Goal: Task Accomplishment & Management: Manage account settings

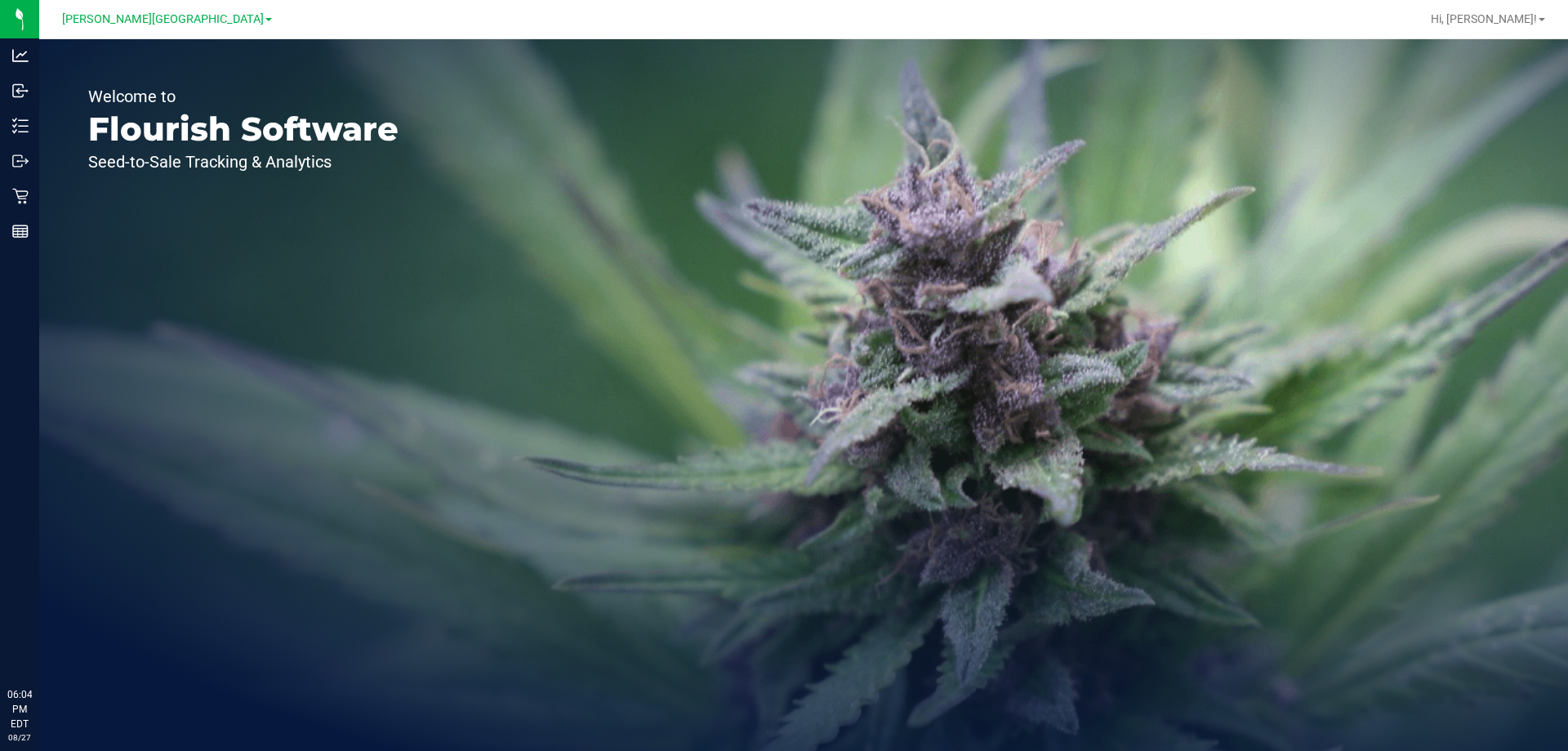
click at [27, 198] on icon at bounding box center [20, 196] width 17 height 17
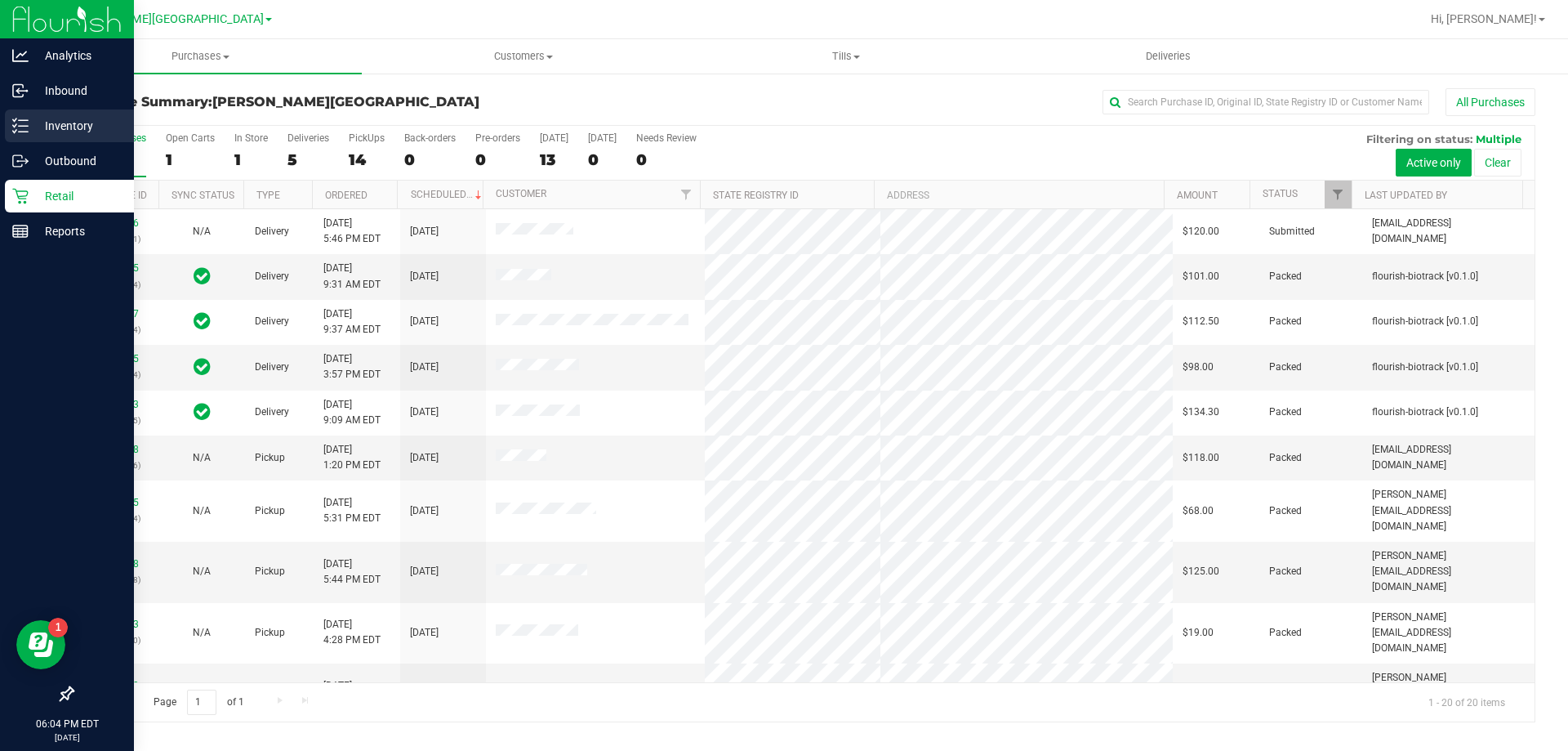
click at [66, 127] on p "Inventory" at bounding box center [77, 125] width 98 height 20
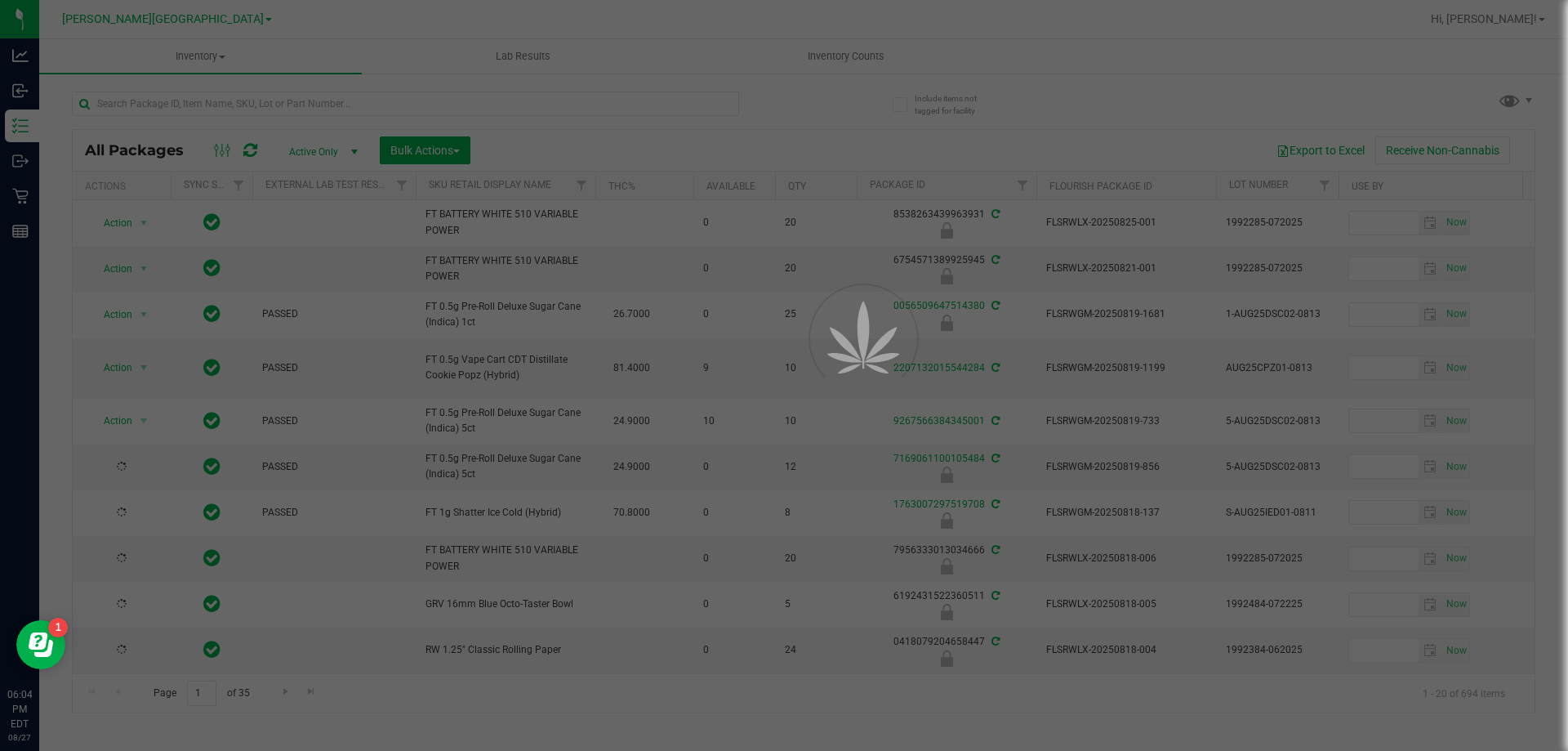
click at [839, 60] on div at bounding box center [784, 375] width 1568 height 751
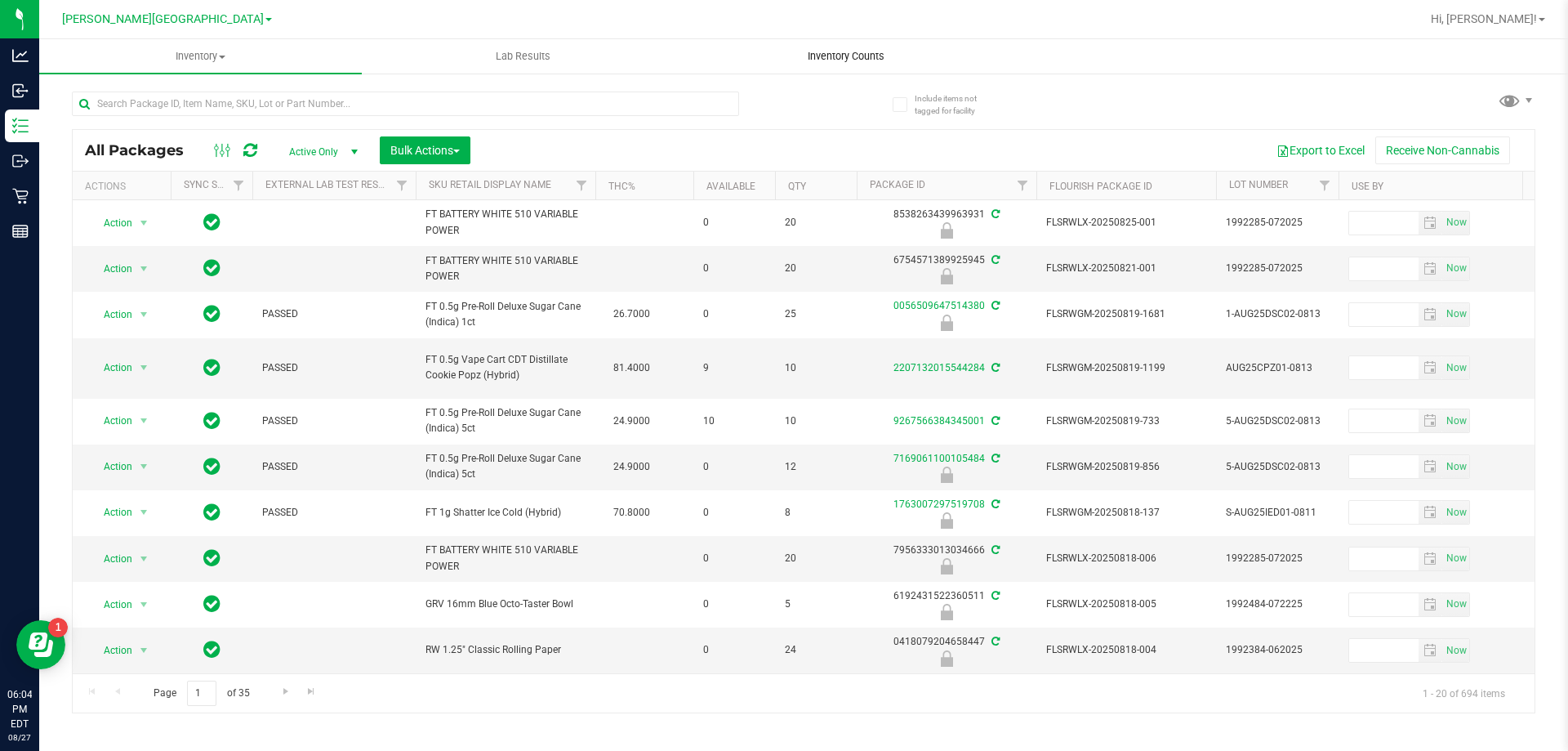
click at [838, 52] on span "Inventory Counts" at bounding box center [845, 56] width 121 height 15
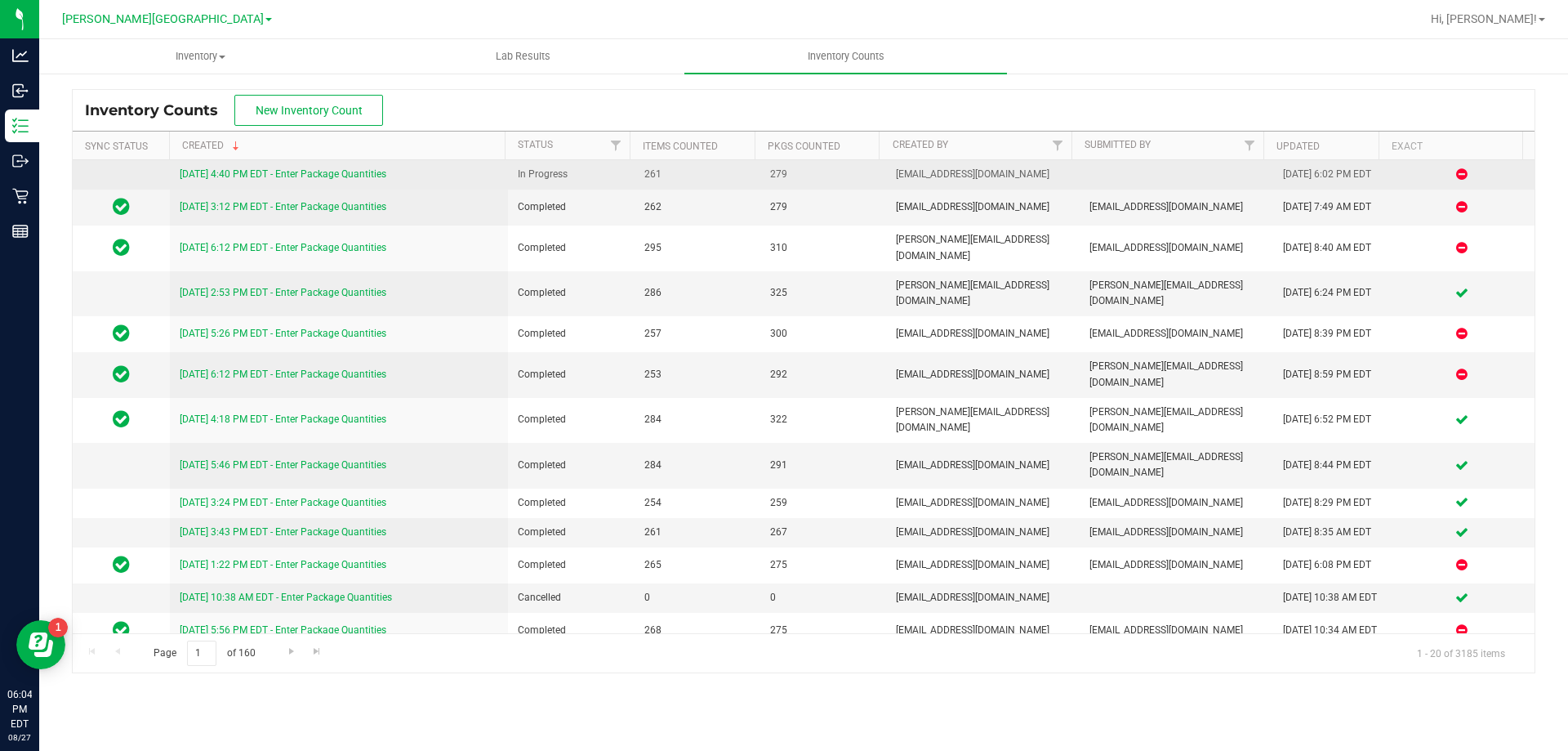
click at [316, 180] on link "[DATE] 4:40 PM EDT - Enter Package Quantities" at bounding box center [284, 173] width 207 height 11
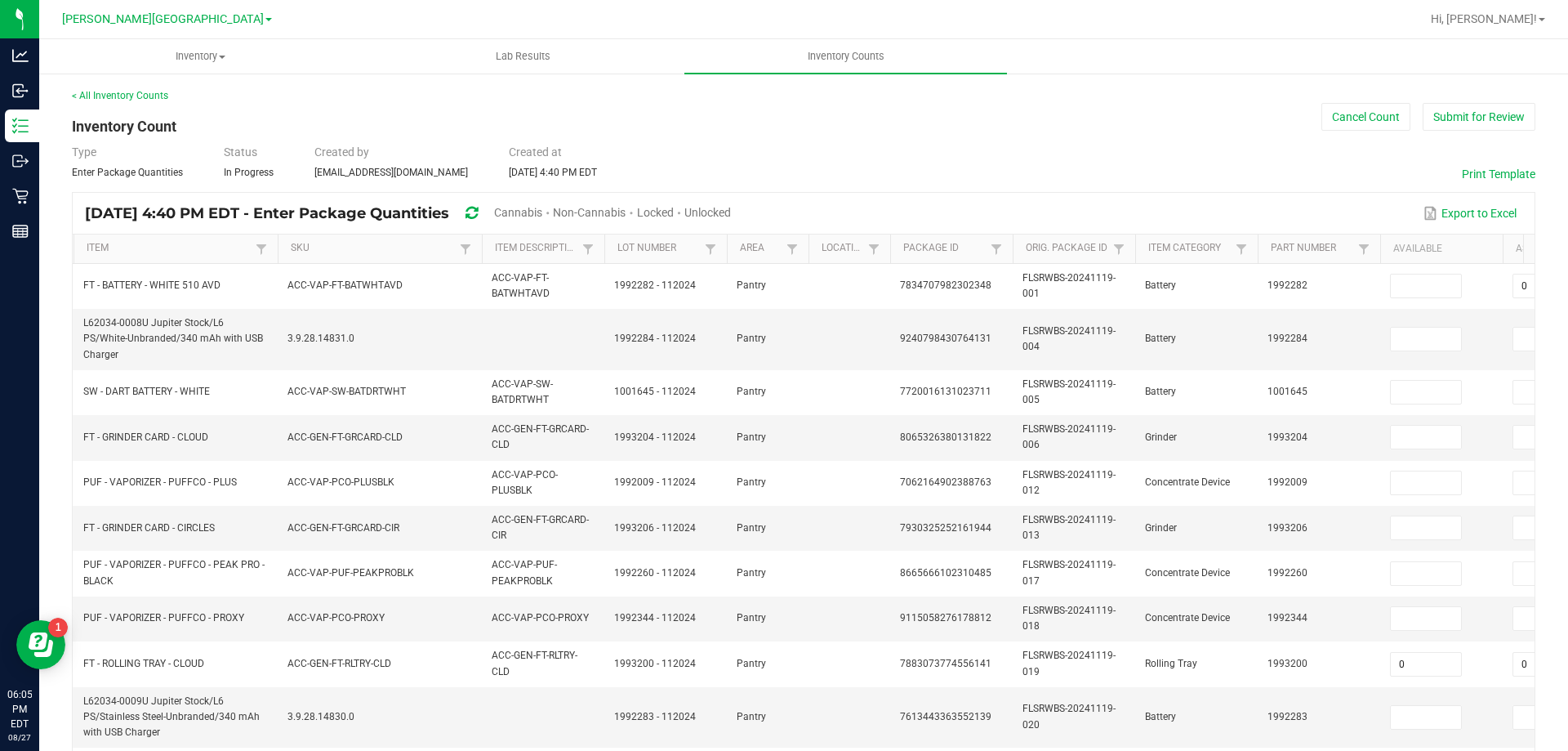
click at [543, 215] on span "Cannabis" at bounding box center [517, 212] width 48 height 13
click at [731, 208] on span "Unlocked" at bounding box center [709, 212] width 47 height 13
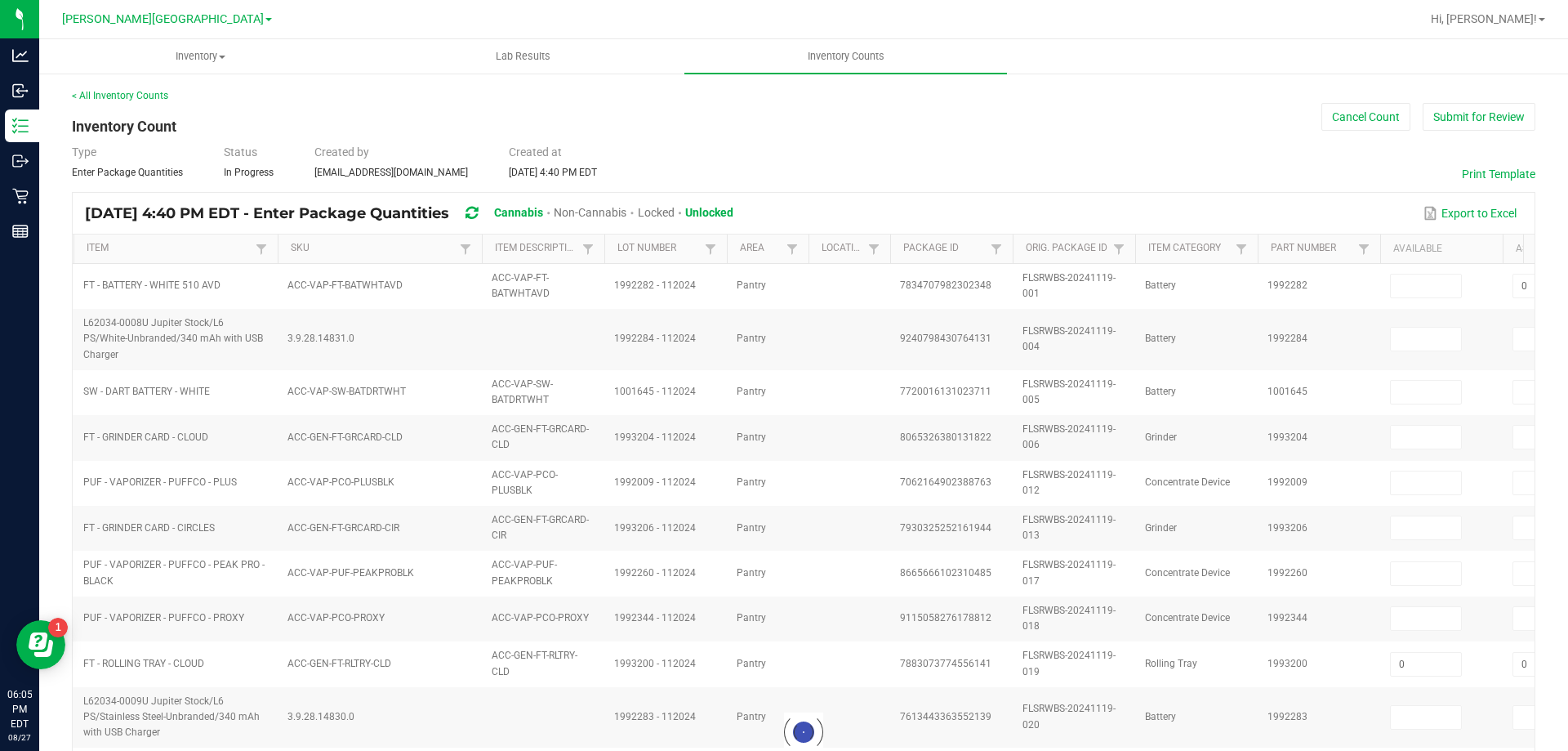
type input "2"
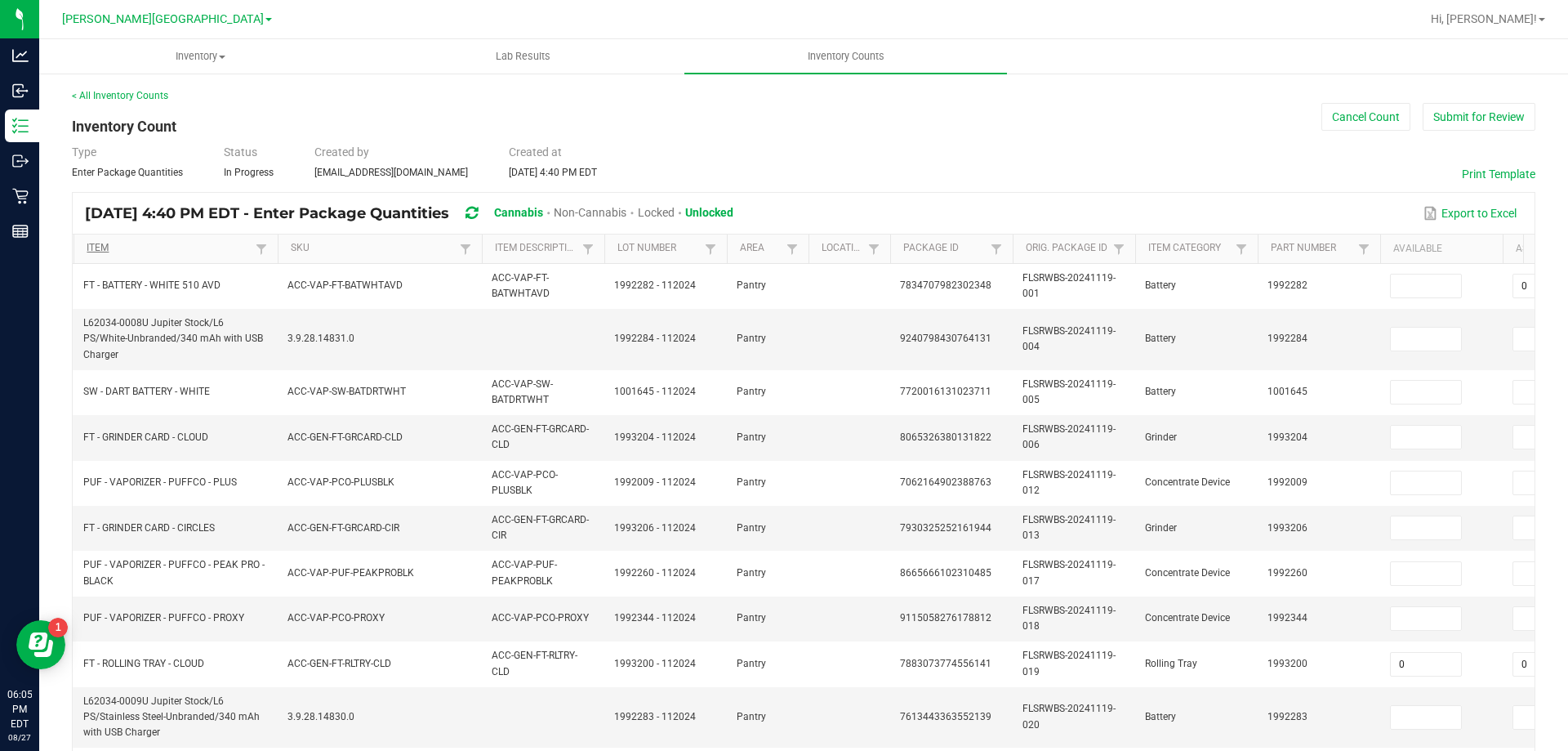
click at [92, 248] on link "Item" at bounding box center [169, 248] width 164 height 13
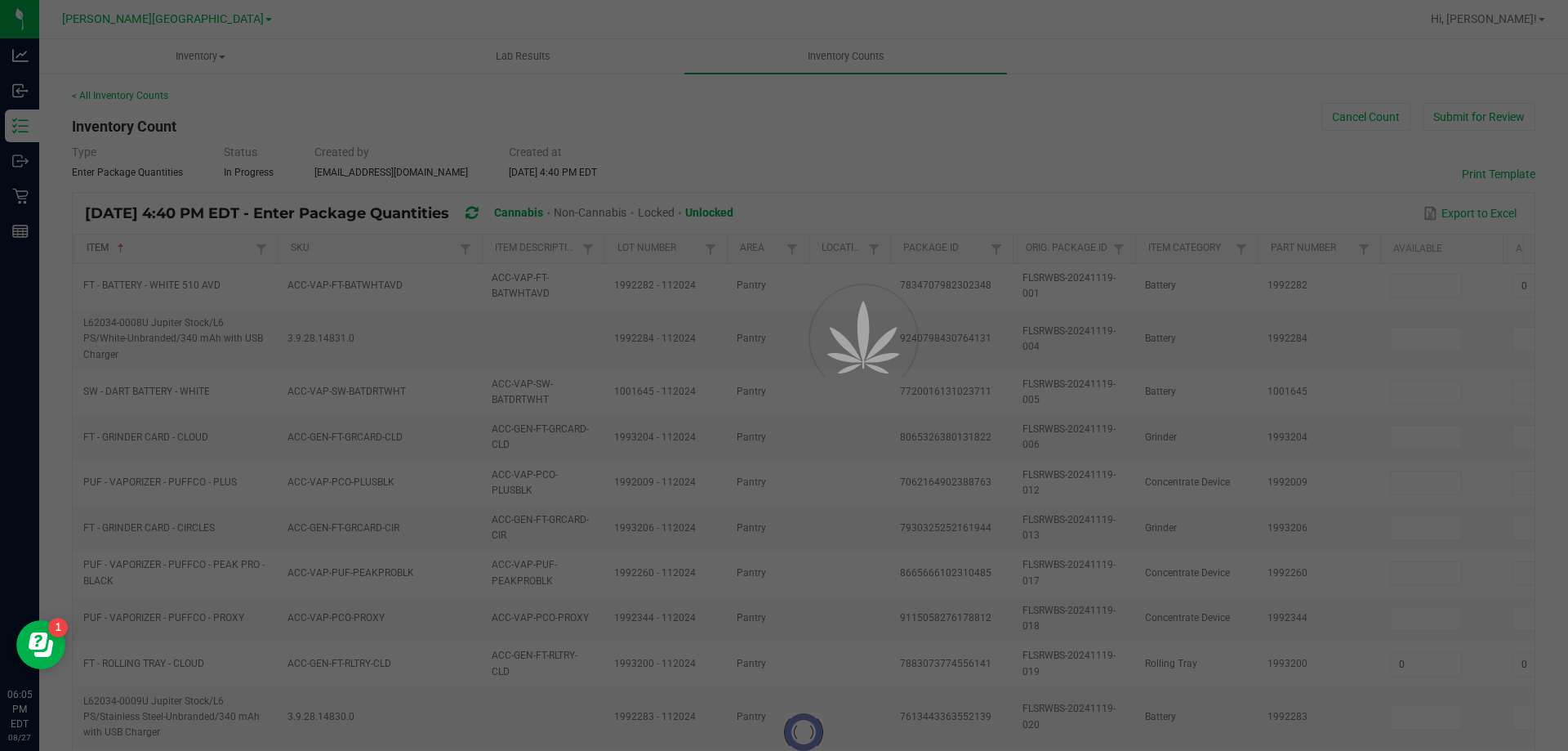
type input "20"
type input "0"
type input "15"
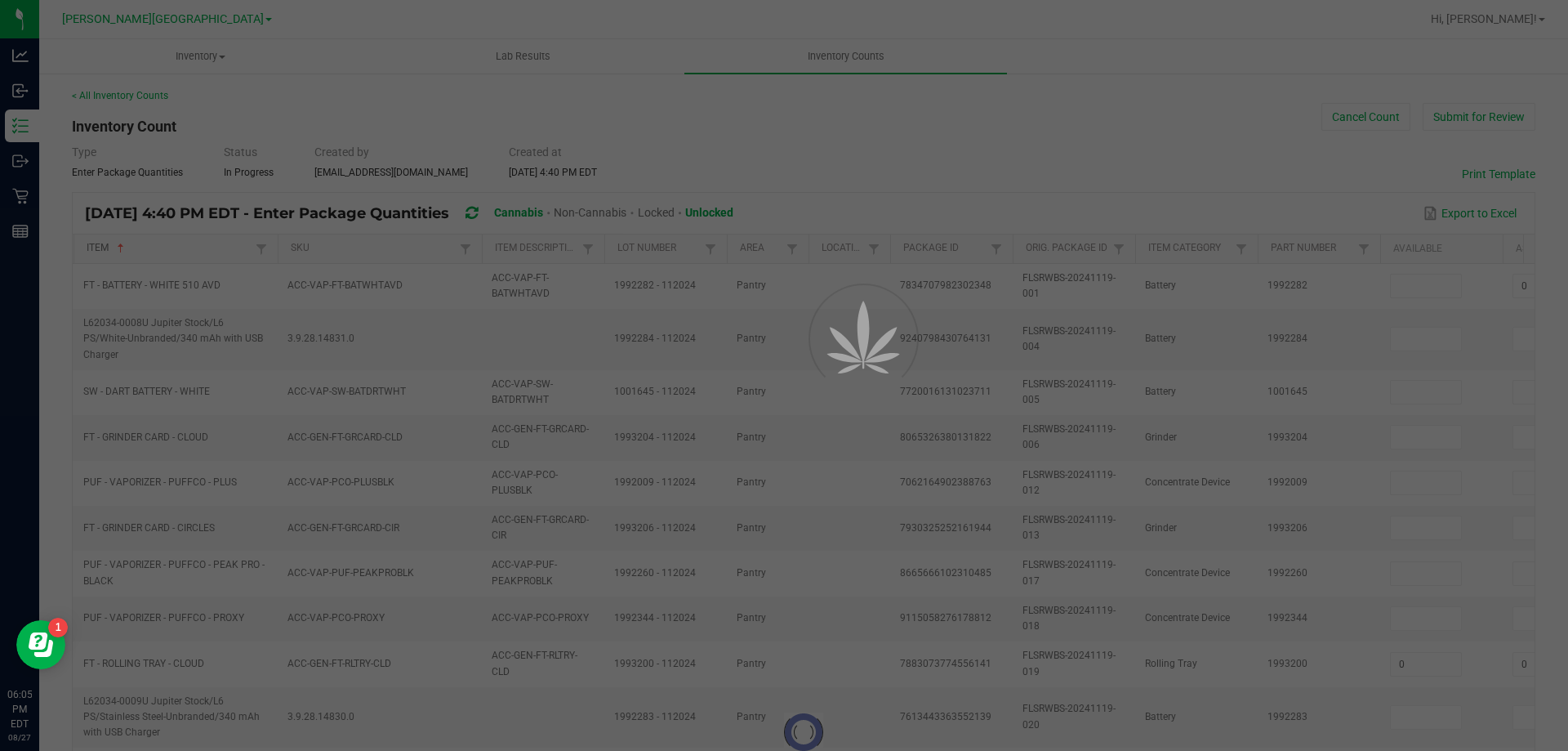
type input "0"
type input "3"
type input "0"
type input "1"
type input "0"
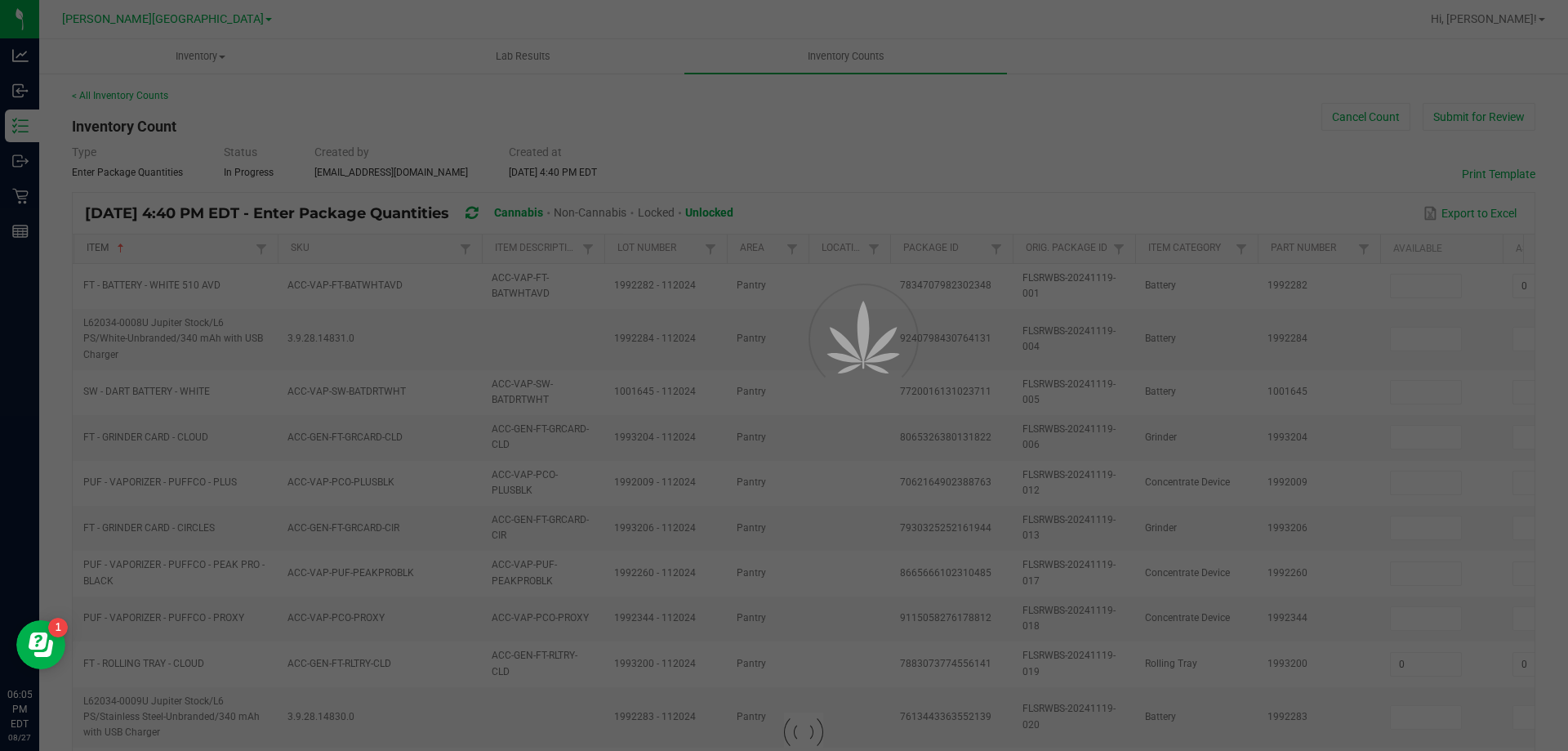
type input "14"
type input "0"
type input "15"
type input "0"
type input "13"
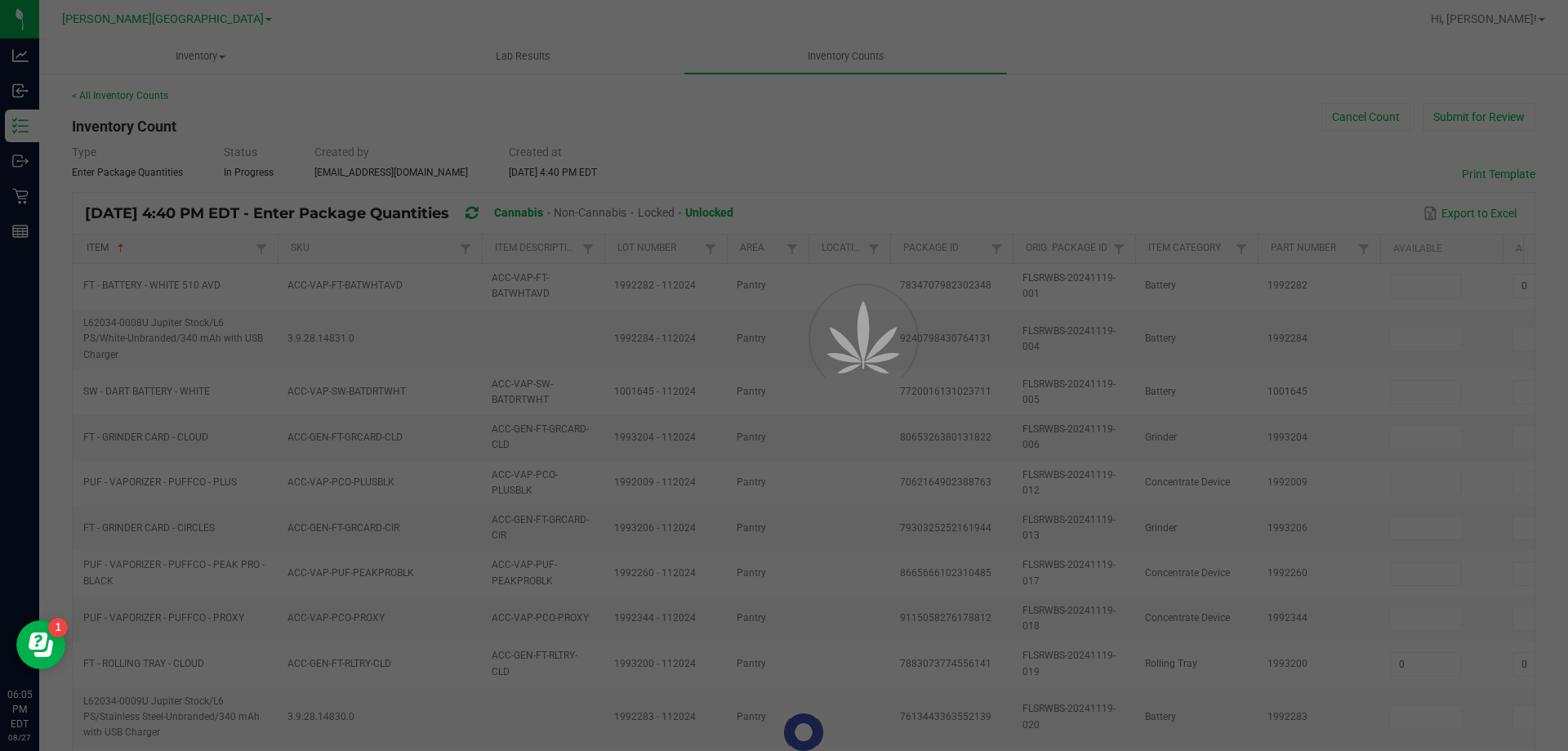
type input "0"
type input "12"
type input "0"
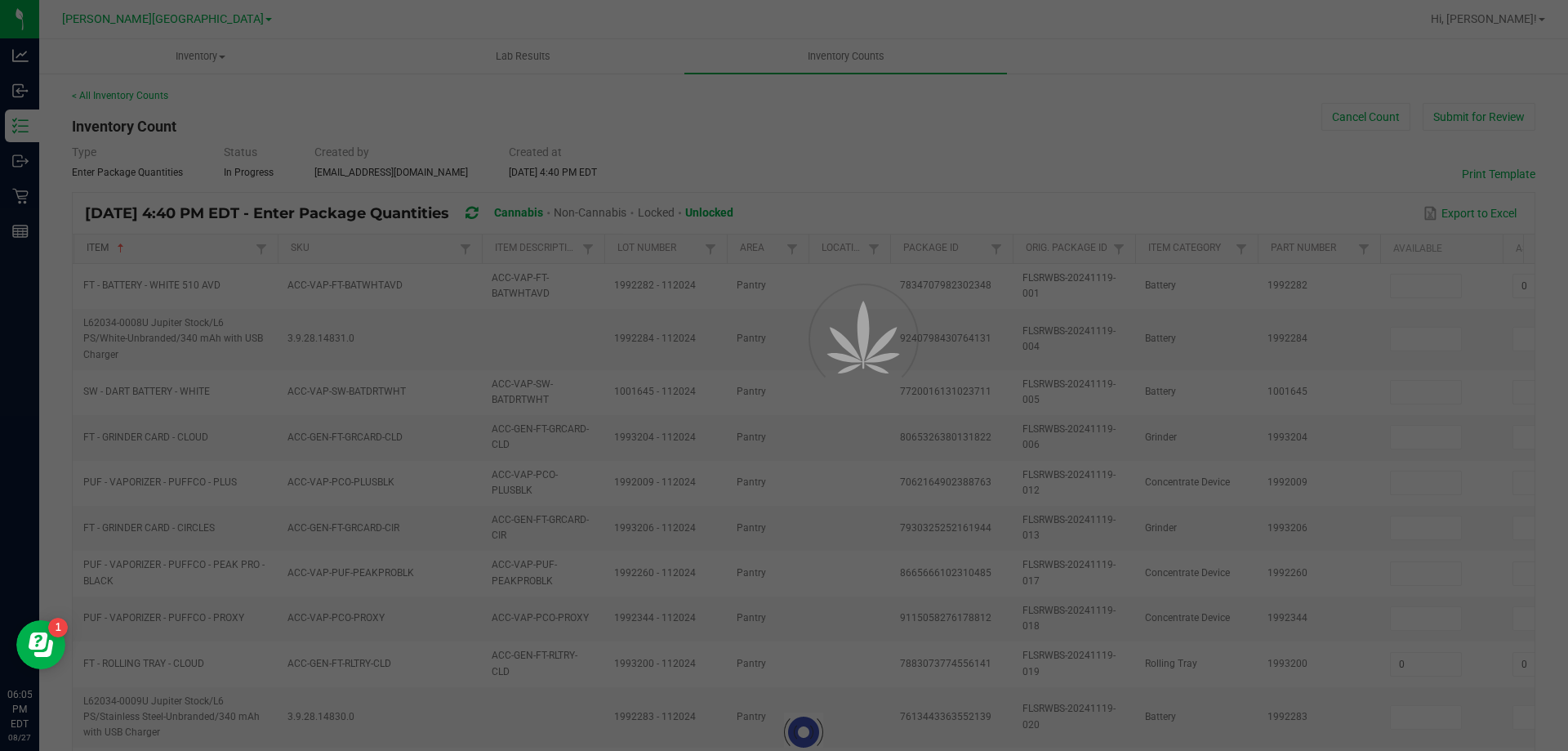
type input "0"
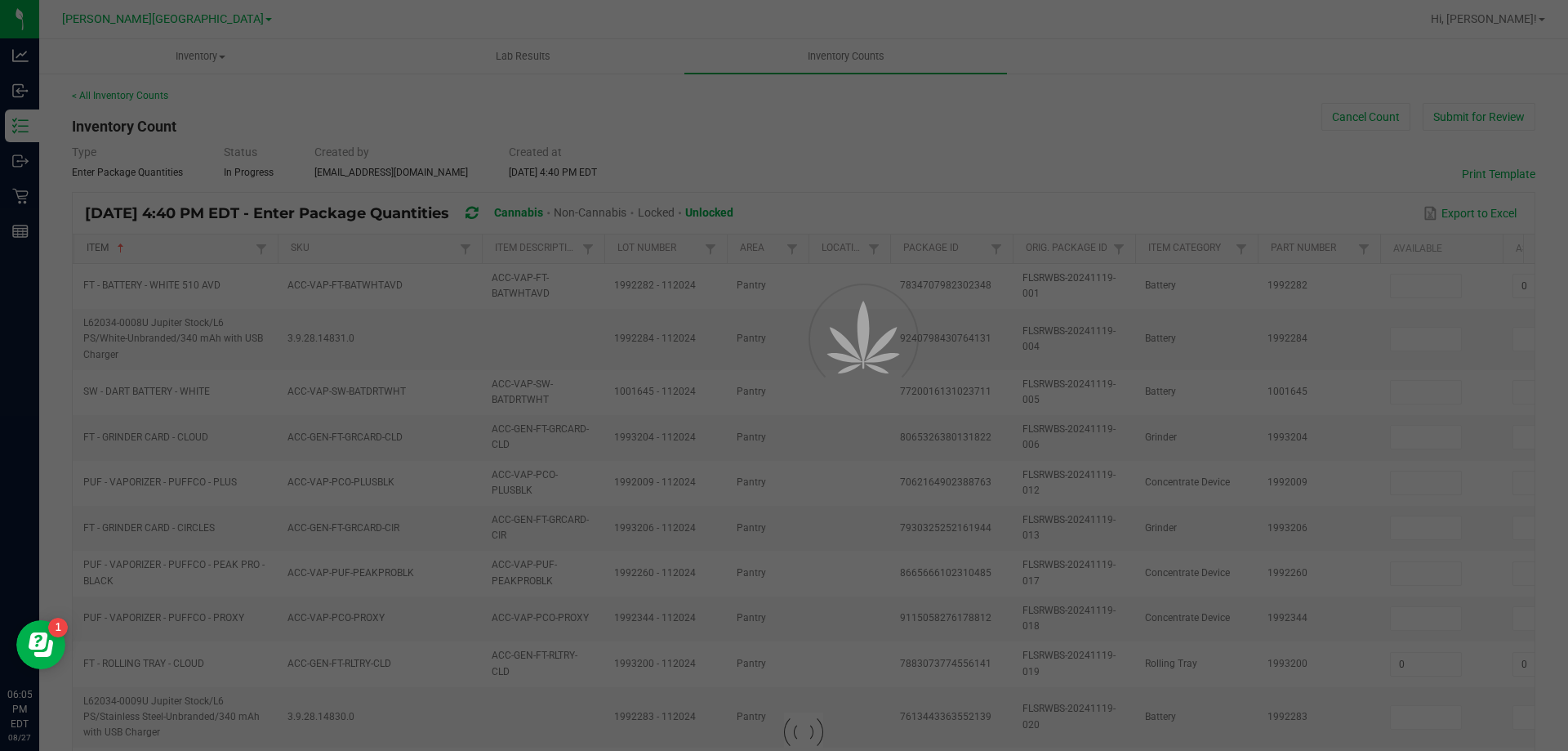
type input "14"
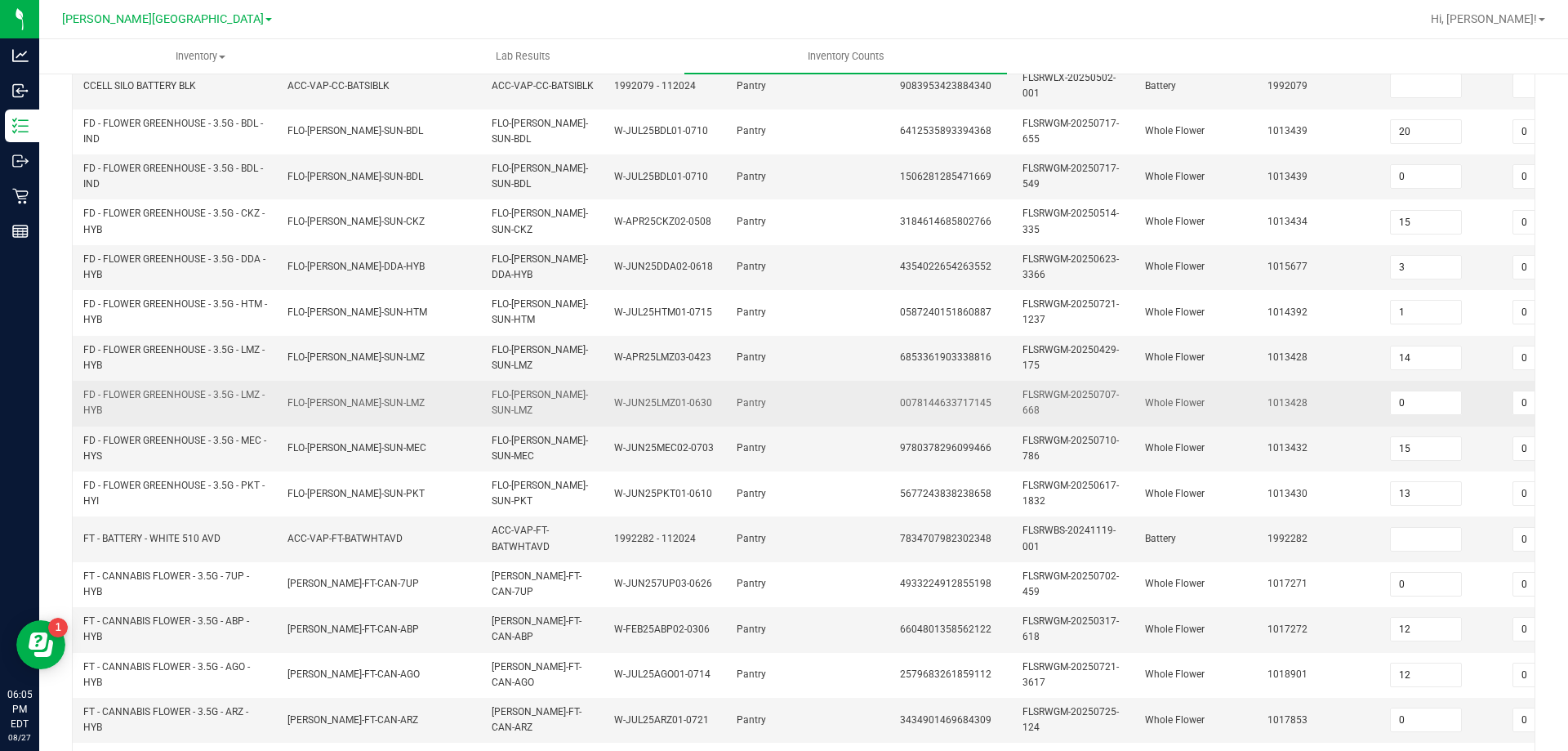
scroll to position [489, 0]
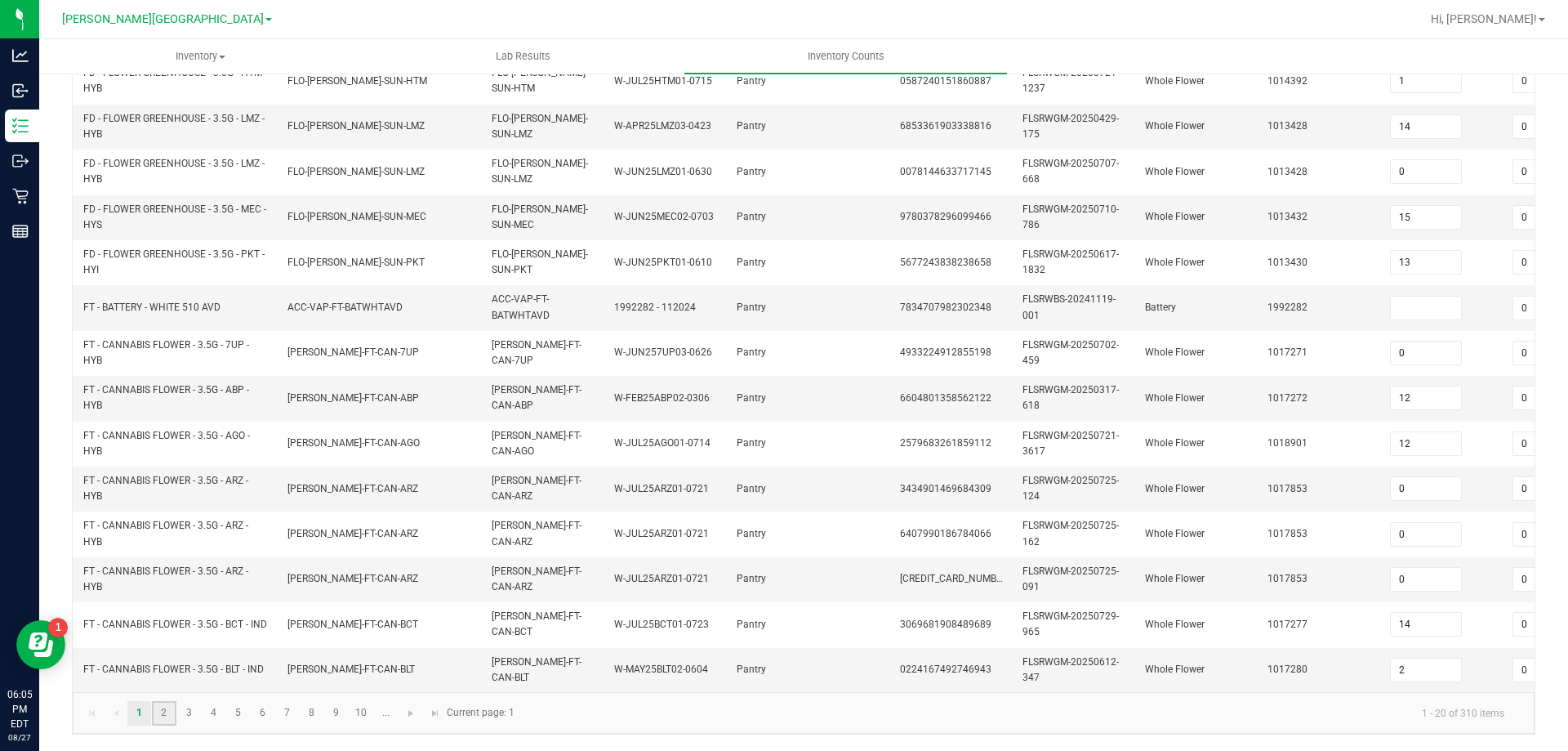
click at [166, 709] on link "2" at bounding box center [163, 714] width 23 height 24
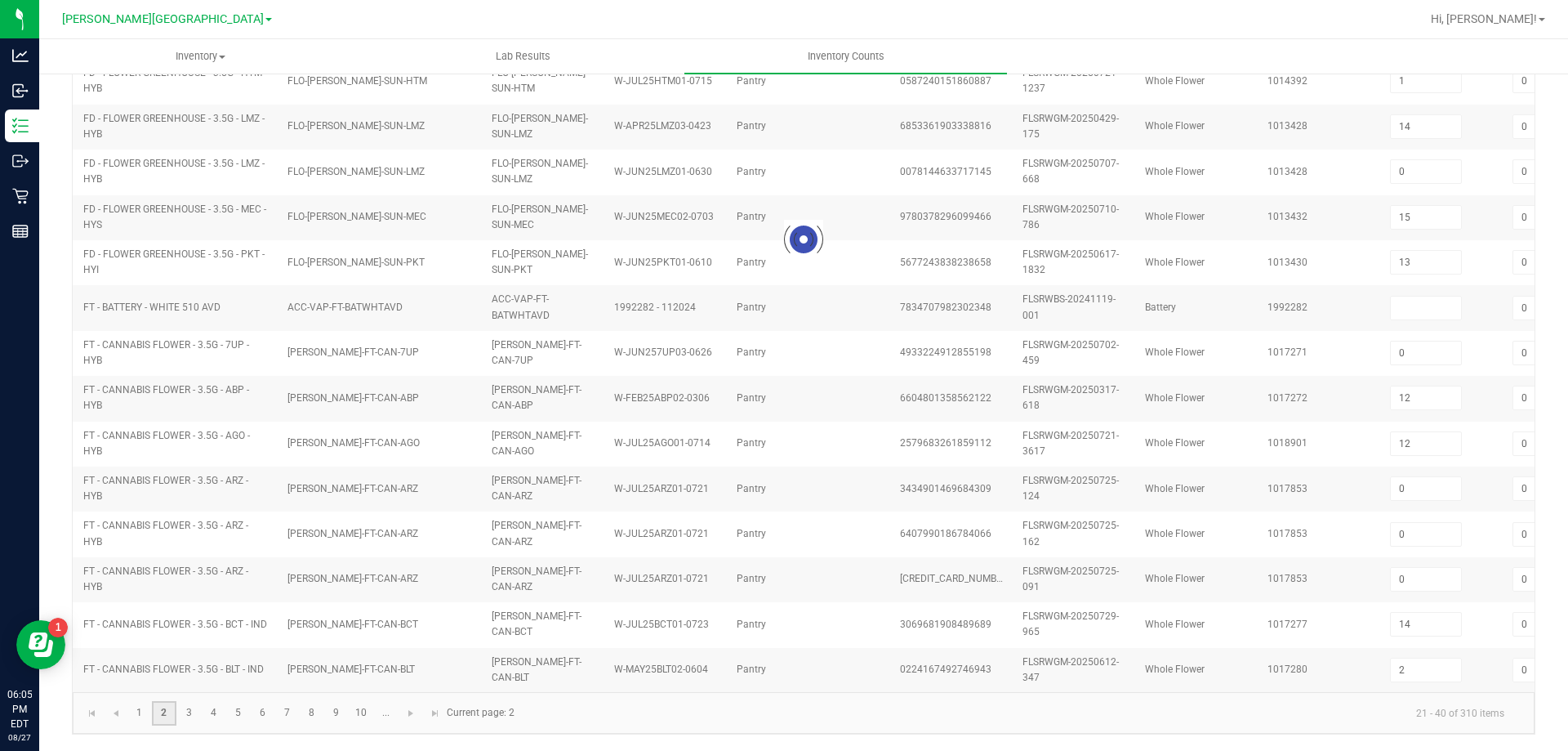
type input "1"
type input "0"
type input "20"
type input "0"
type input "14"
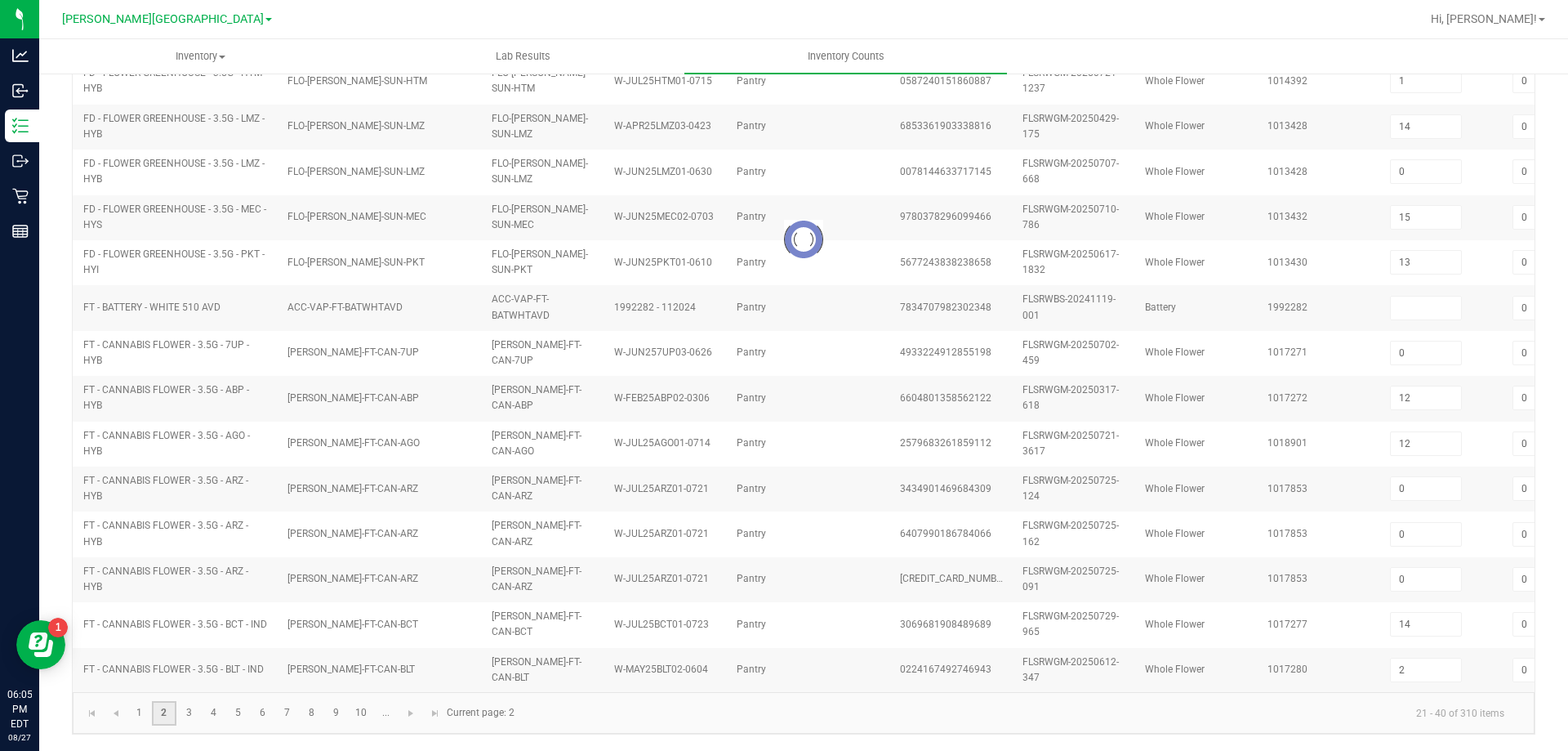
type input "20"
type input "15"
type input "18"
type input "20"
type input "17"
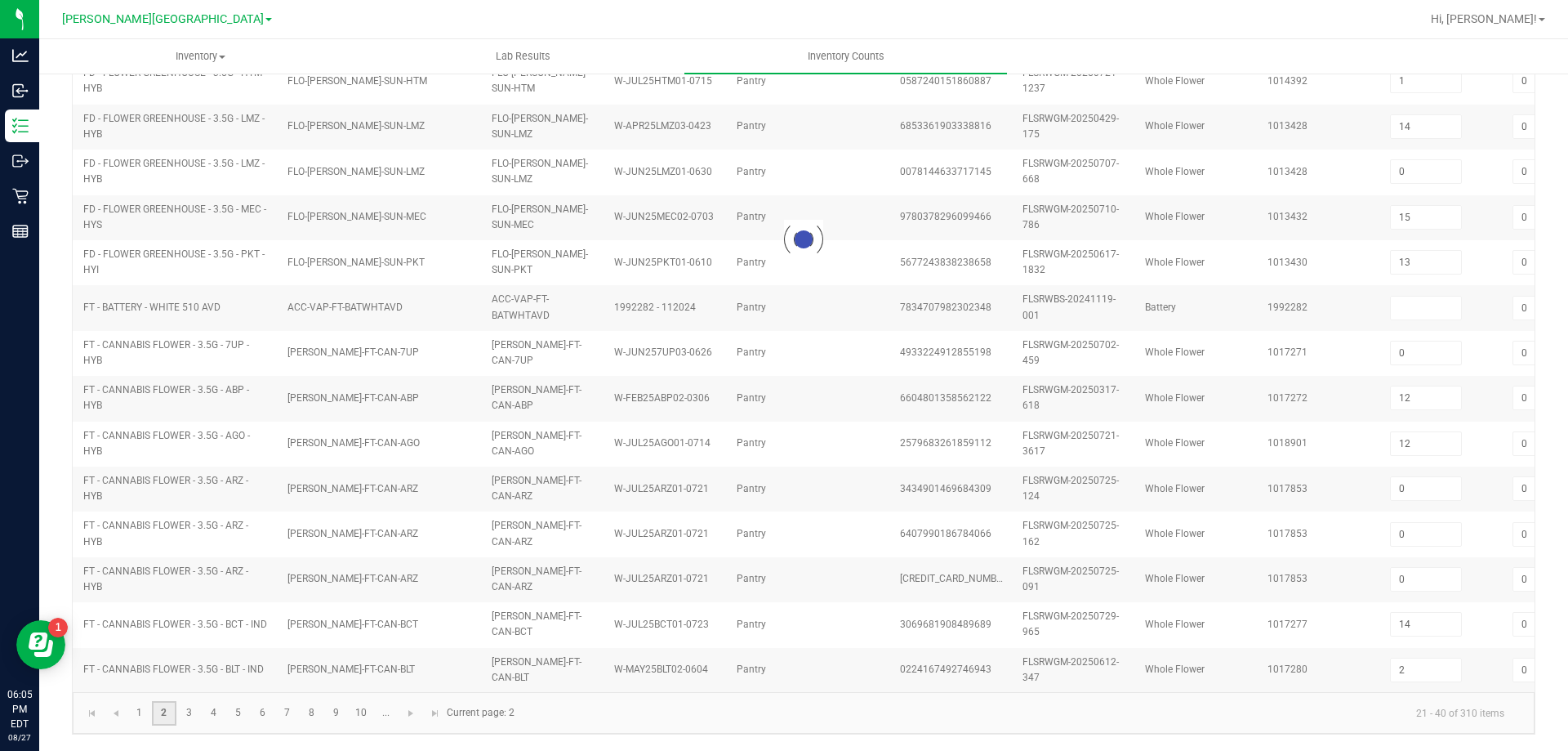
type input "5"
type input "0"
type input "17"
type input "6"
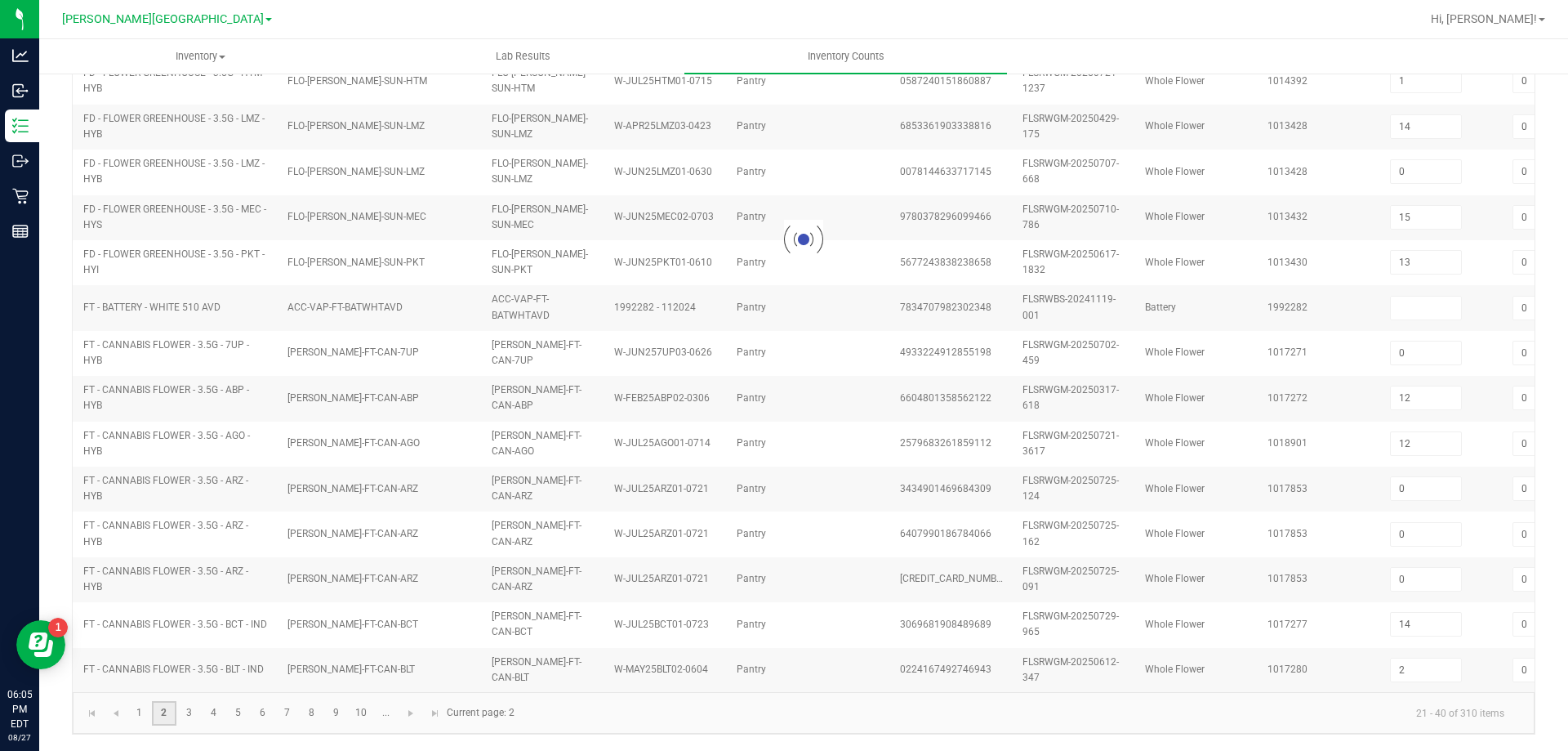
type input "6"
type input "17"
type input "8"
type input "3"
type input "11"
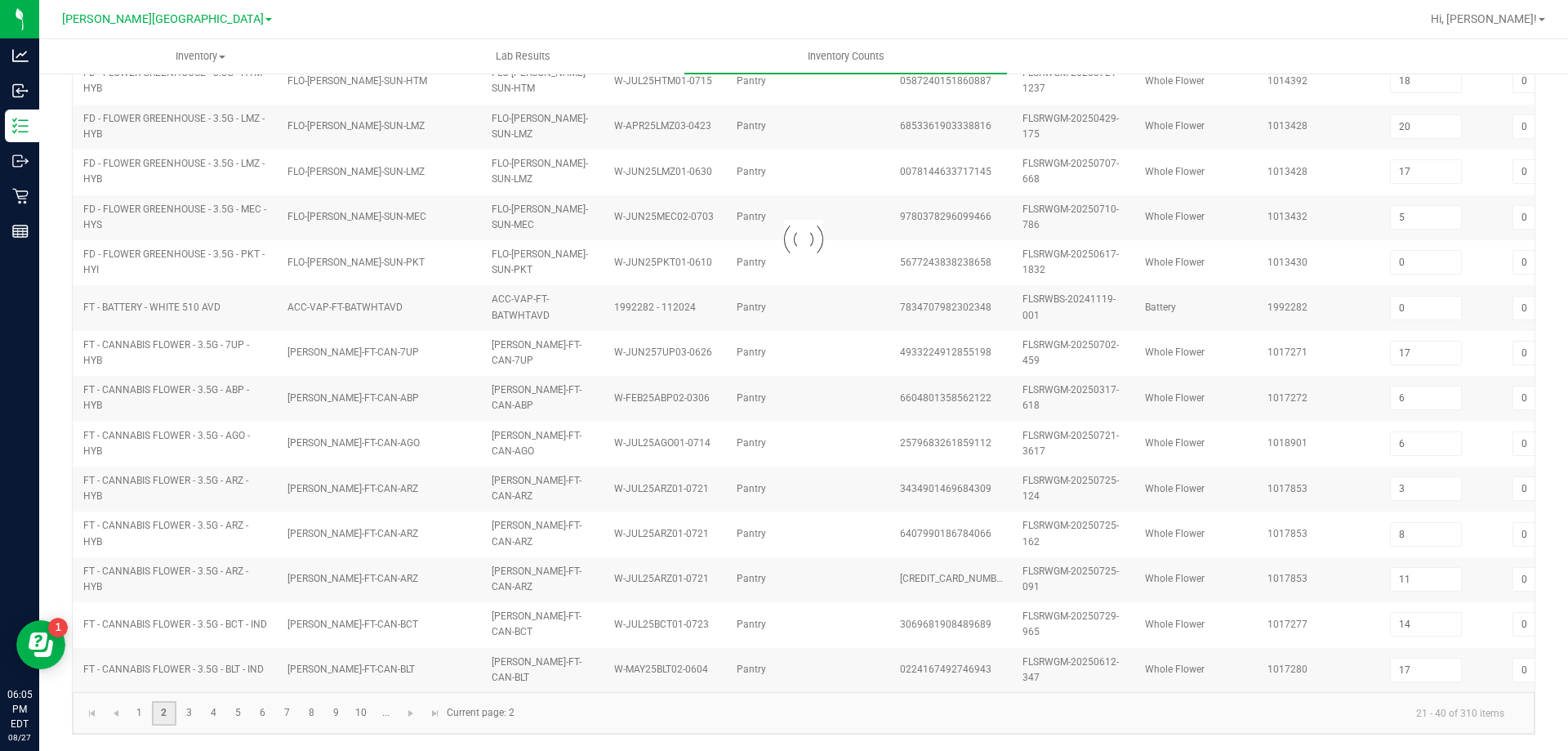
type input "17"
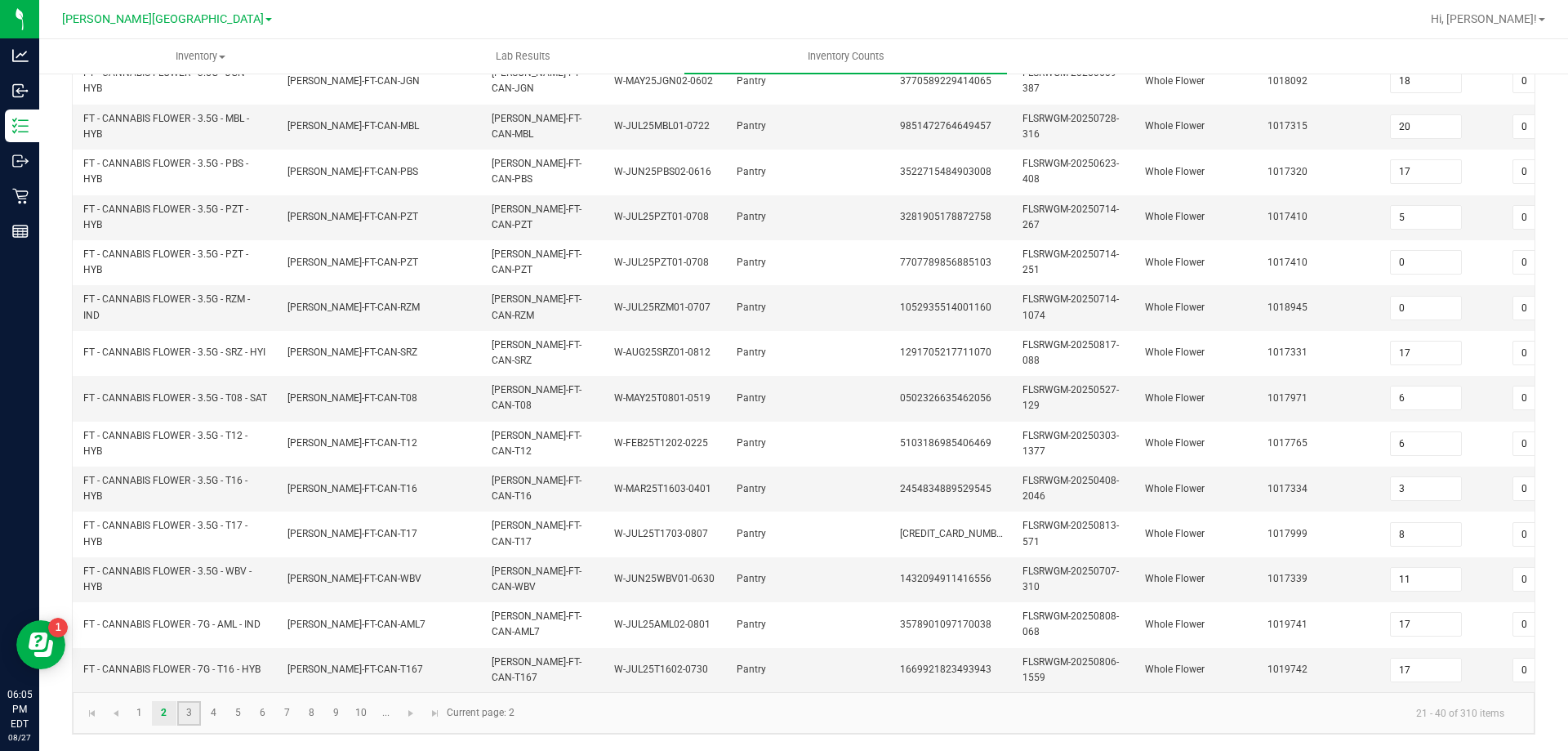
click at [189, 713] on link "3" at bounding box center [189, 714] width 23 height 24
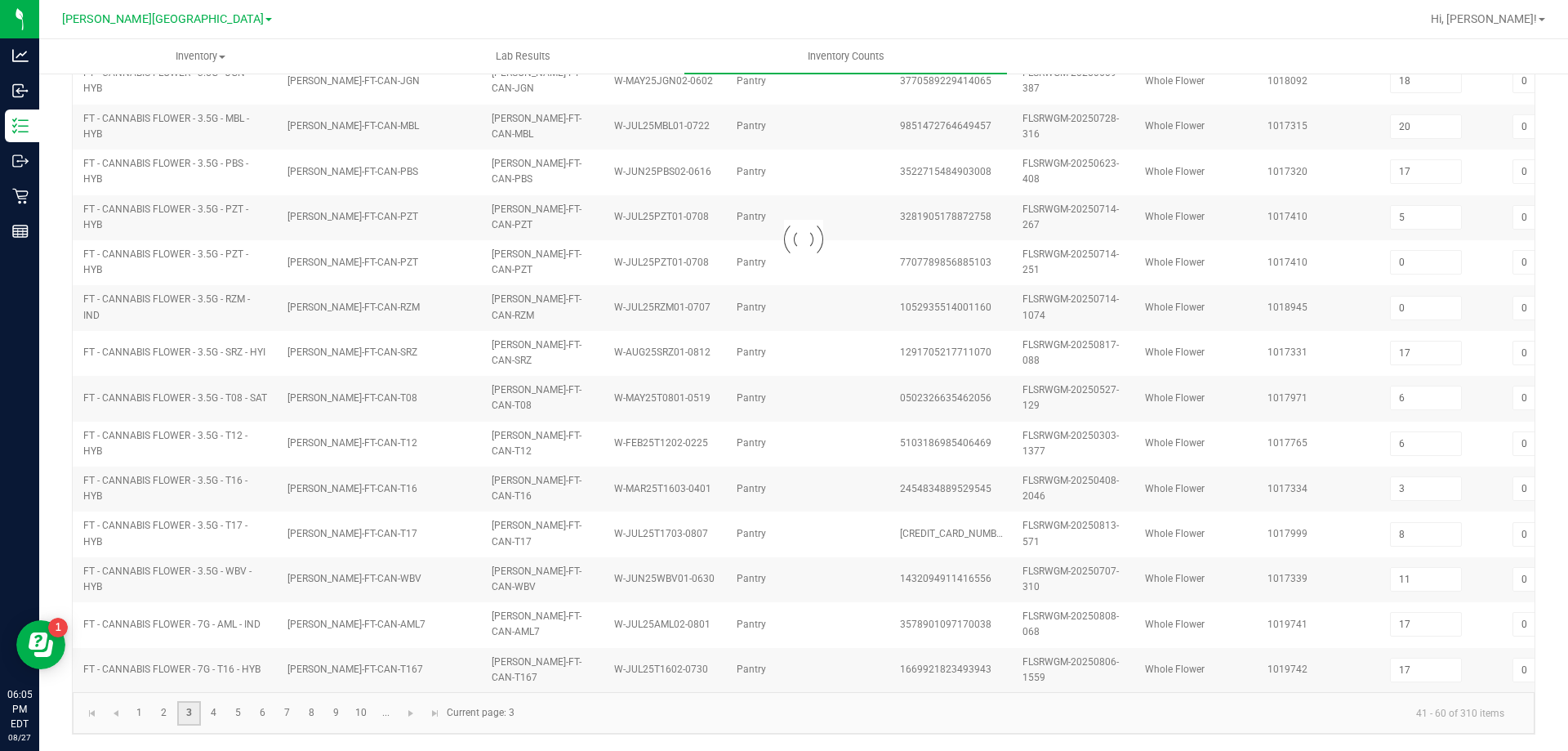
type input "3"
type input "4"
type input "2"
type input "4"
type input "2"
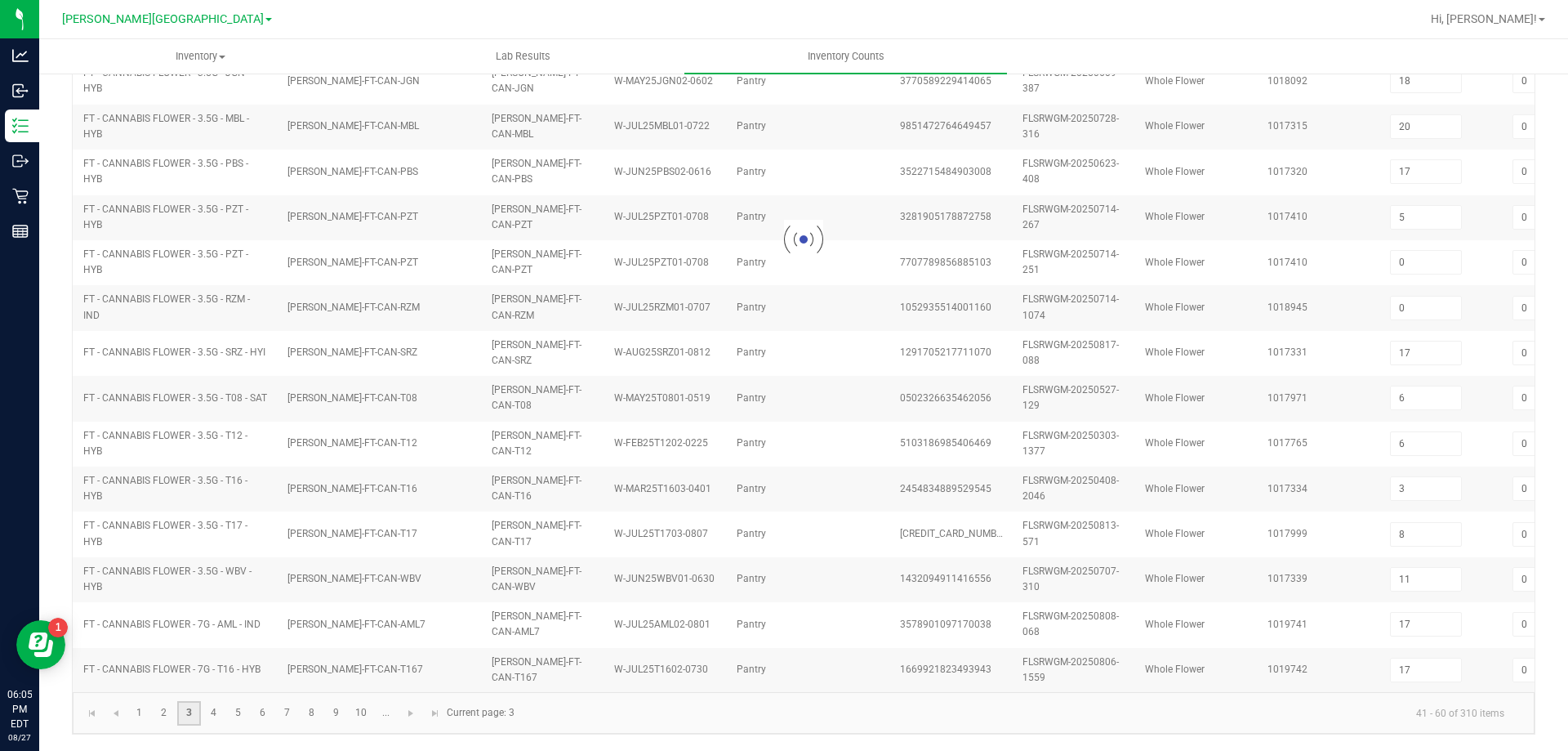
type input "1"
type input "3"
type input "4"
type input "3"
type input "8"
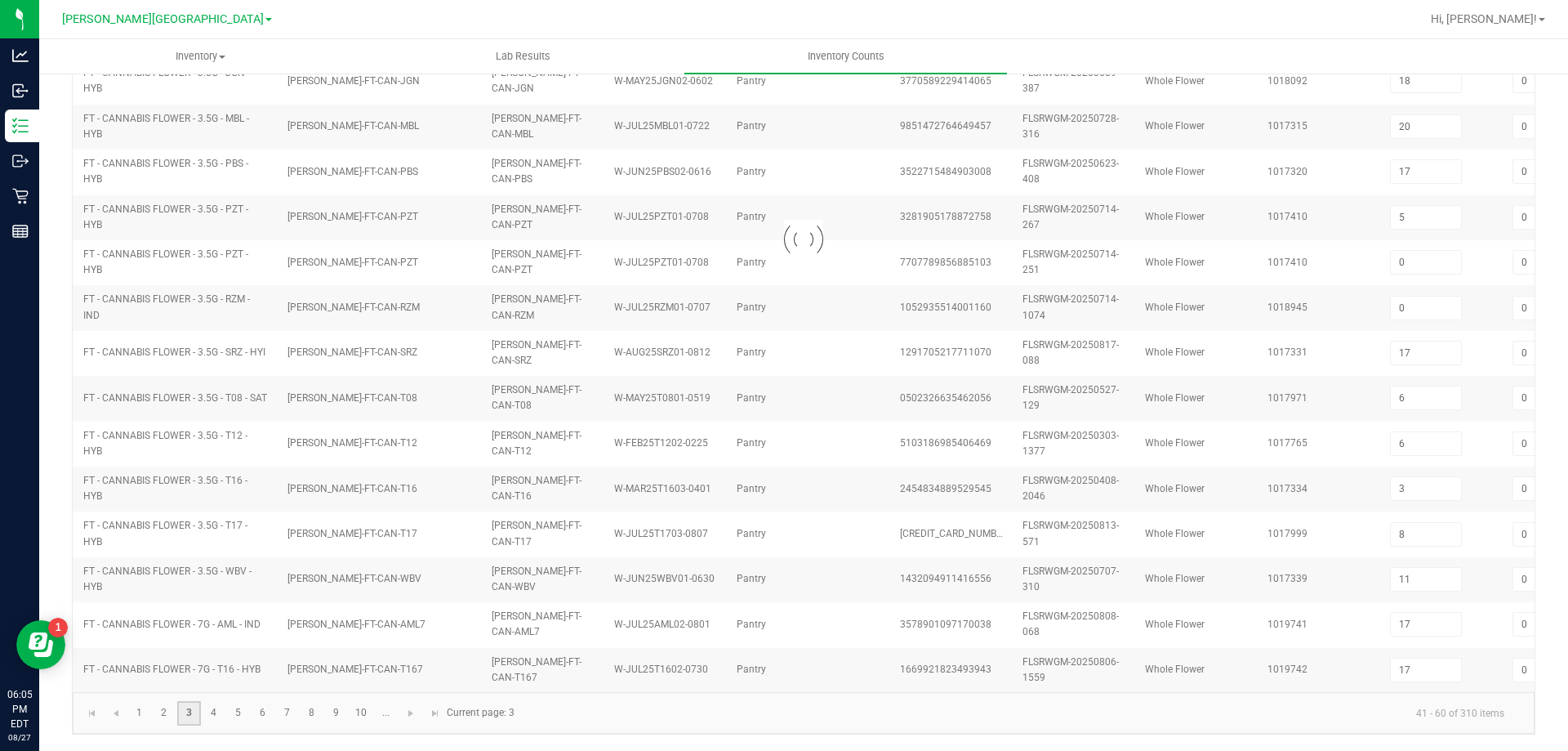
type input "7"
type input "11"
type input "0"
type input "7"
type input "11"
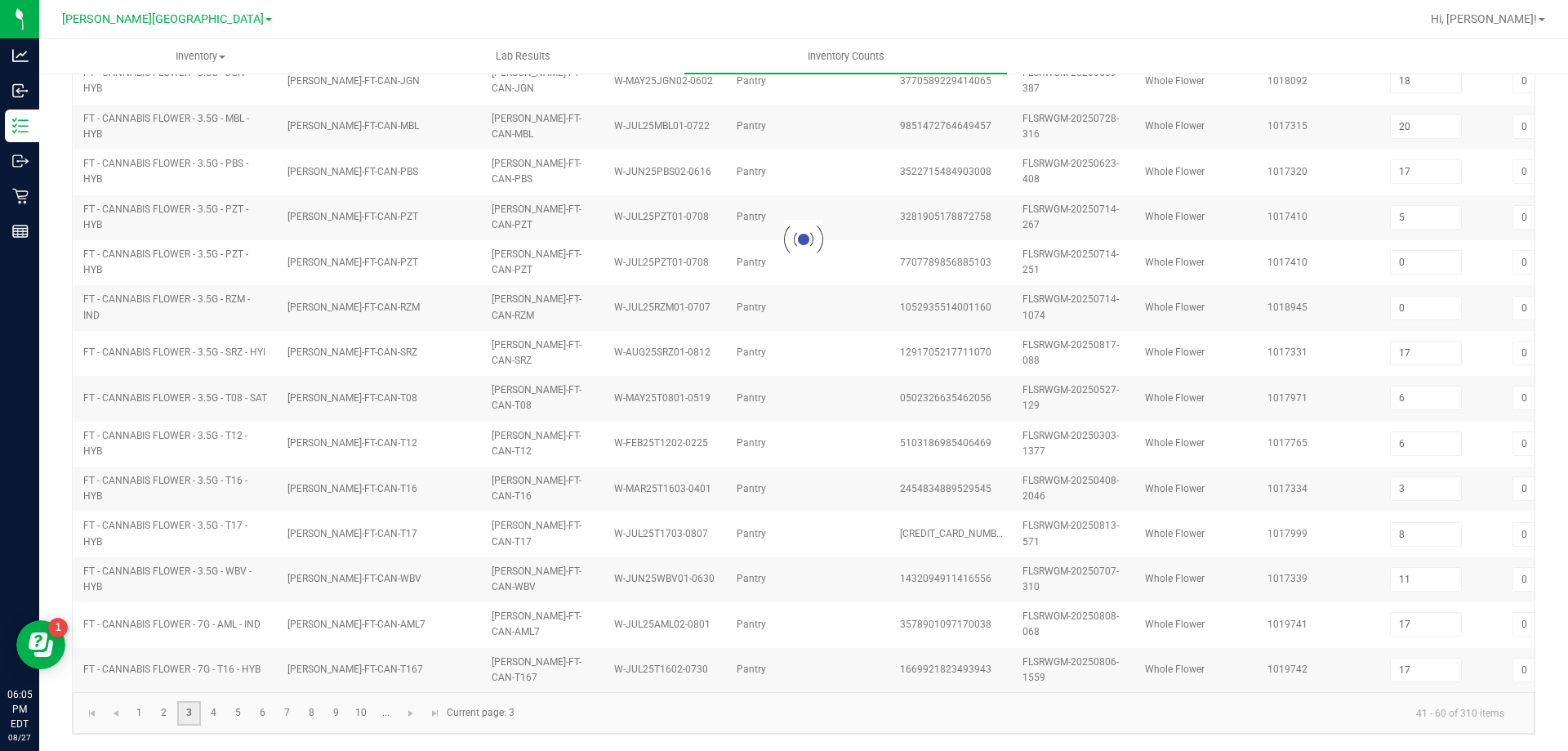
type input "3"
type input "8"
type input "3"
type input "4"
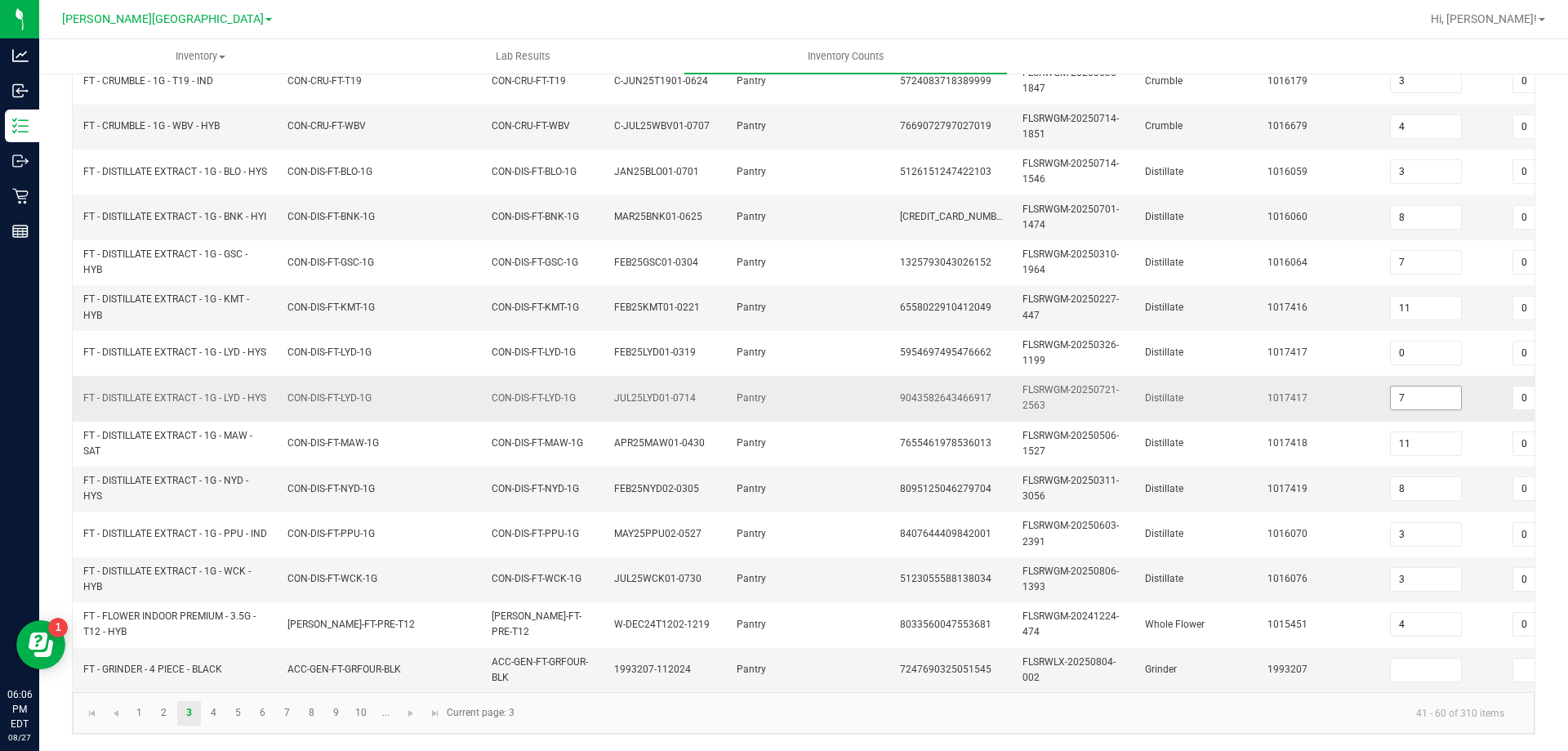
click at [1428, 386] on input "7" at bounding box center [1425, 398] width 70 height 23
type input "14"
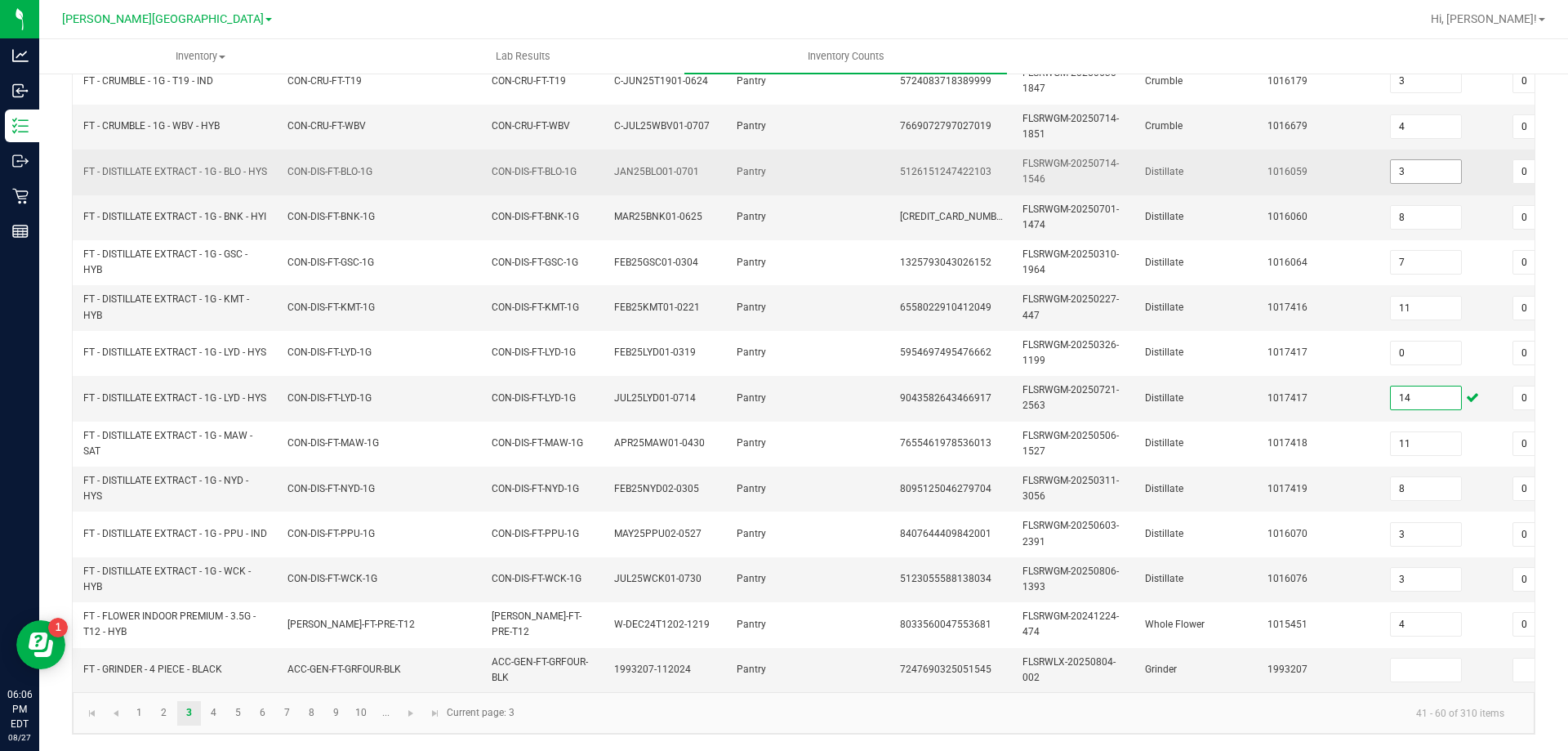
click at [1426, 160] on input "3" at bounding box center [1425, 171] width 70 height 23
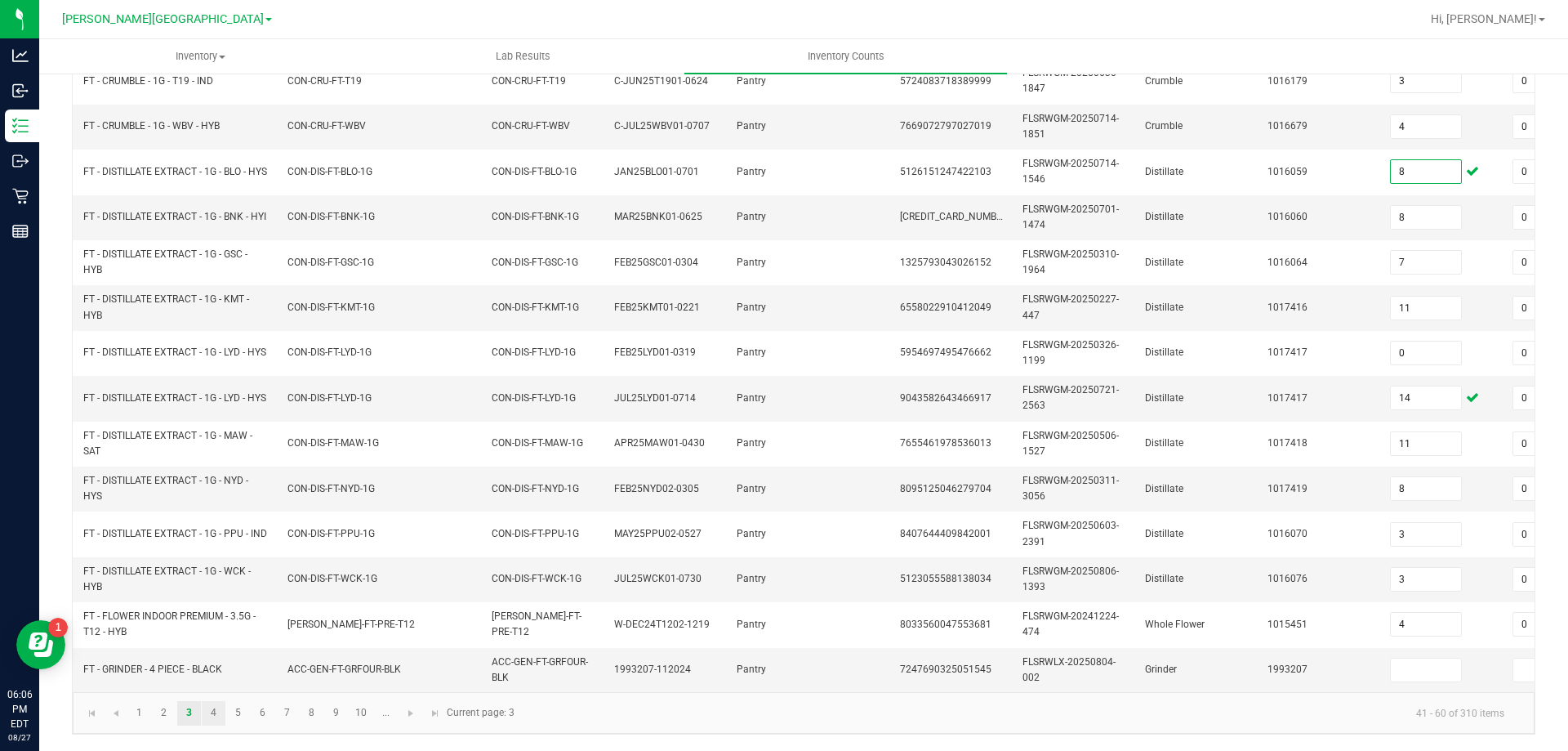
type input "8"
click at [211, 713] on link "4" at bounding box center [213, 714] width 23 height 24
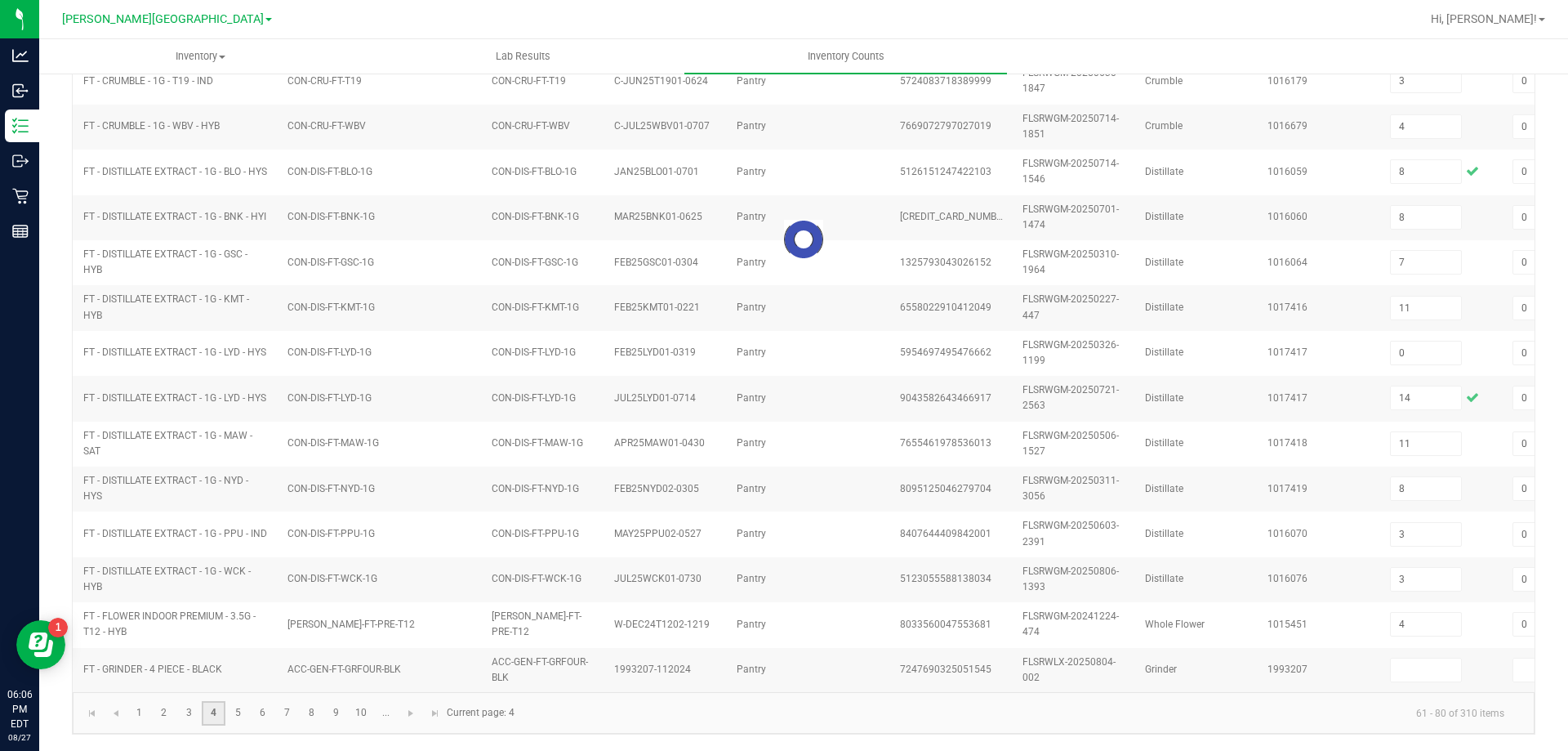
type input "9"
type input "3"
type input "0"
type input "6"
type input "7"
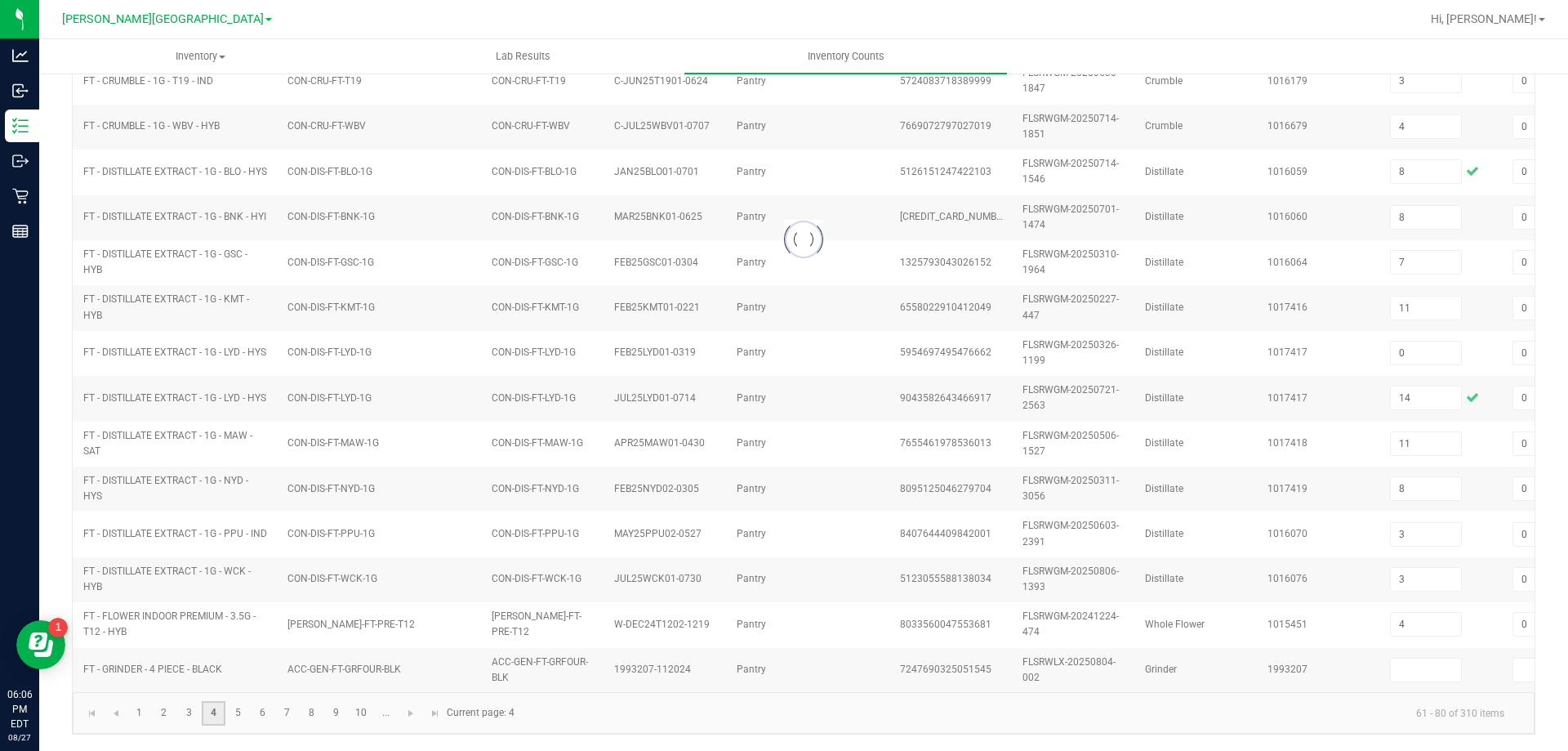
type input "7"
type input "1"
type input "5"
type input "4"
type input "5"
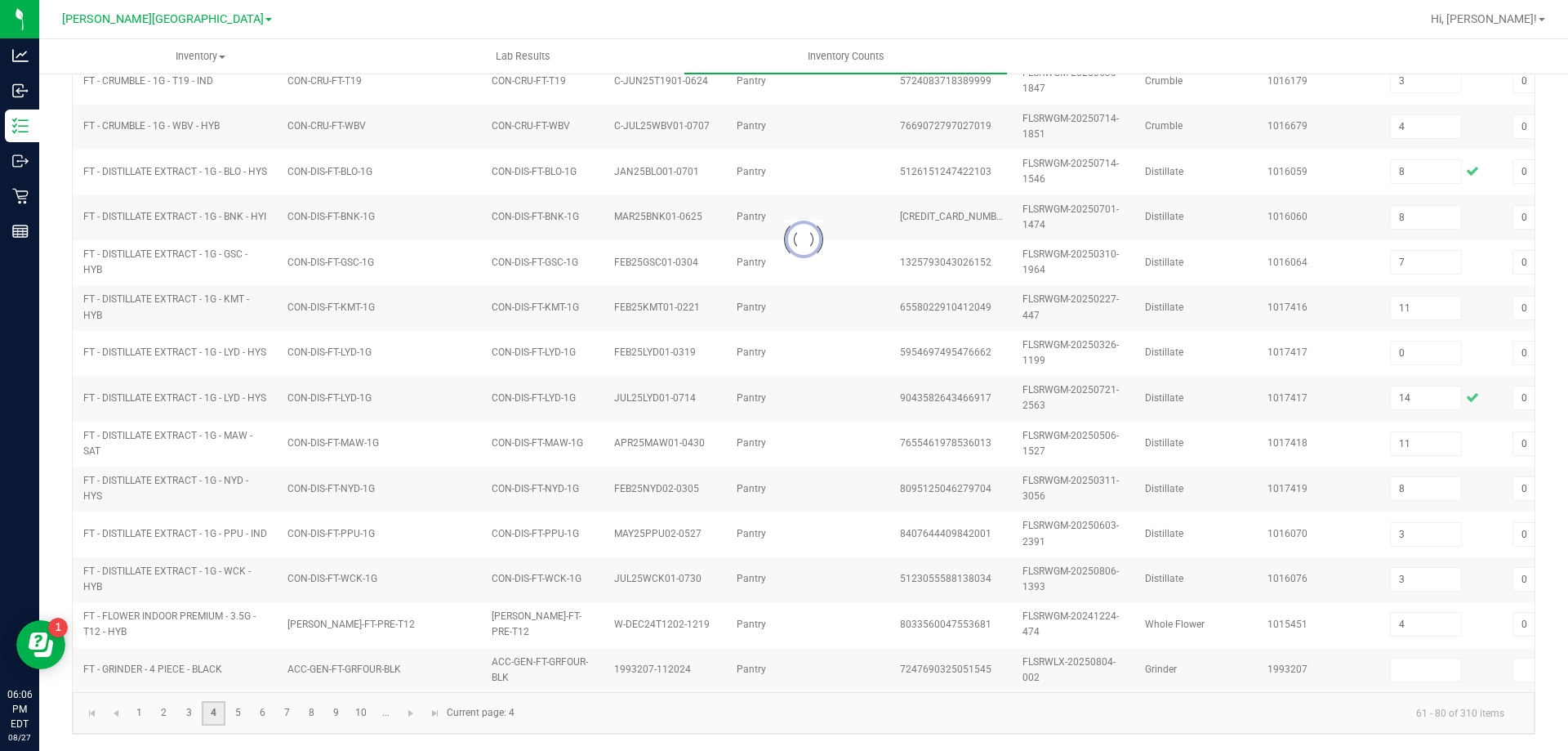
type input "5"
type input "4"
type input "22"
type input "2"
type input "0"
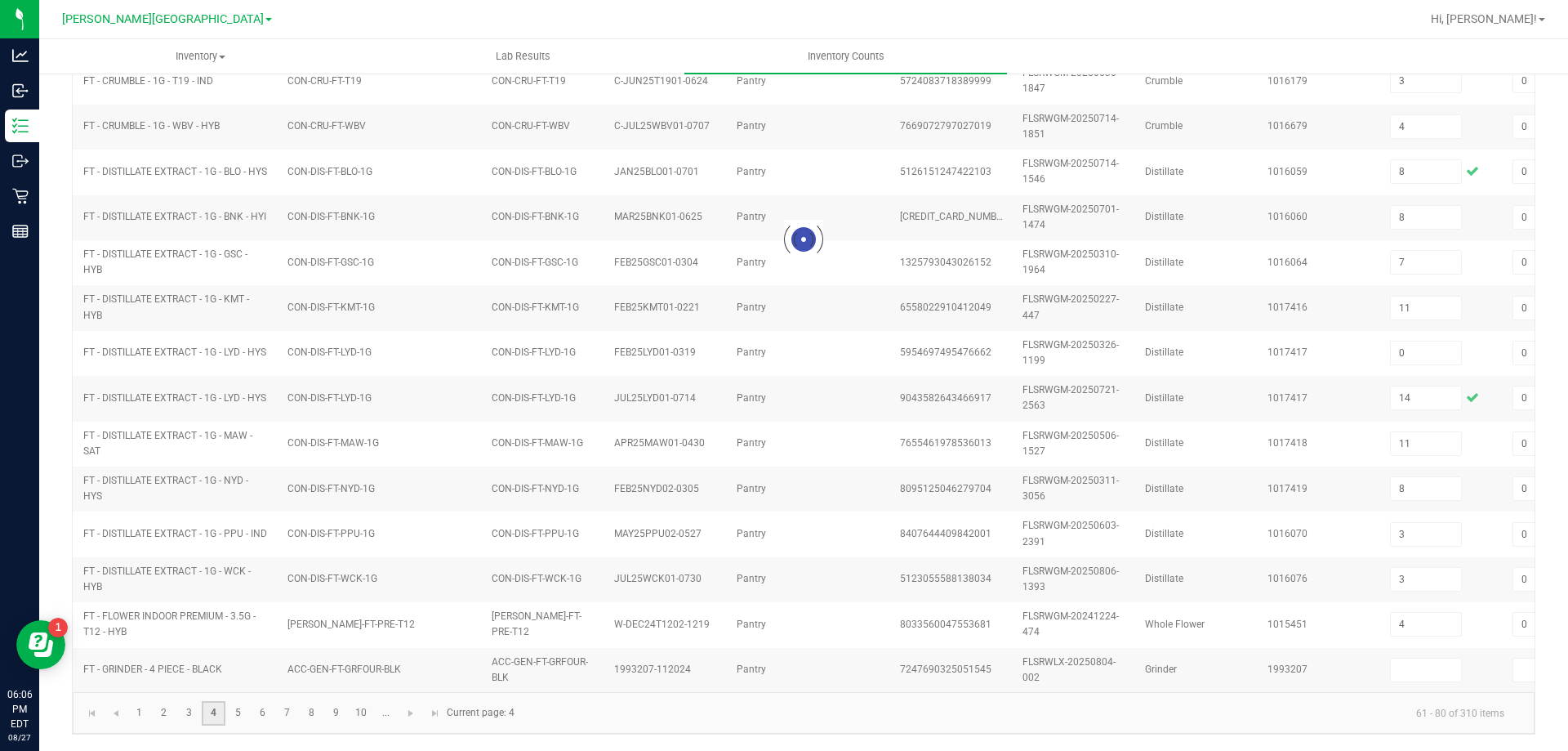
type input "17"
type input "7"
type input "1"
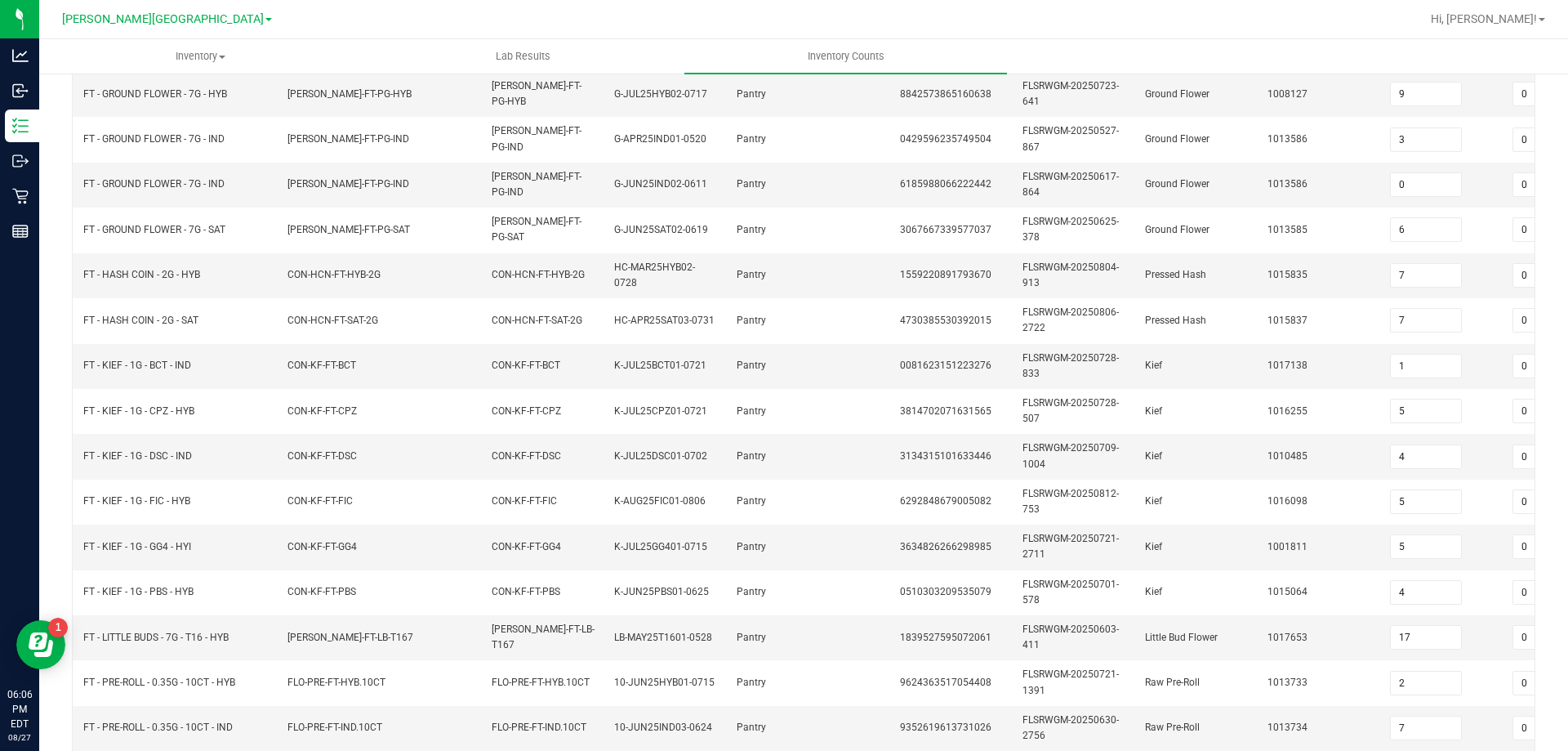
scroll to position [328, 0]
click at [1429, 96] on input "9" at bounding box center [1425, 93] width 70 height 23
type input "13"
click at [453, 285] on td "CON-HCN-FT-HYB-2G" at bounding box center [379, 275] width 204 height 45
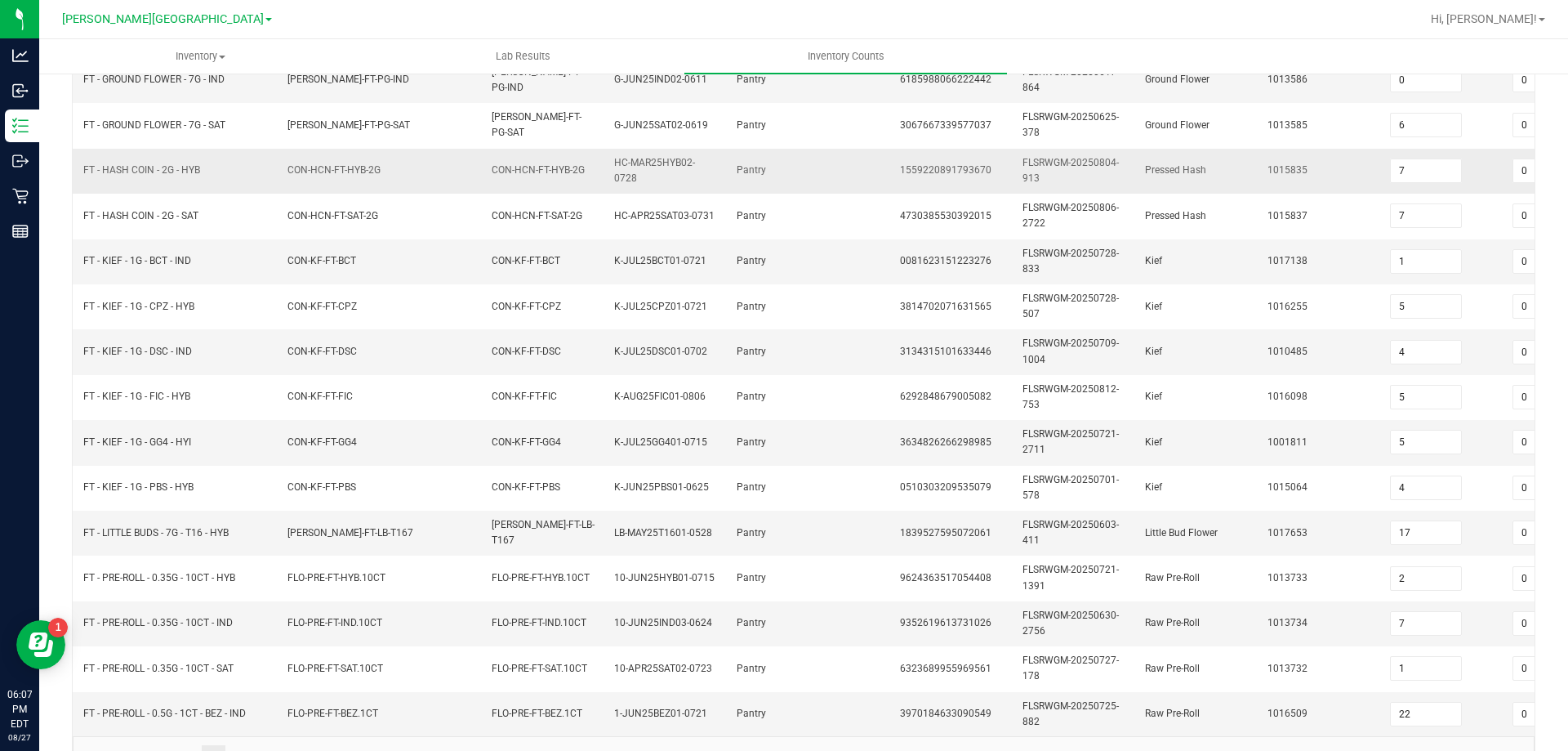
scroll to position [489, 0]
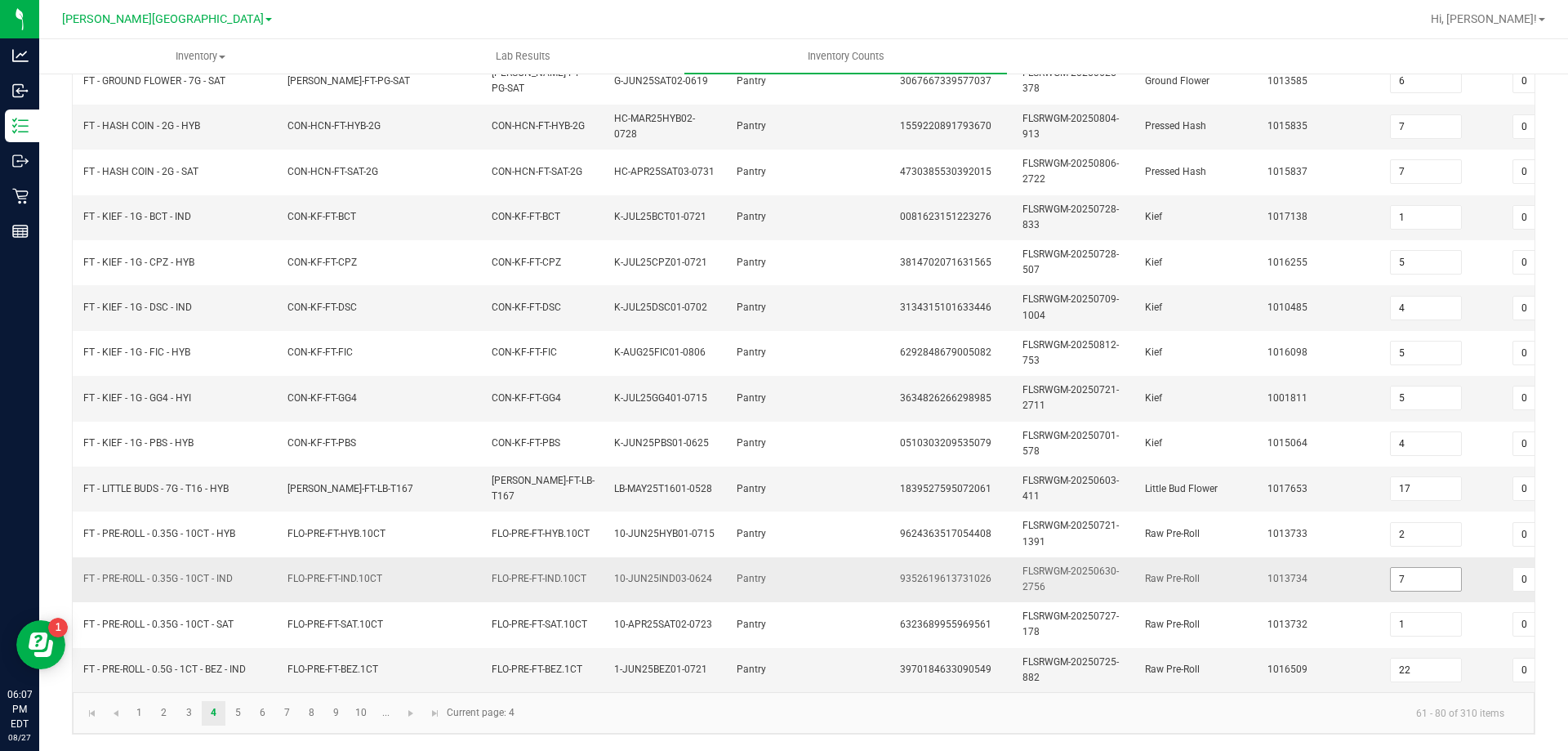
click at [1438, 571] on input "7" at bounding box center [1425, 580] width 70 height 23
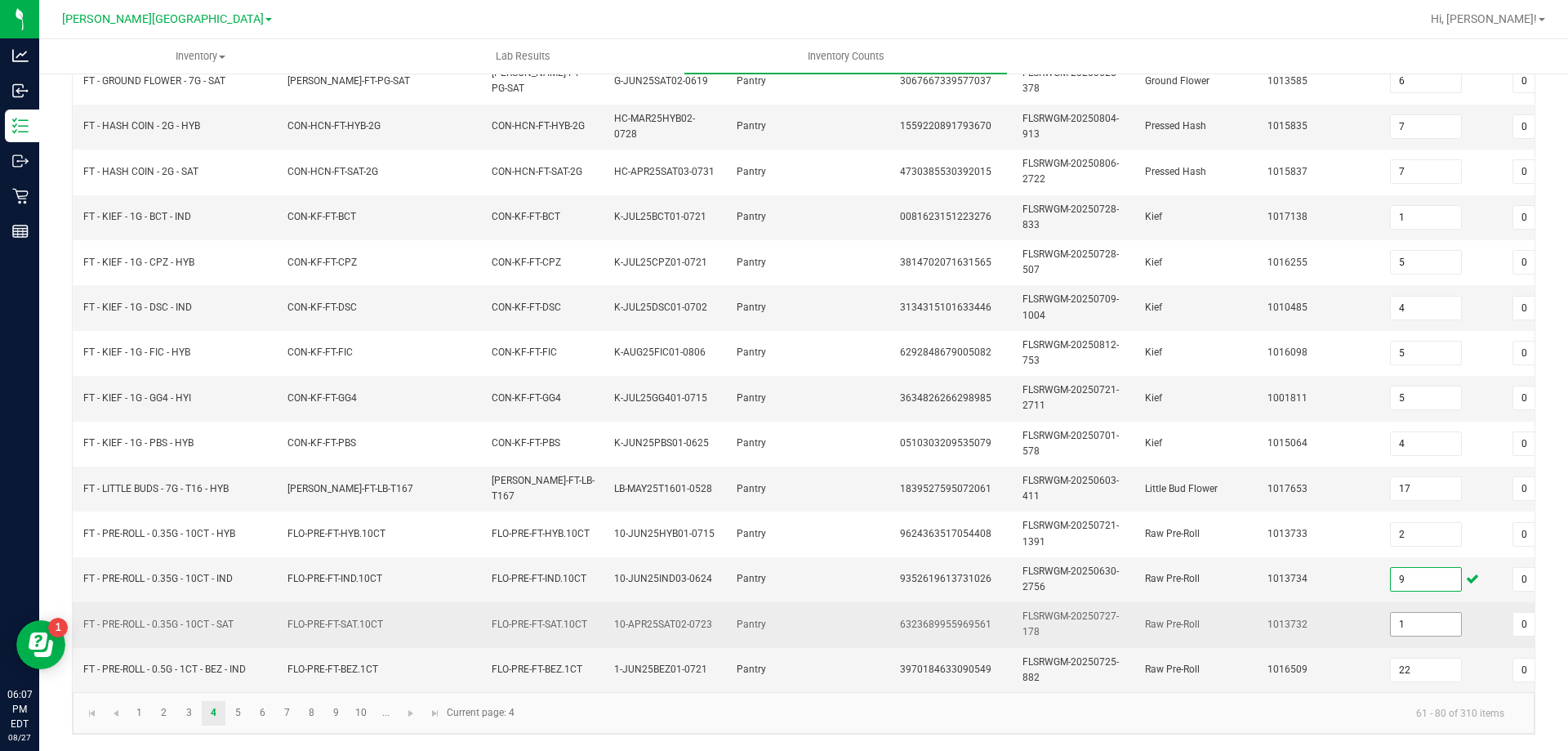
type input "9"
click at [1436, 613] on input "1" at bounding box center [1425, 624] width 70 height 23
type input "12"
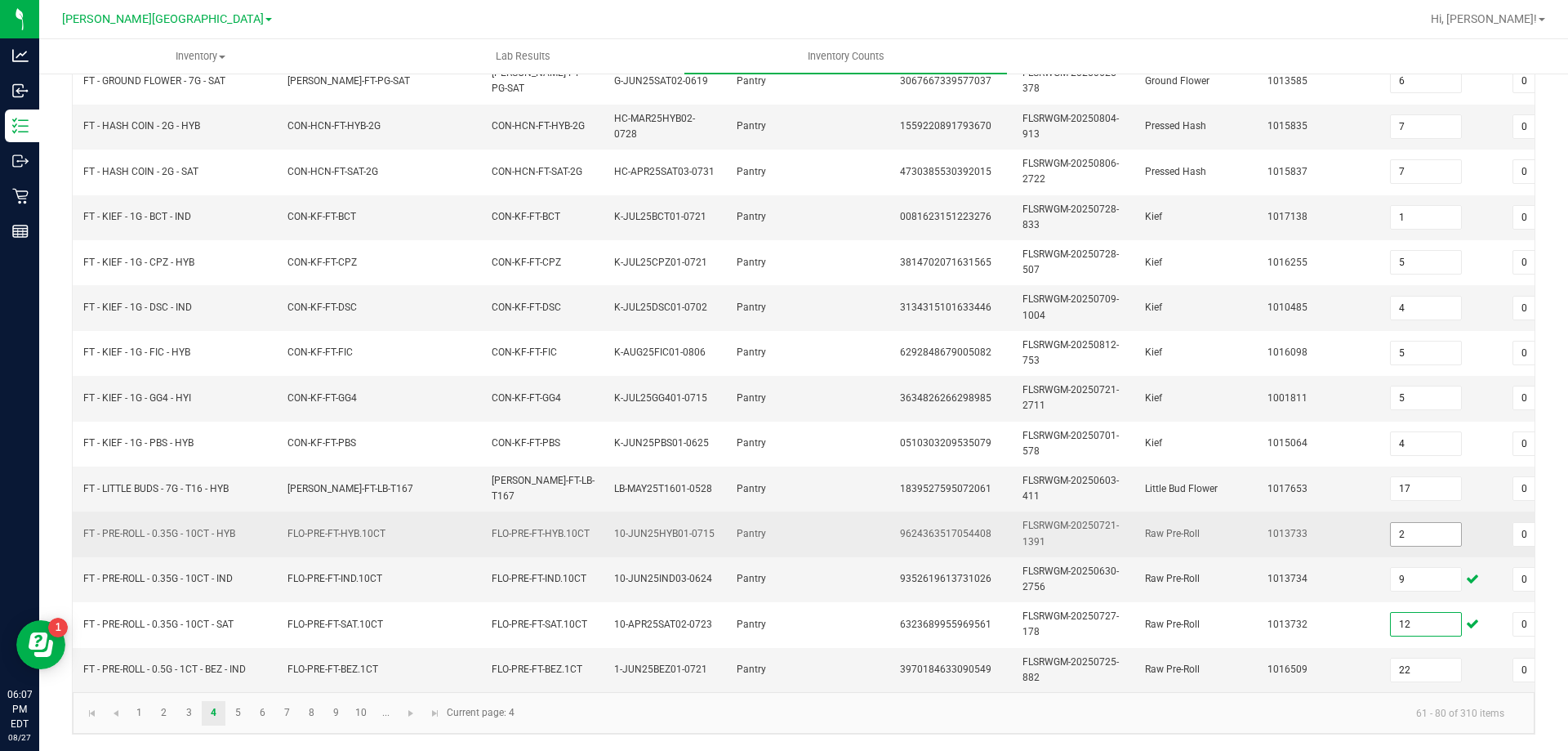
click at [1434, 523] on input "2" at bounding box center [1425, 534] width 70 height 23
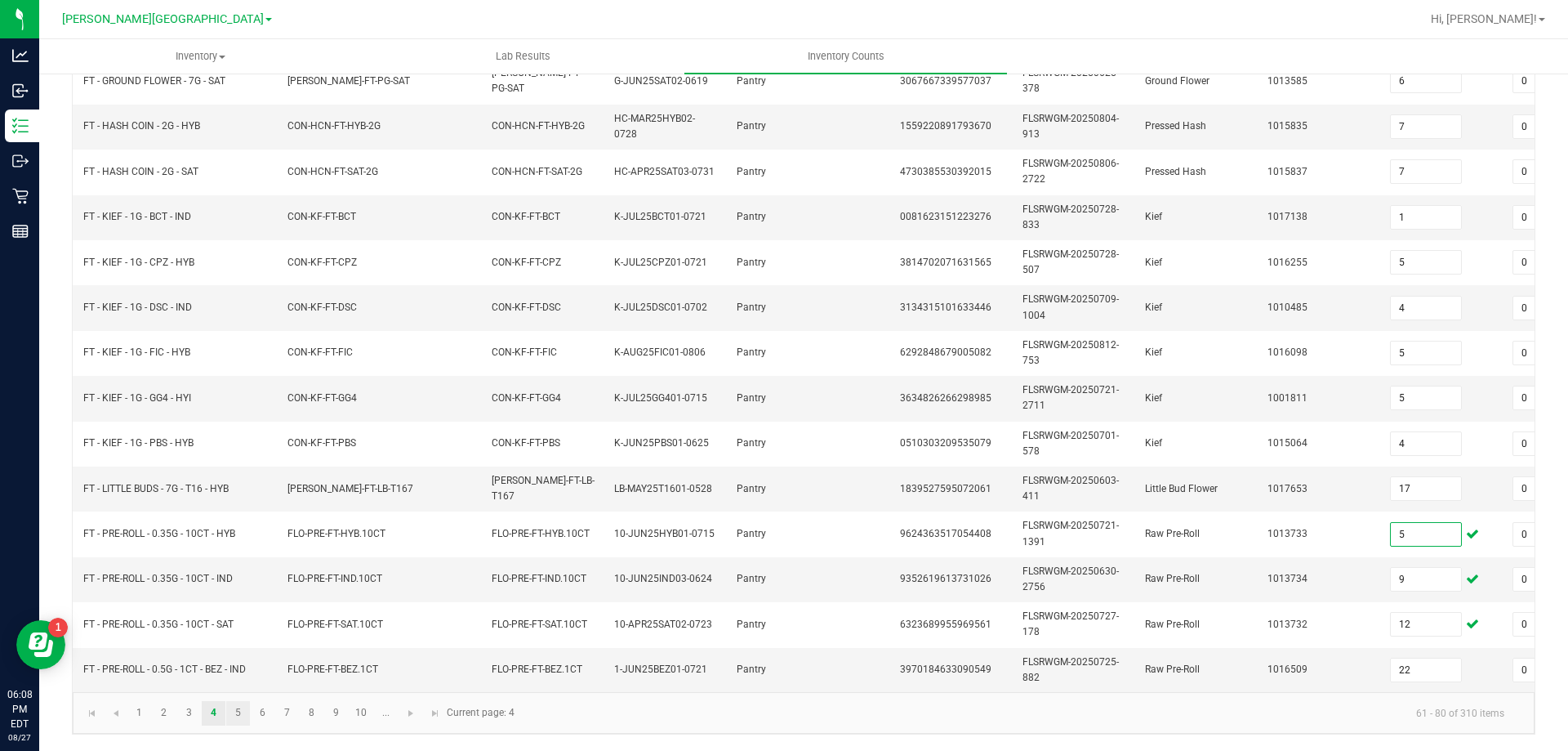
type input "5"
click at [237, 713] on link "5" at bounding box center [237, 714] width 23 height 24
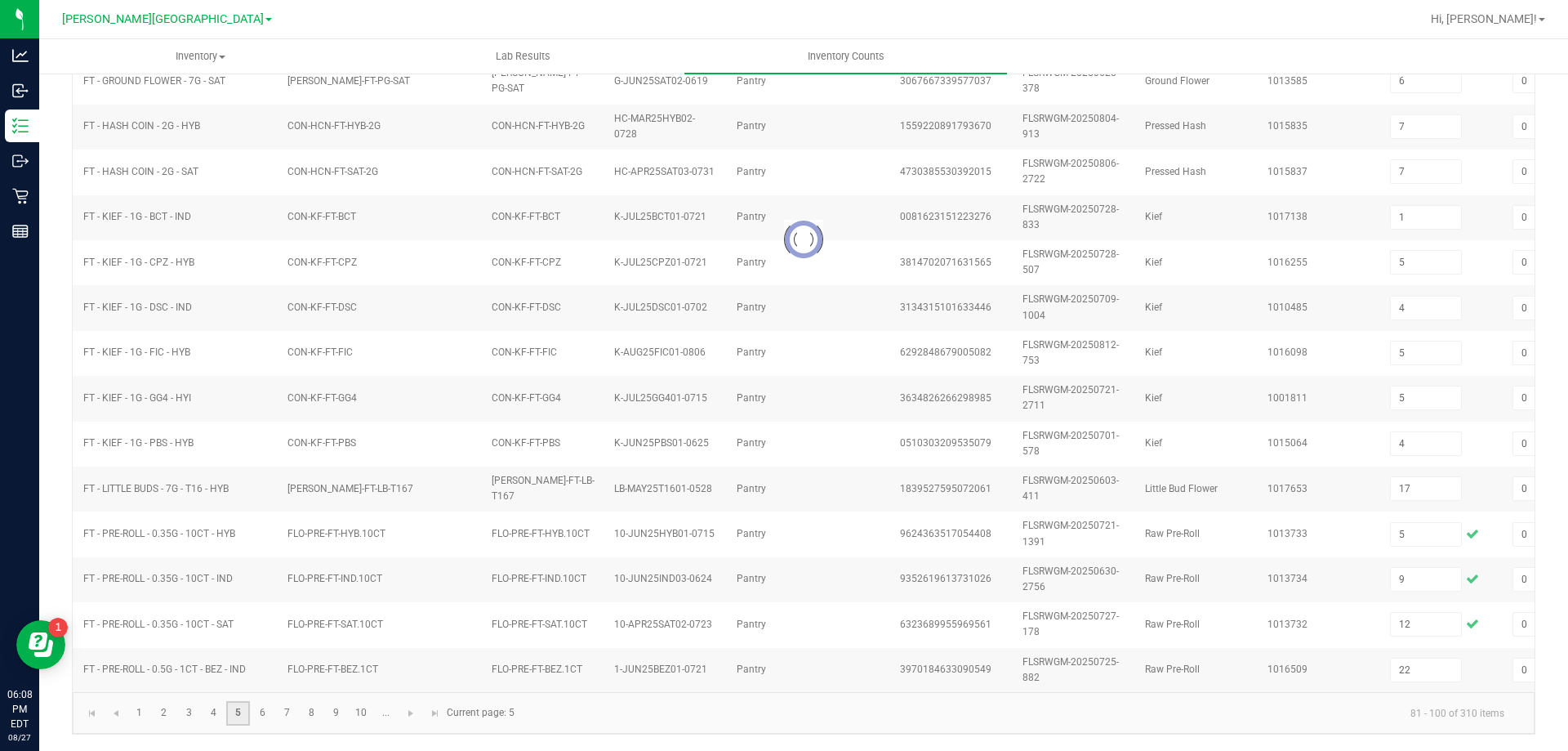
type input "5"
type input "0"
type input "6"
type input "0"
type input "12"
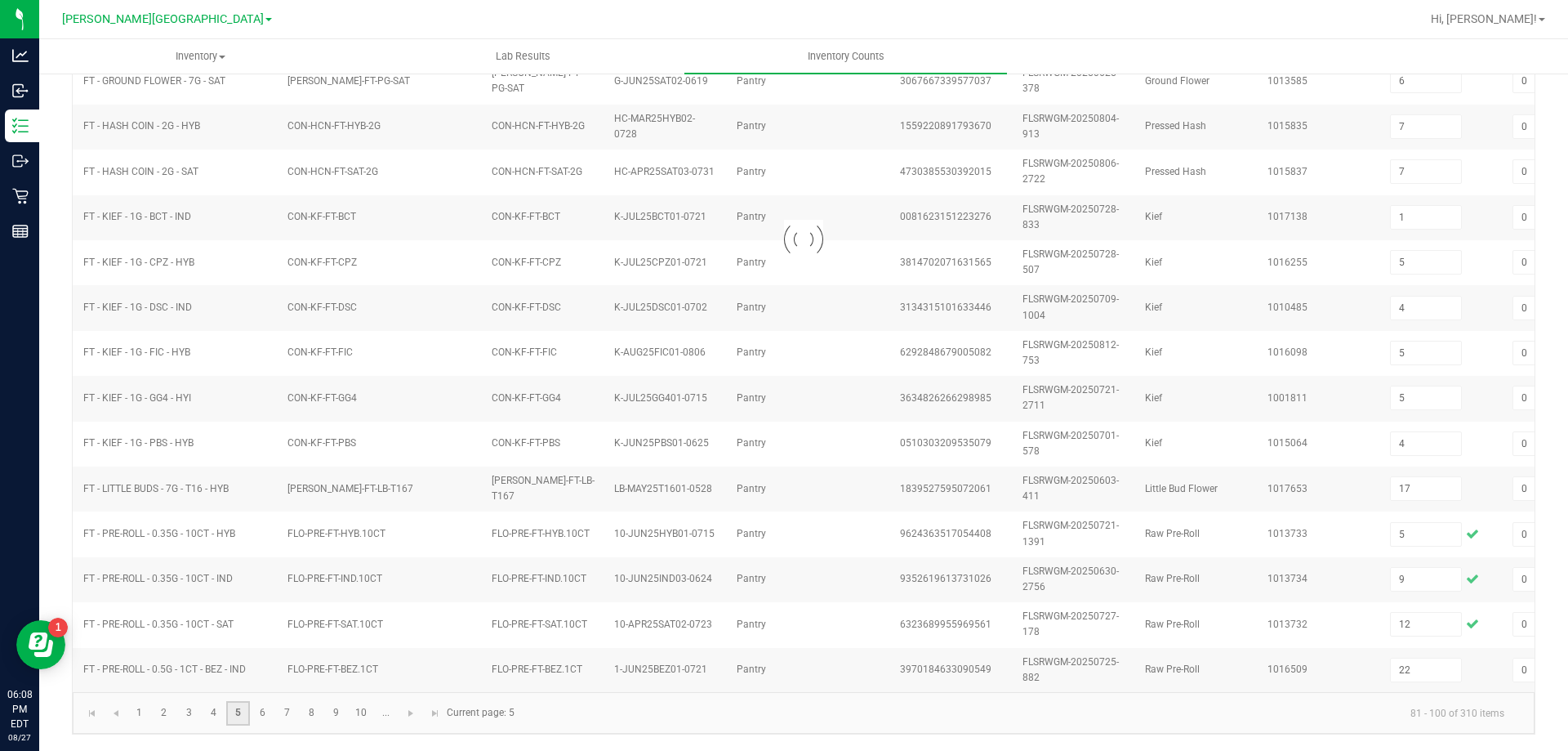
type input "0"
type input "17"
type input "18"
type input "1"
type input "24"
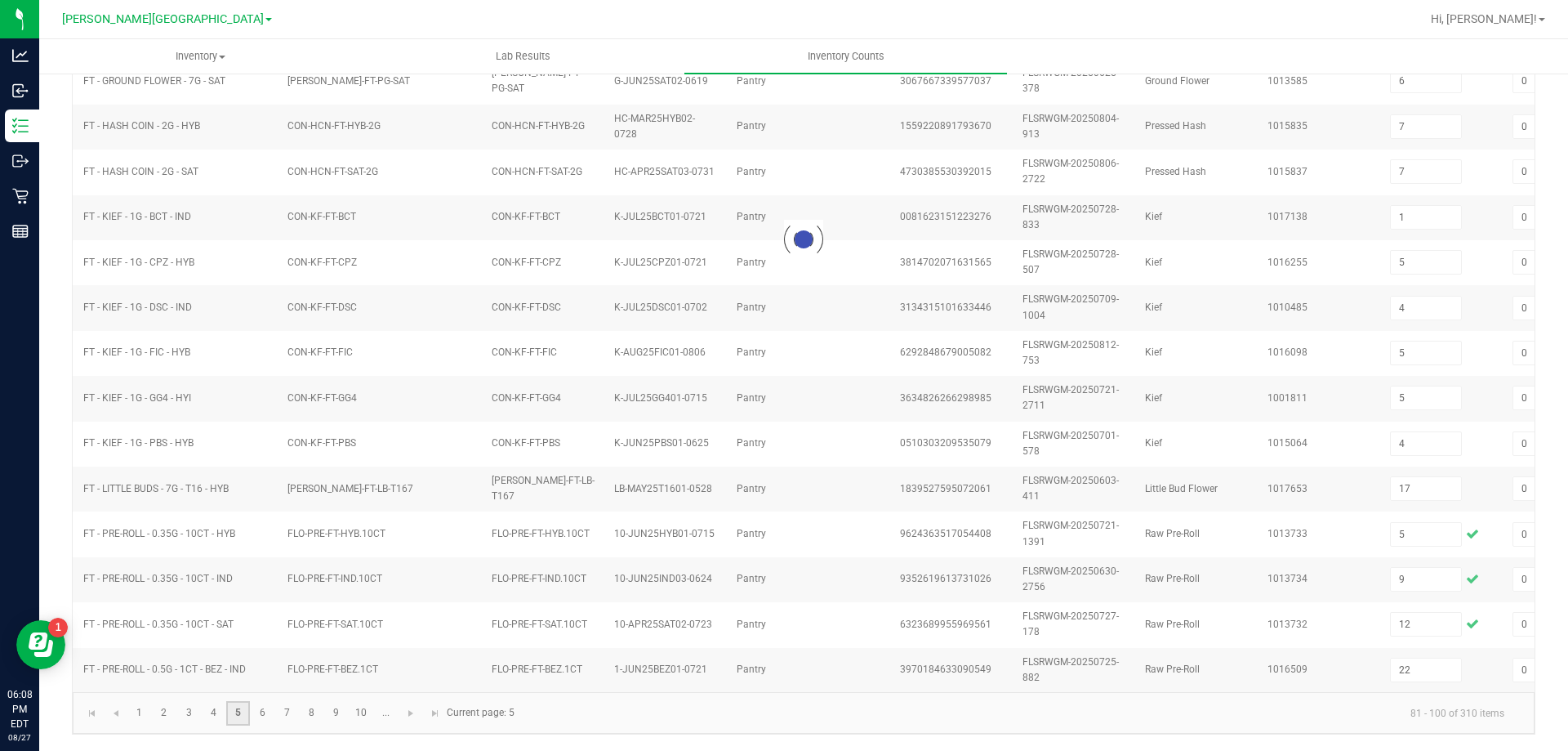
type input "11"
type input "20"
type input "4"
type input "5"
type input "4"
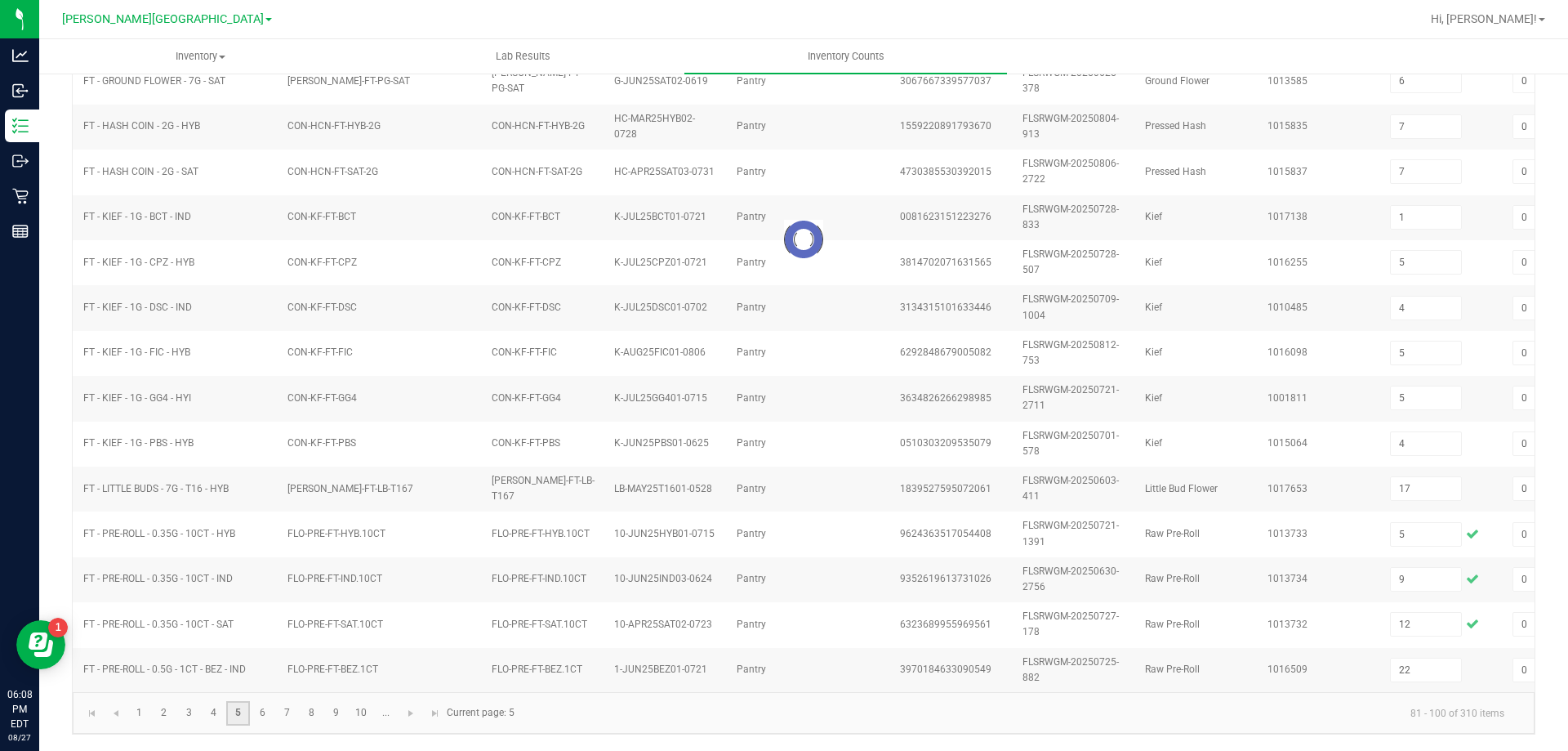
type input "0"
type input "4"
type input "3"
type input "8"
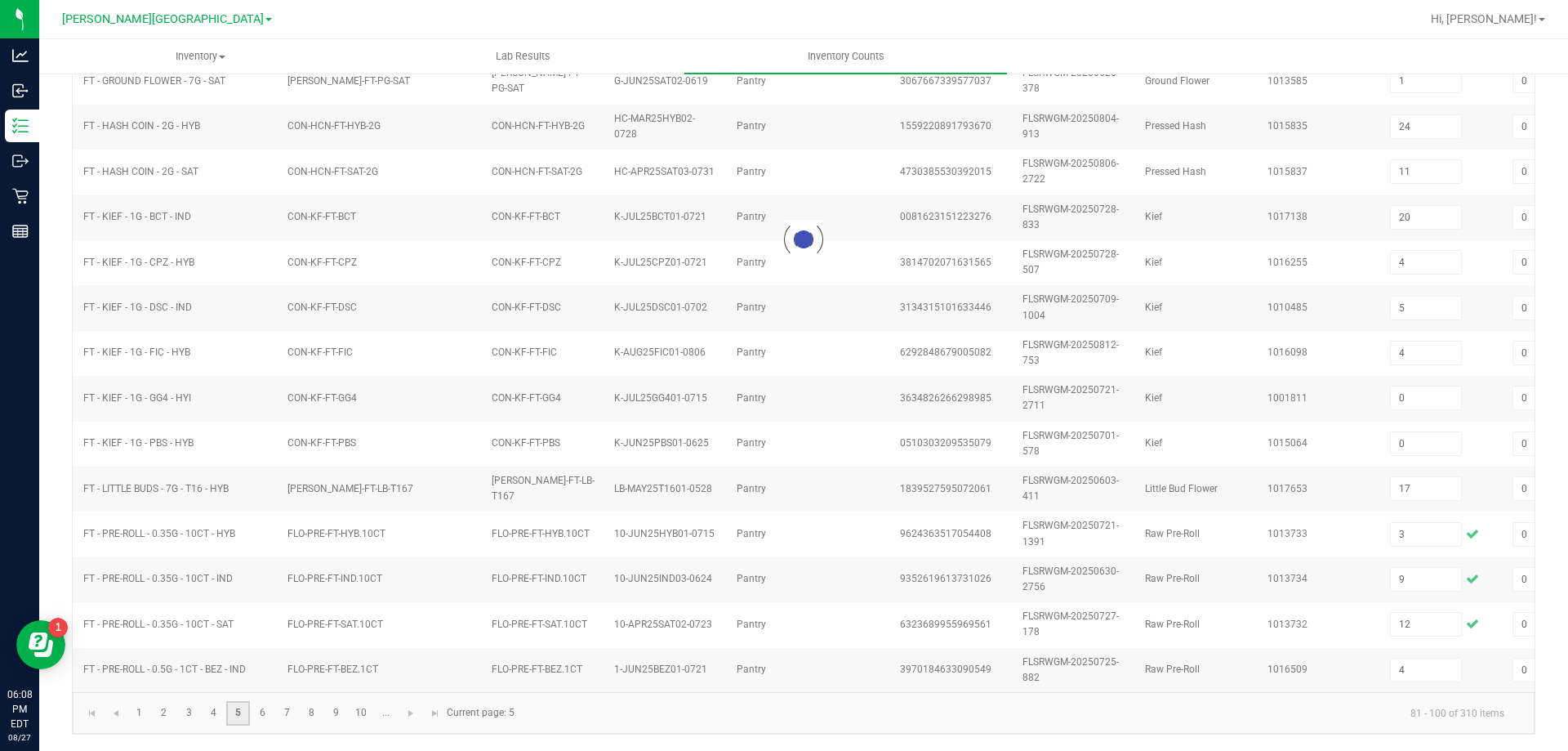
type input "10"
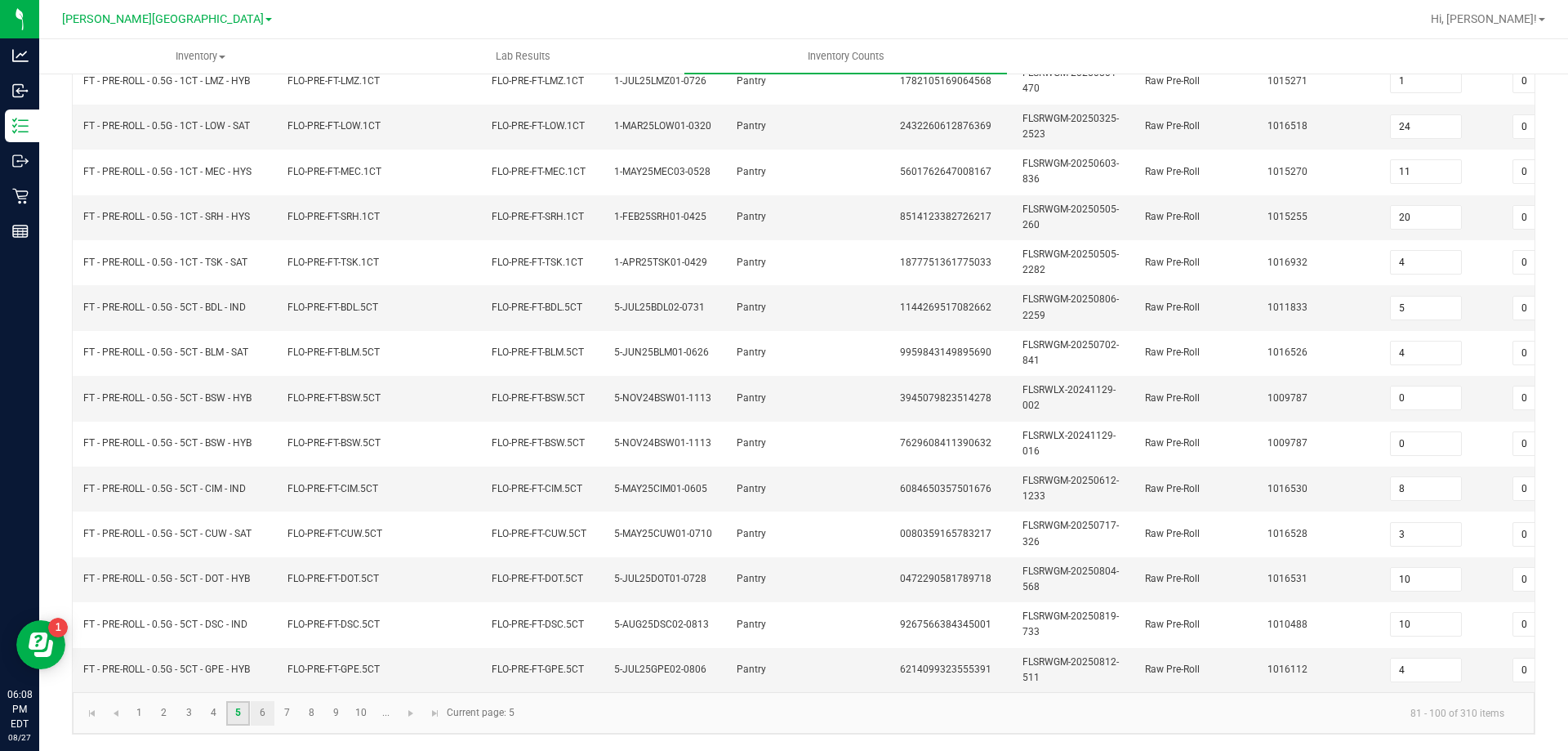
click at [262, 713] on link "6" at bounding box center [262, 714] width 23 height 24
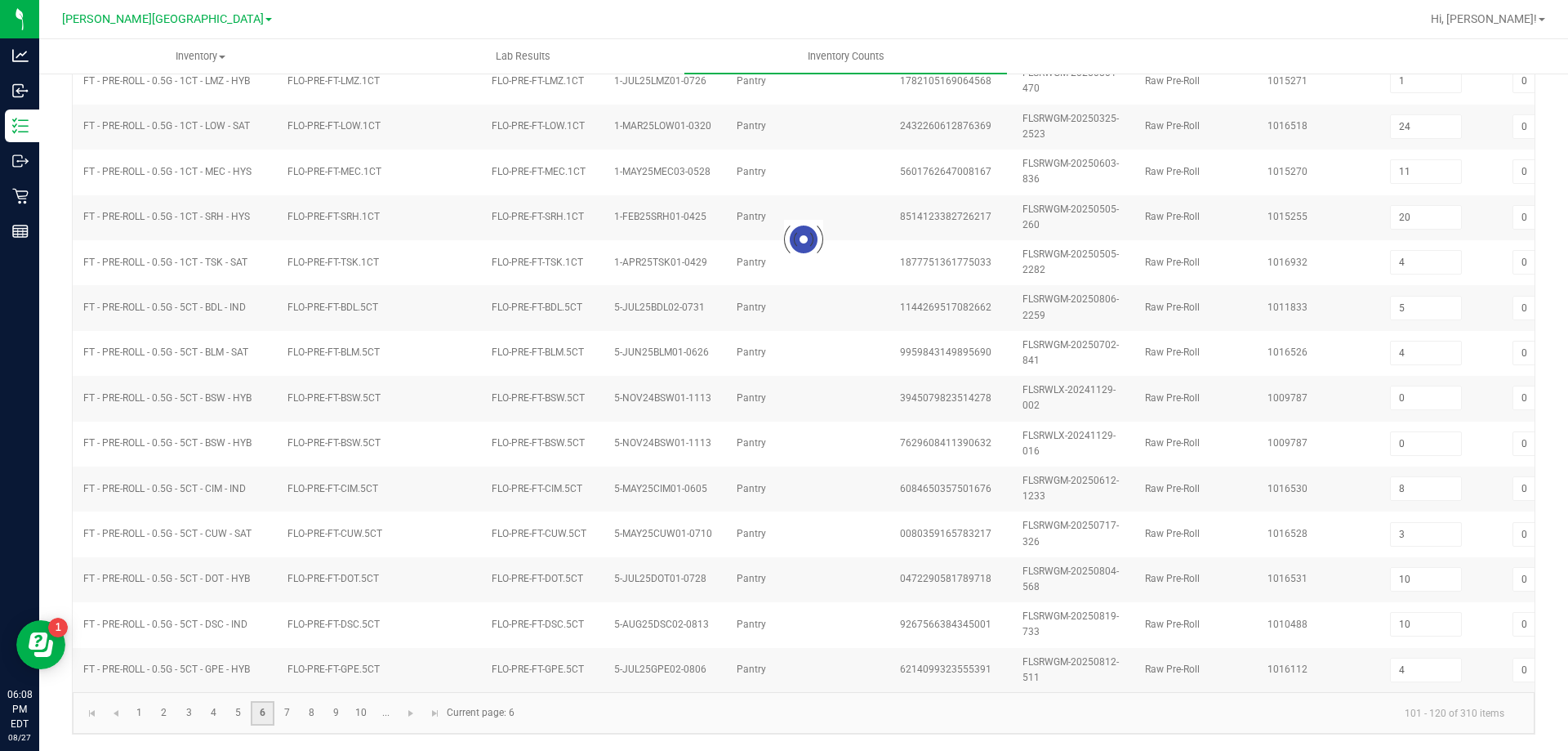
type input "0"
type input "4"
type input "1"
type input "0"
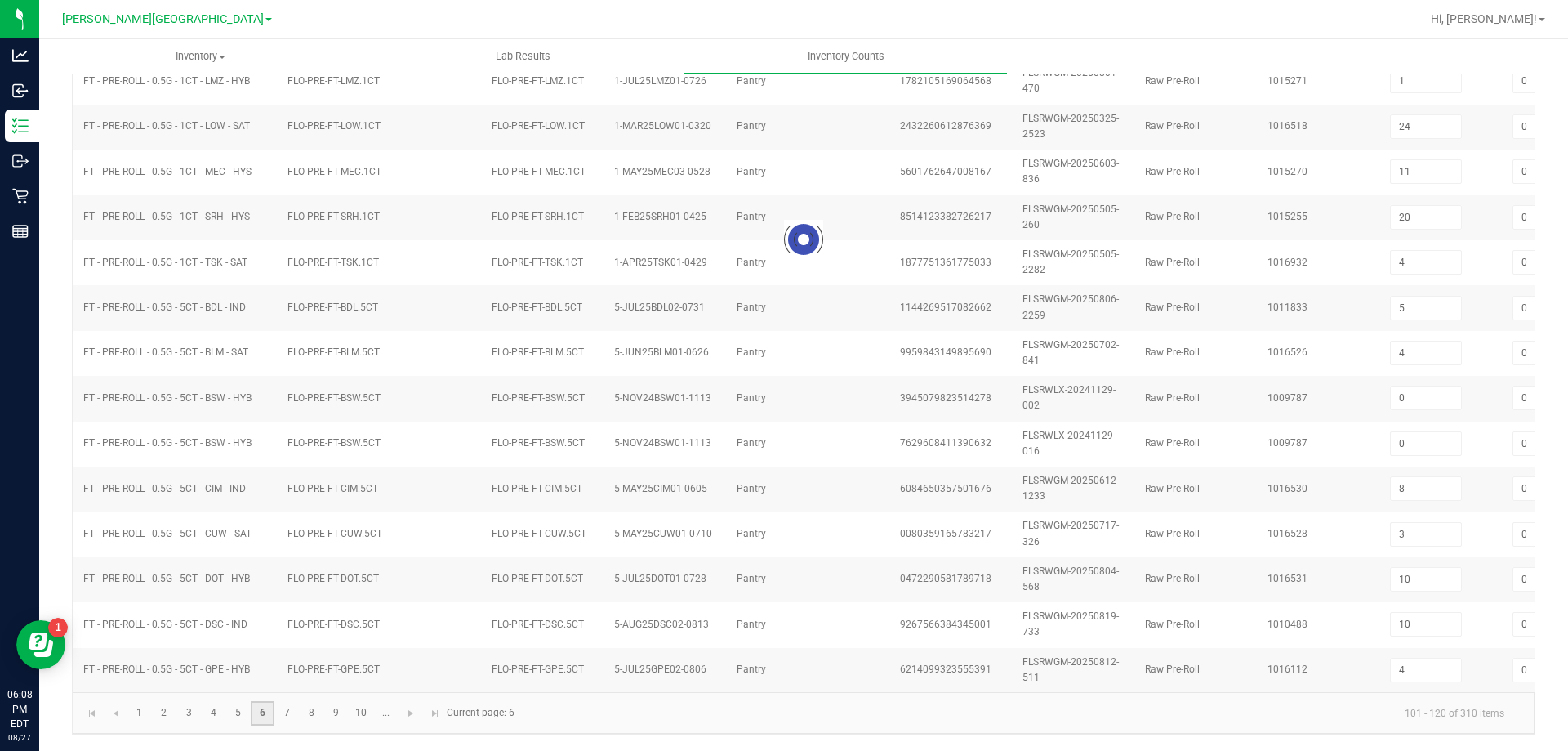
type input "7"
type input "8"
type input "0"
type input "4"
type input "1"
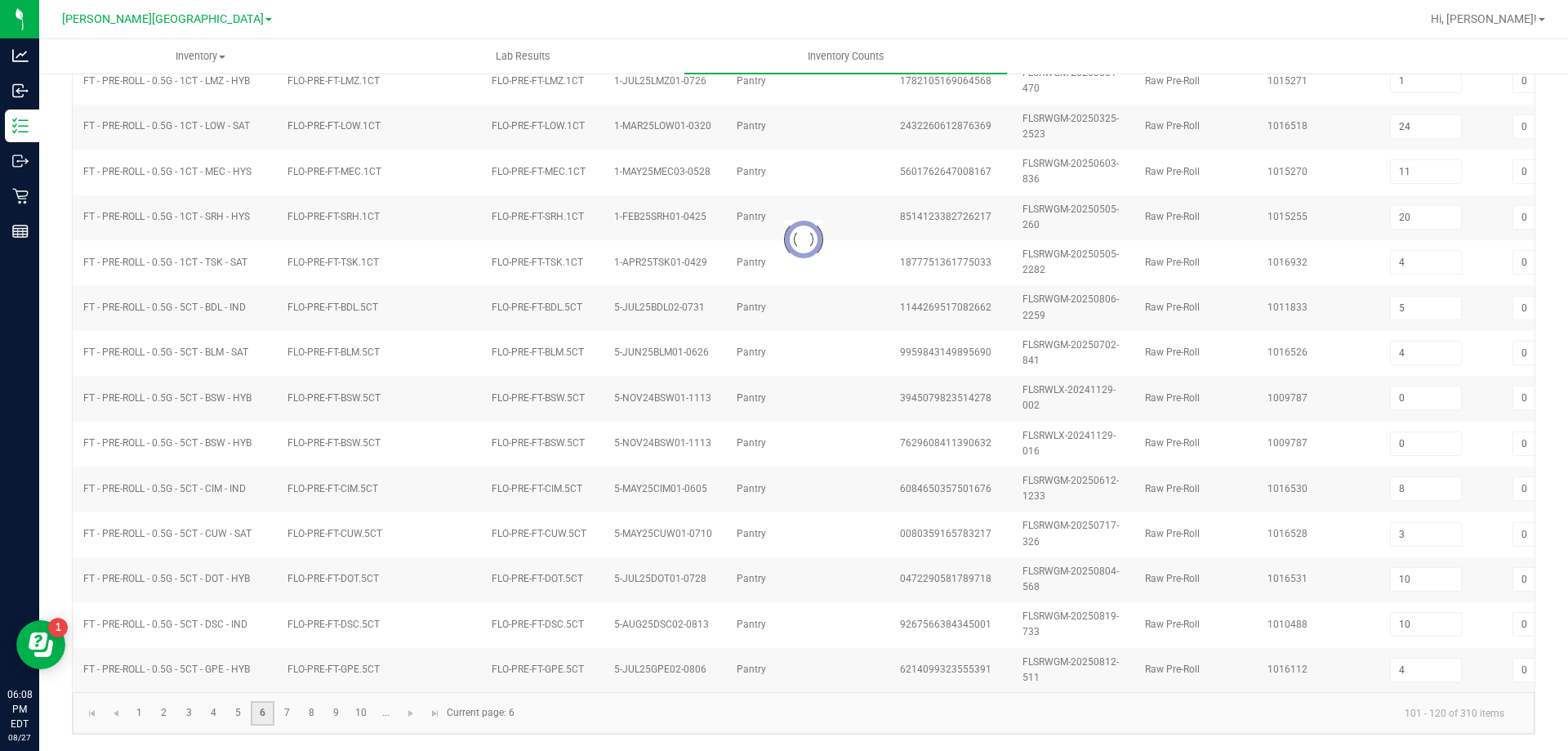
type input "1"
type input "5"
type input "3"
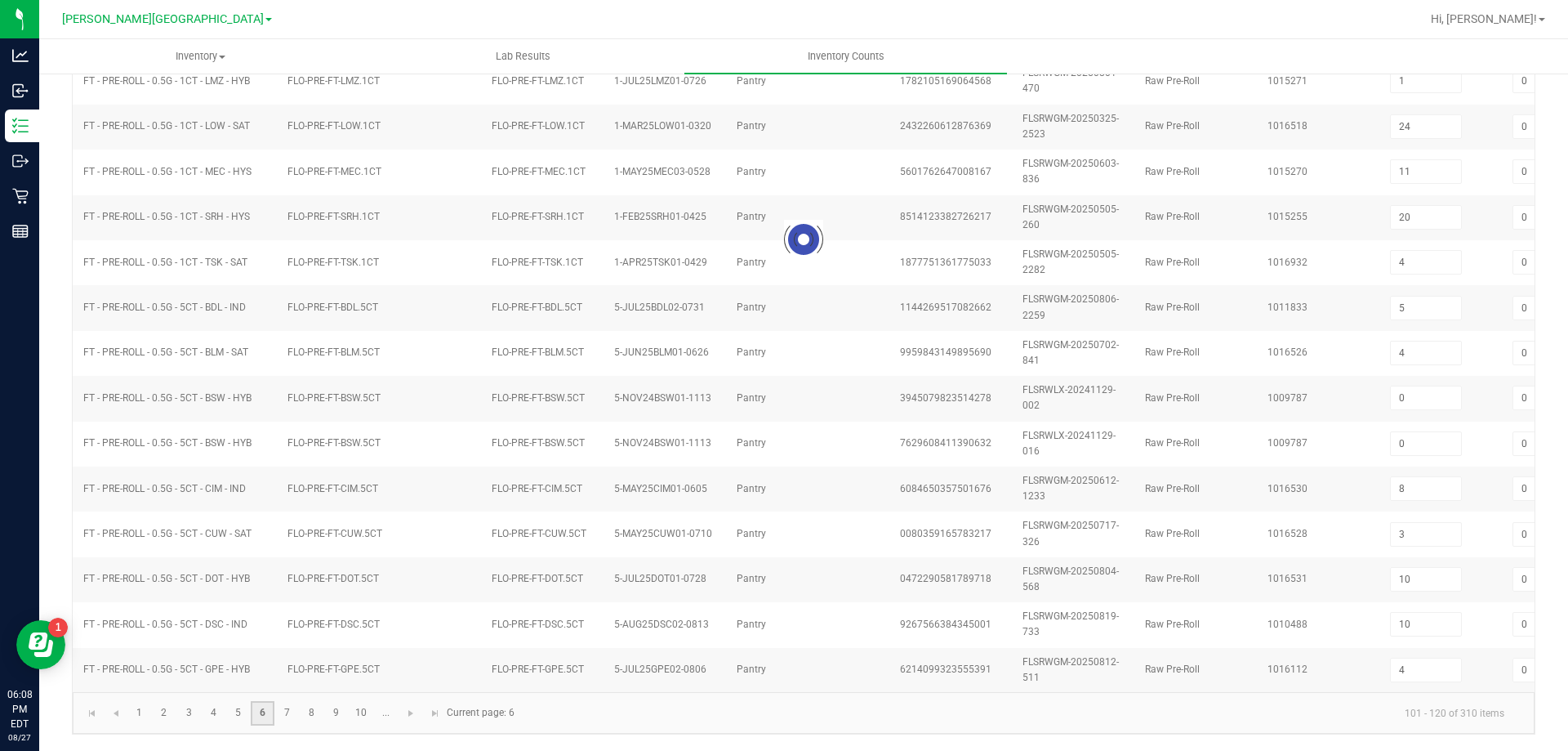
type input "2"
type input "3"
type input "2"
type input "1"
type input "4"
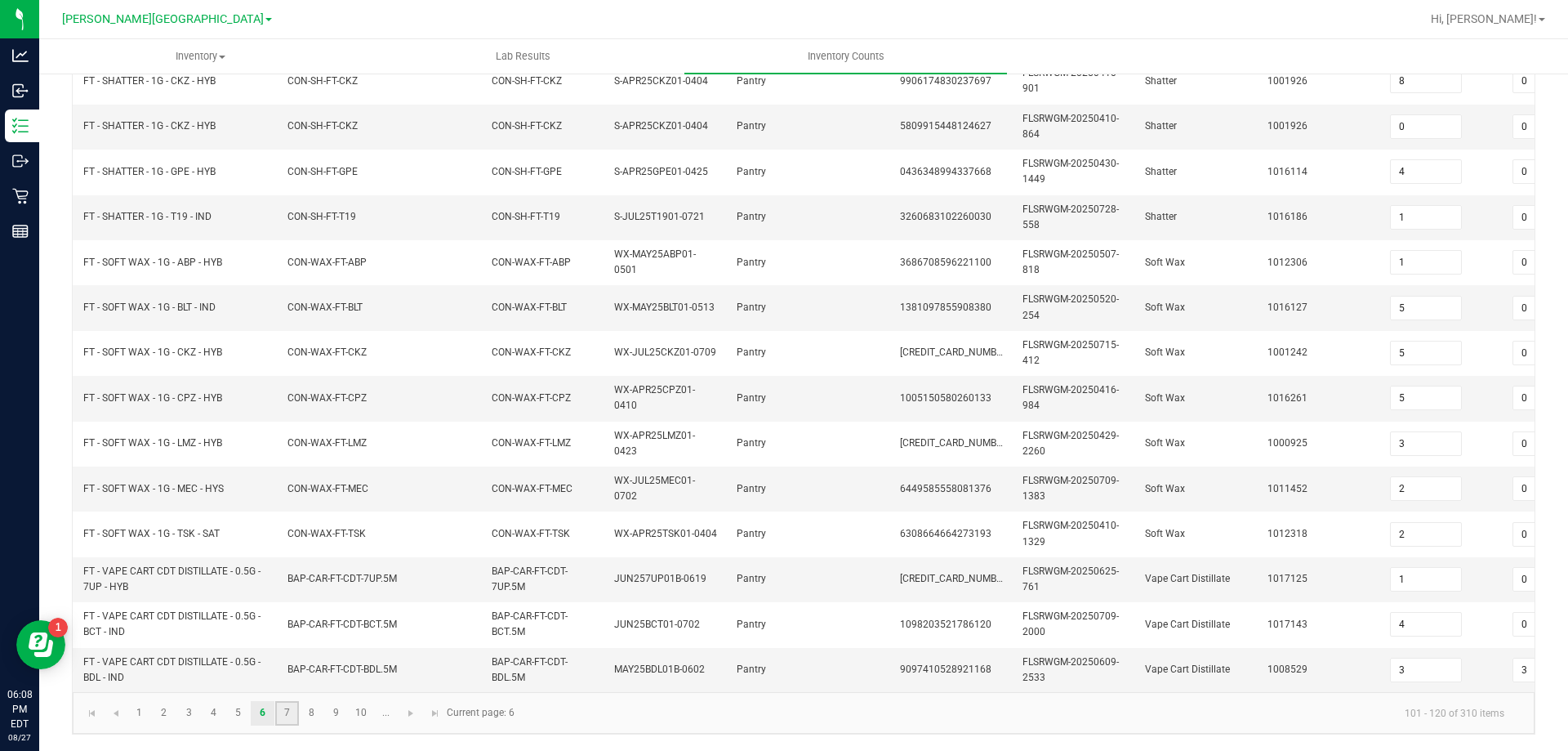
click at [288, 711] on link "7" at bounding box center [286, 714] width 23 height 24
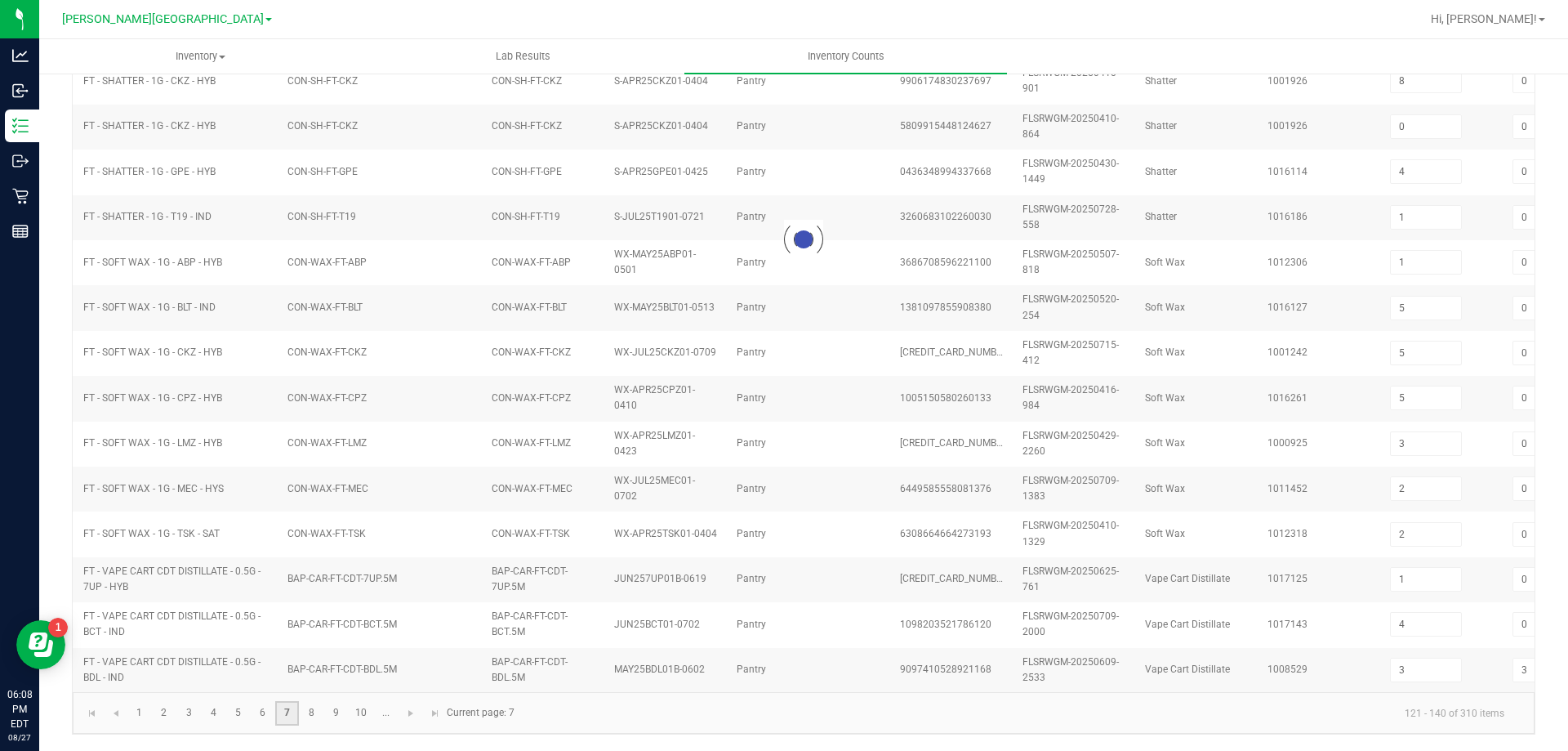
type input "4"
type input "6"
type input "9"
type input "6"
type input "9"
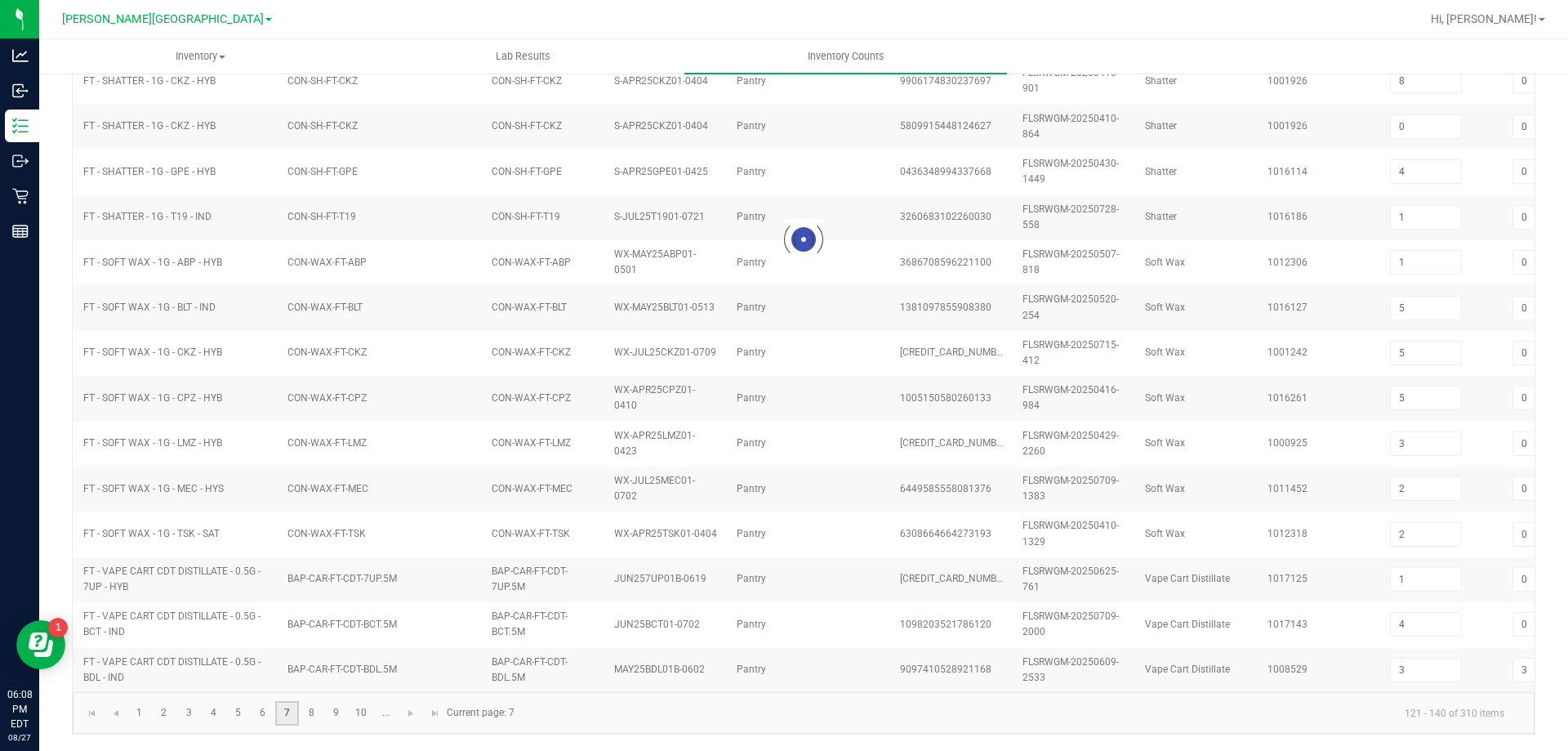
type input "1"
type input "10"
type input "4"
type input "2"
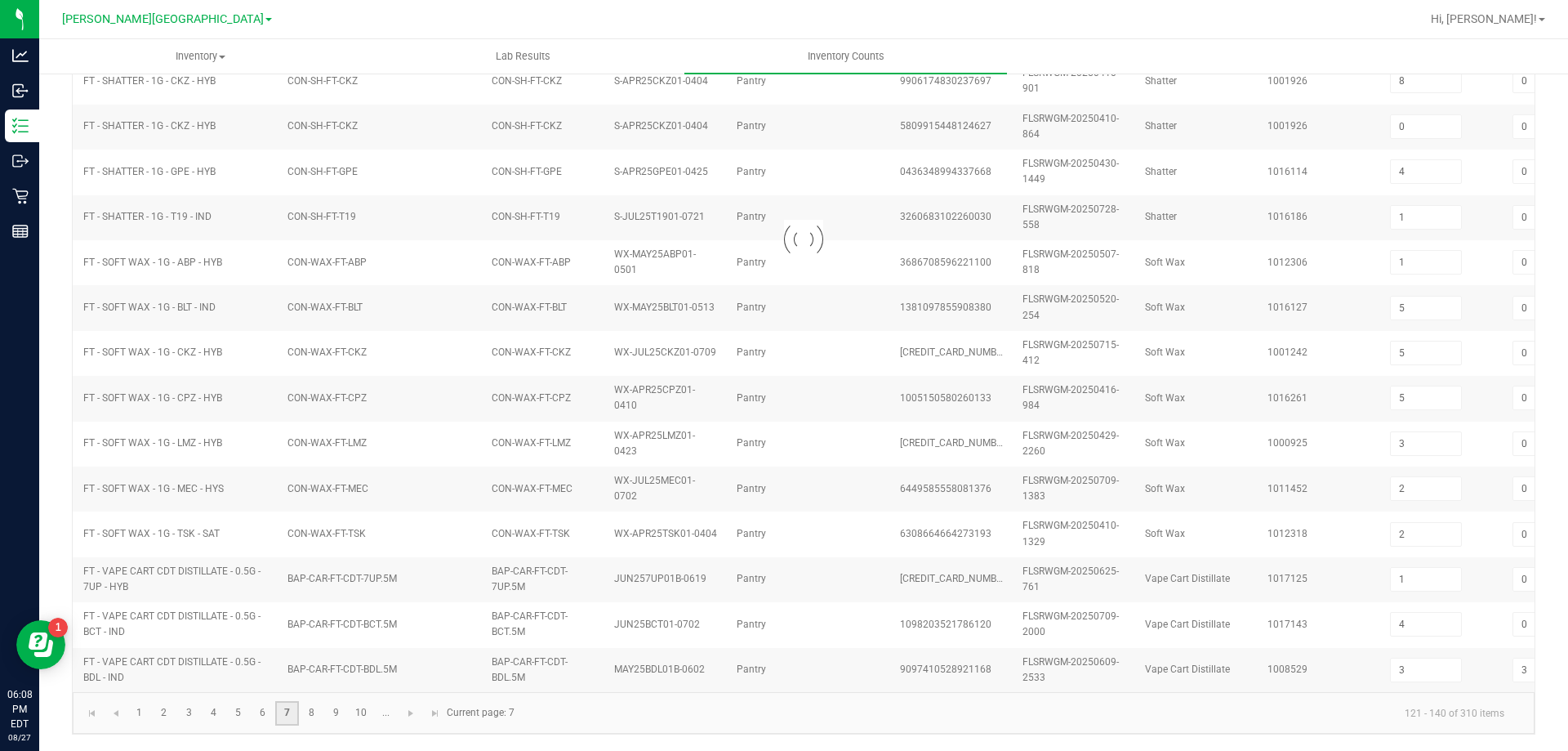
type input "6"
type input "8"
type input "7"
type input "4"
type input "1"
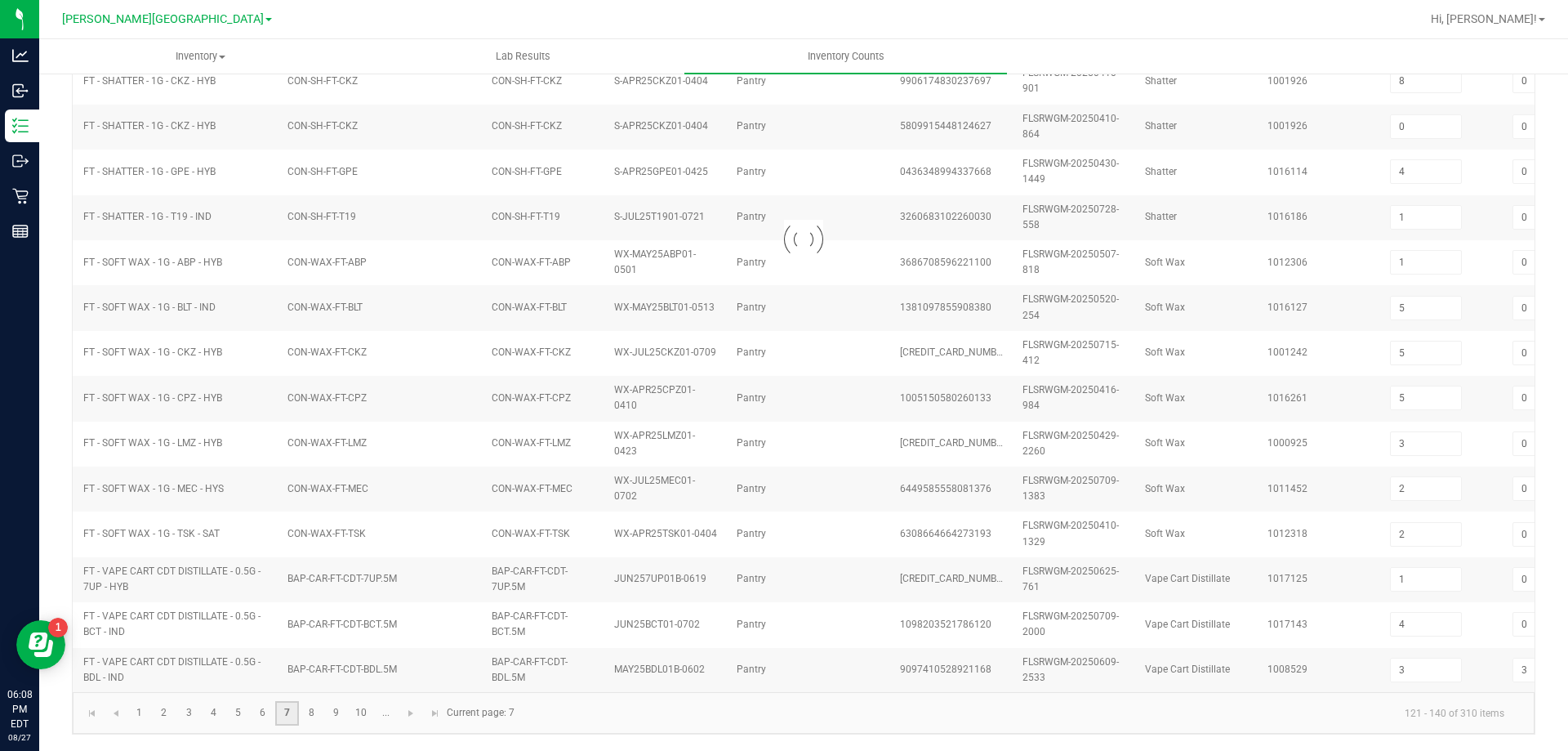
type input "0"
type input "9"
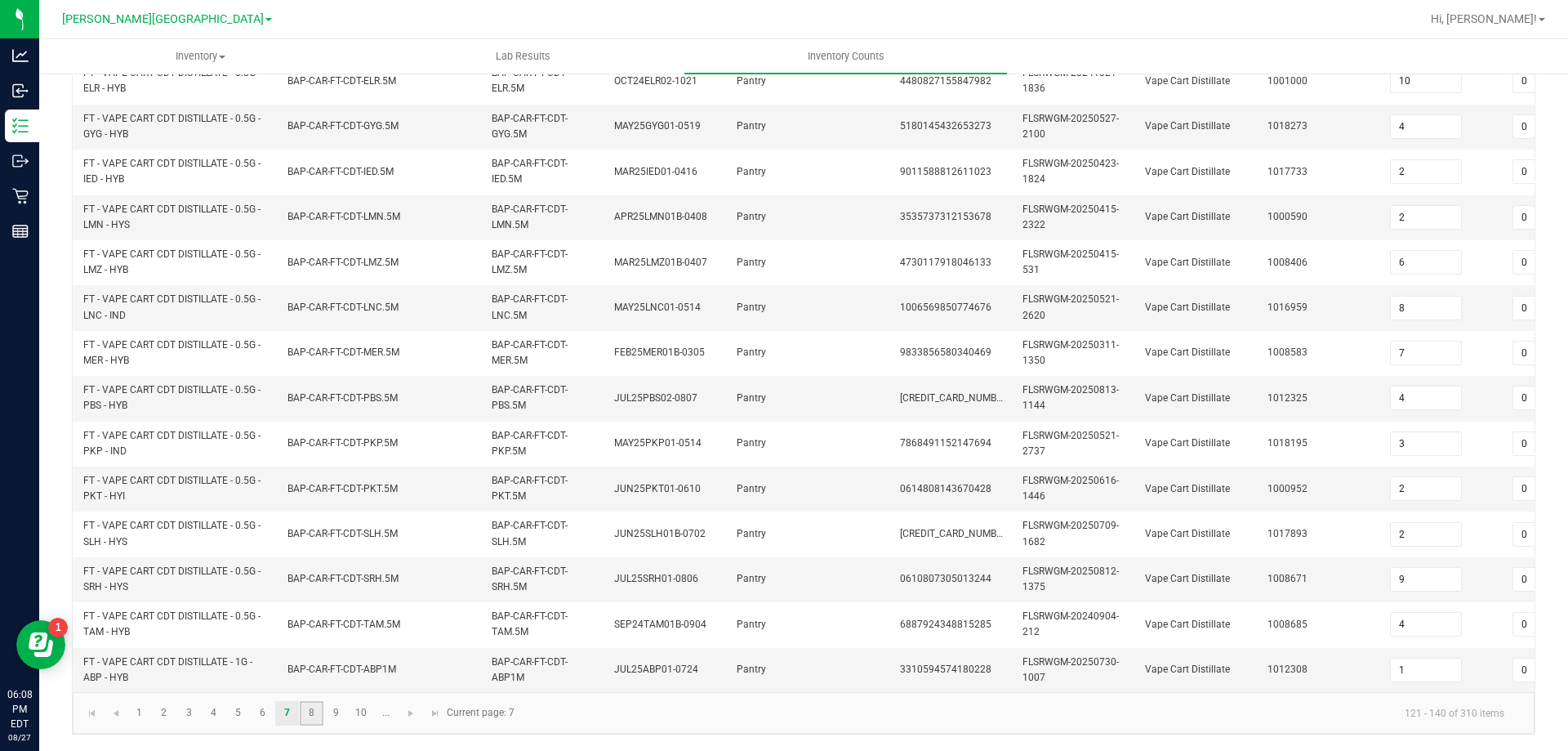
click at [312, 713] on link "8" at bounding box center [311, 714] width 23 height 24
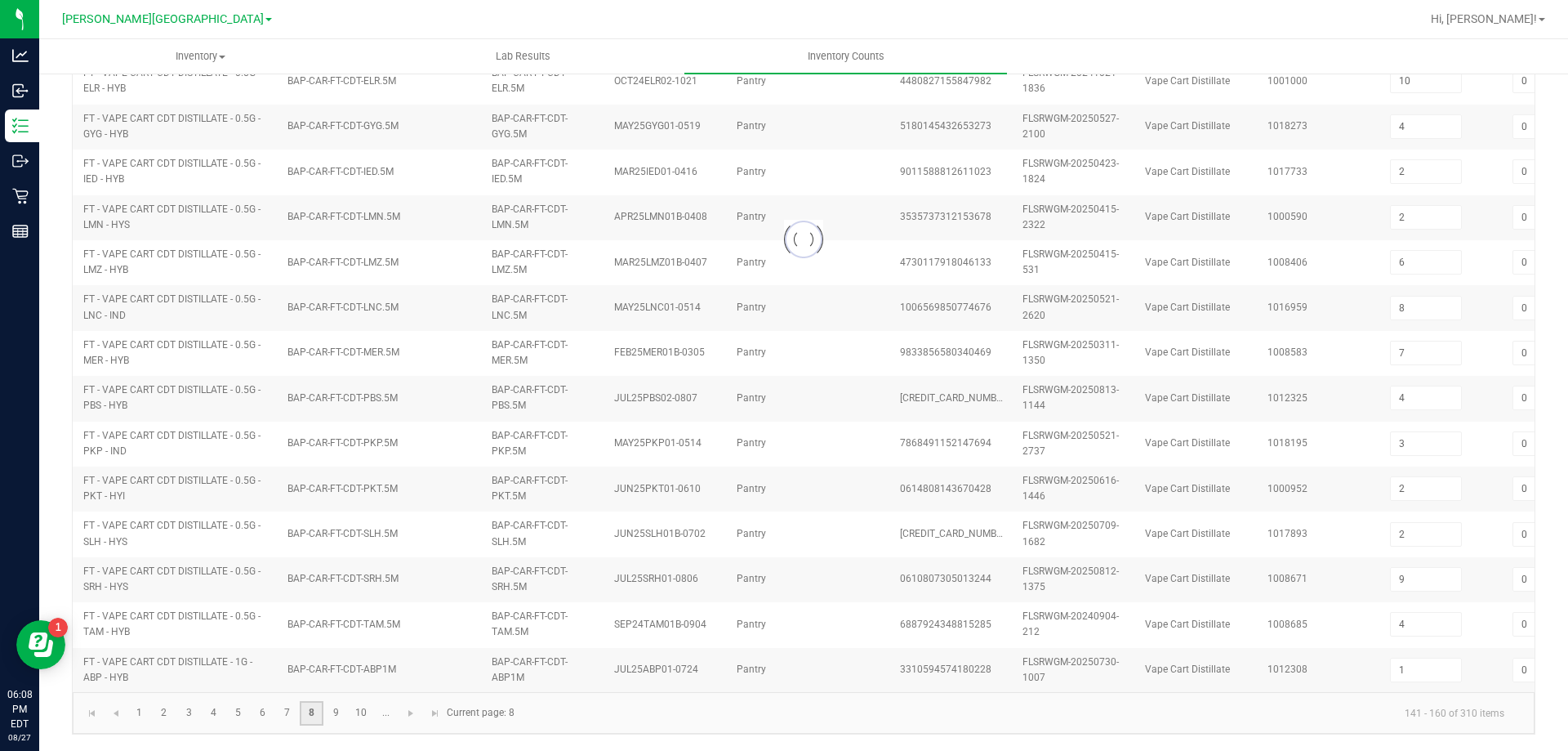
type input "0"
type input "1"
type input "2"
type input "9"
type input "0"
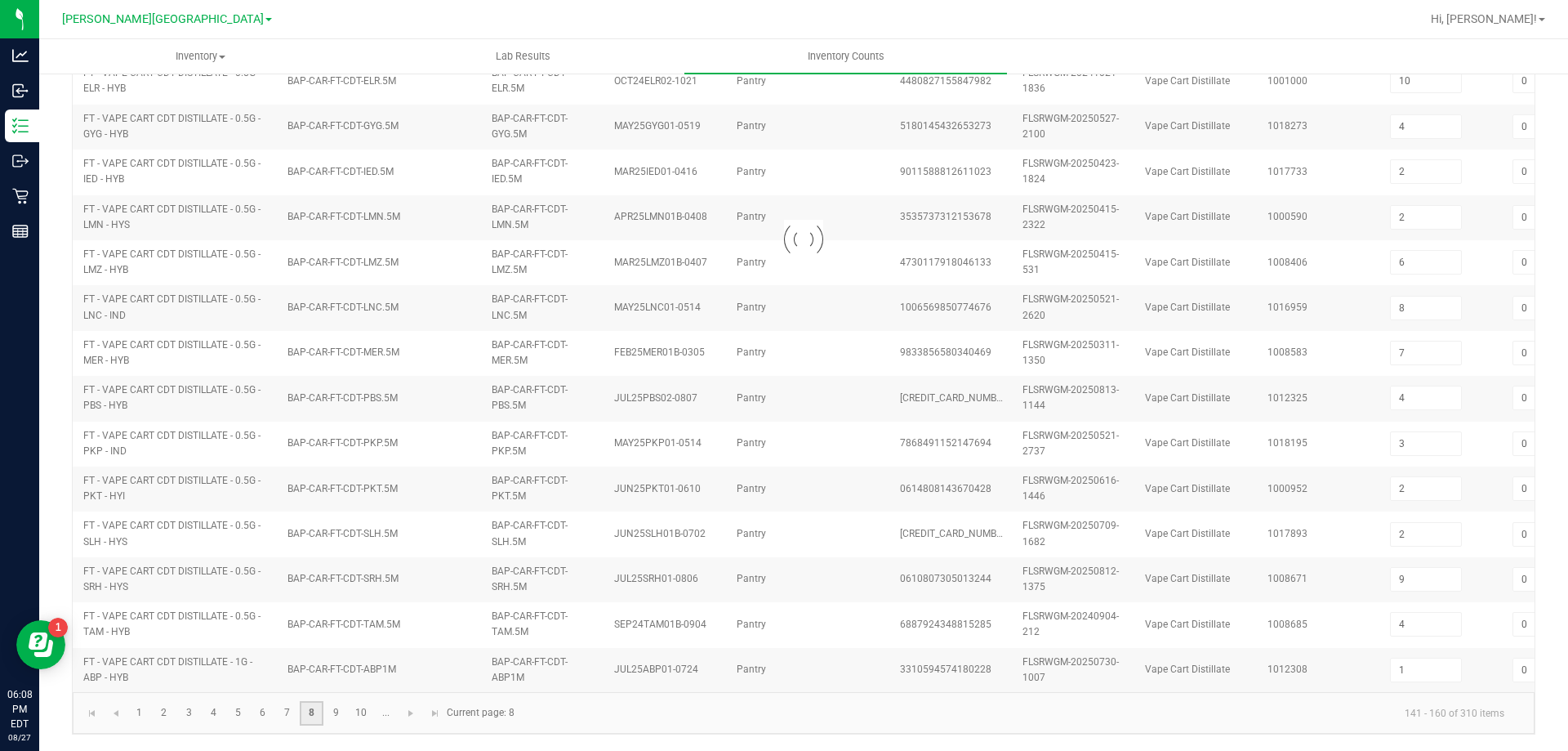
type input "10"
type input "5"
type input "9"
type input "0"
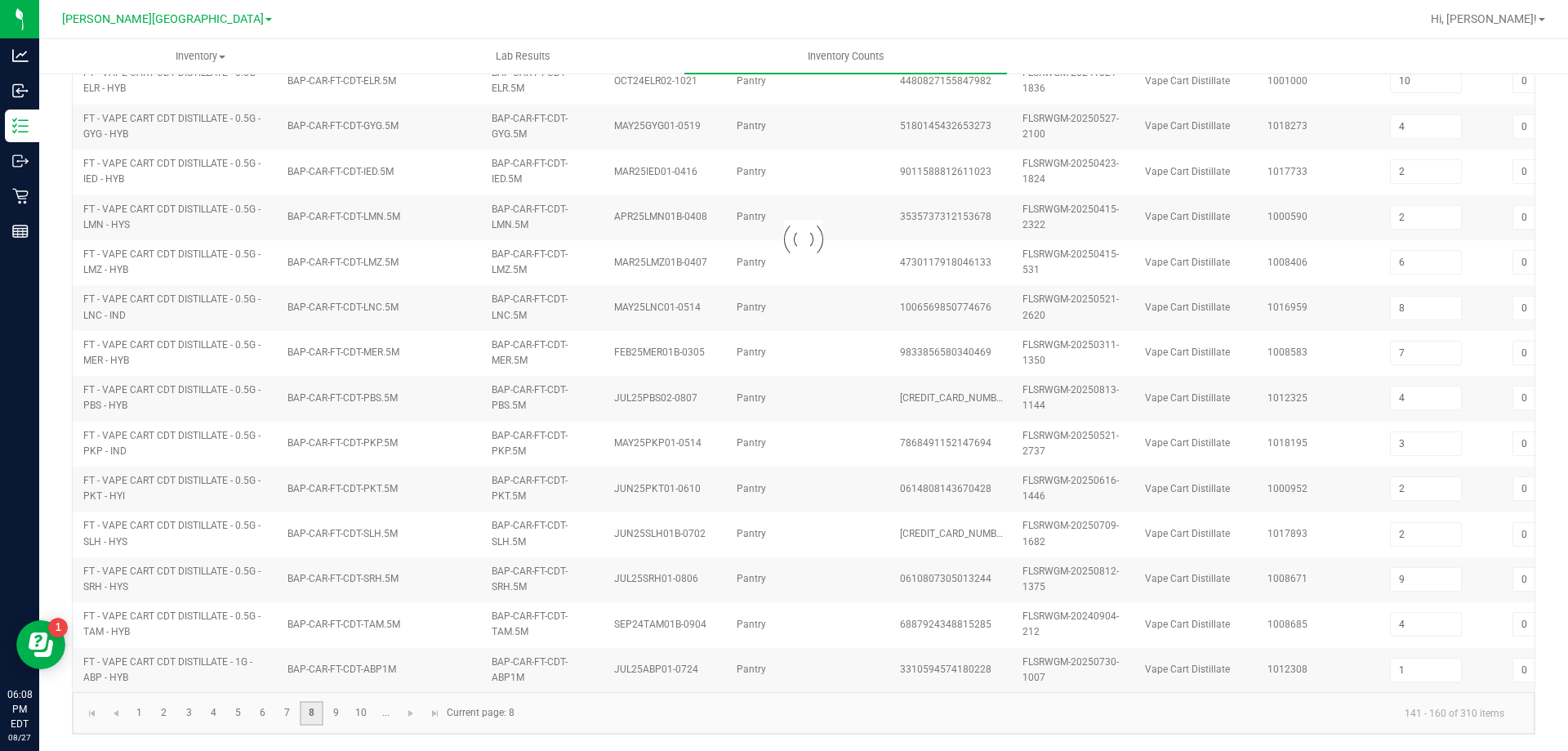
type input "6"
type input "1"
type input "0"
type input "8"
type input "0"
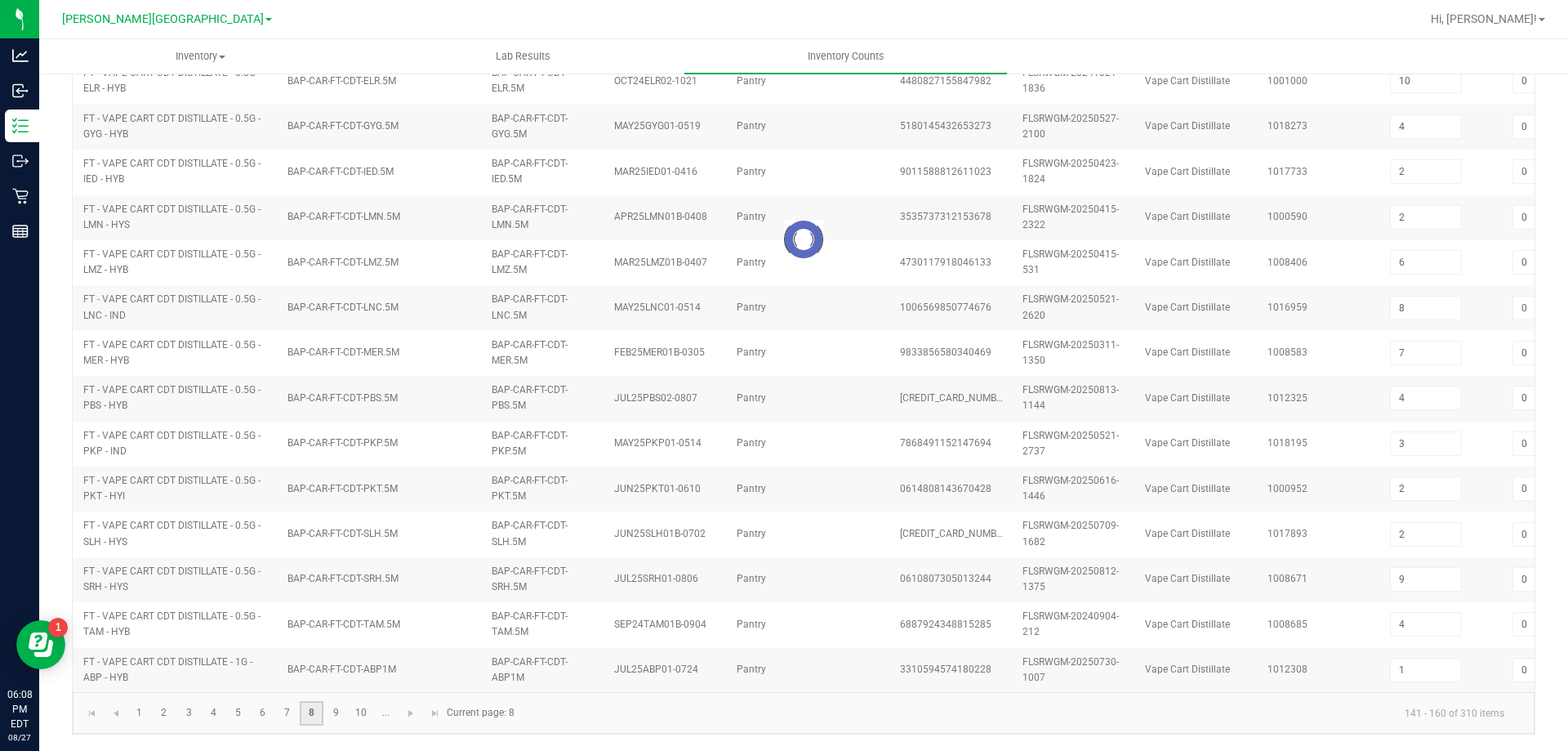
type input "0"
type input "1"
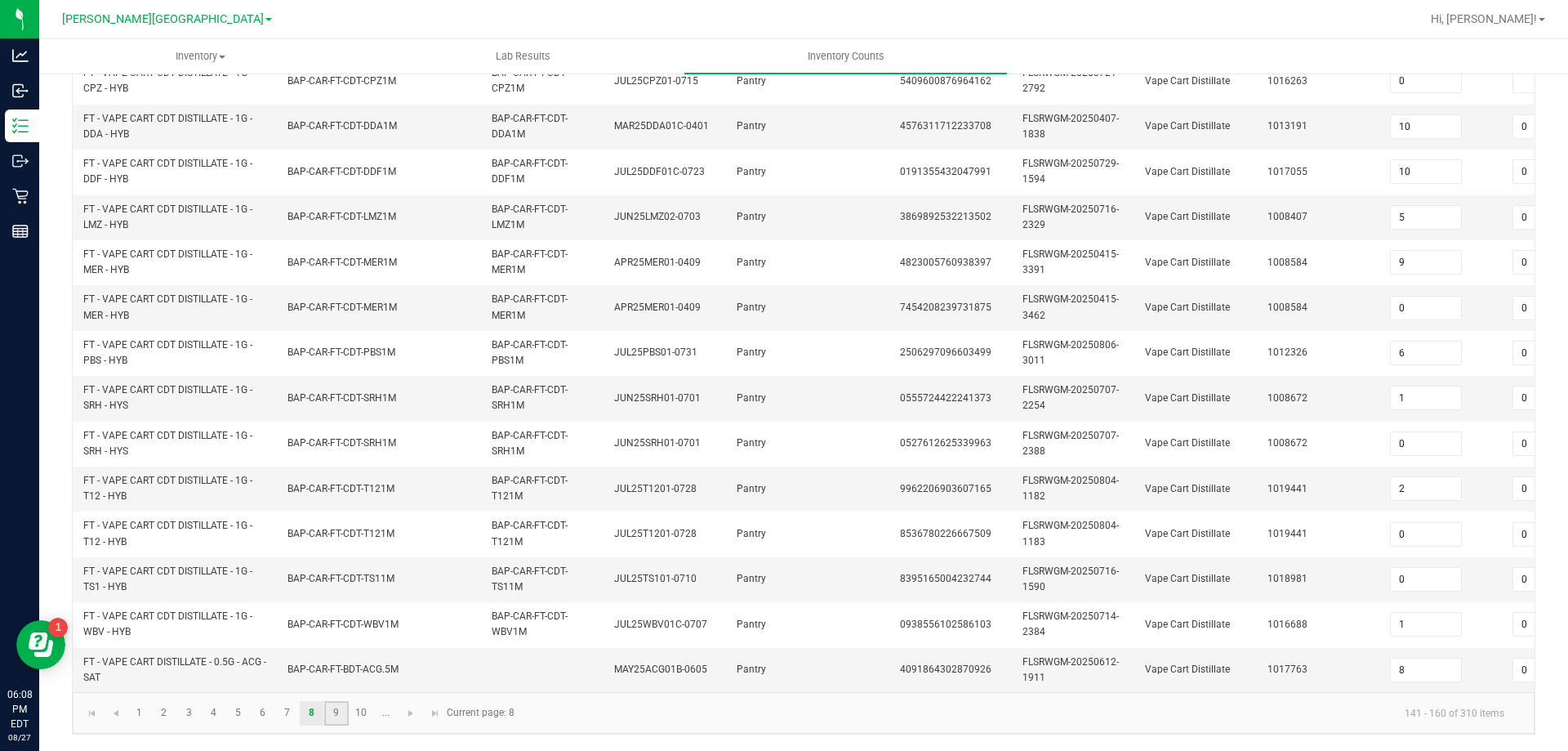
click at [337, 715] on link "9" at bounding box center [336, 714] width 23 height 24
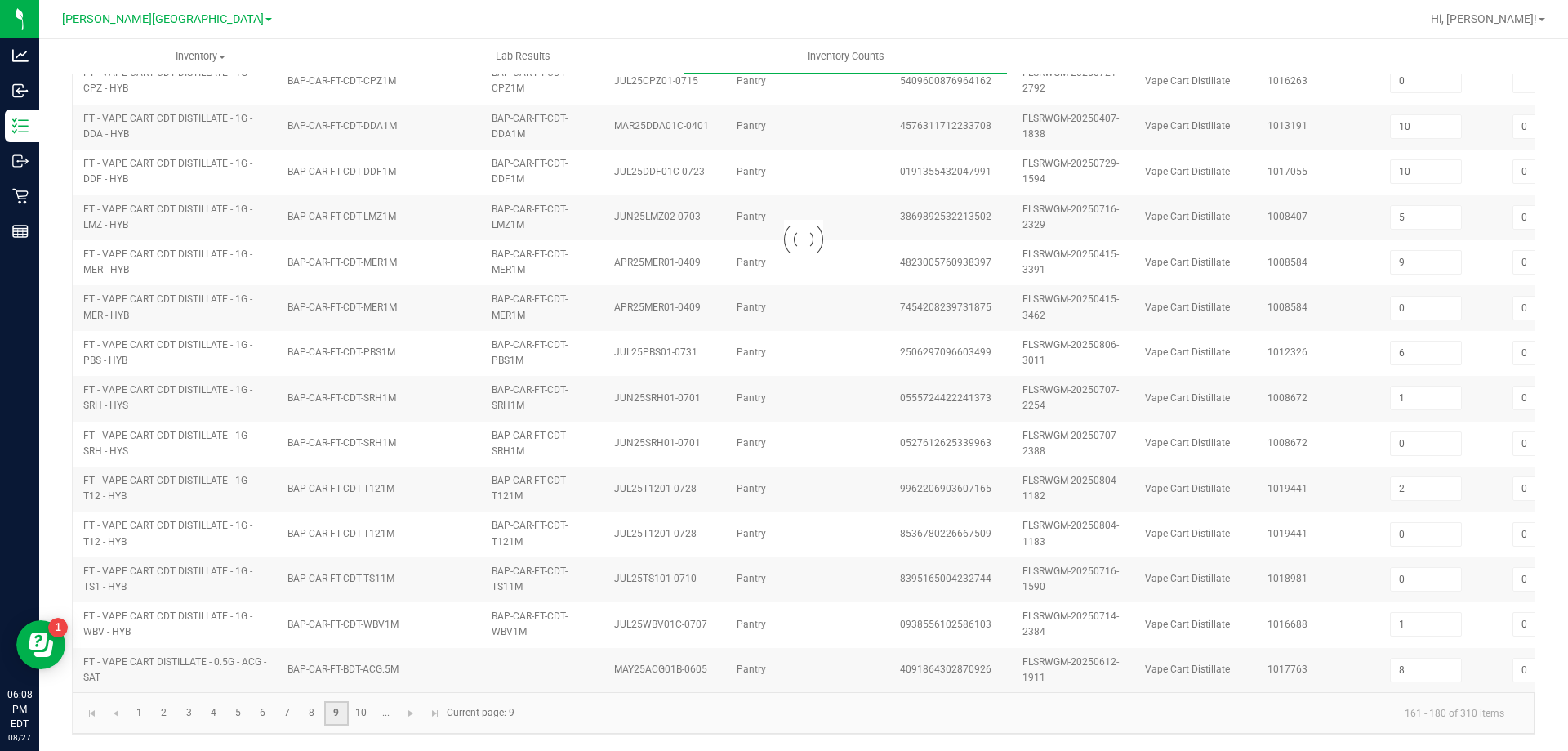
type input "10"
type input "2"
type input "0"
type input "8"
type input "0"
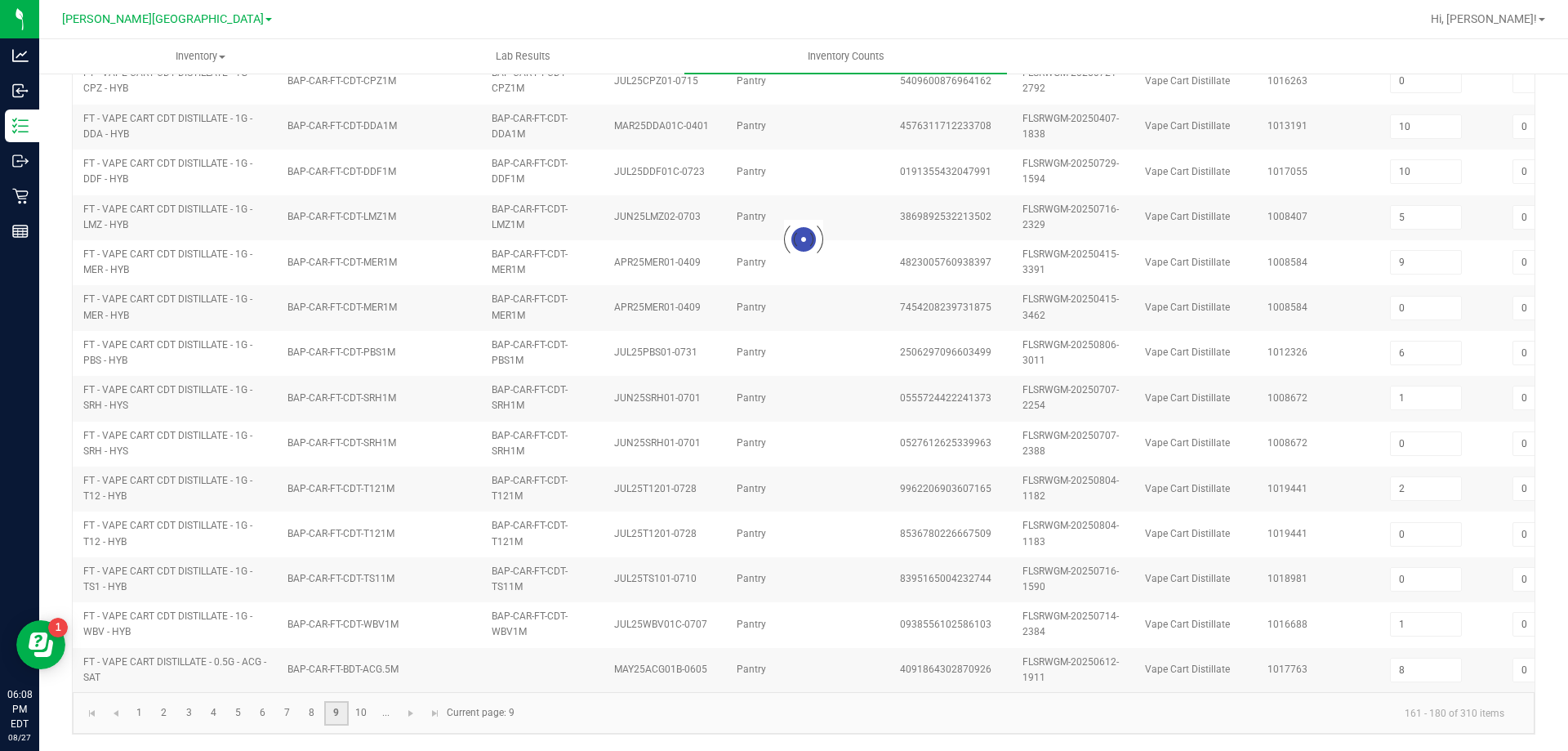
type input "11"
type input "0"
type input "8"
type input "0"
type input "9"
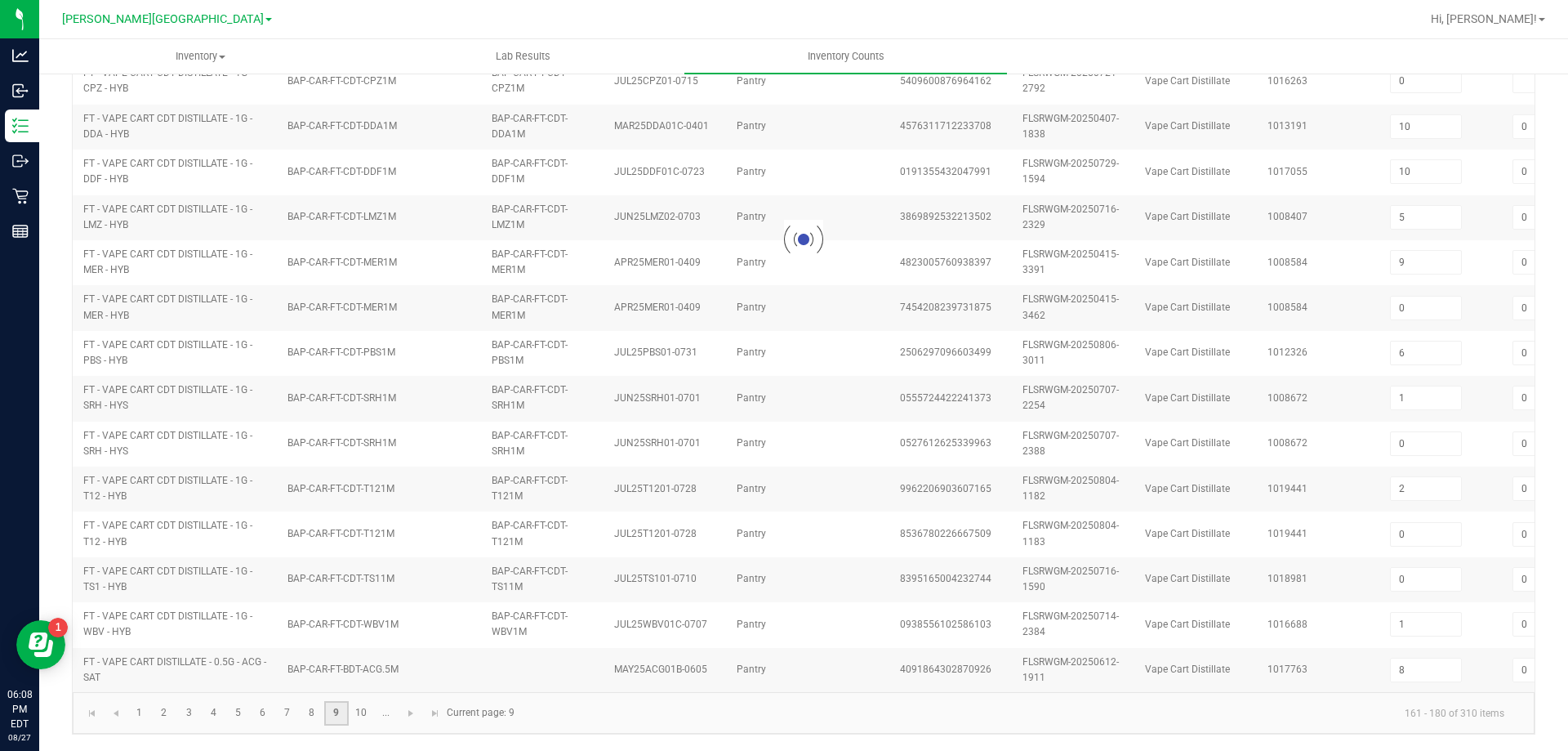
type input "0"
type input "7"
type input "6"
type input "3"
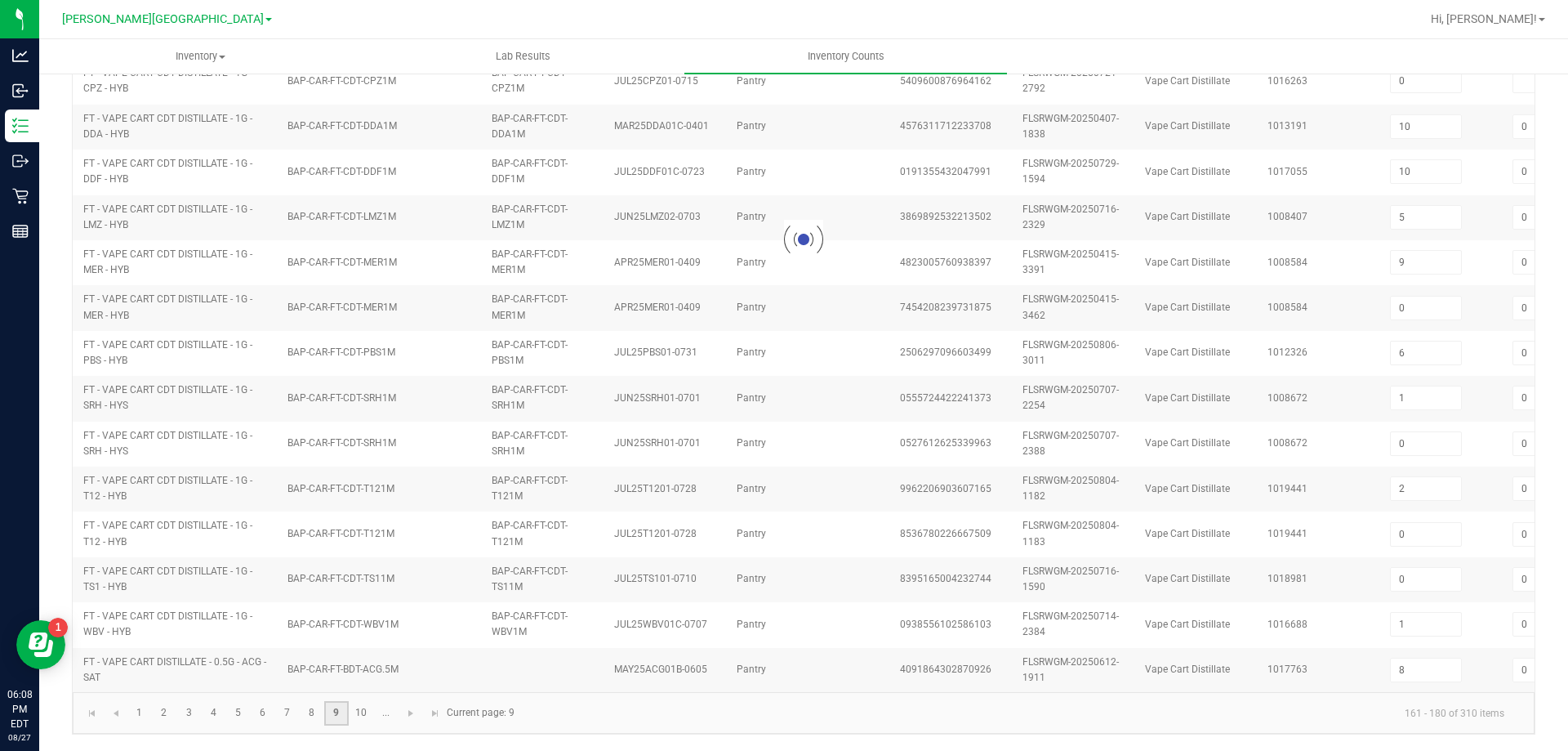
type input "5"
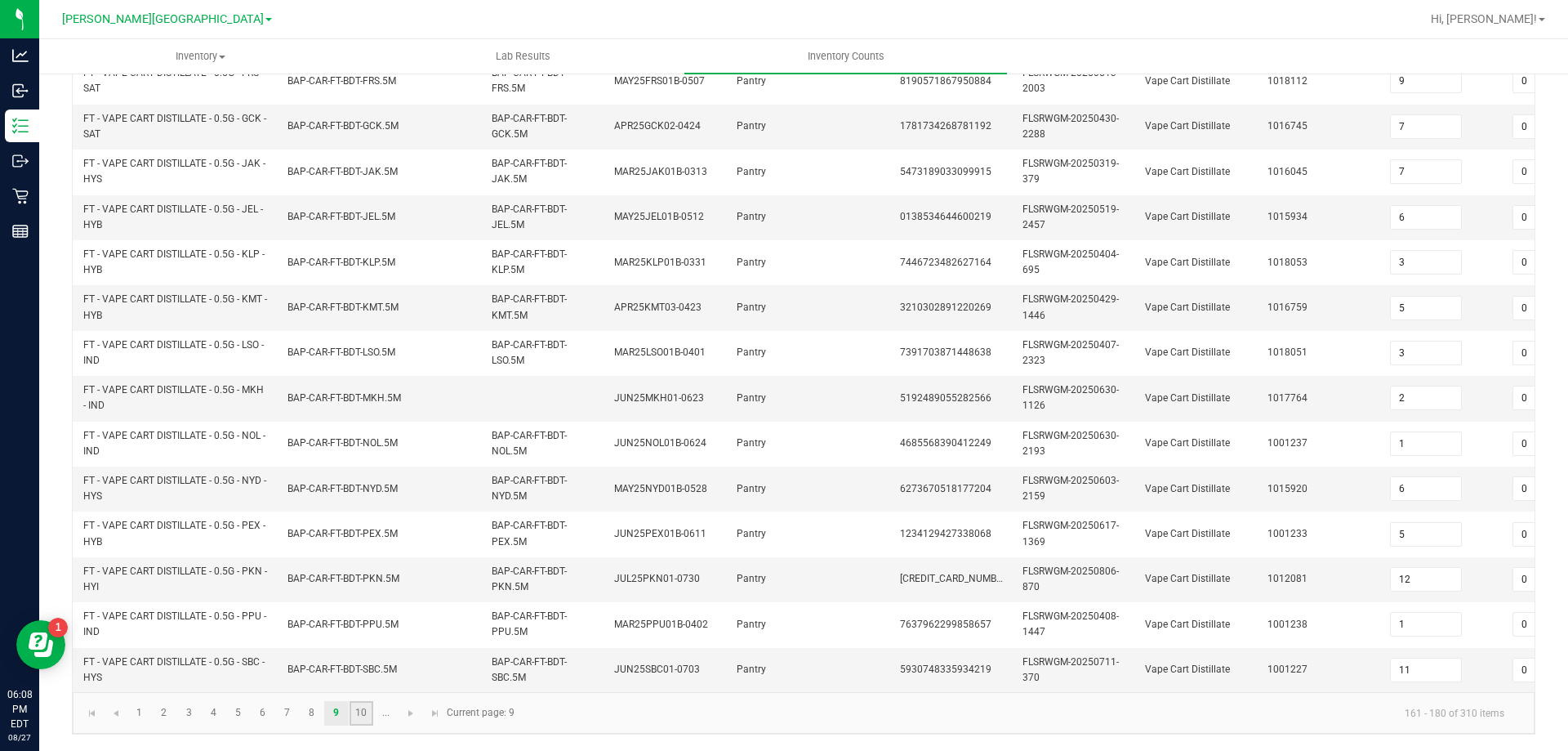
click at [371, 701] on link "10" at bounding box center [361, 714] width 23 height 24
click at [410, 716] on span "Go to the next page" at bounding box center [410, 713] width 13 height 13
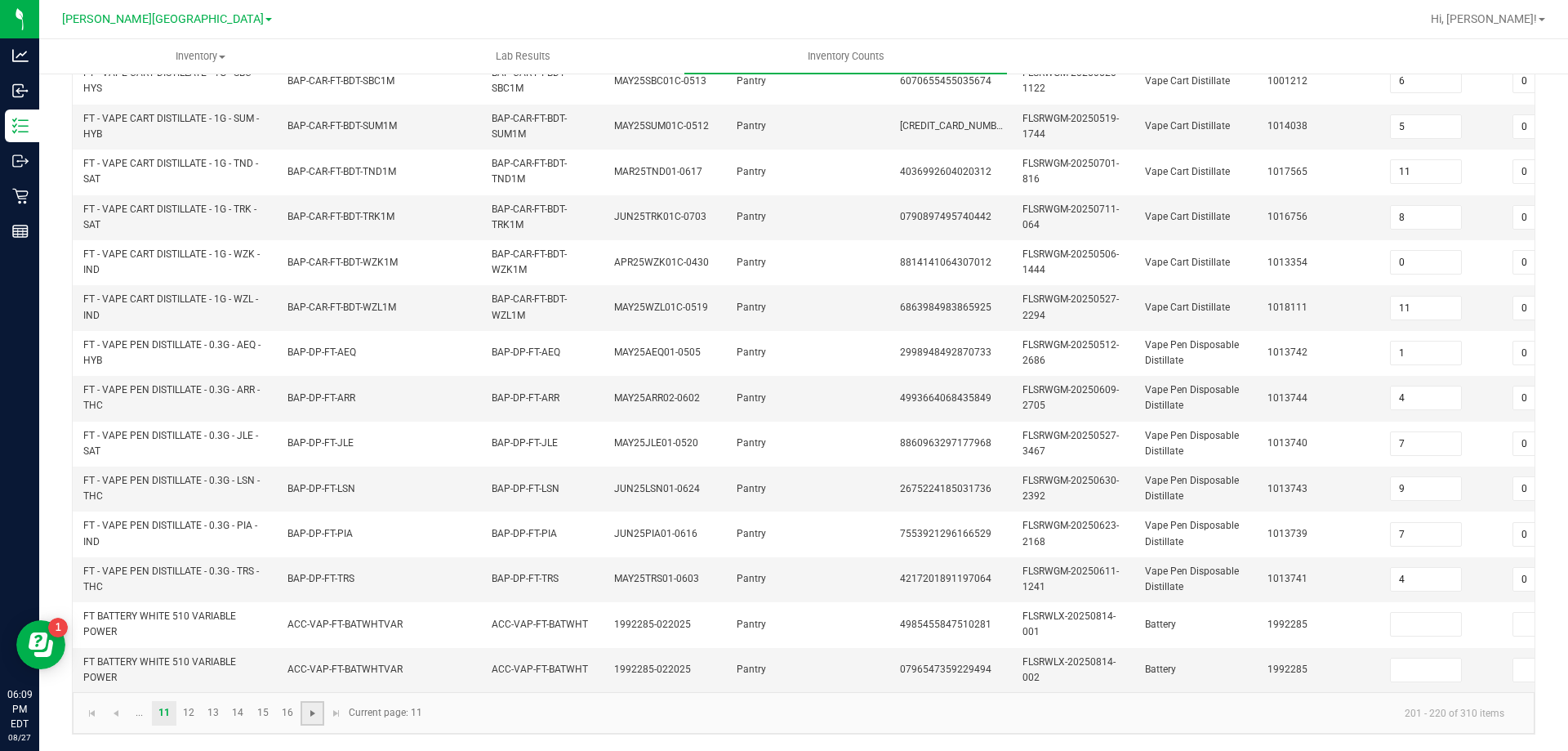
click at [190, 714] on link "12" at bounding box center [189, 714] width 23 height 24
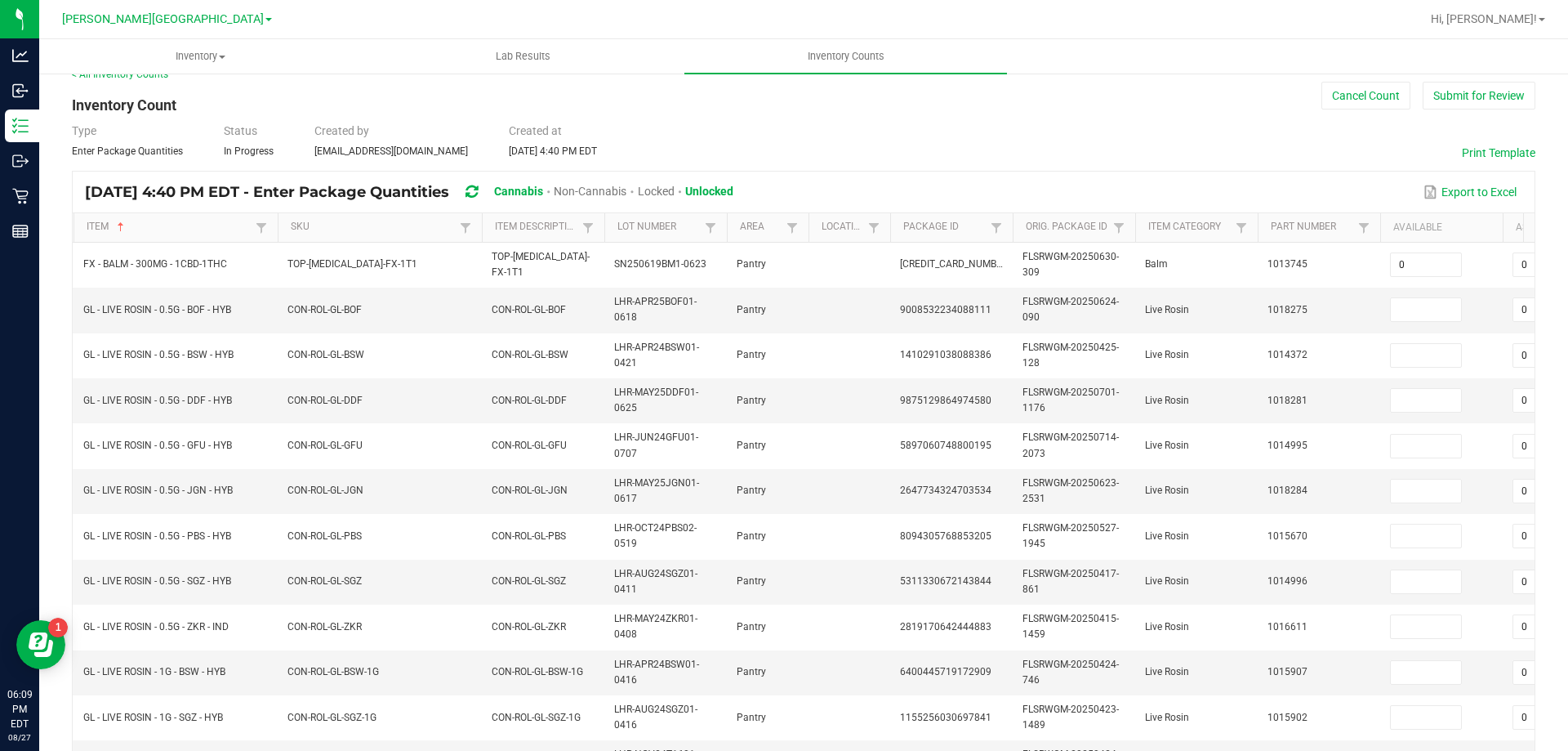
scroll to position [0, 0]
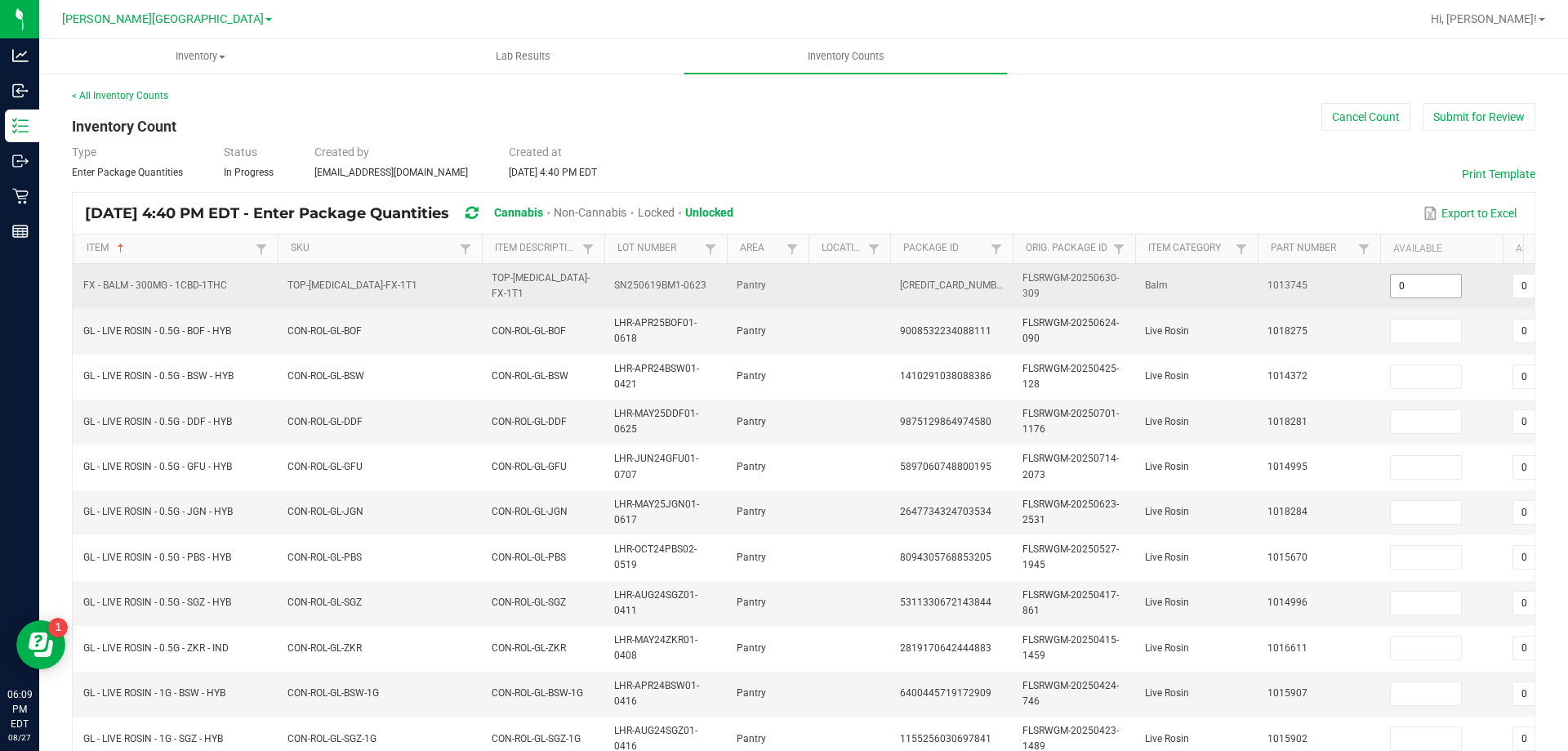
click at [1422, 291] on input "0" at bounding box center [1425, 286] width 70 height 23
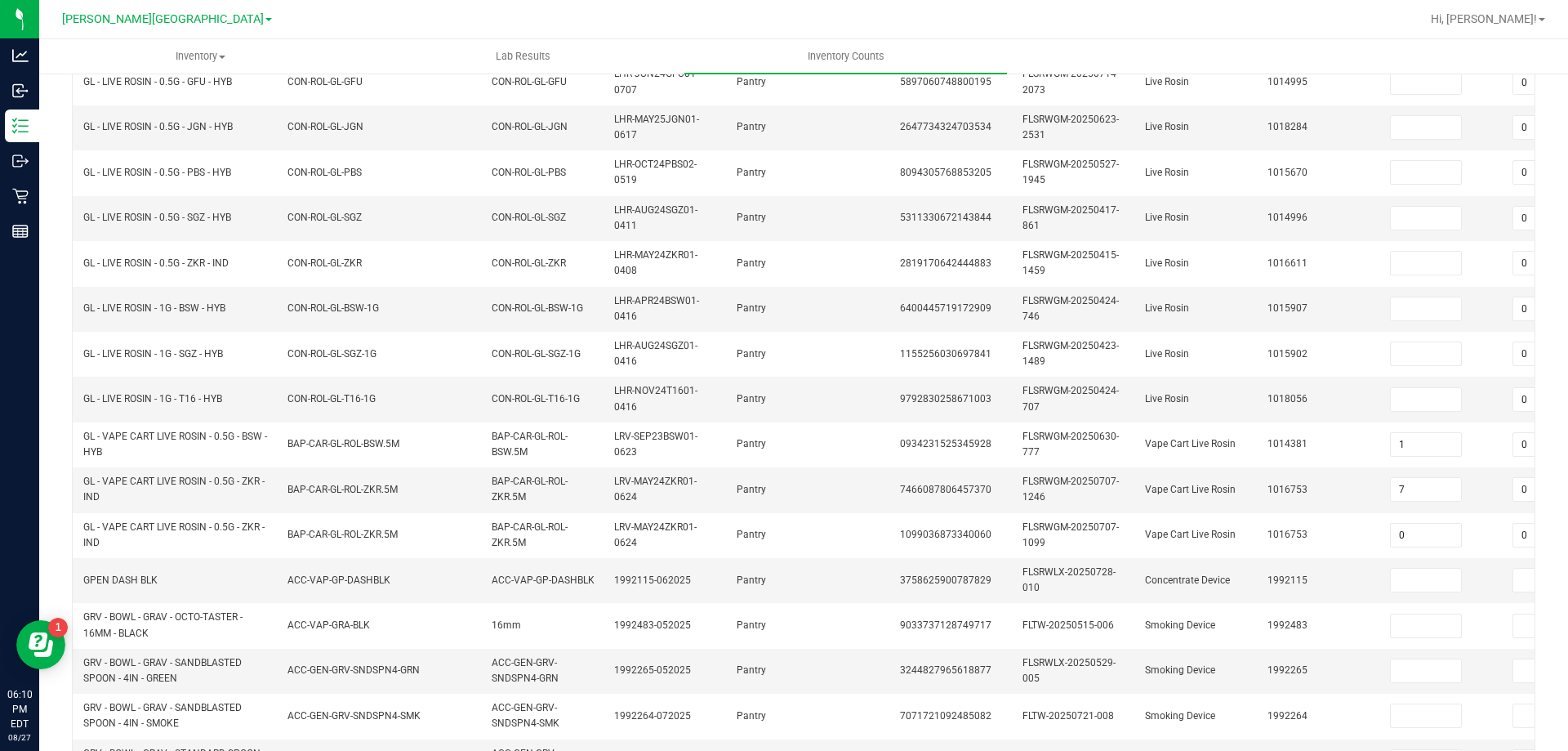
scroll to position [390, 0]
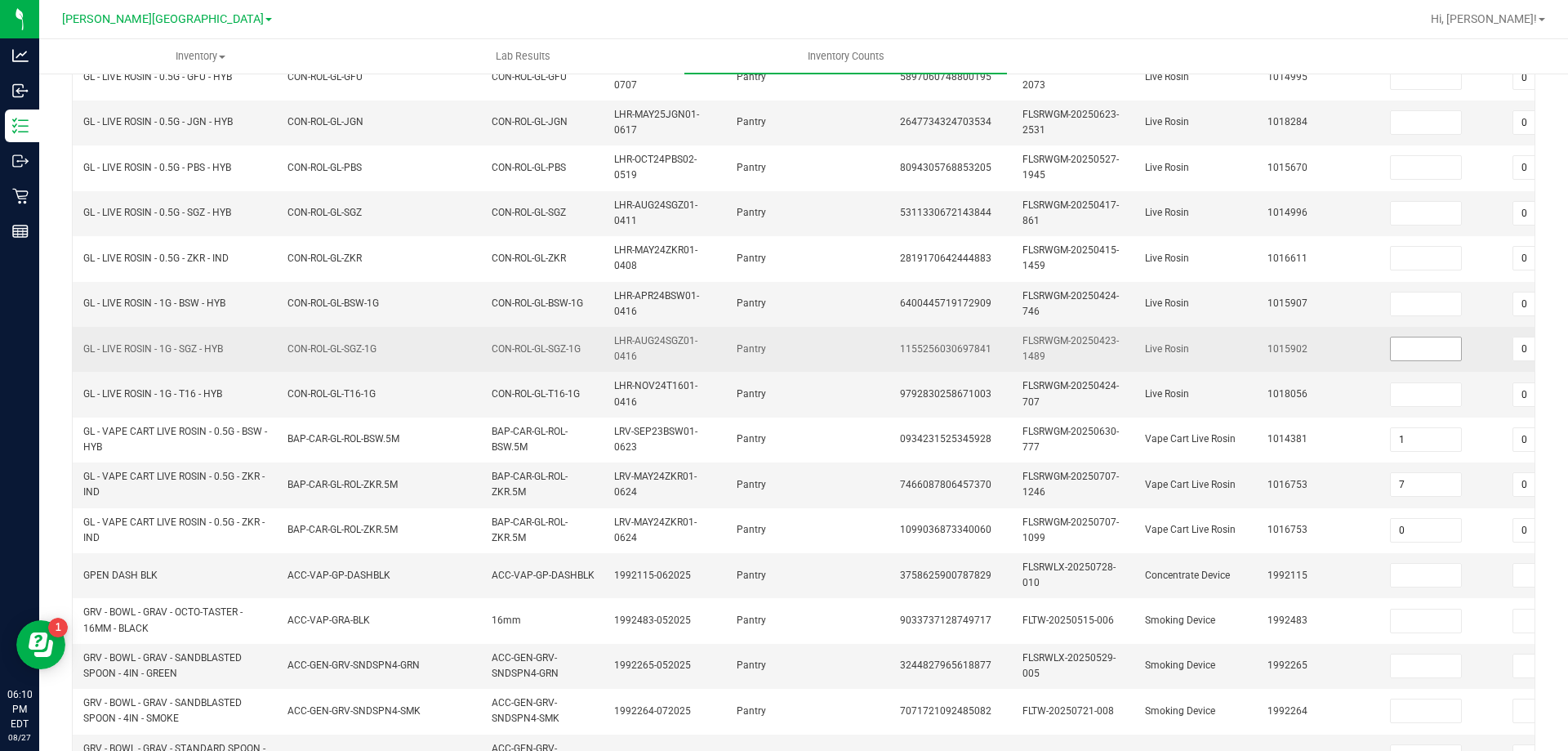
click at [1435, 355] on input at bounding box center [1425, 349] width 70 height 23
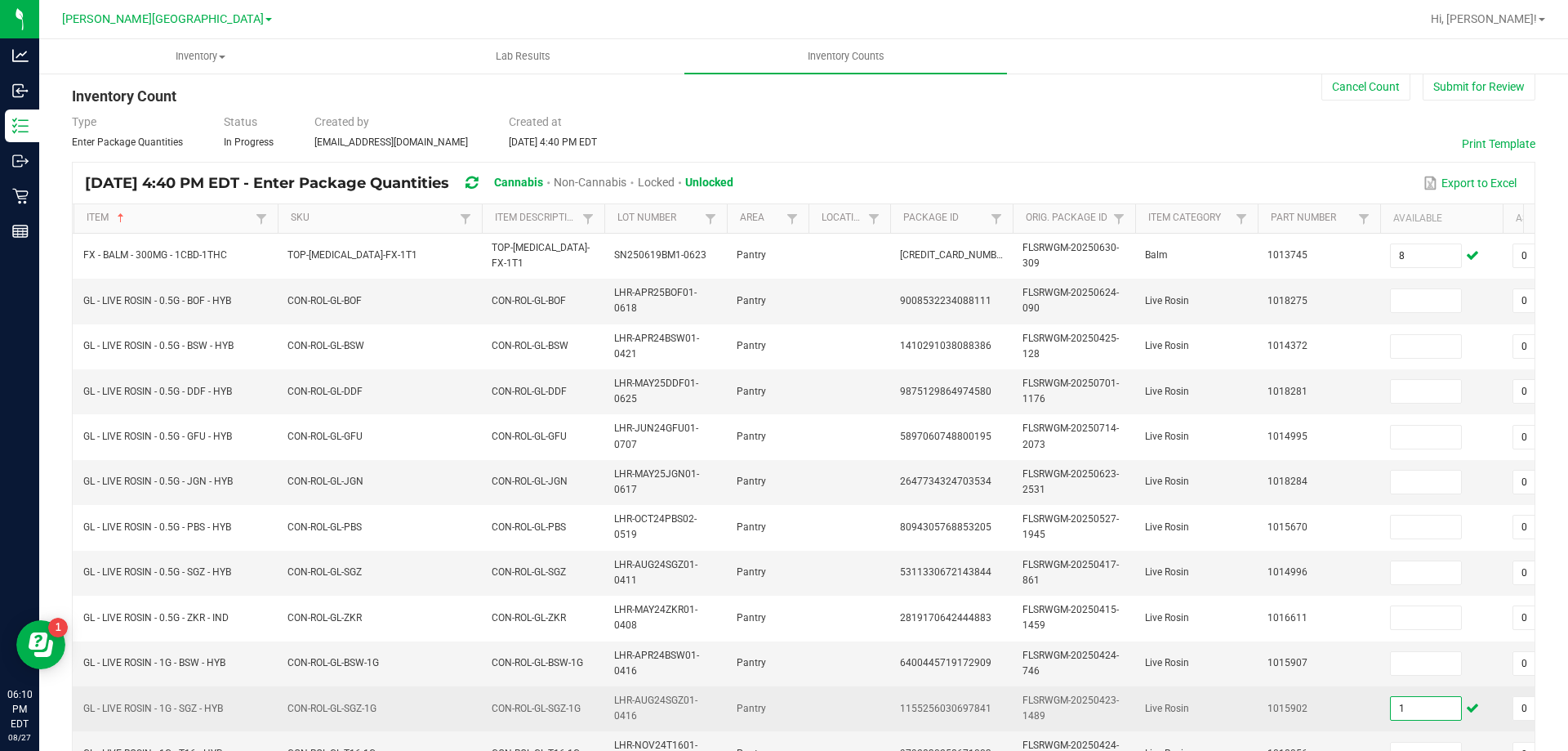
scroll to position [29, 0]
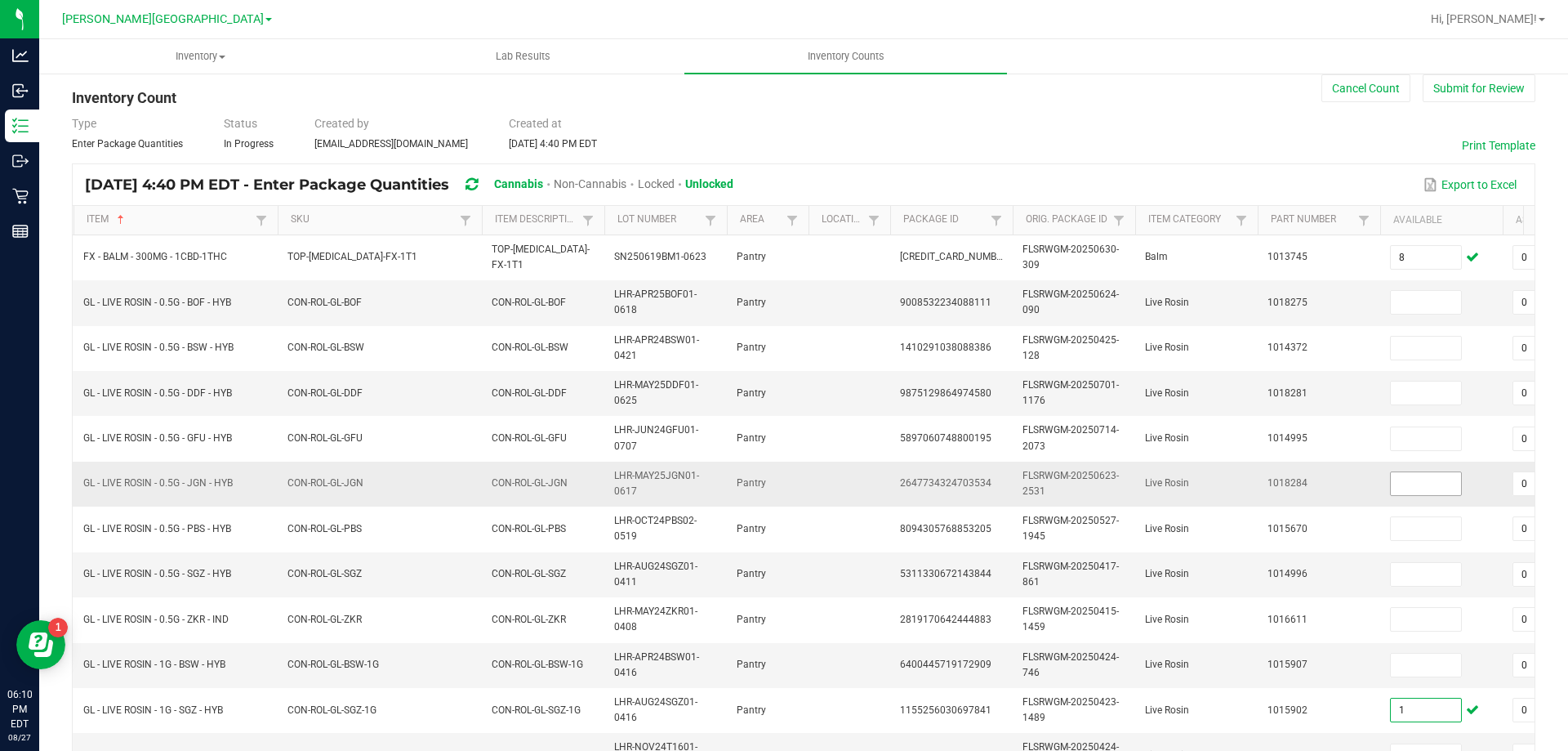
click at [1426, 485] on input at bounding box center [1425, 484] width 70 height 23
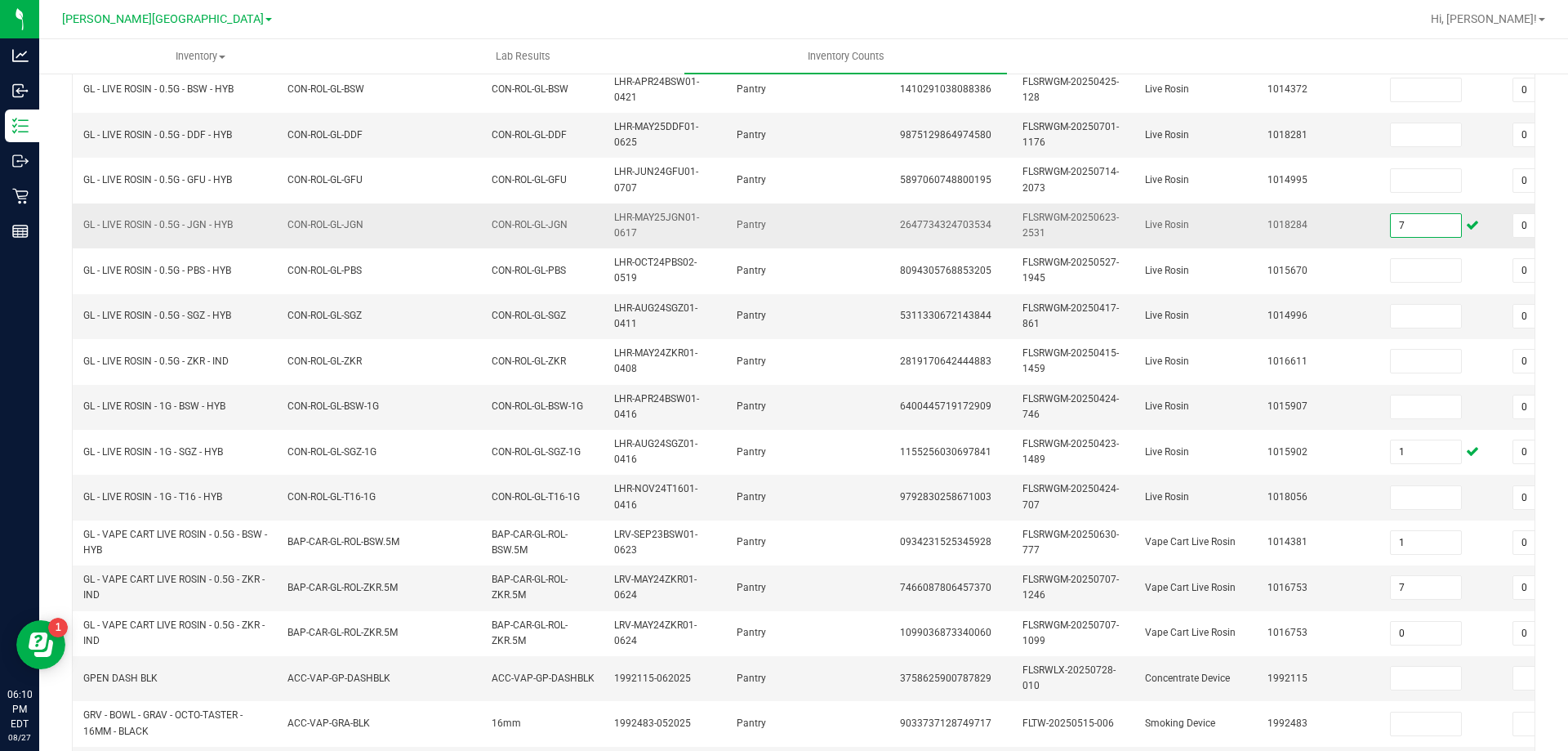
scroll to position [291, 0]
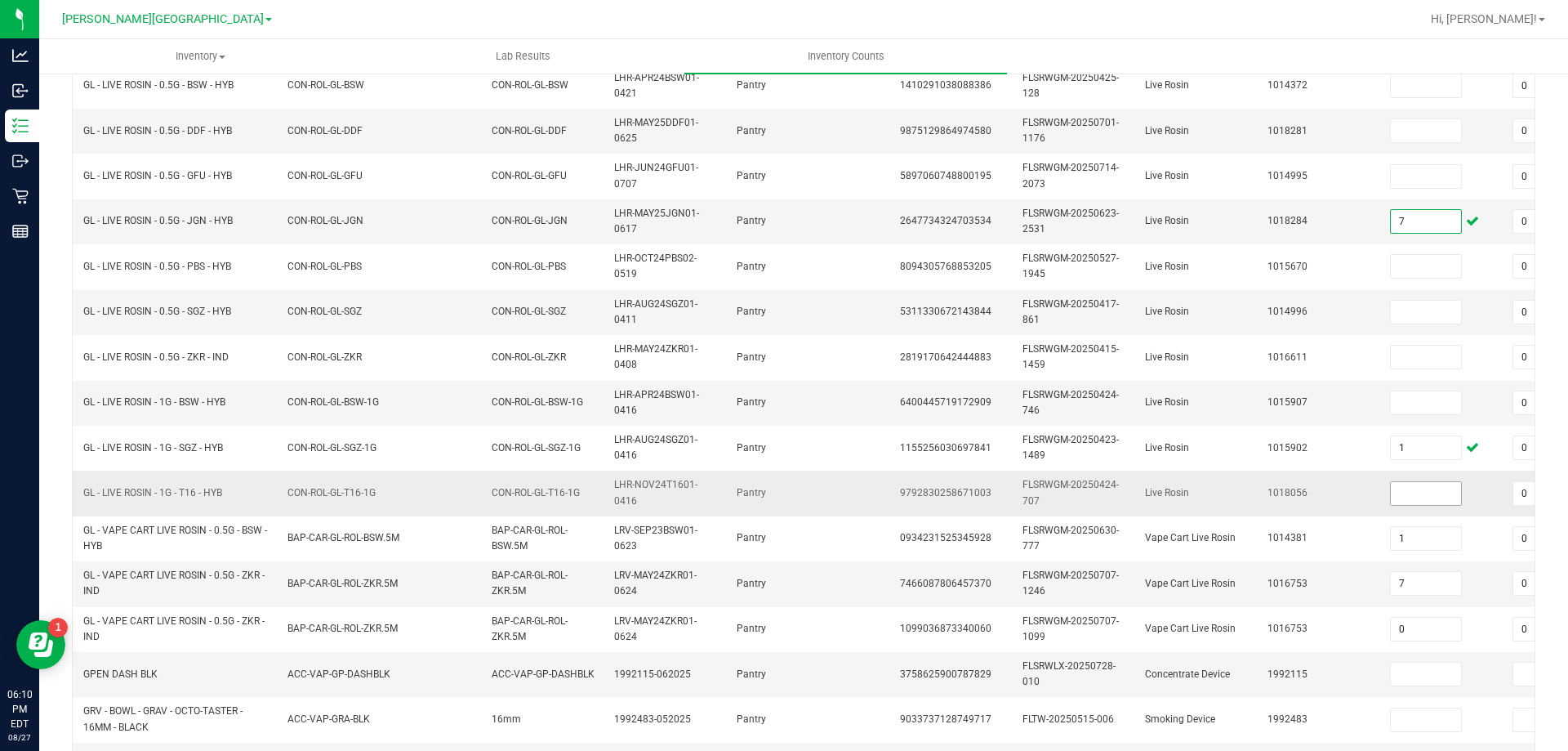
click at [1429, 493] on input at bounding box center [1425, 493] width 70 height 23
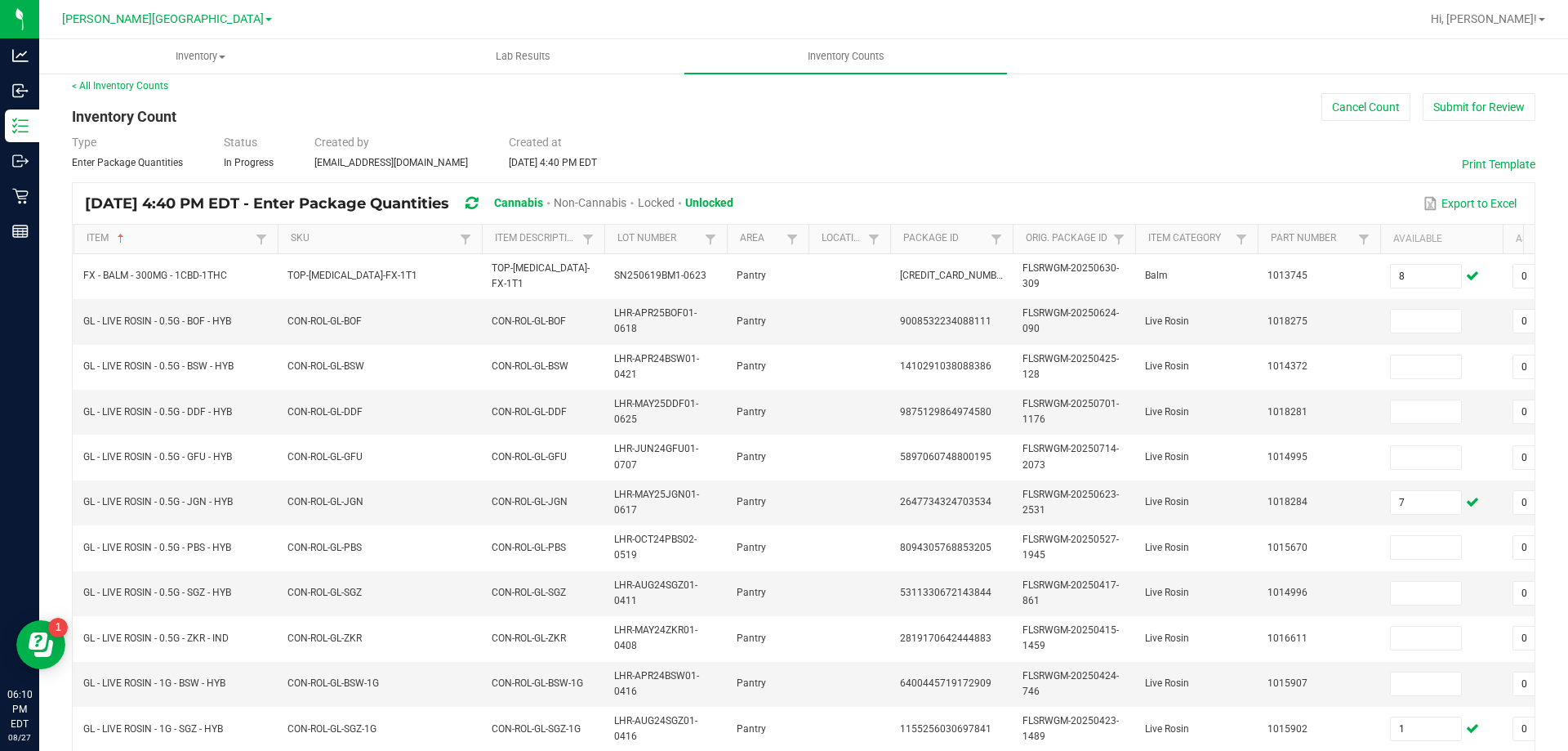
scroll to position [7, 0]
click at [1438, 419] on input at bounding box center [1425, 415] width 70 height 23
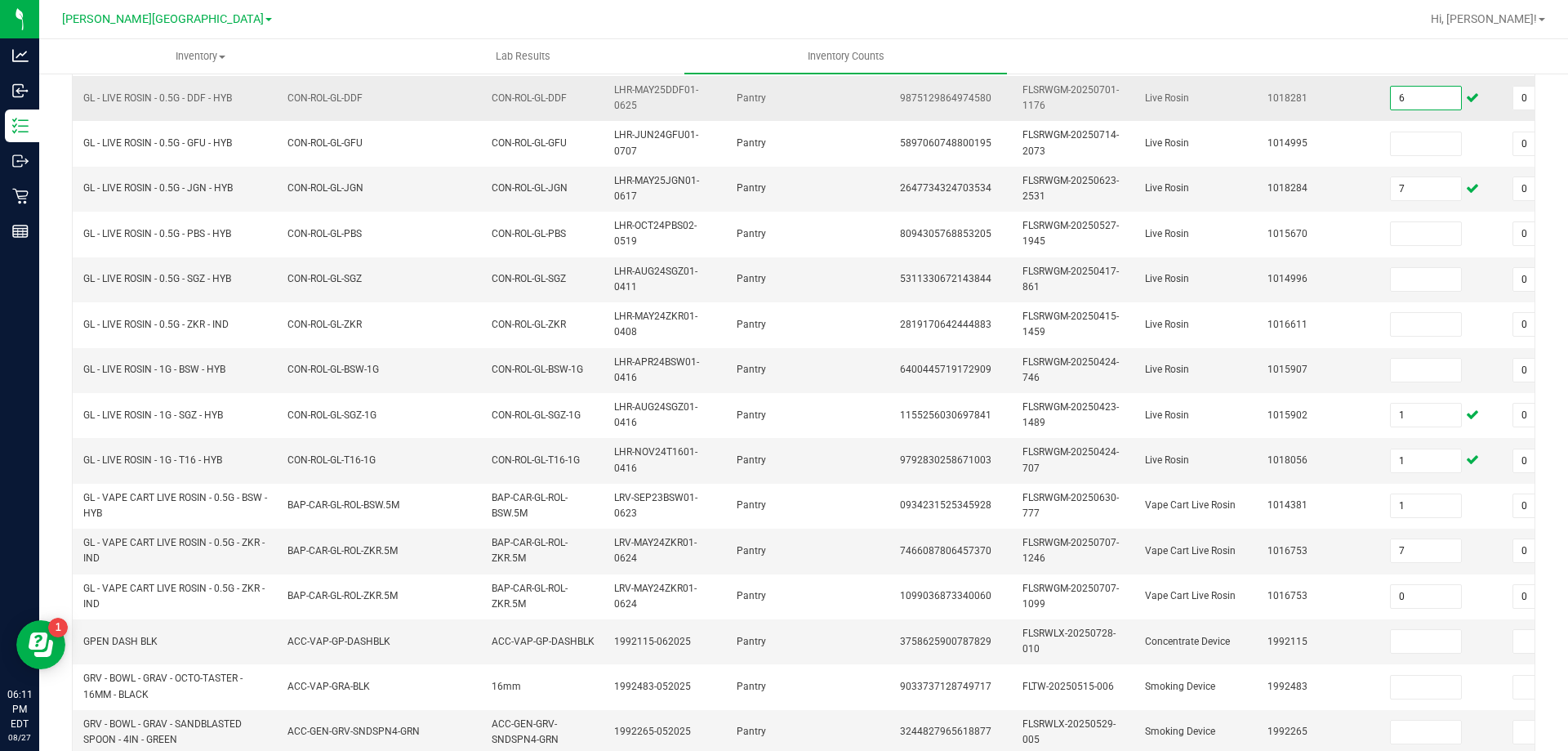
scroll to position [327, 0]
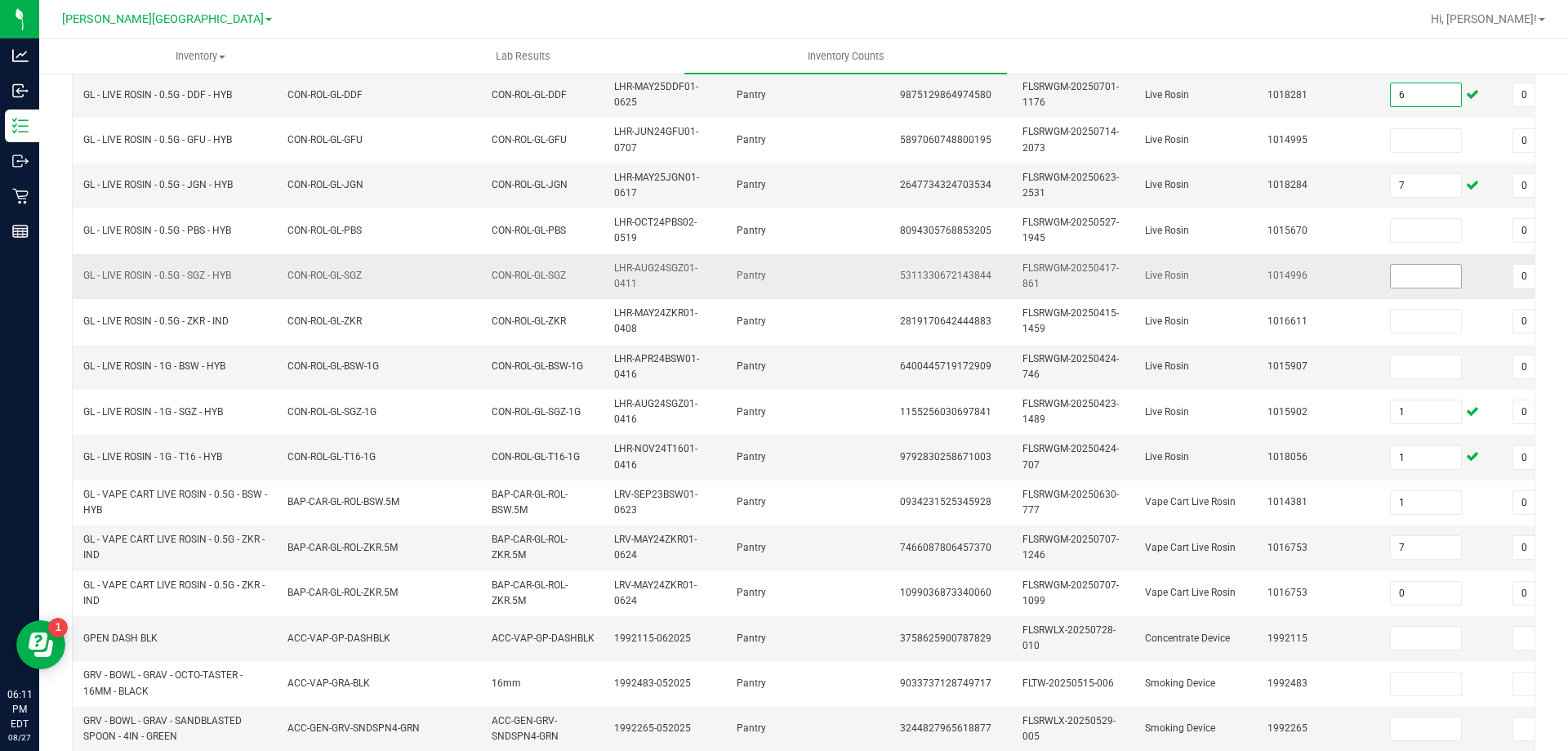
click at [1446, 278] on input at bounding box center [1425, 276] width 70 height 23
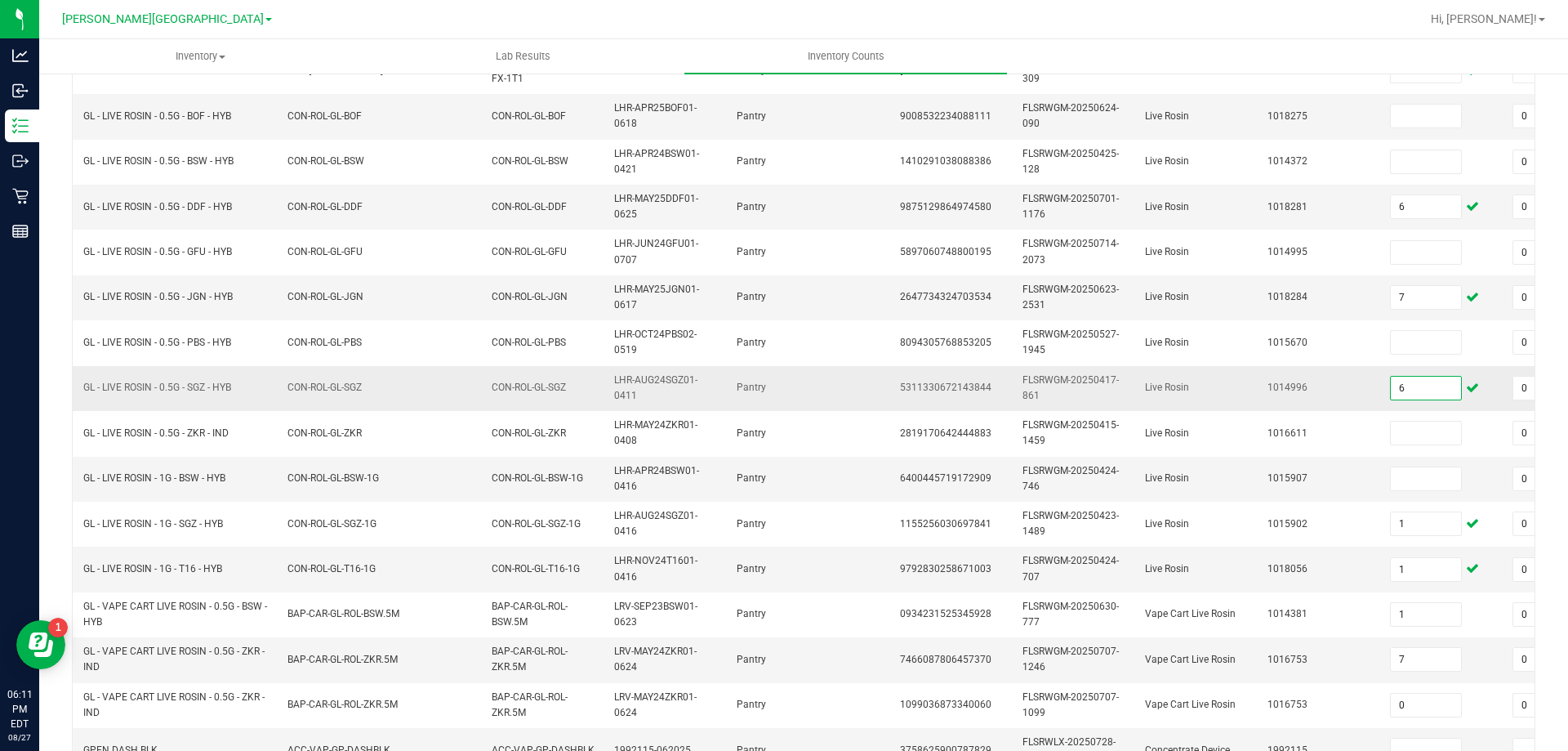
scroll to position [222, 0]
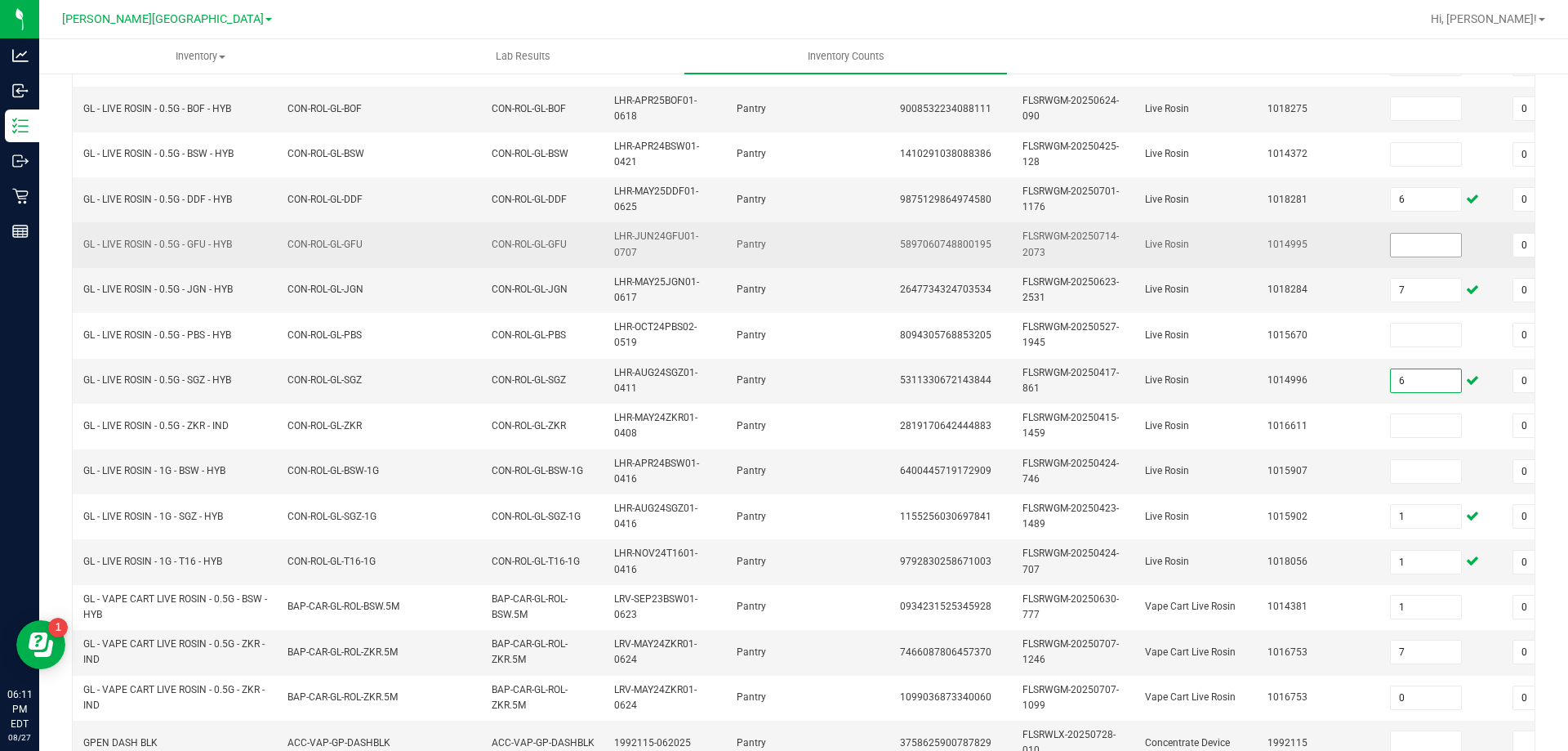
click at [1425, 247] on input at bounding box center [1425, 245] width 70 height 23
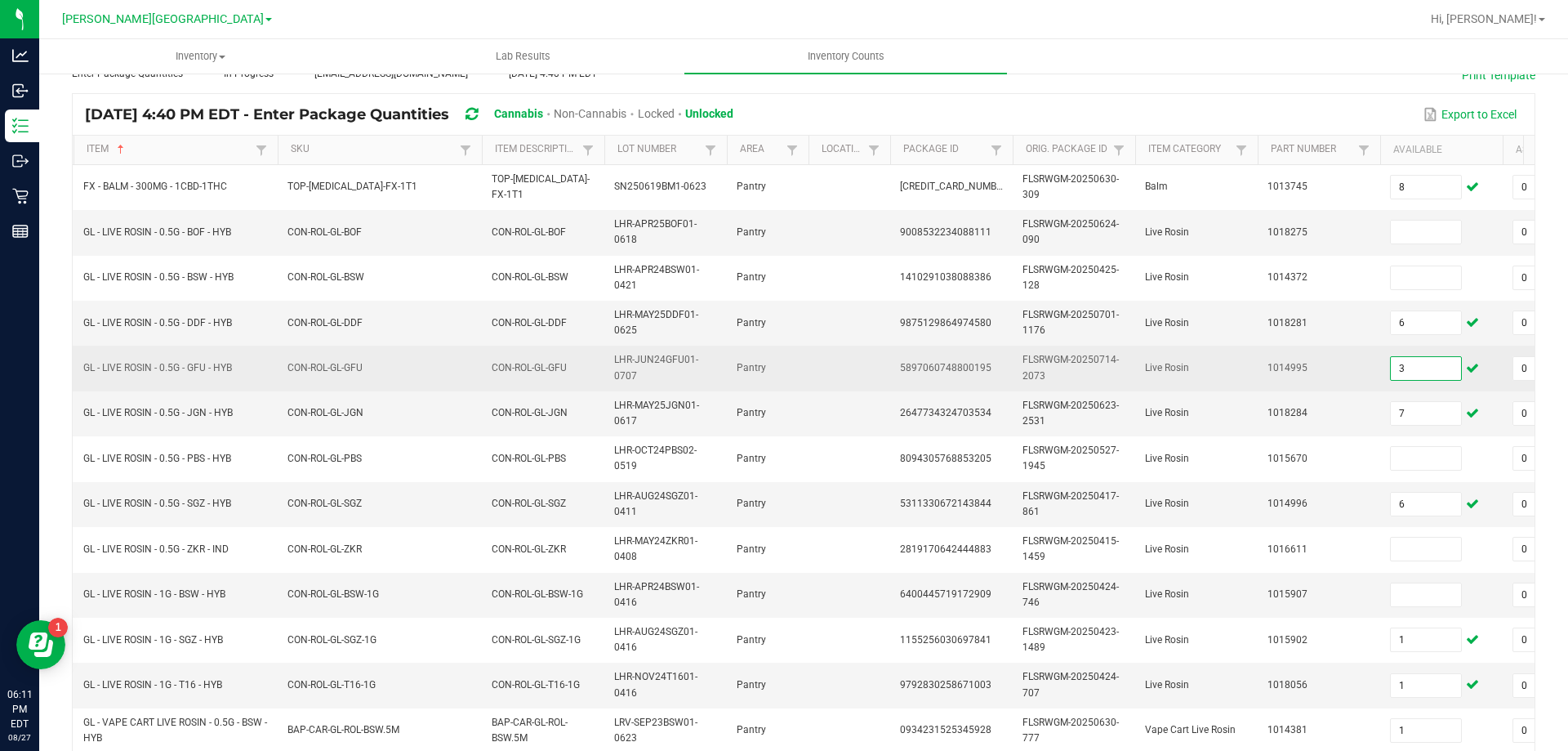
scroll to position [0, 0]
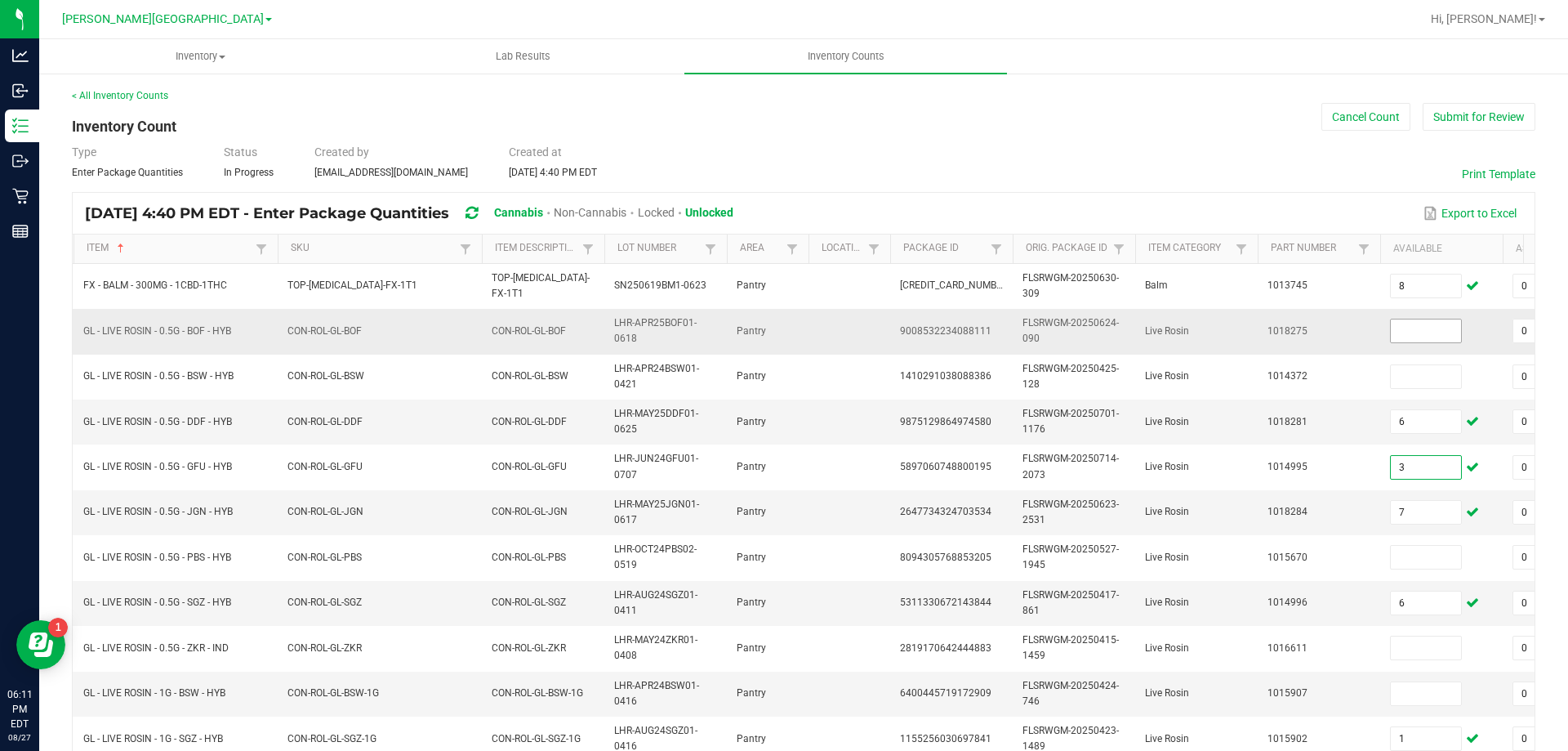
click at [1438, 332] on input at bounding box center [1425, 331] width 70 height 23
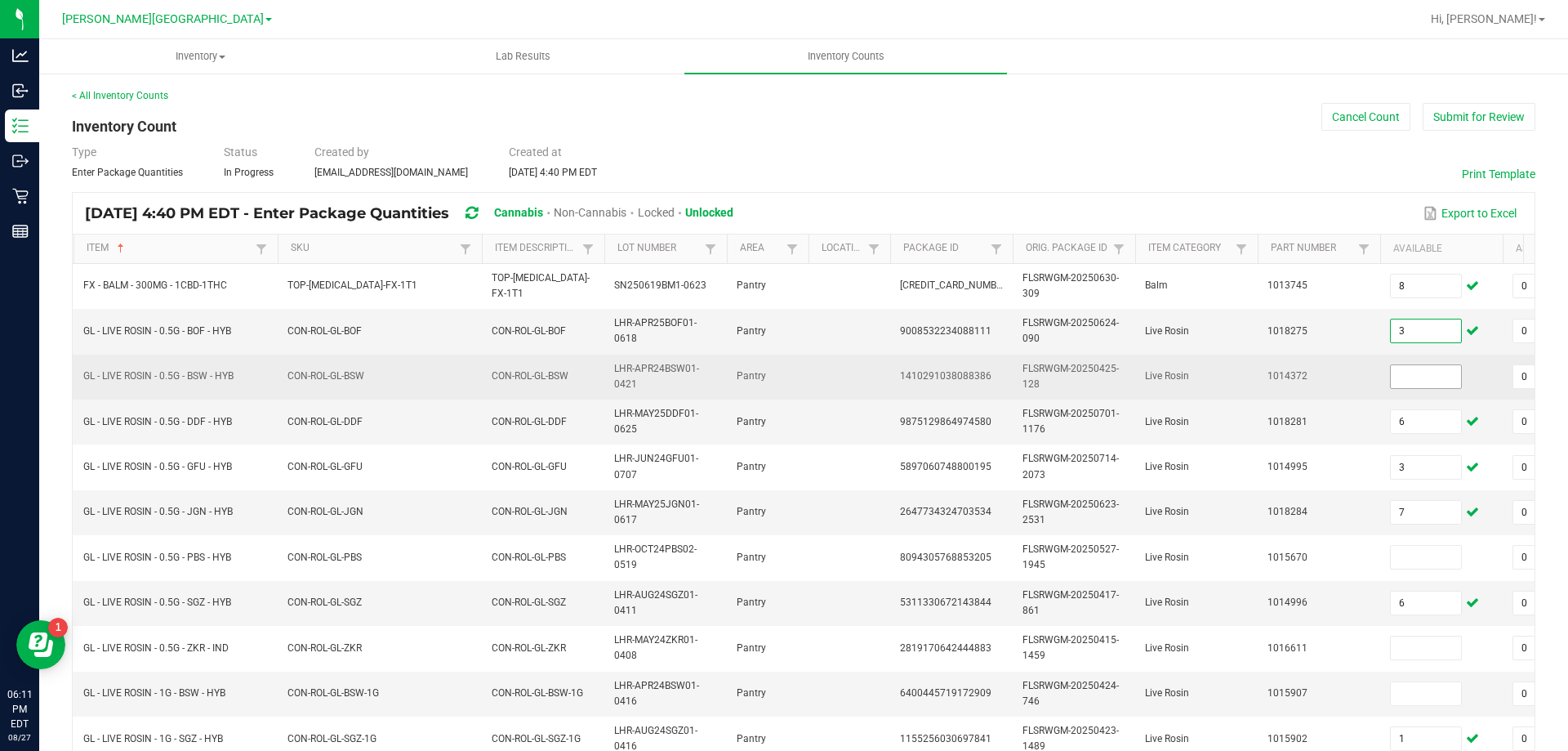
click at [1433, 377] on input at bounding box center [1425, 377] width 70 height 23
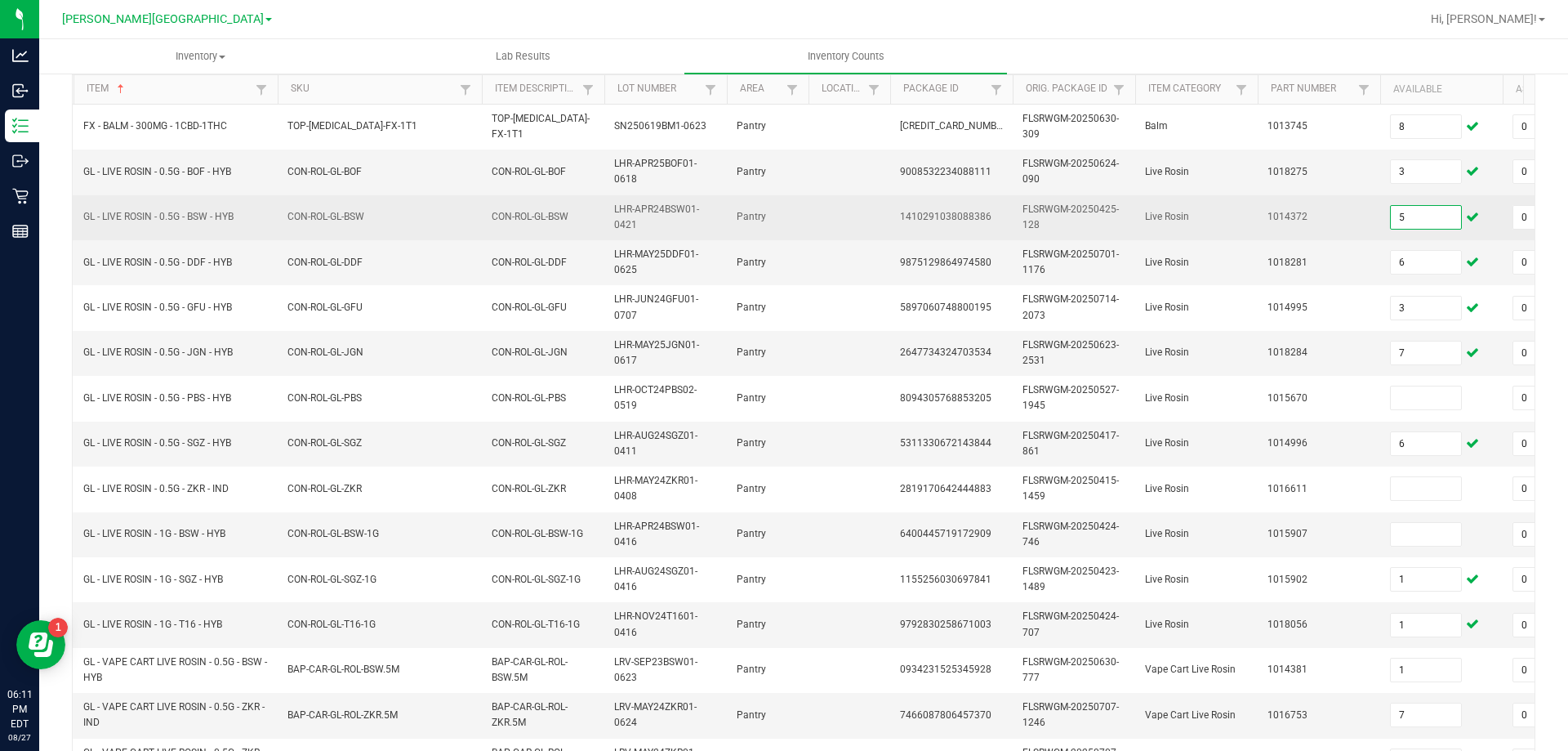
scroll to position [167, 0]
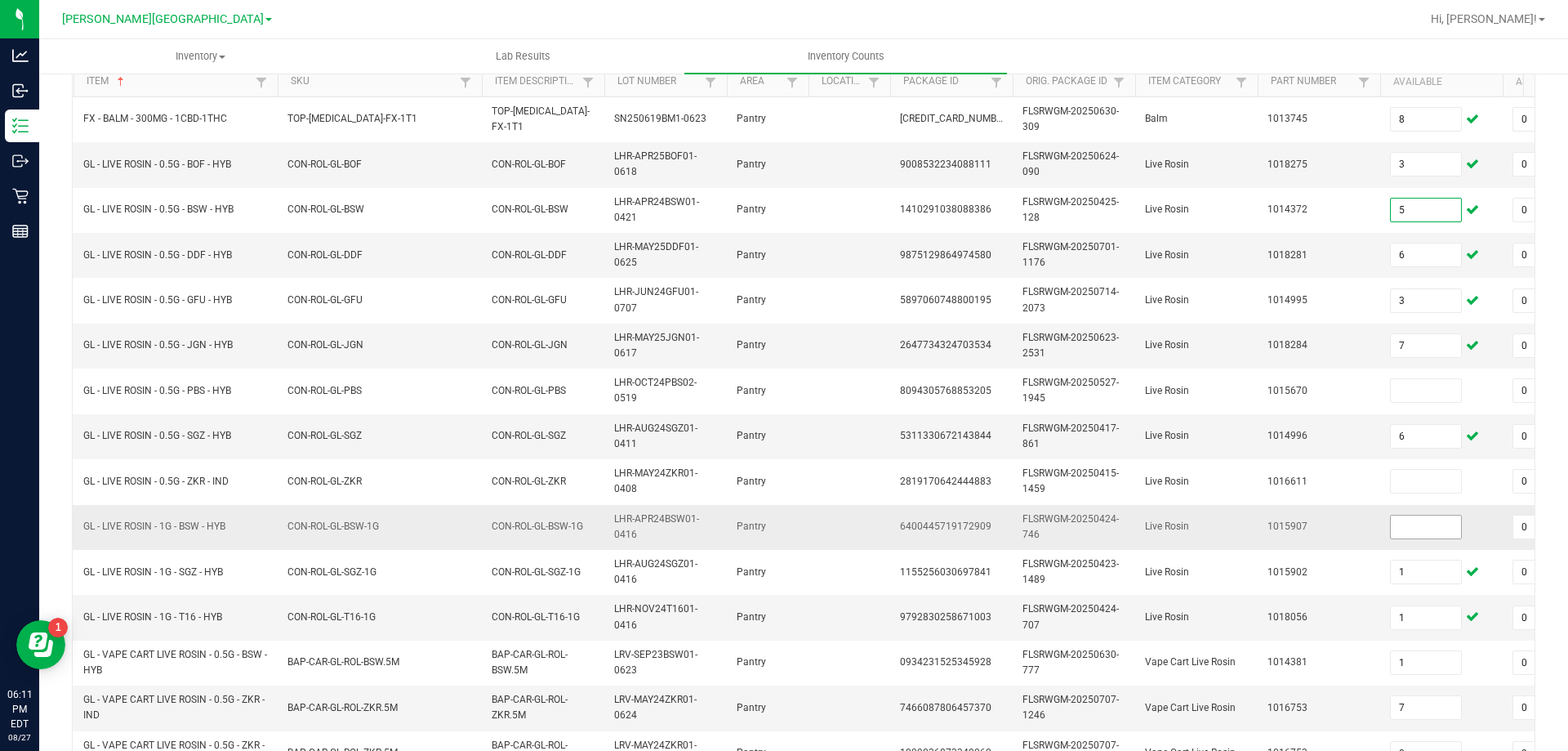
click at [1427, 526] on input at bounding box center [1425, 527] width 70 height 23
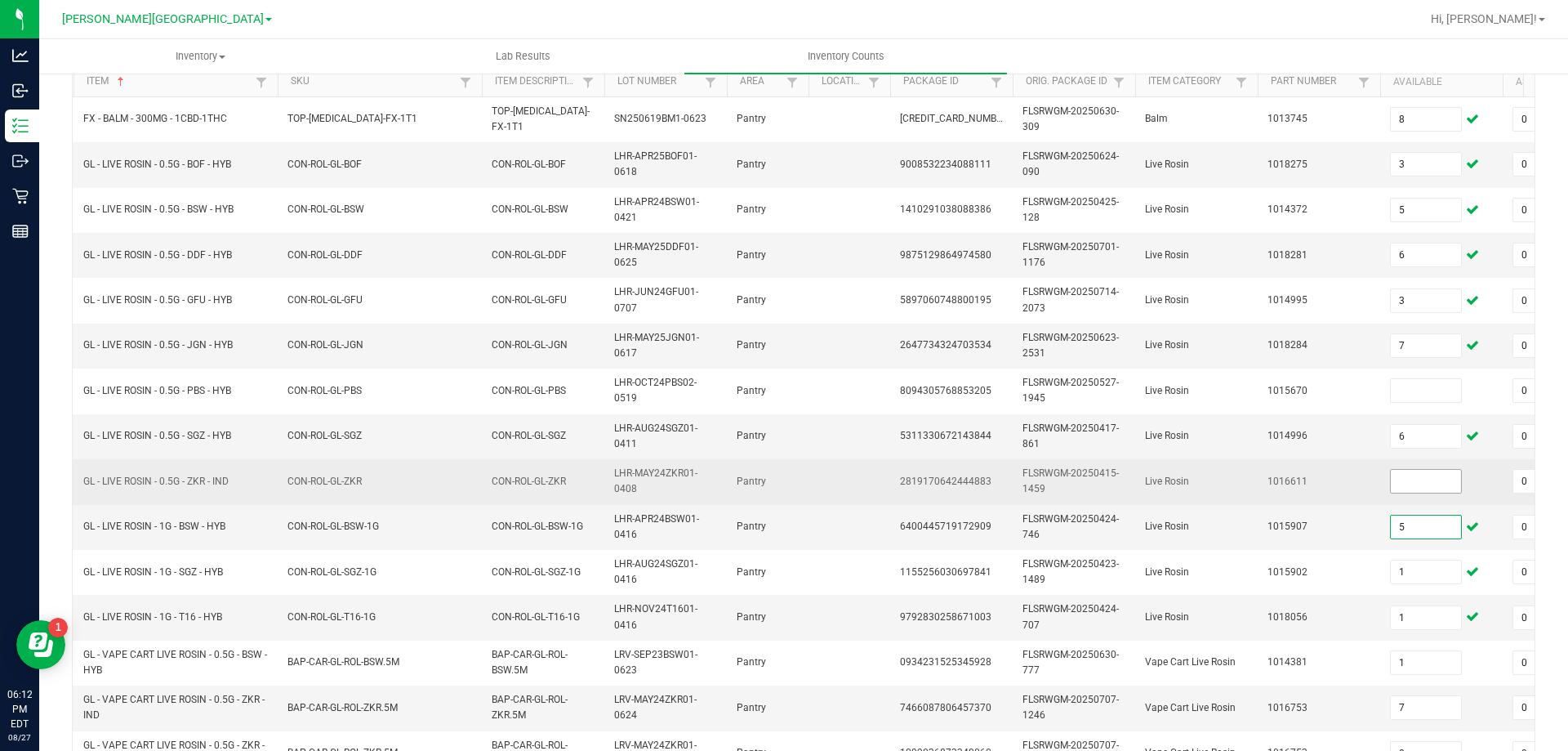
click at [1427, 477] on input at bounding box center [1425, 481] width 70 height 23
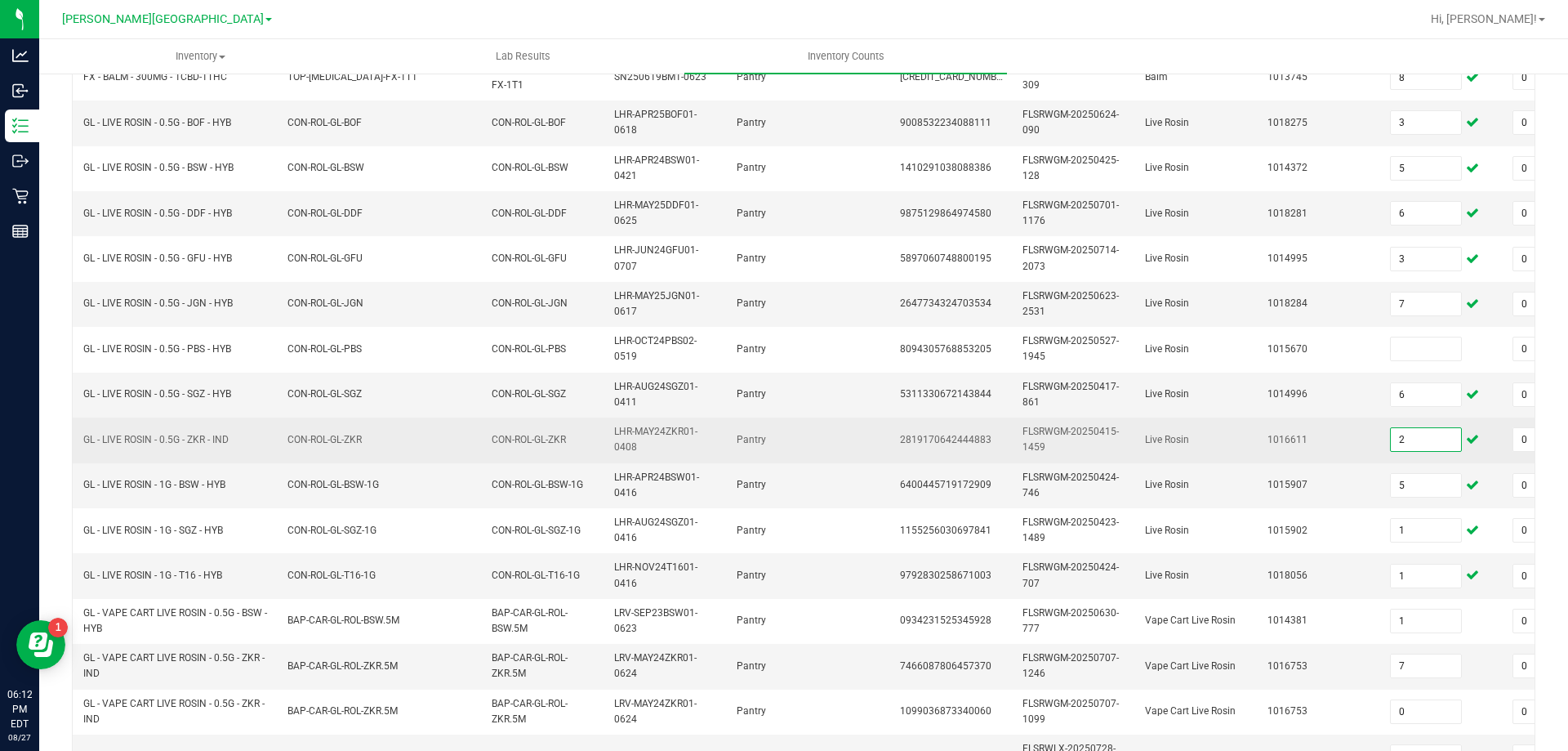
scroll to position [205, 0]
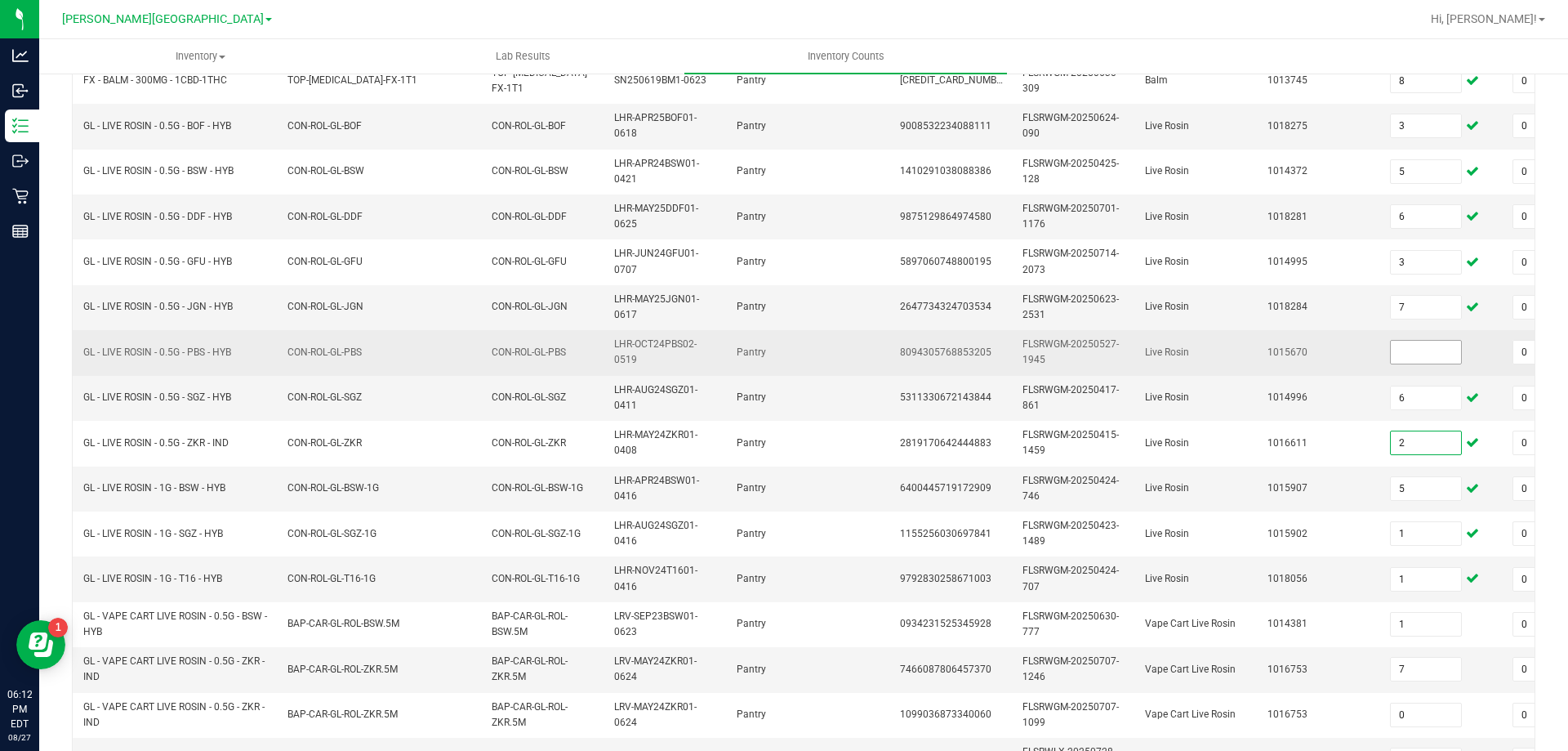
click at [1435, 348] on input at bounding box center [1425, 352] width 70 height 23
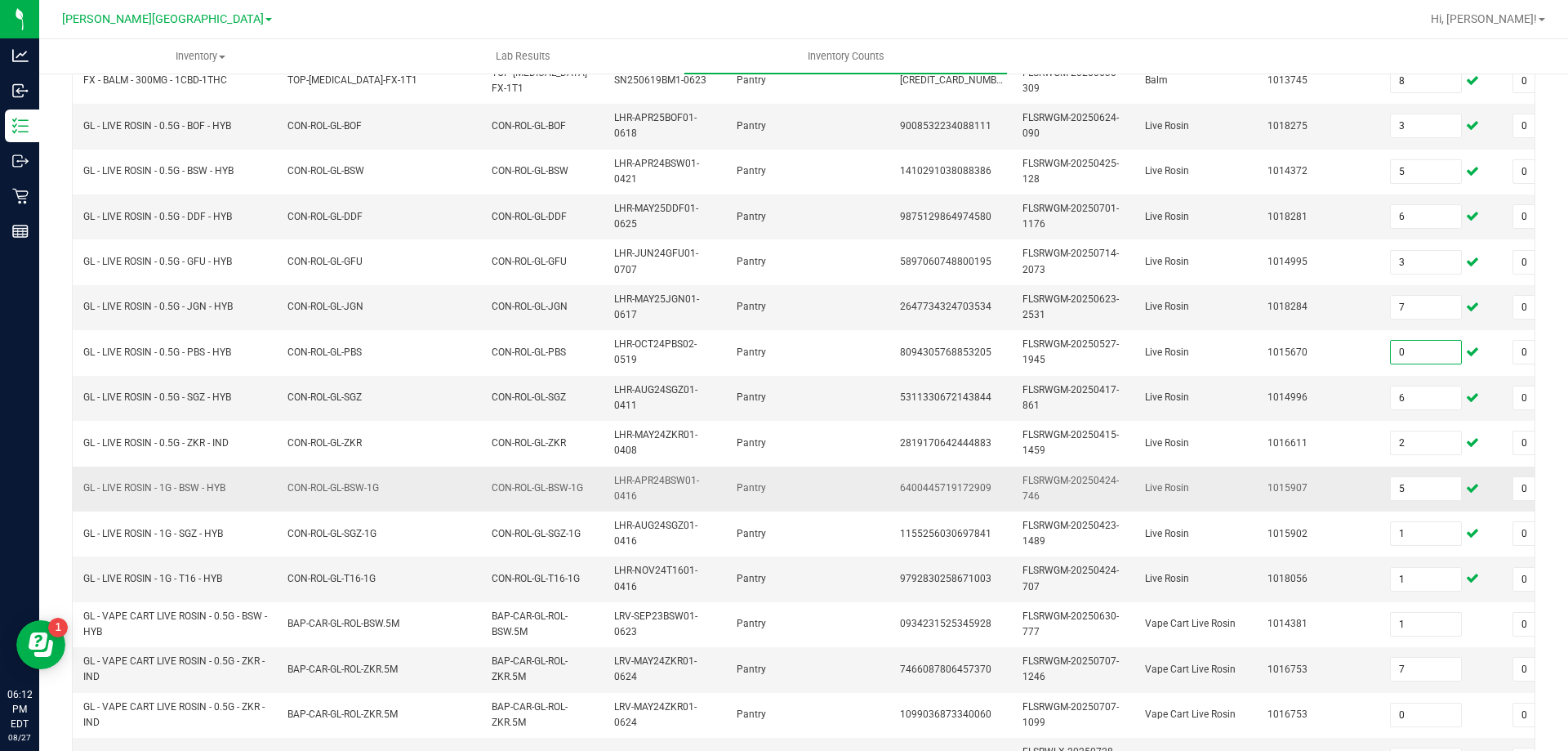
click at [1171, 486] on span "Live Rosin" at bounding box center [1167, 487] width 44 height 11
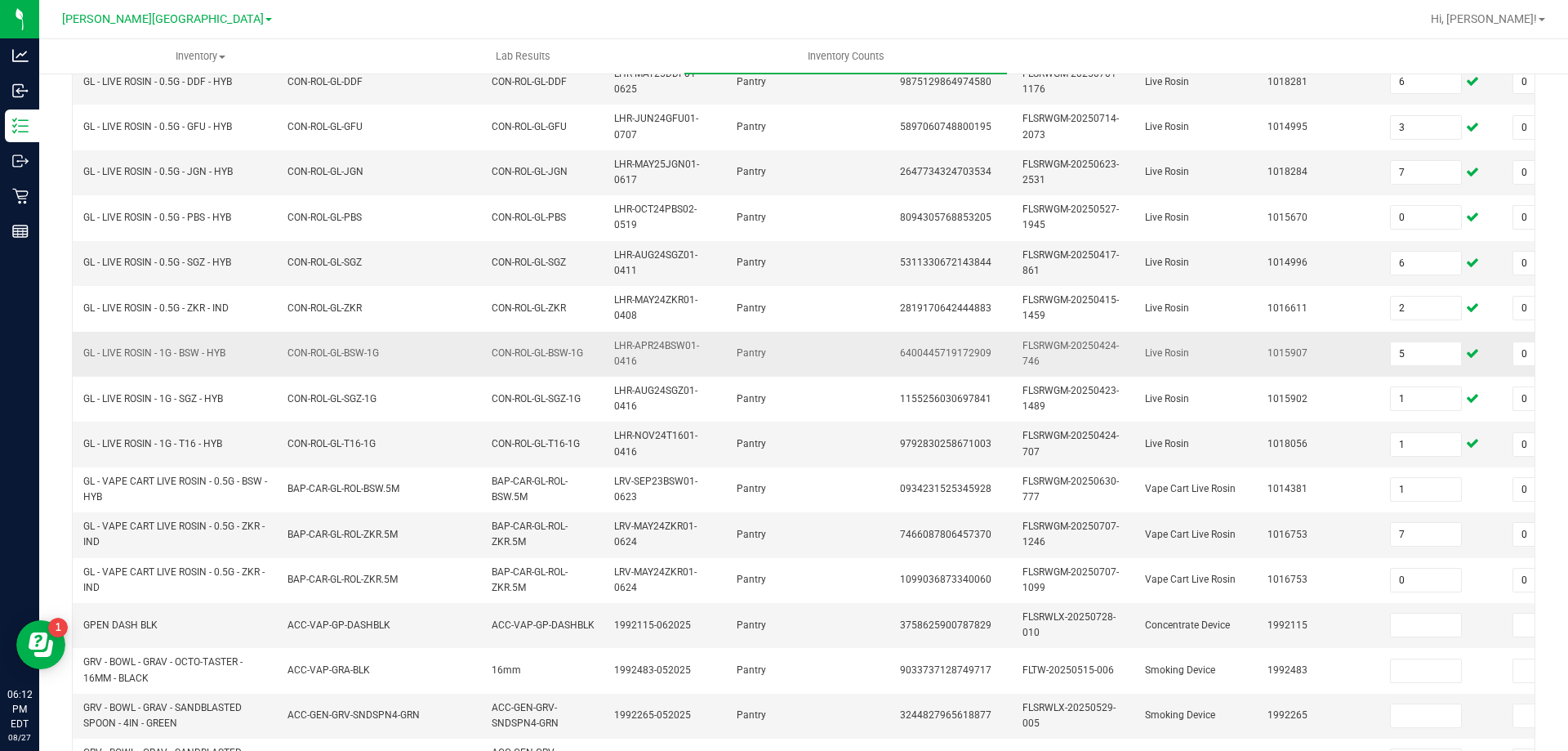
scroll to position [489, 0]
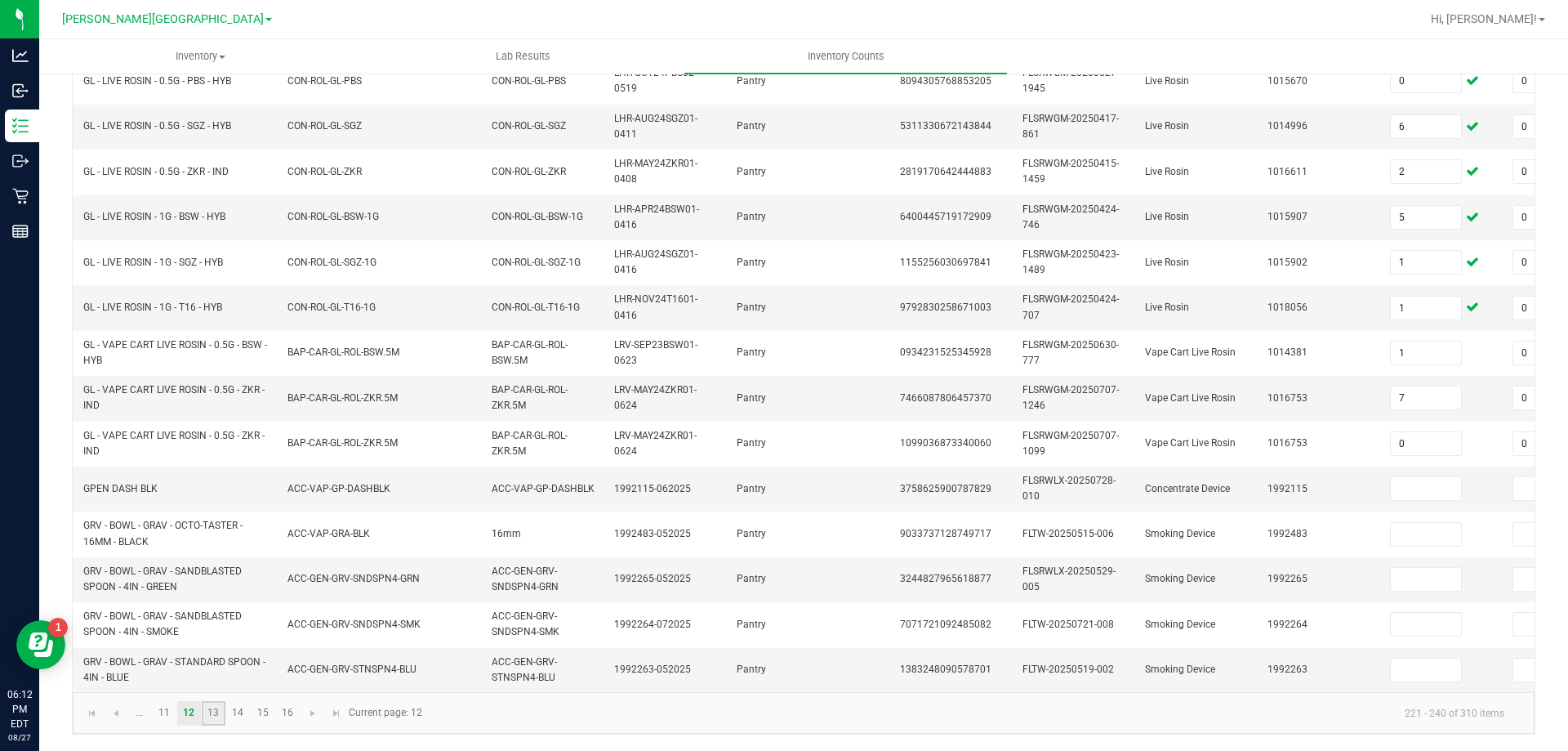
click at [213, 714] on link "13" at bounding box center [213, 714] width 23 height 24
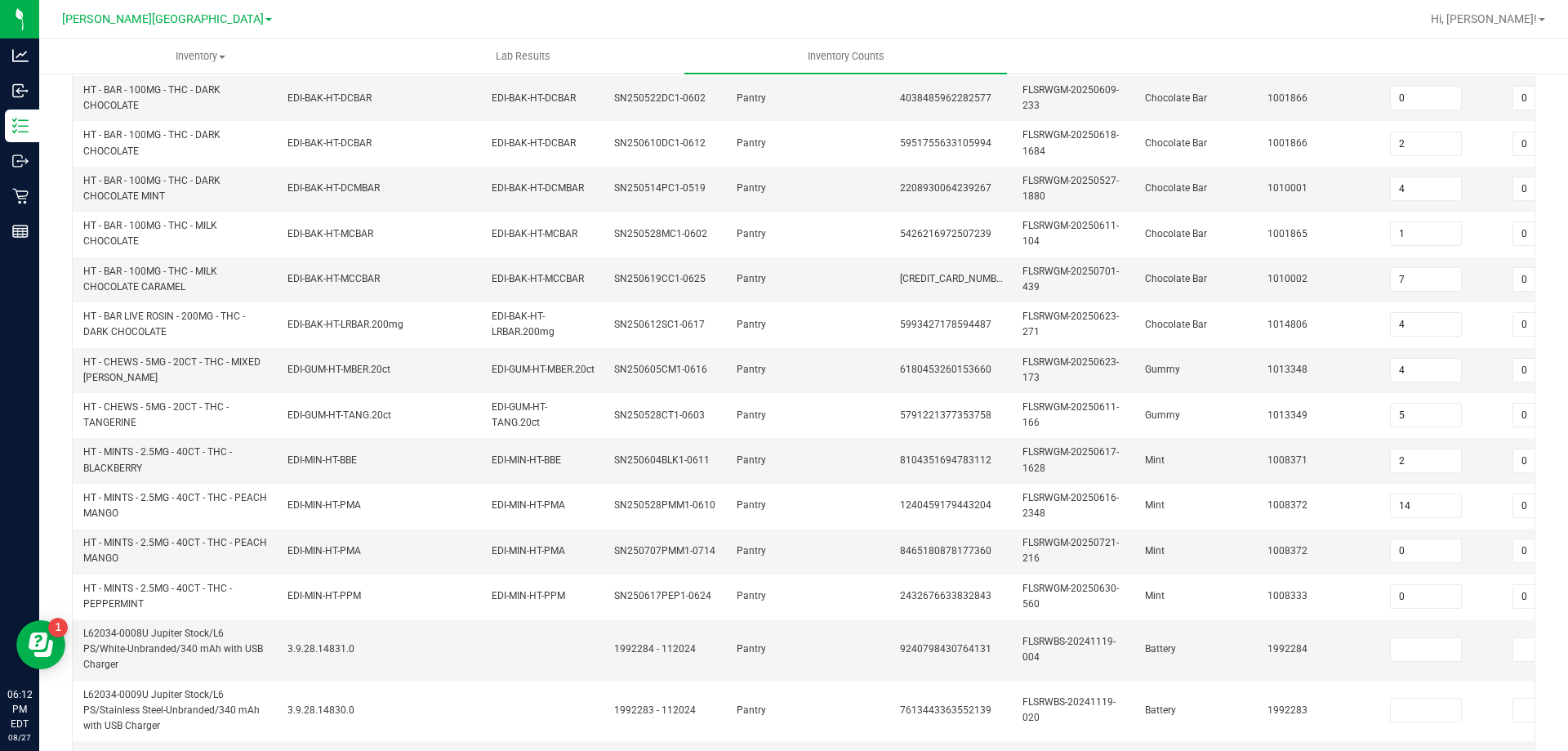
scroll to position [323, 0]
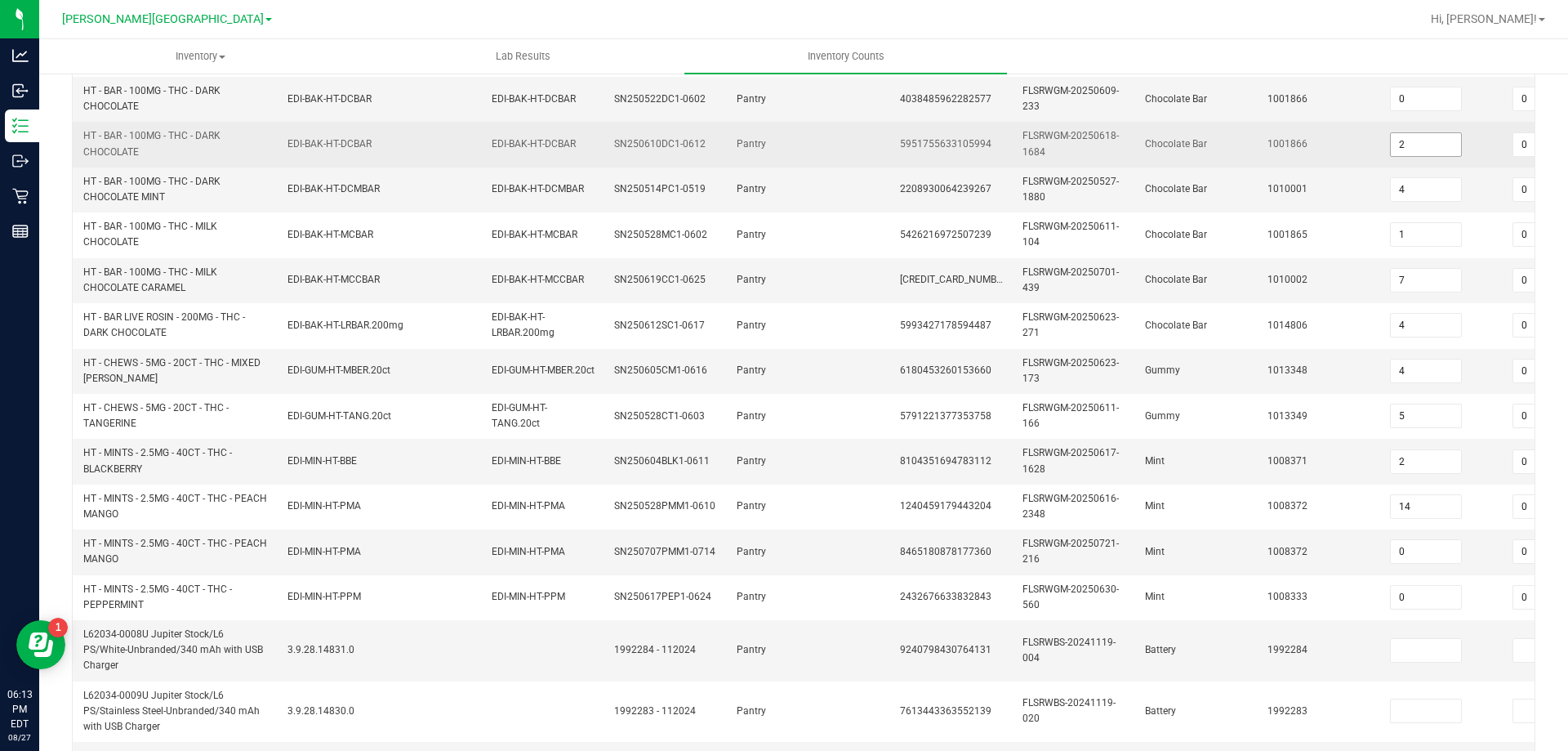
click at [1426, 142] on input "2" at bounding box center [1425, 144] width 70 height 23
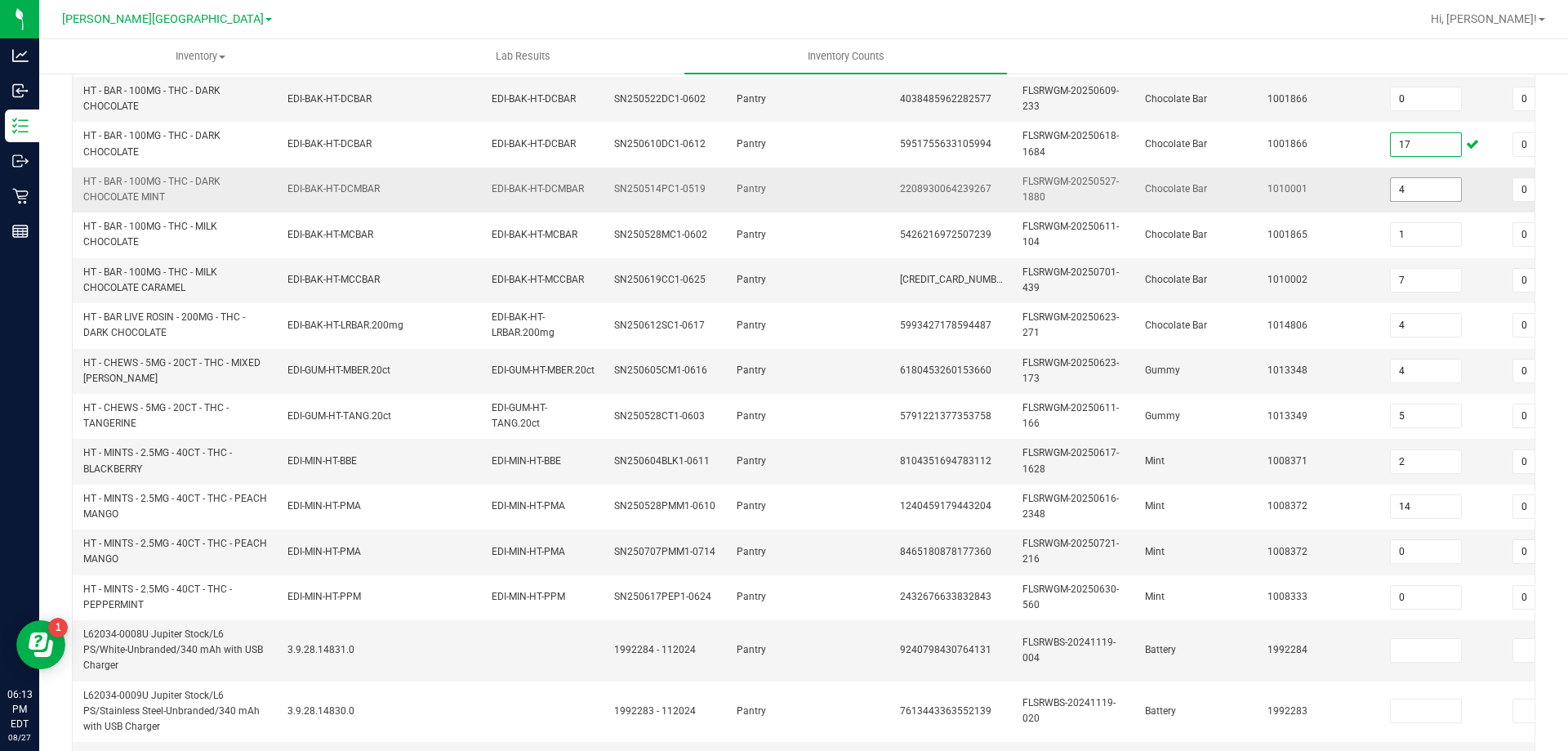
click at [1434, 191] on input "4" at bounding box center [1425, 190] width 70 height 23
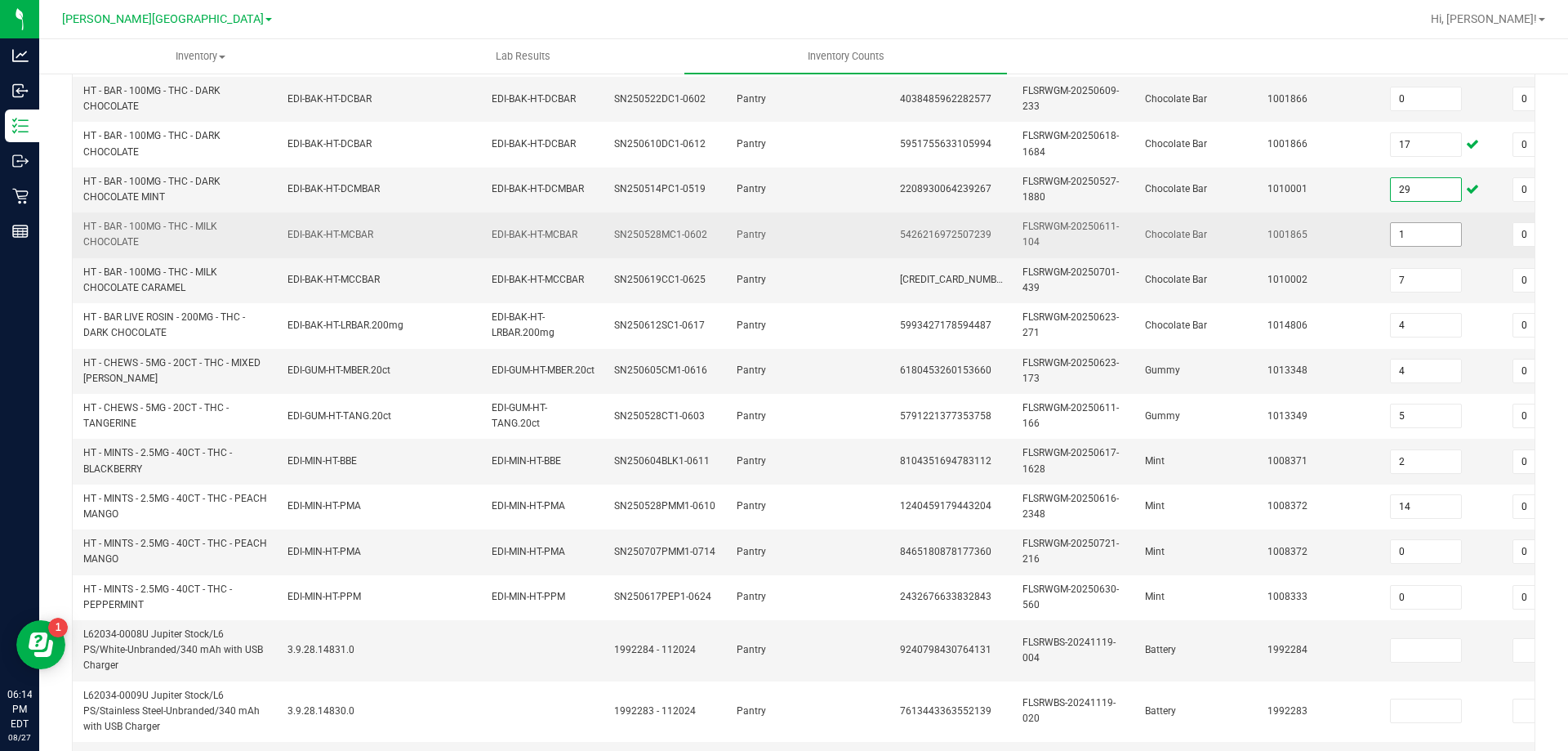
click at [1439, 231] on input "1" at bounding box center [1425, 234] width 70 height 23
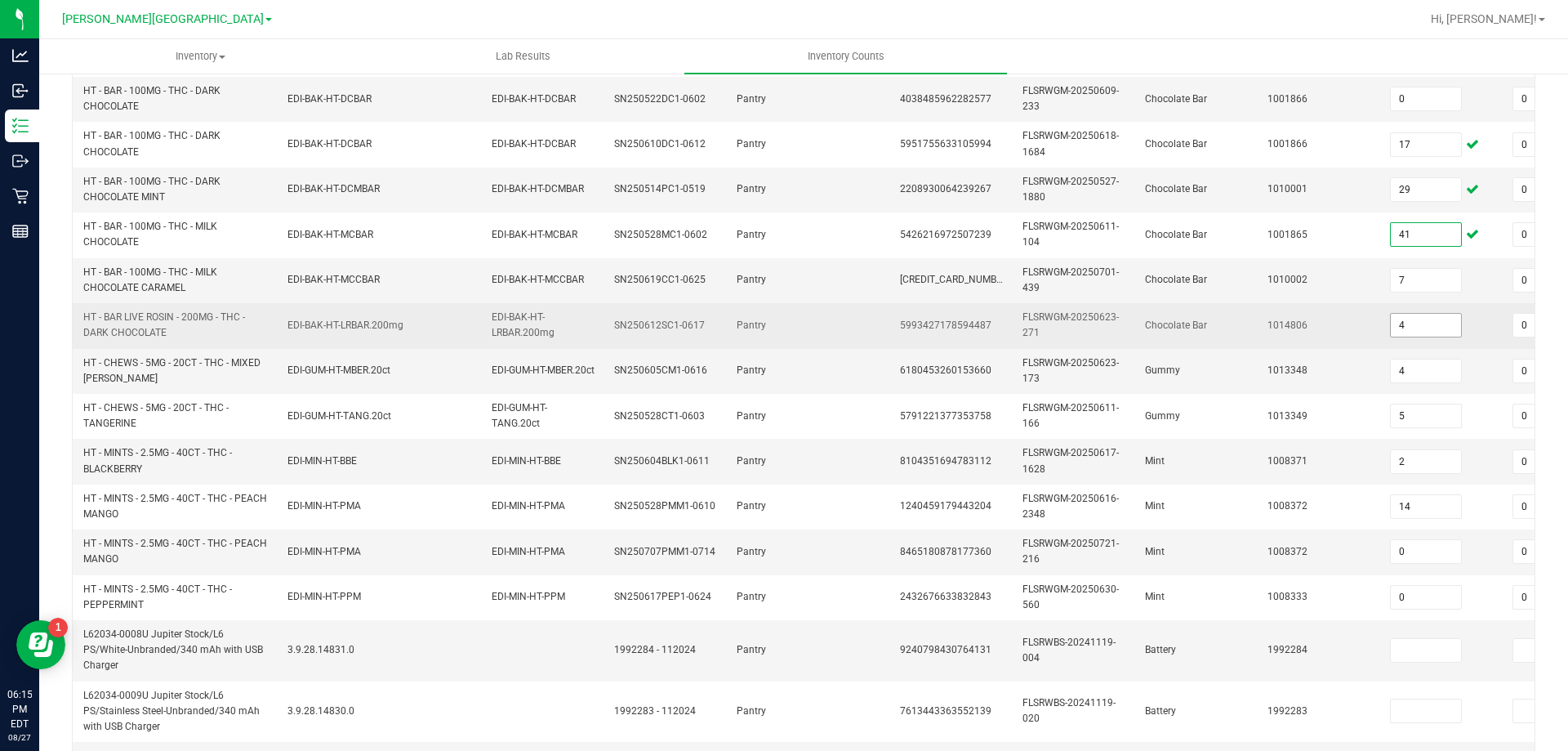
click at [1433, 331] on input "4" at bounding box center [1425, 325] width 70 height 23
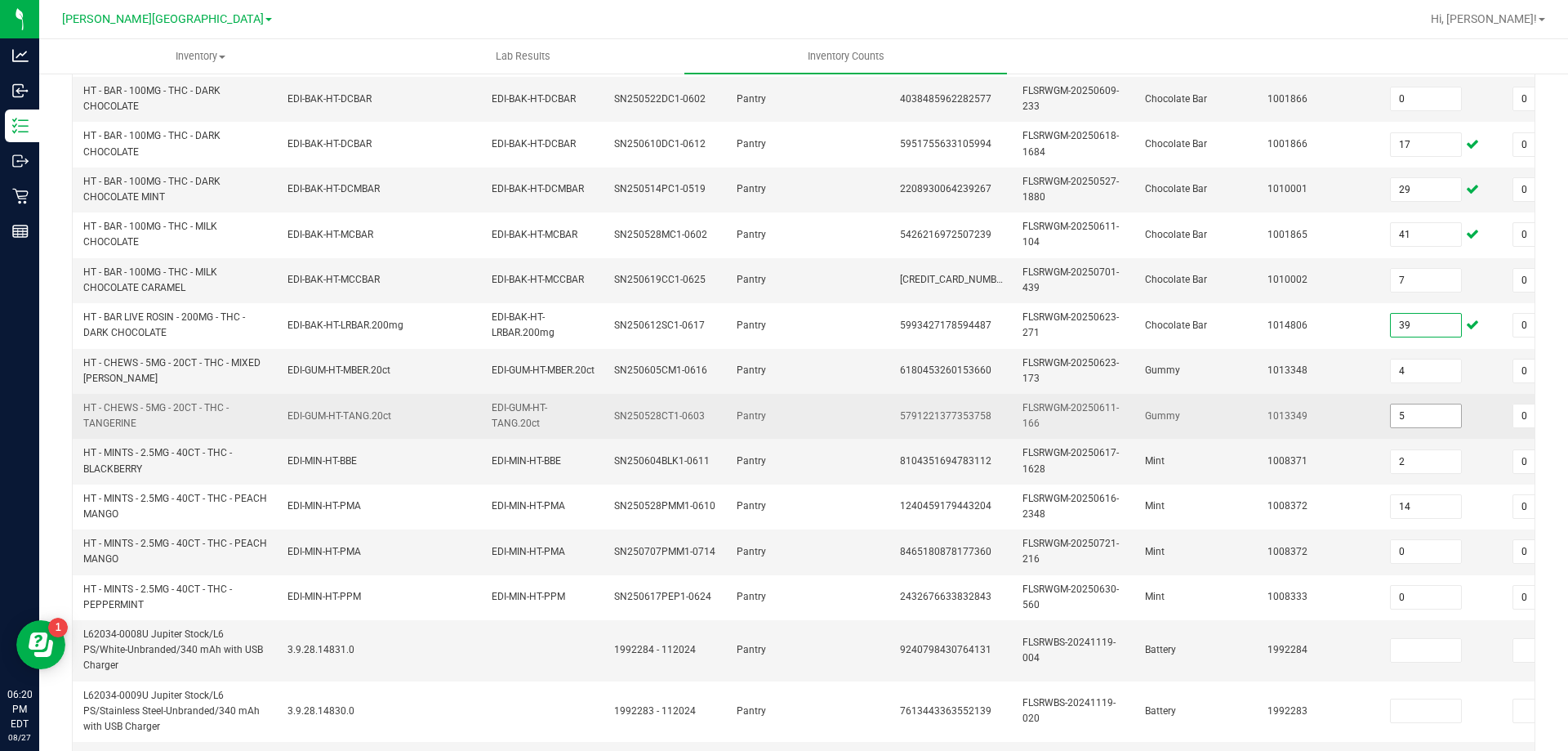
click at [1445, 412] on input "5" at bounding box center [1425, 416] width 70 height 23
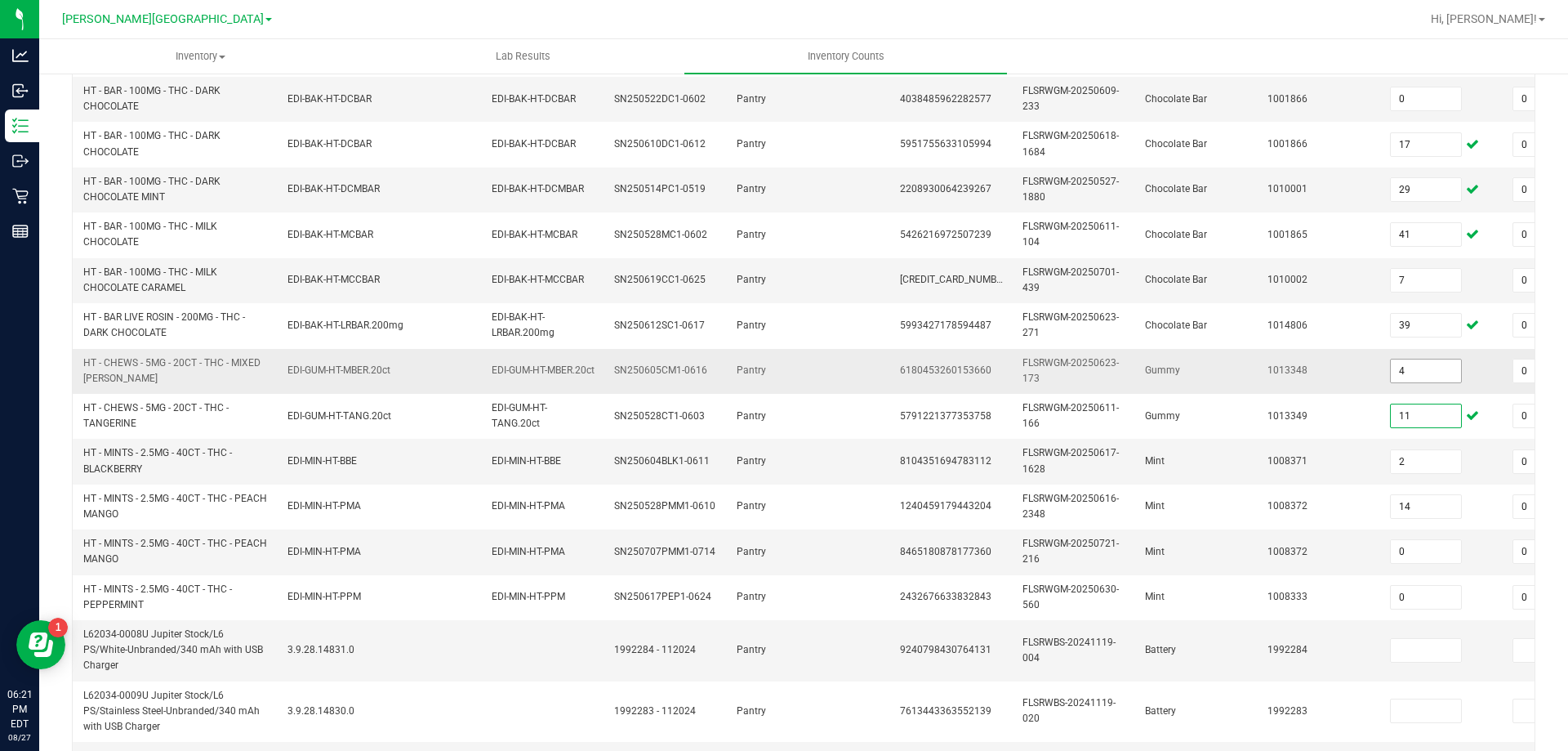
click at [1433, 371] on input "4" at bounding box center [1425, 371] width 70 height 23
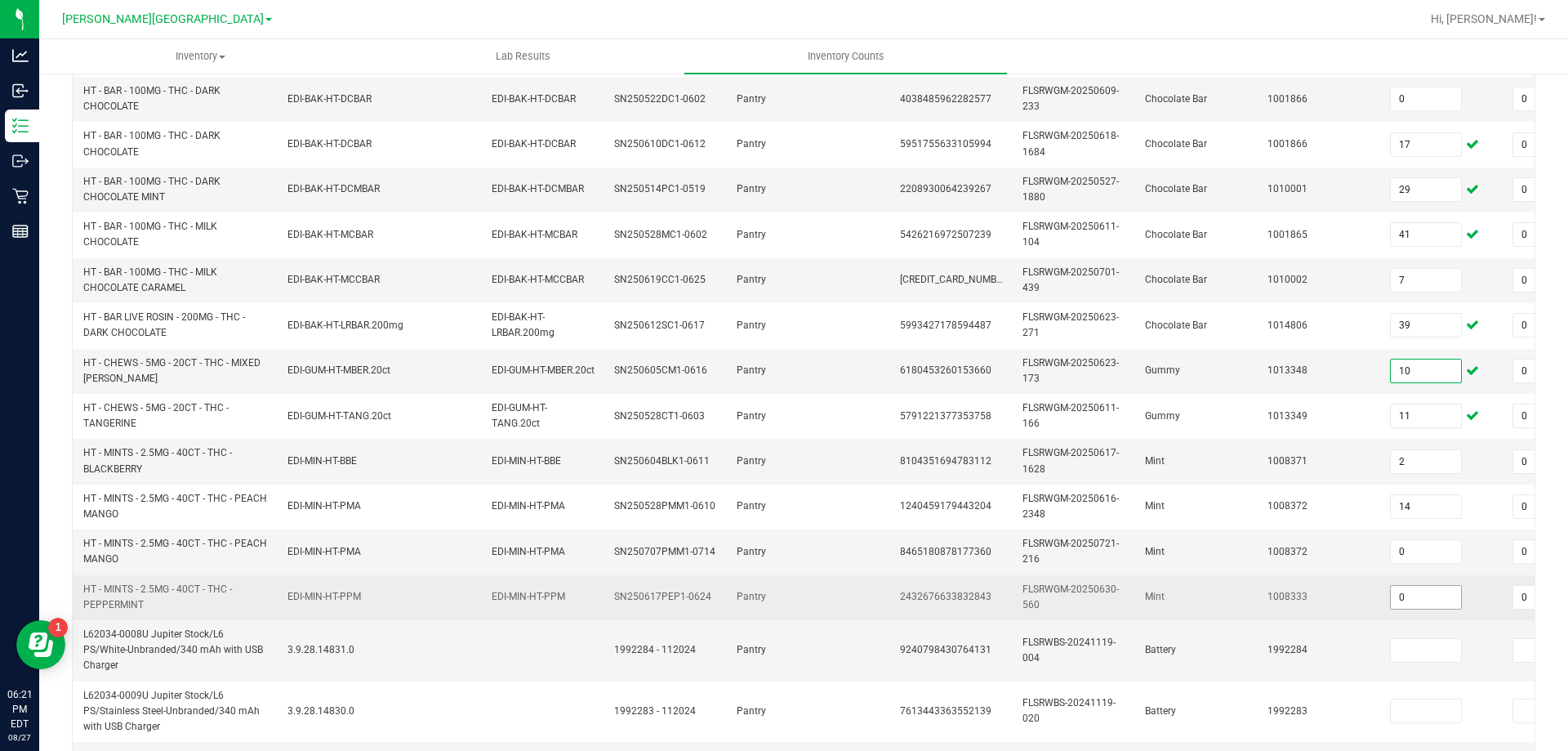
click at [1431, 598] on input "0" at bounding box center [1425, 597] width 70 height 23
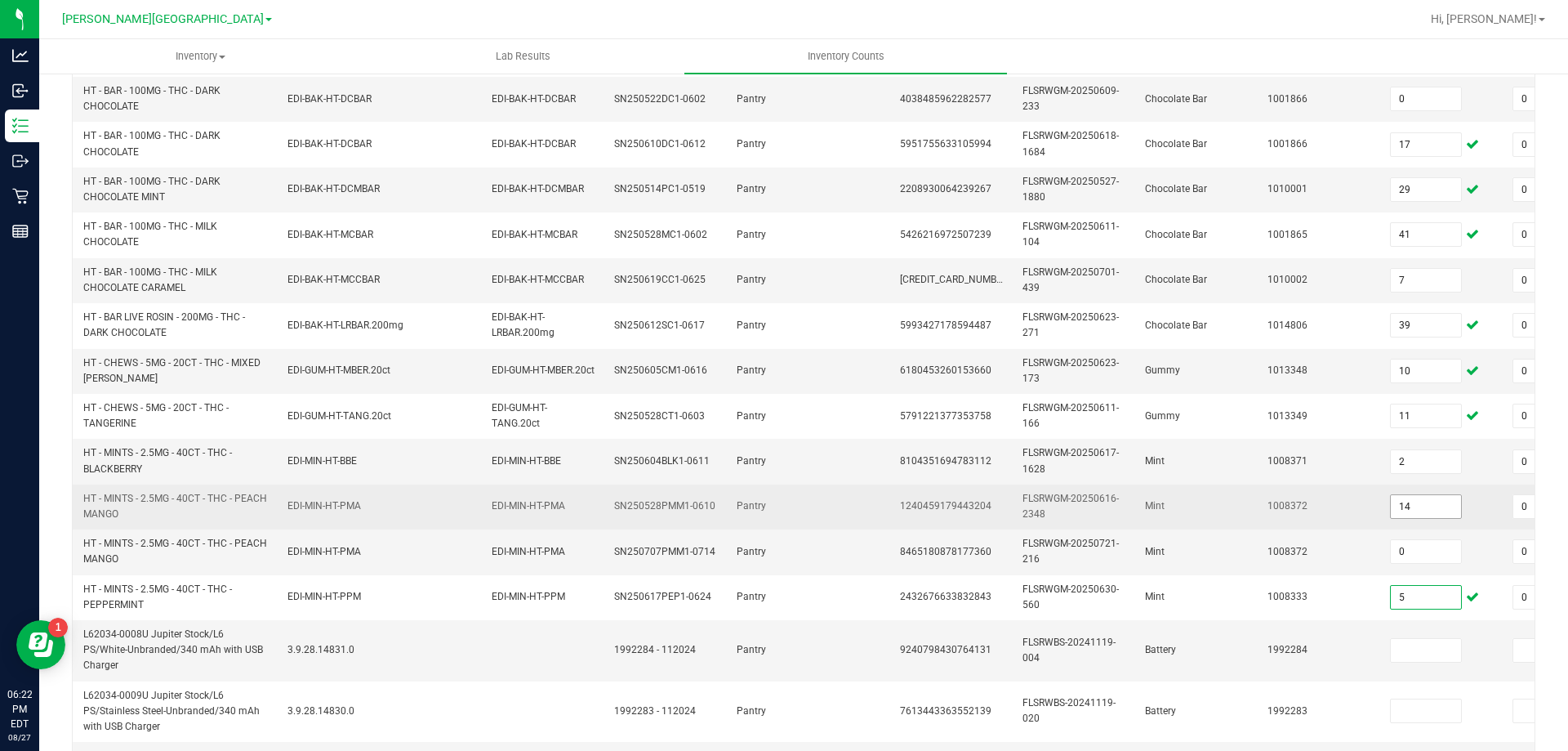
click at [1433, 507] on input "14" at bounding box center [1425, 506] width 70 height 23
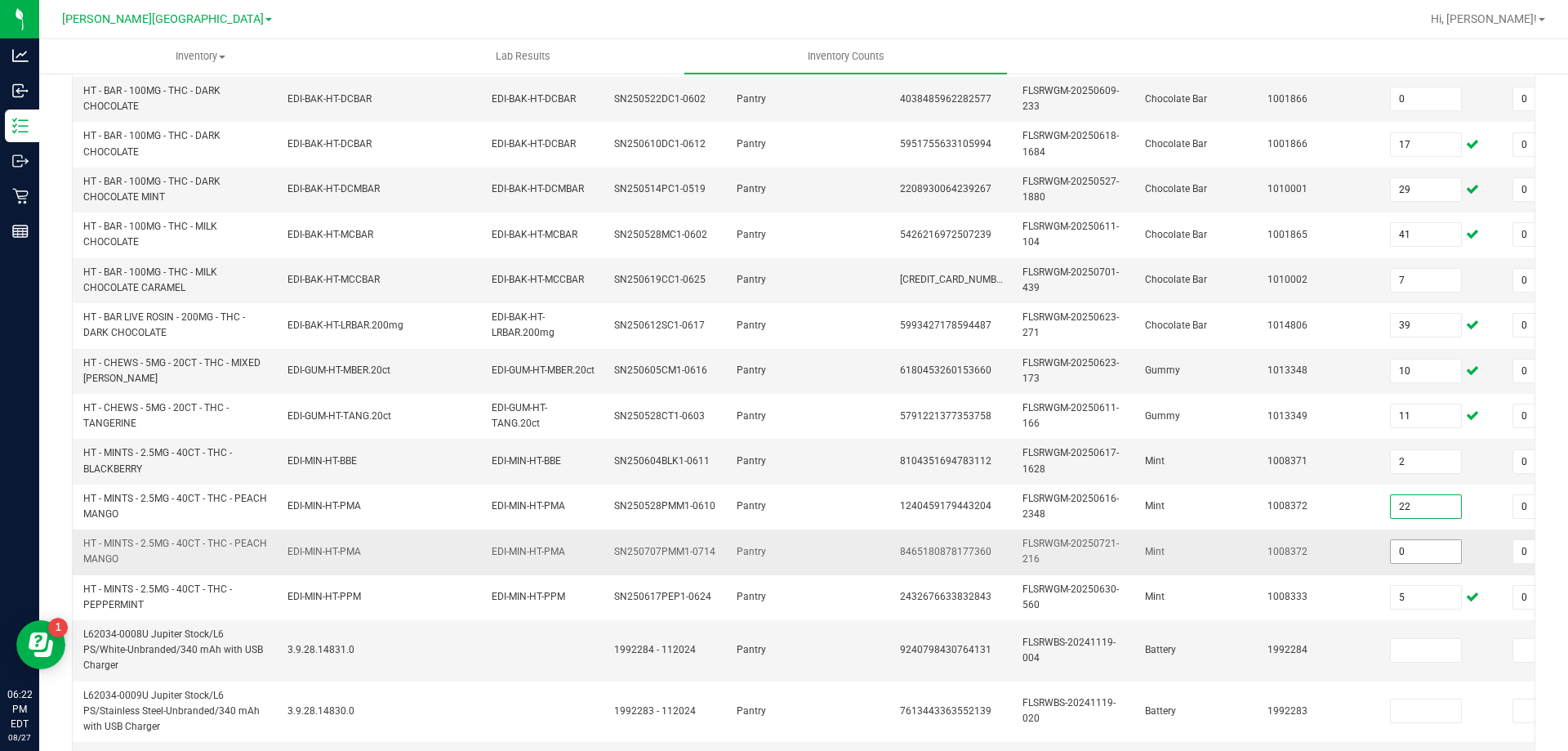
click at [1428, 546] on input "0" at bounding box center [1425, 552] width 70 height 23
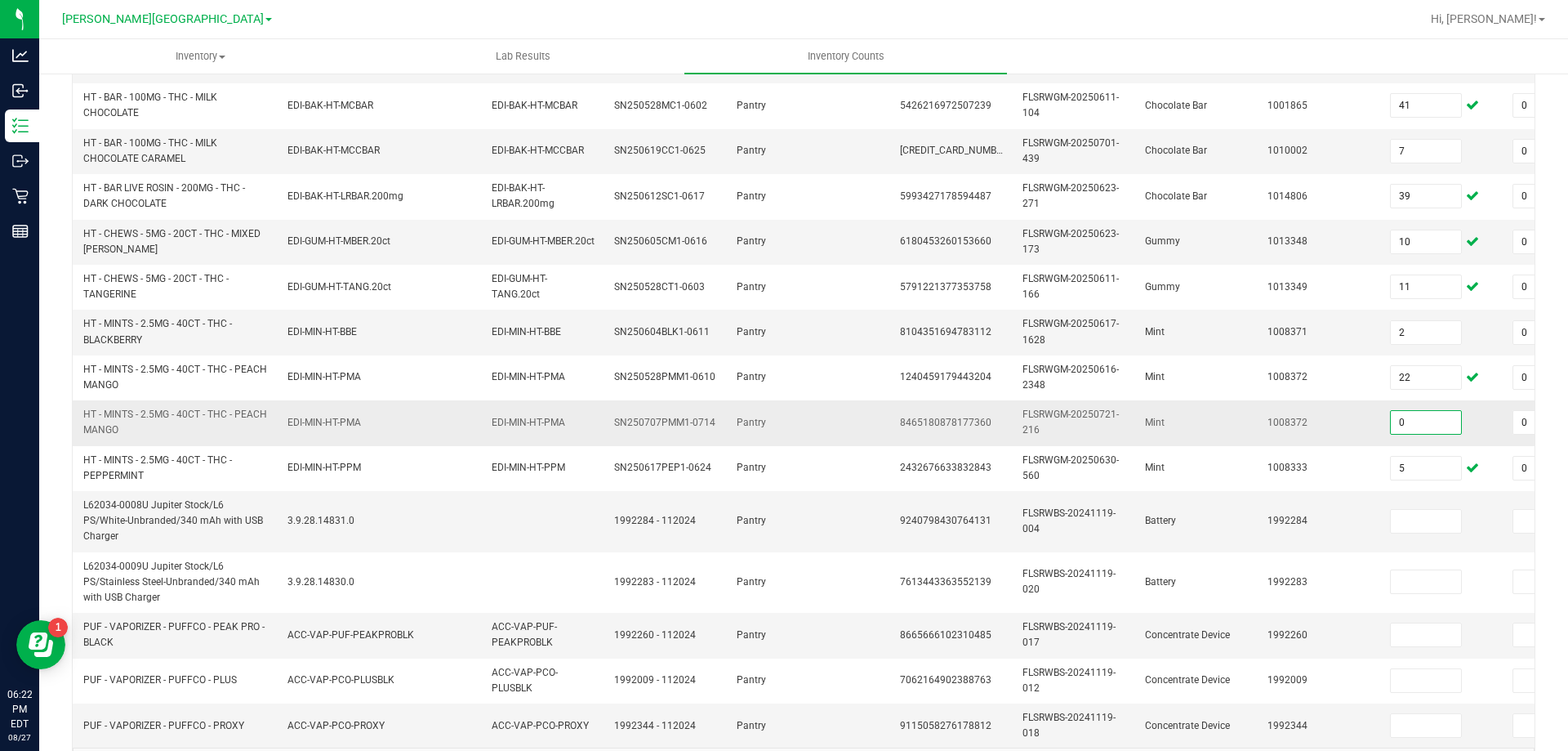
scroll to position [520, 0]
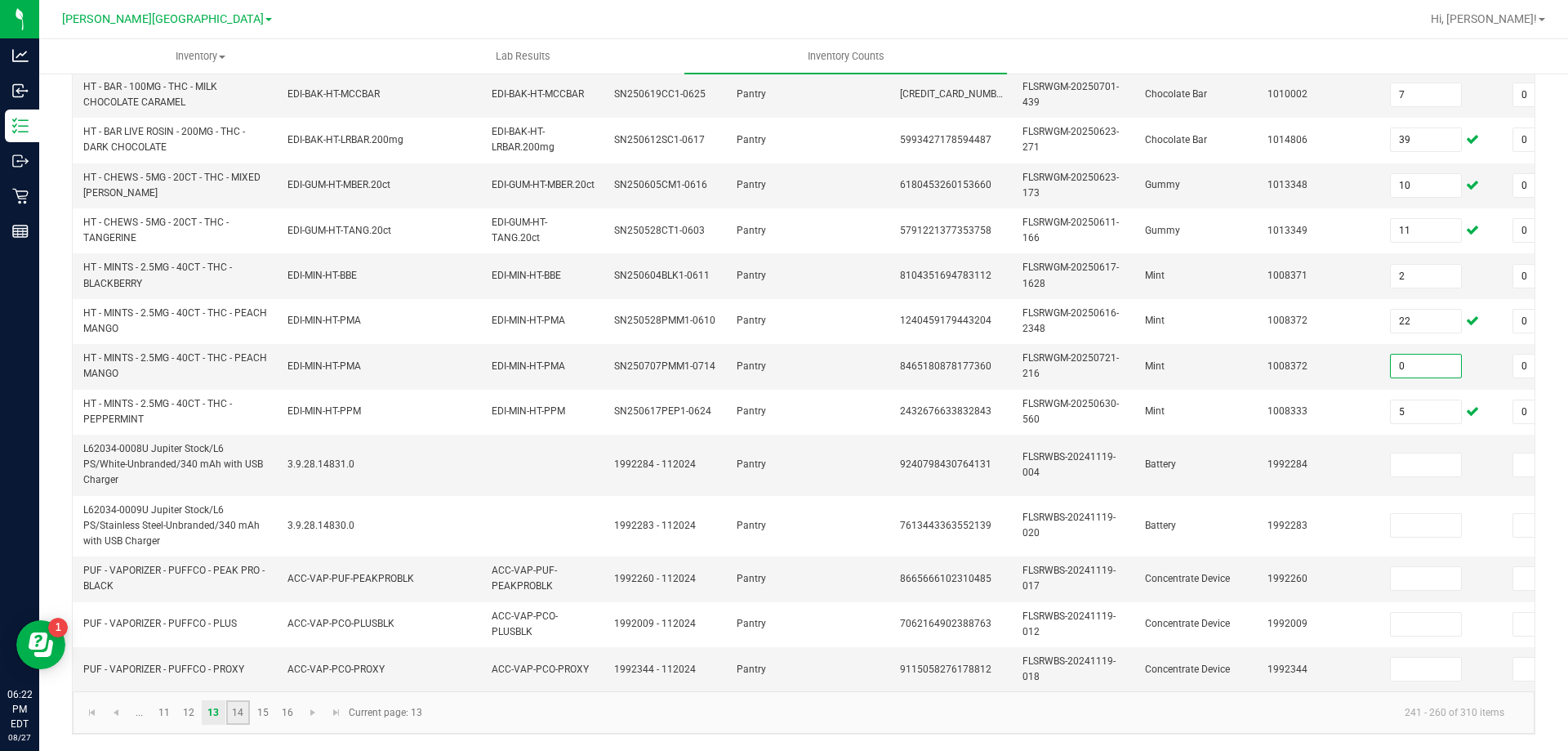
click at [242, 714] on link "14" at bounding box center [237, 713] width 23 height 24
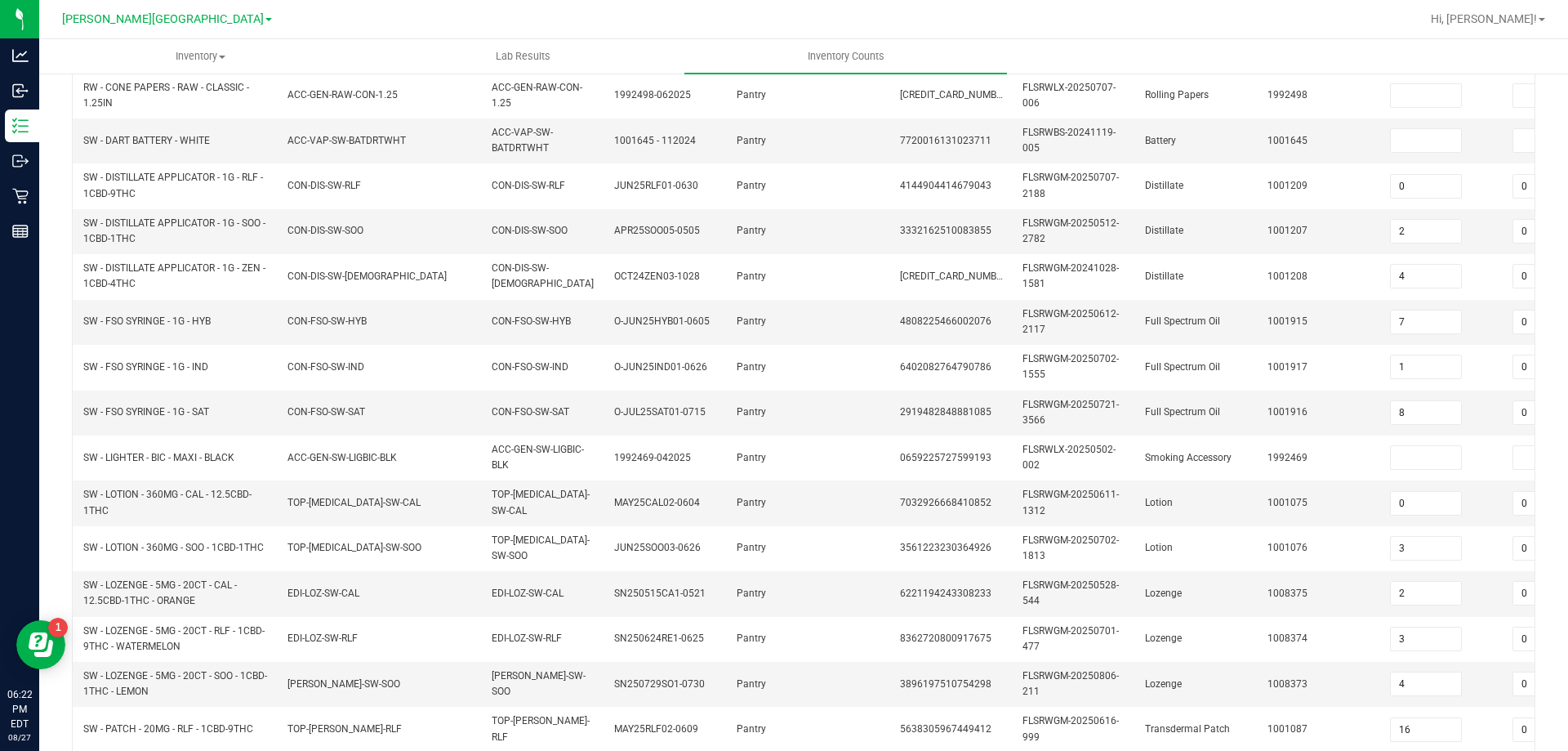
scroll to position [289, 0]
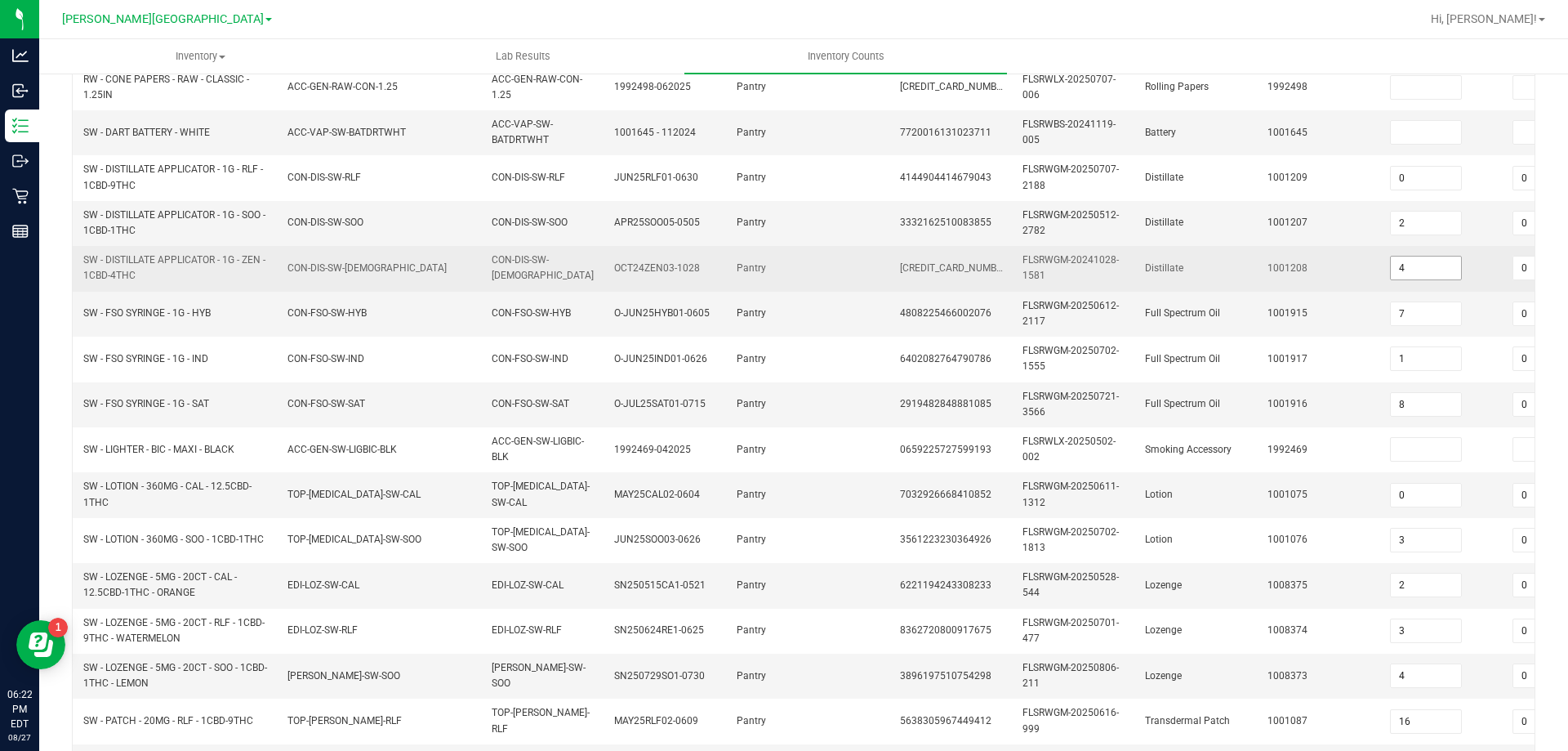
click at [1433, 270] on input "4" at bounding box center [1425, 268] width 70 height 23
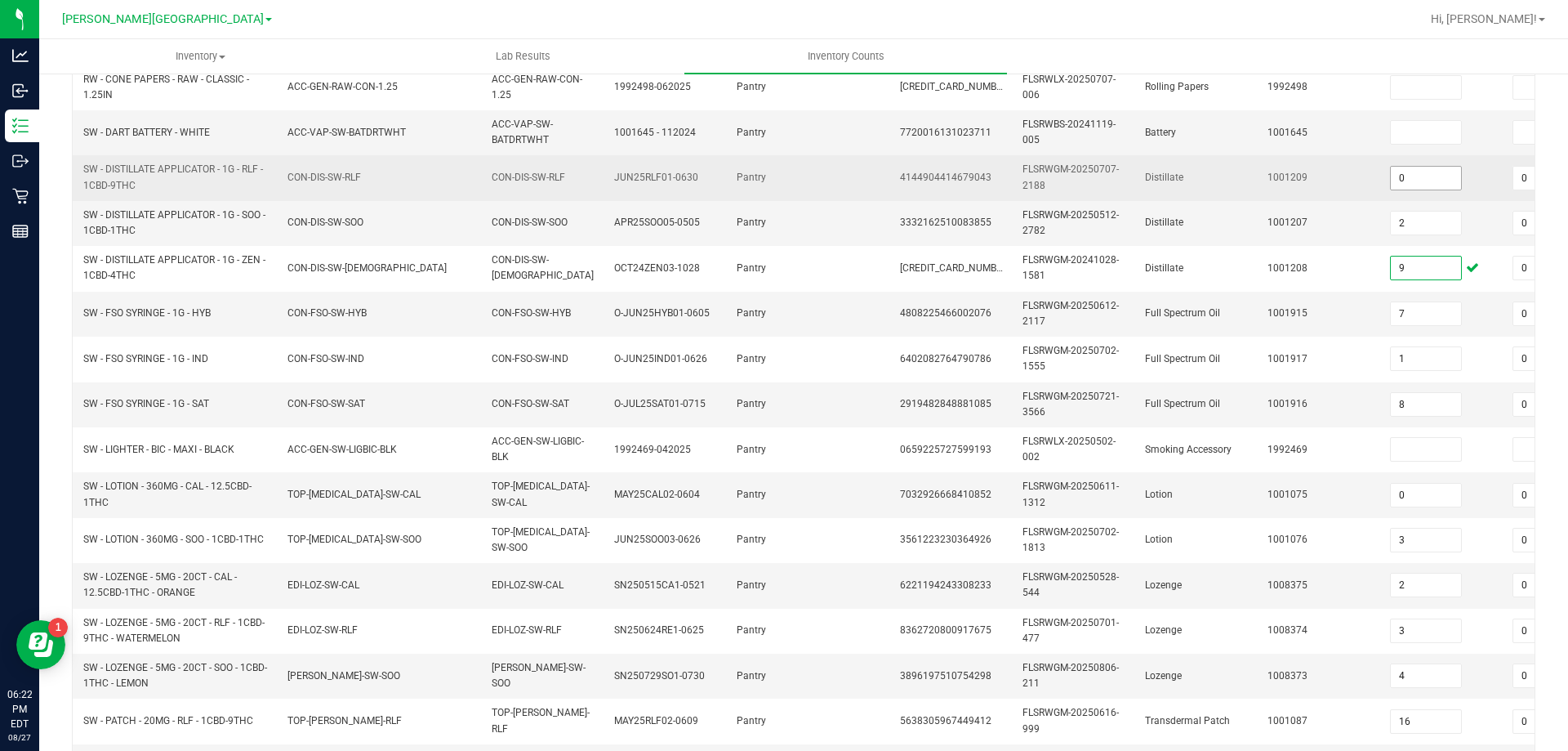
click at [1442, 183] on input "0" at bounding box center [1425, 178] width 70 height 23
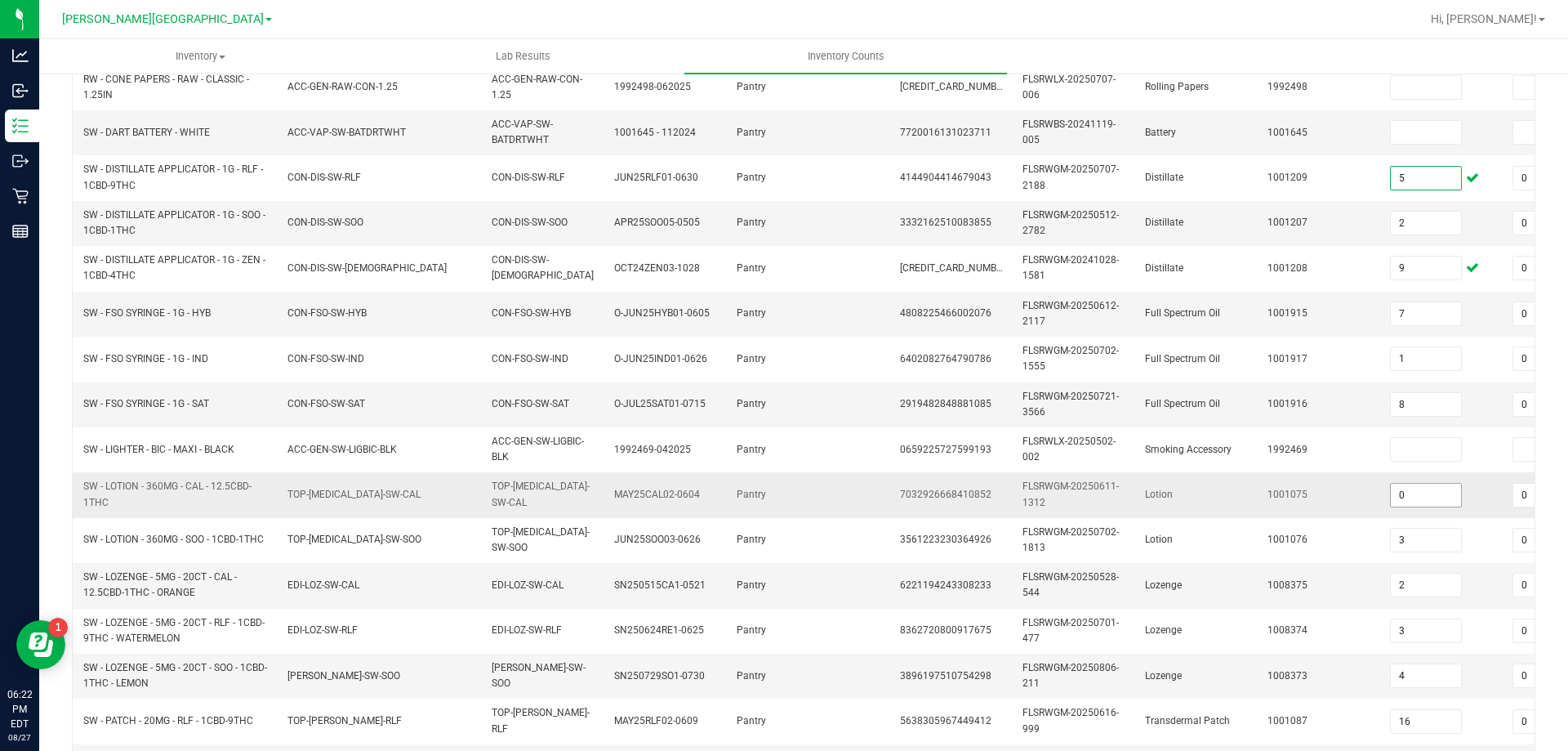
click at [1444, 496] on input "0" at bounding box center [1425, 495] width 70 height 23
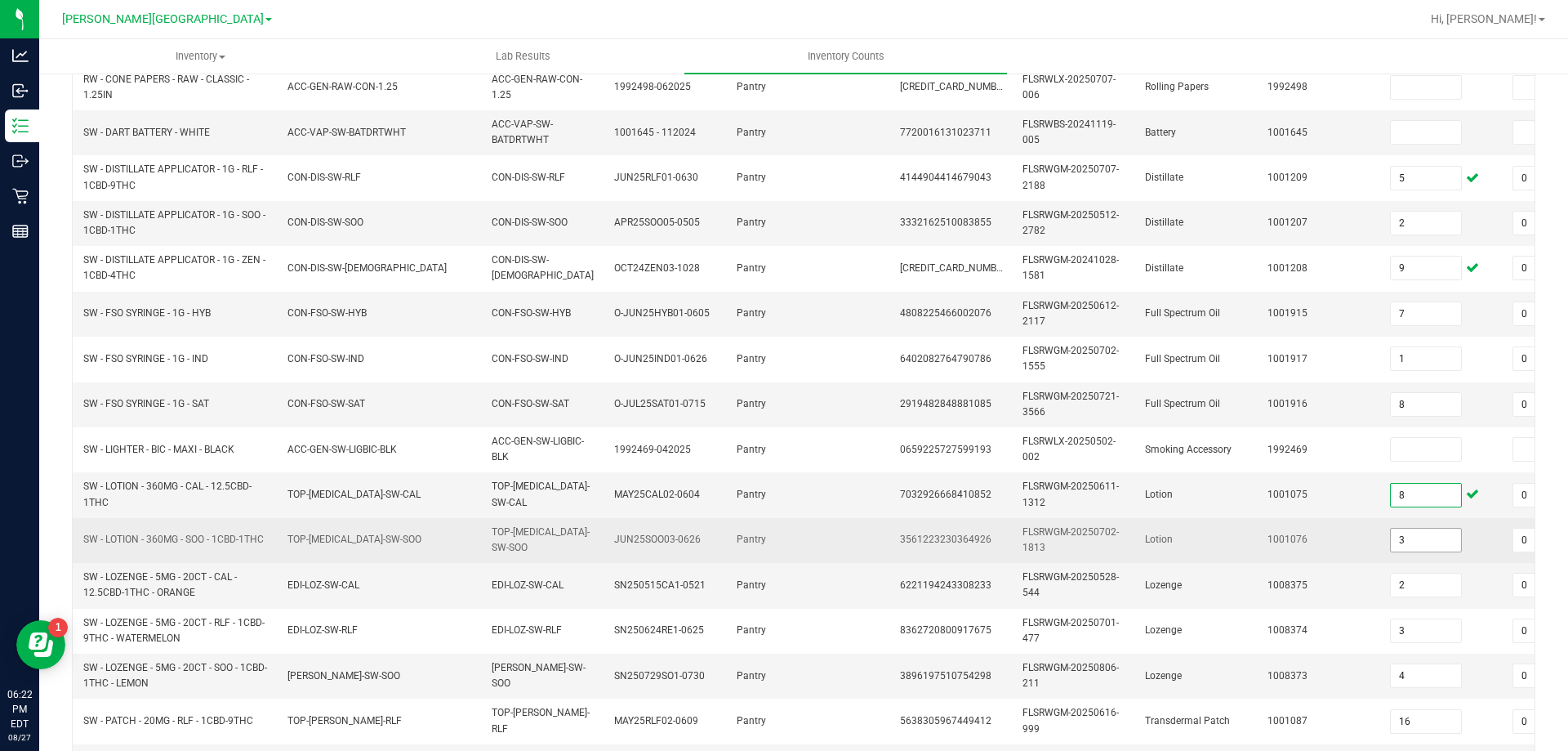
click at [1436, 544] on input "3" at bounding box center [1425, 540] width 70 height 23
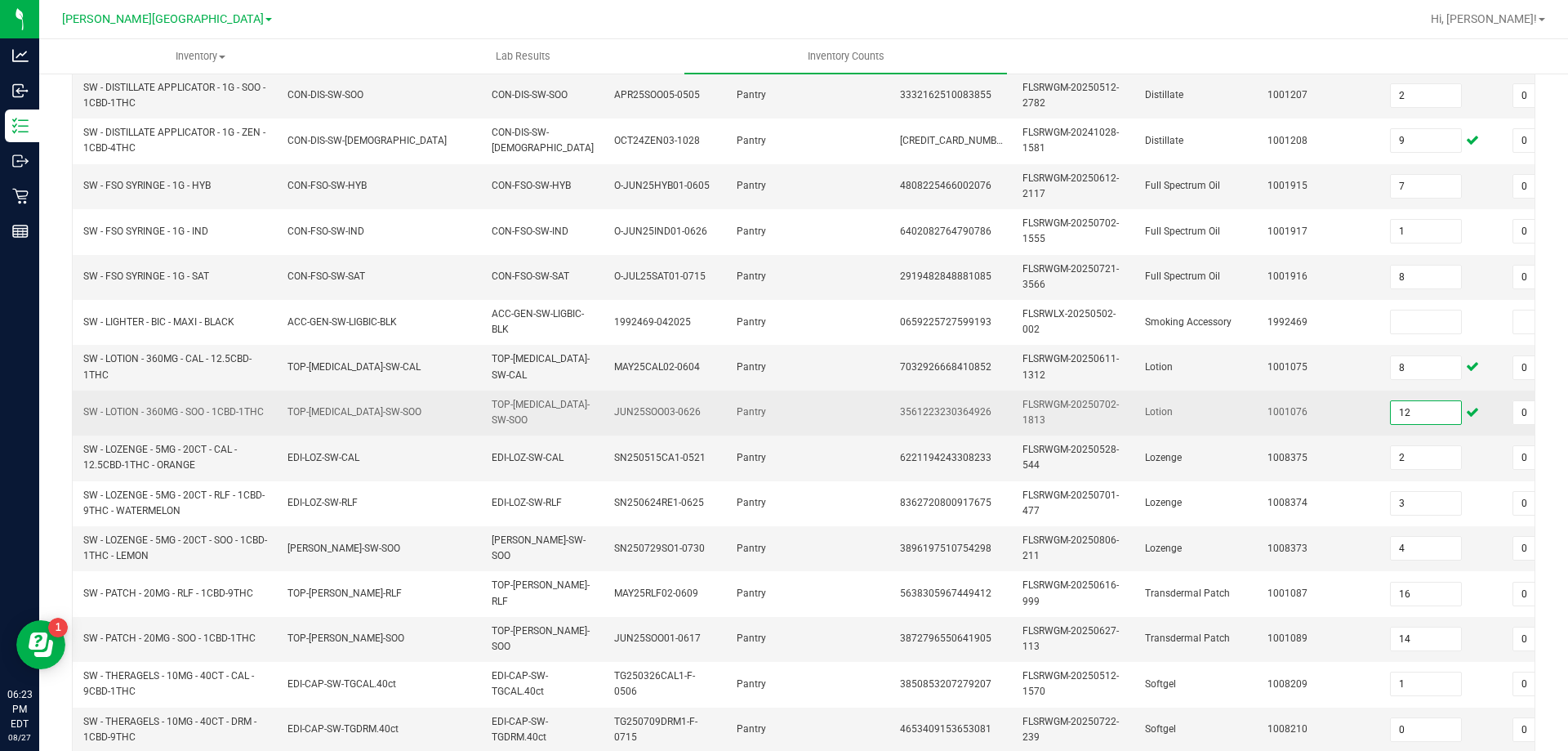
scroll to position [489, 0]
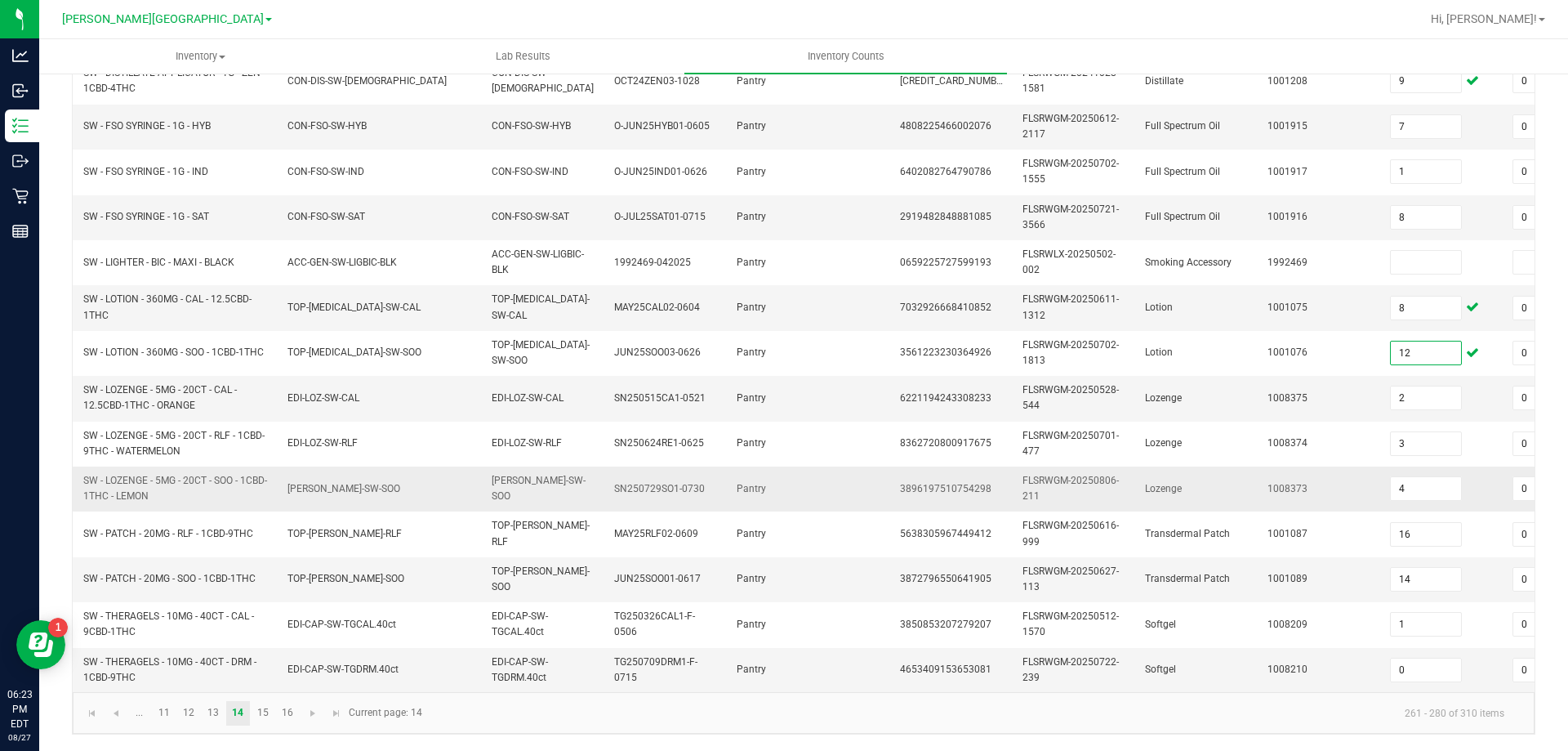
click at [1153, 466] on td "Lozenge" at bounding box center [1196, 489] width 123 height 45
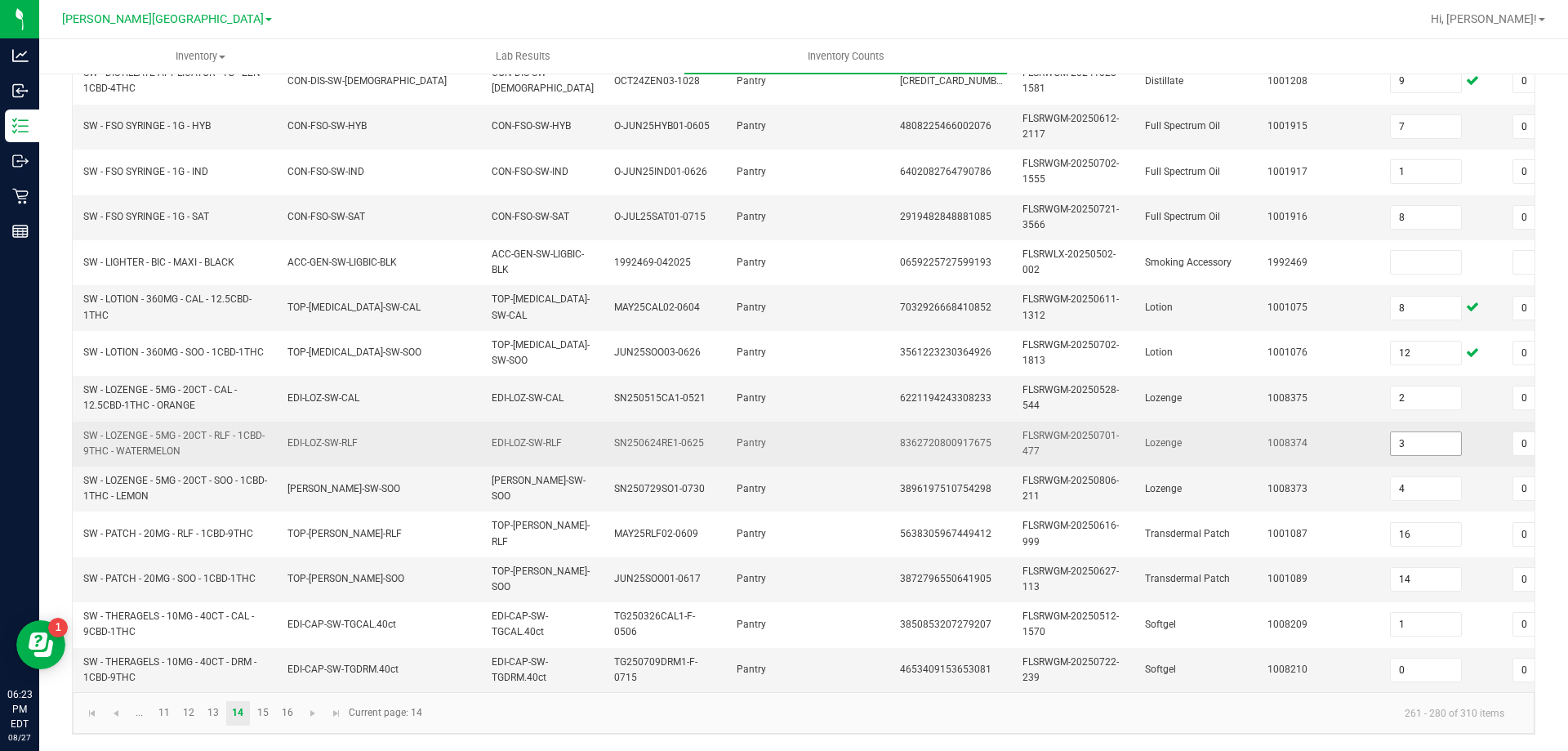
click at [1426, 432] on input "3" at bounding box center [1425, 444] width 70 height 23
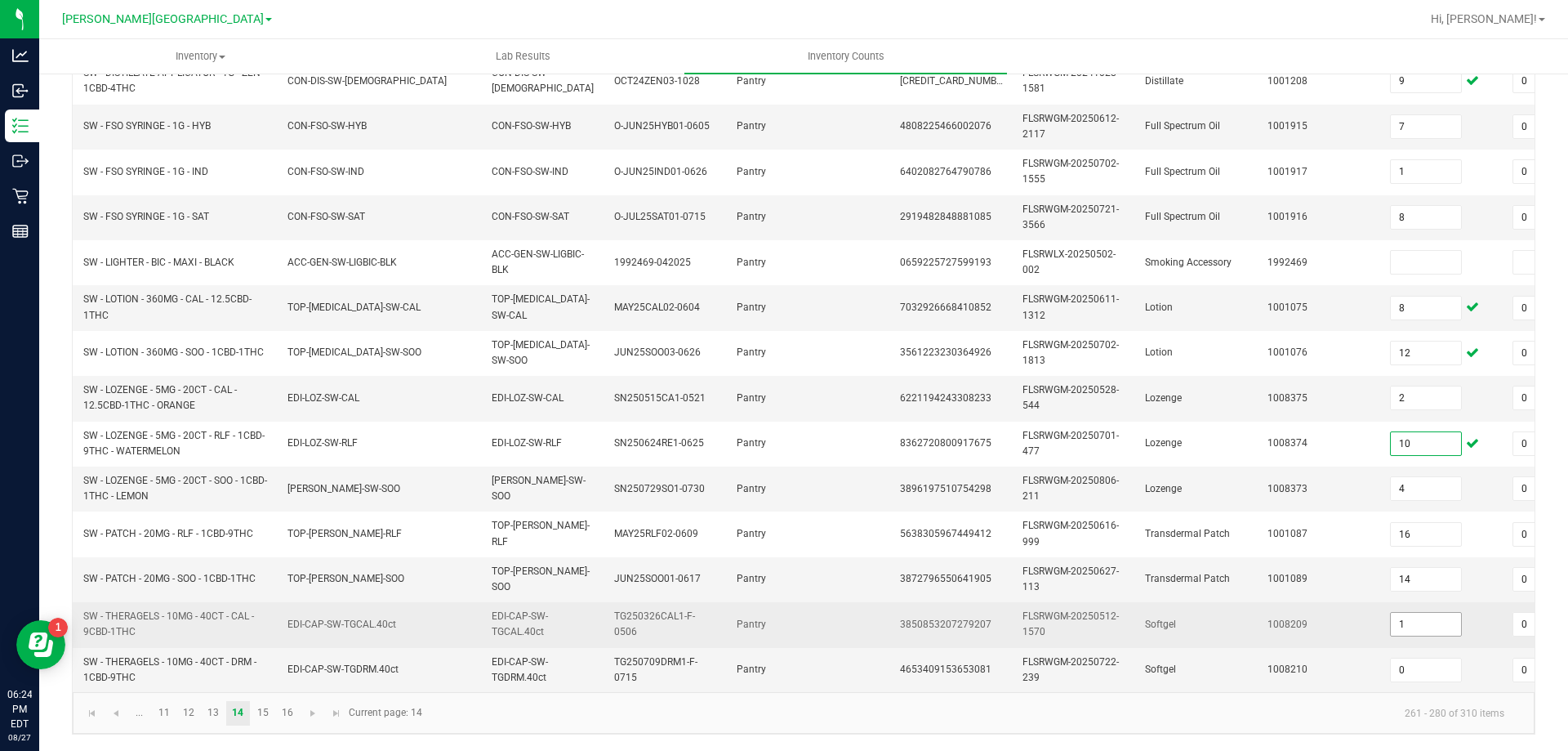
click at [1436, 614] on input "1" at bounding box center [1425, 624] width 70 height 23
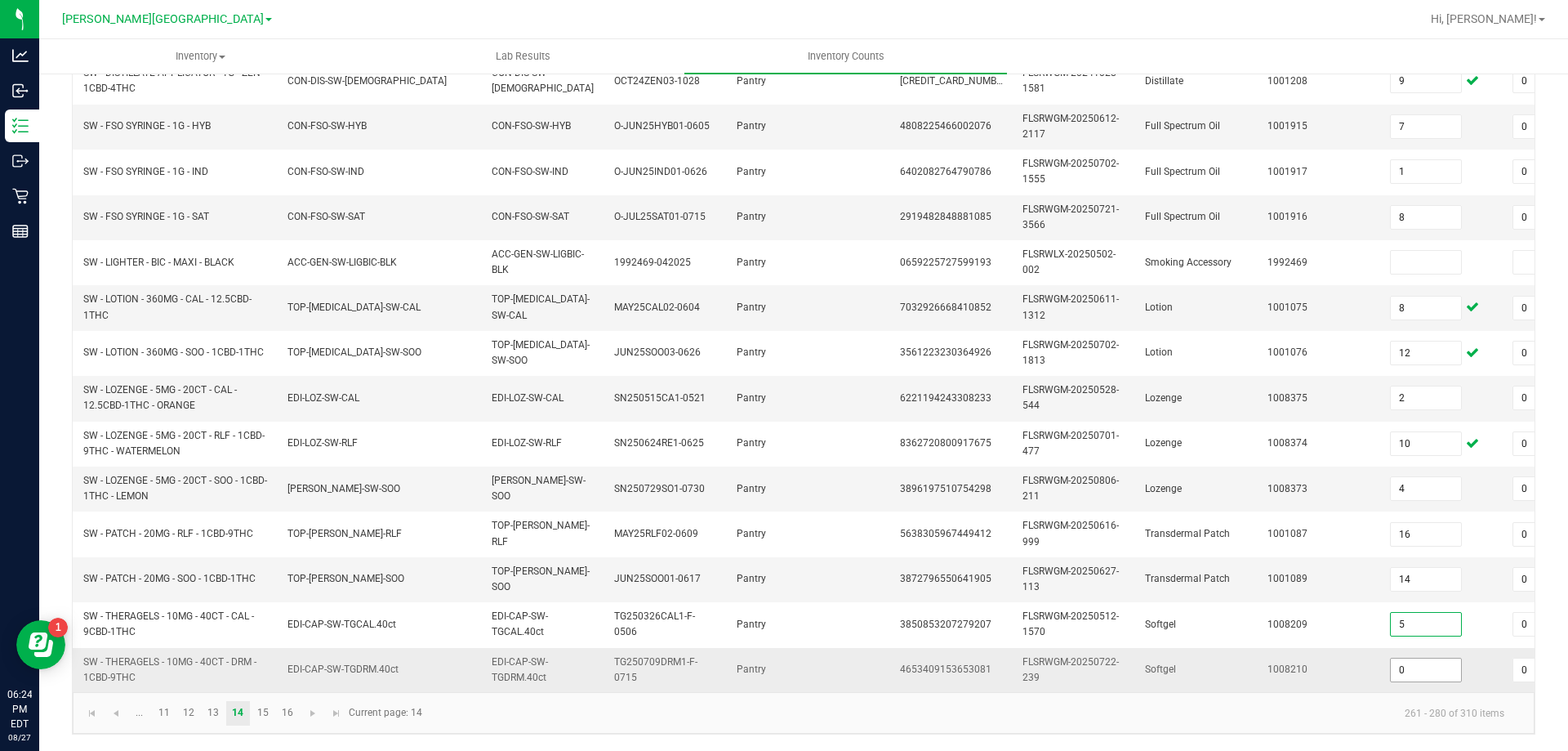
click at [1438, 663] on input "0" at bounding box center [1425, 670] width 70 height 23
click at [261, 707] on link "15" at bounding box center [262, 714] width 23 height 24
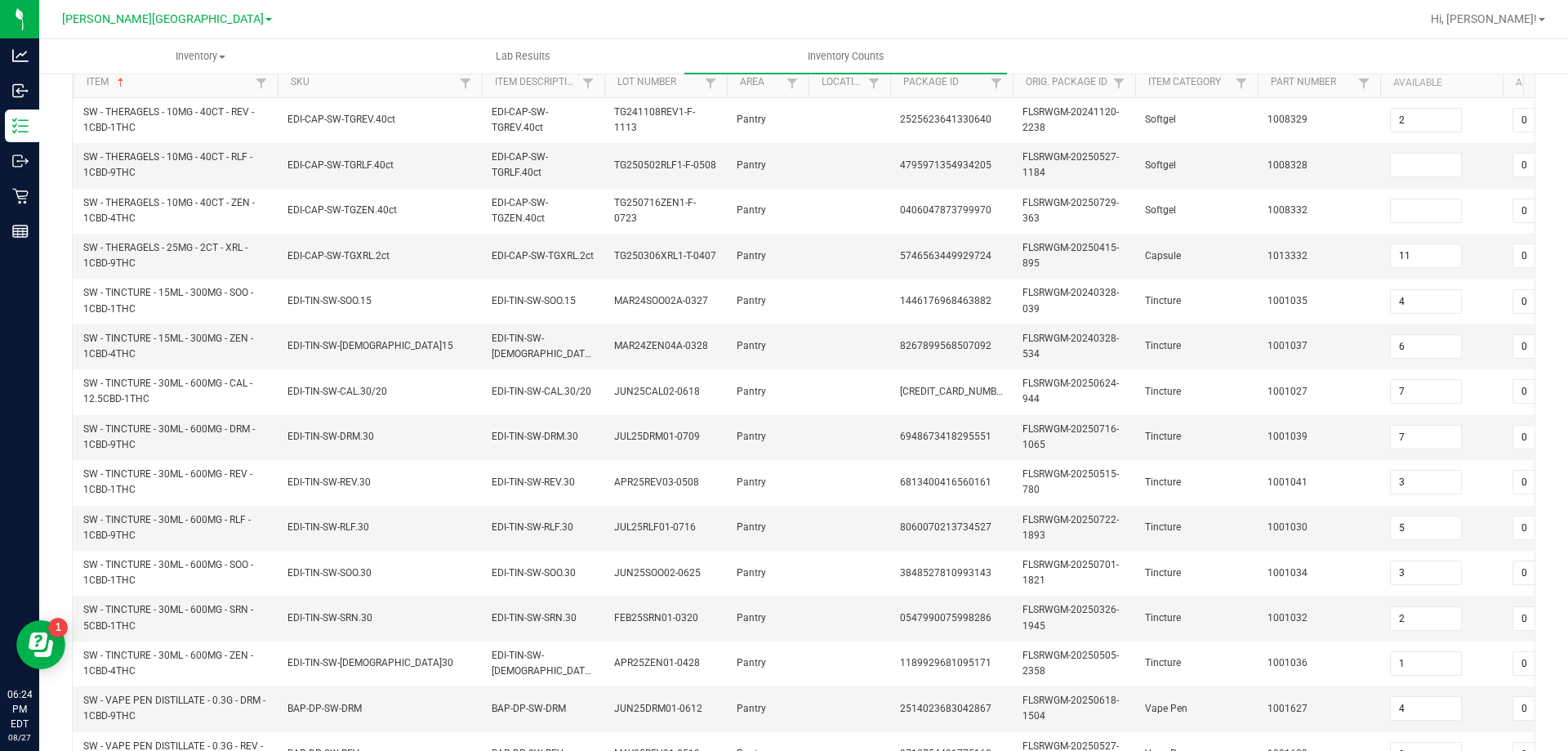
scroll to position [167, 0]
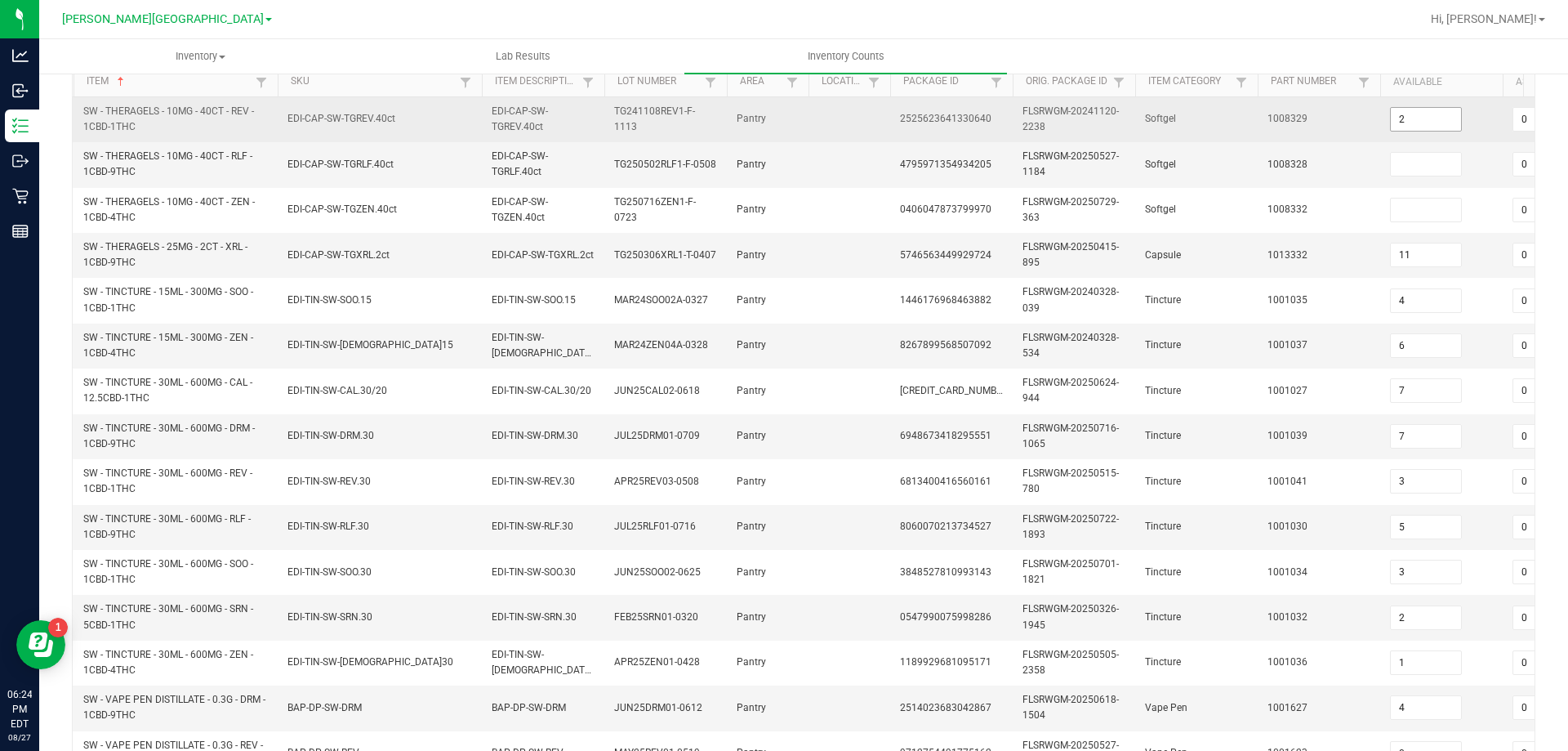
click at [1438, 123] on input "2" at bounding box center [1425, 119] width 70 height 23
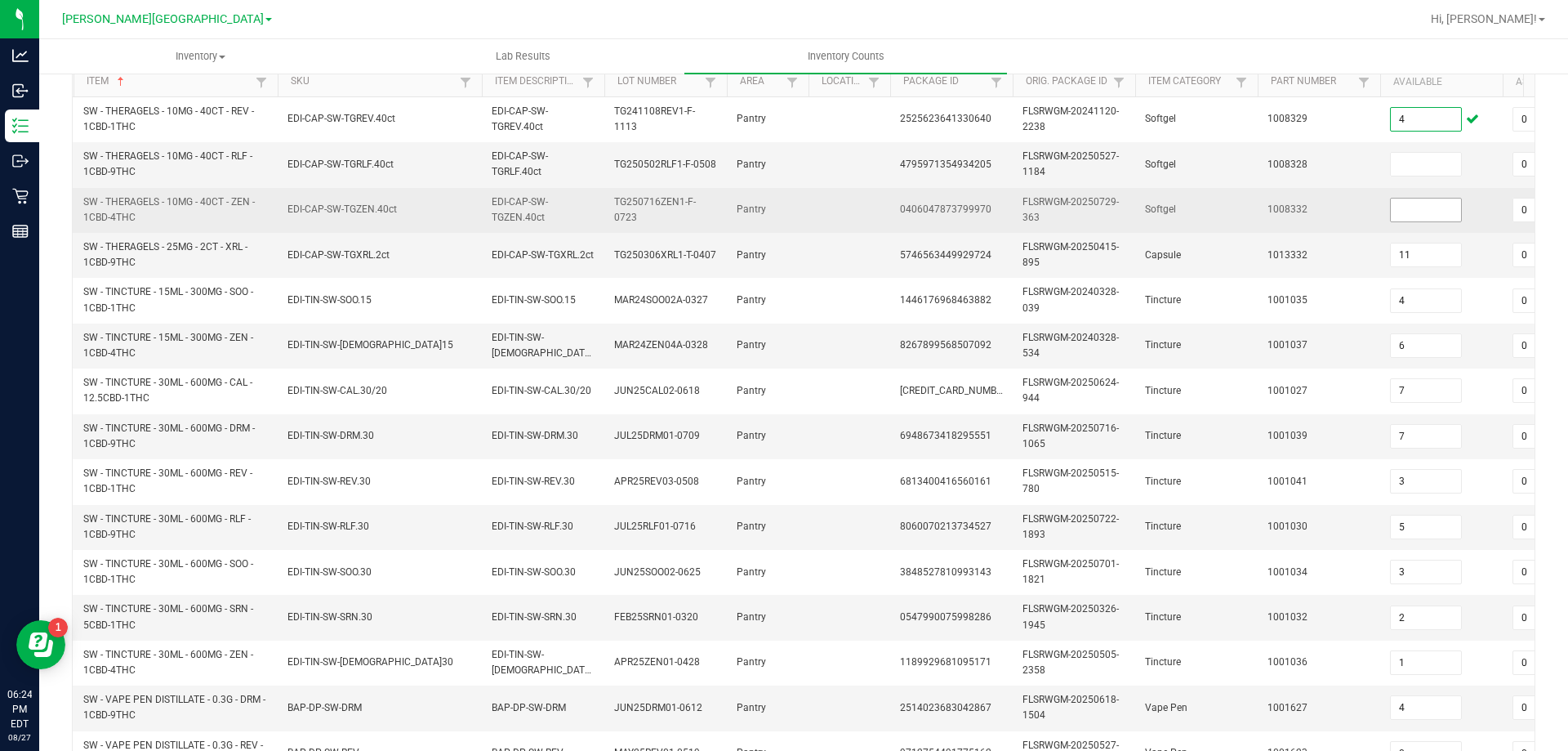
click at [1418, 206] on input at bounding box center [1425, 210] width 70 height 23
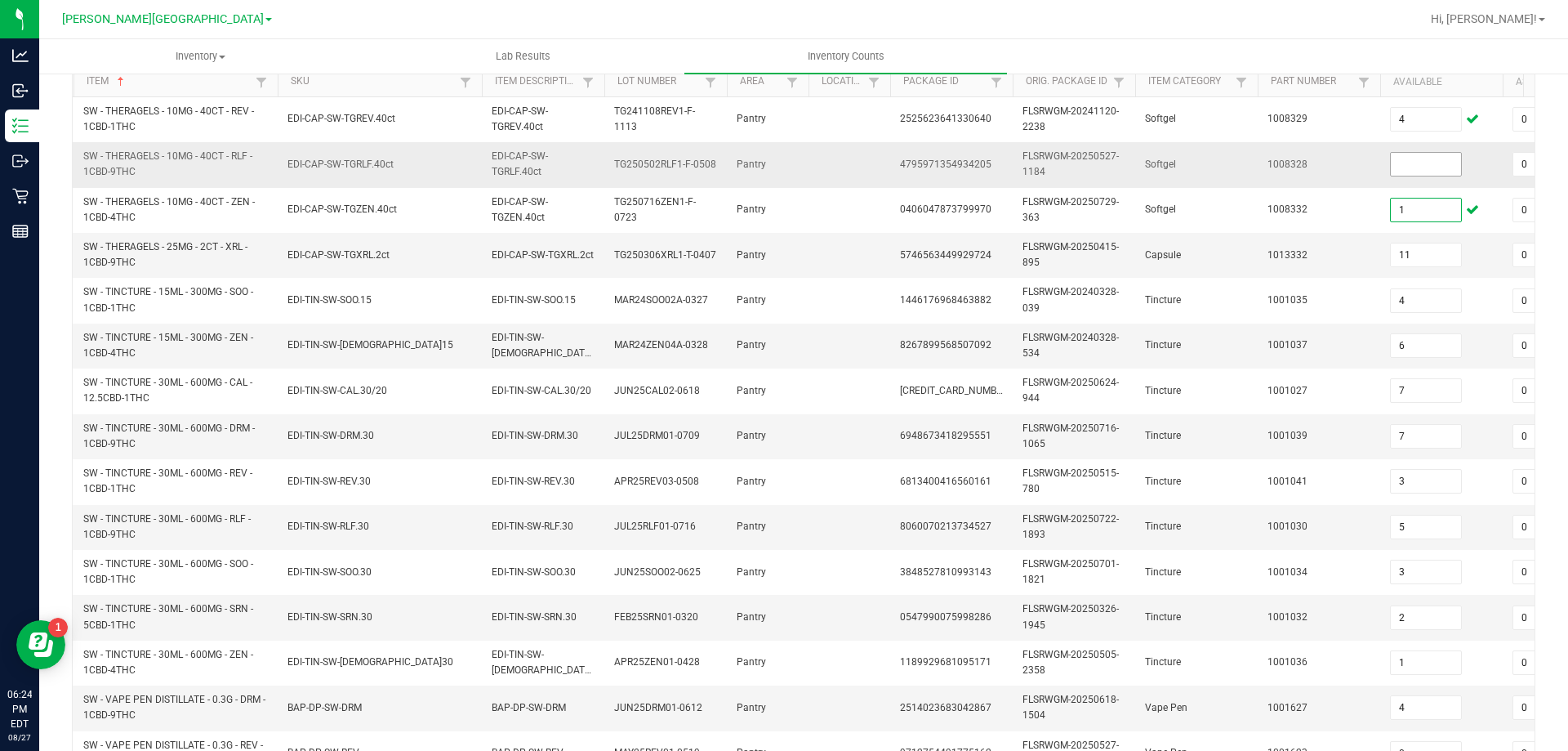
click at [1419, 164] on input at bounding box center [1425, 164] width 70 height 23
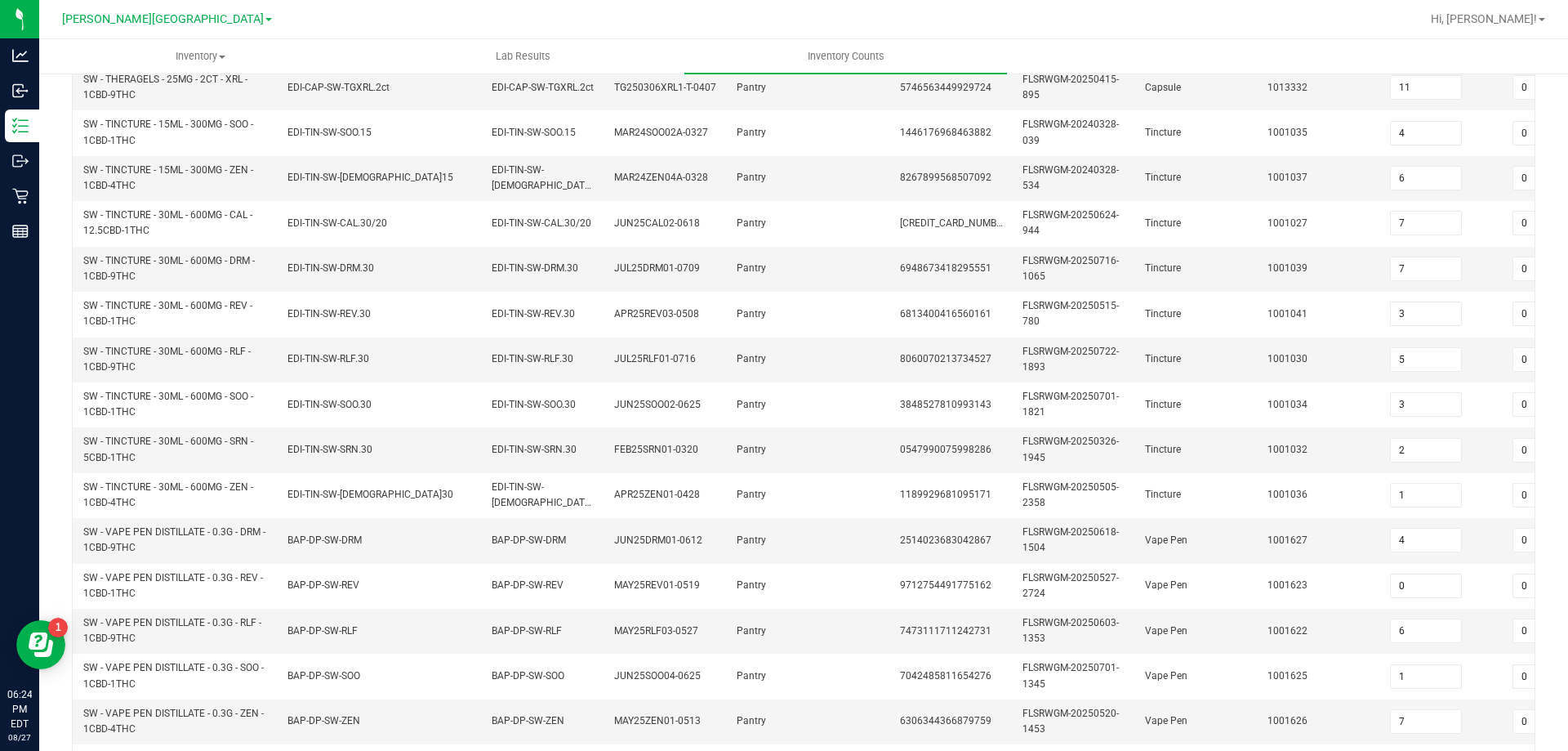
scroll to position [342, 0]
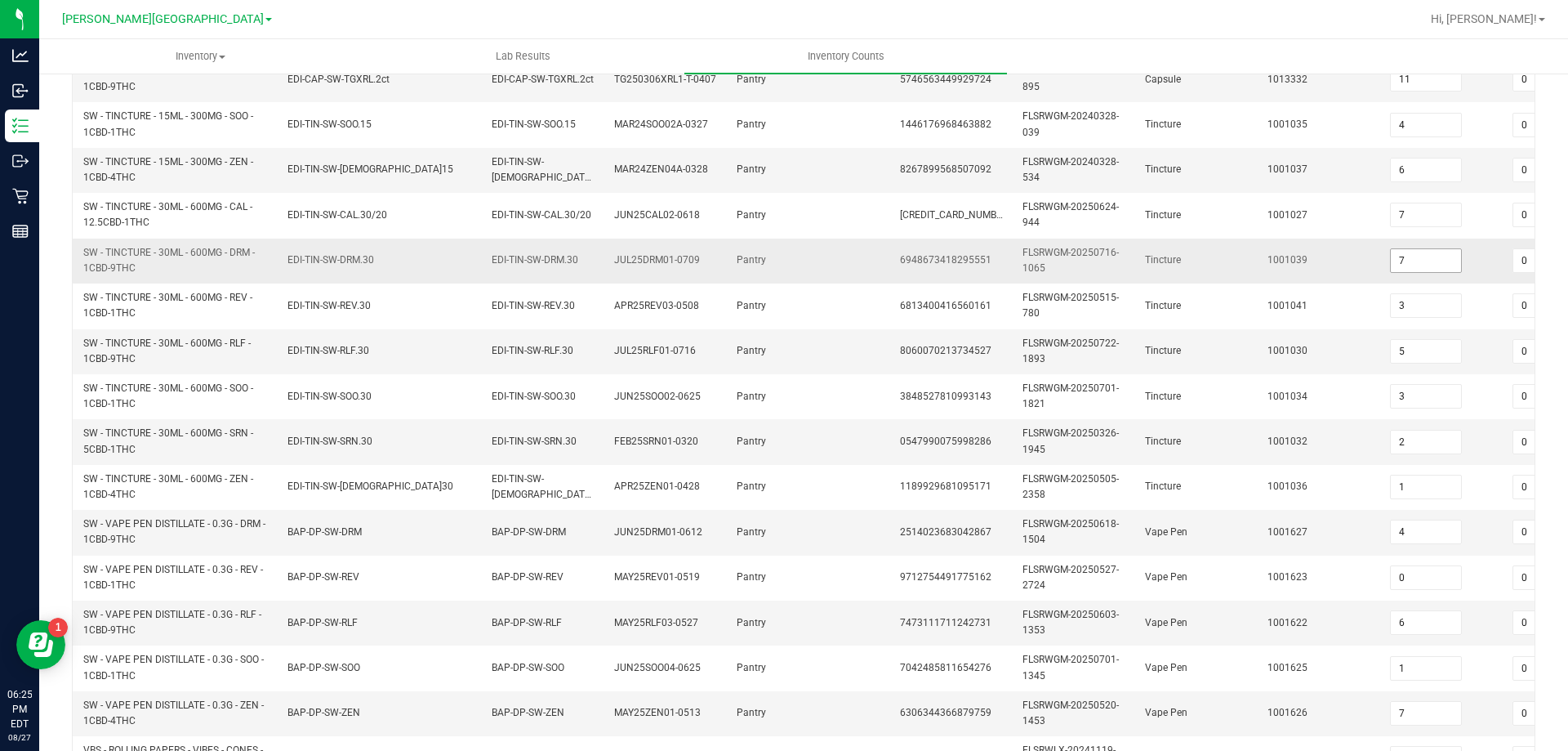
click at [1431, 258] on input "7" at bounding box center [1425, 260] width 70 height 23
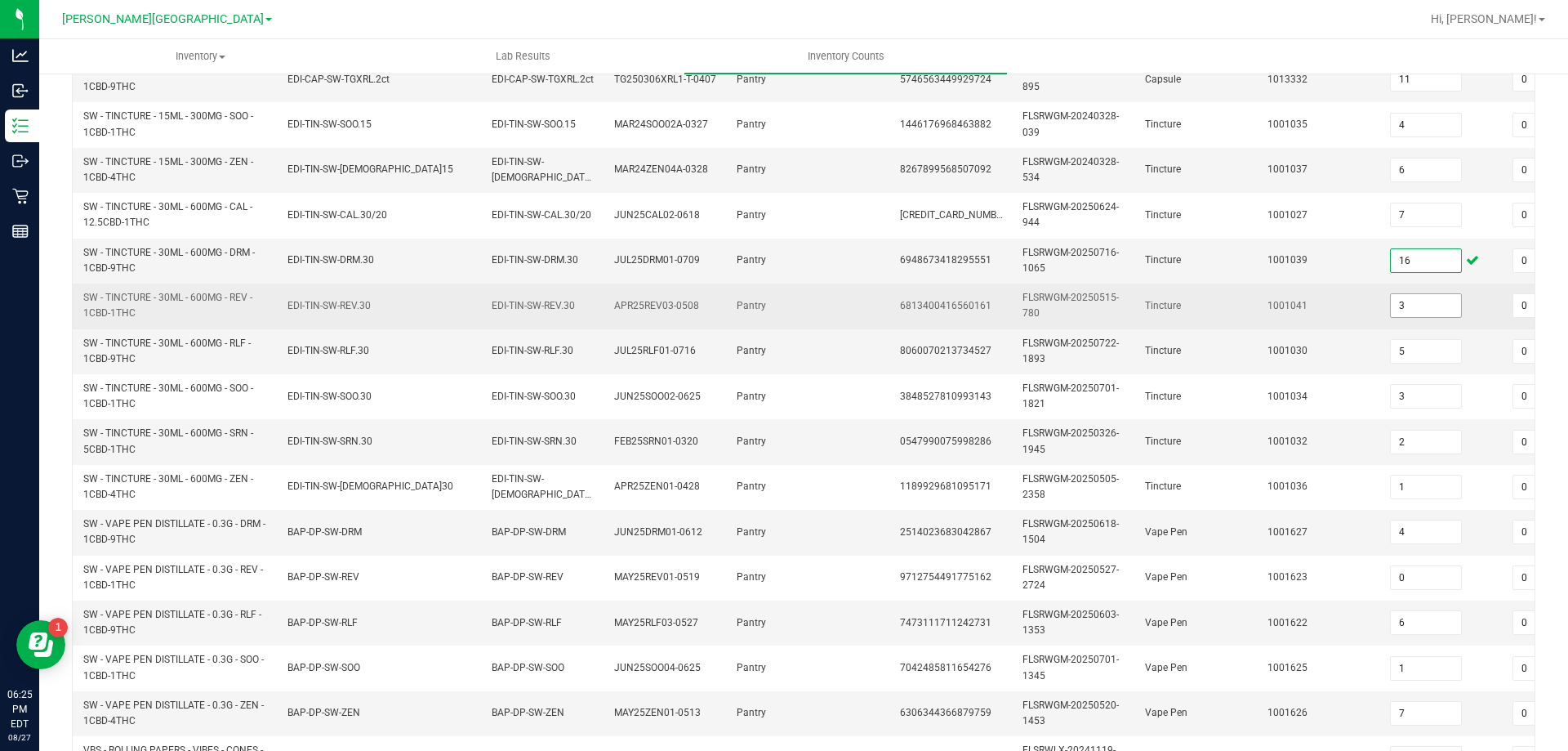
click at [1438, 309] on input "3" at bounding box center [1425, 305] width 70 height 23
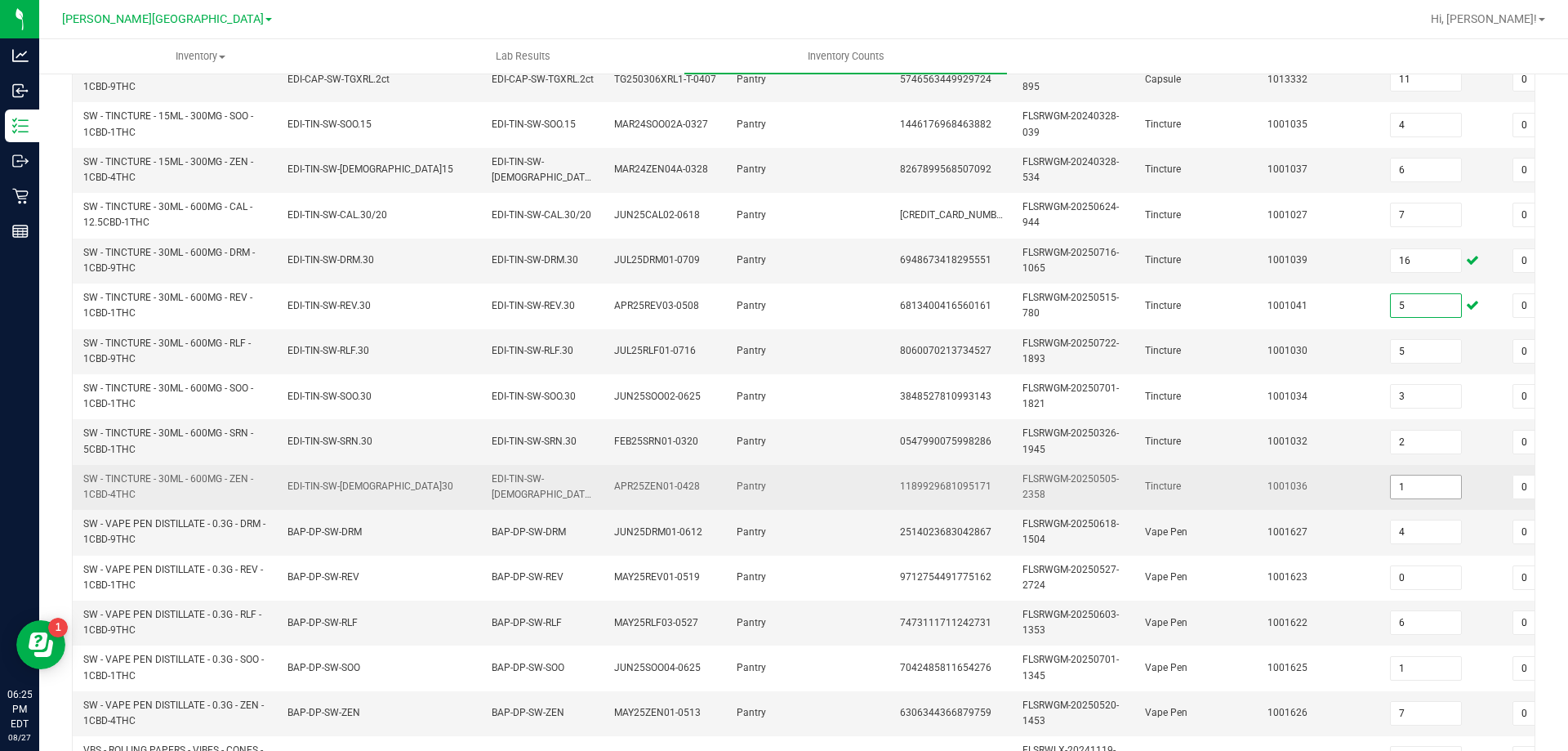
click at [1426, 486] on input "1" at bounding box center [1425, 487] width 70 height 23
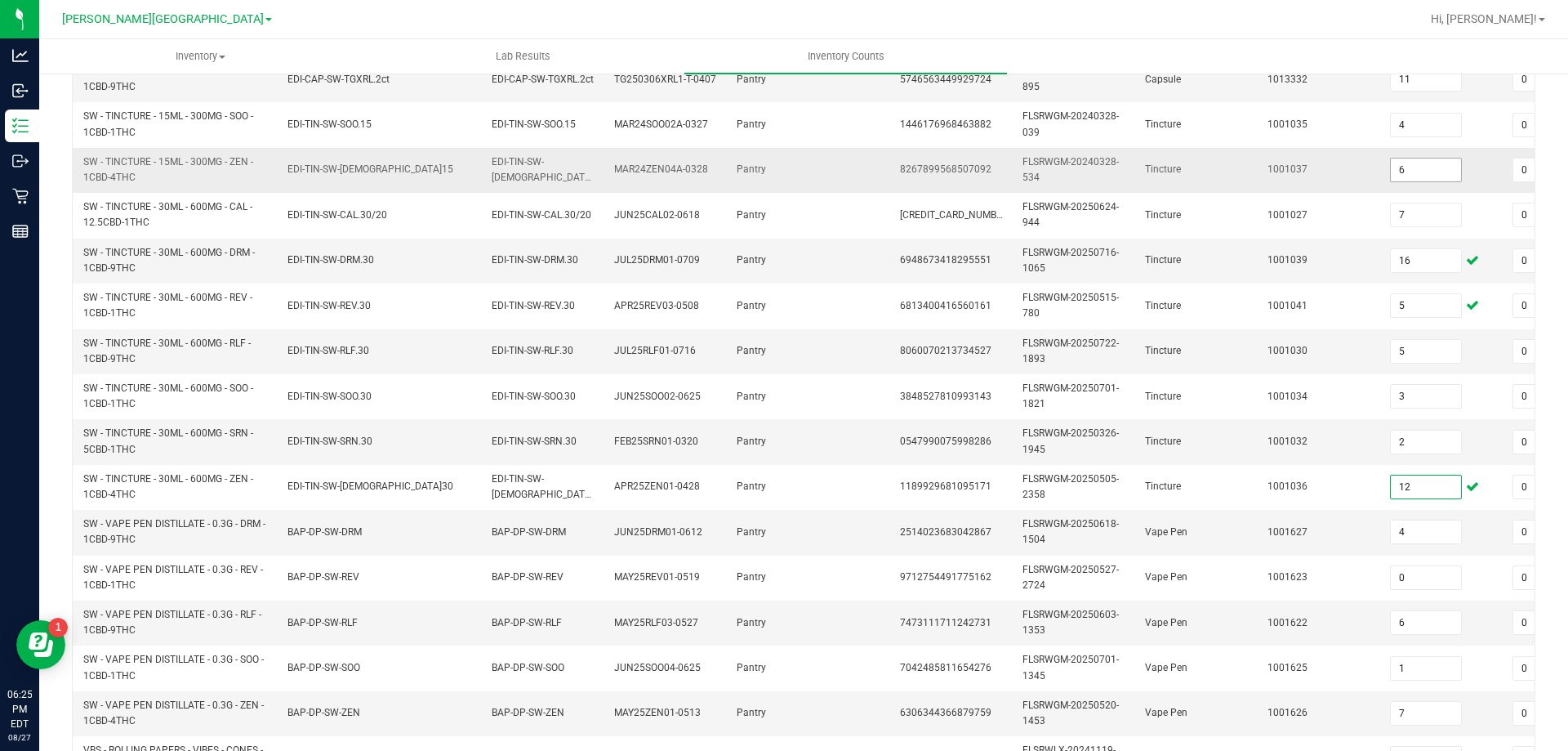
click at [1429, 168] on input "6" at bounding box center [1425, 170] width 70 height 23
click at [451, 349] on td "EDI-TIN-SW-RLF.30" at bounding box center [379, 352] width 204 height 45
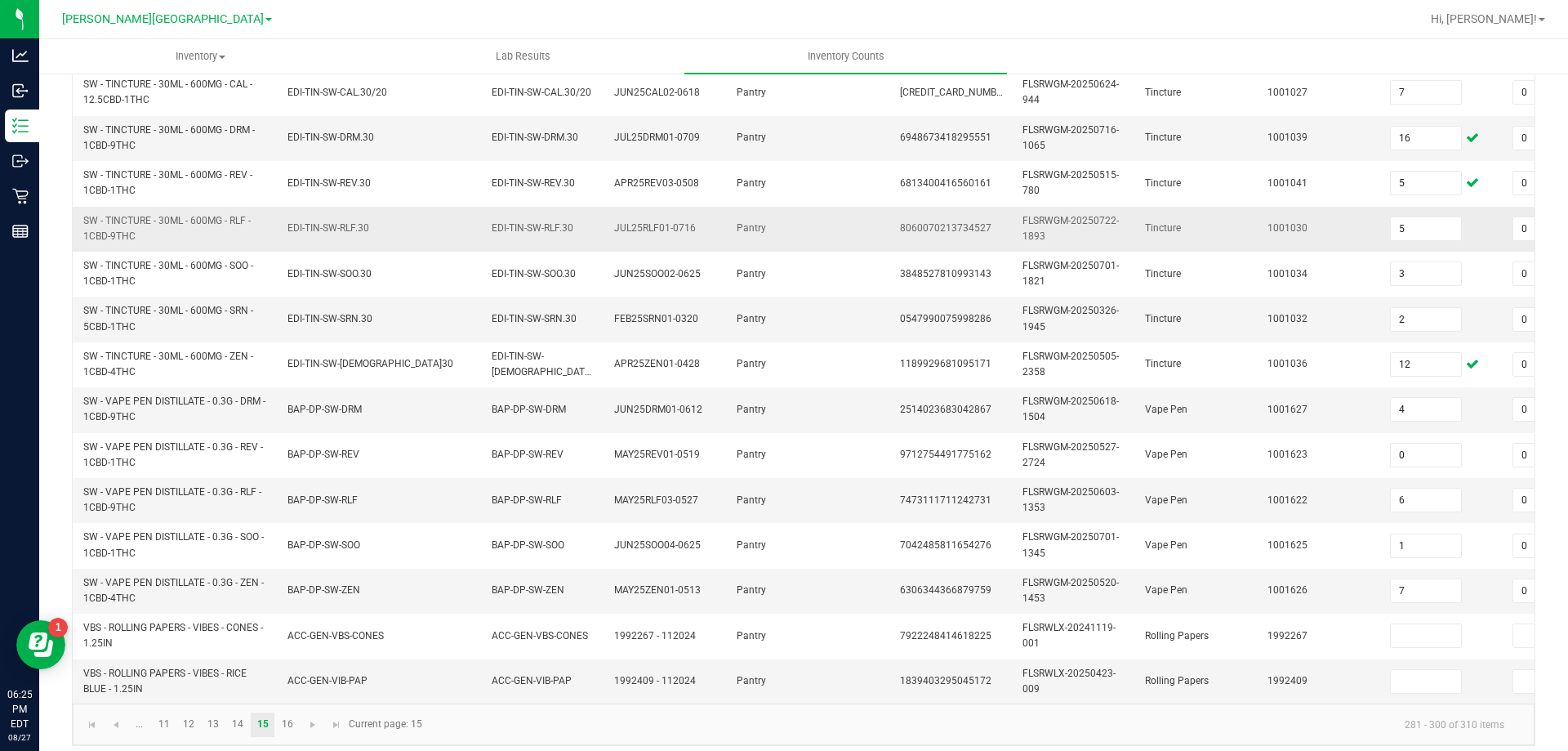
scroll to position [489, 0]
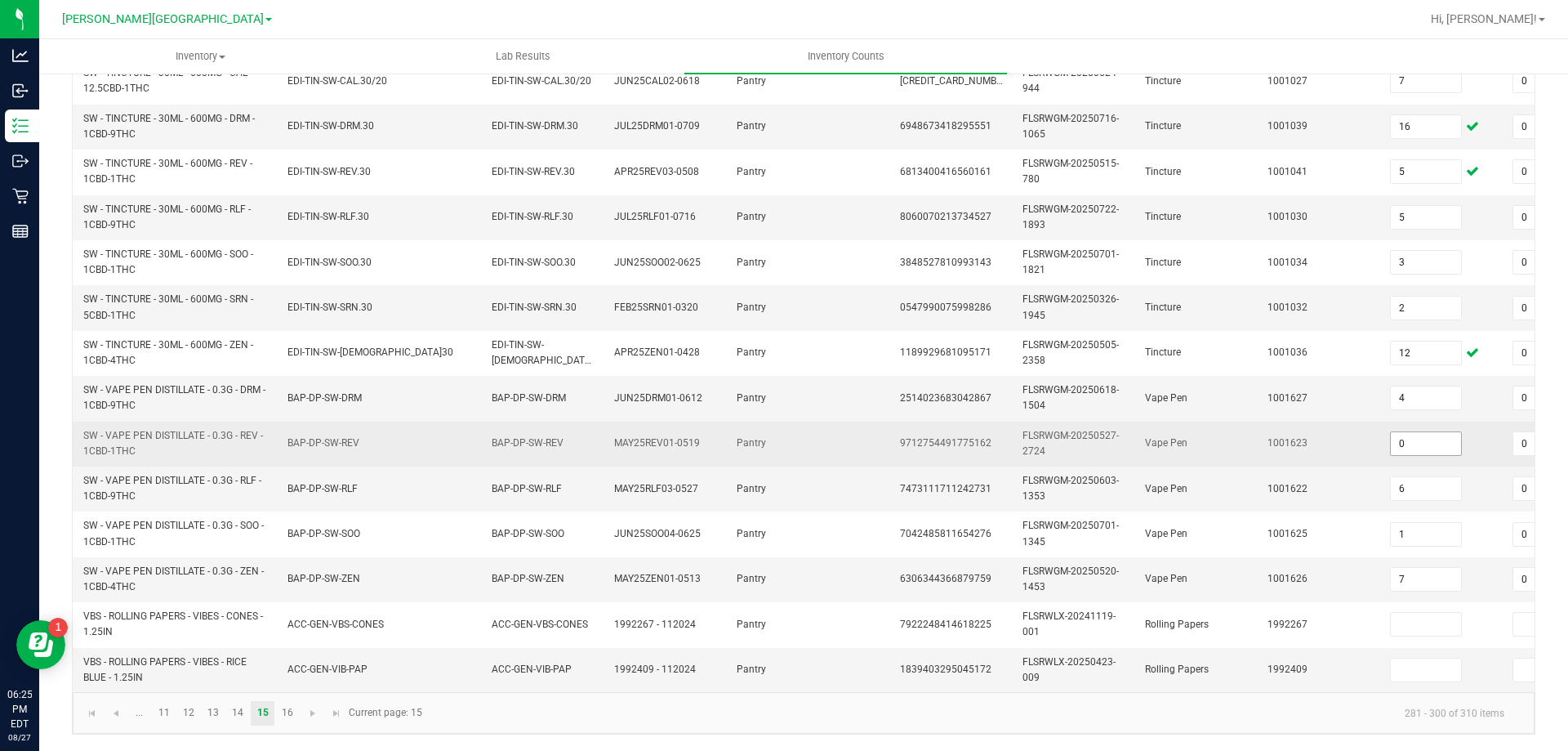
click at [1430, 435] on input "0" at bounding box center [1425, 444] width 70 height 23
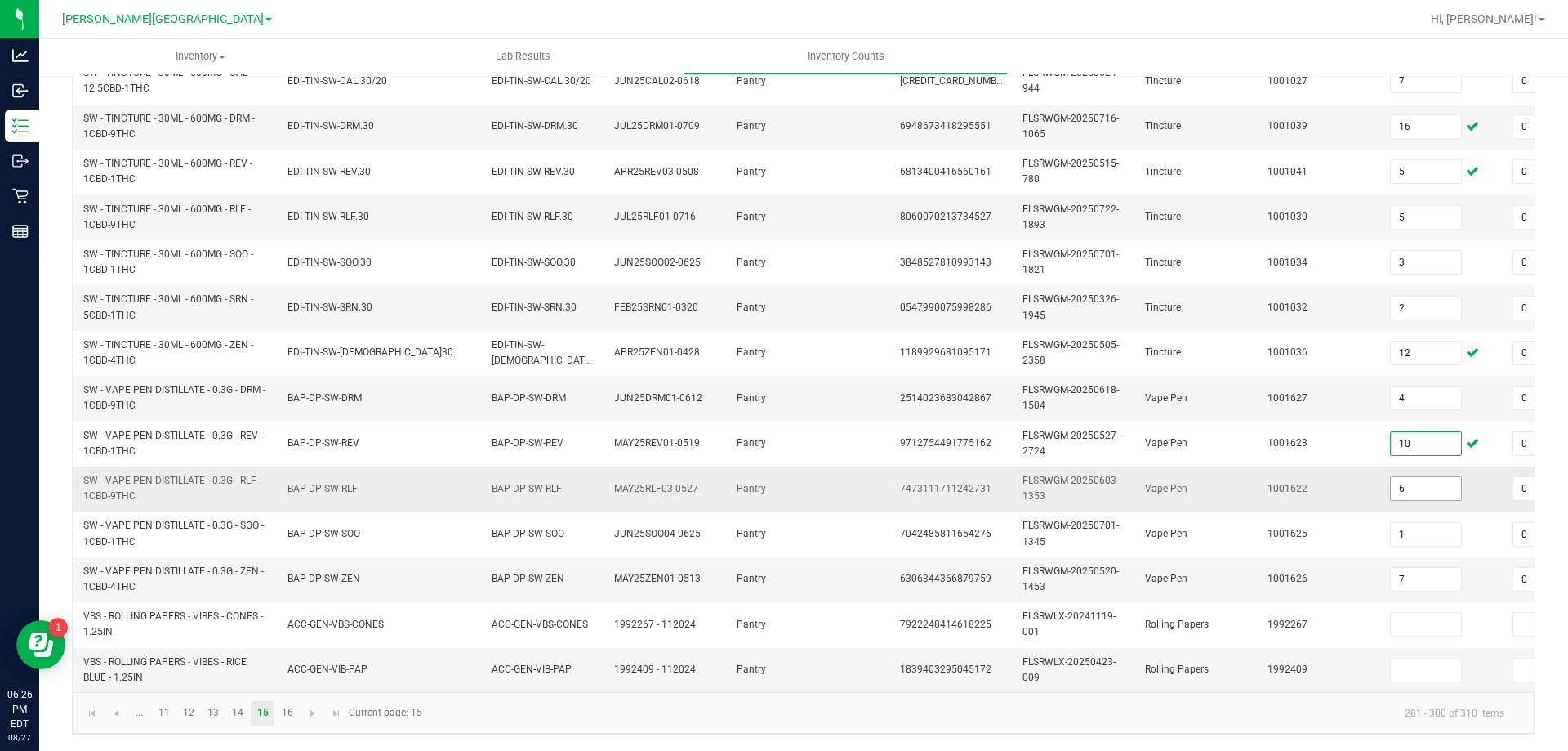
click at [1442, 479] on input "6" at bounding box center [1425, 488] width 70 height 23
click at [220, 479] on span "SW - VAPE PEN DISTILLATE - 0.3G - RLF - 1CBD-9THC" at bounding box center [176, 489] width 184 height 31
click at [288, 713] on link "16" at bounding box center [286, 714] width 23 height 24
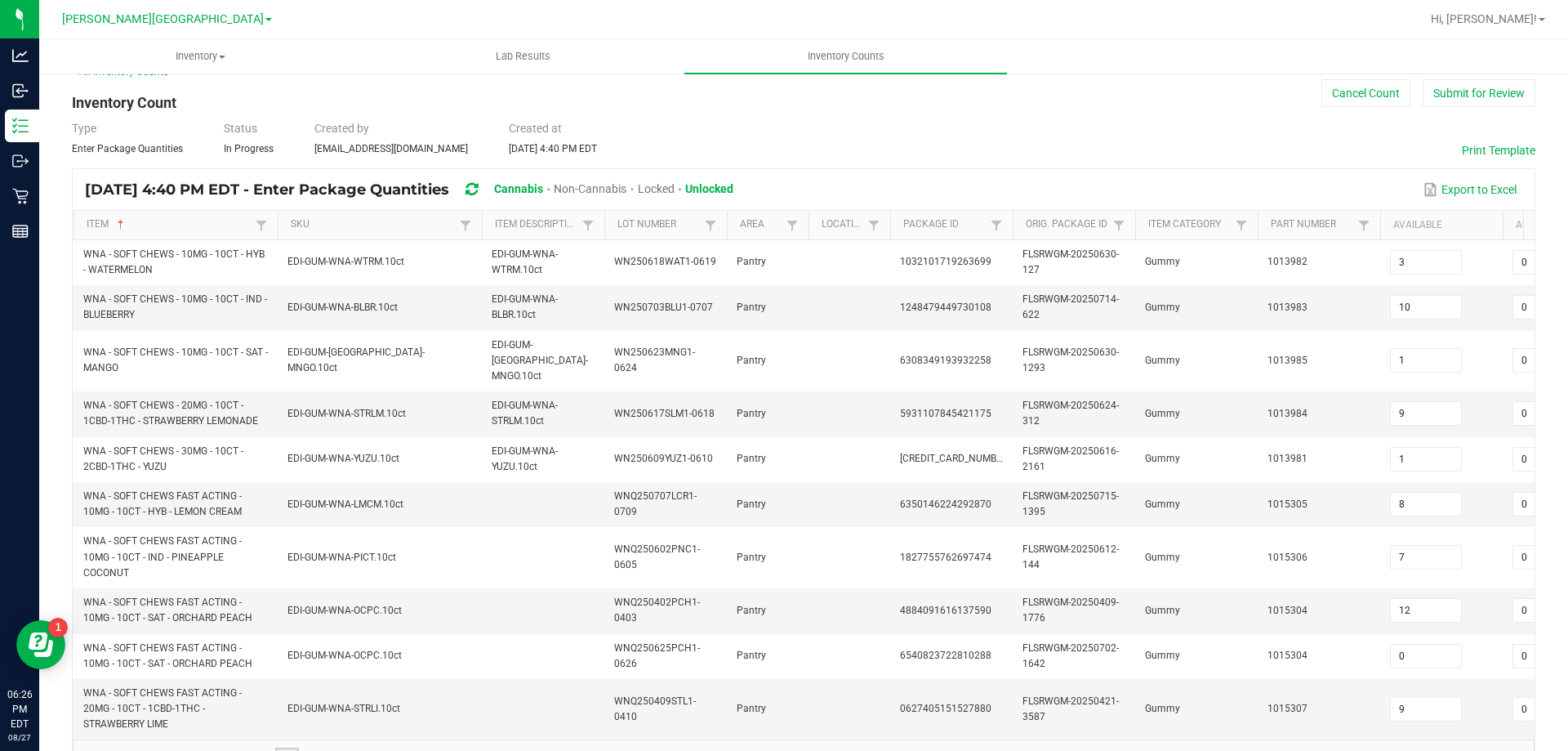
scroll to position [0, 0]
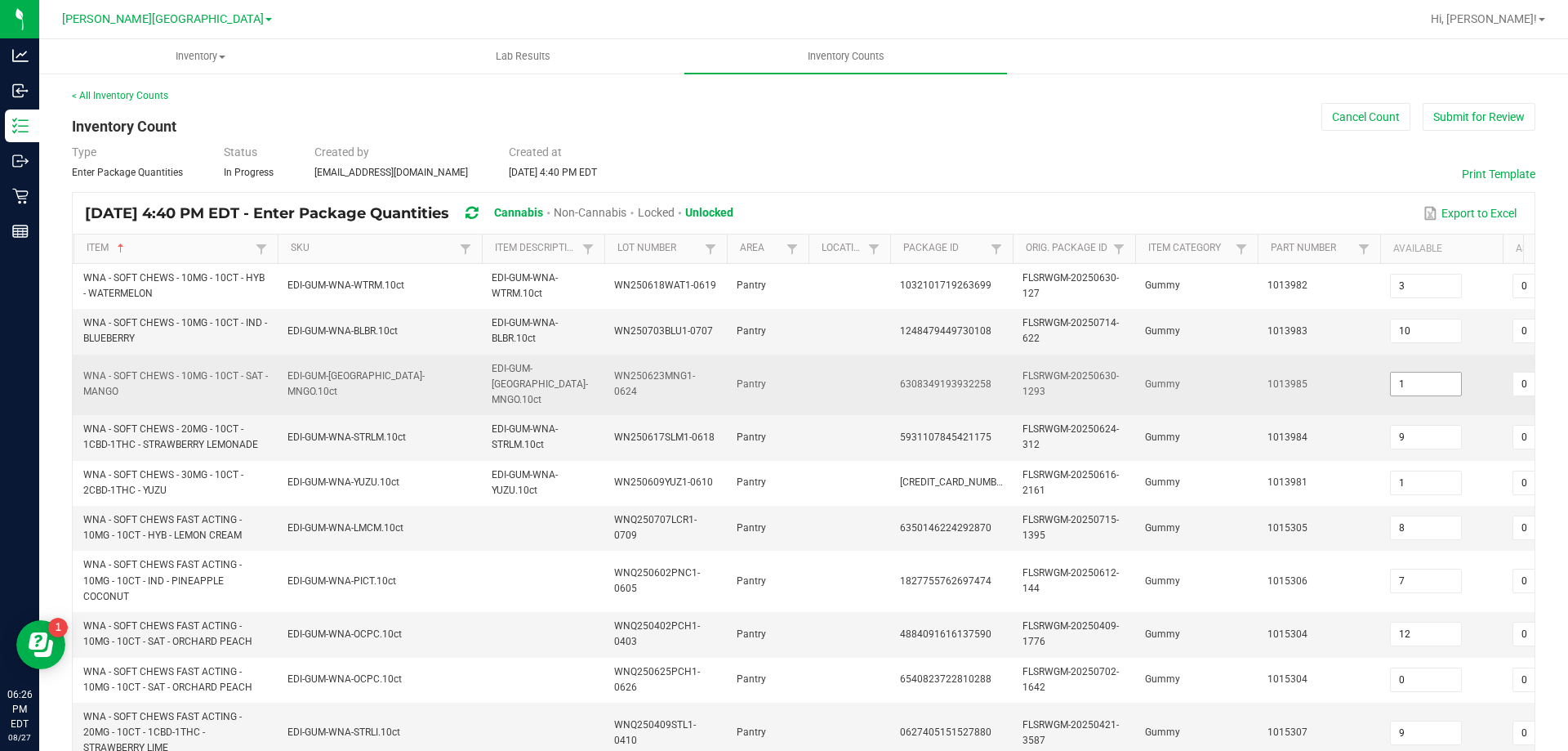
click at [1421, 381] on input "1" at bounding box center [1425, 384] width 70 height 23
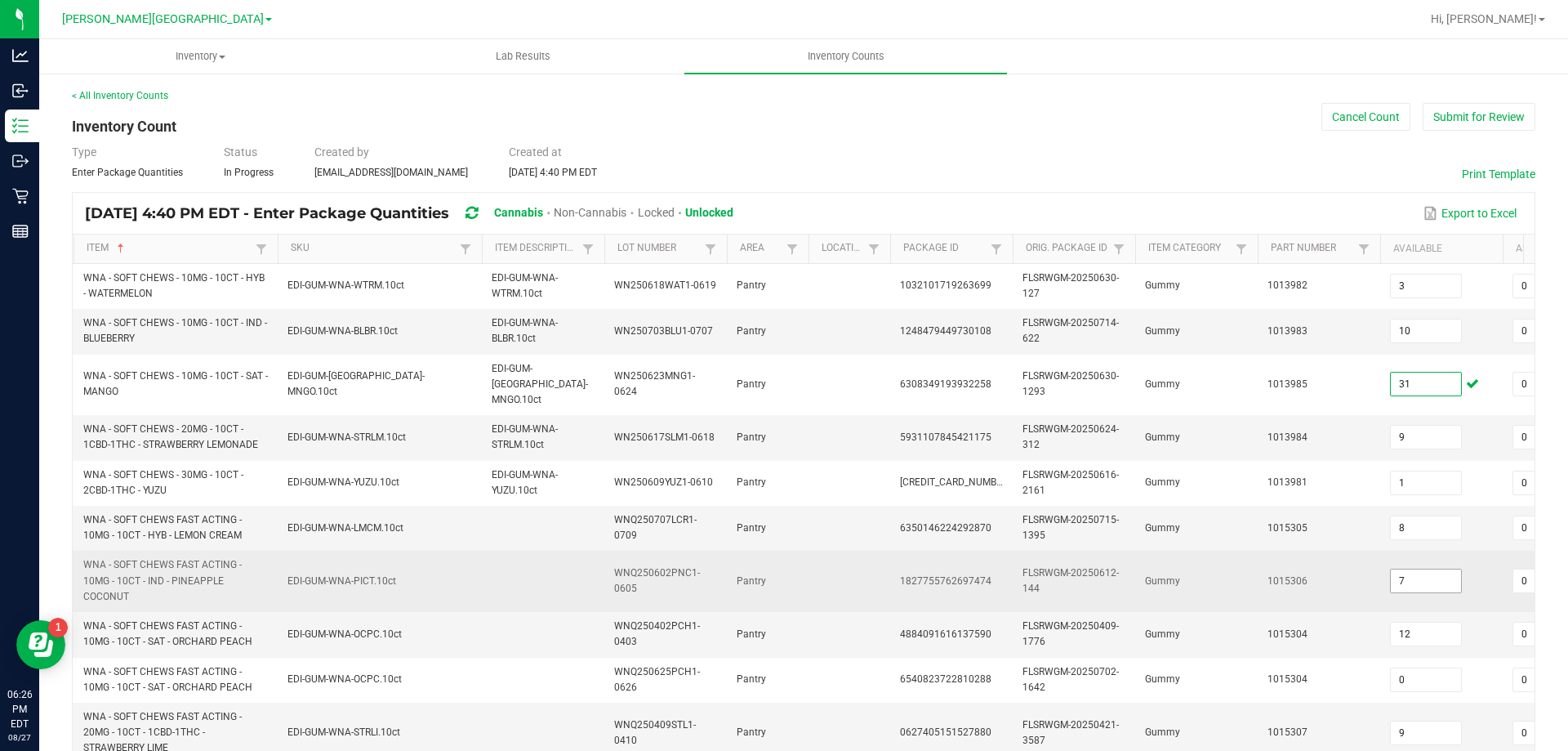
click at [1434, 570] on input "7" at bounding box center [1425, 581] width 70 height 23
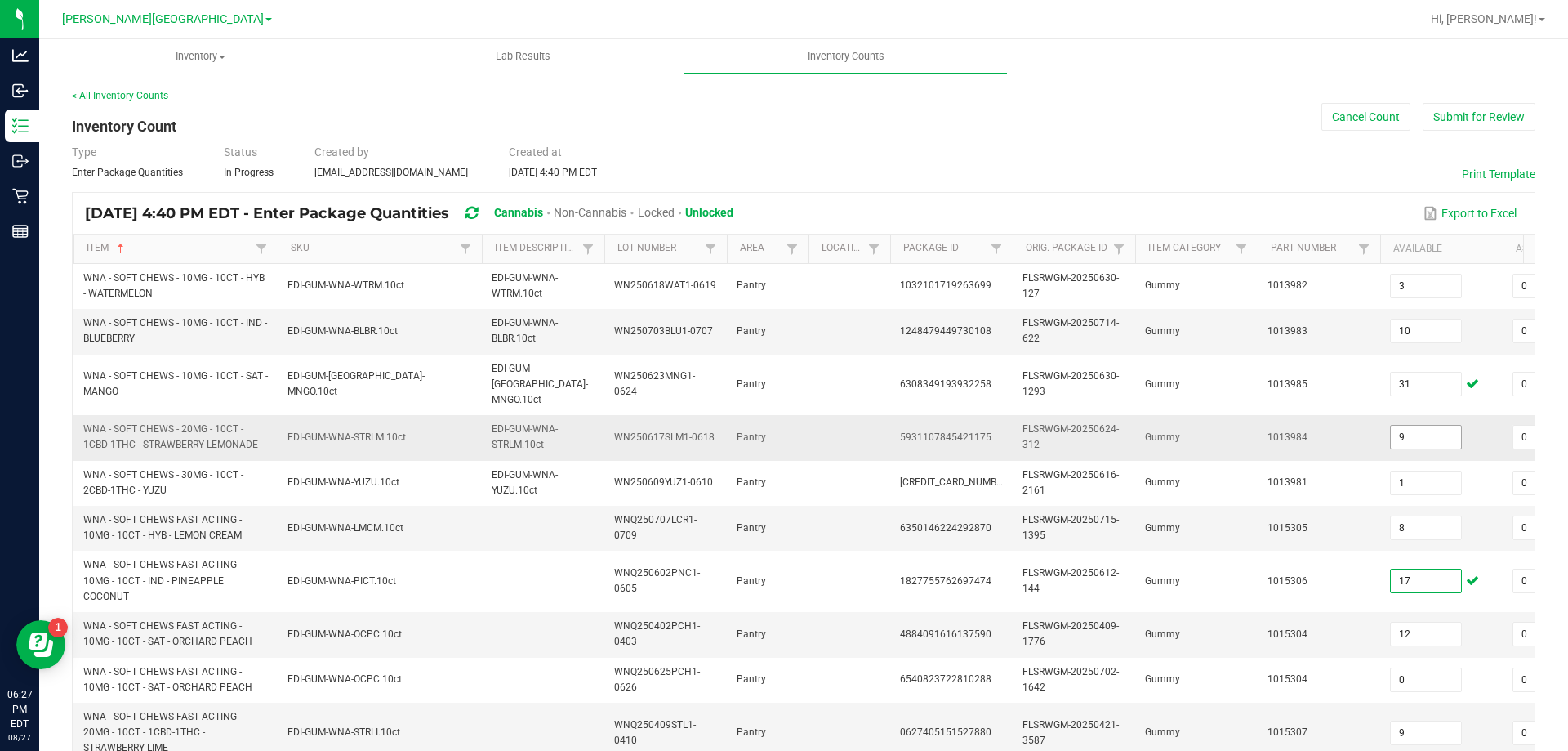
click at [1442, 426] on input "9" at bounding box center [1425, 437] width 70 height 23
click at [1426, 516] on input "8" at bounding box center [1425, 527] width 70 height 23
click at [1438, 624] on input "12" at bounding box center [1425, 634] width 70 height 23
click at [1431, 722] on input "9" at bounding box center [1425, 733] width 70 height 23
click at [1465, 122] on button "Submit for Review" at bounding box center [1479, 117] width 113 height 28
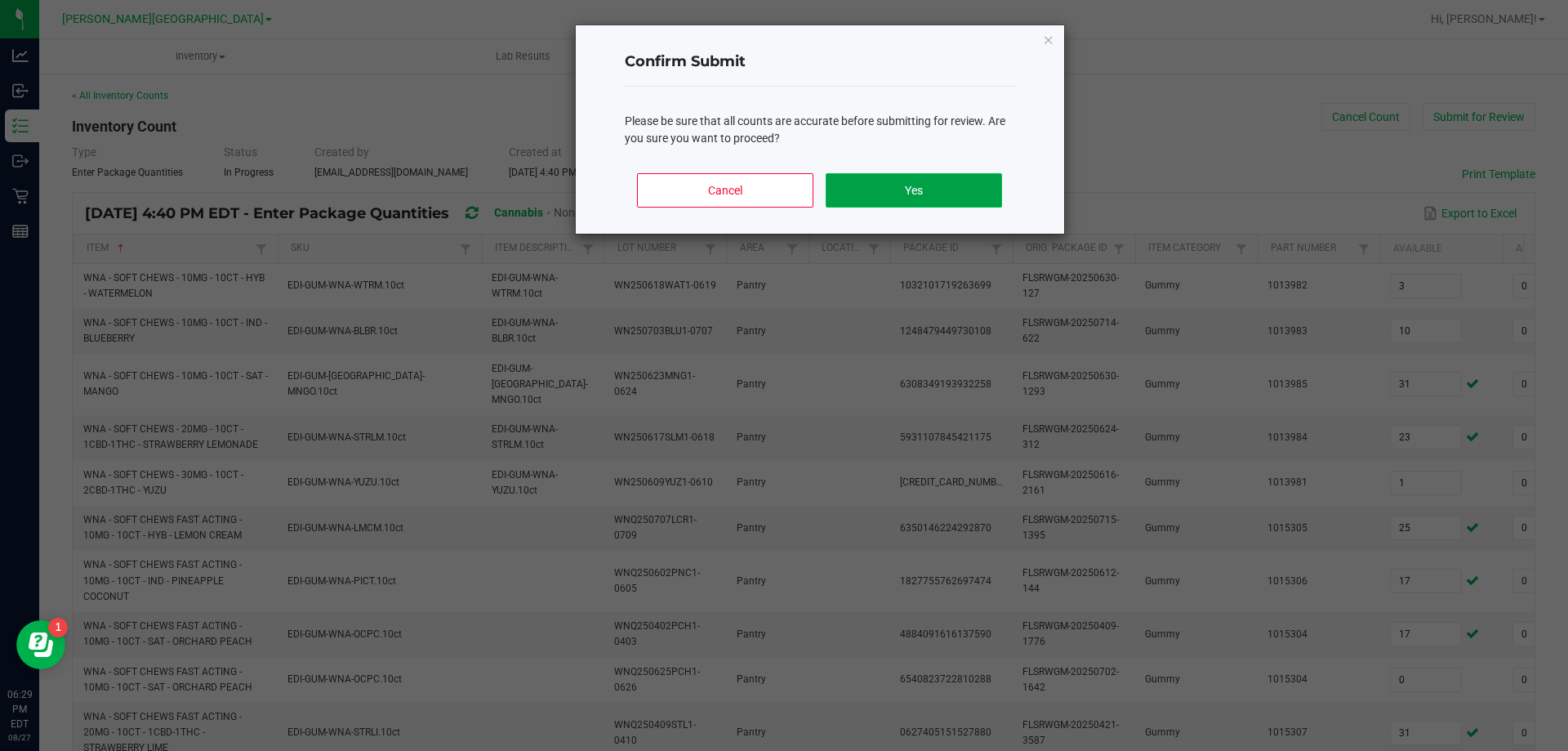
click at [931, 184] on button "Yes" at bounding box center [913, 190] width 176 height 34
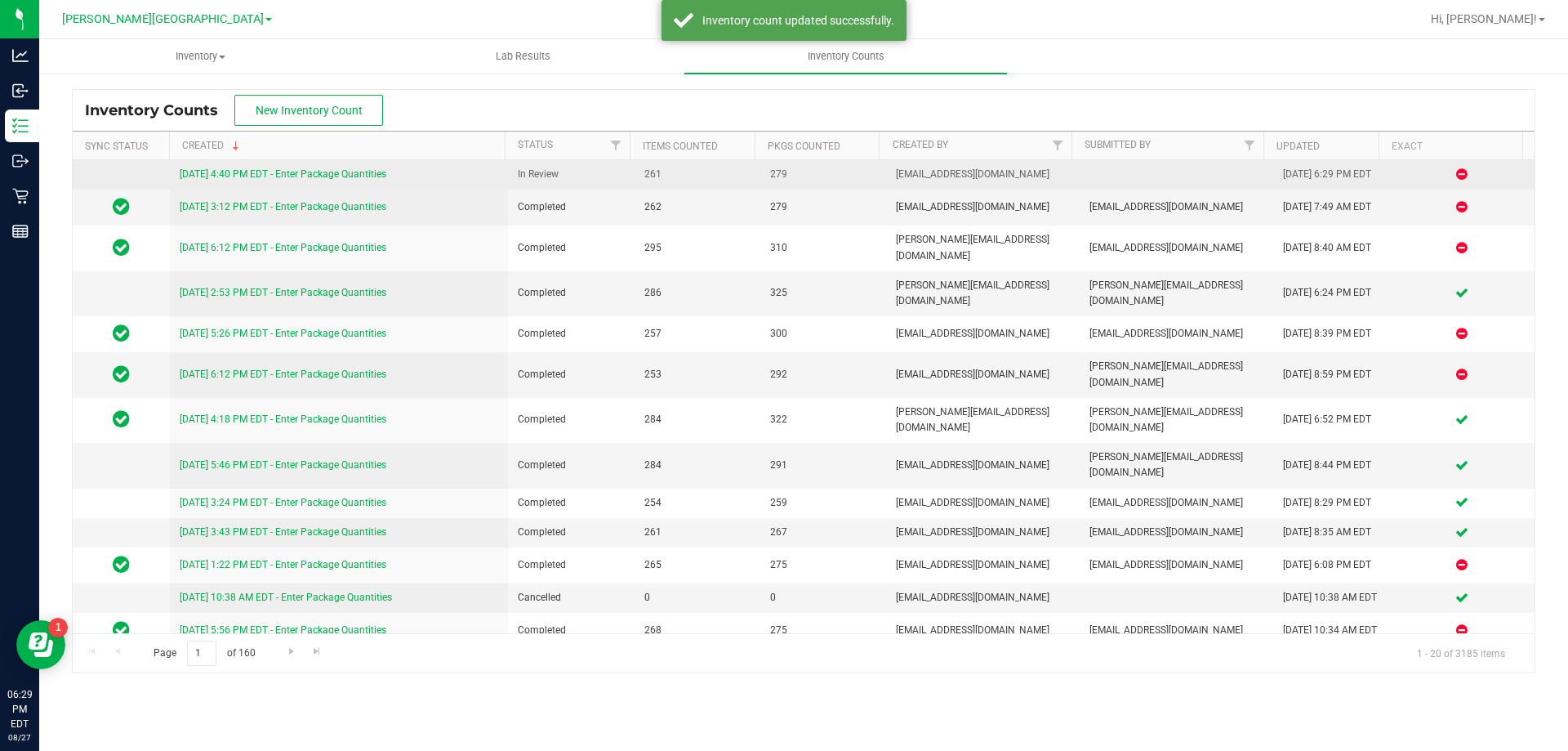
click at [274, 172] on link "[DATE] 4:40 PM EDT - Enter Package Quantities" at bounding box center [284, 173] width 207 height 11
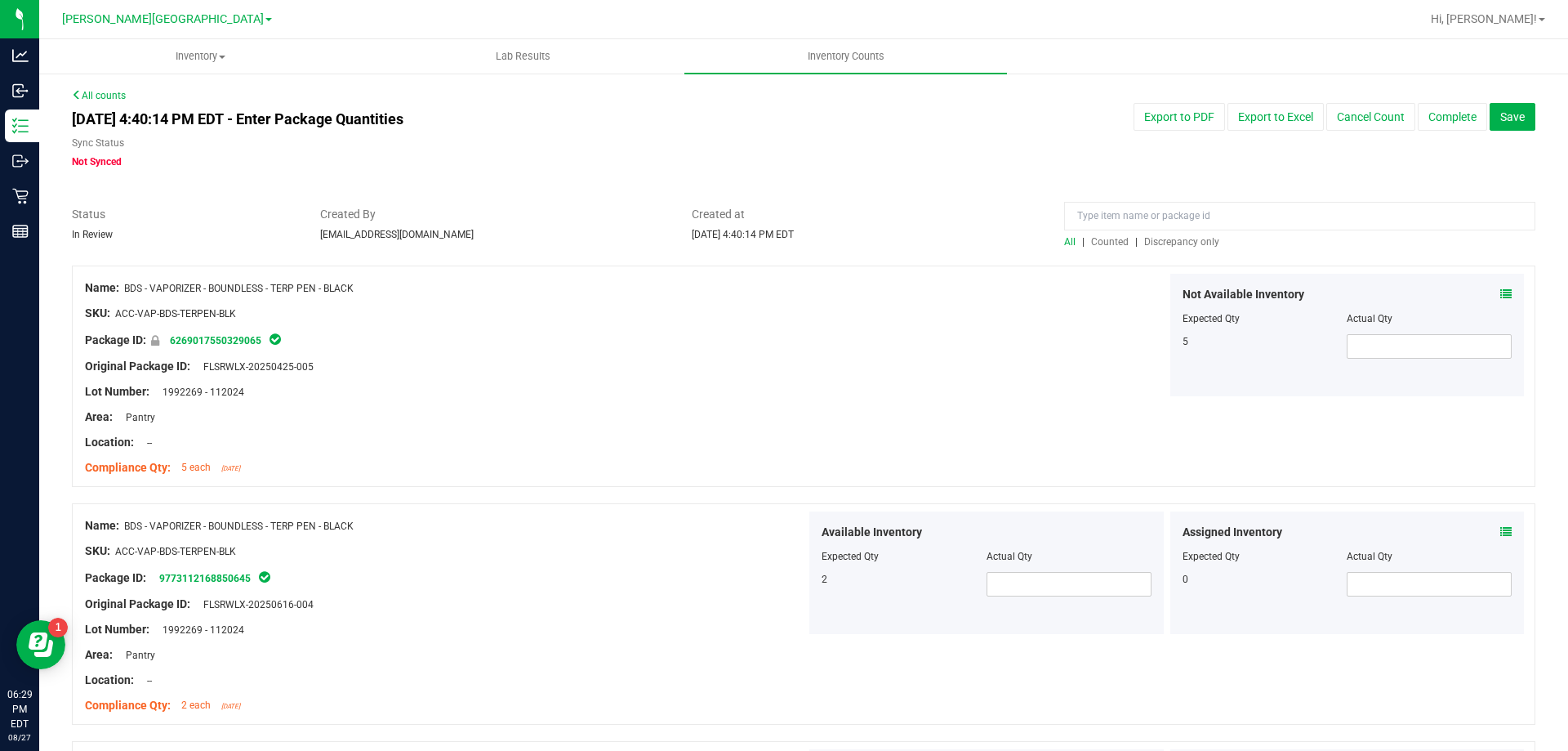
click at [1178, 241] on span "Discrepancy only" at bounding box center [1182, 241] width 75 height 11
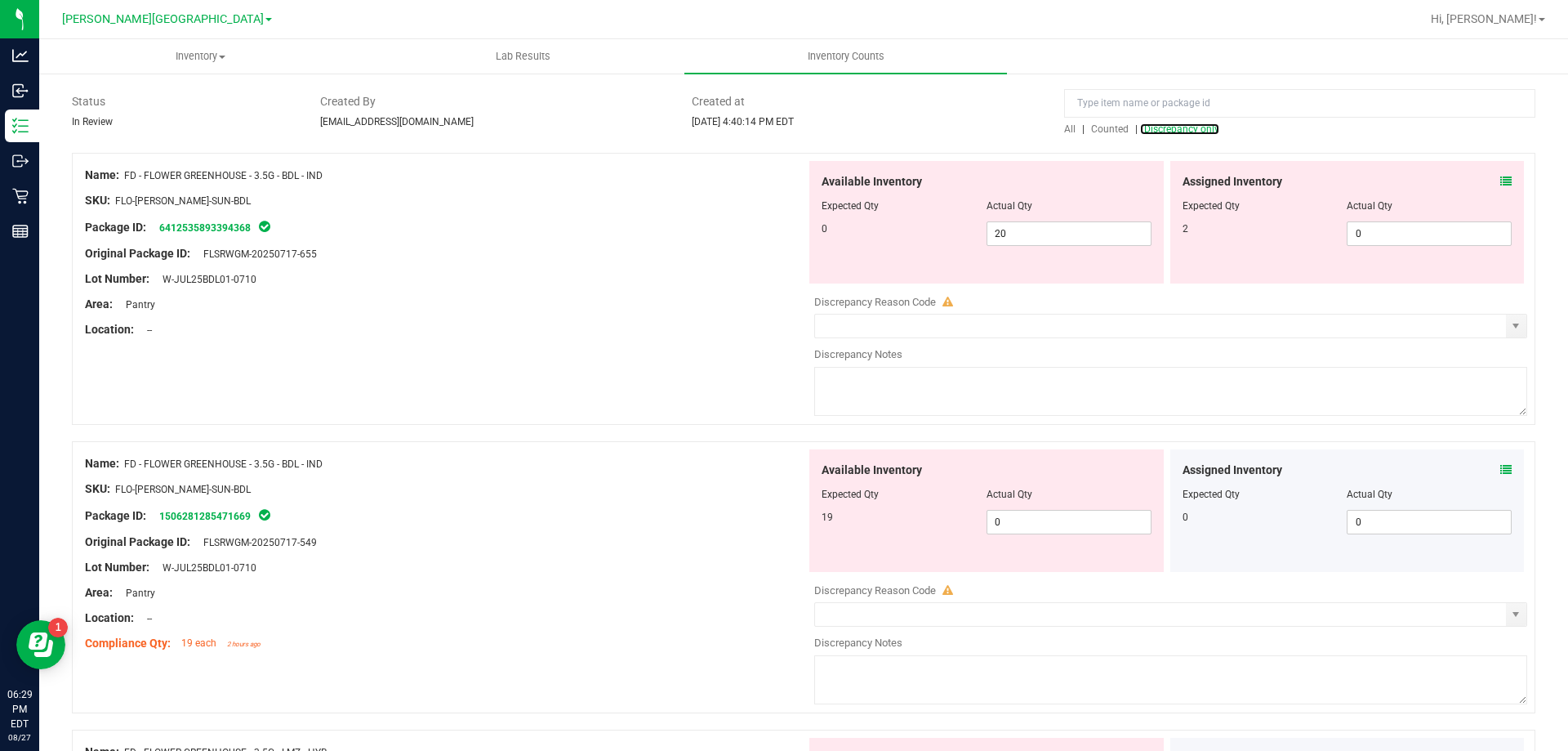
scroll to position [114, 0]
click at [1500, 472] on icon at bounding box center [1505, 468] width 11 height 11
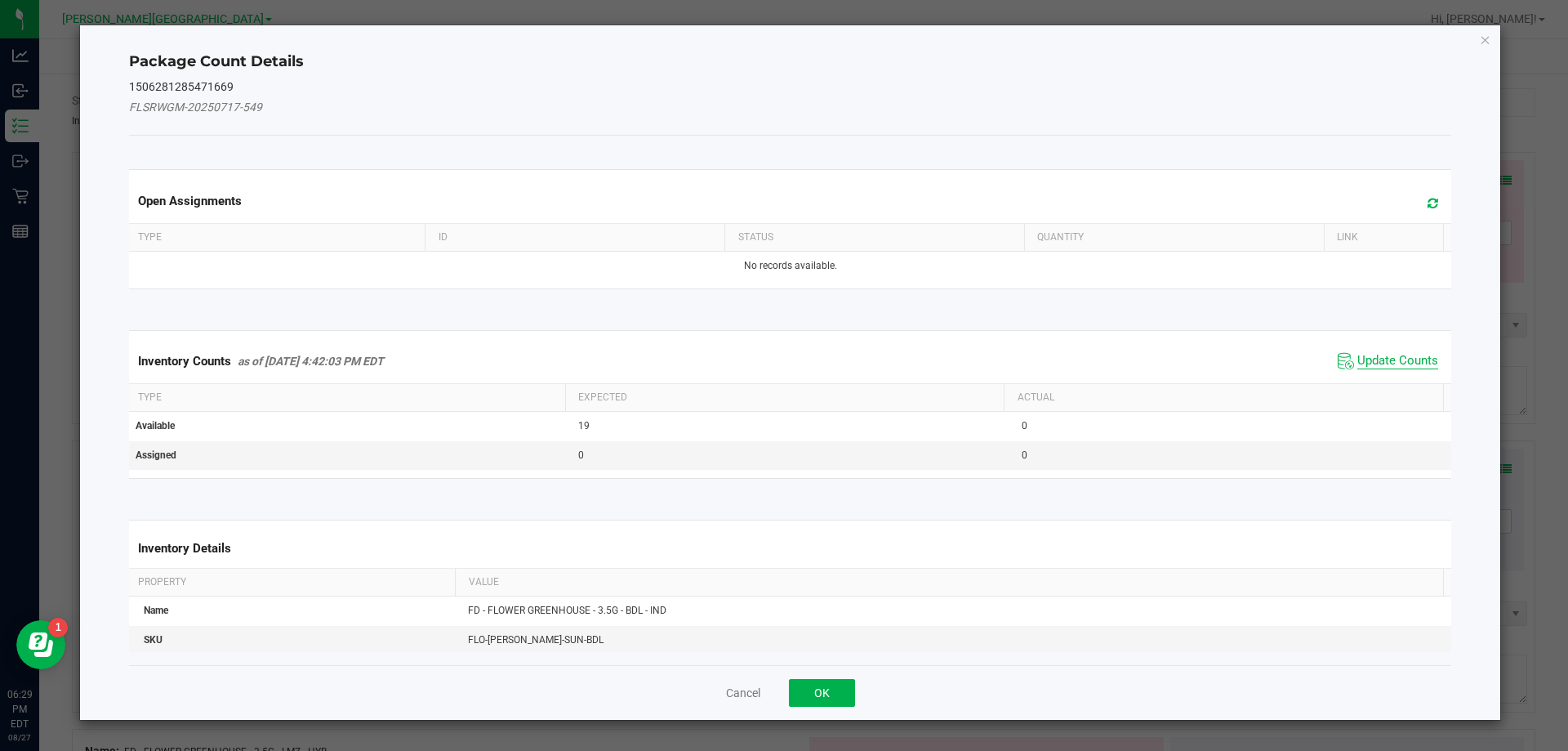
click at [1381, 369] on span "Update Counts" at bounding box center [1398, 361] width 81 height 17
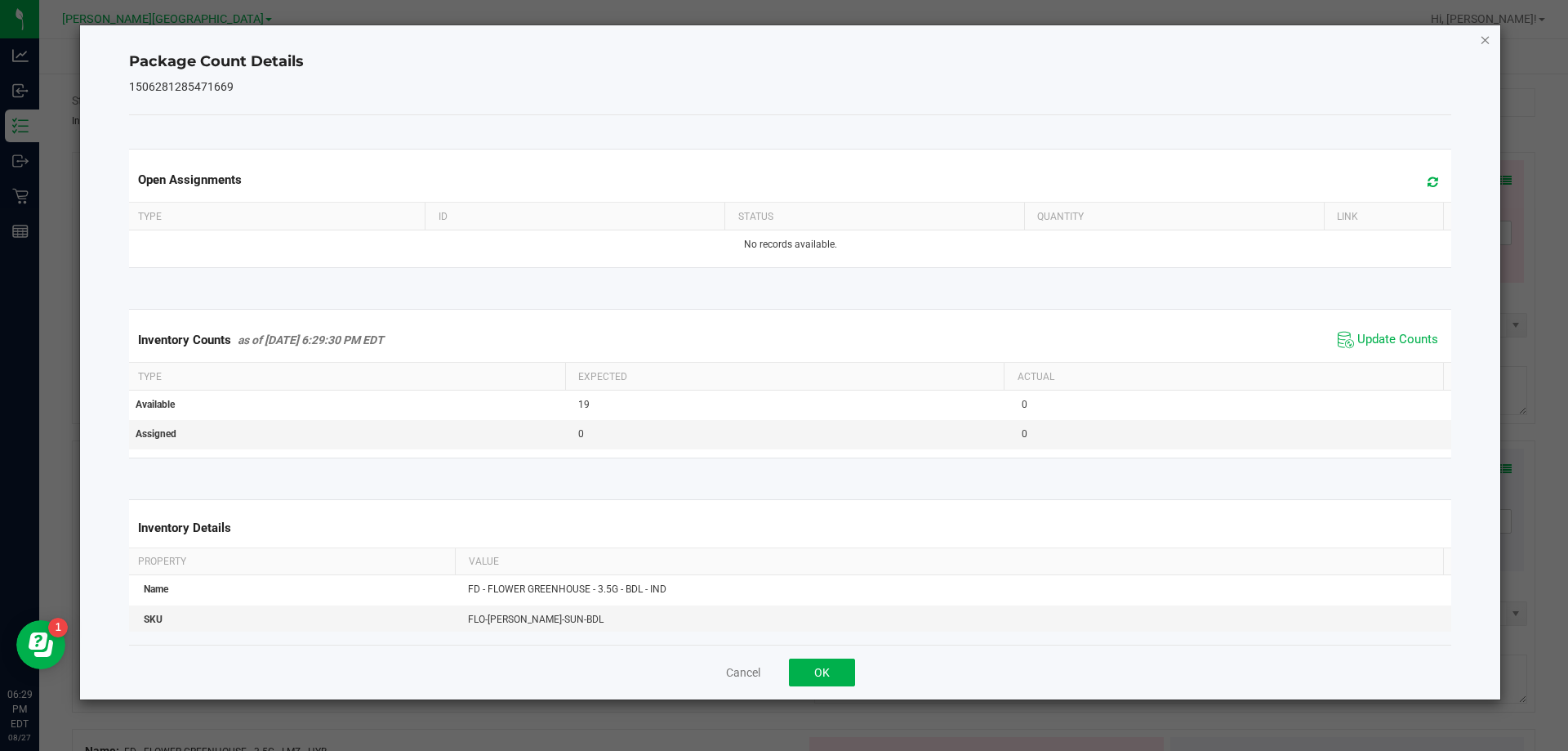
click at [1485, 38] on icon "Close" at bounding box center [1485, 39] width 11 height 20
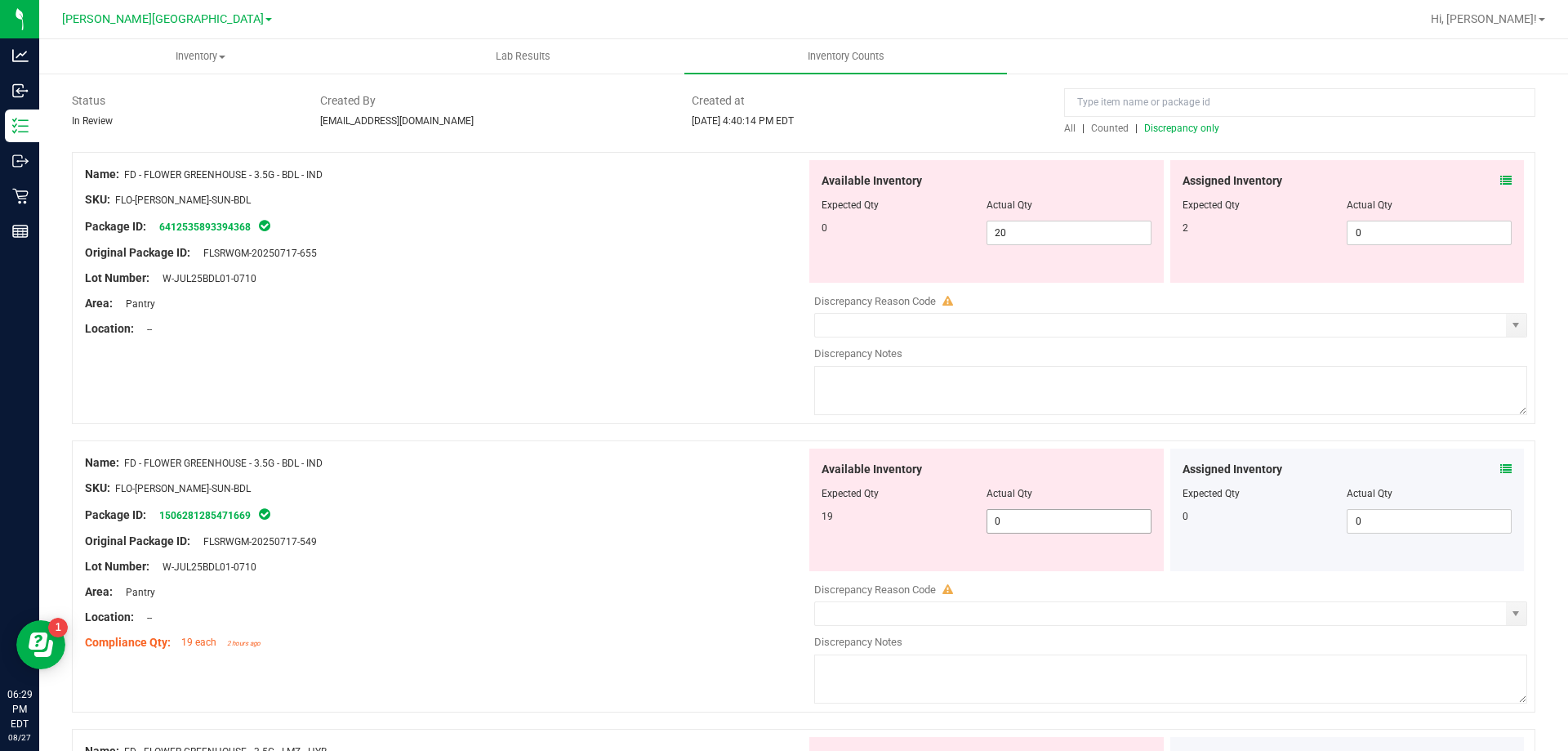
click at [1056, 526] on input "0" at bounding box center [1069, 521] width 163 height 23
click at [1061, 230] on input "20" at bounding box center [1069, 232] width 163 height 23
click at [1400, 232] on input "0" at bounding box center [1429, 232] width 163 height 23
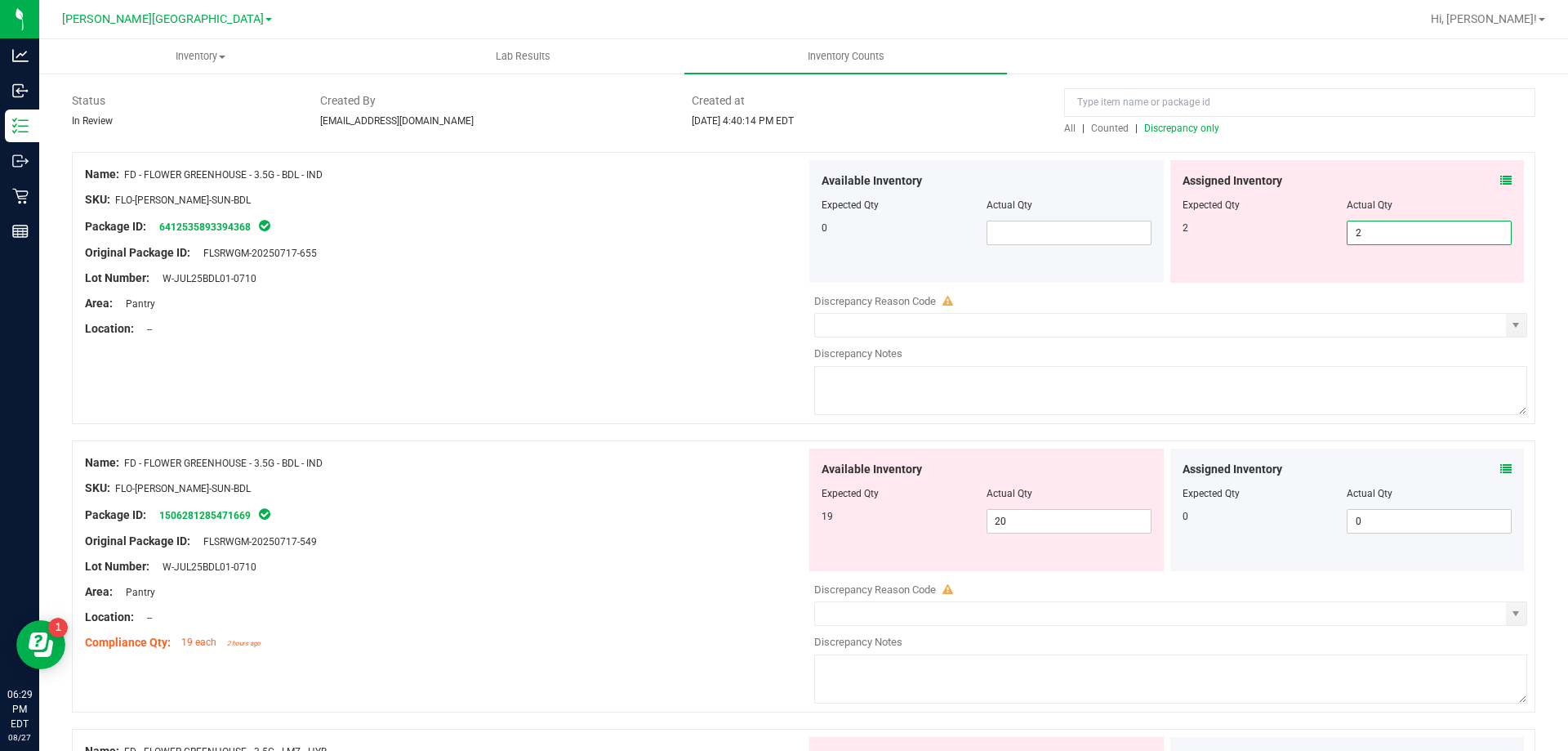
click at [659, 285] on div "Lot Number: W-JUL25BDL01-0710" at bounding box center [445, 278] width 721 height 17
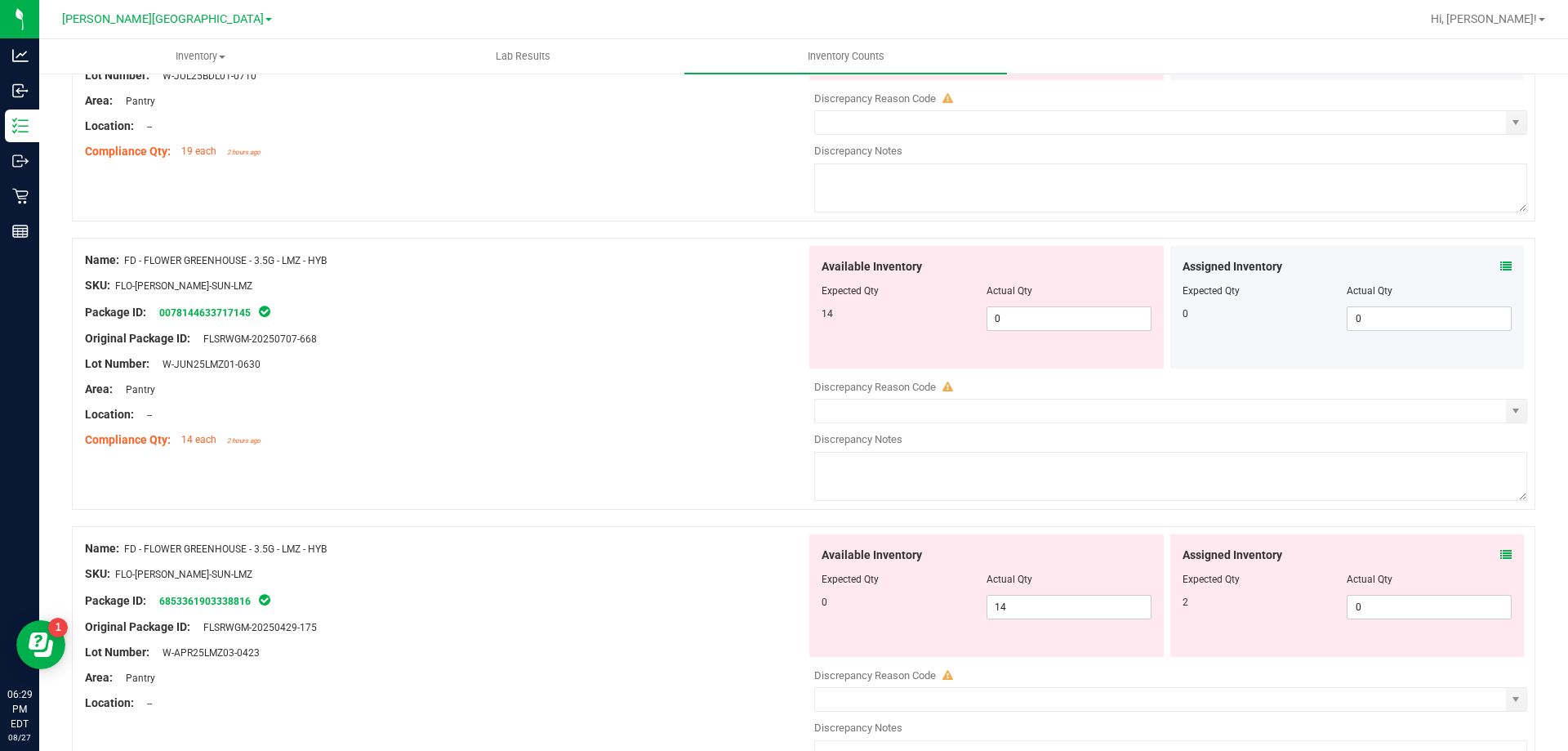
scroll to position [534, 0]
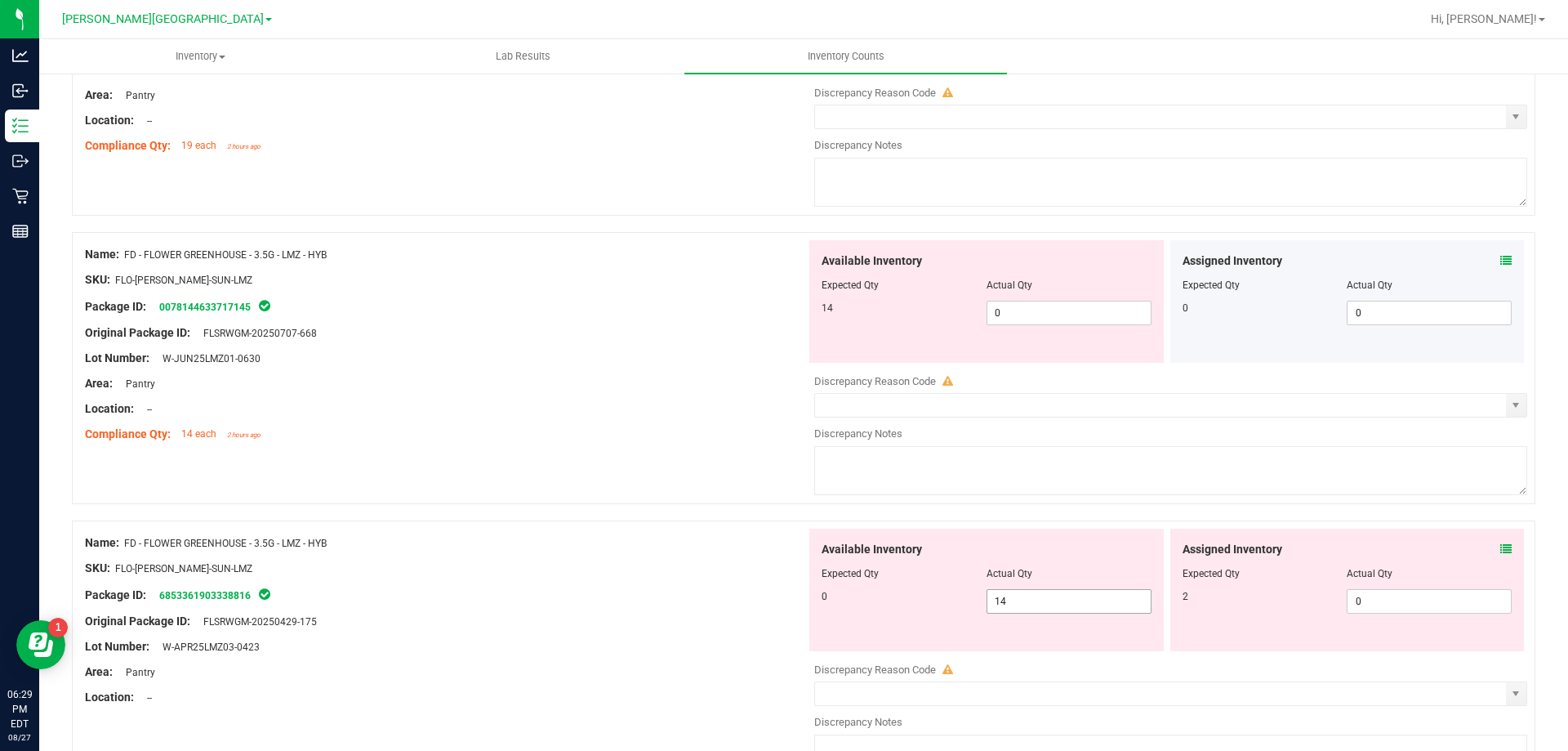
click at [1077, 598] on input "14" at bounding box center [1069, 601] width 163 height 23
click at [1067, 312] on input "0" at bounding box center [1069, 313] width 163 height 23
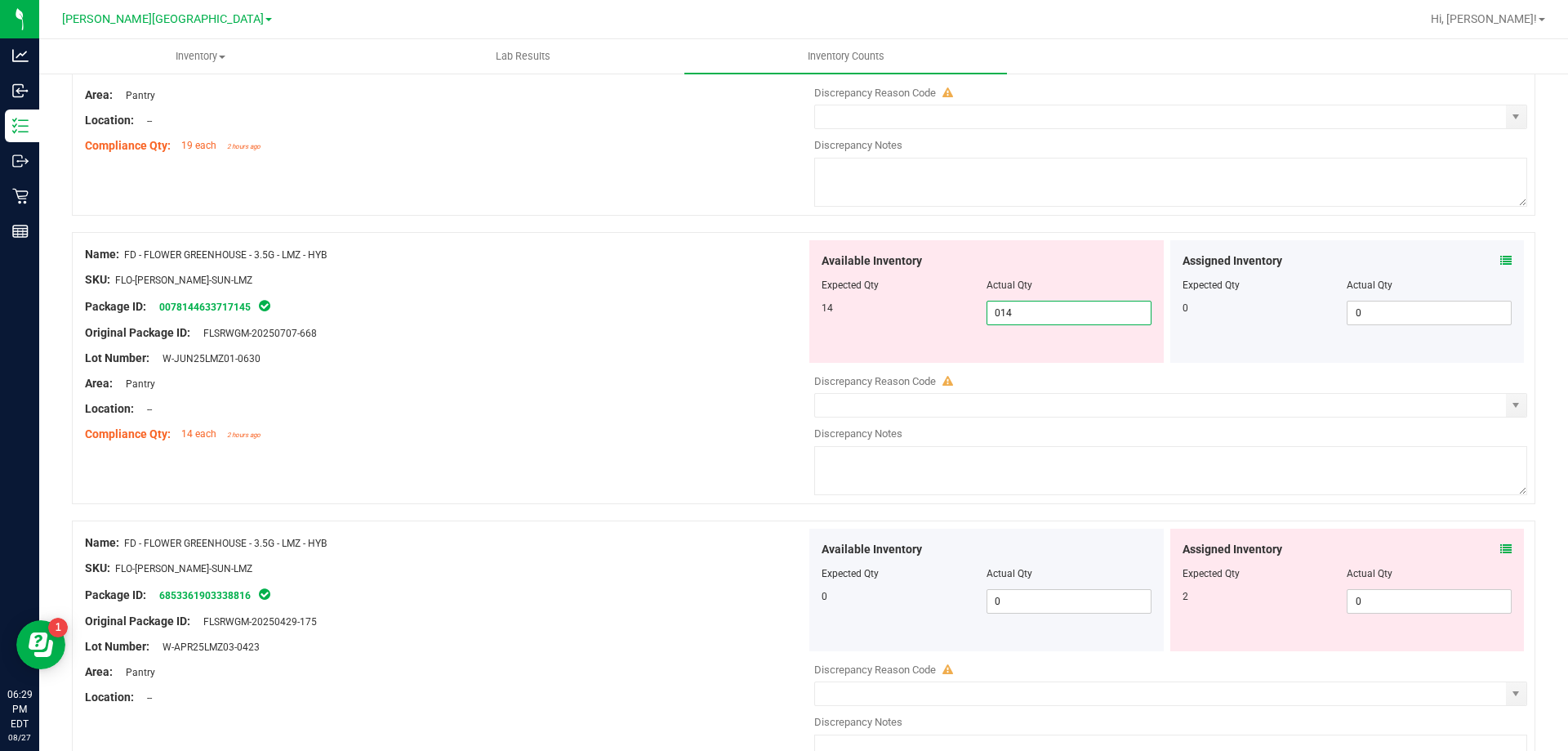
click at [735, 379] on div "Area: Pantry" at bounding box center [445, 384] width 721 height 17
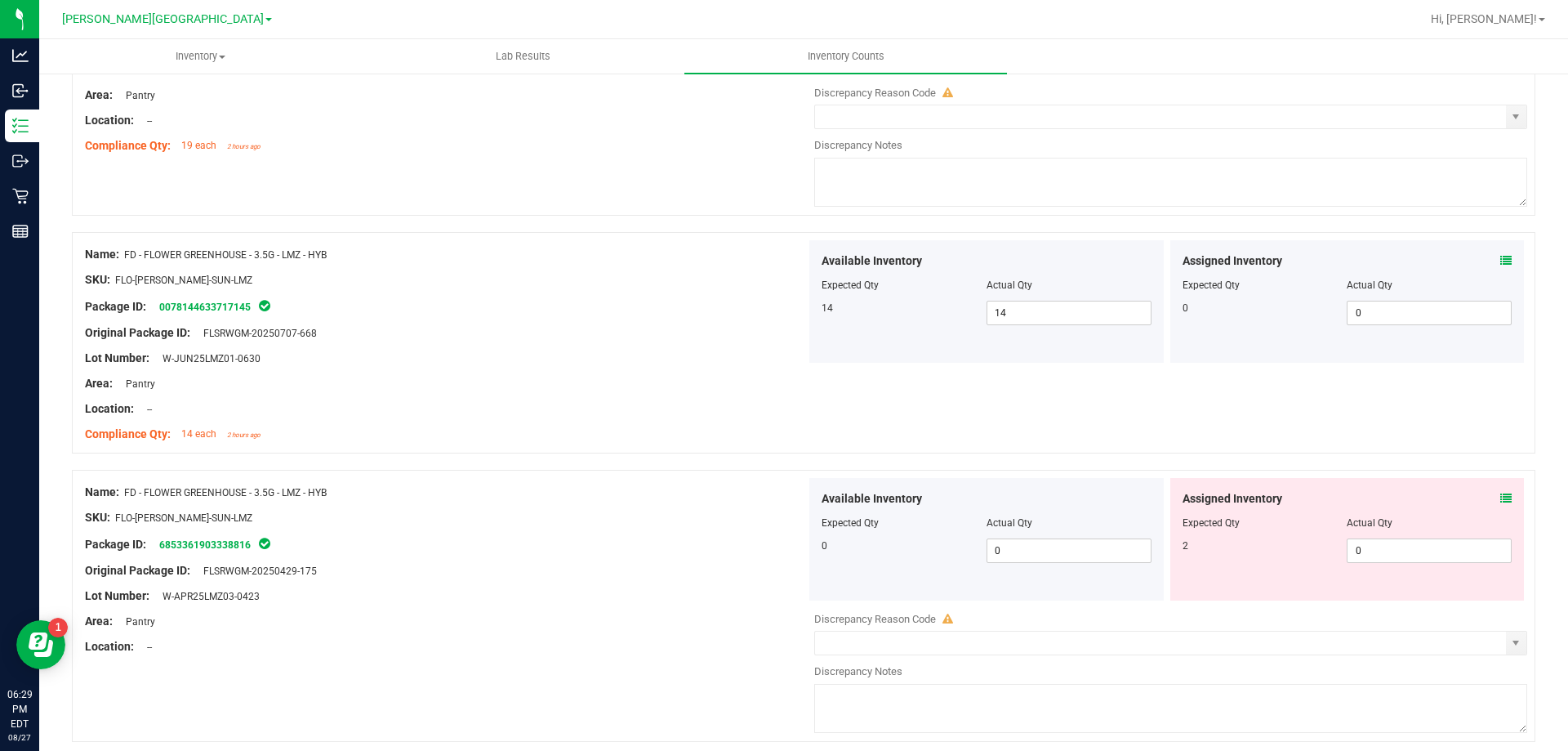
click at [1500, 498] on icon at bounding box center [1505, 498] width 11 height 11
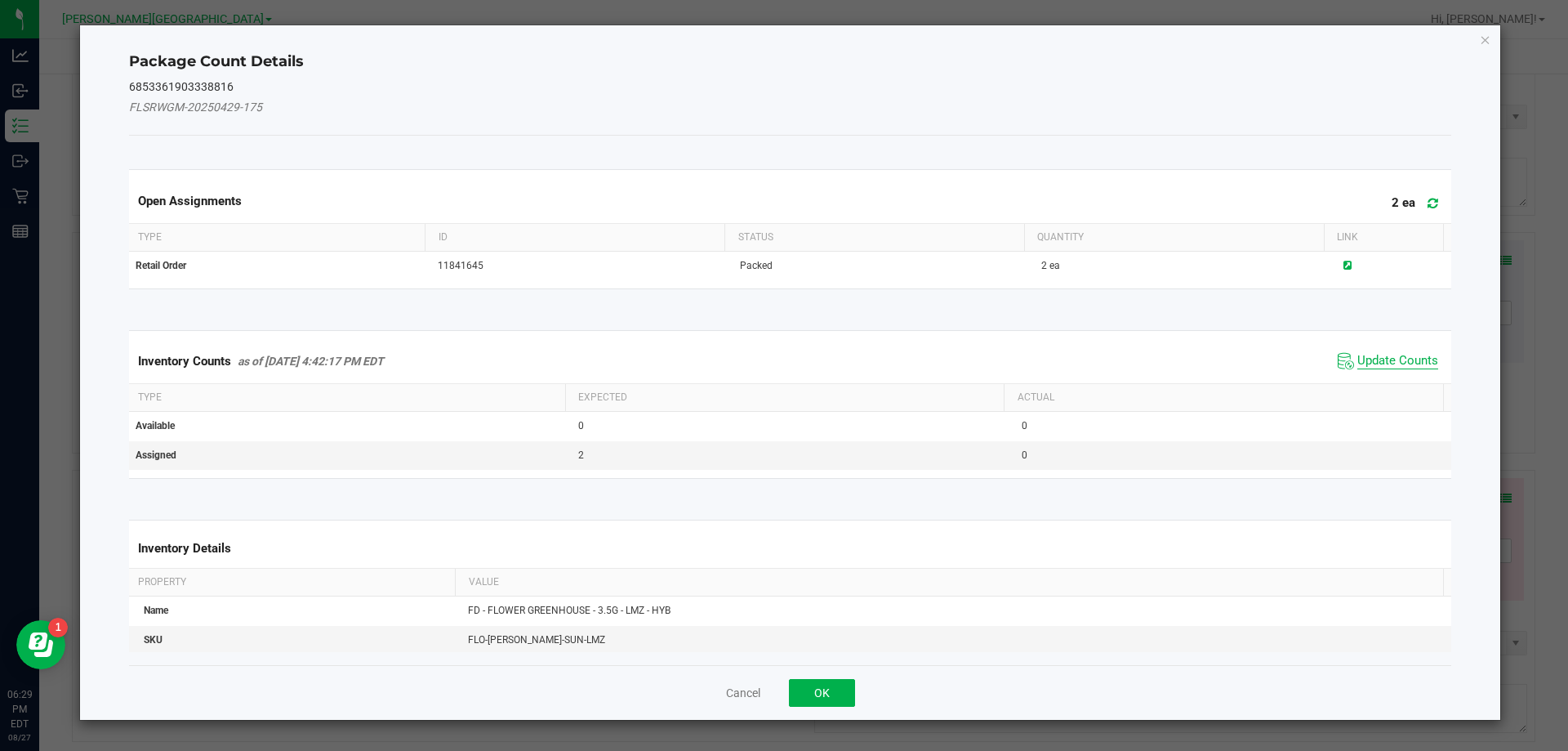
click at [1386, 360] on span "Update Counts" at bounding box center [1398, 361] width 81 height 17
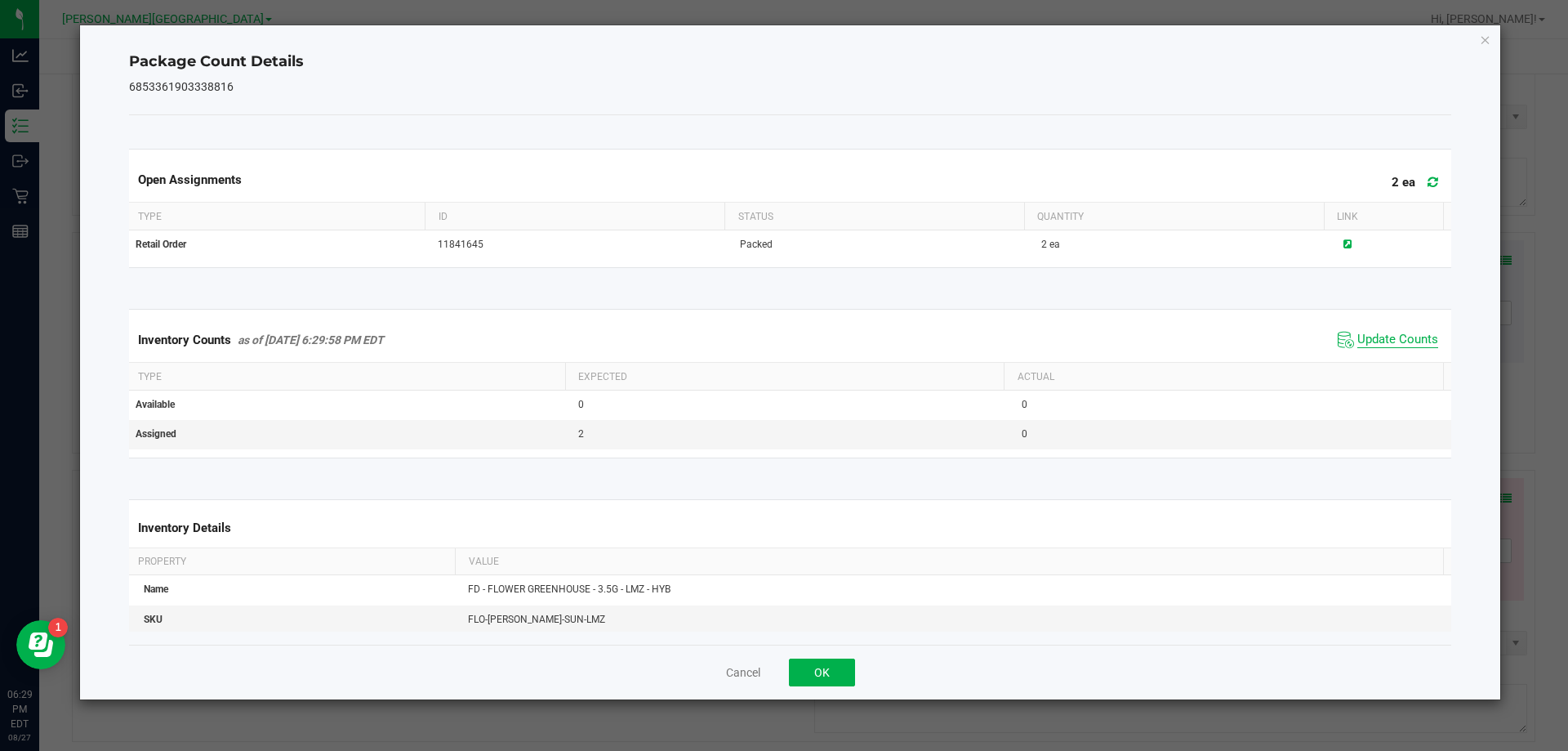
click at [1412, 348] on span "Update Counts" at bounding box center [1398, 339] width 81 height 17
click at [1485, 43] on icon "Close" at bounding box center [1485, 39] width 11 height 20
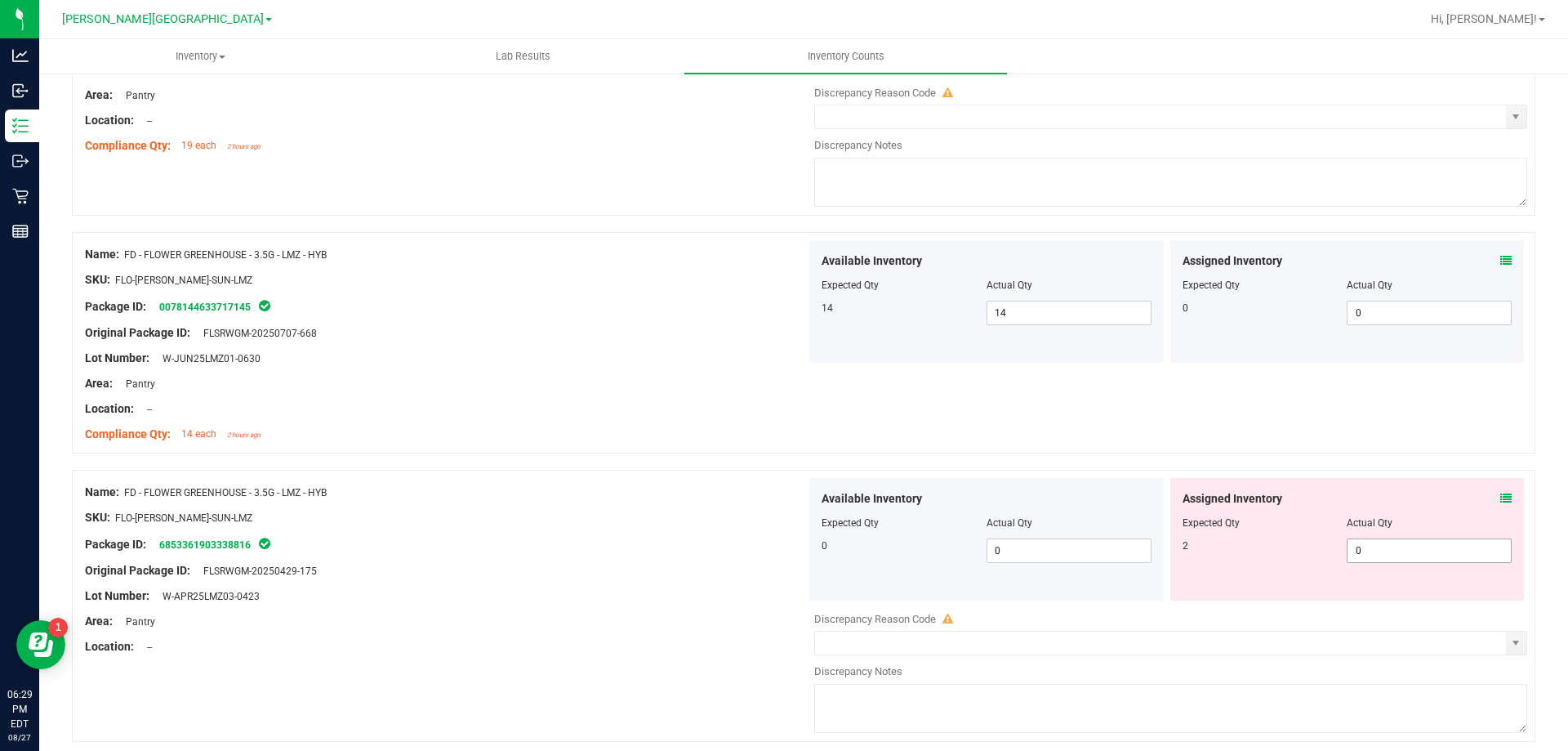
click at [1413, 545] on input "0" at bounding box center [1429, 551] width 163 height 23
click at [662, 577] on div "Original Package ID: FLSRWGM-20250429-175" at bounding box center [445, 571] width 721 height 17
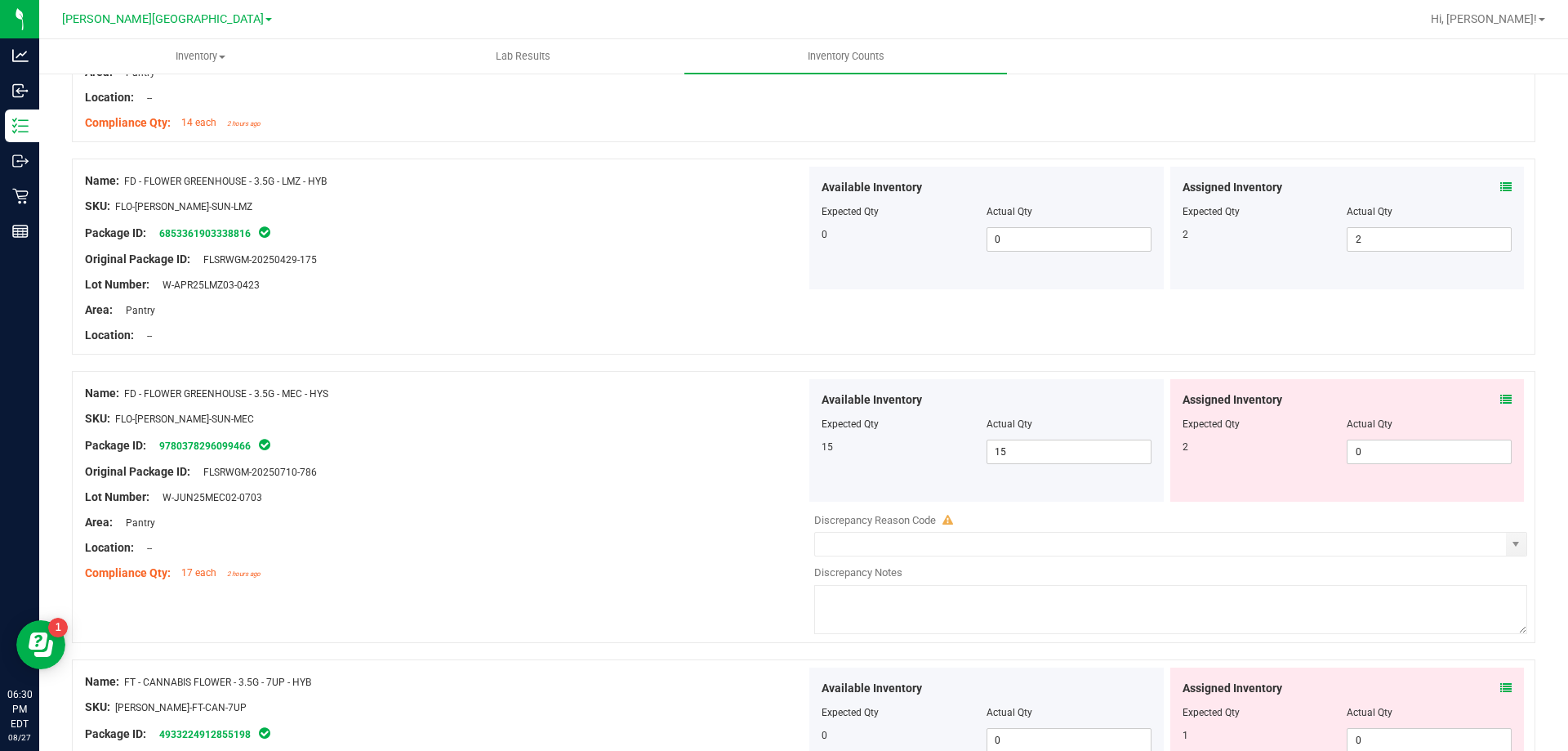
scroll to position [850, 0]
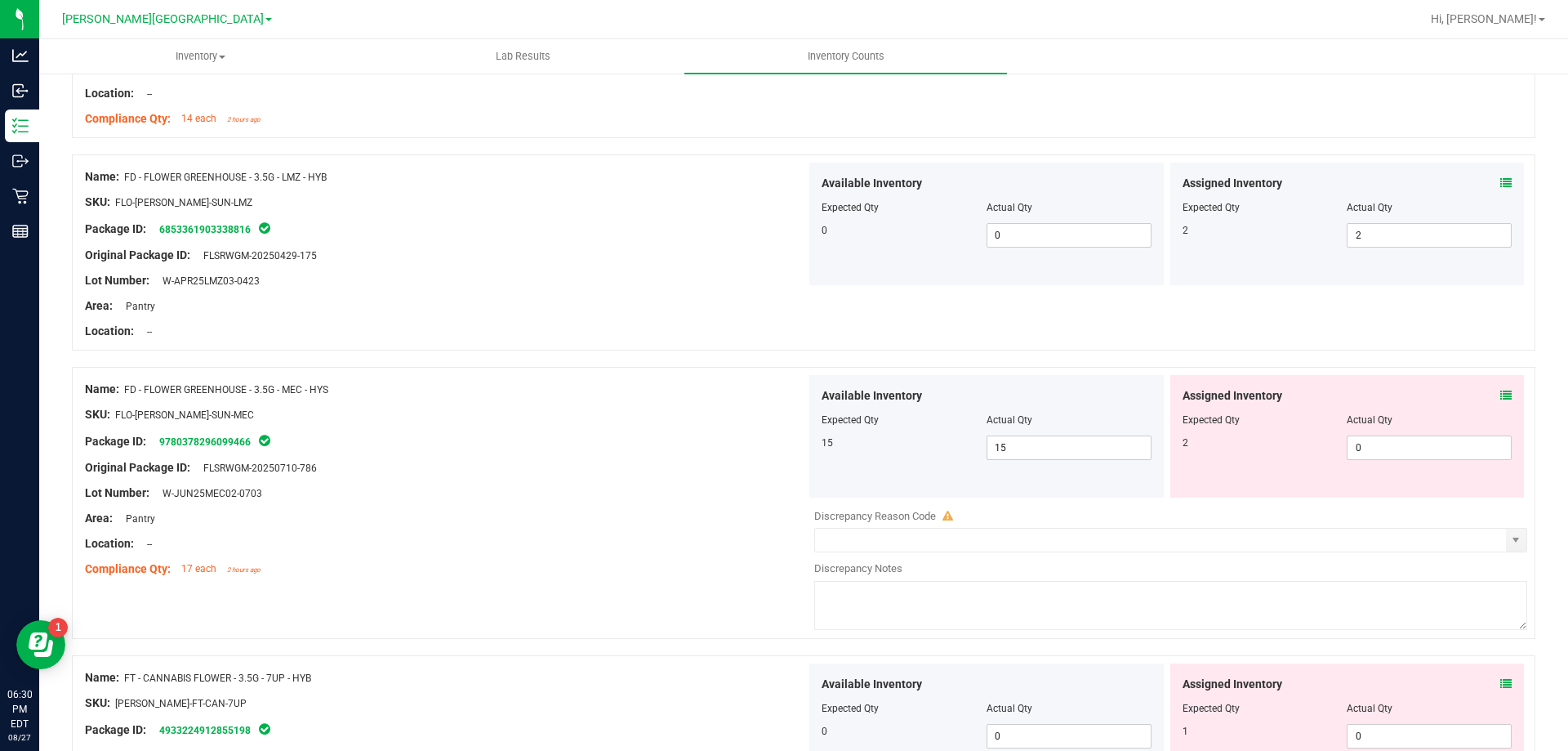
click at [1500, 395] on icon at bounding box center [1505, 395] width 11 height 11
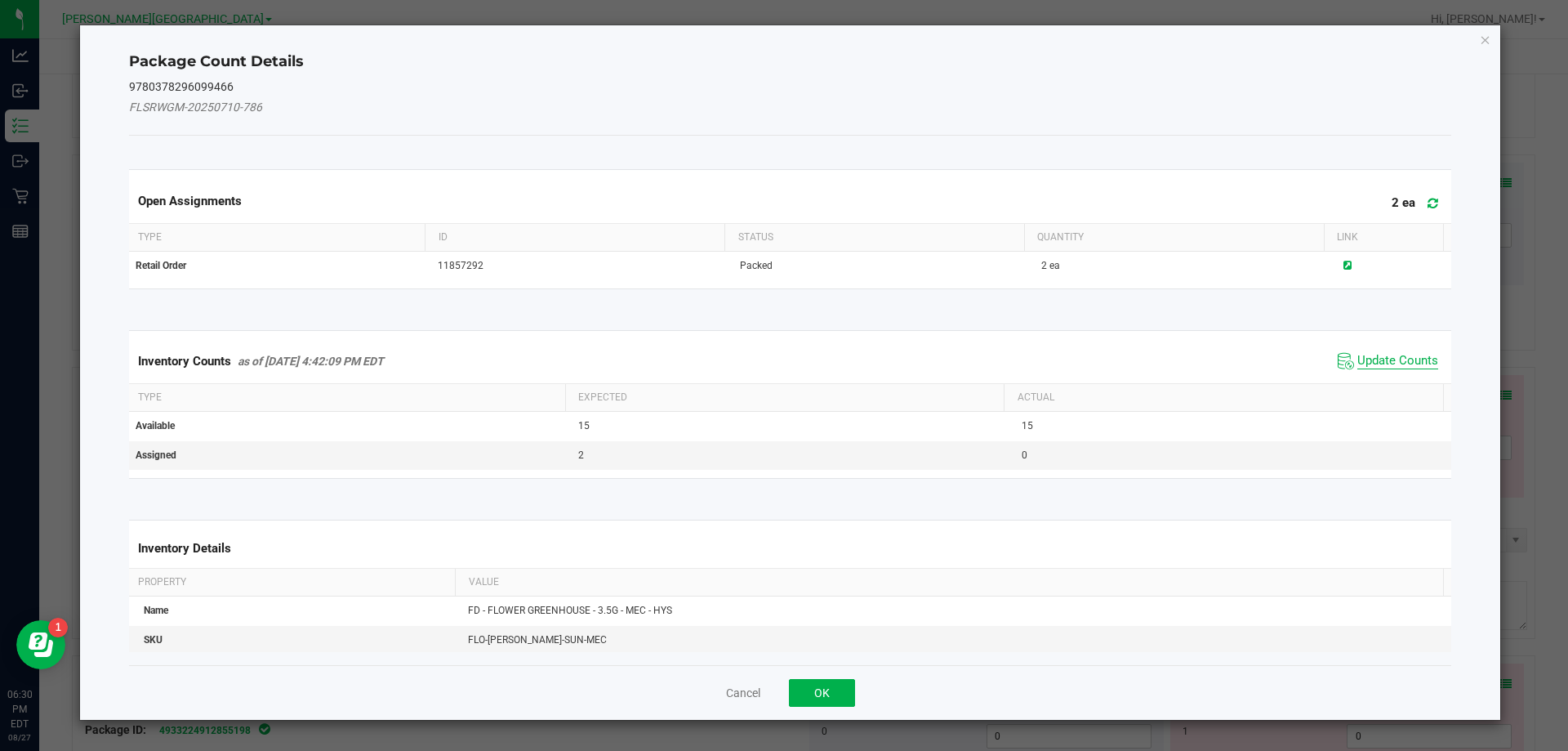
click at [1401, 367] on span "Update Counts" at bounding box center [1398, 361] width 81 height 17
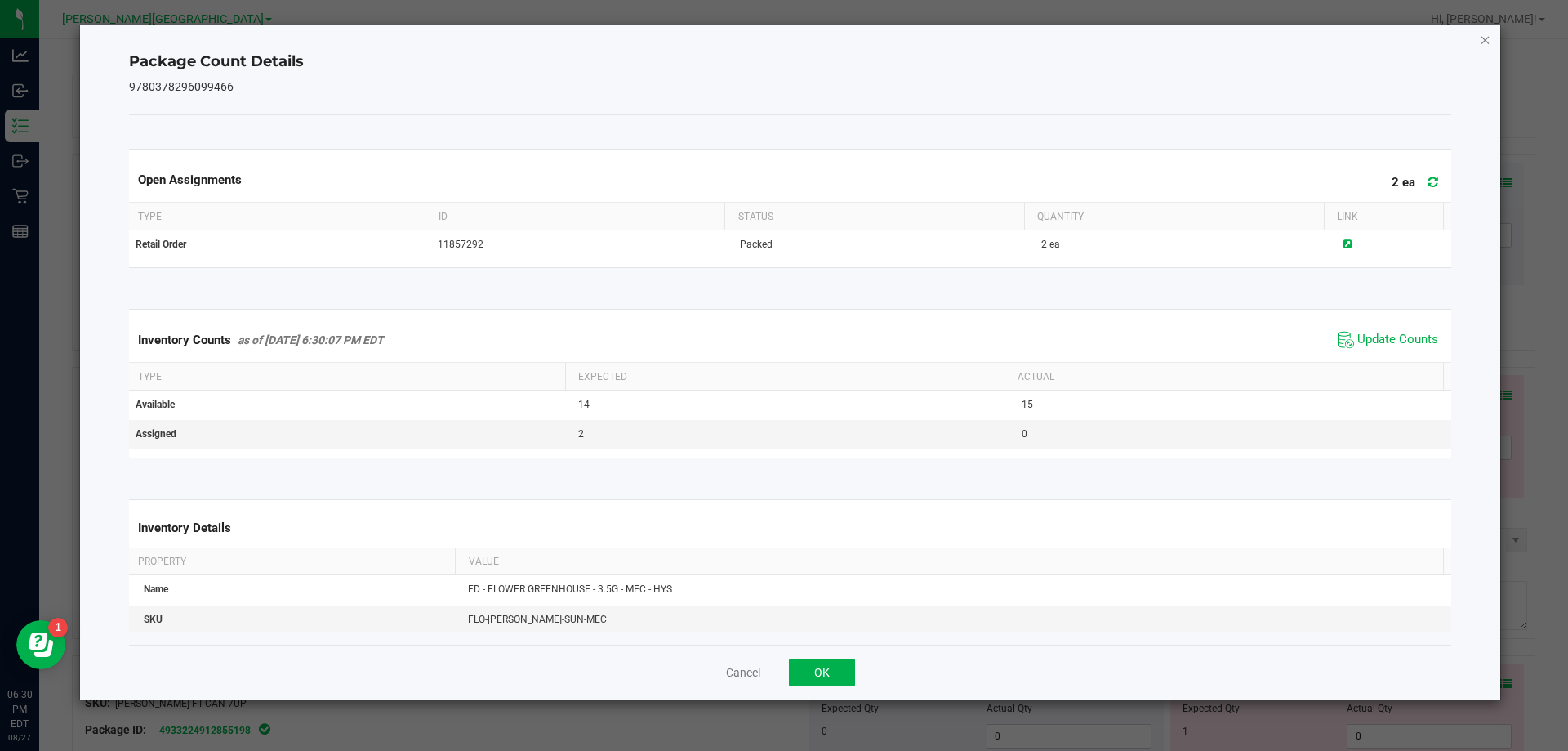
click at [1489, 44] on icon "Close" at bounding box center [1485, 39] width 11 height 20
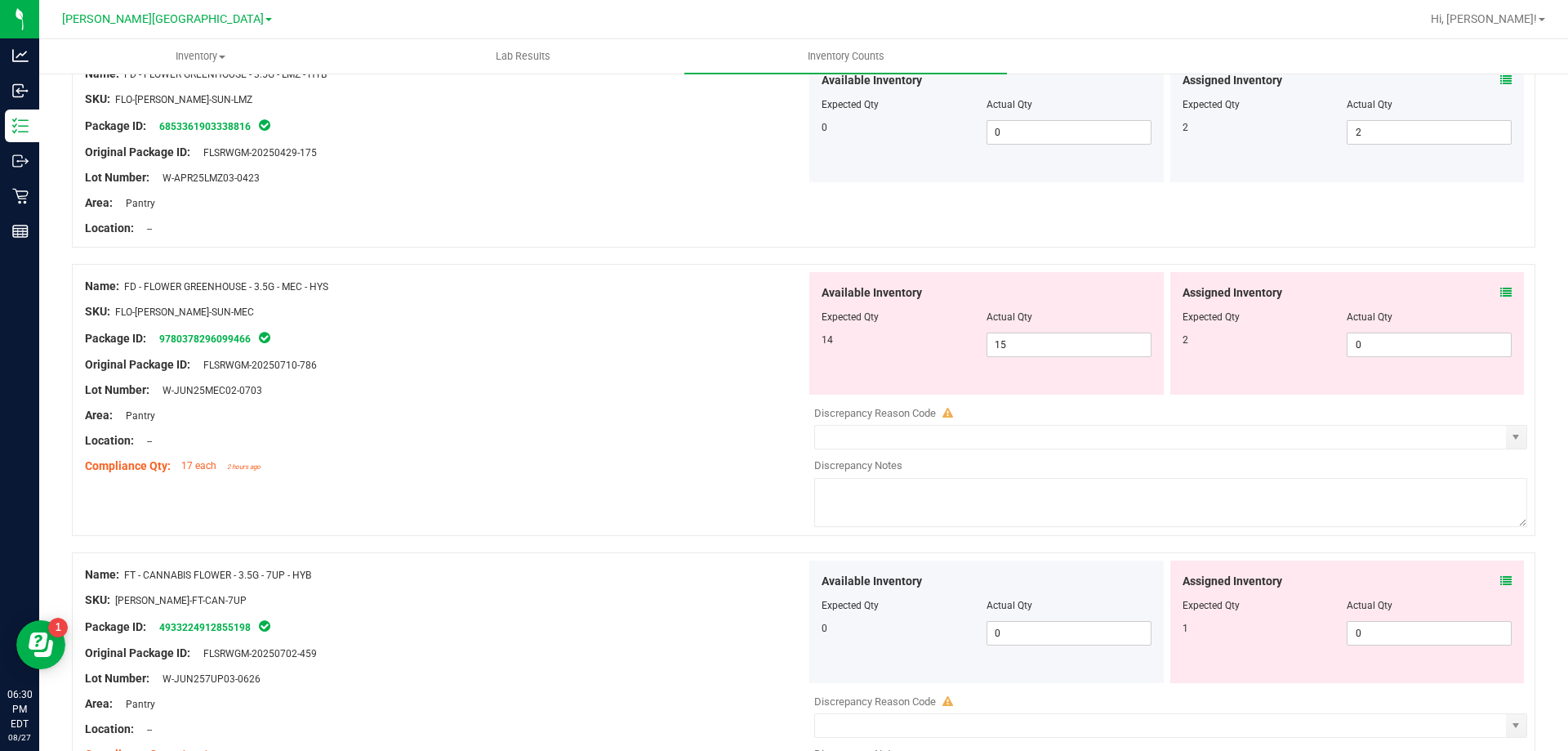
scroll to position [978, 0]
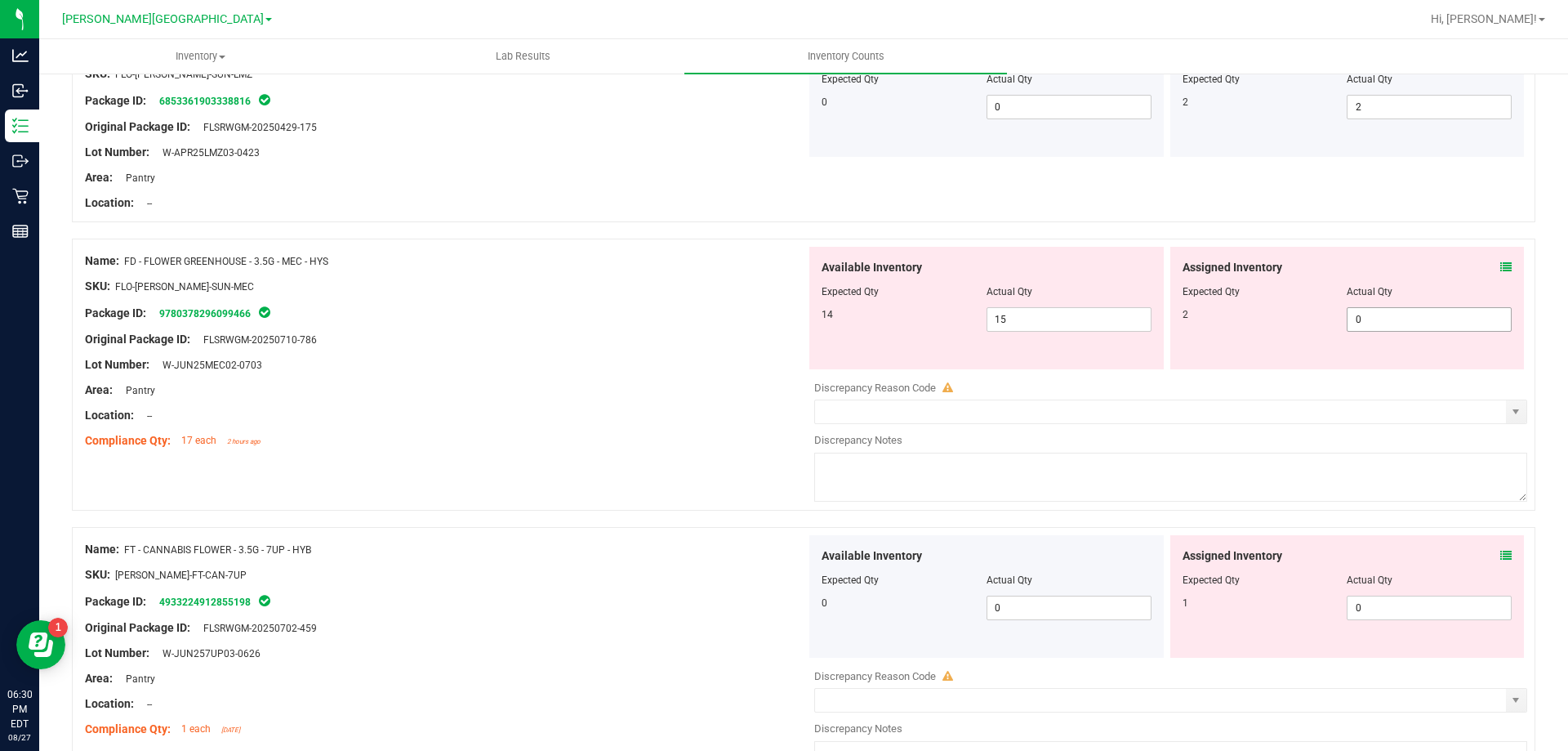
click at [1399, 317] on input "0" at bounding box center [1429, 319] width 163 height 23
click at [704, 412] on div "Location: --" at bounding box center [445, 416] width 721 height 17
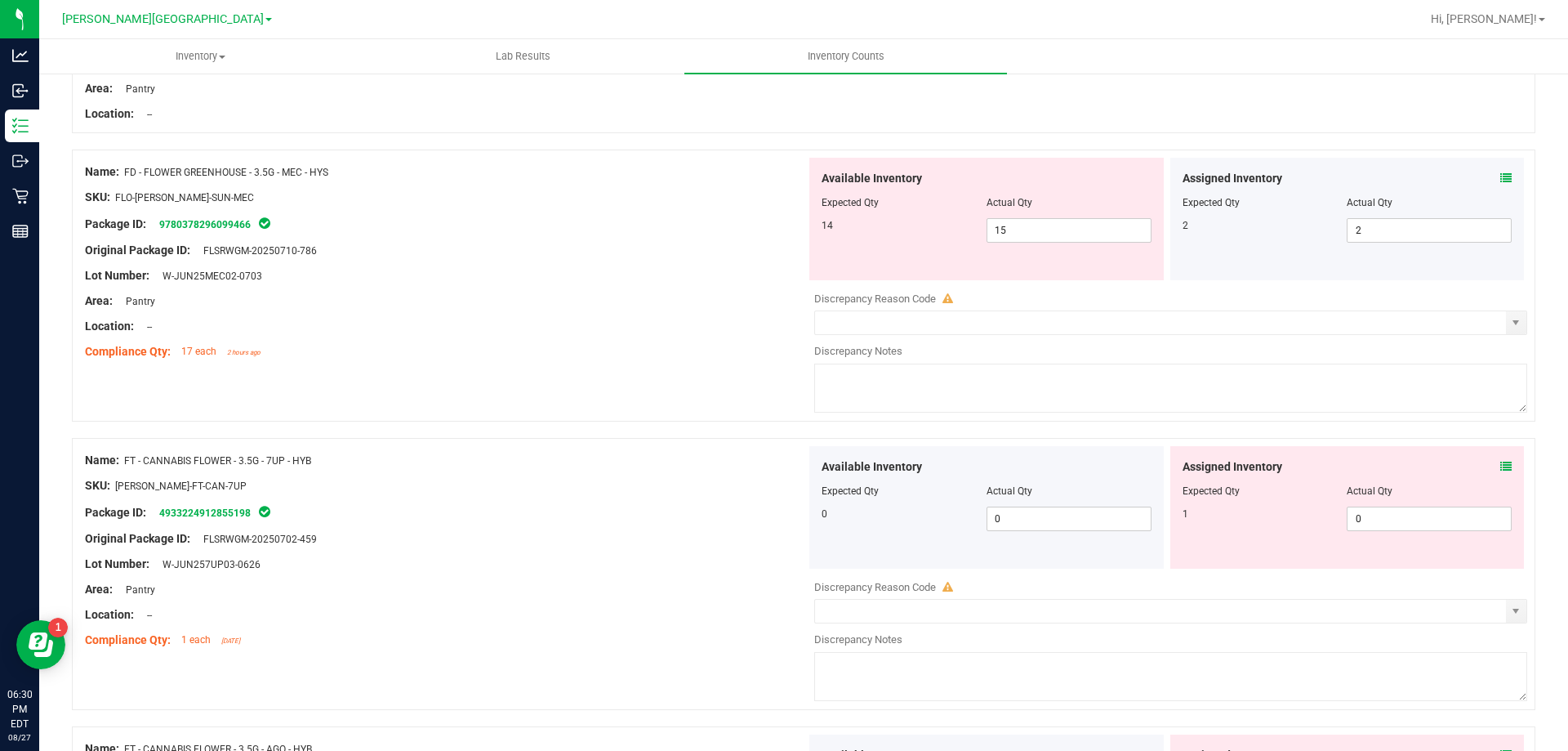
scroll to position [1100, 0]
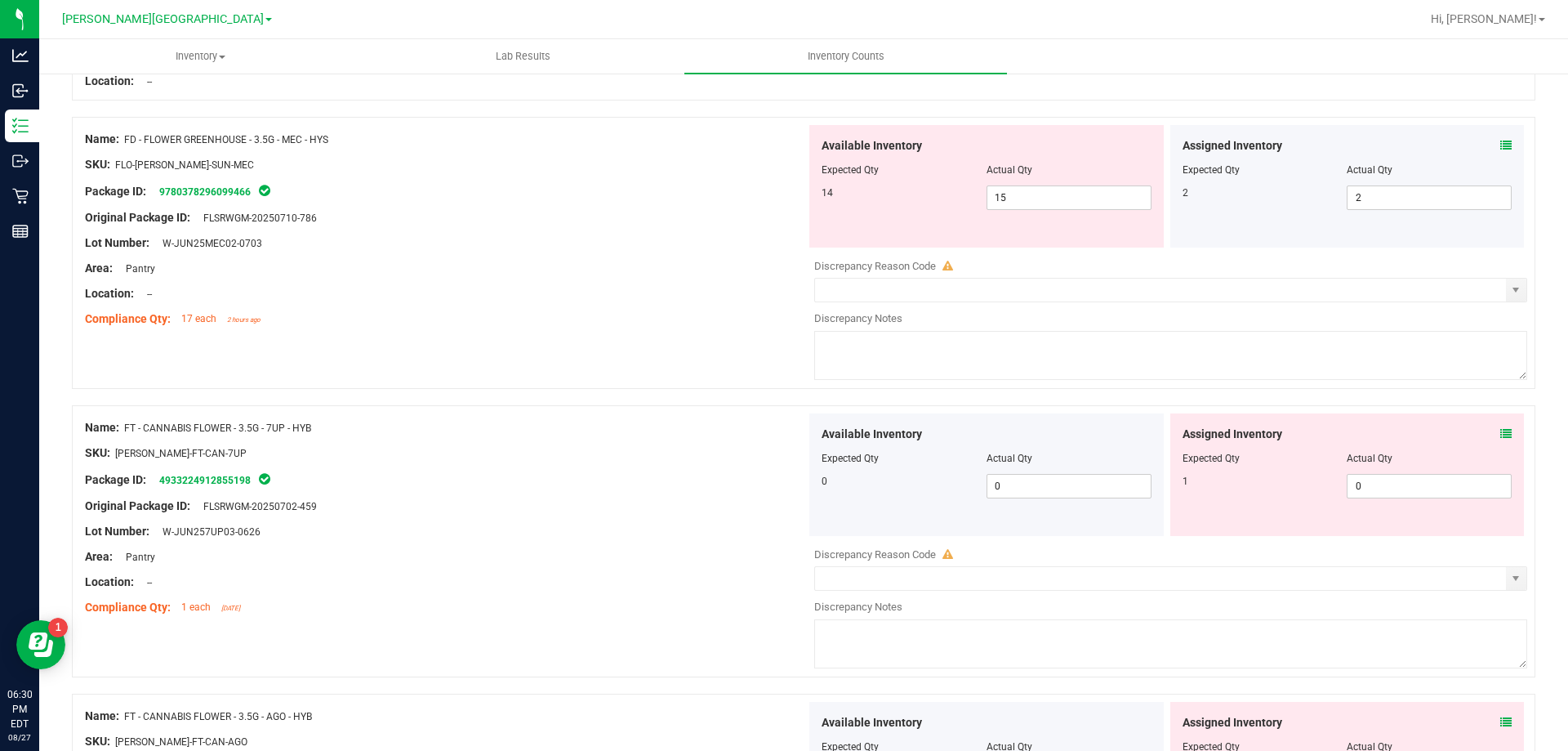
click at [1500, 432] on icon at bounding box center [1505, 433] width 11 height 11
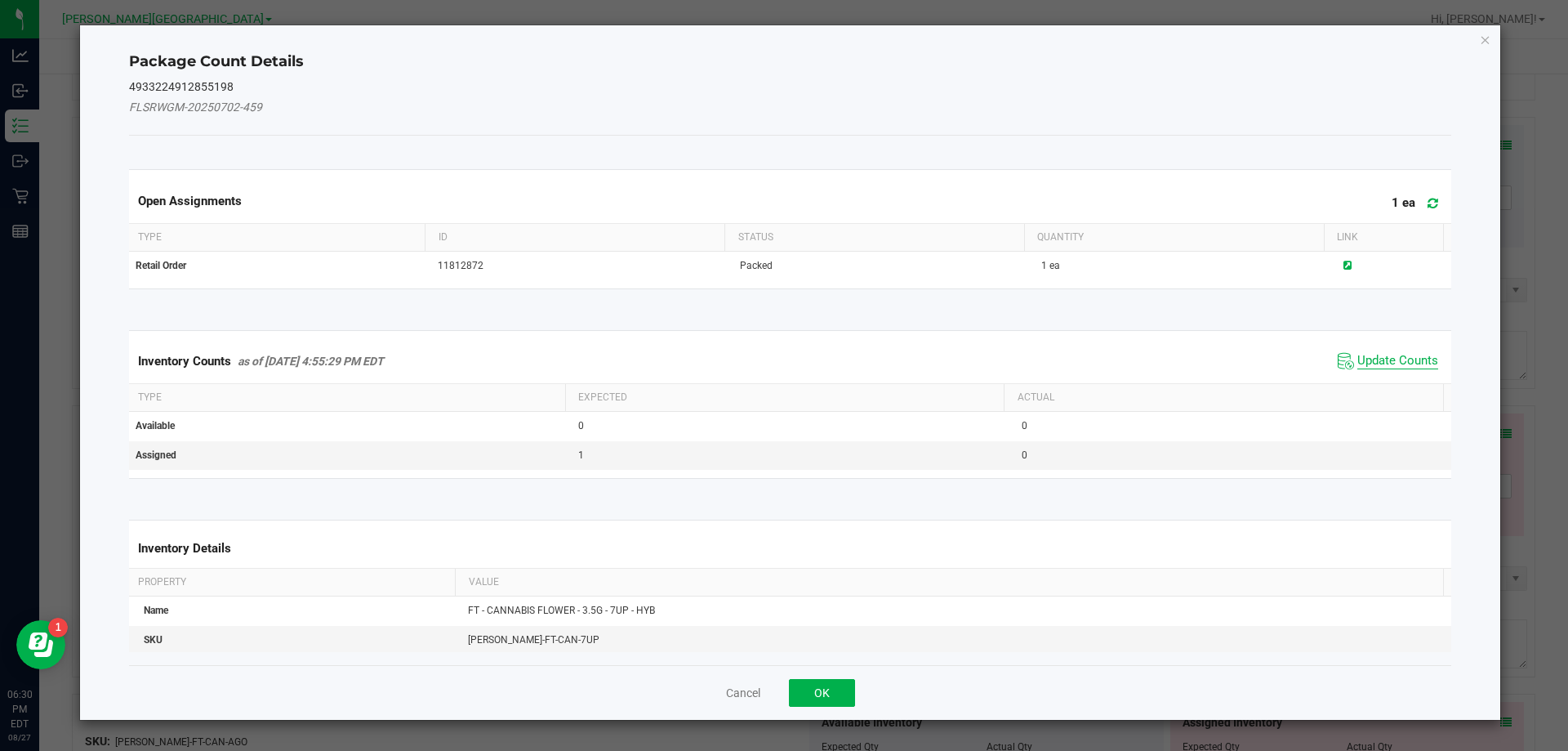
click at [1401, 365] on span "Update Counts" at bounding box center [1398, 361] width 81 height 17
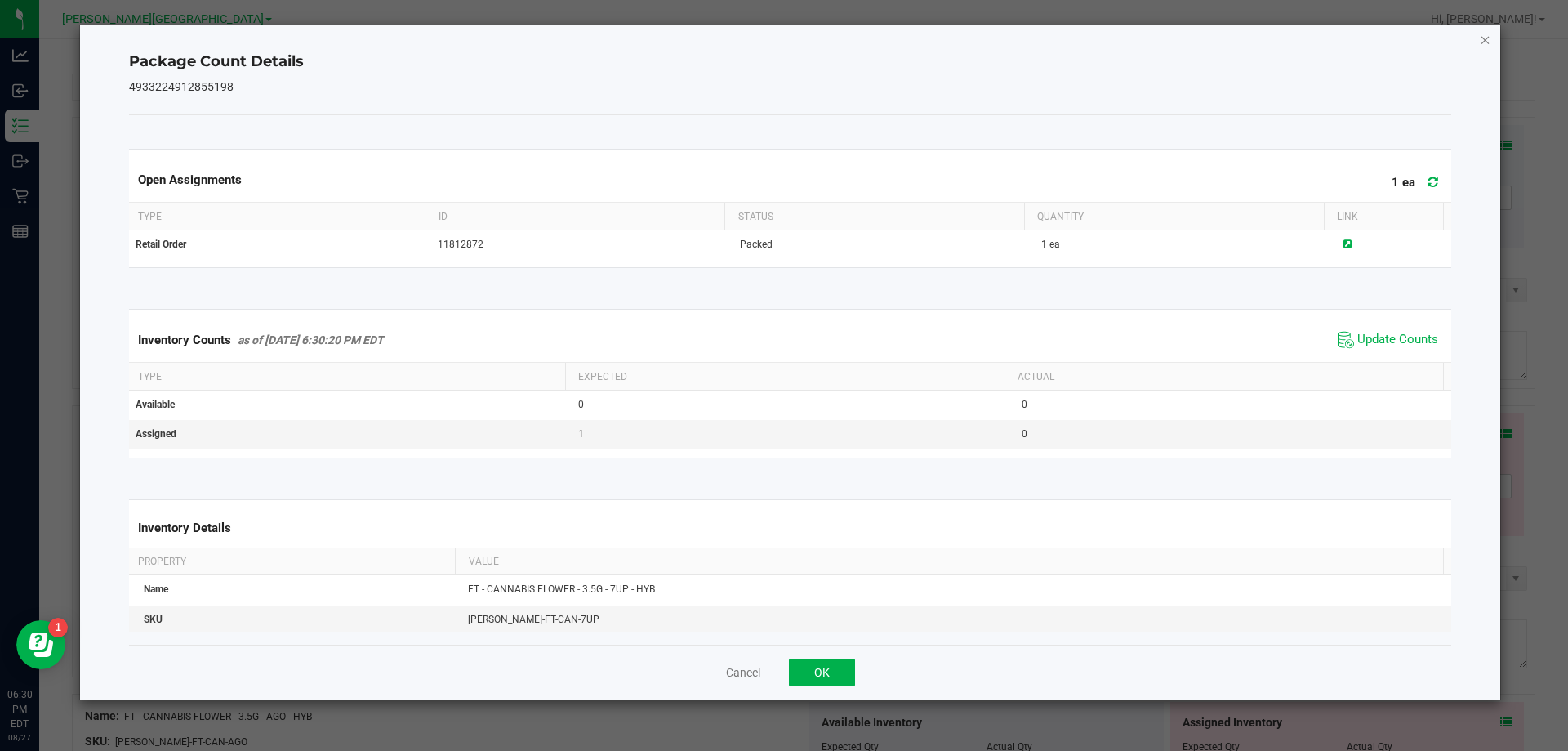
click at [1485, 48] on icon "Close" at bounding box center [1485, 39] width 11 height 20
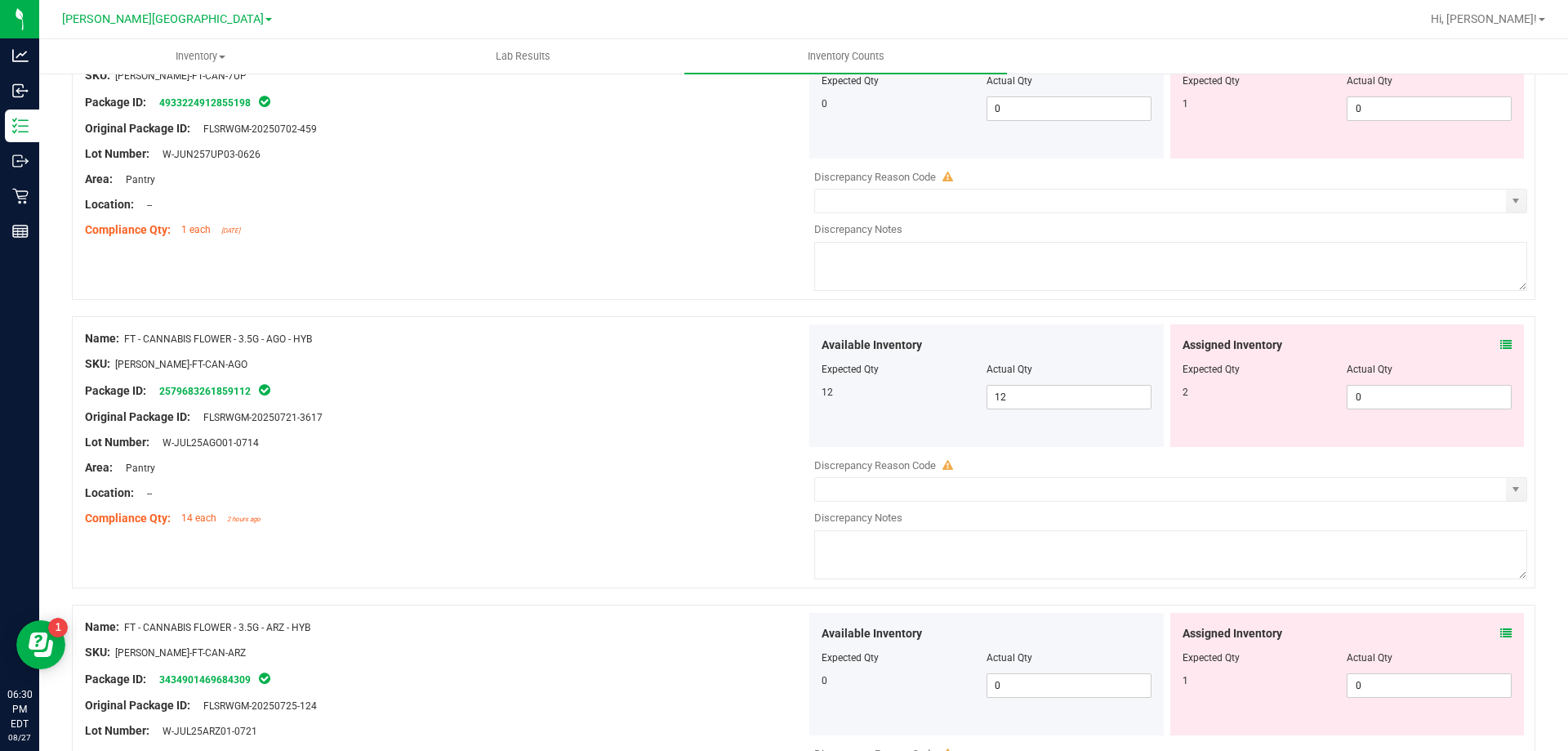
scroll to position [1480, 0]
click at [1500, 338] on icon at bounding box center [1505, 342] width 11 height 11
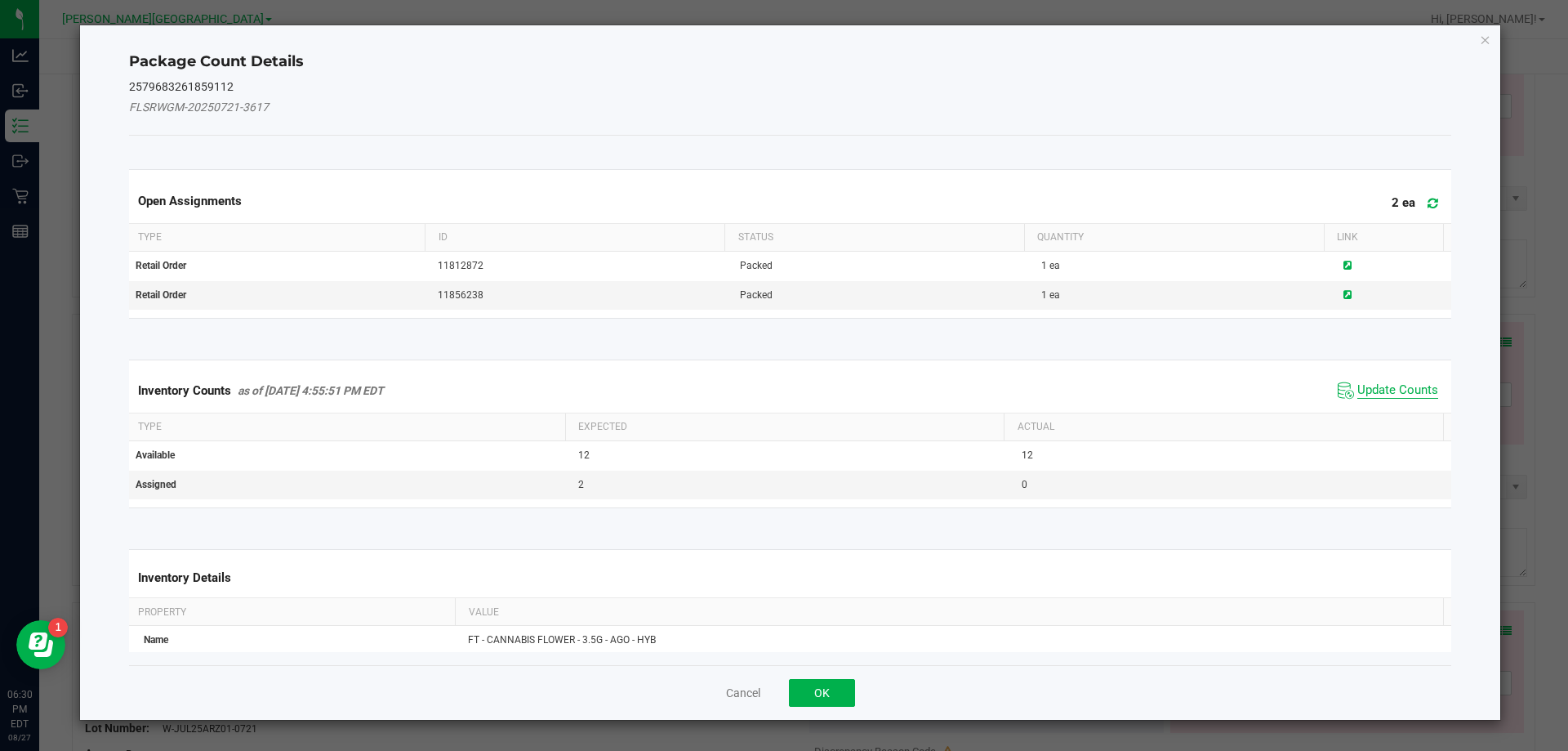
click at [1384, 388] on span "Update Counts" at bounding box center [1398, 390] width 81 height 17
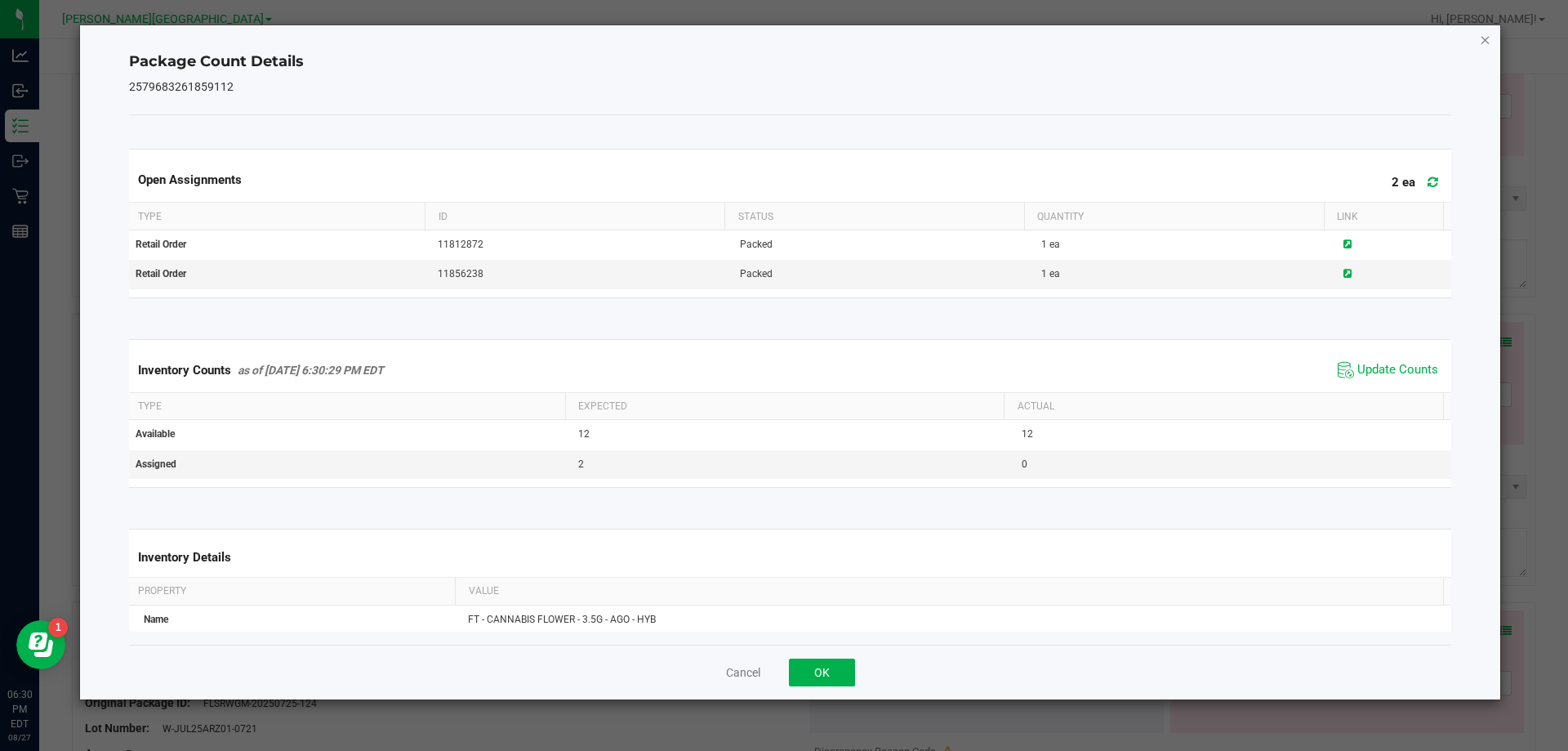
click at [1487, 47] on icon "Close" at bounding box center [1485, 39] width 11 height 20
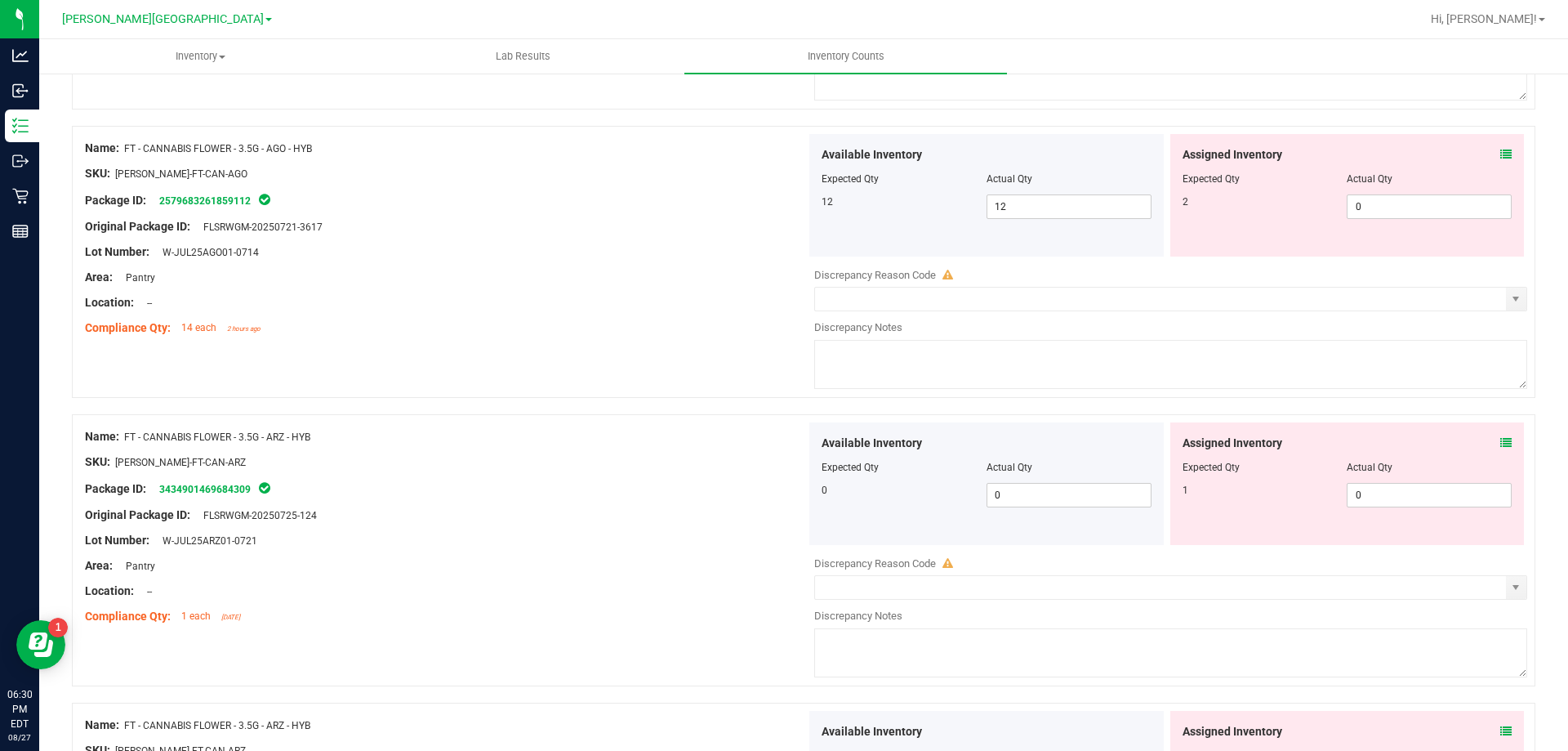
scroll to position [1690, 0]
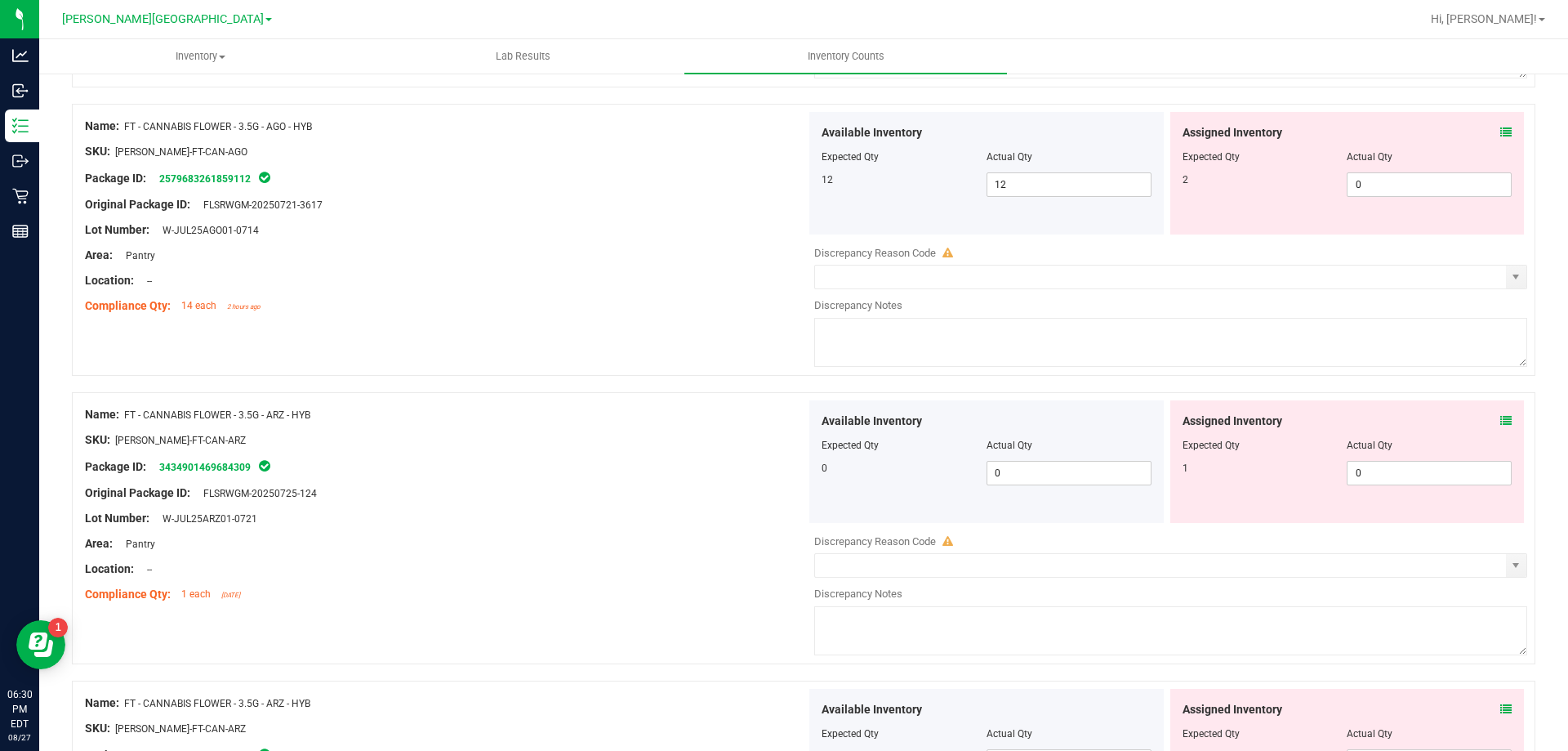
click at [1500, 426] on icon at bounding box center [1505, 420] width 11 height 11
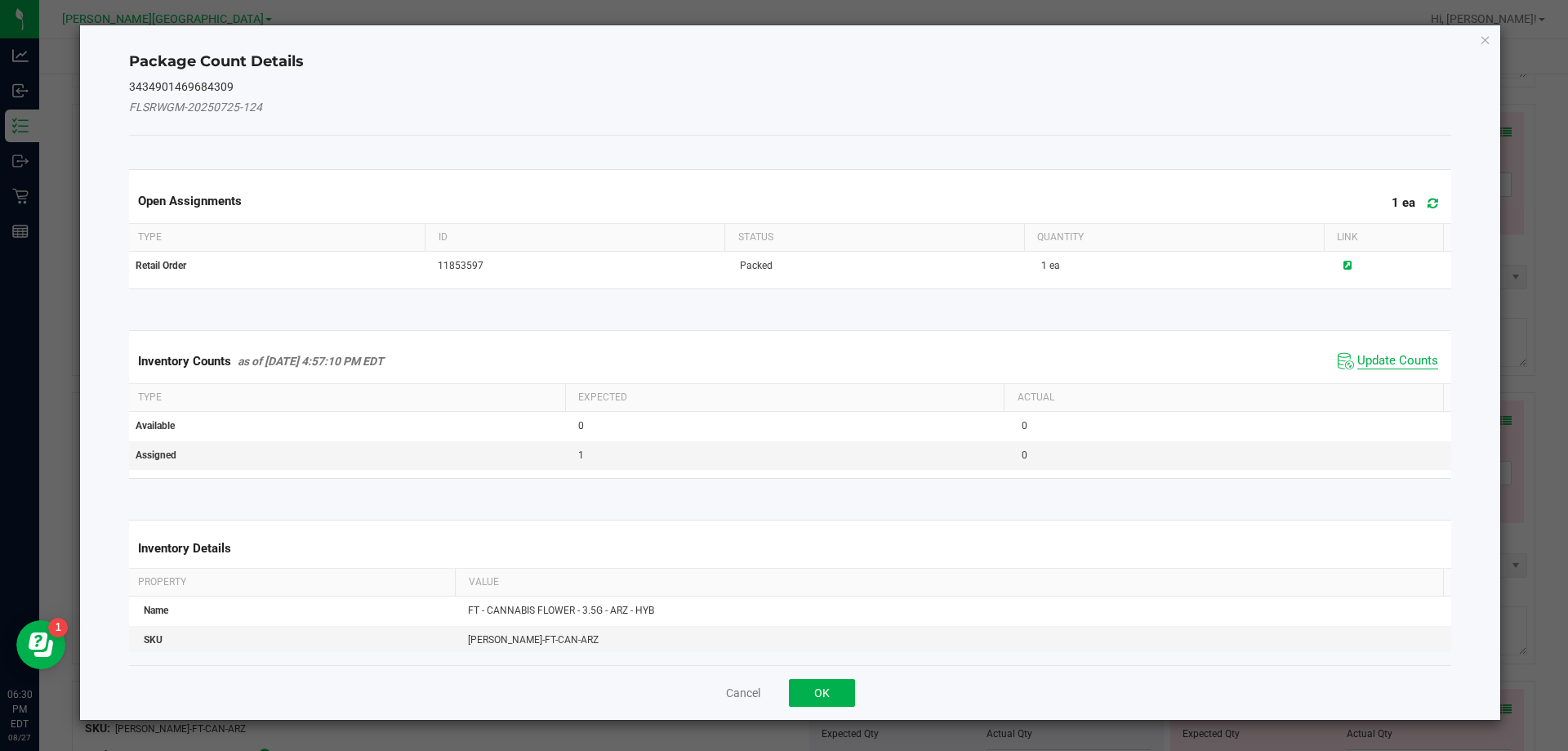
click at [1388, 355] on span "Update Counts" at bounding box center [1398, 361] width 81 height 17
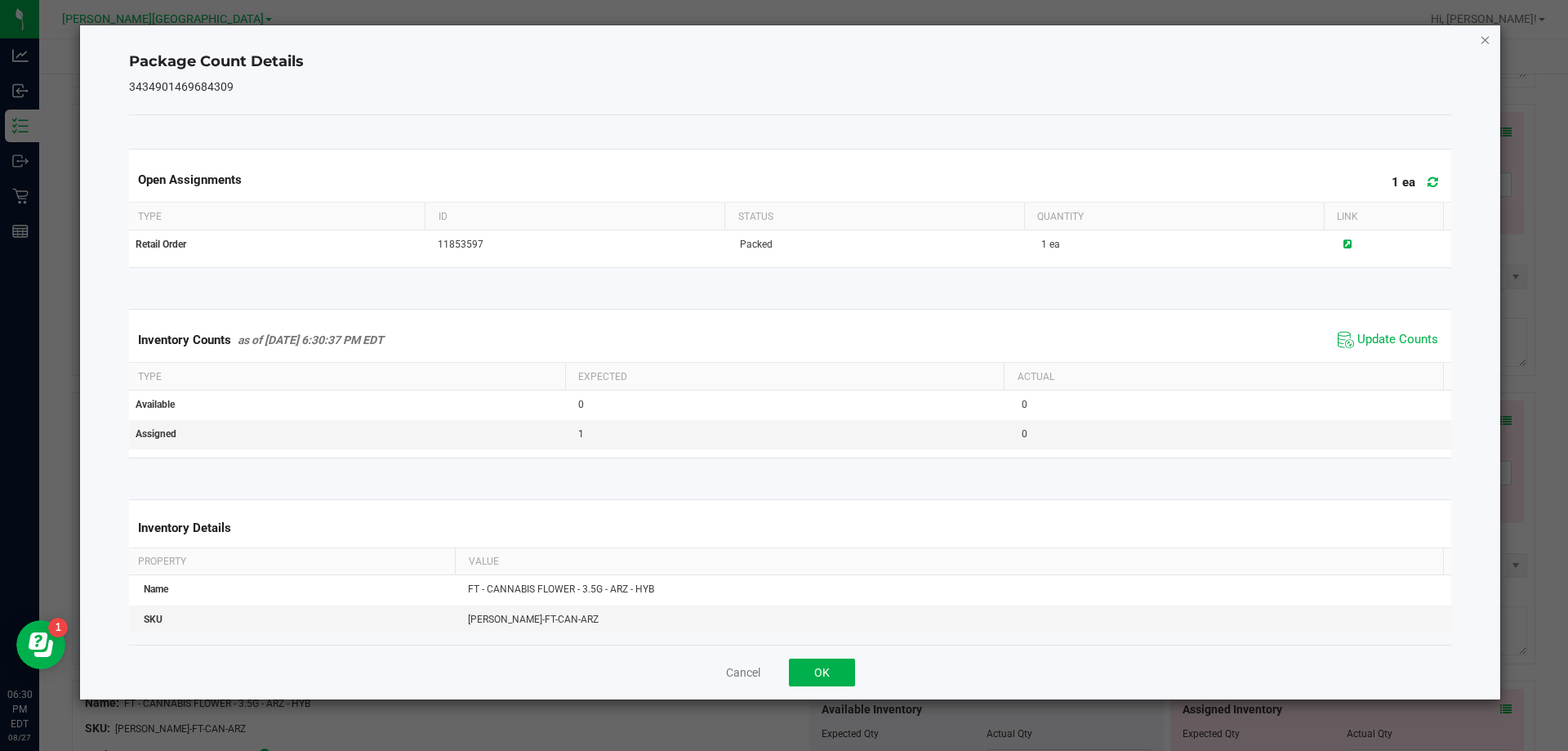
click at [1485, 44] on icon "Close" at bounding box center [1485, 39] width 11 height 20
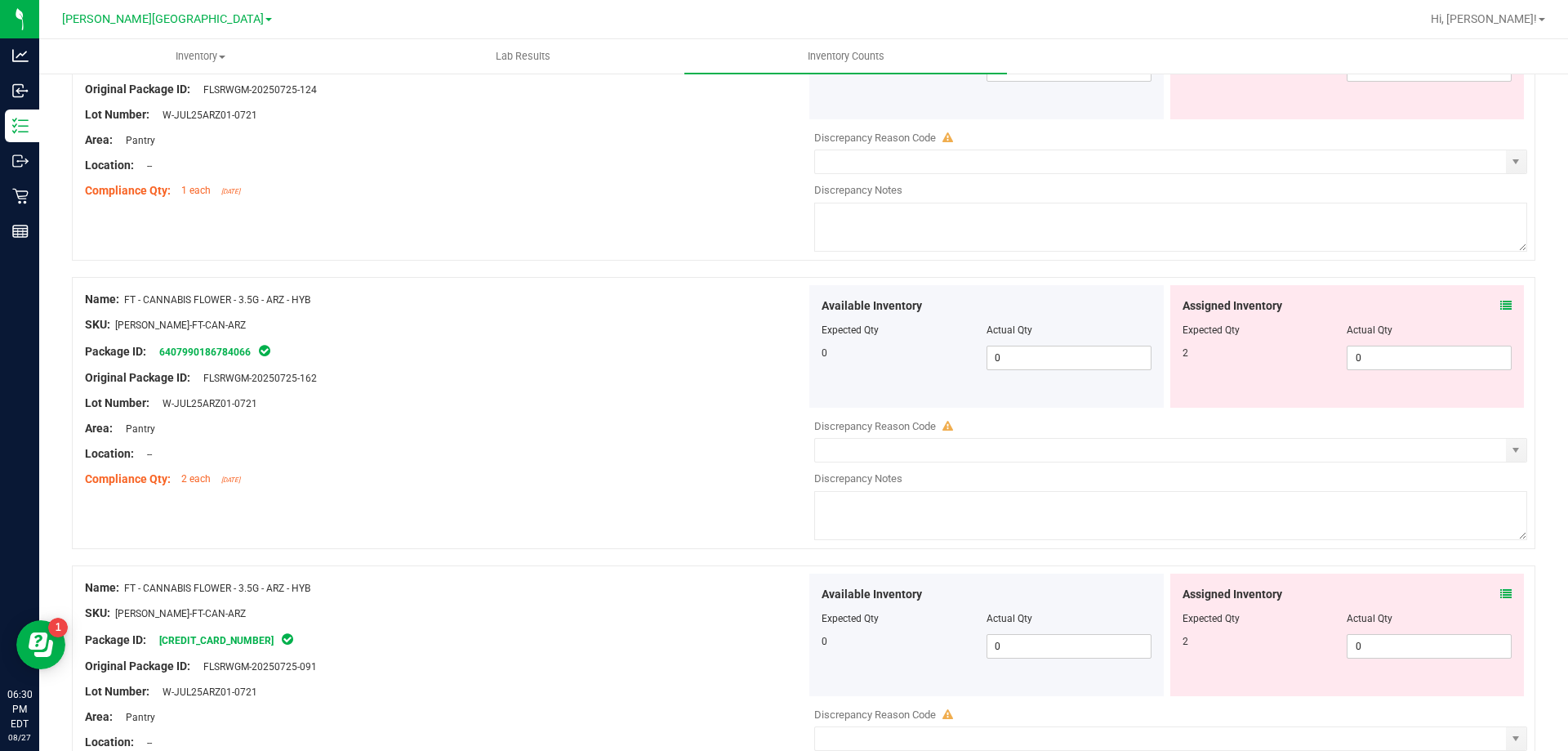
scroll to position [2095, 0]
click at [1500, 310] on icon at bounding box center [1505, 305] width 11 height 11
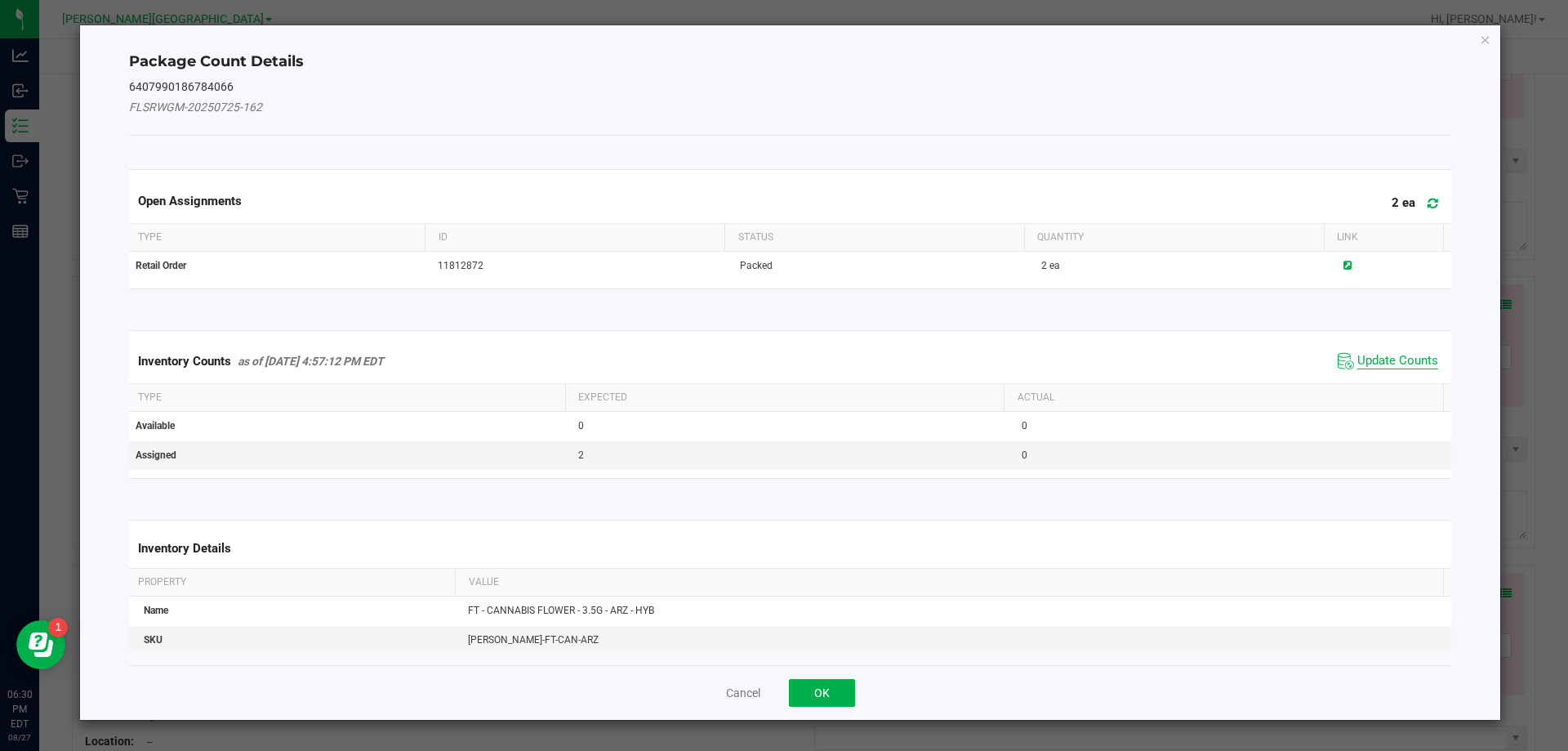
click at [1397, 363] on span "Update Counts" at bounding box center [1398, 361] width 81 height 17
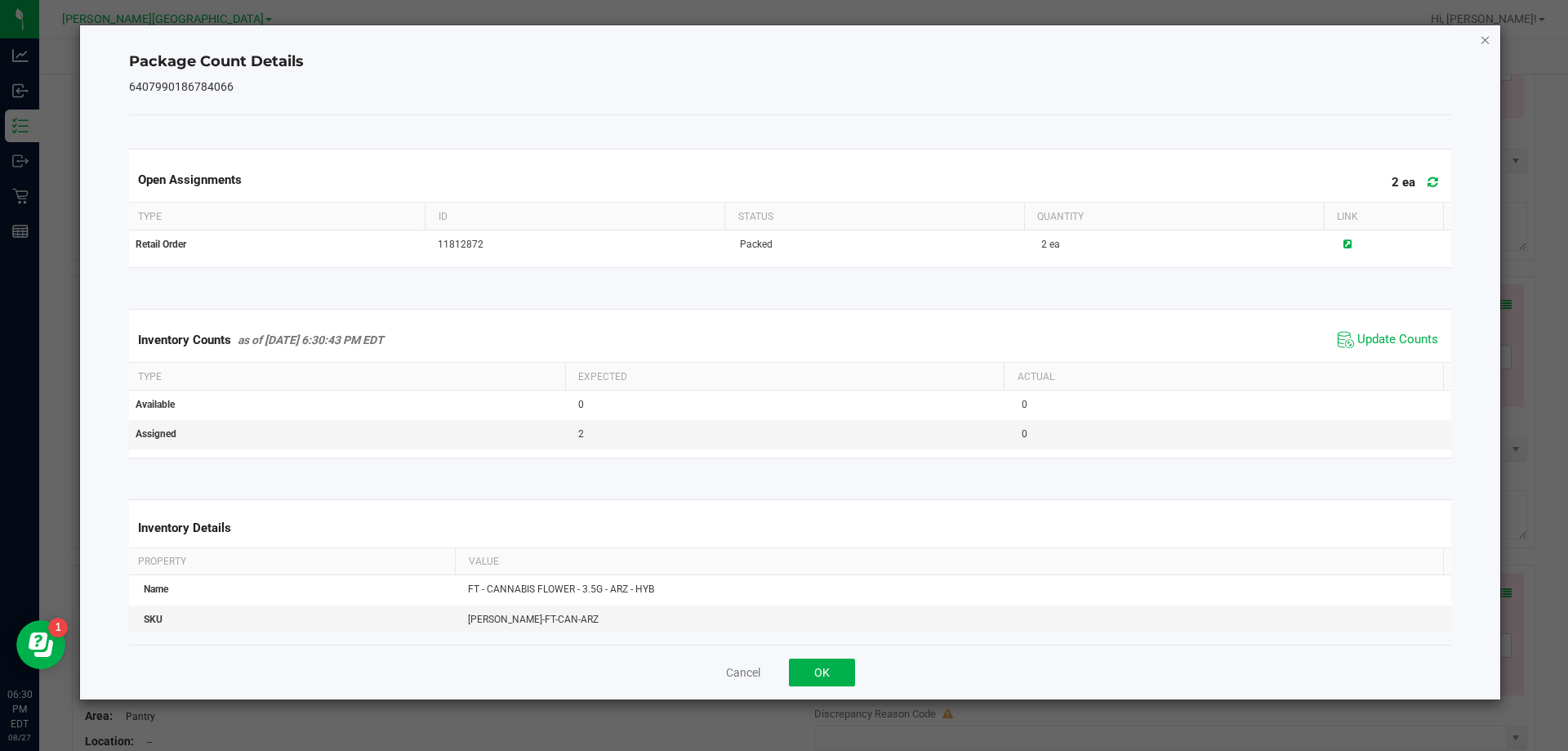
click at [1487, 38] on icon "Close" at bounding box center [1485, 39] width 11 height 20
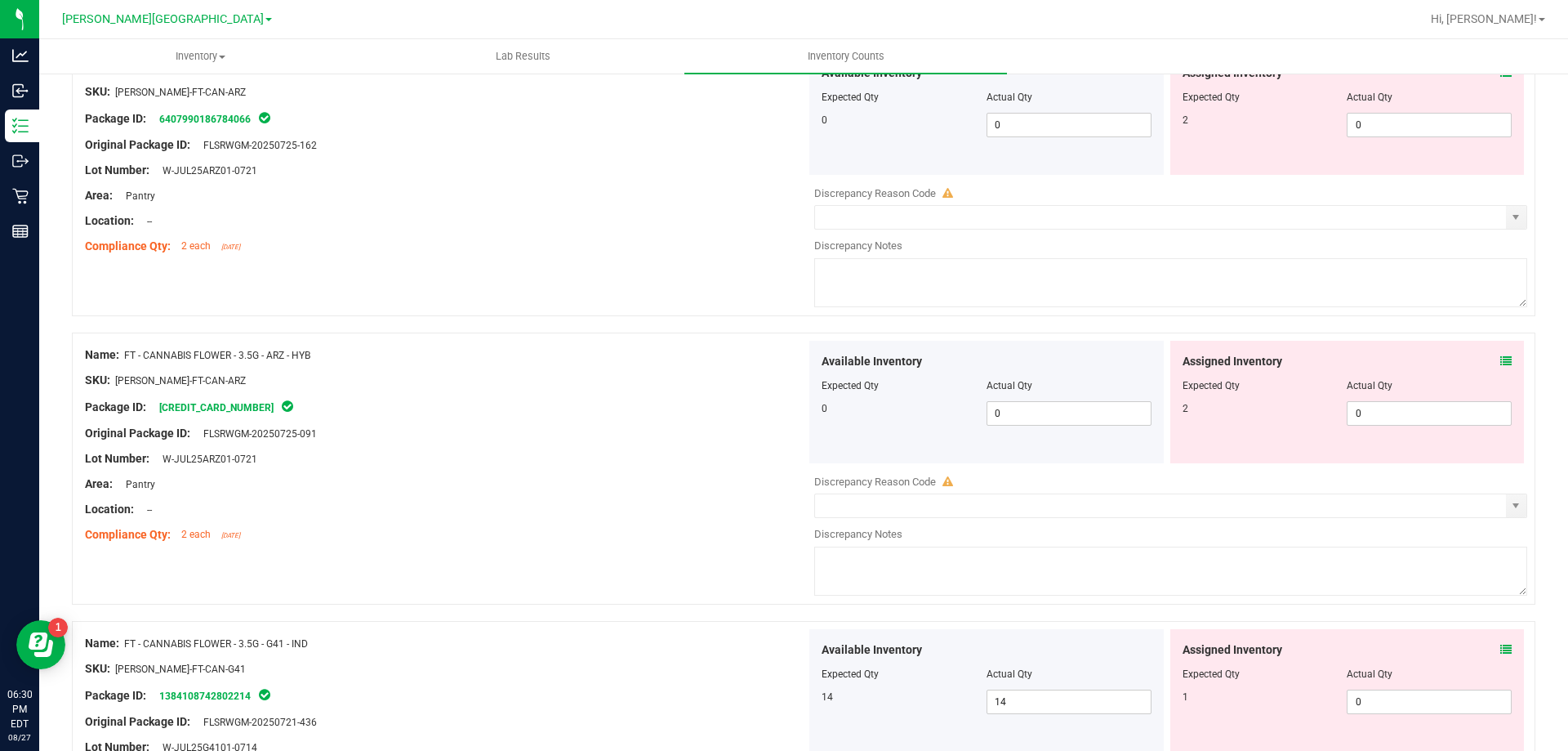
scroll to position [2367, 0]
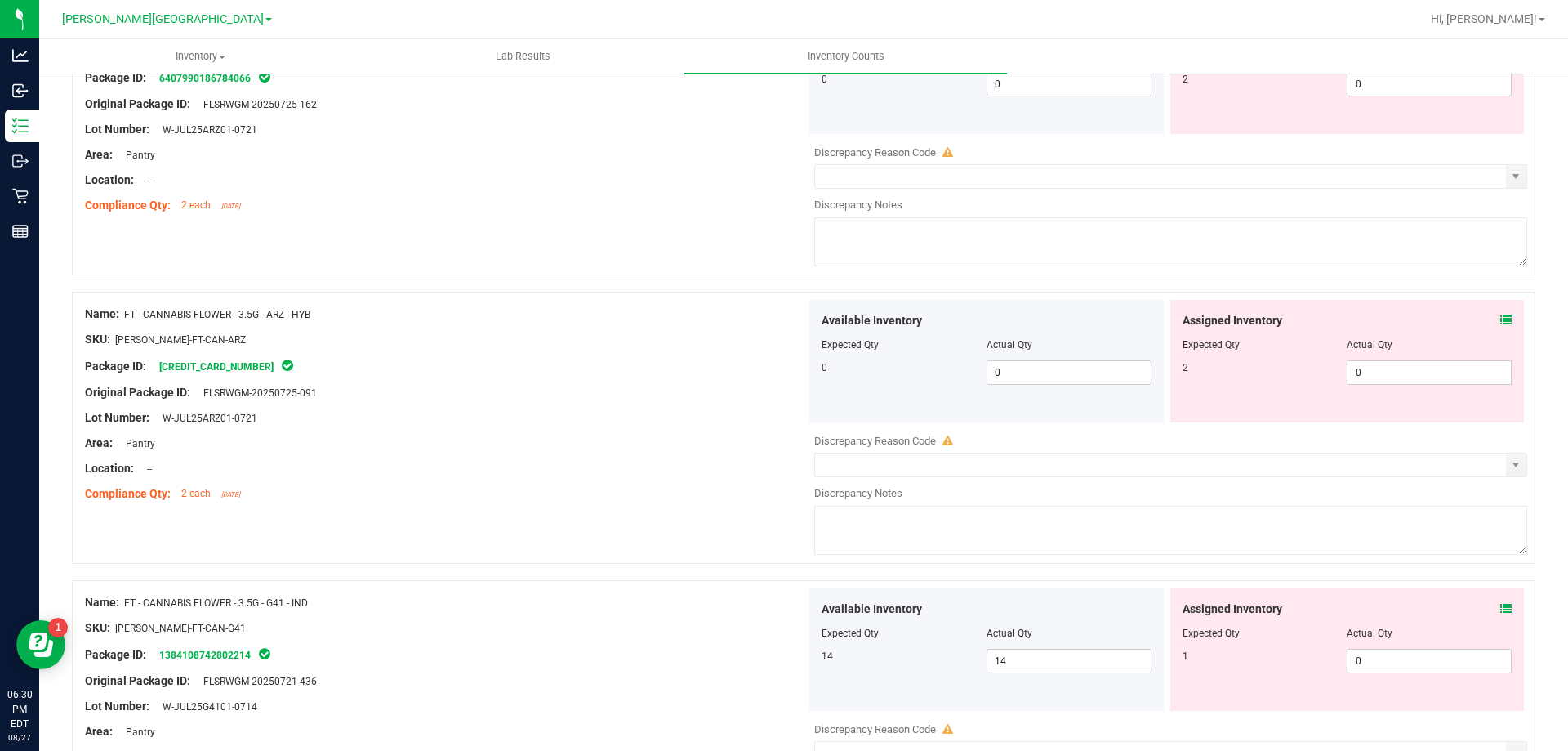
click at [1500, 326] on span at bounding box center [1505, 321] width 11 height 17
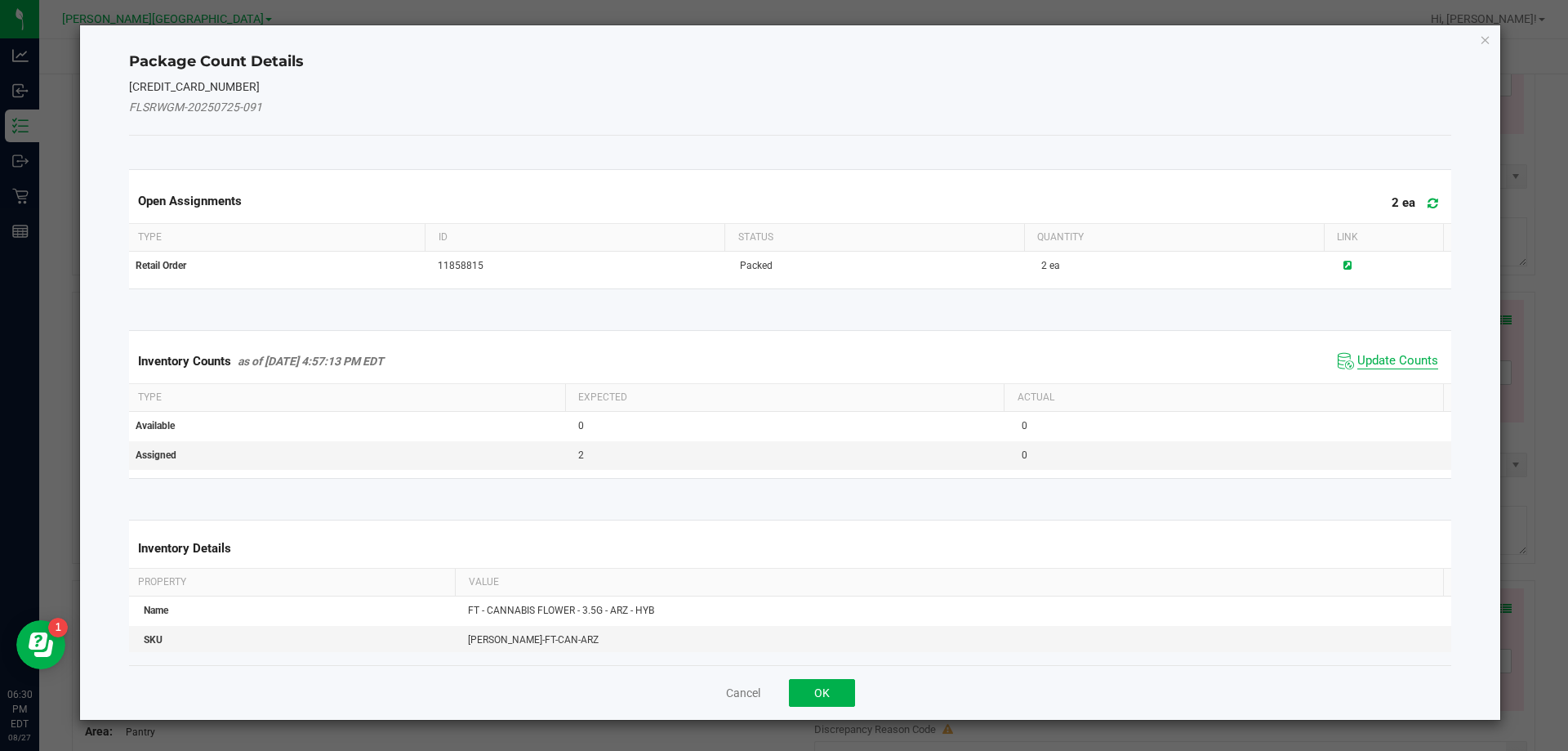
click at [1391, 367] on span "Update Counts" at bounding box center [1398, 361] width 81 height 17
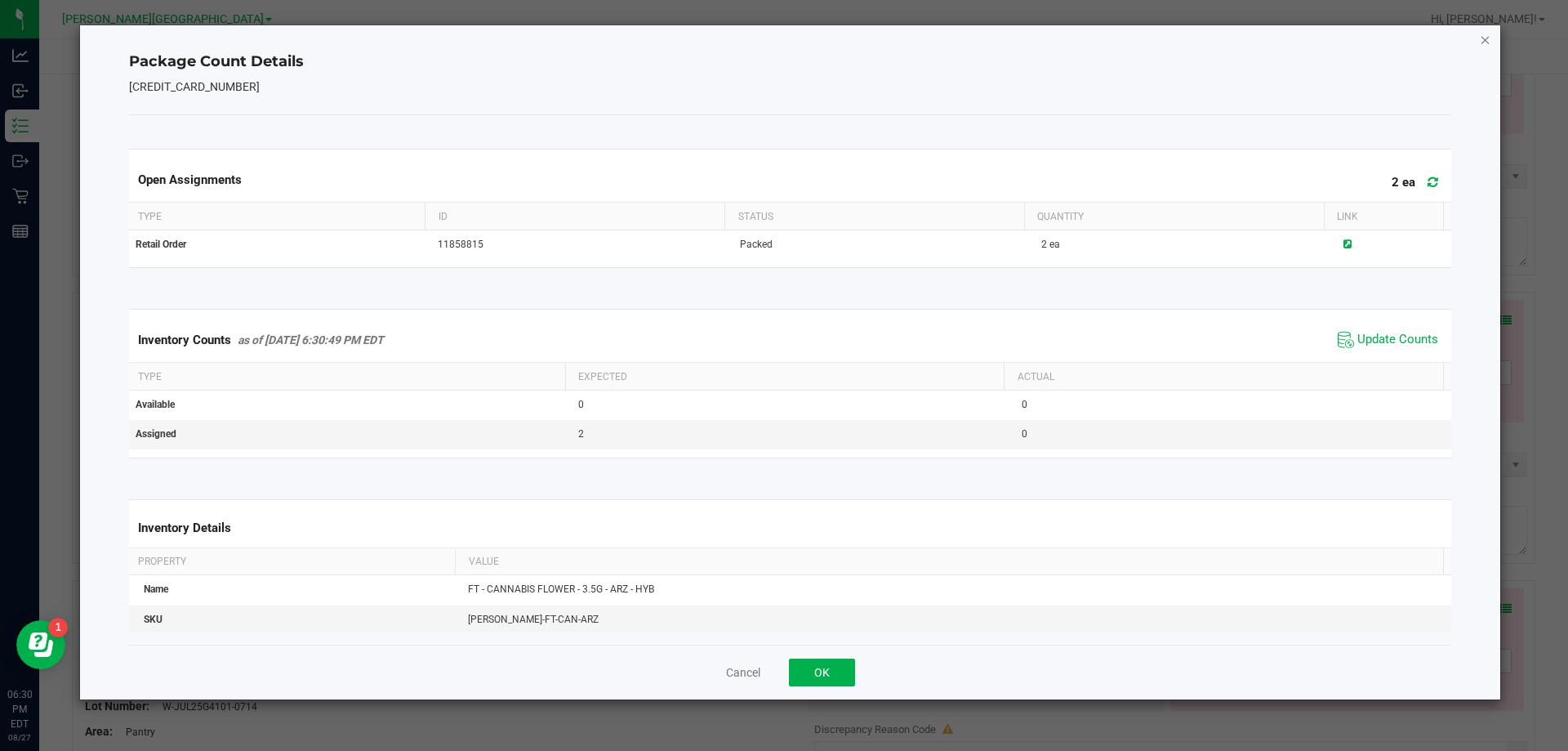
click at [1483, 45] on icon "Close" at bounding box center [1485, 39] width 11 height 20
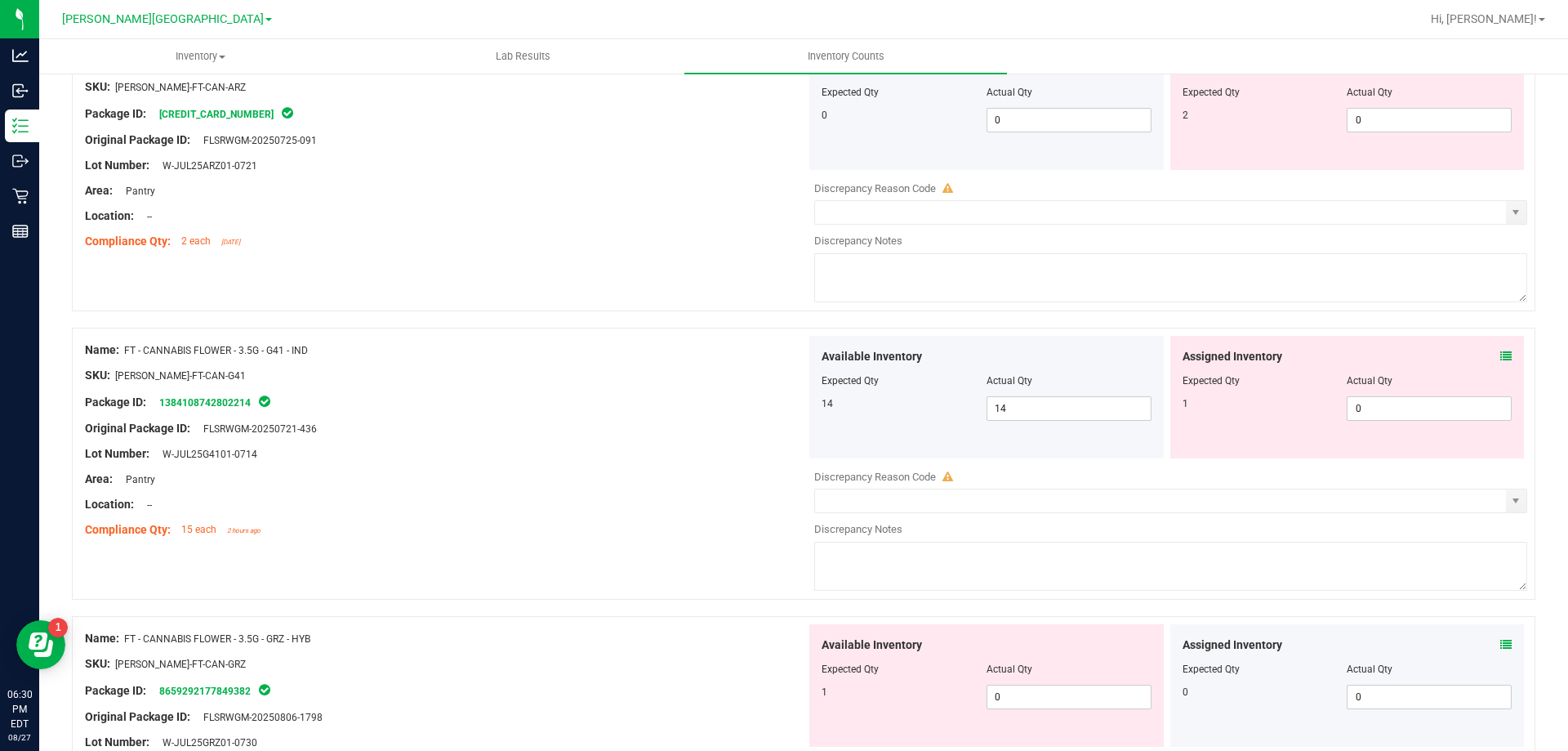
scroll to position [2623, 0]
click at [1500, 354] on icon at bounding box center [1505, 352] width 11 height 11
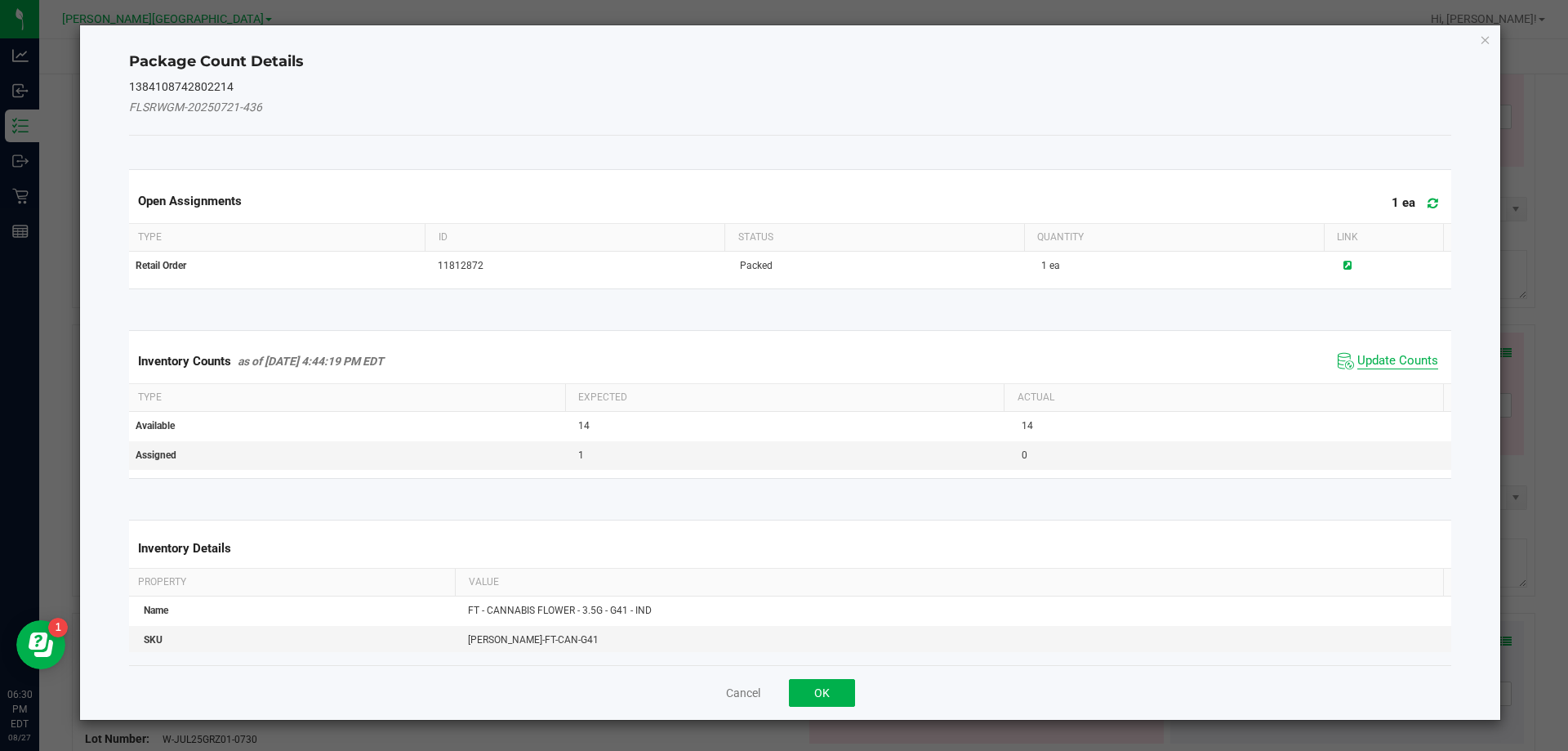
click at [1399, 364] on span "Update Counts" at bounding box center [1398, 361] width 81 height 17
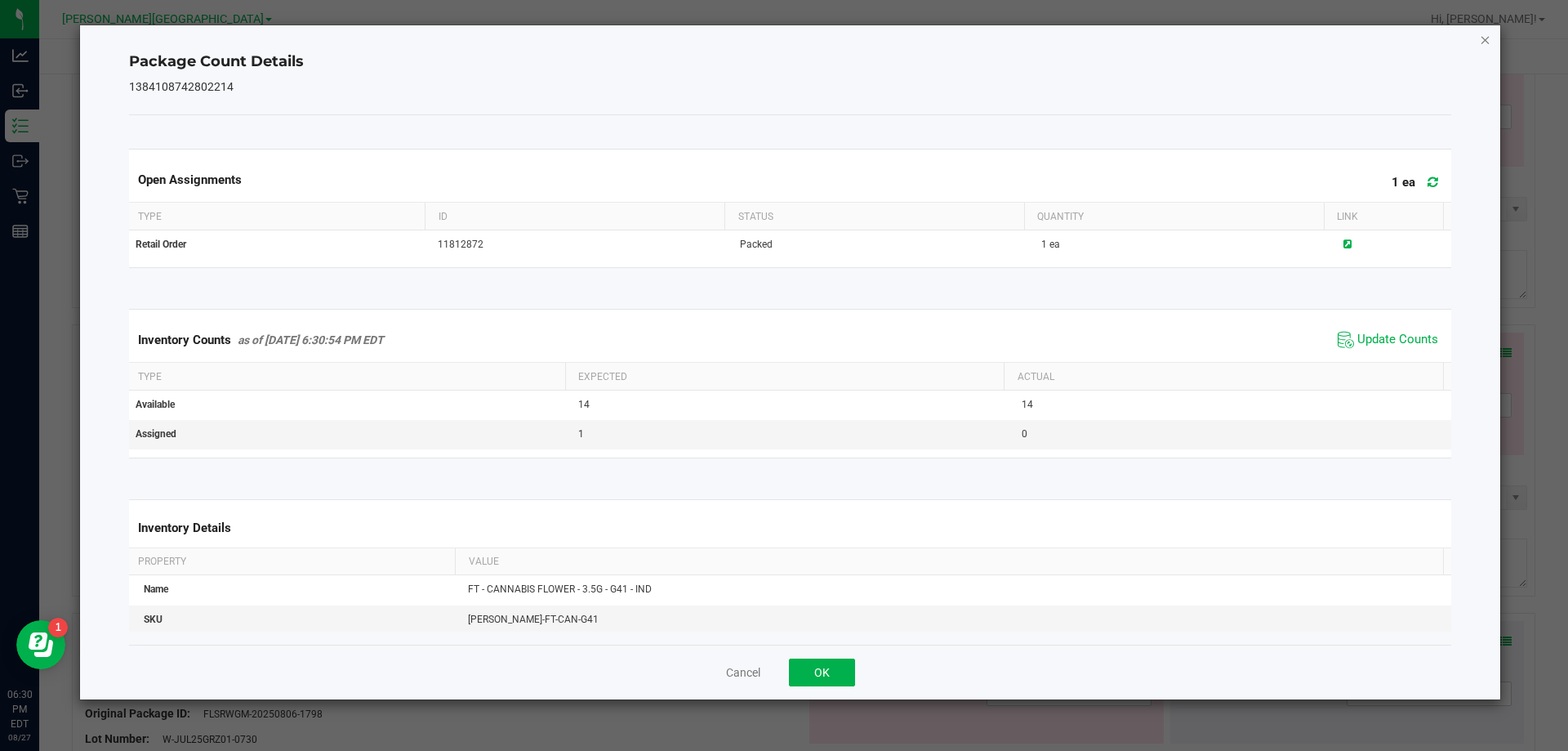
click at [1486, 47] on icon "Close" at bounding box center [1485, 39] width 11 height 20
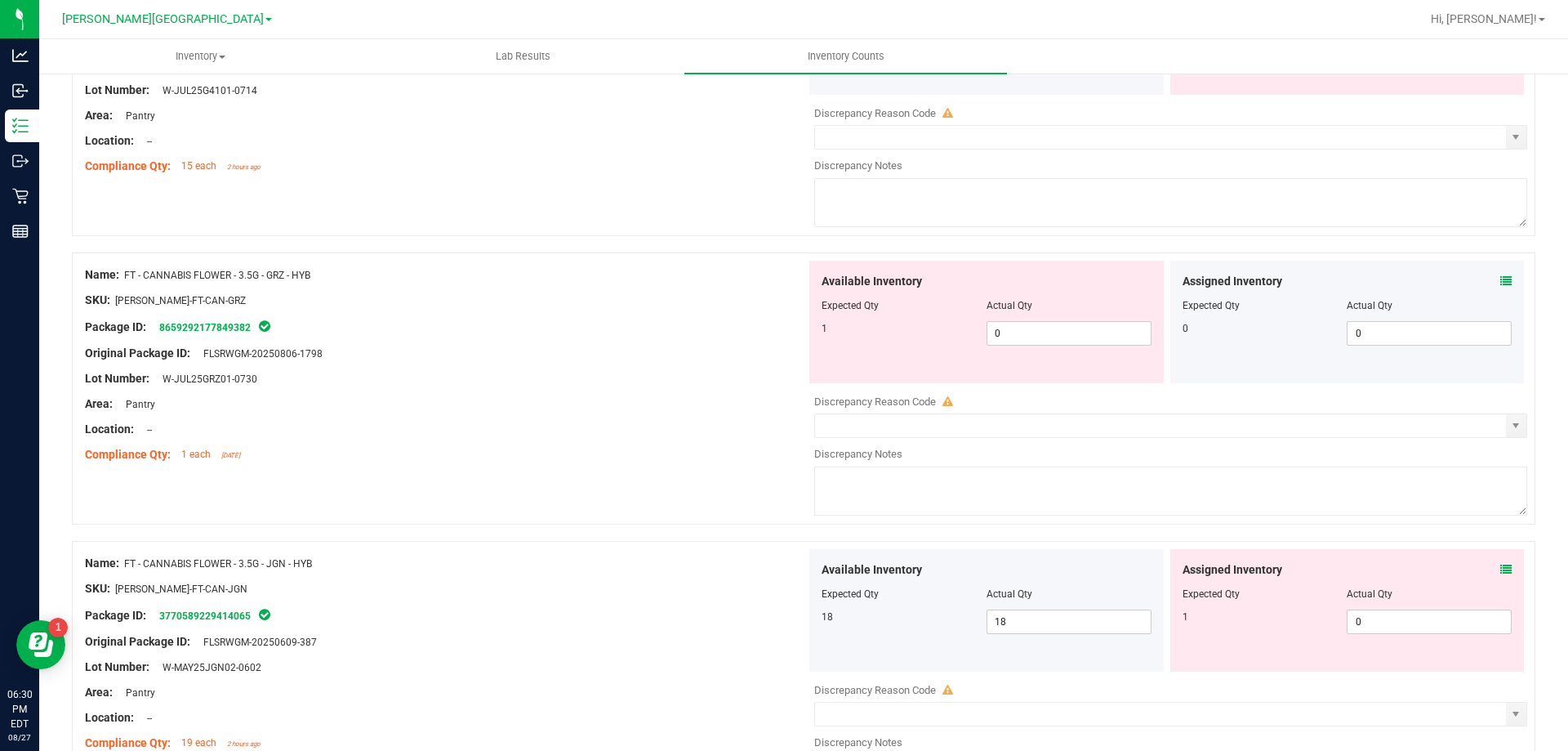
scroll to position [3016, 0]
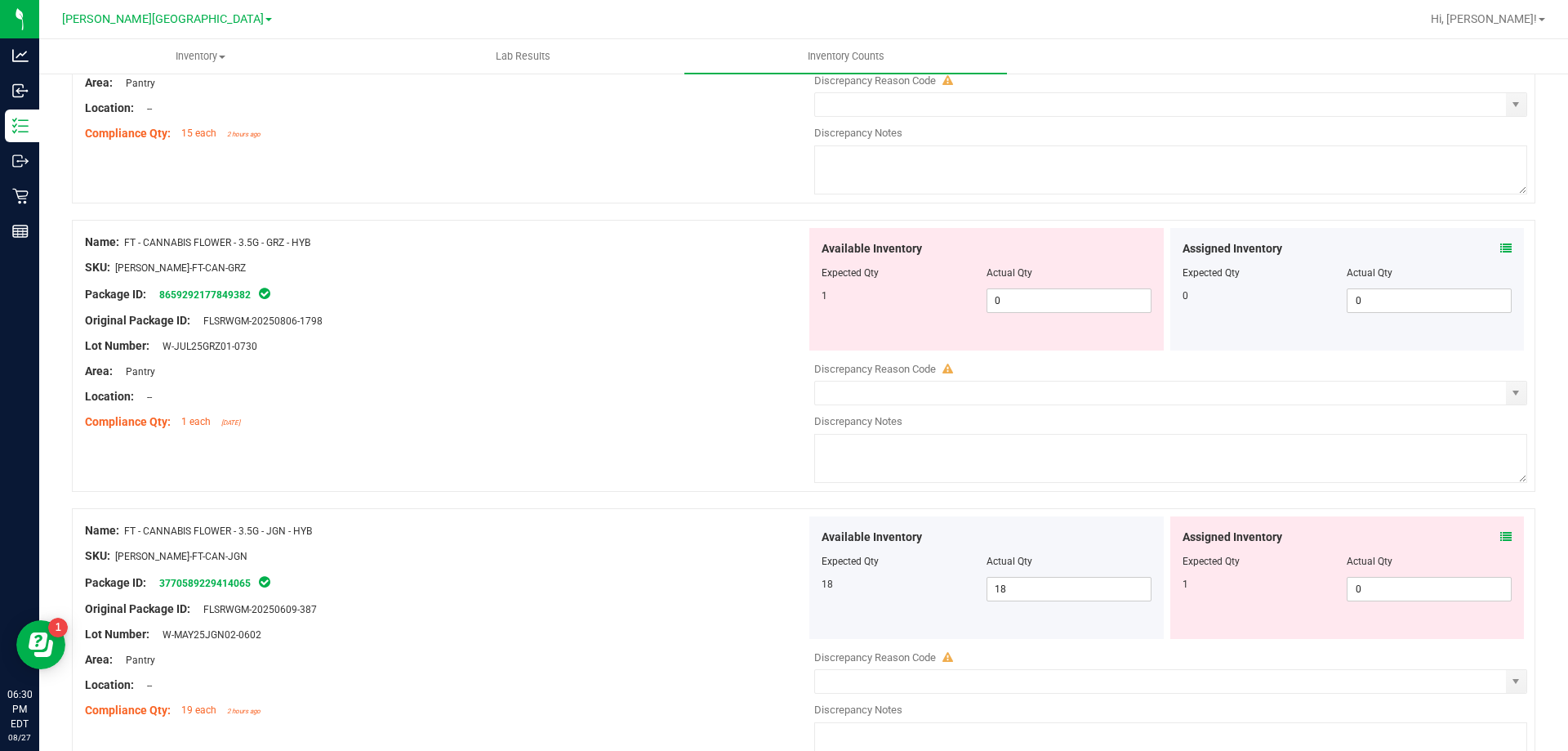
click at [1500, 248] on icon at bounding box center [1505, 248] width 11 height 11
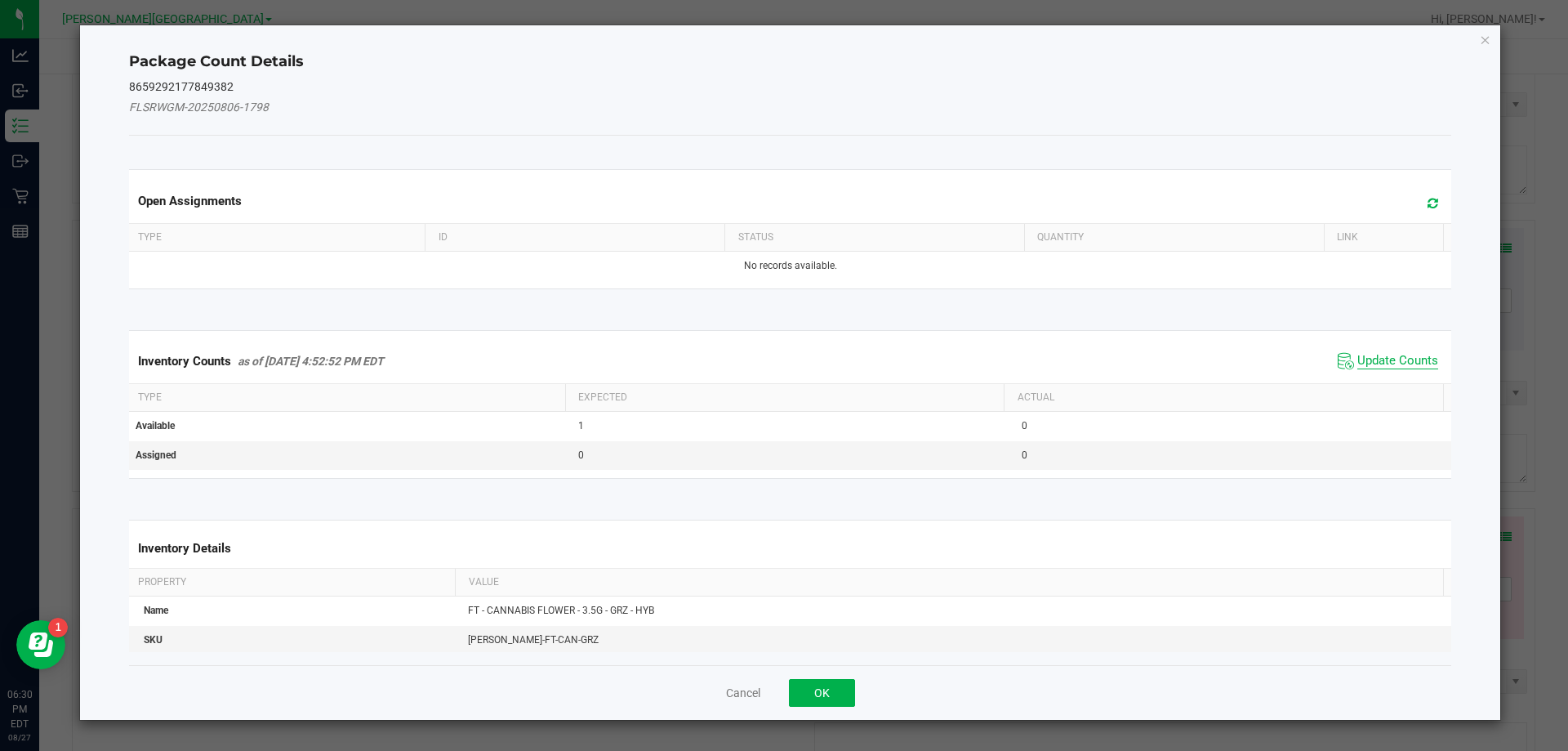
click at [1400, 368] on span "Update Counts" at bounding box center [1398, 361] width 81 height 17
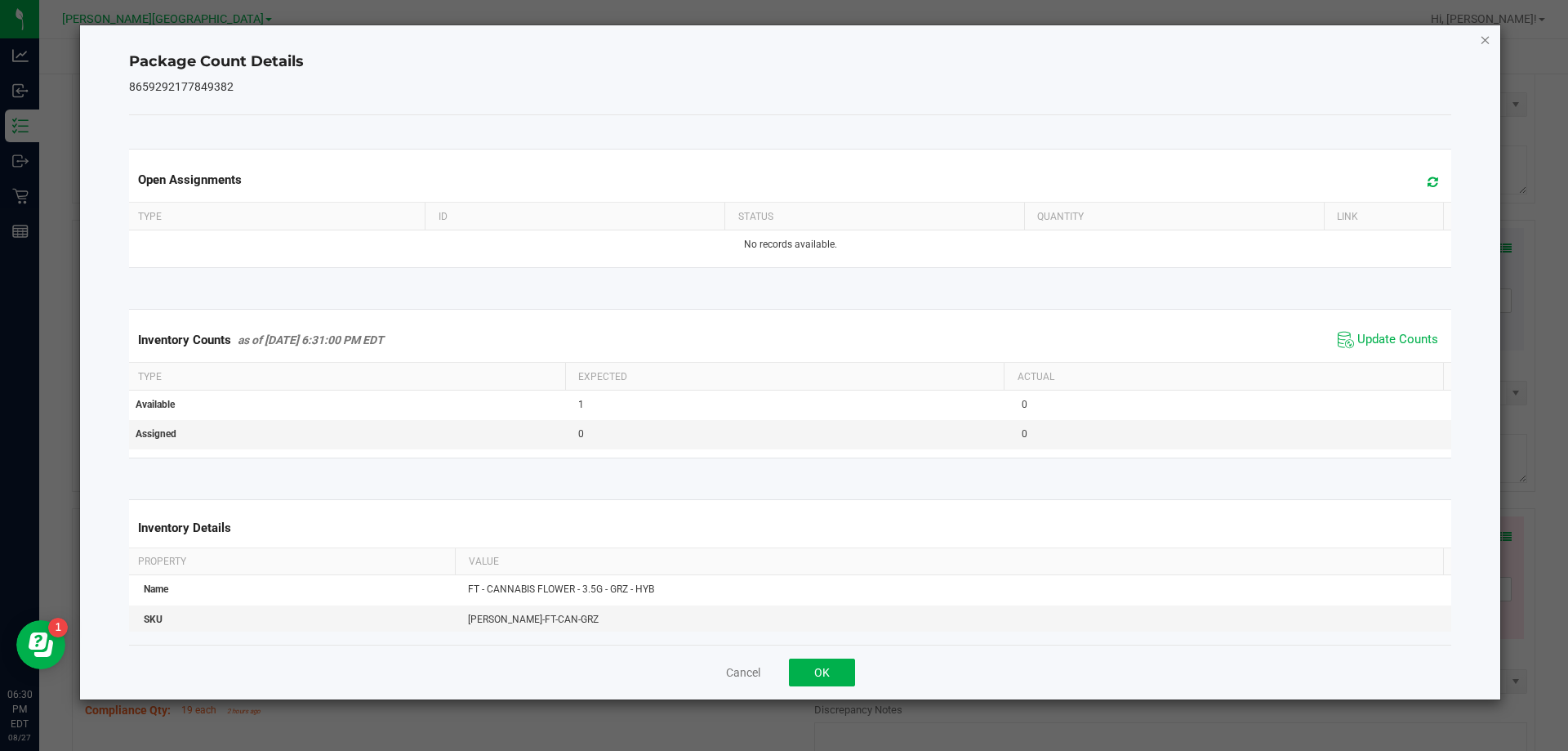
click at [1490, 47] on icon "Close" at bounding box center [1485, 39] width 11 height 20
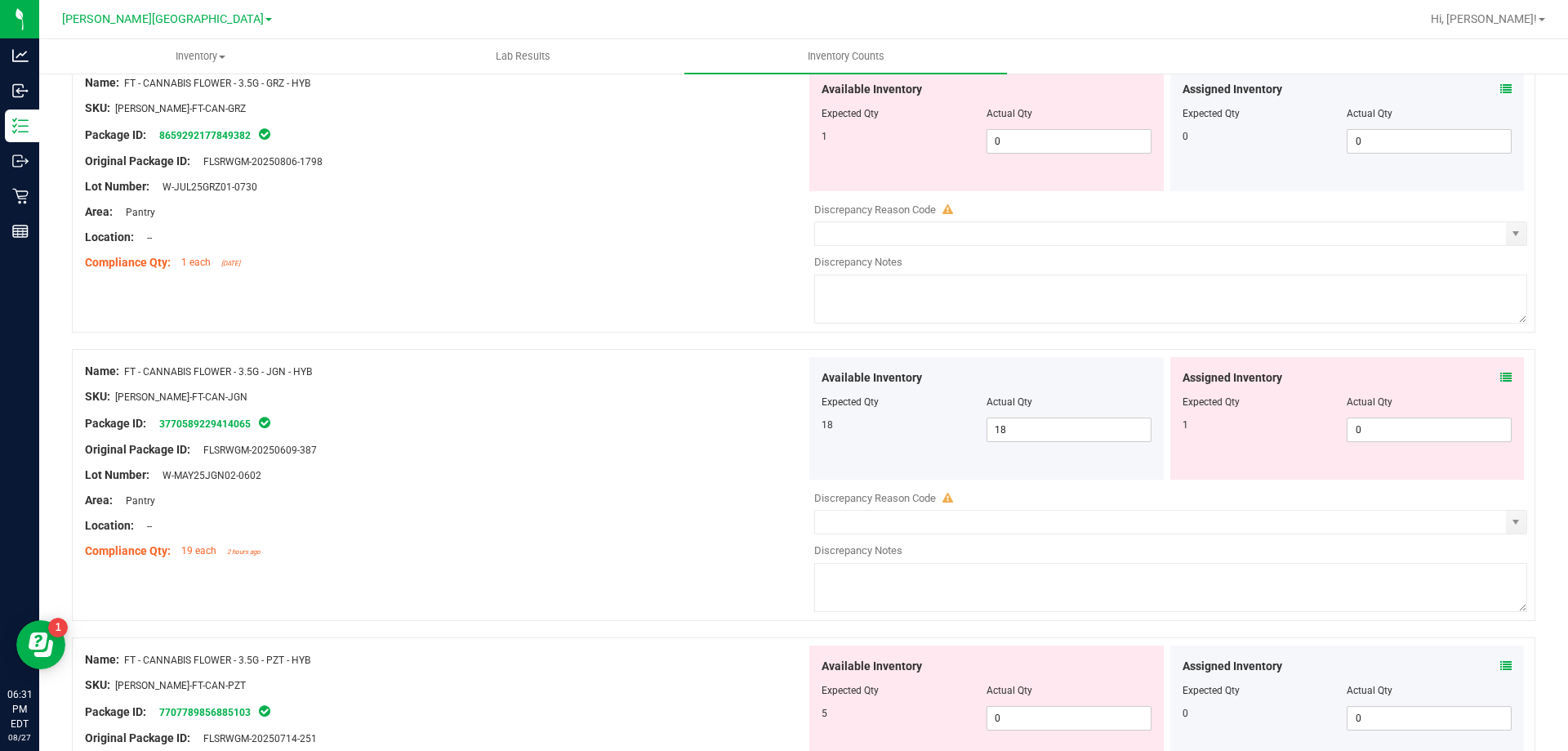
scroll to position [3183, 0]
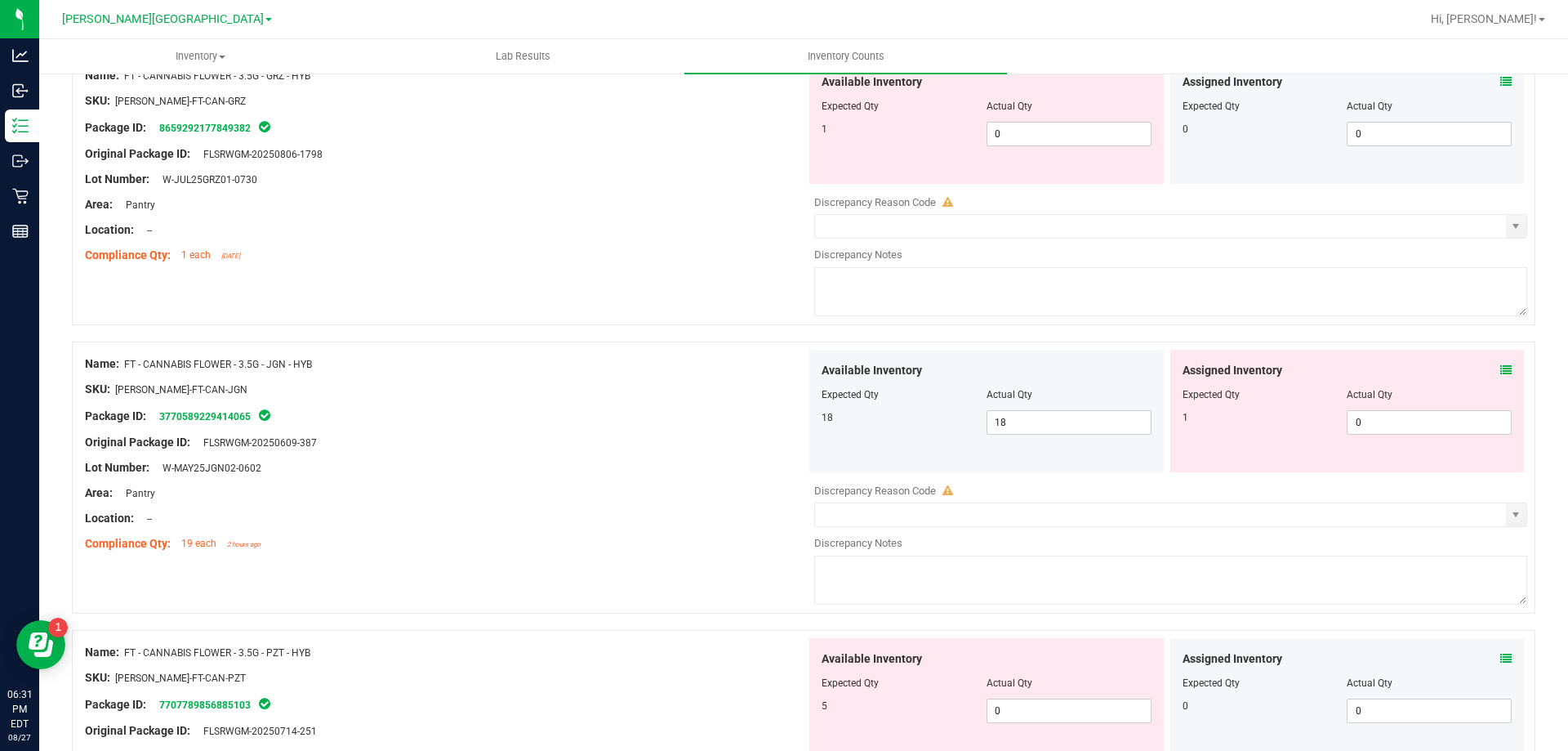
click at [1500, 369] on icon at bounding box center [1505, 370] width 11 height 11
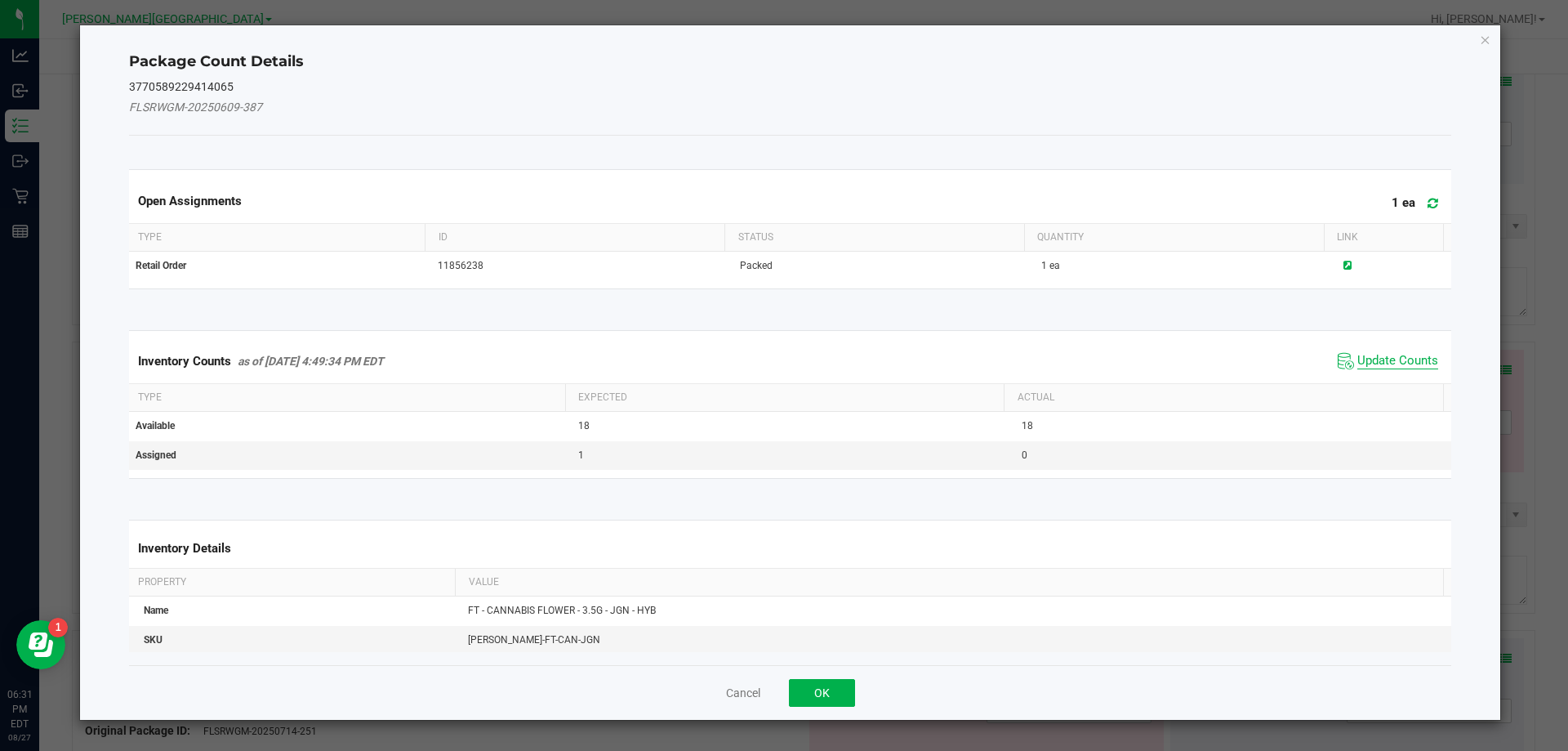
click at [1393, 362] on span "Update Counts" at bounding box center [1398, 361] width 81 height 17
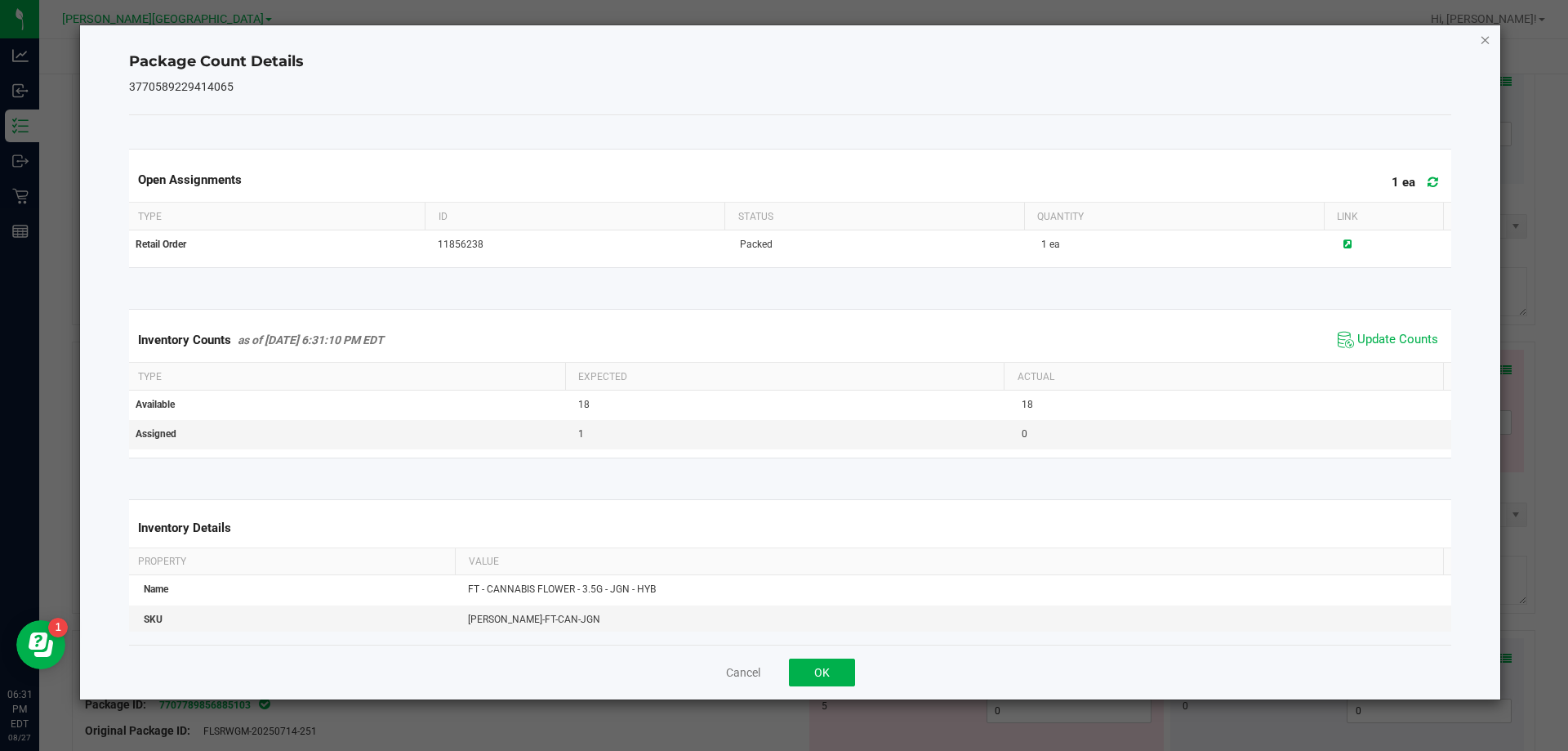
click at [1488, 43] on icon "Close" at bounding box center [1485, 39] width 11 height 20
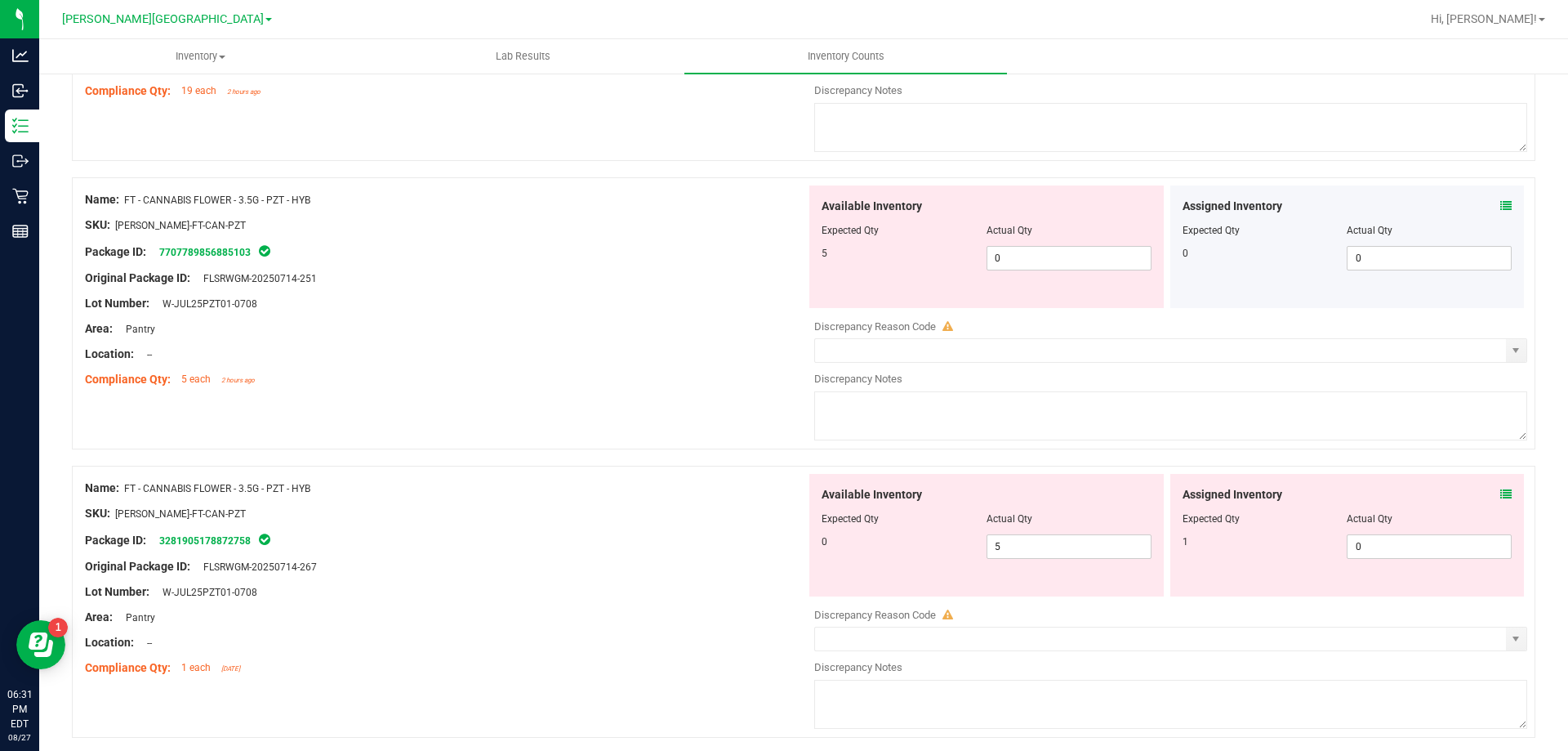
scroll to position [3639, 0]
click at [1068, 540] on input "5" at bounding box center [1069, 543] width 163 height 23
click at [1054, 251] on input "0" at bounding box center [1069, 255] width 163 height 23
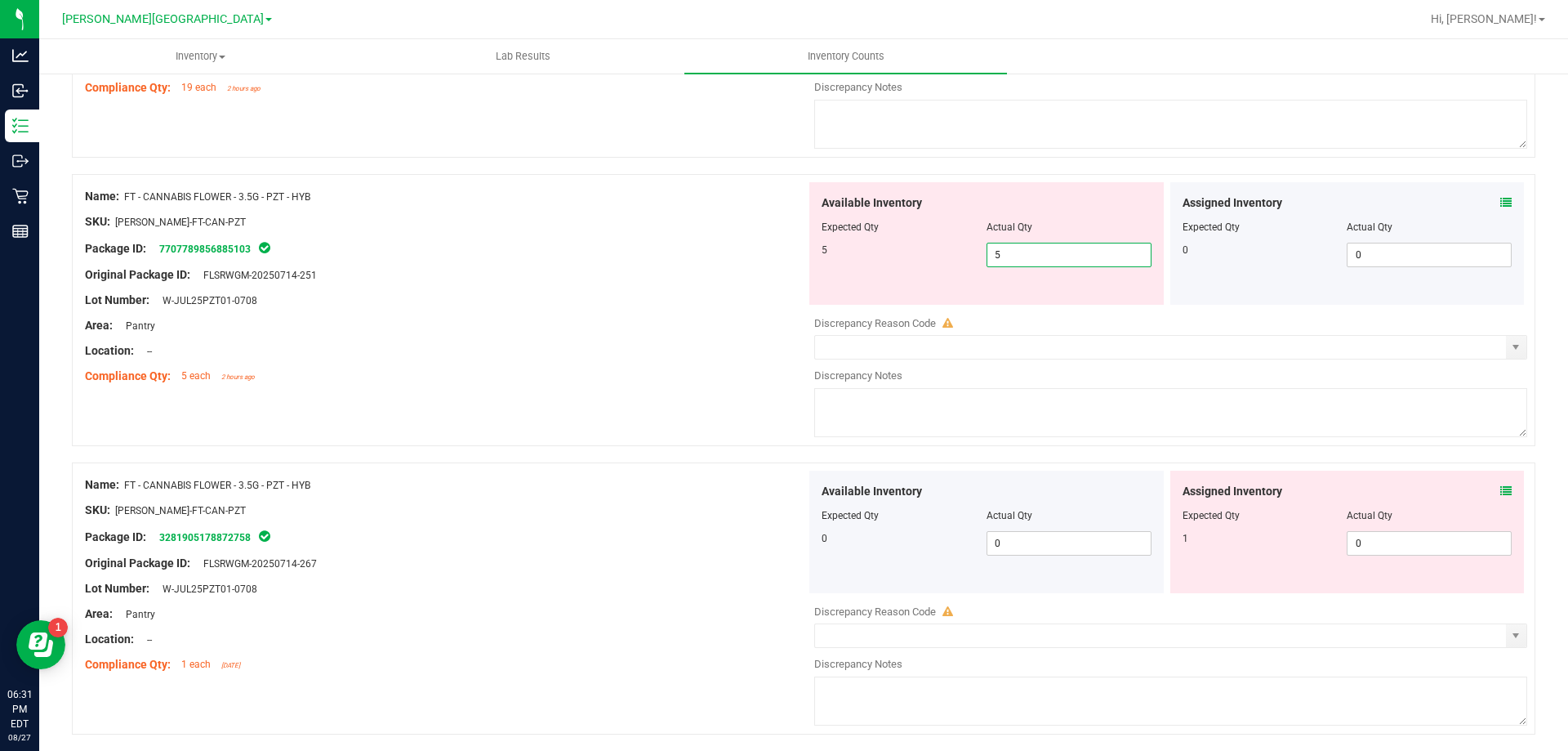
click at [1491, 491] on div "Assigned Inventory Expected Qty Actual Qty 1 0 0" at bounding box center [1348, 532] width 355 height 123
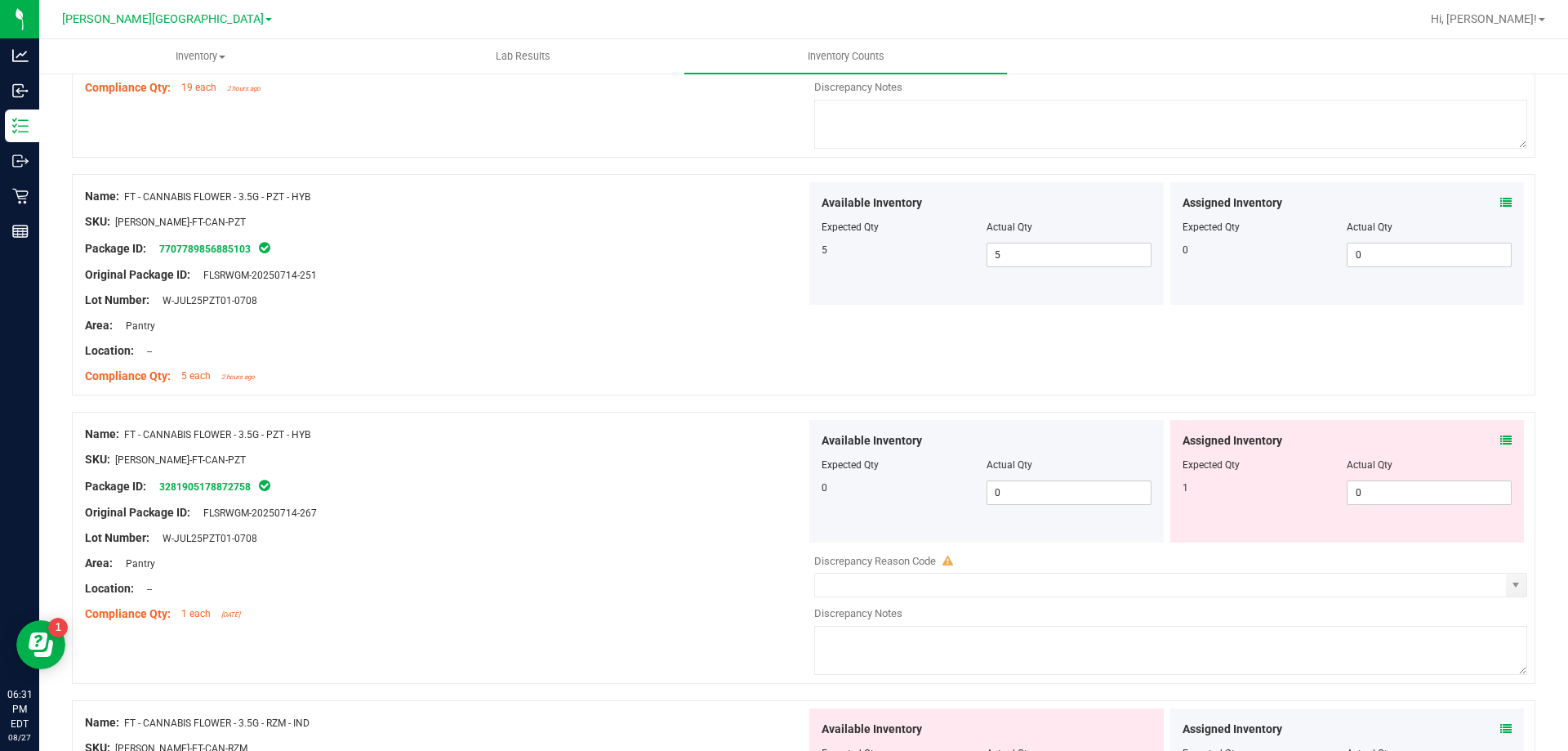
click at [1500, 444] on icon at bounding box center [1505, 440] width 11 height 11
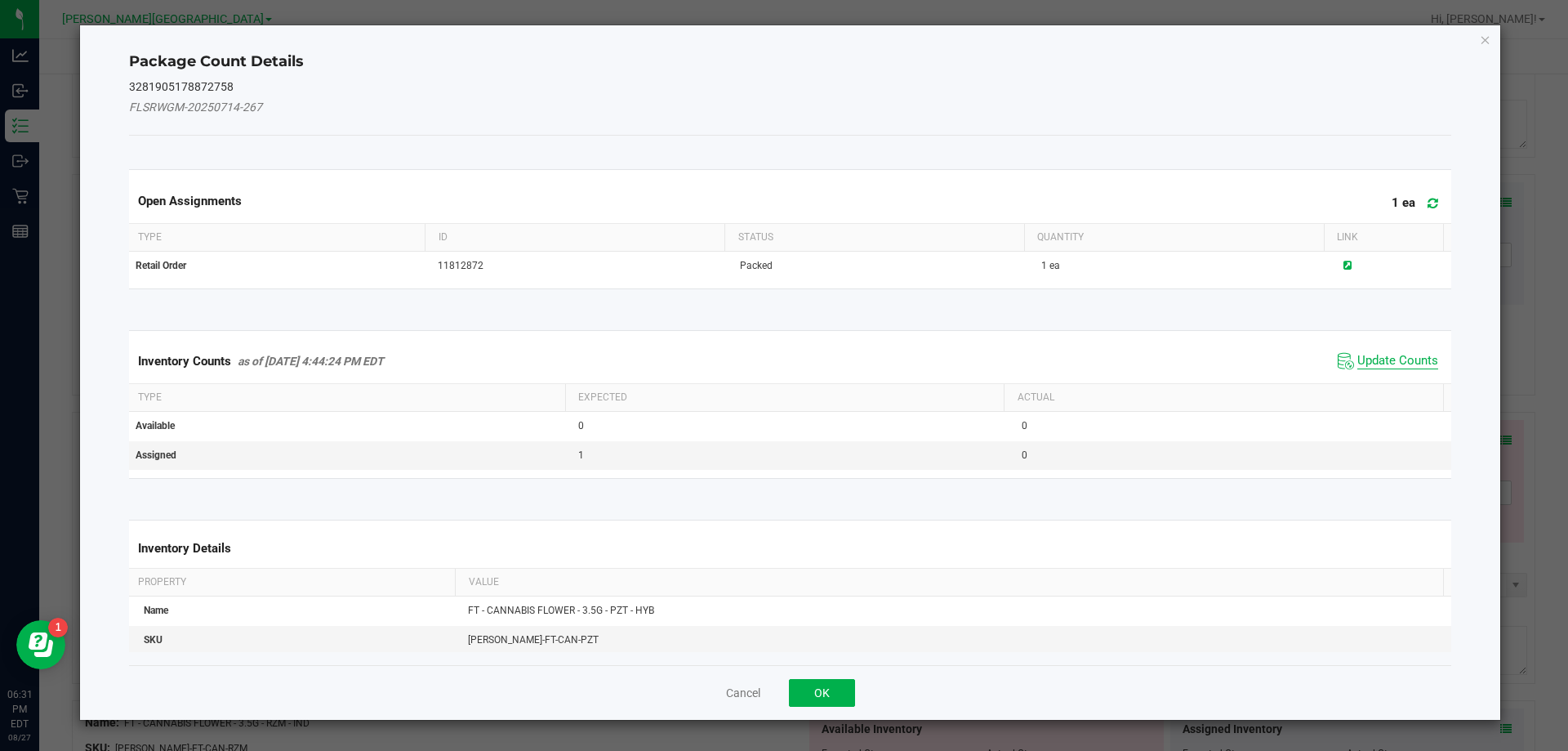
click at [1399, 365] on span "Update Counts" at bounding box center [1398, 361] width 81 height 17
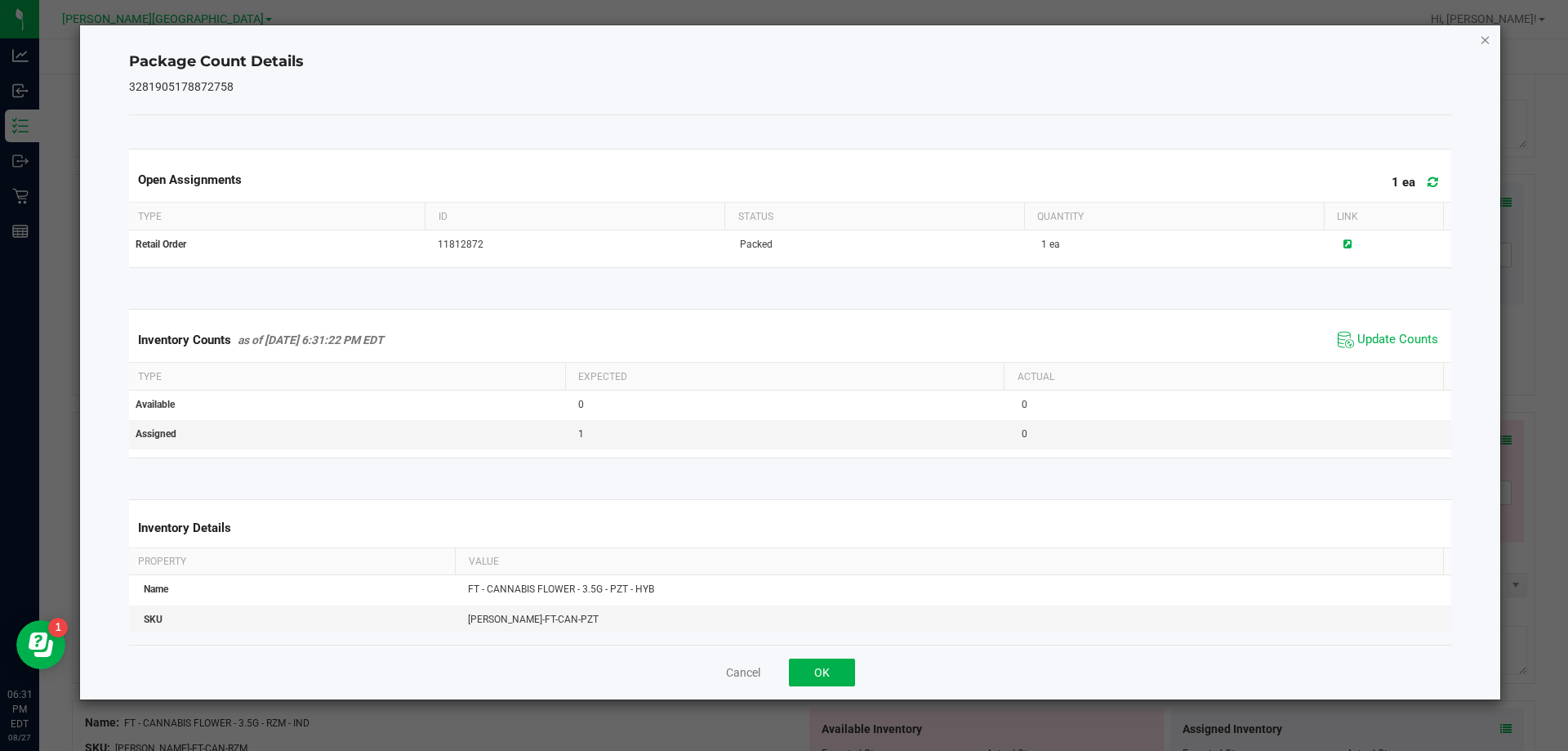
click at [1486, 47] on icon "Close" at bounding box center [1485, 39] width 11 height 20
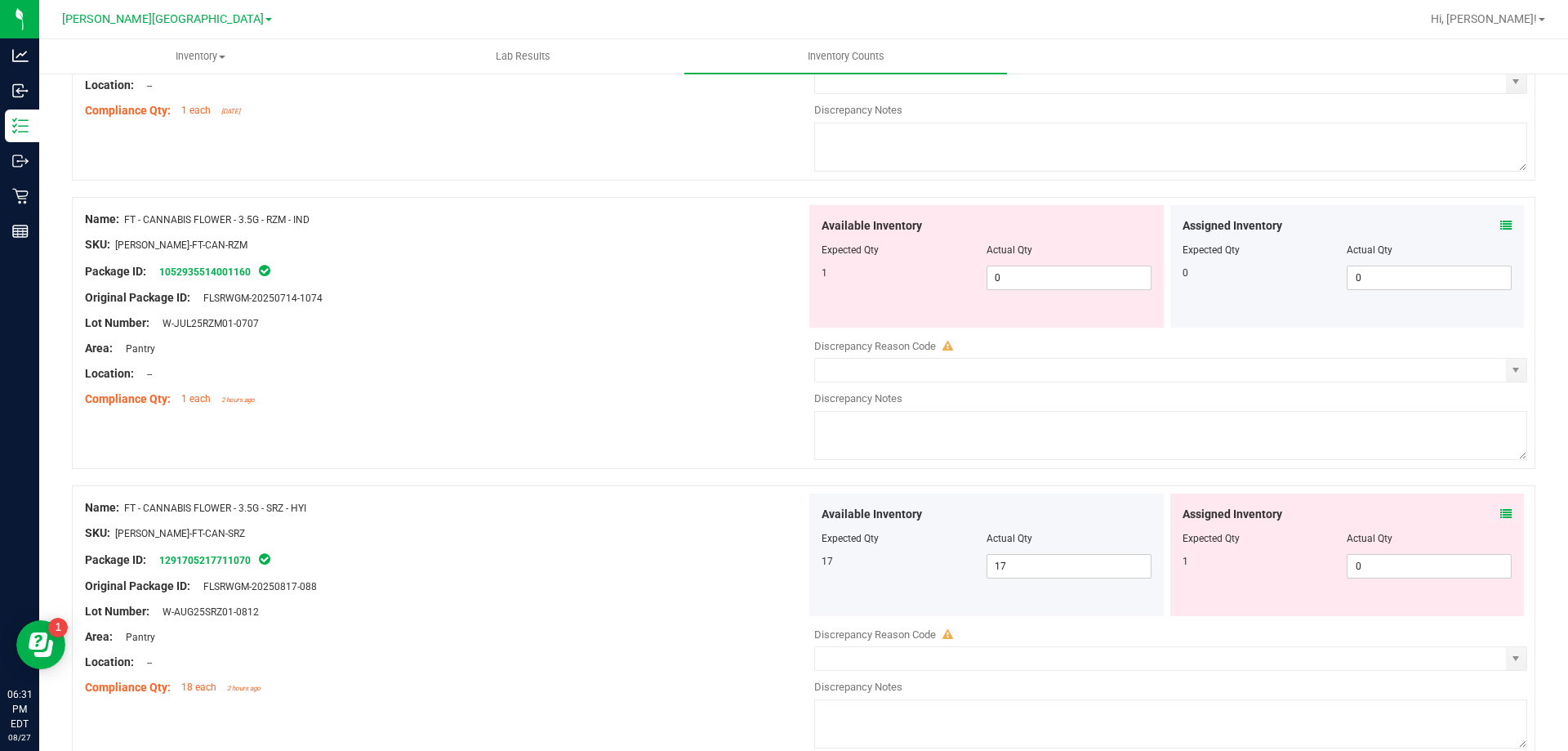
scroll to position [4143, 0]
click at [1500, 228] on icon at bounding box center [1505, 225] width 11 height 11
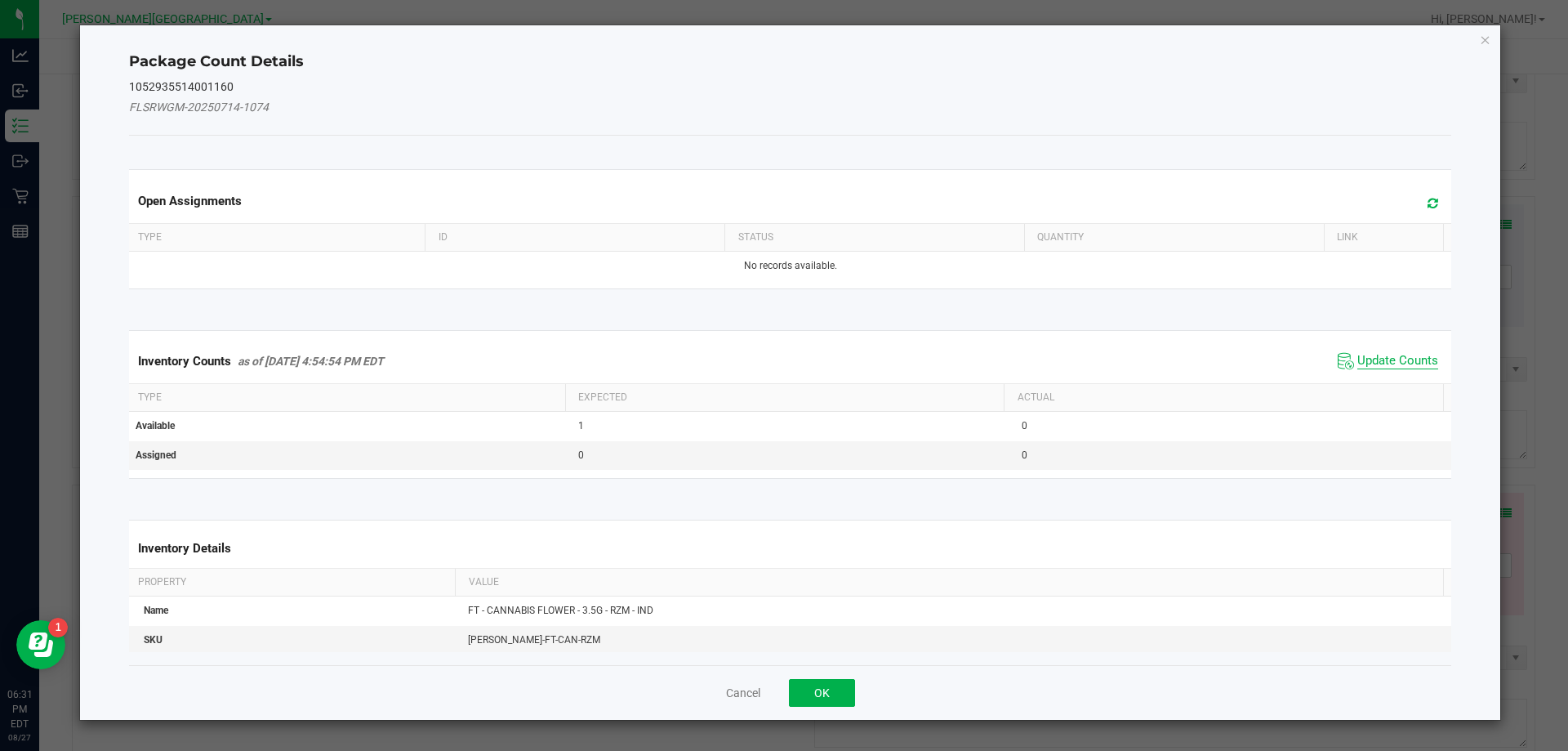
click at [1391, 359] on span "Update Counts" at bounding box center [1398, 361] width 81 height 17
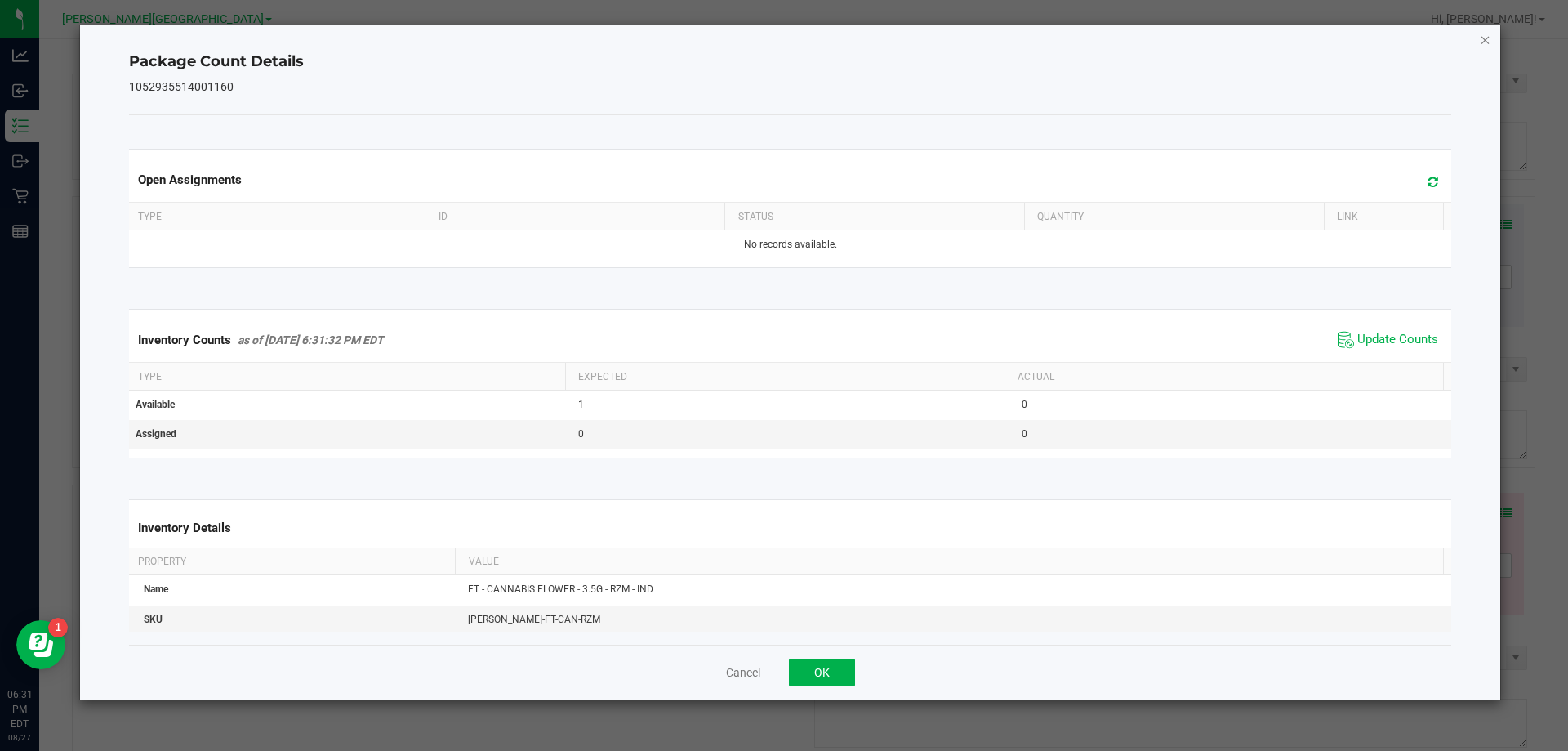
click at [1484, 48] on icon "Close" at bounding box center [1485, 39] width 11 height 20
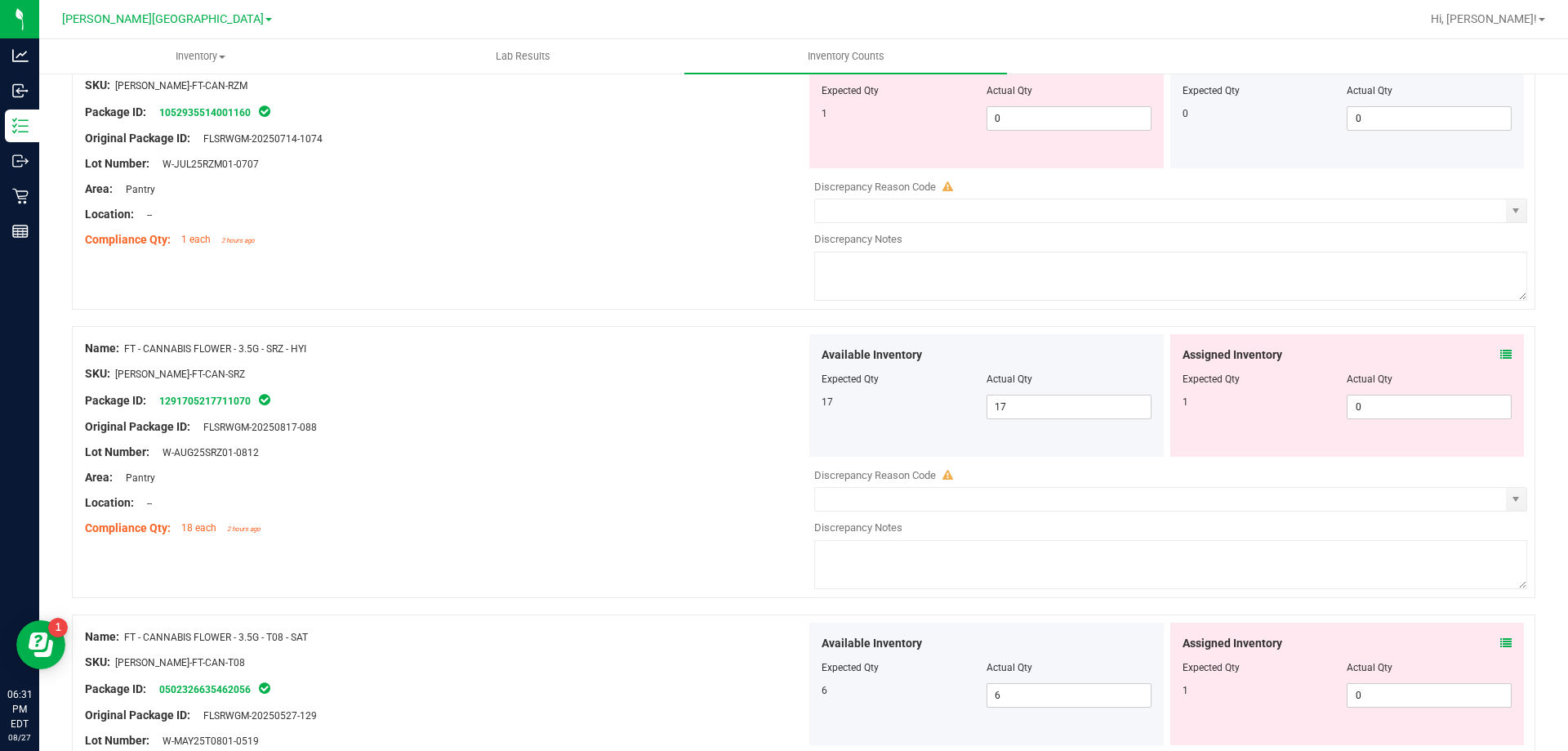
scroll to position [4436, 0]
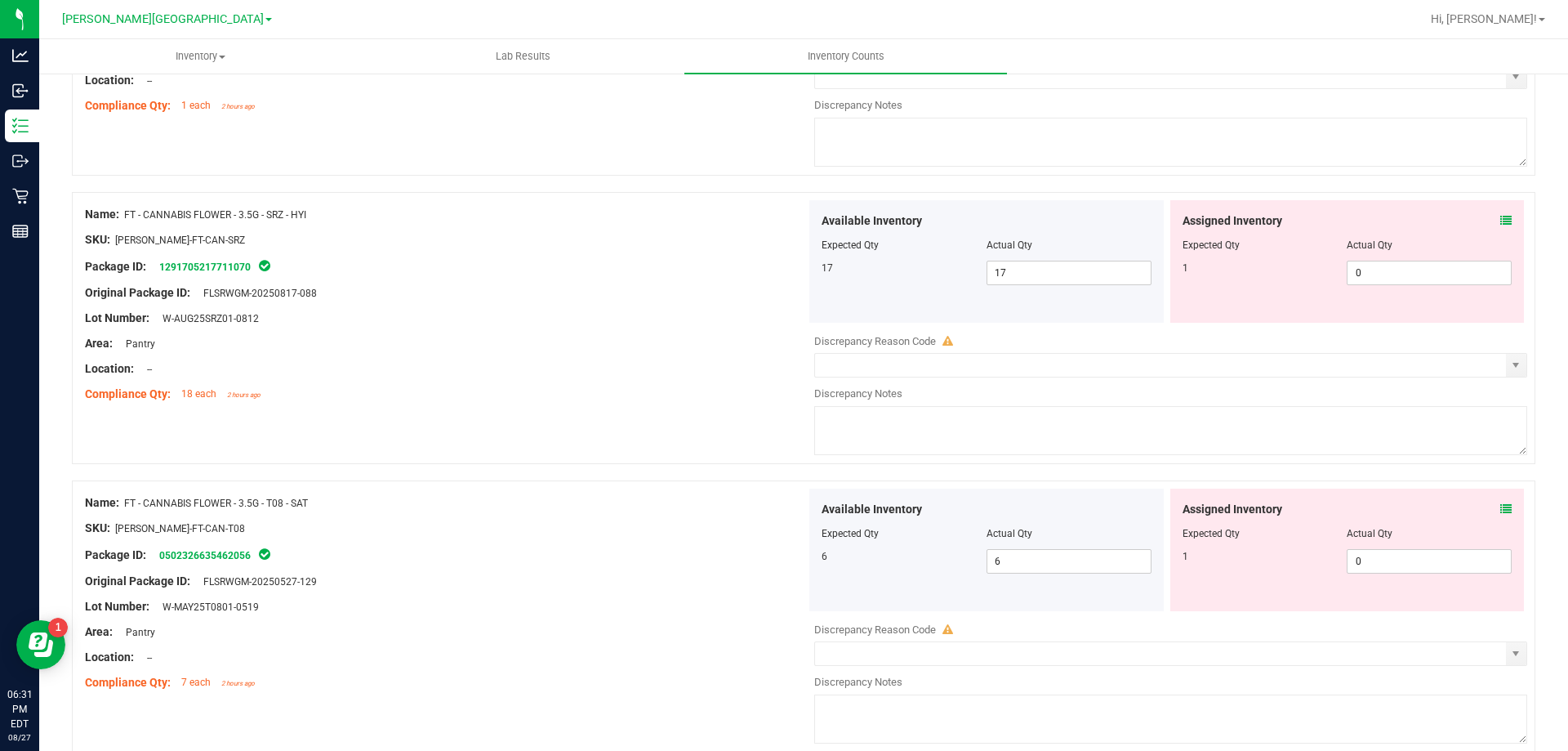
click at [1500, 221] on icon at bounding box center [1505, 220] width 11 height 11
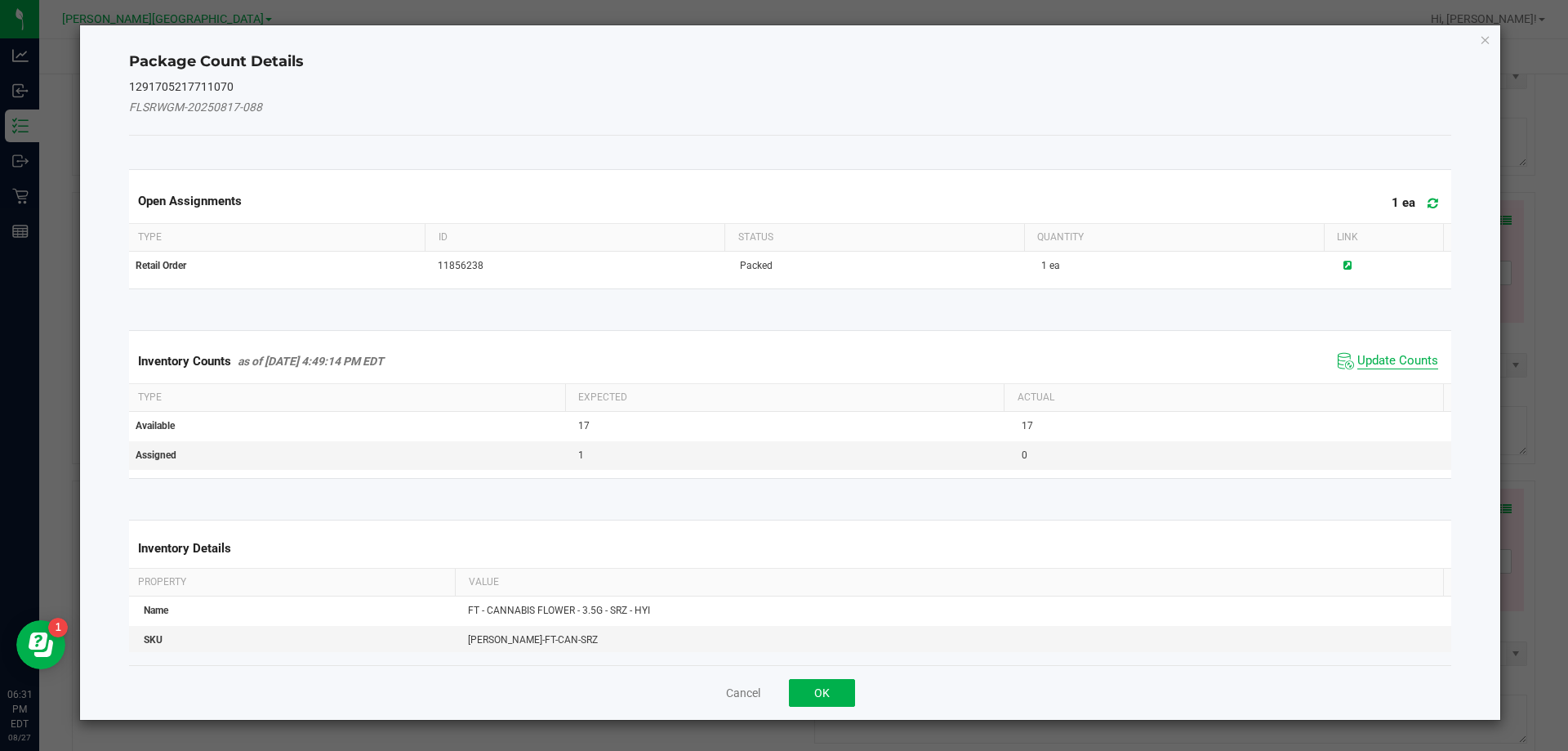
click at [1402, 365] on span "Update Counts" at bounding box center [1398, 361] width 81 height 17
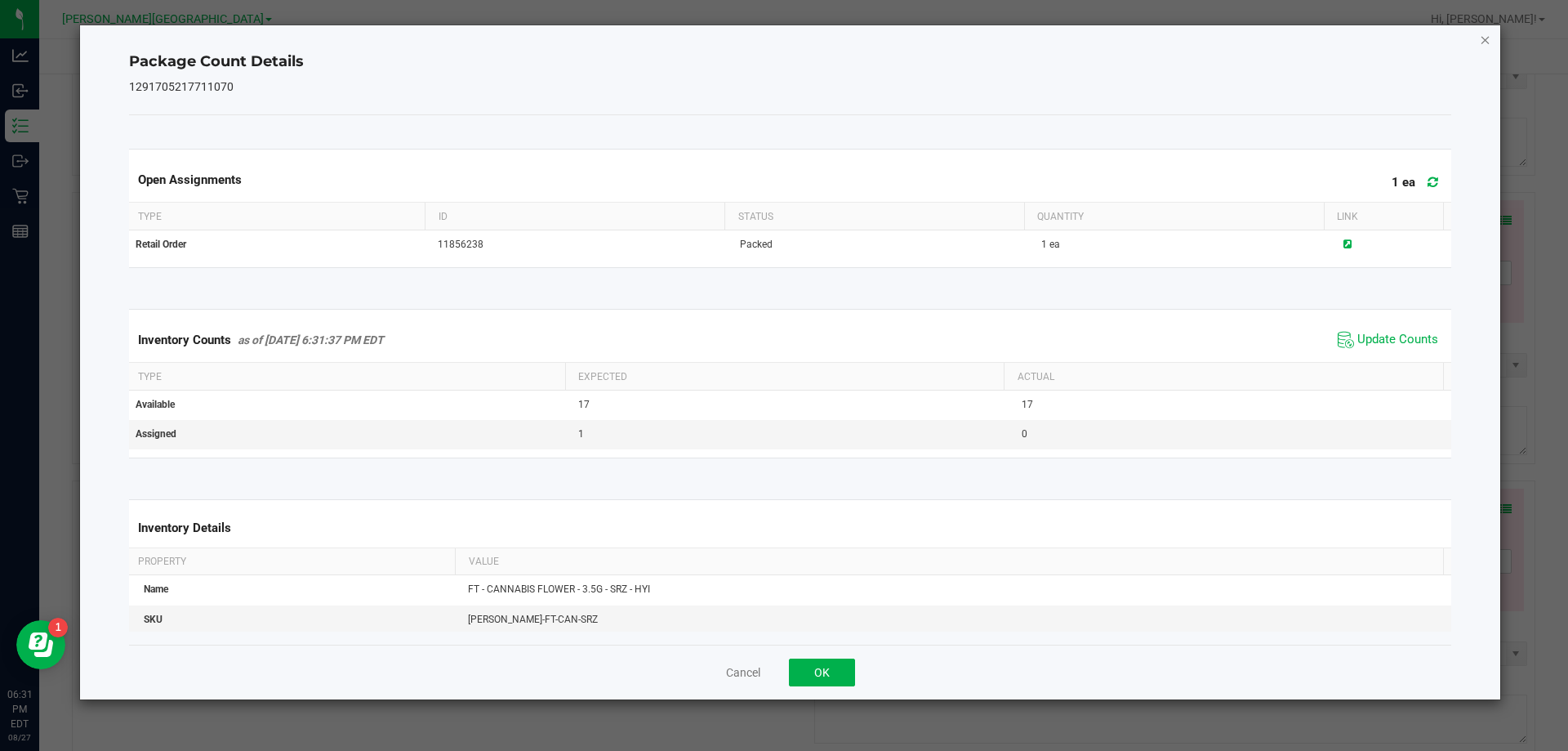
click at [1490, 46] on icon "Close" at bounding box center [1485, 39] width 11 height 20
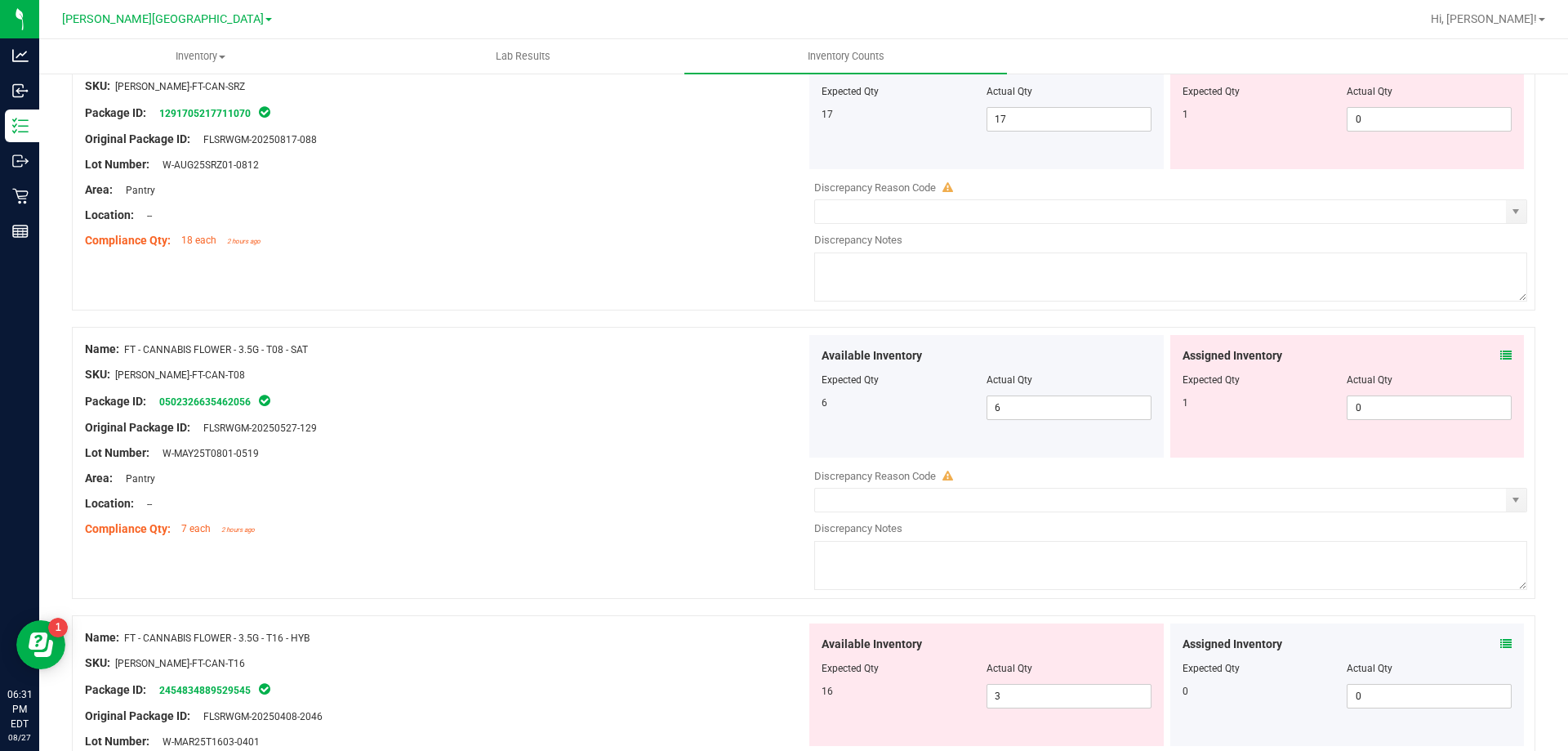
scroll to position [4657, 0]
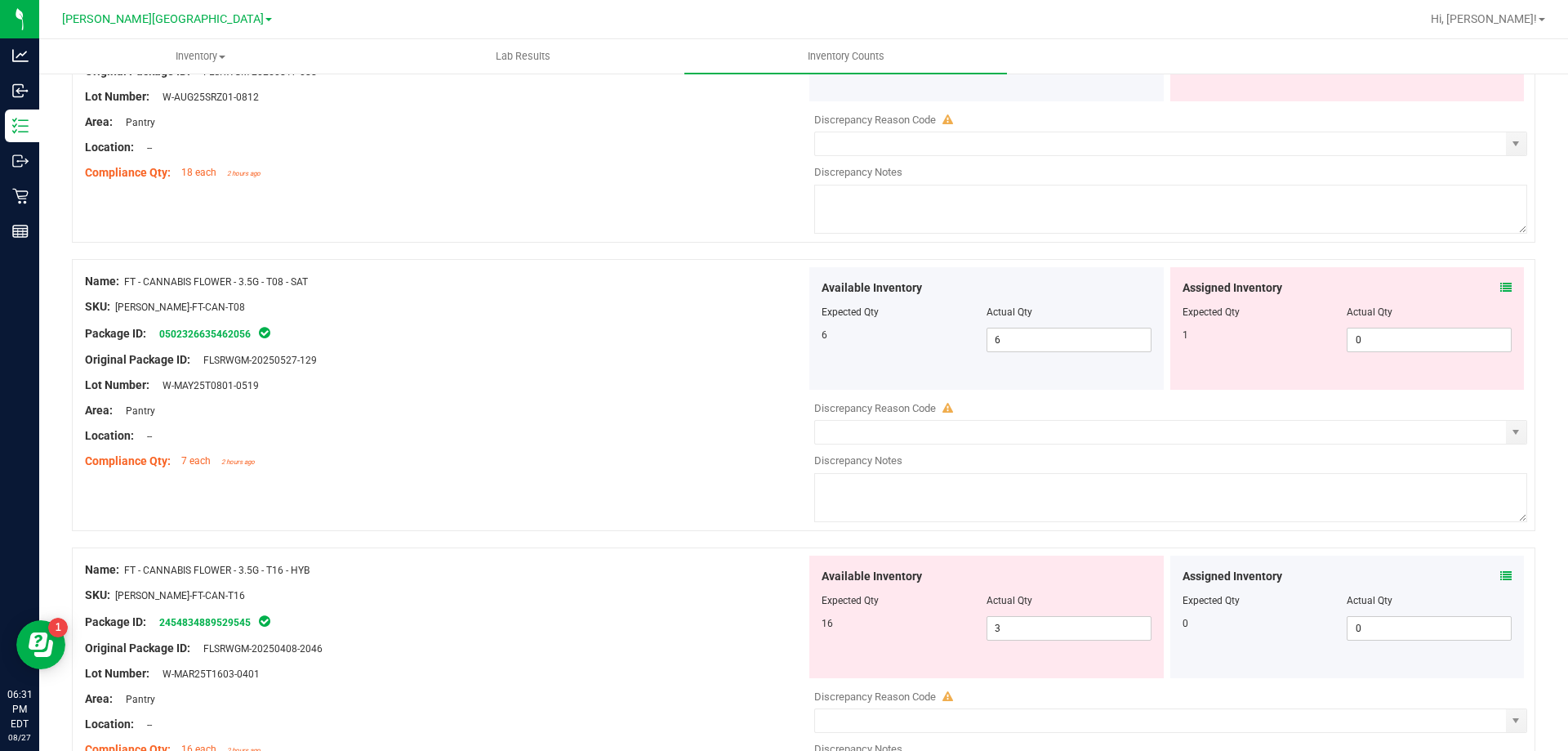
click at [1500, 287] on icon at bounding box center [1505, 287] width 11 height 11
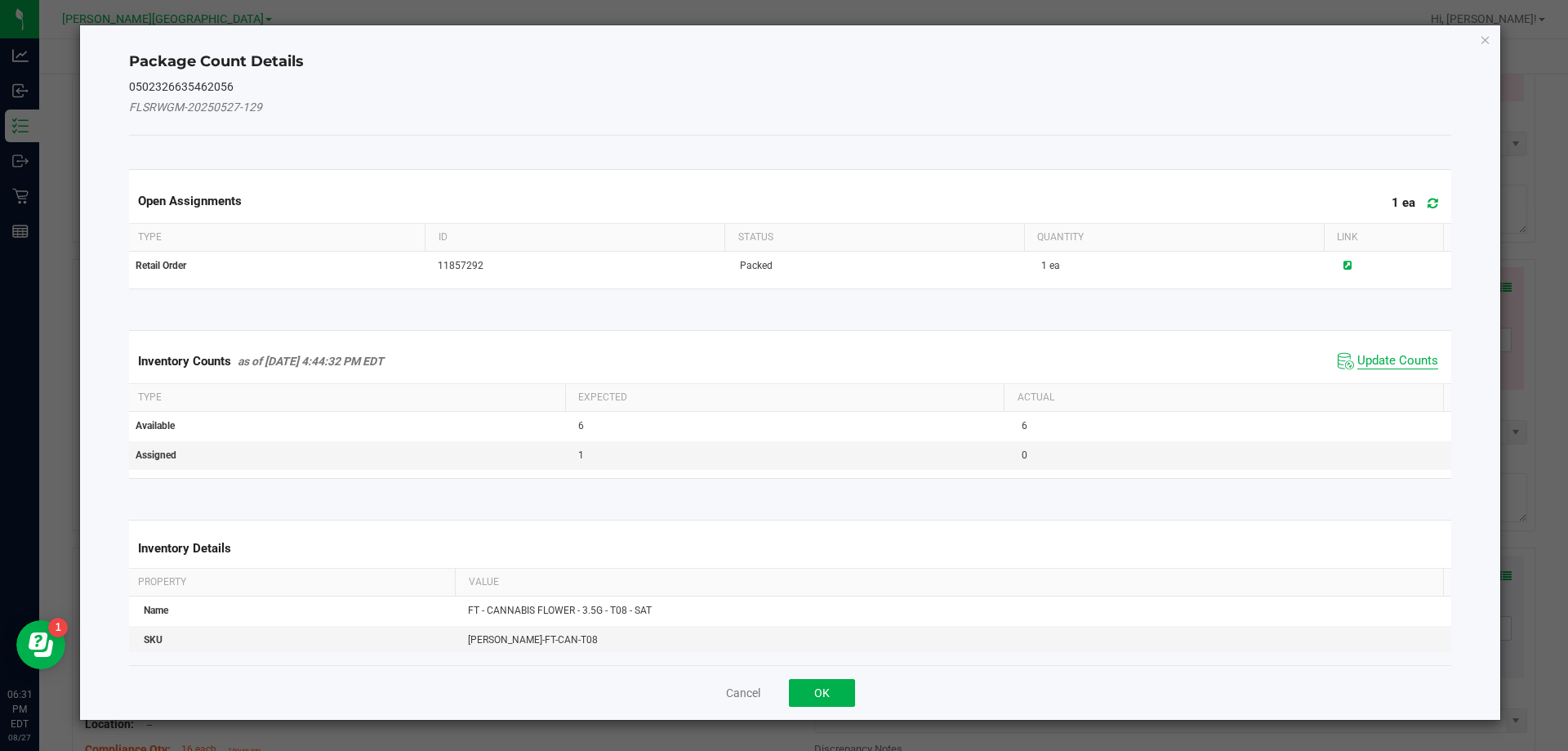
click at [1401, 365] on span "Update Counts" at bounding box center [1398, 361] width 81 height 17
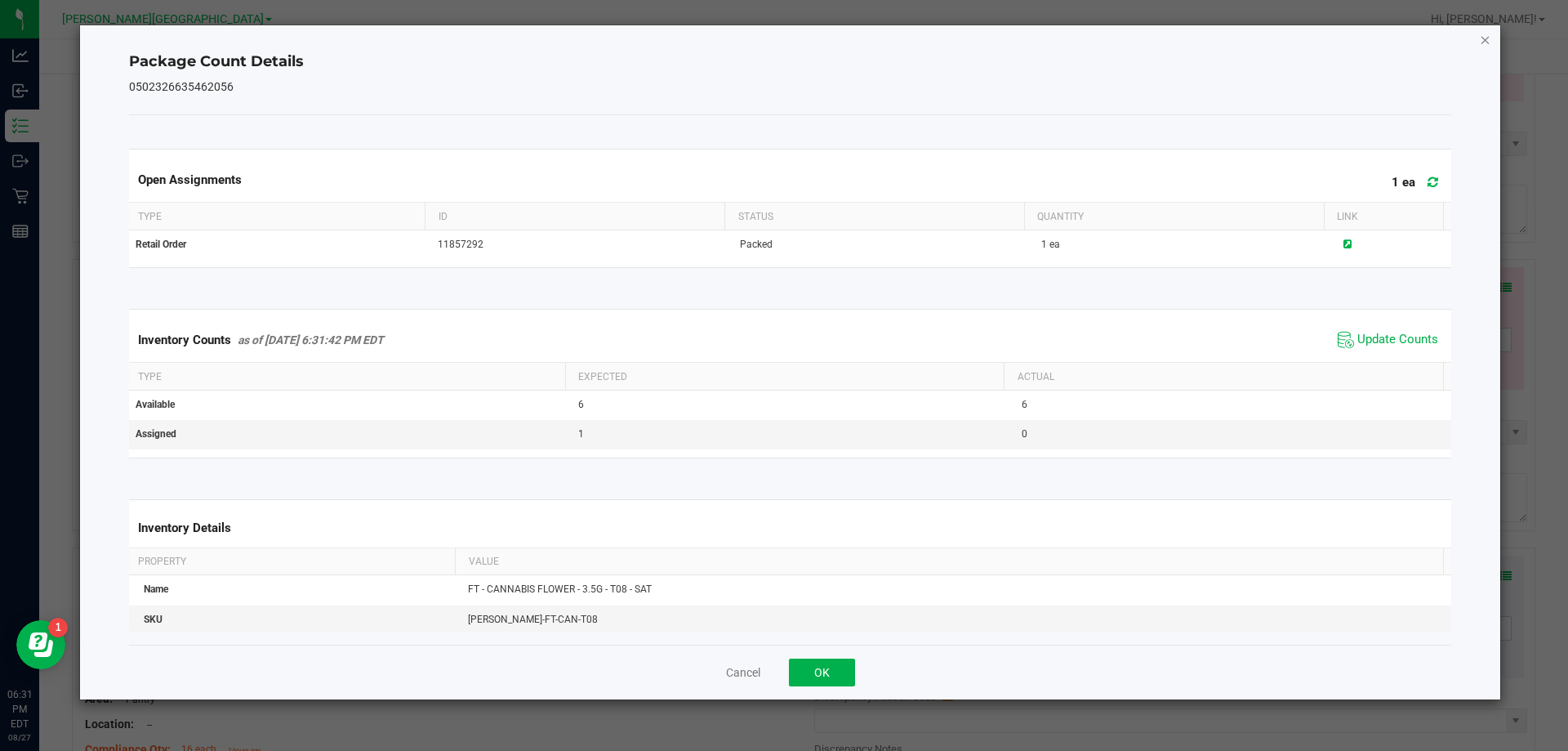
click at [1485, 47] on icon "Close" at bounding box center [1485, 39] width 11 height 20
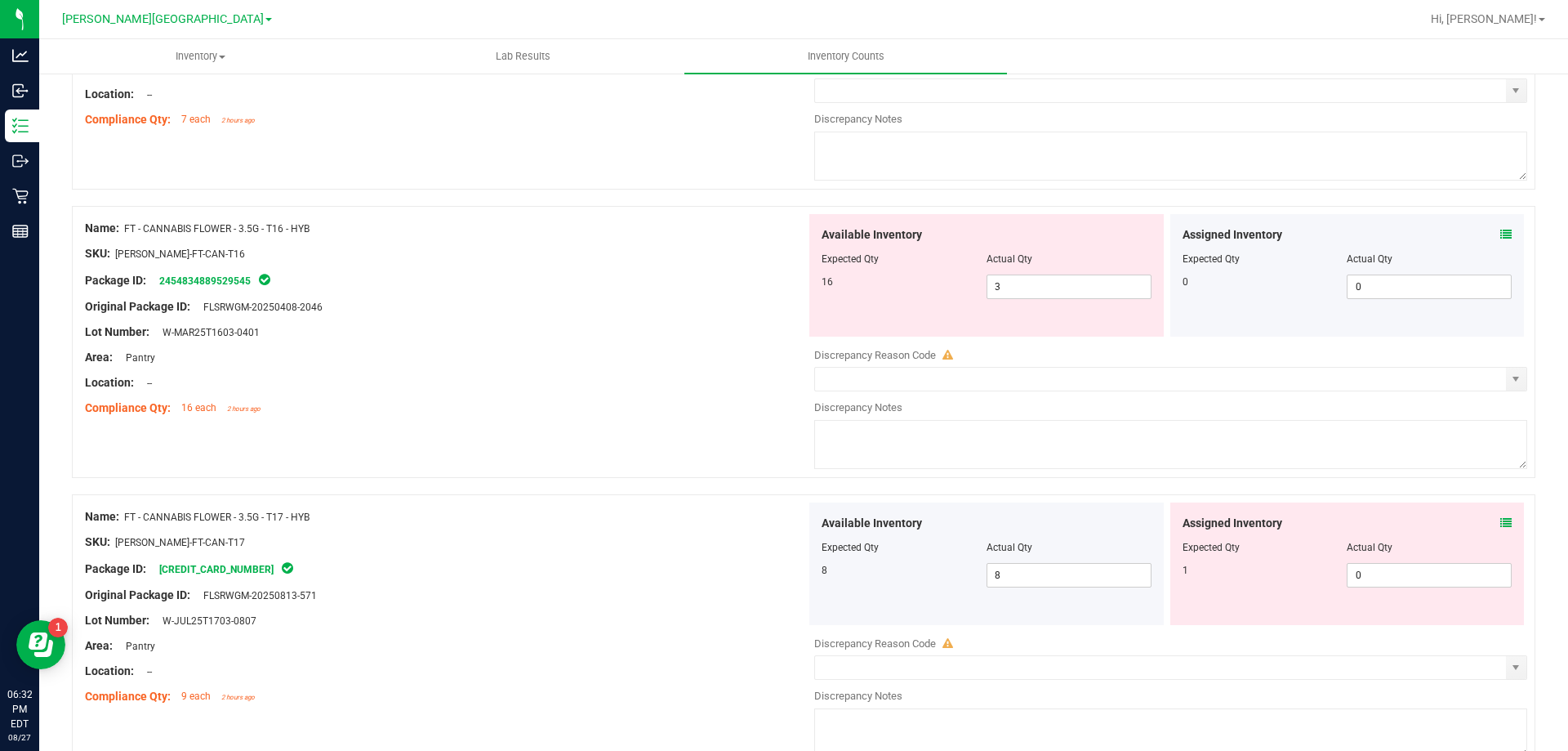
scroll to position [5086, 0]
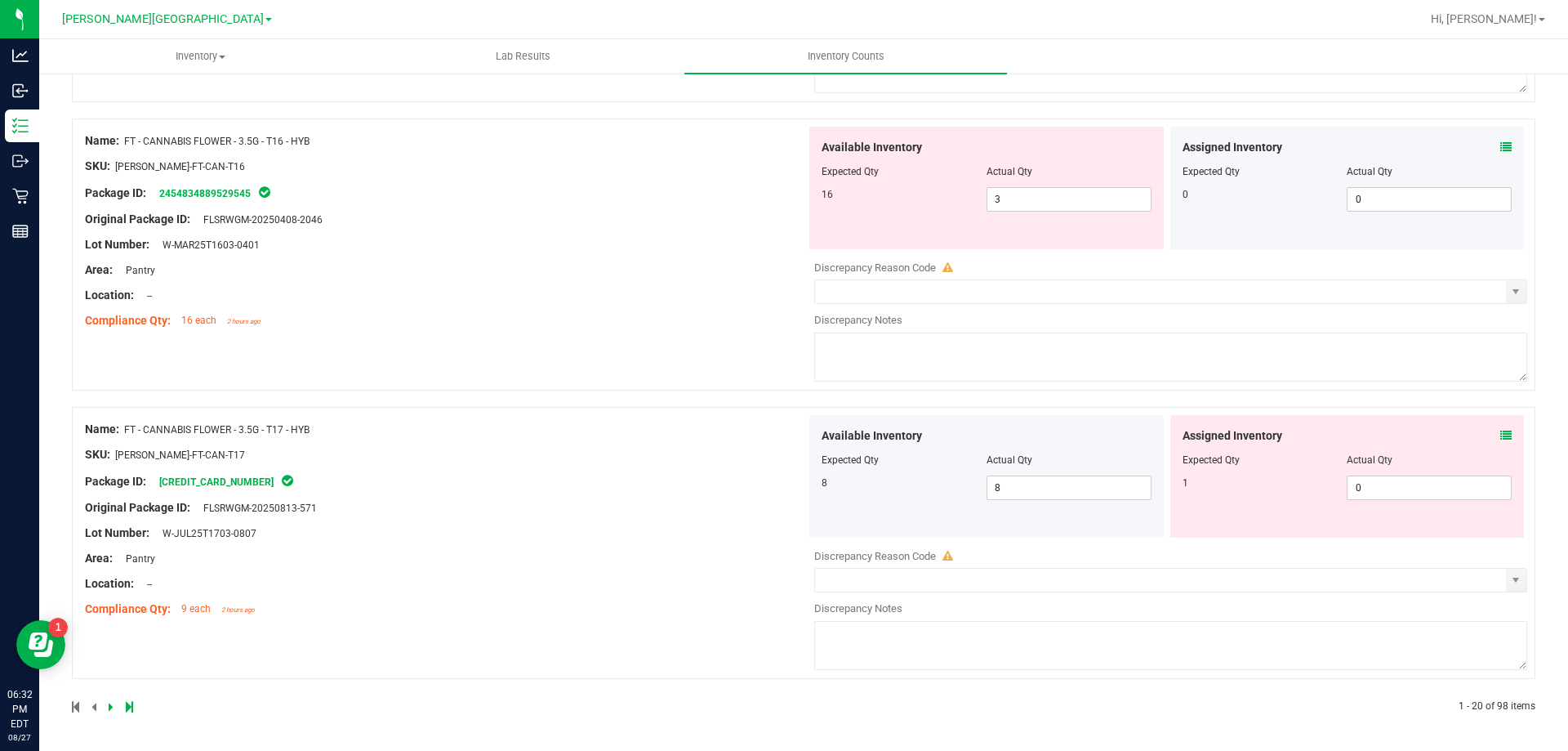
click at [1500, 436] on icon at bounding box center [1505, 435] width 11 height 11
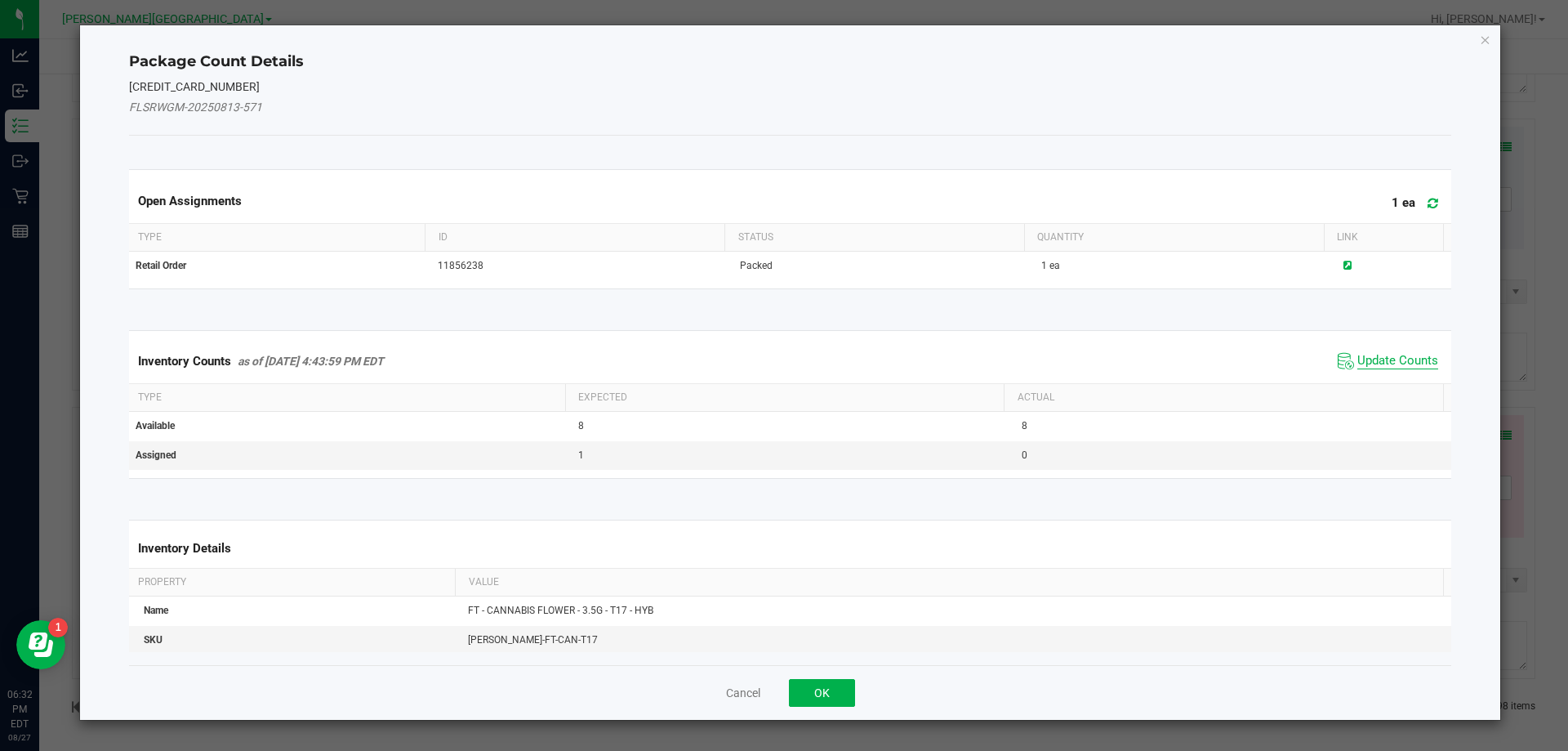
click at [1396, 364] on span "Update Counts" at bounding box center [1398, 361] width 81 height 17
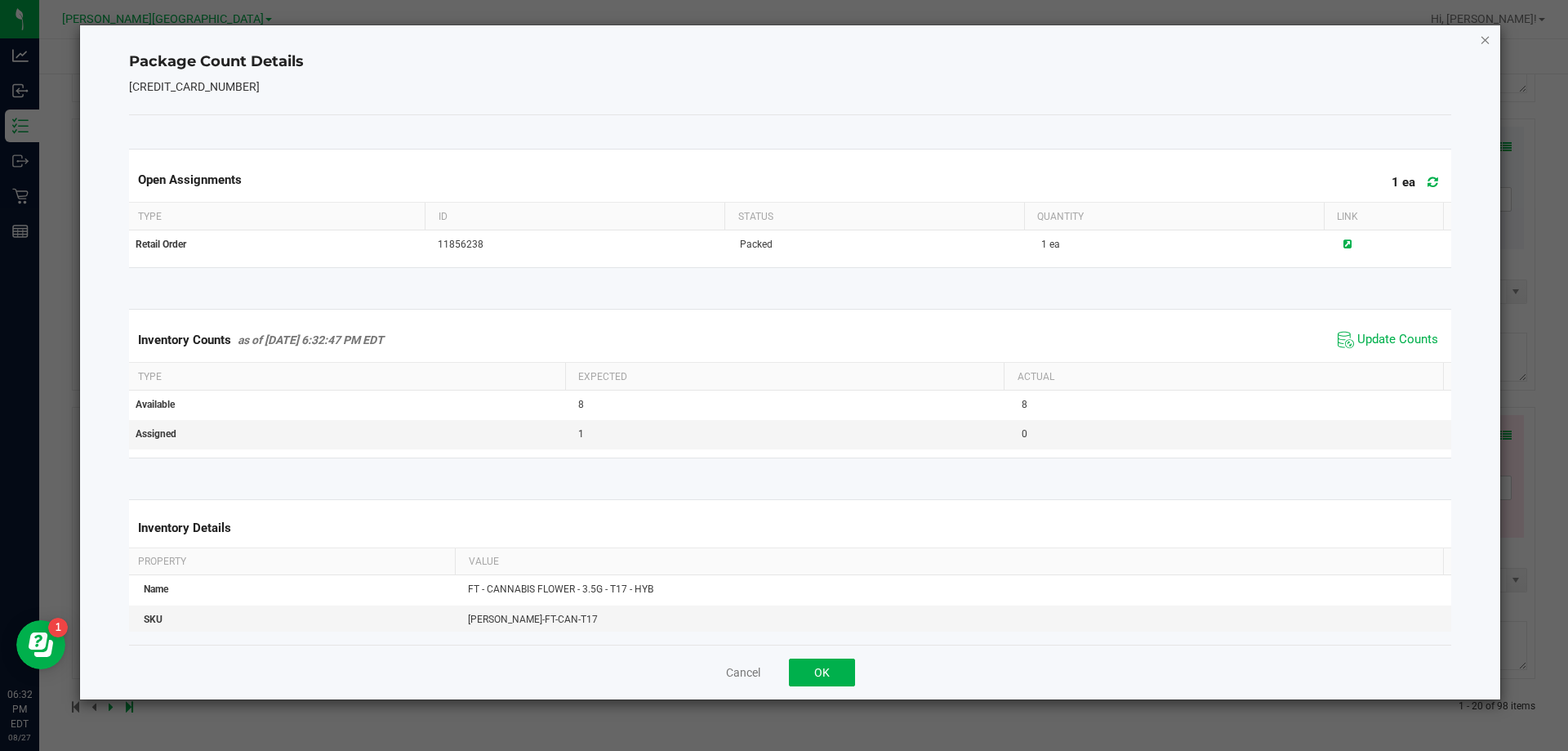
click at [1485, 43] on icon "Close" at bounding box center [1485, 39] width 11 height 20
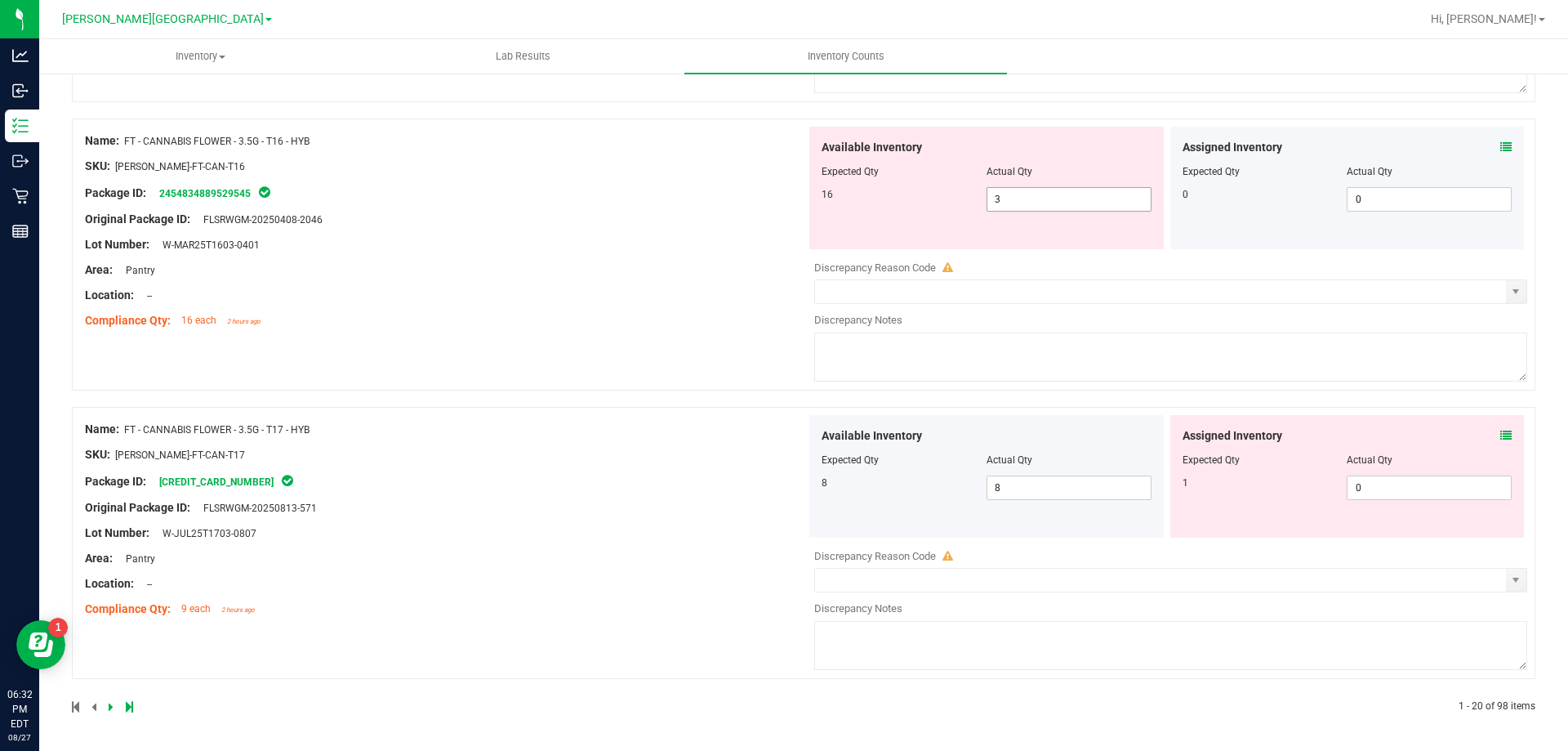
click at [1057, 202] on input "3" at bounding box center [1069, 199] width 163 height 23
click at [609, 251] on div "Name: FT - CANNABIS FLOWER - 3.5G - T16 - HYB SKU: [PERSON_NAME]-FT-CAN-T16 Pac…" at bounding box center [445, 231] width 721 height 208
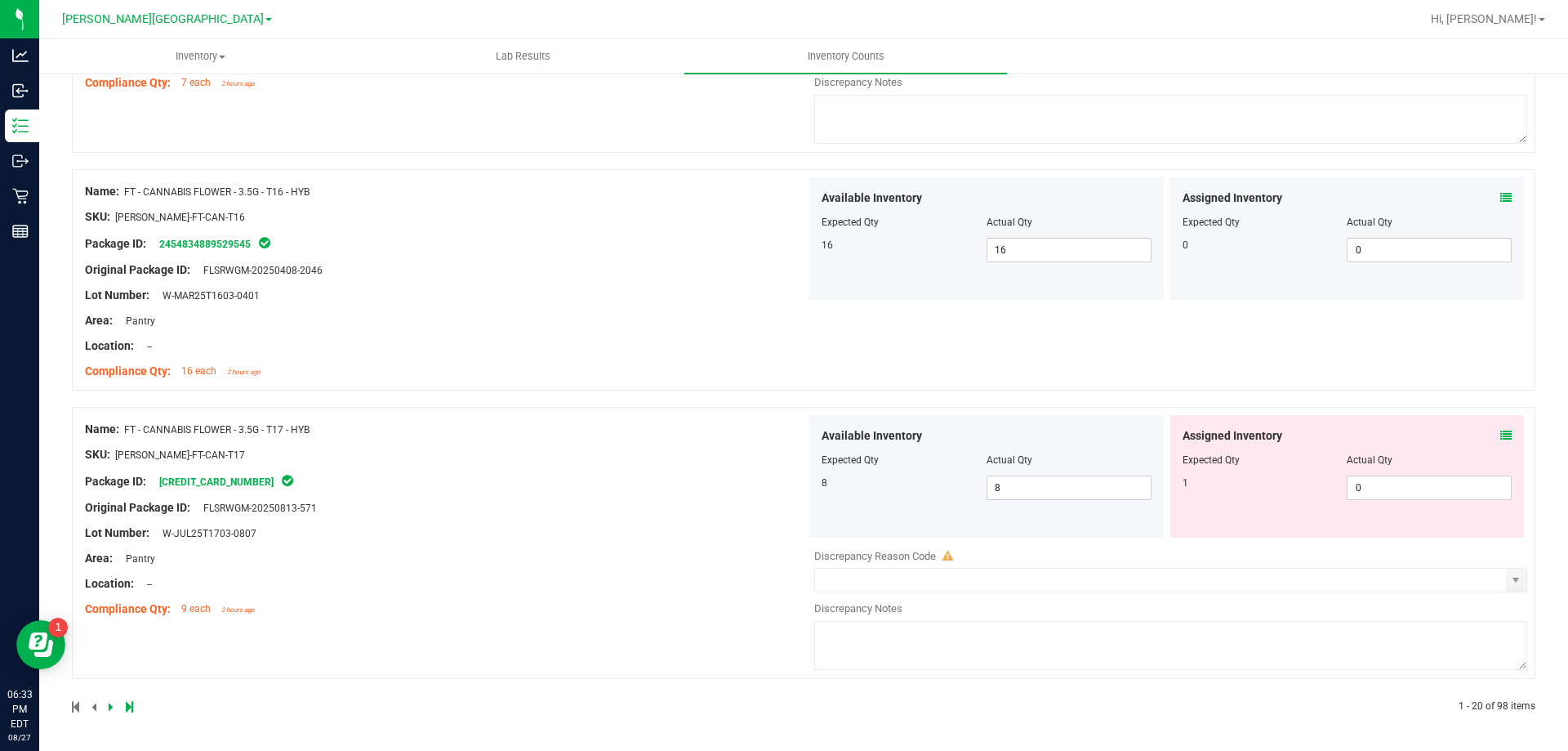
click at [1500, 436] on icon at bounding box center [1505, 435] width 11 height 11
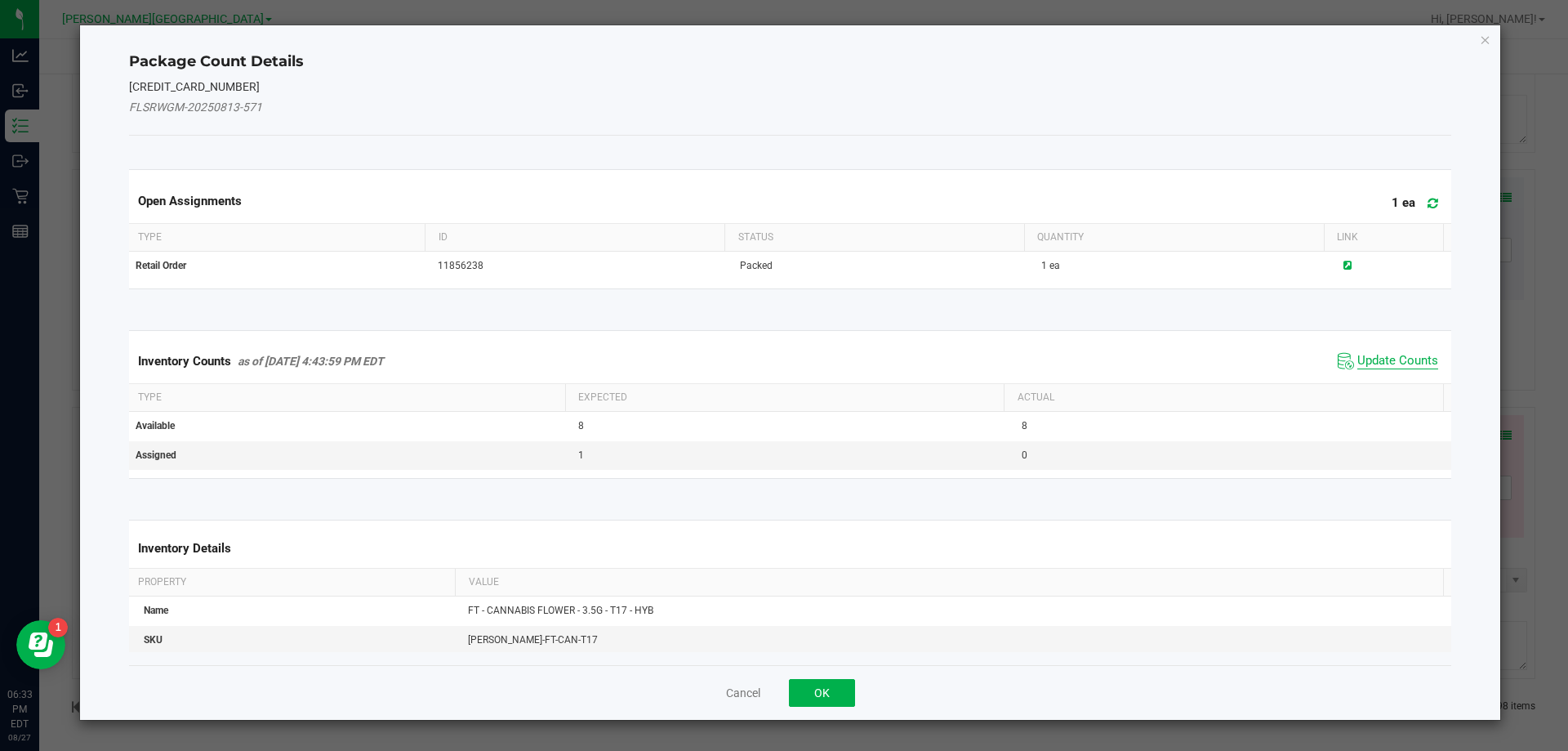
click at [1390, 365] on span "Update Counts" at bounding box center [1398, 361] width 81 height 17
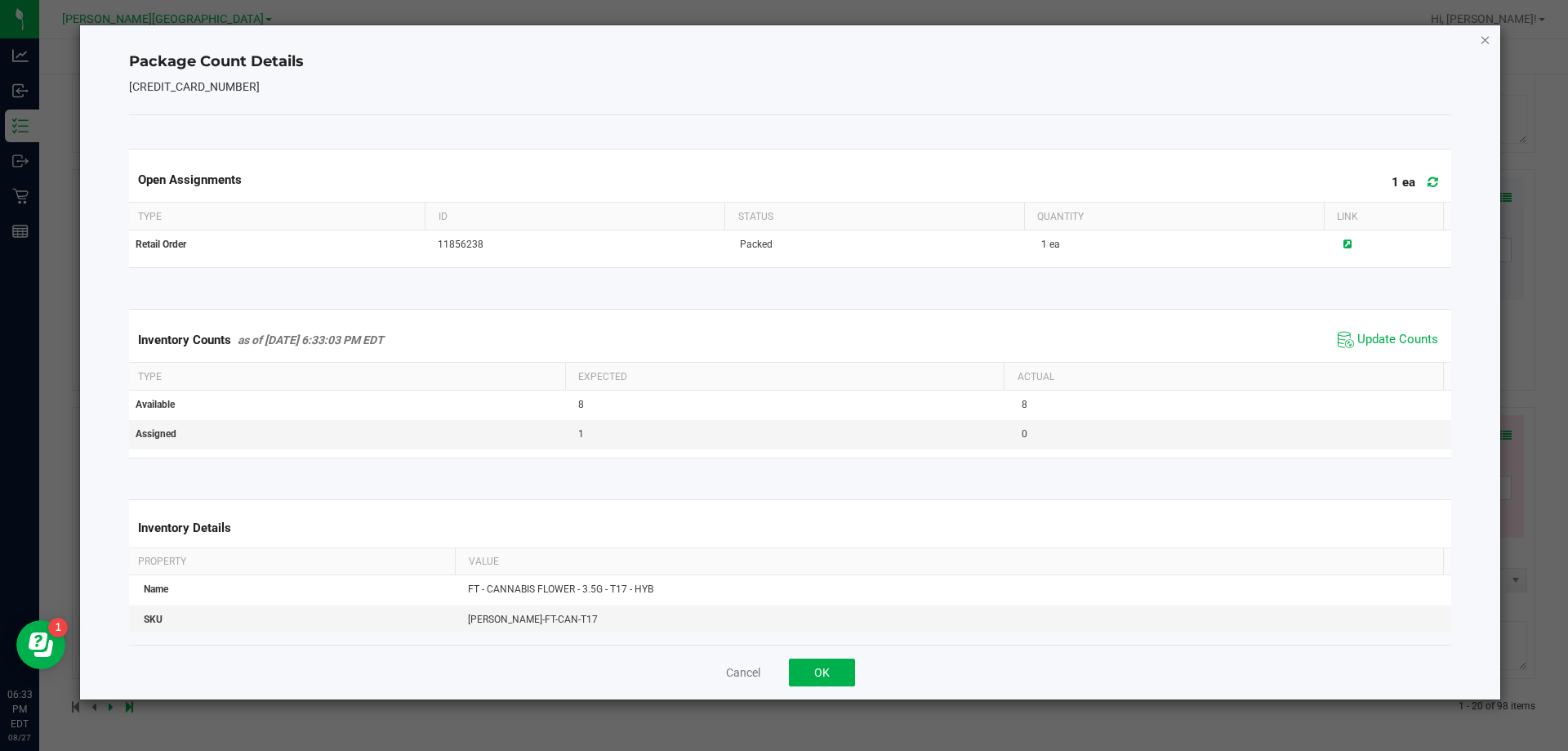
click at [1485, 46] on icon "Close" at bounding box center [1485, 39] width 11 height 20
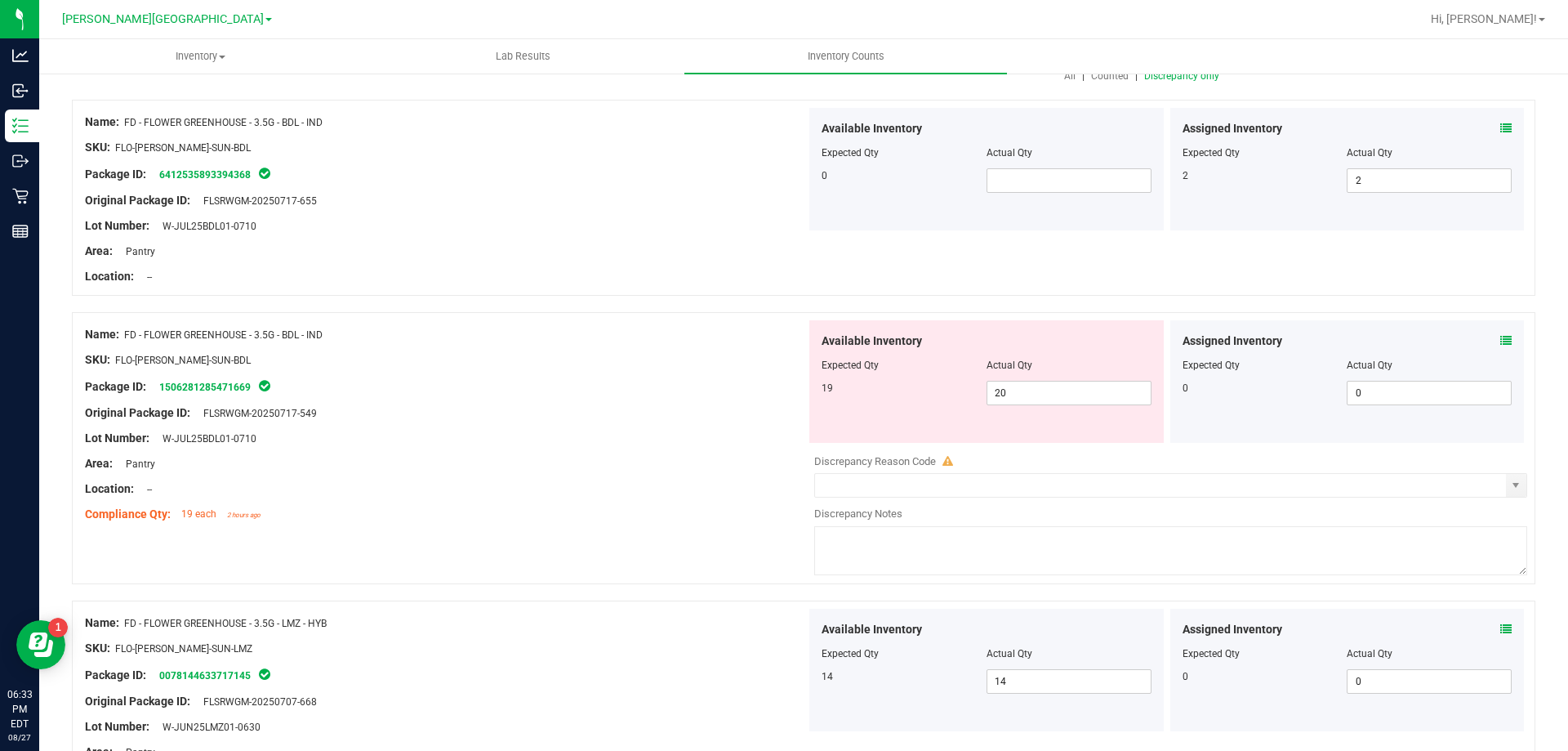
scroll to position [0, 0]
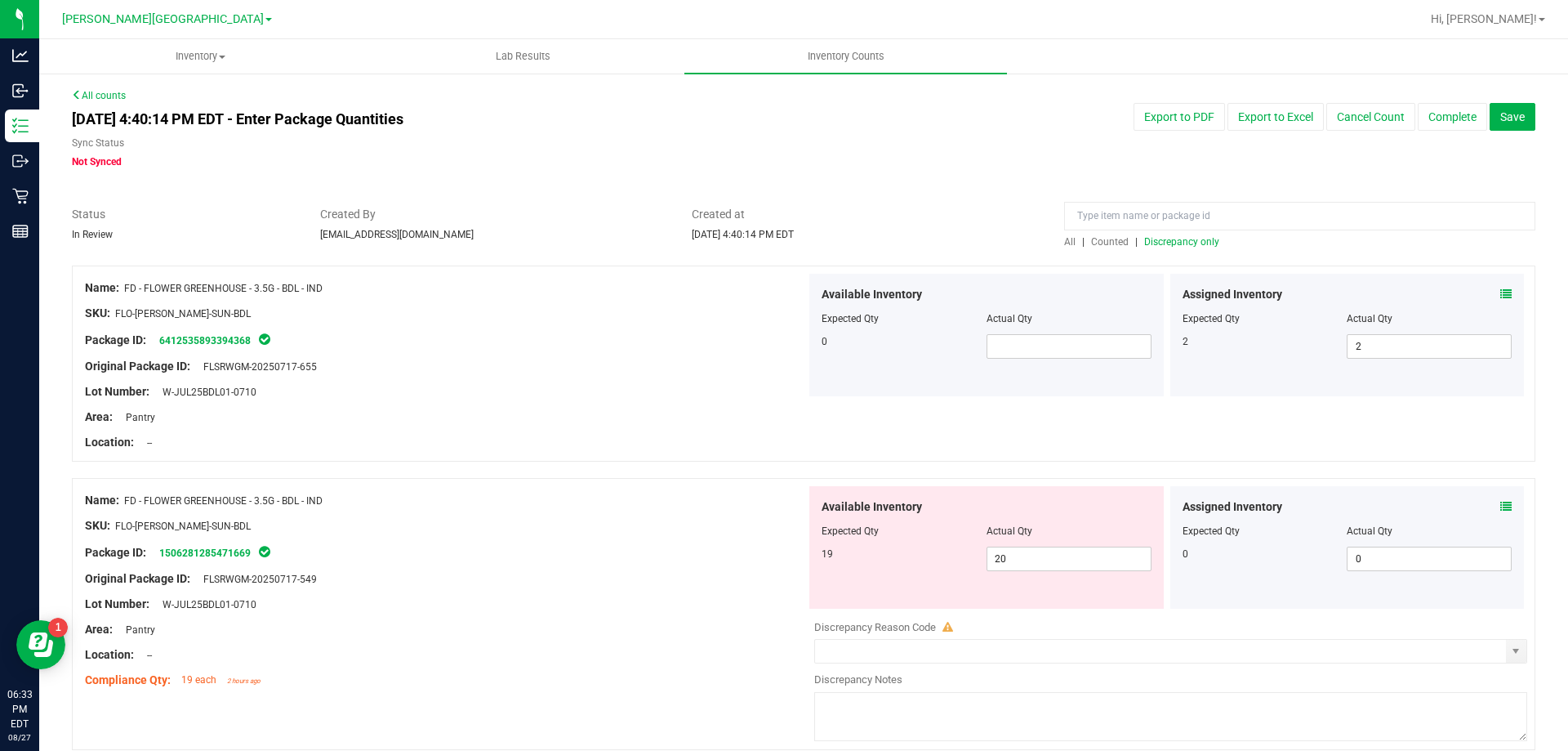
click at [1178, 241] on span "Discrepancy only" at bounding box center [1182, 241] width 75 height 11
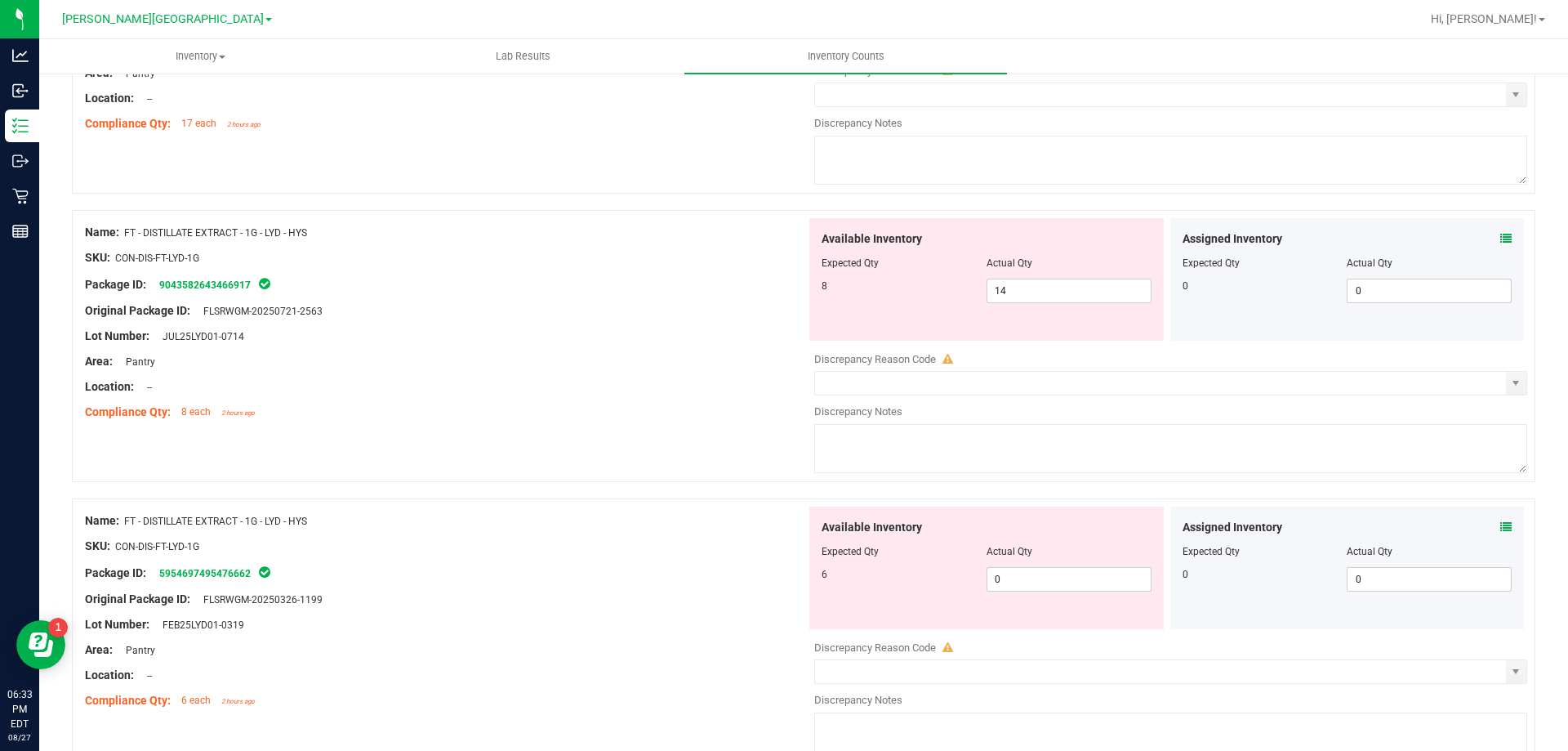
scroll to position [4688, 0]
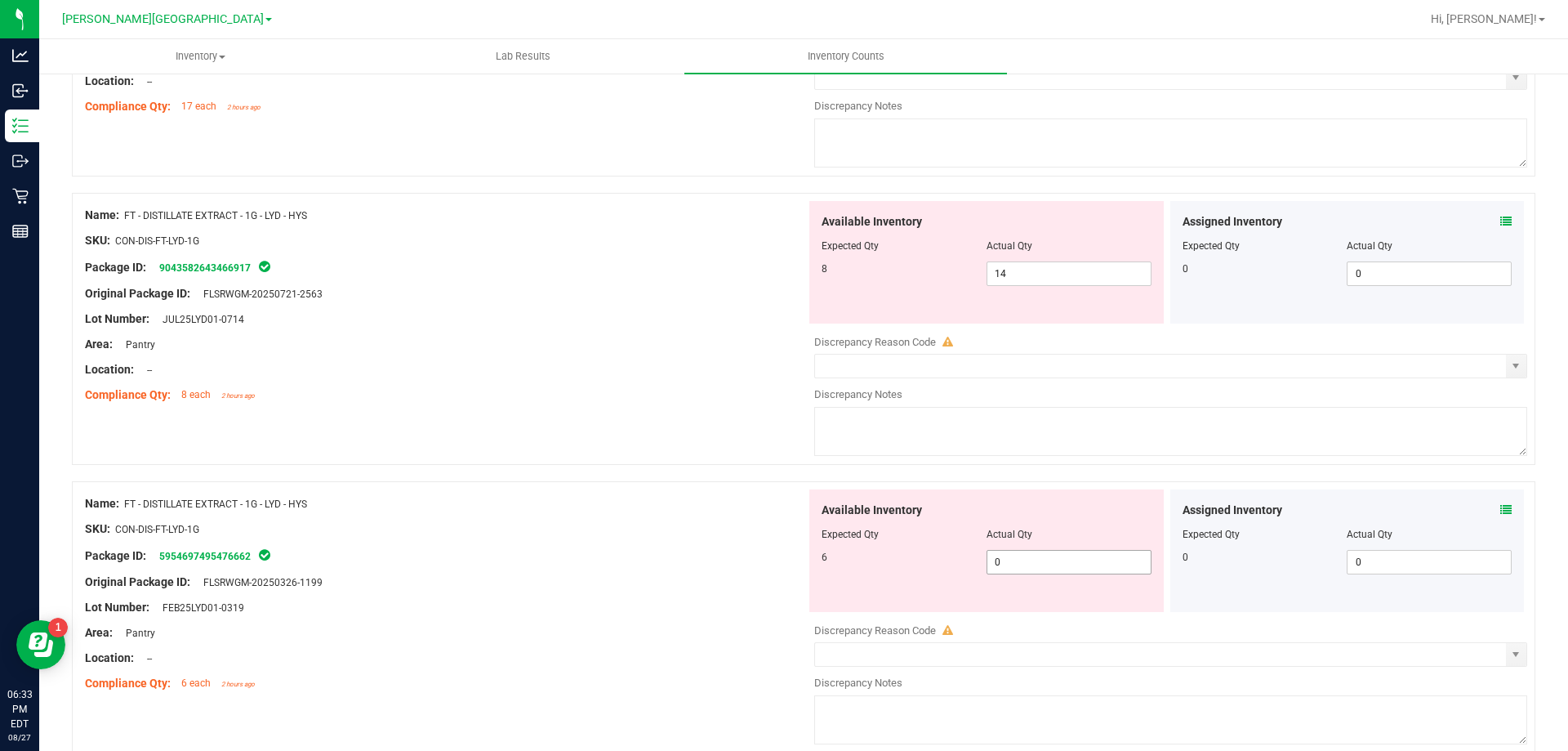
click at [1037, 560] on input "0" at bounding box center [1069, 562] width 163 height 23
click at [1068, 273] on input "14" at bounding box center [1069, 273] width 163 height 23
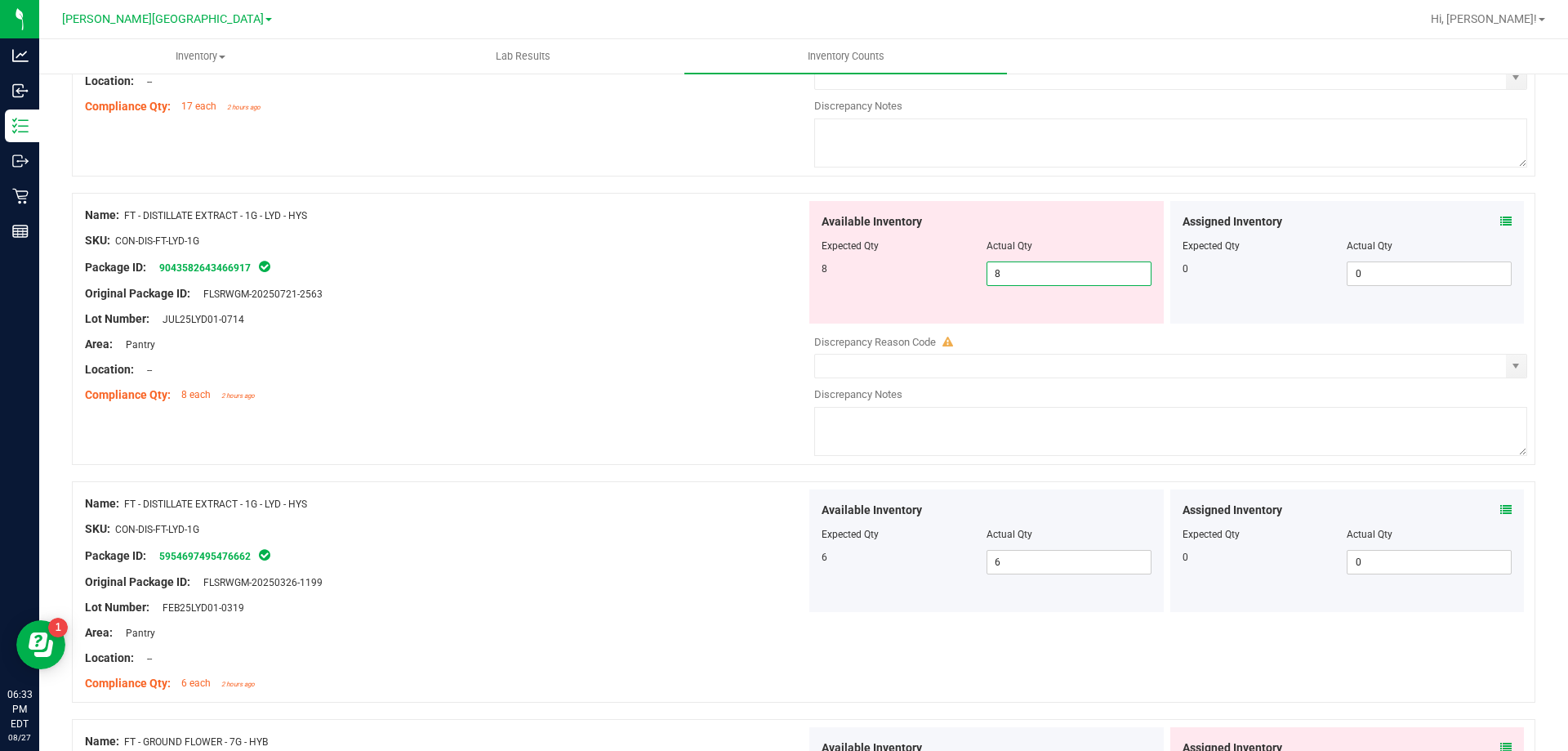
click at [608, 392] on div "Compliance Qty: 8 each 2 hours ago" at bounding box center [445, 395] width 721 height 17
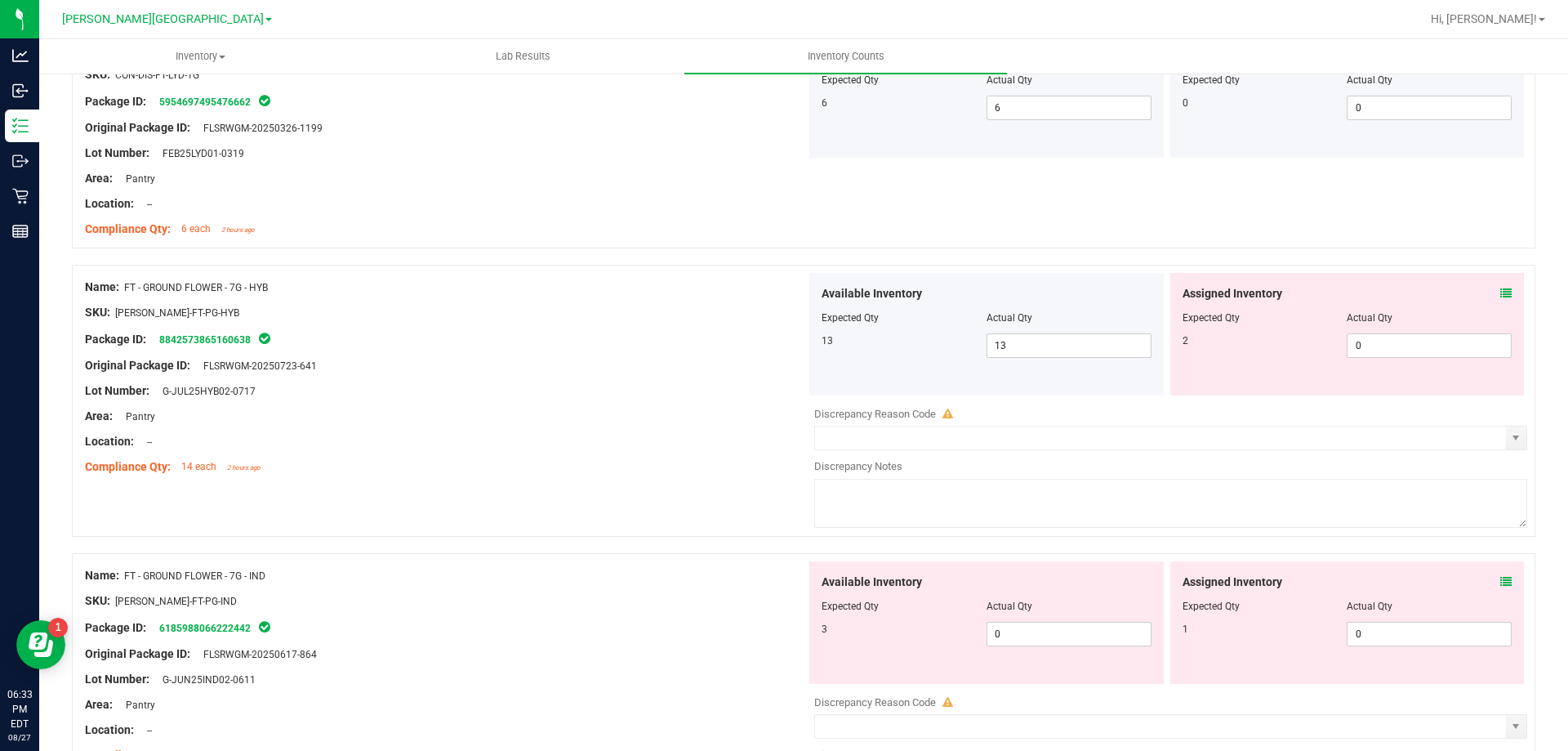
scroll to position [5095, 0]
click at [1500, 289] on icon at bounding box center [1505, 290] width 11 height 11
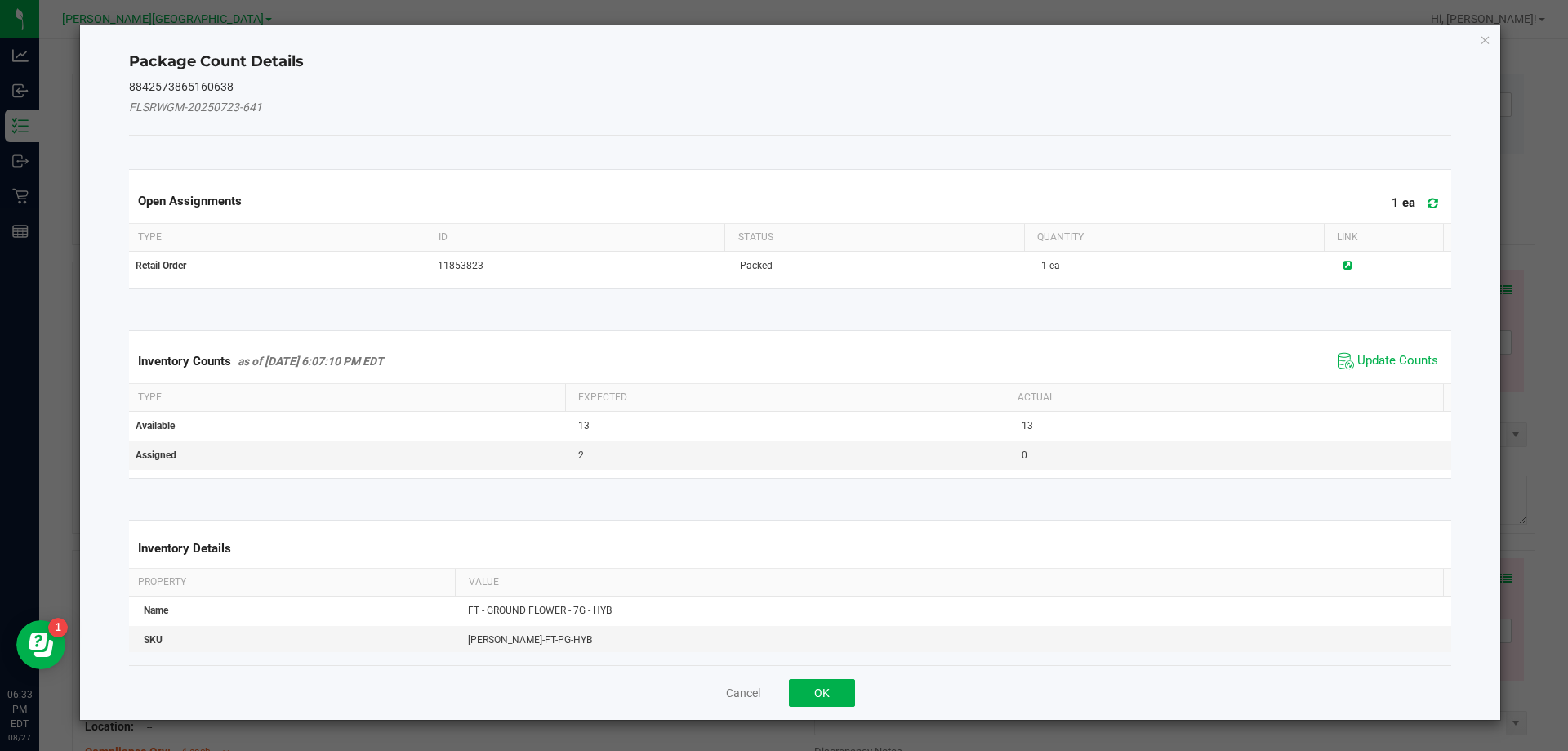
click at [1385, 363] on span "Update Counts" at bounding box center [1398, 361] width 81 height 17
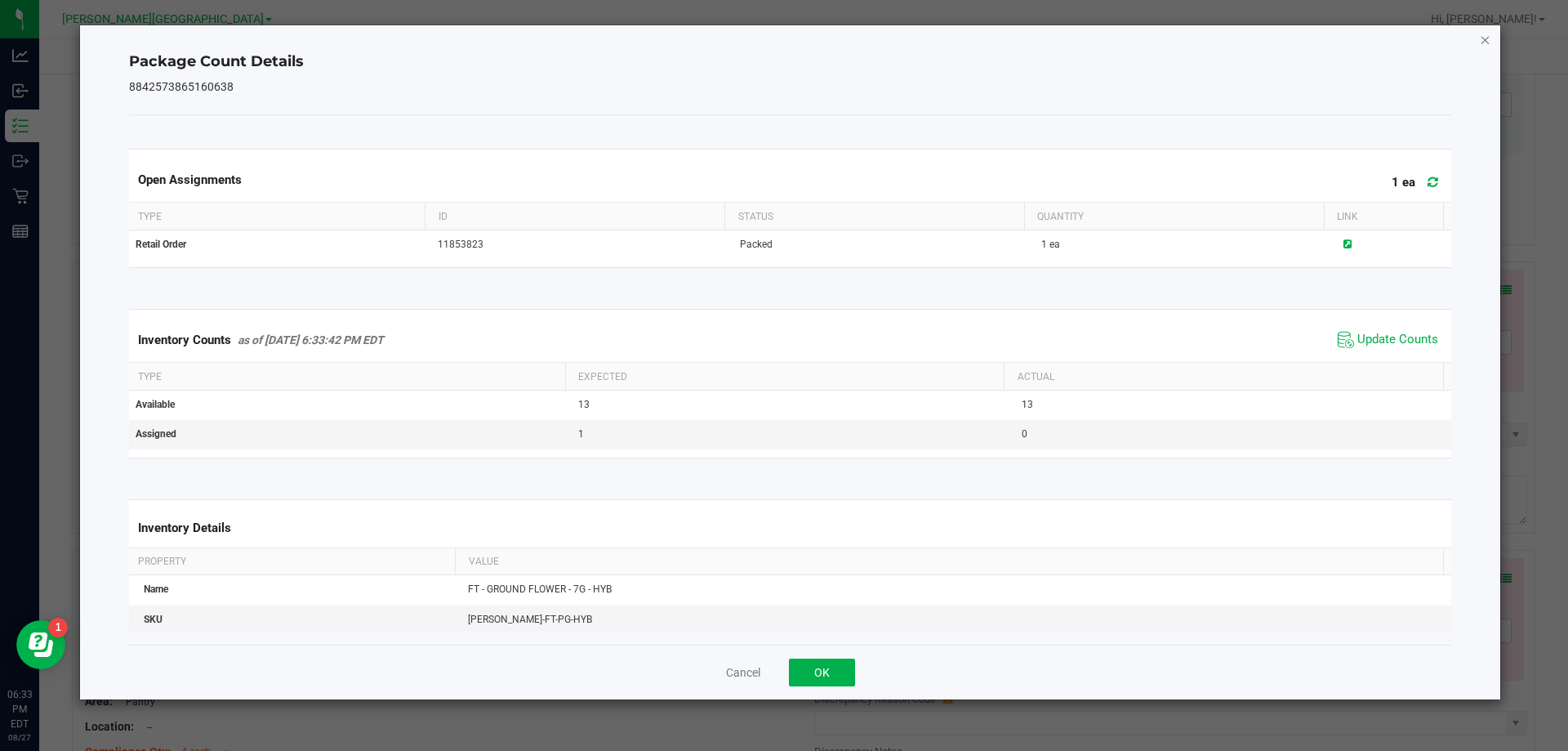
click at [1489, 42] on icon "Close" at bounding box center [1485, 39] width 11 height 20
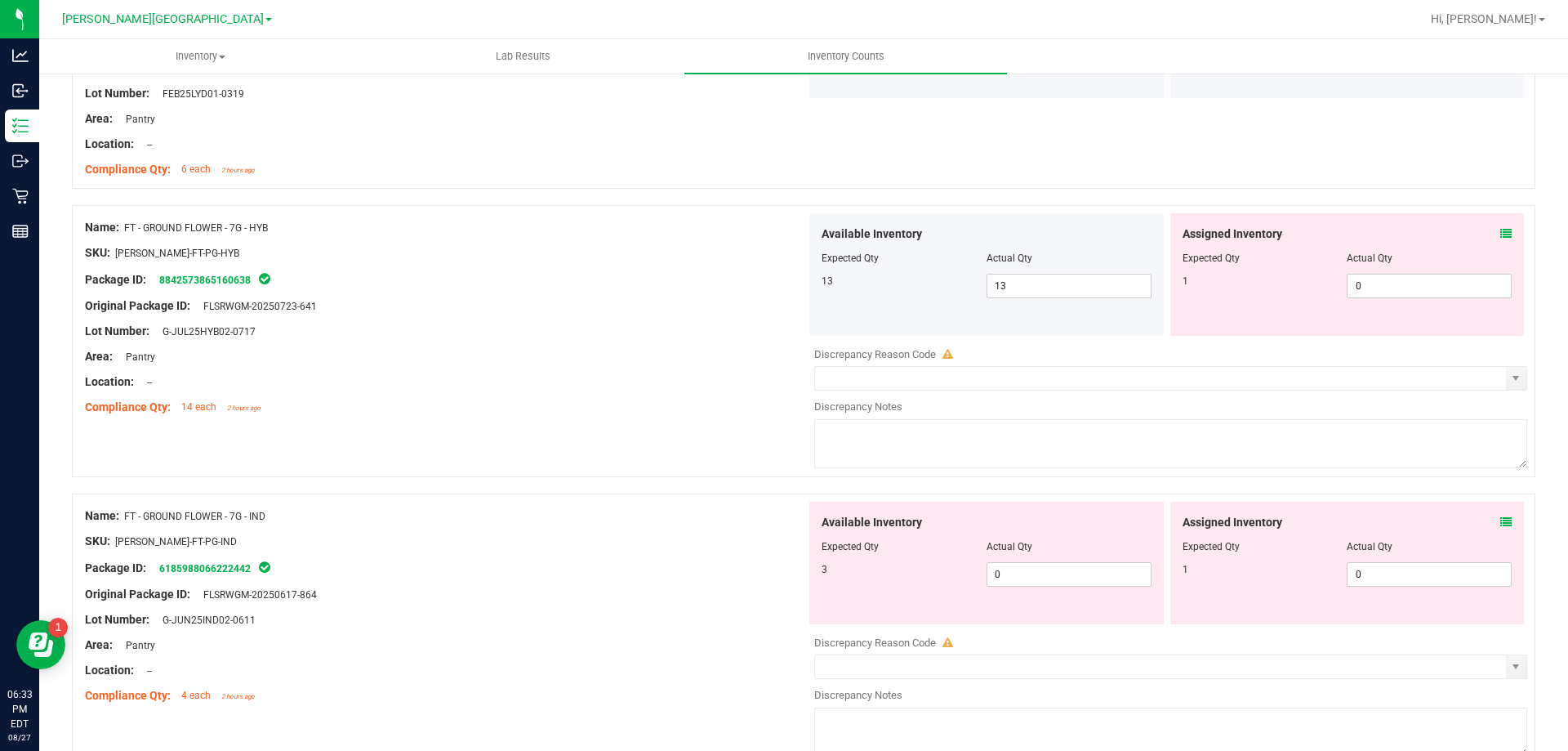
scroll to position [5157, 0]
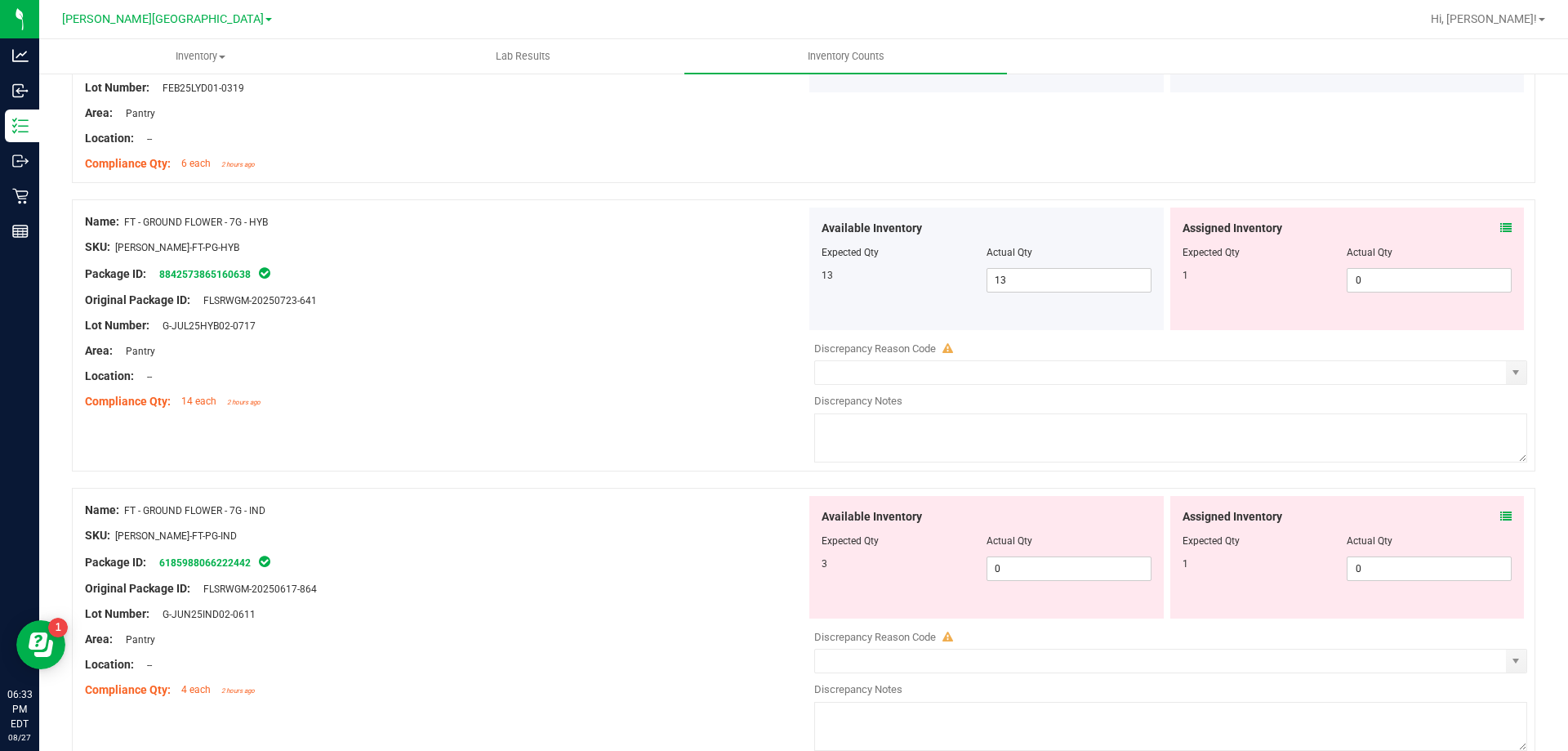
click at [1500, 231] on icon at bounding box center [1505, 227] width 11 height 11
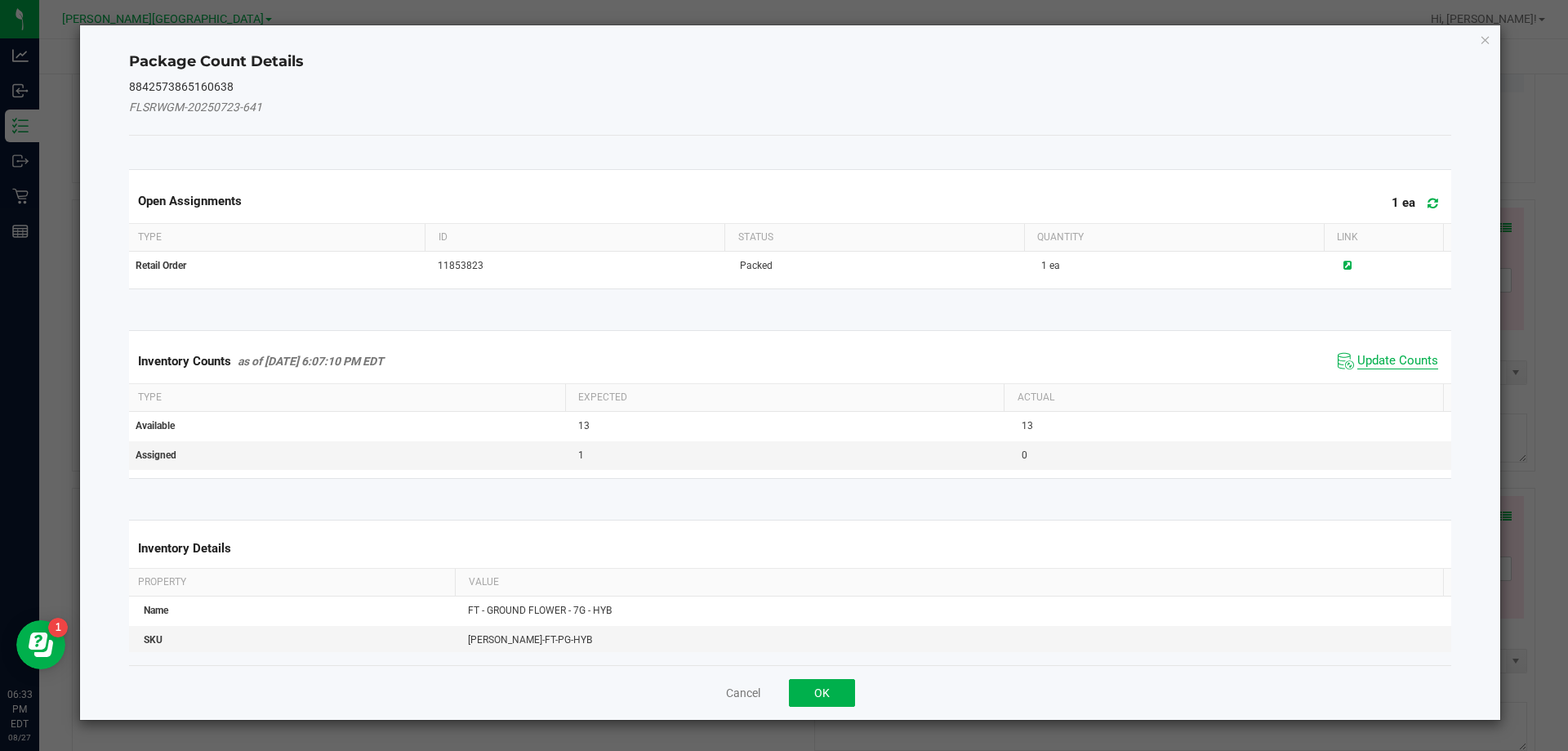
click at [1398, 359] on span "Update Counts" at bounding box center [1398, 361] width 81 height 17
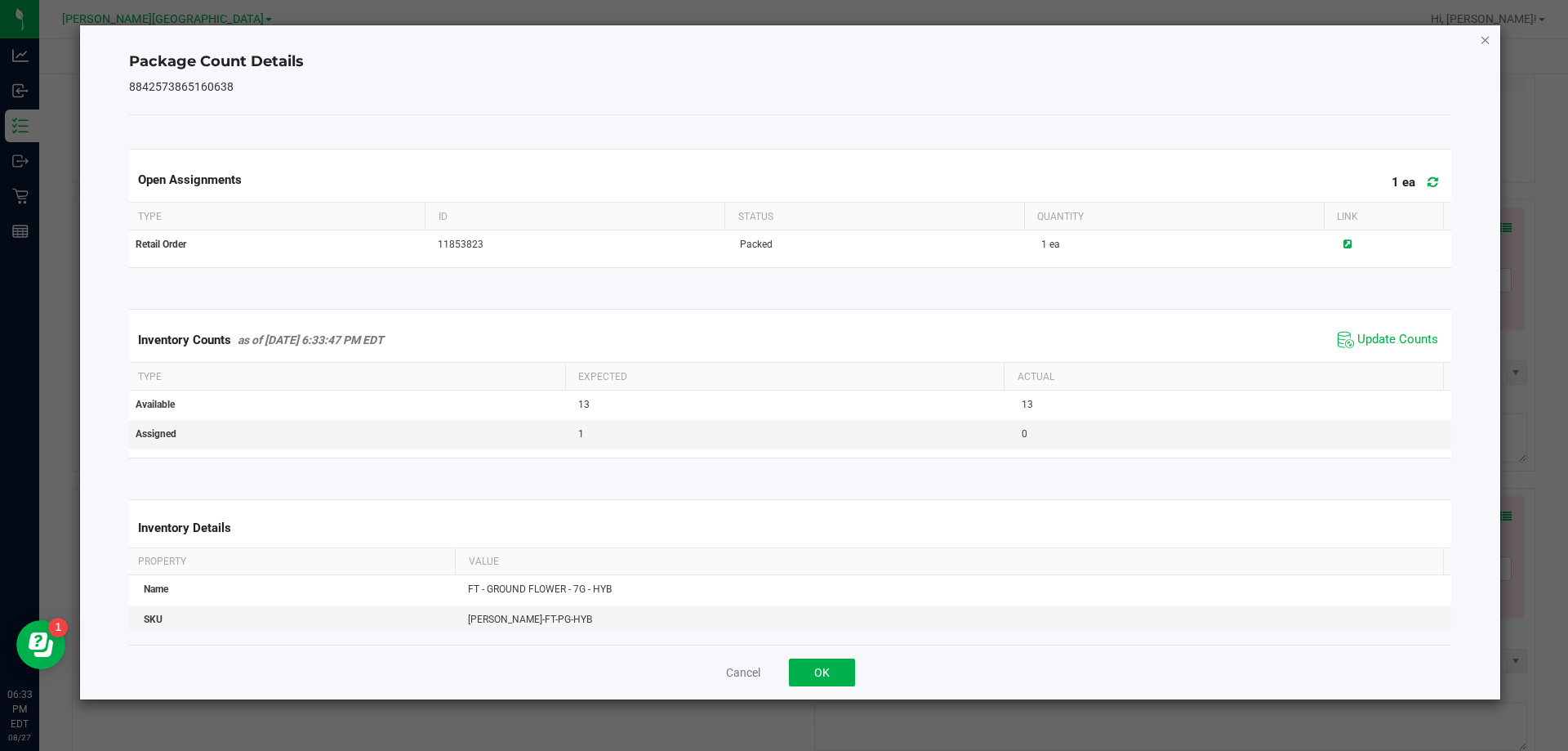
click at [1484, 48] on icon "Close" at bounding box center [1485, 39] width 11 height 20
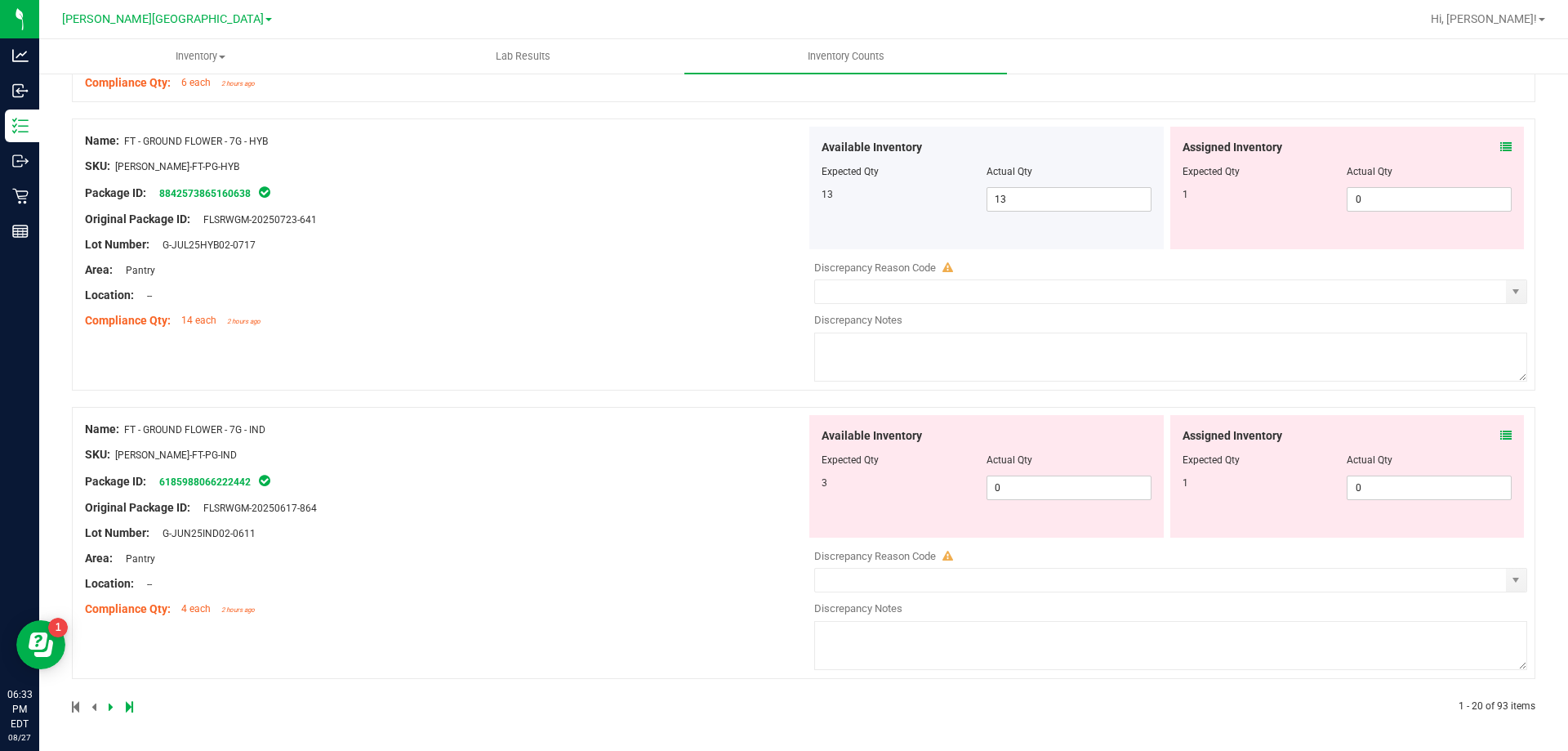
scroll to position [5236, 0]
click at [1500, 438] on icon at bounding box center [1505, 437] width 11 height 11
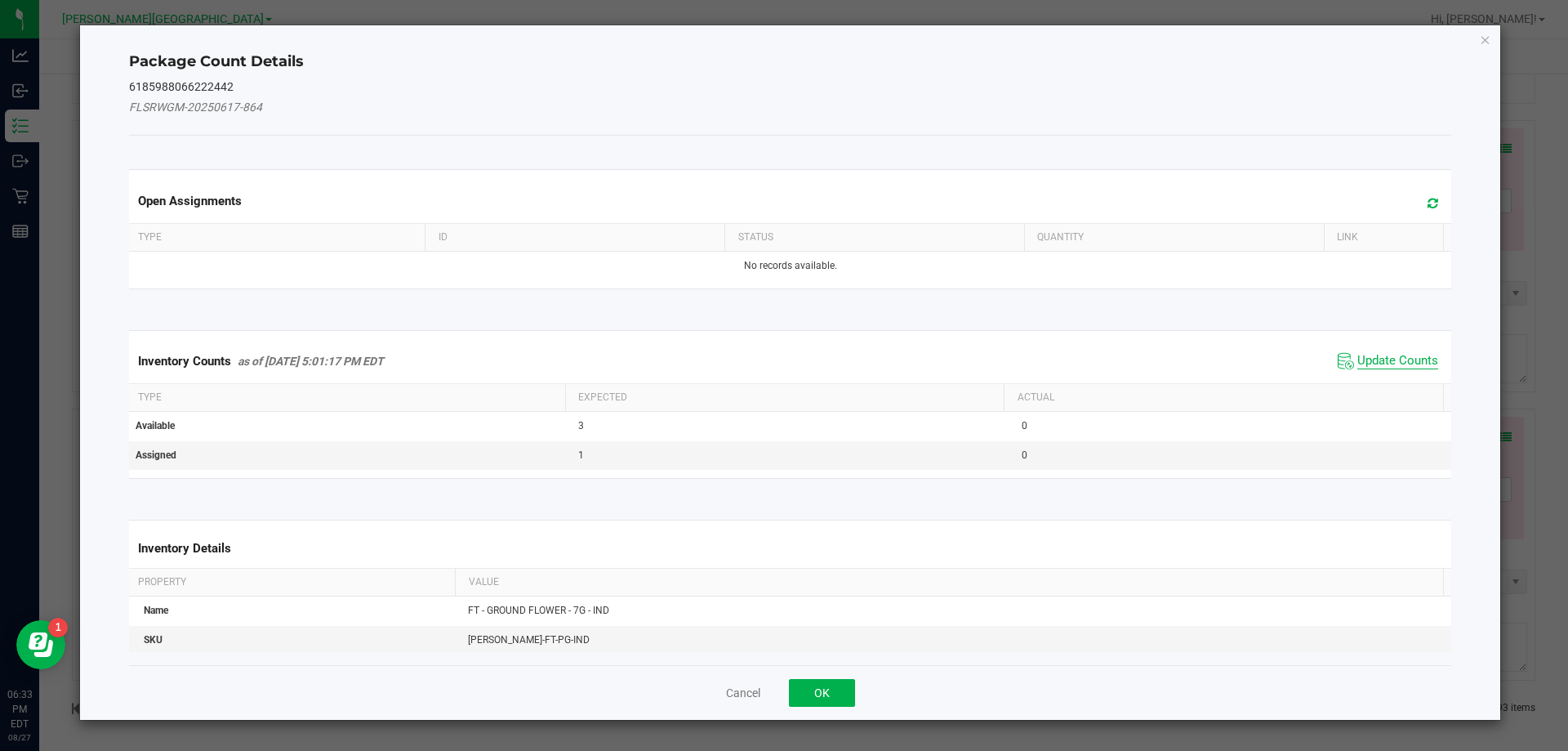
click at [1391, 365] on span "Update Counts" at bounding box center [1398, 361] width 81 height 17
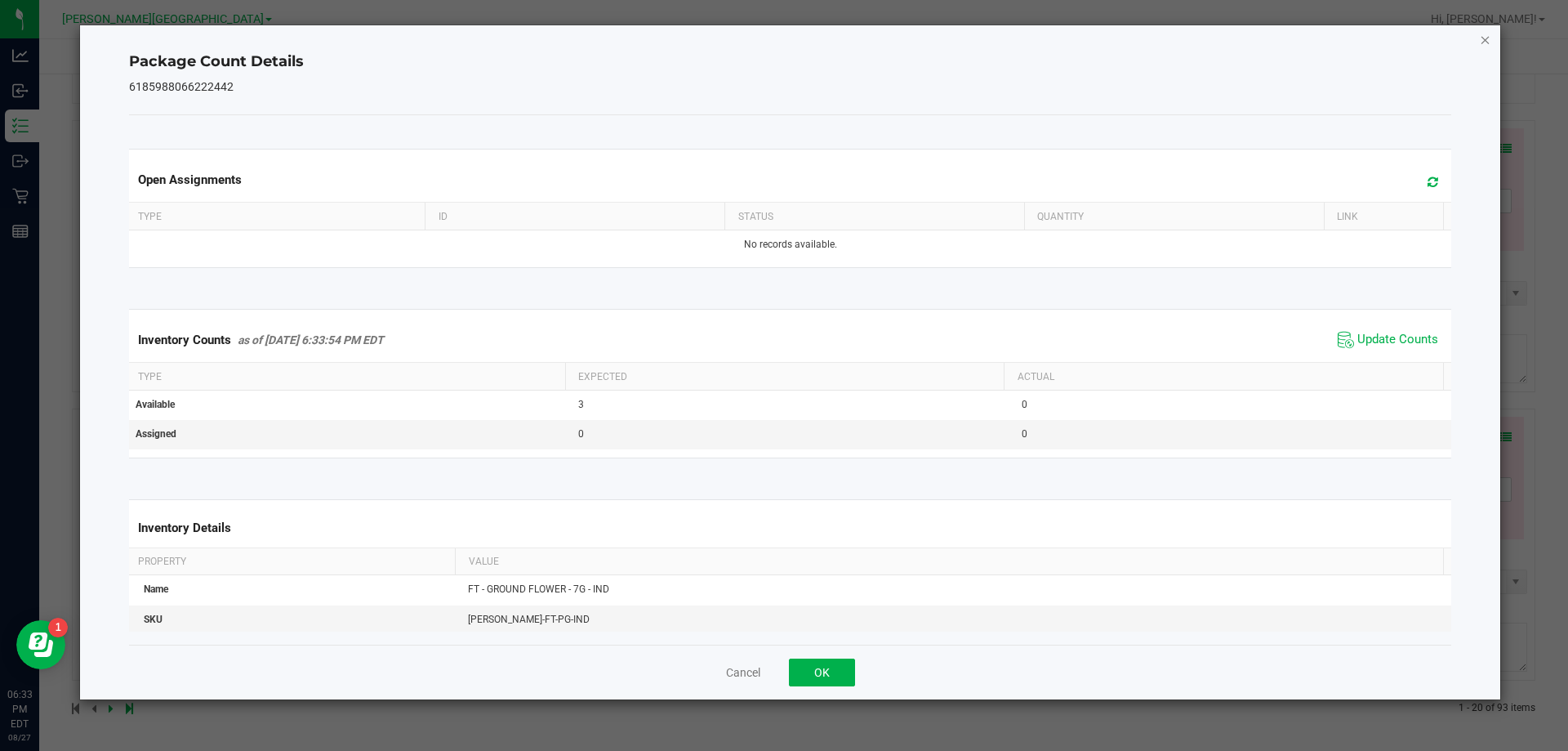
click at [1482, 44] on icon "Close" at bounding box center [1485, 39] width 11 height 20
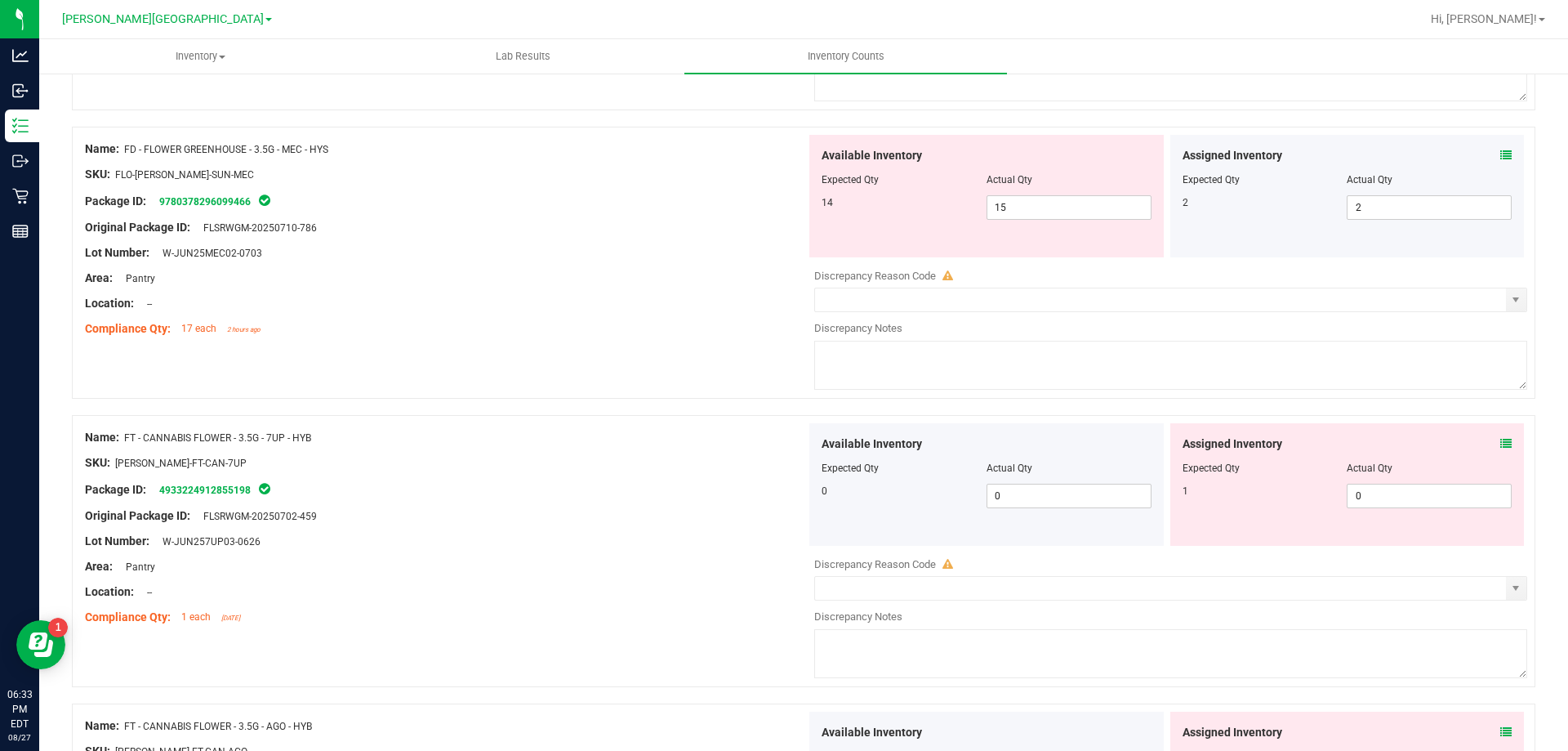
scroll to position [0, 0]
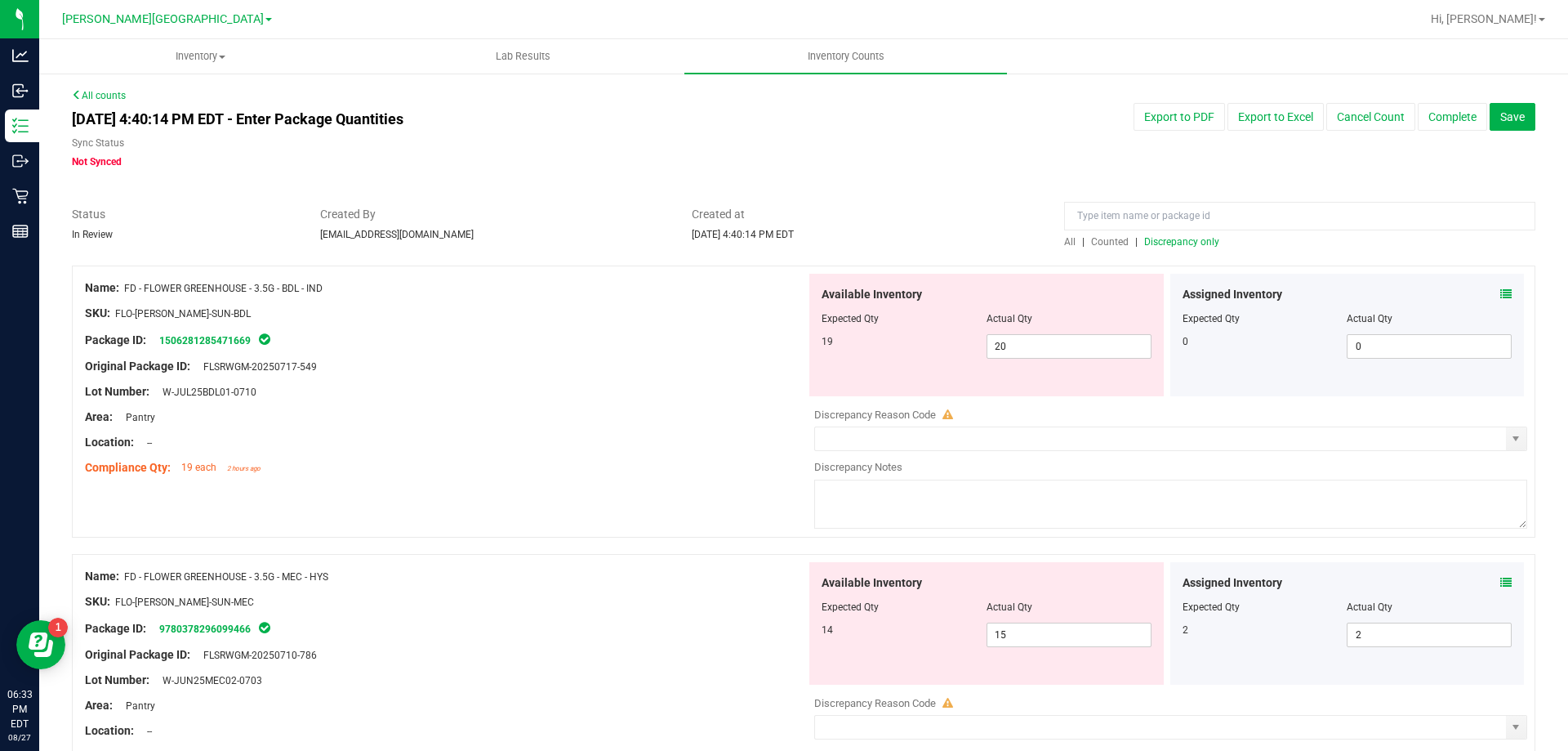
click at [1181, 236] on span "Discrepancy only" at bounding box center [1182, 241] width 75 height 11
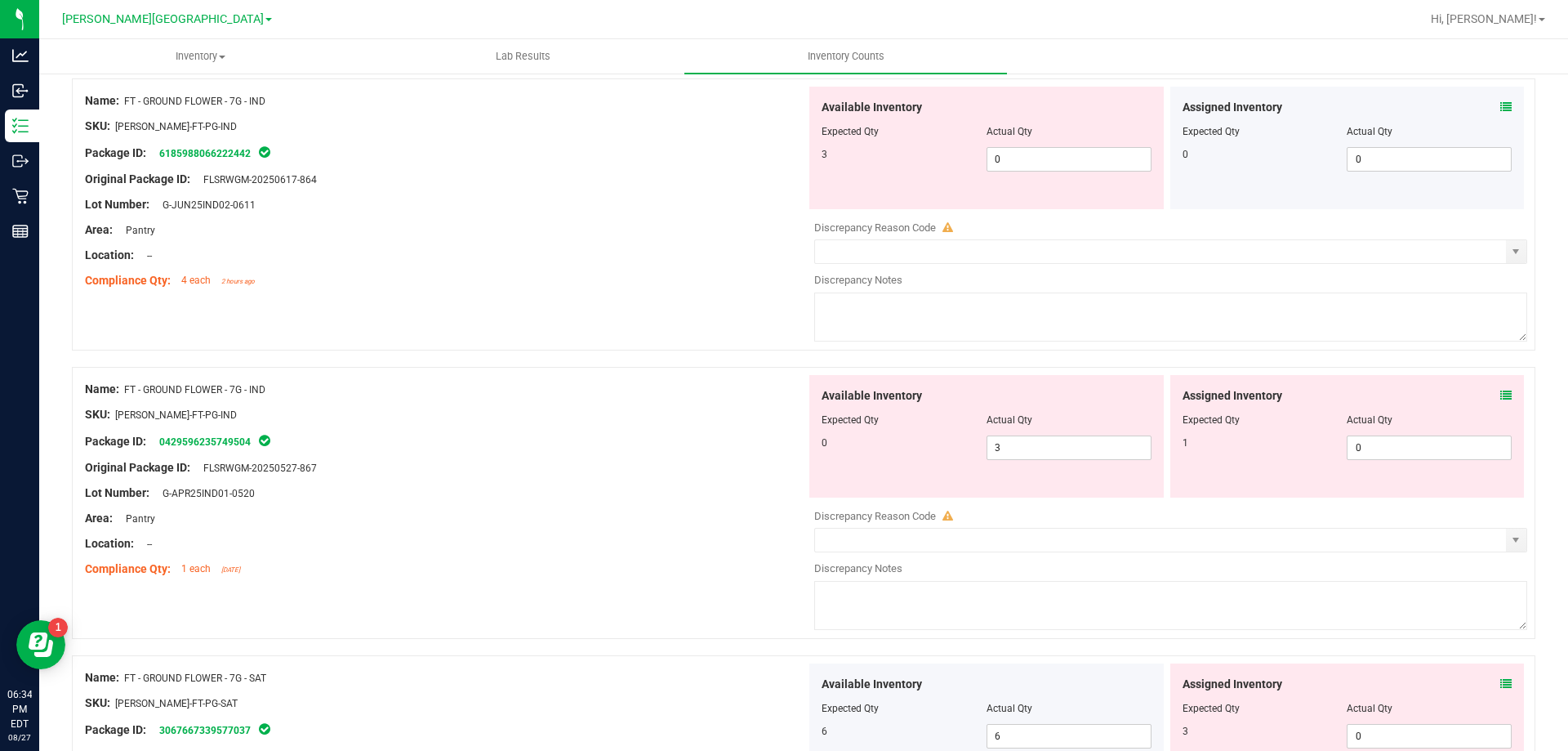
scroll to position [5101, 0]
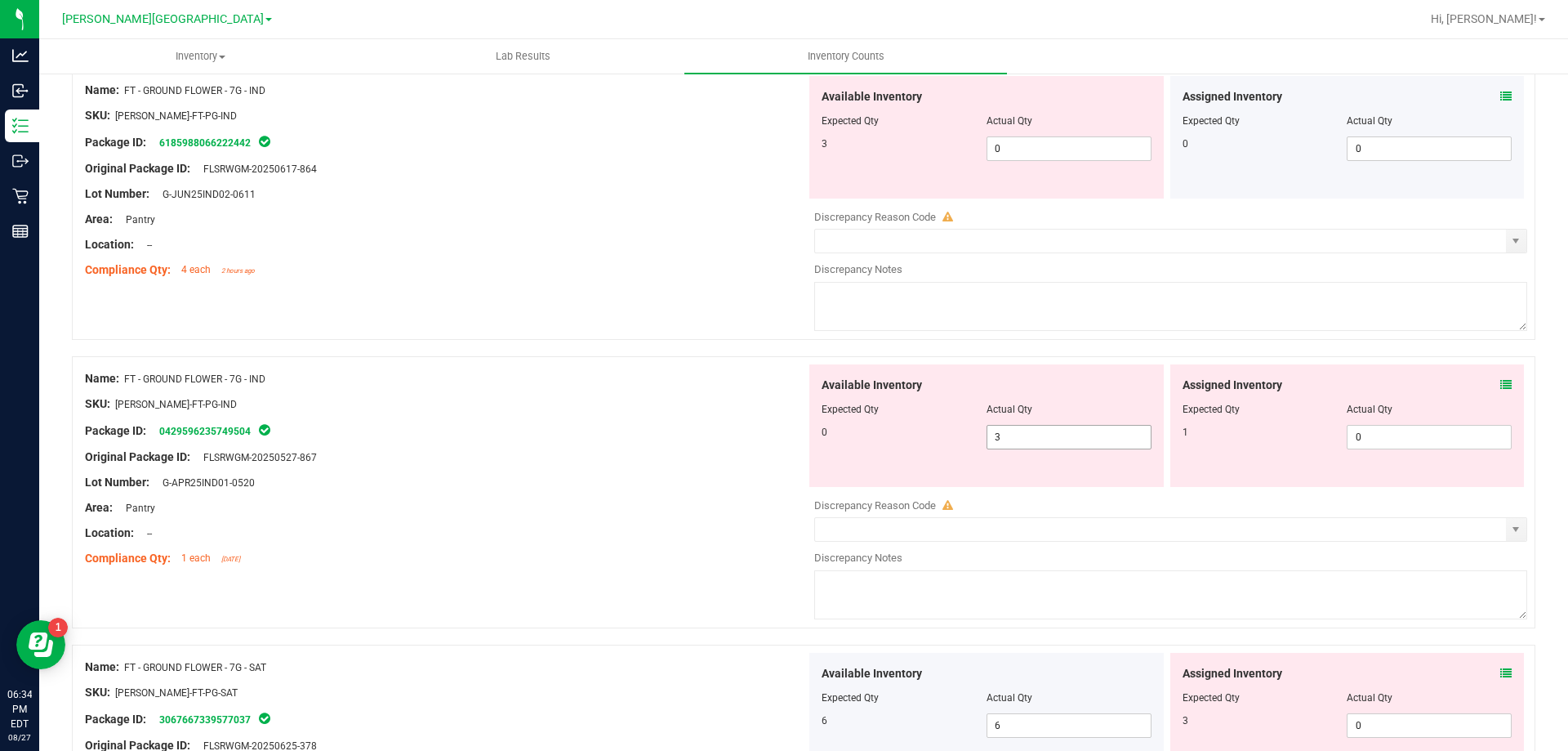
click at [1038, 431] on input "3" at bounding box center [1069, 437] width 163 height 23
click at [1047, 144] on input "0" at bounding box center [1069, 149] width 163 height 23
click at [584, 323] on div "Name: FT - GROUND FLOWER - 7G - IND SKU: [PERSON_NAME]-FT-PG-IND Package ID: 61…" at bounding box center [804, 204] width 1464 height 272
click at [1500, 385] on icon at bounding box center [1505, 385] width 11 height 11
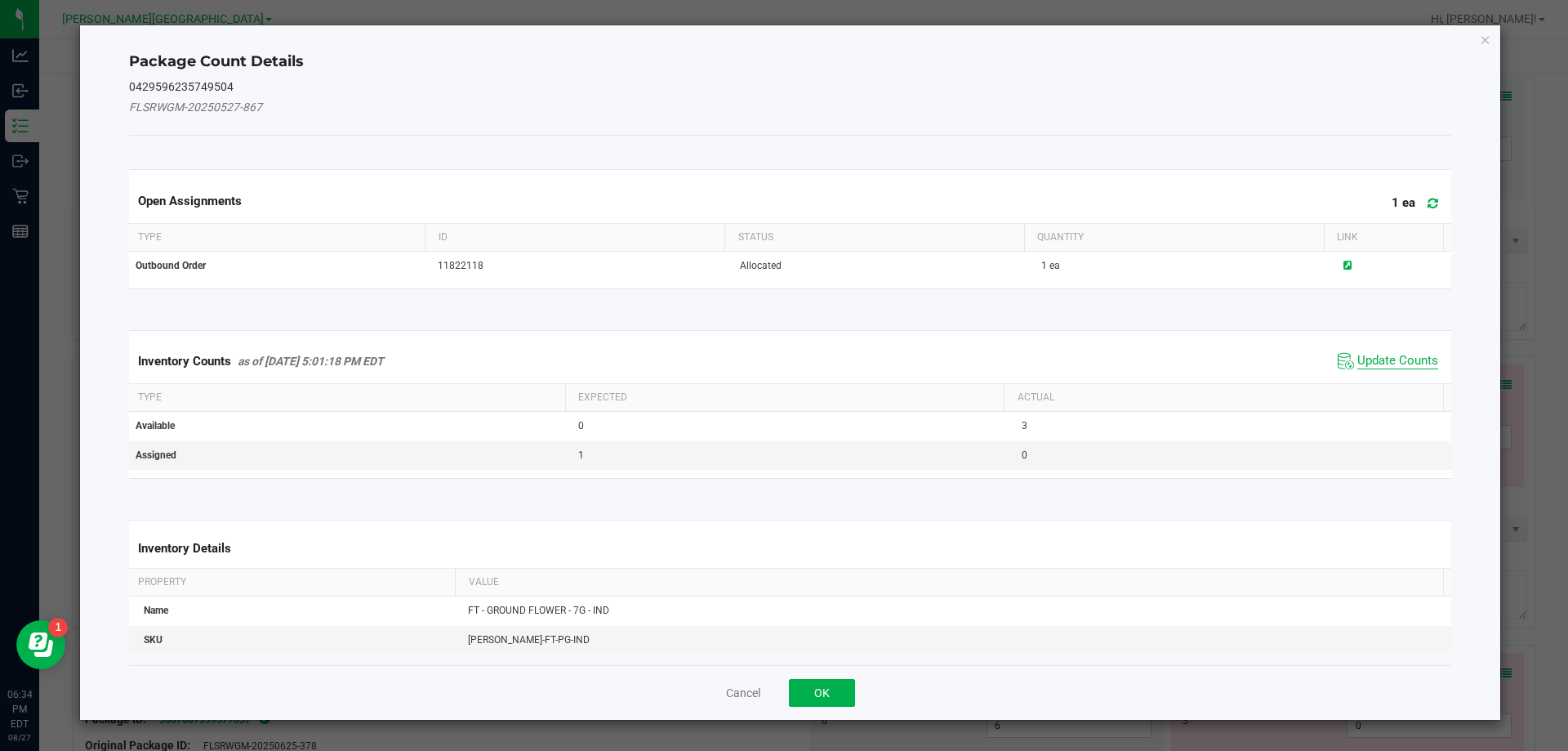
click at [1400, 369] on span "Update Counts" at bounding box center [1398, 361] width 81 height 17
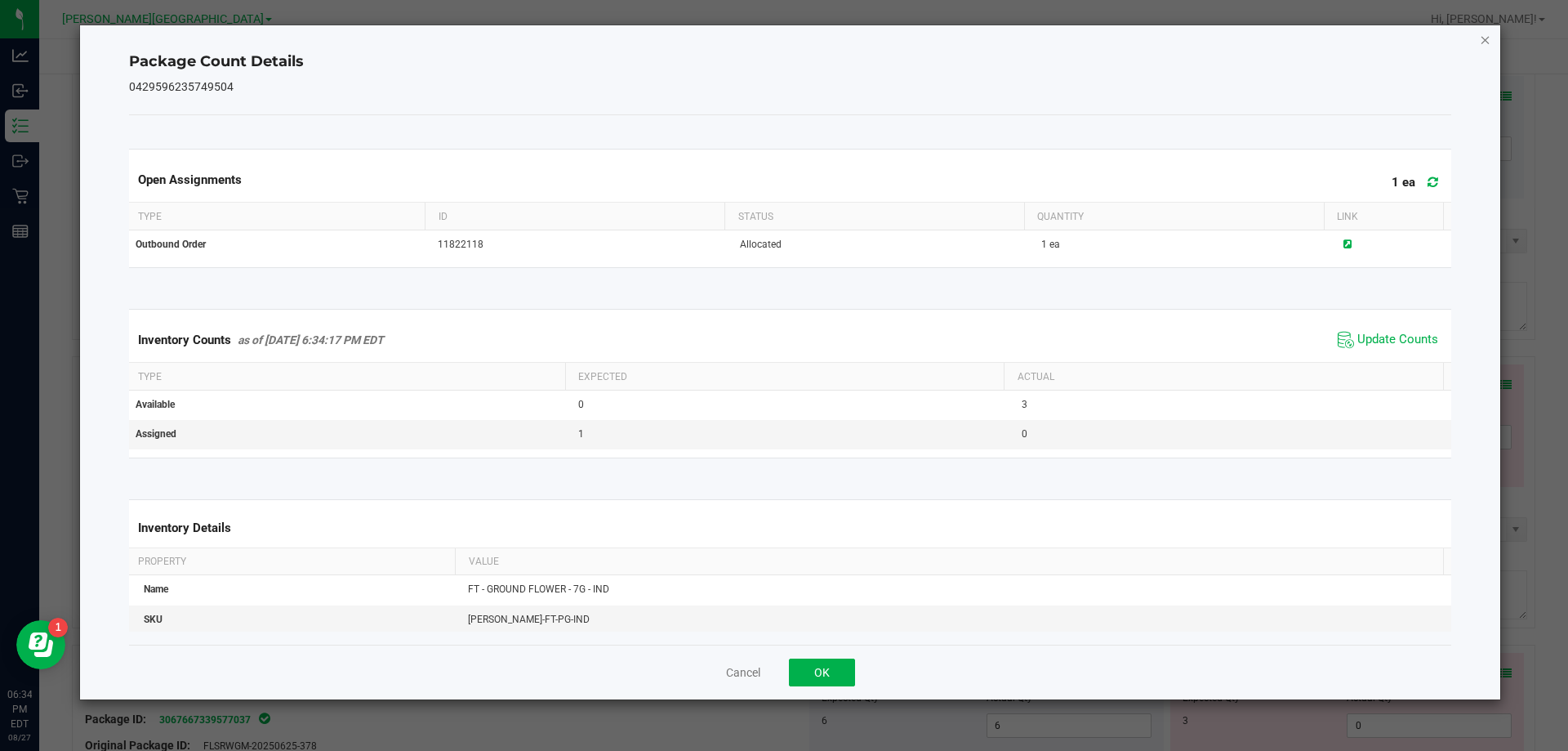
click at [1489, 36] on icon "Close" at bounding box center [1485, 39] width 11 height 20
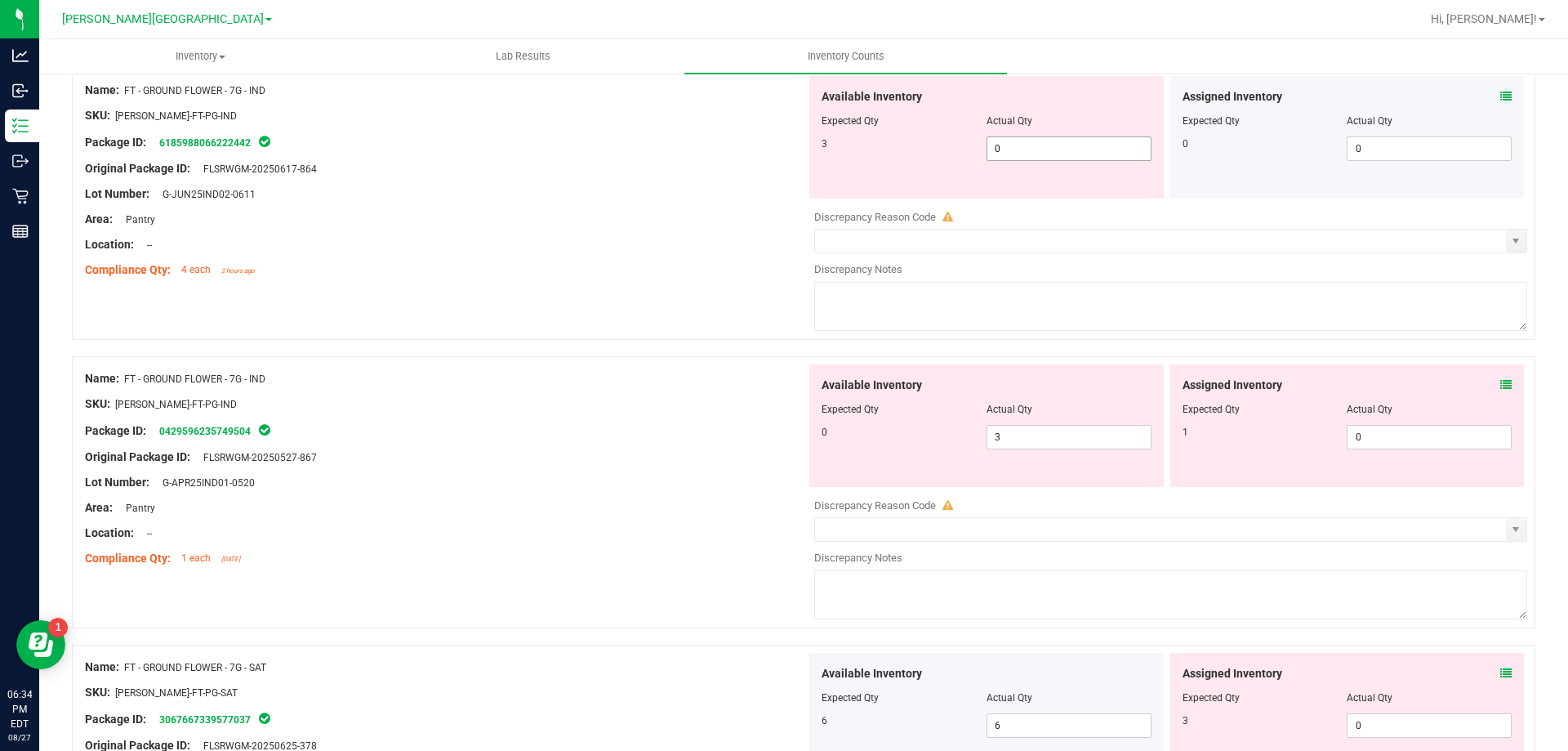
click at [1053, 144] on input "0" at bounding box center [1069, 149] width 163 height 23
click at [1032, 436] on div "Available Inventory Expected Qty Actual Qty 0 3 3" at bounding box center [1166, 494] width 721 height 259
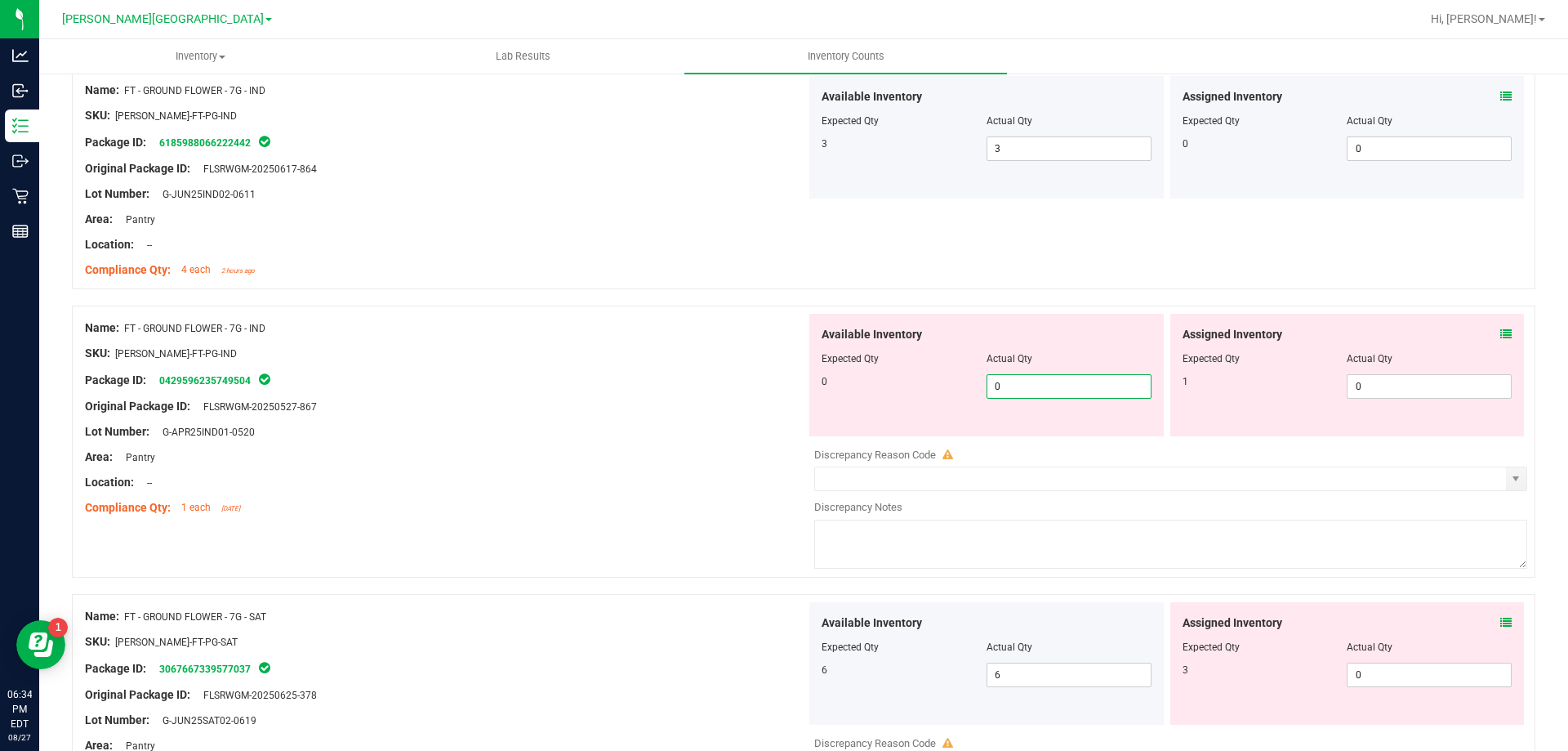
click at [630, 477] on div "Location: --" at bounding box center [445, 483] width 721 height 17
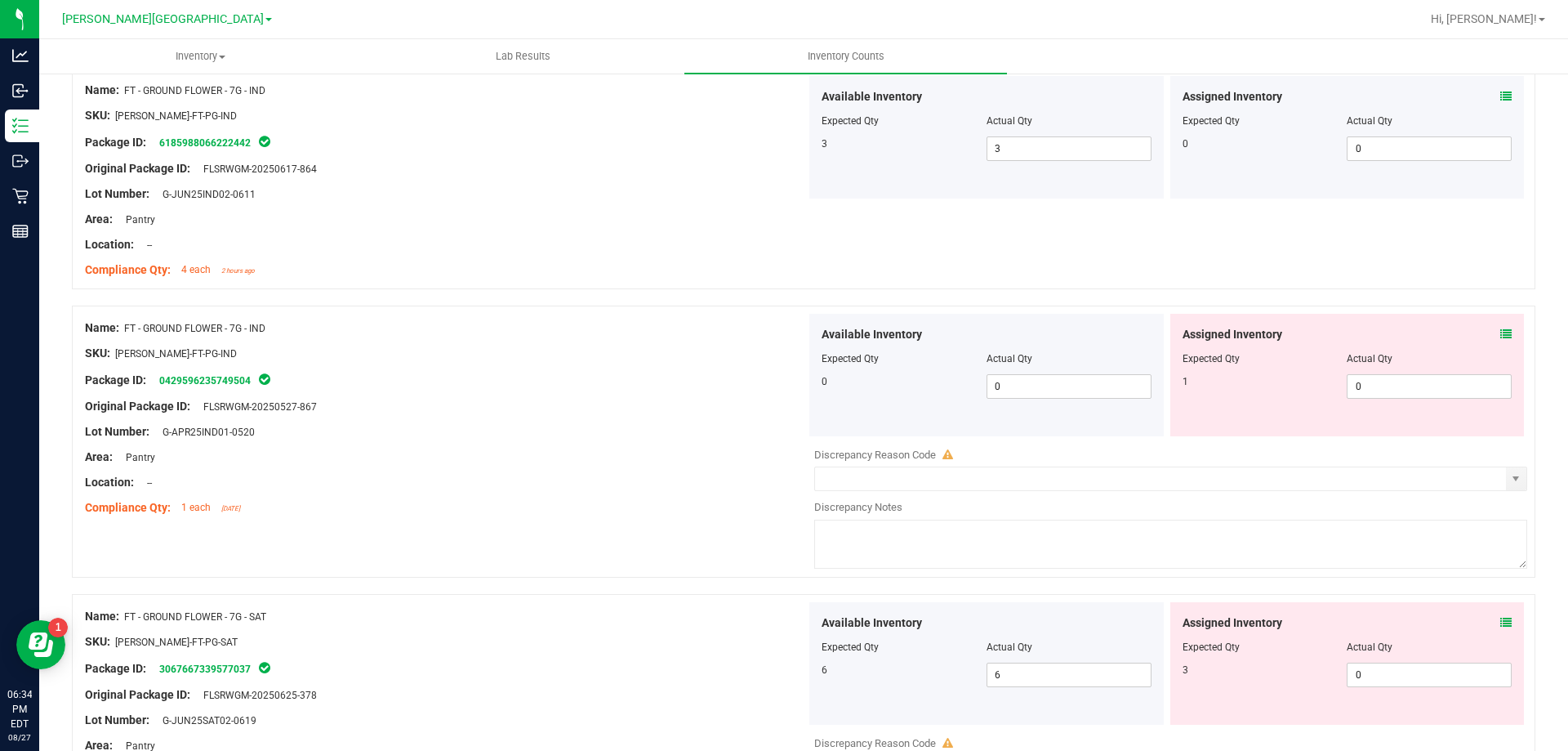
click at [1500, 333] on icon at bounding box center [1505, 333] width 11 height 11
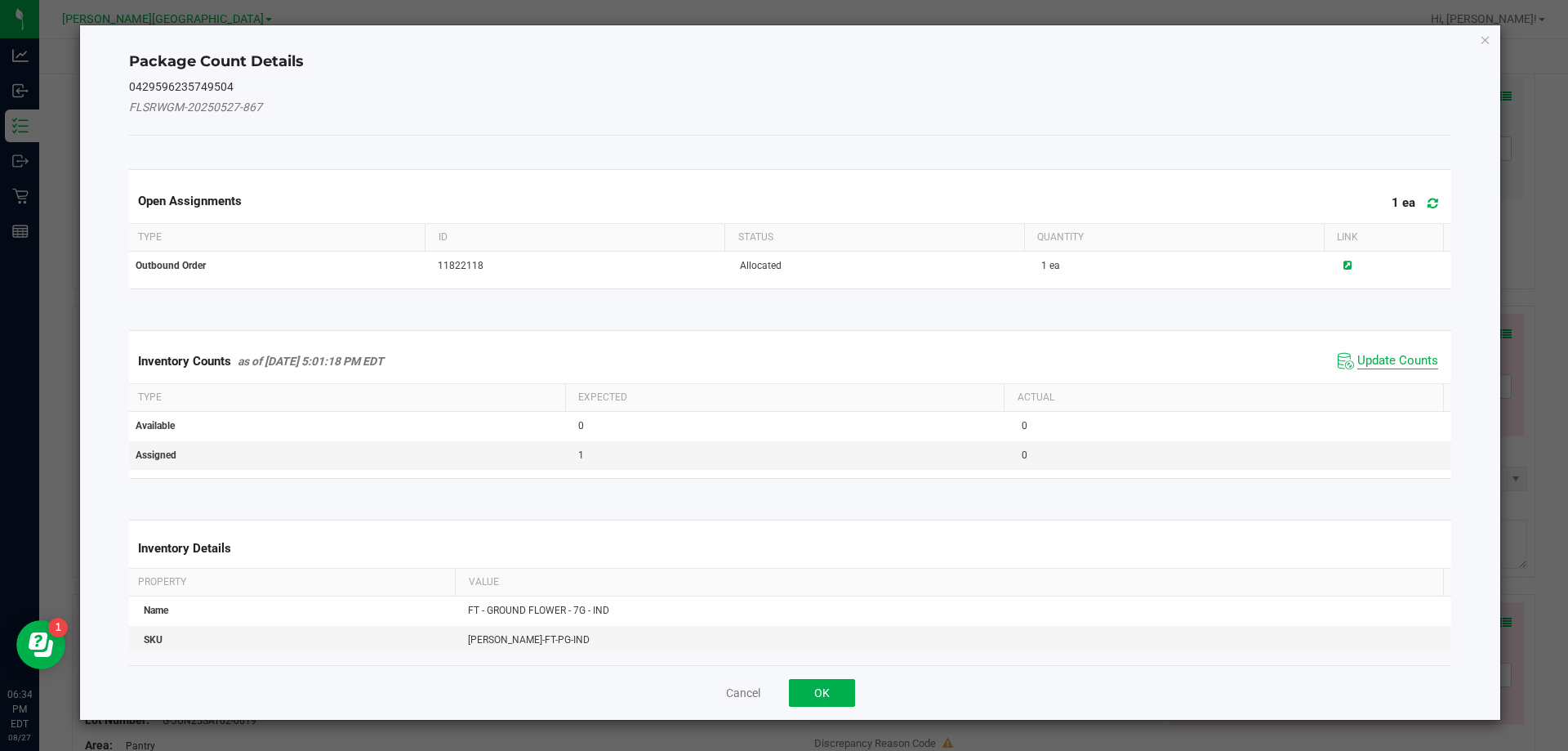
click at [1391, 360] on span "Update Counts" at bounding box center [1398, 361] width 81 height 17
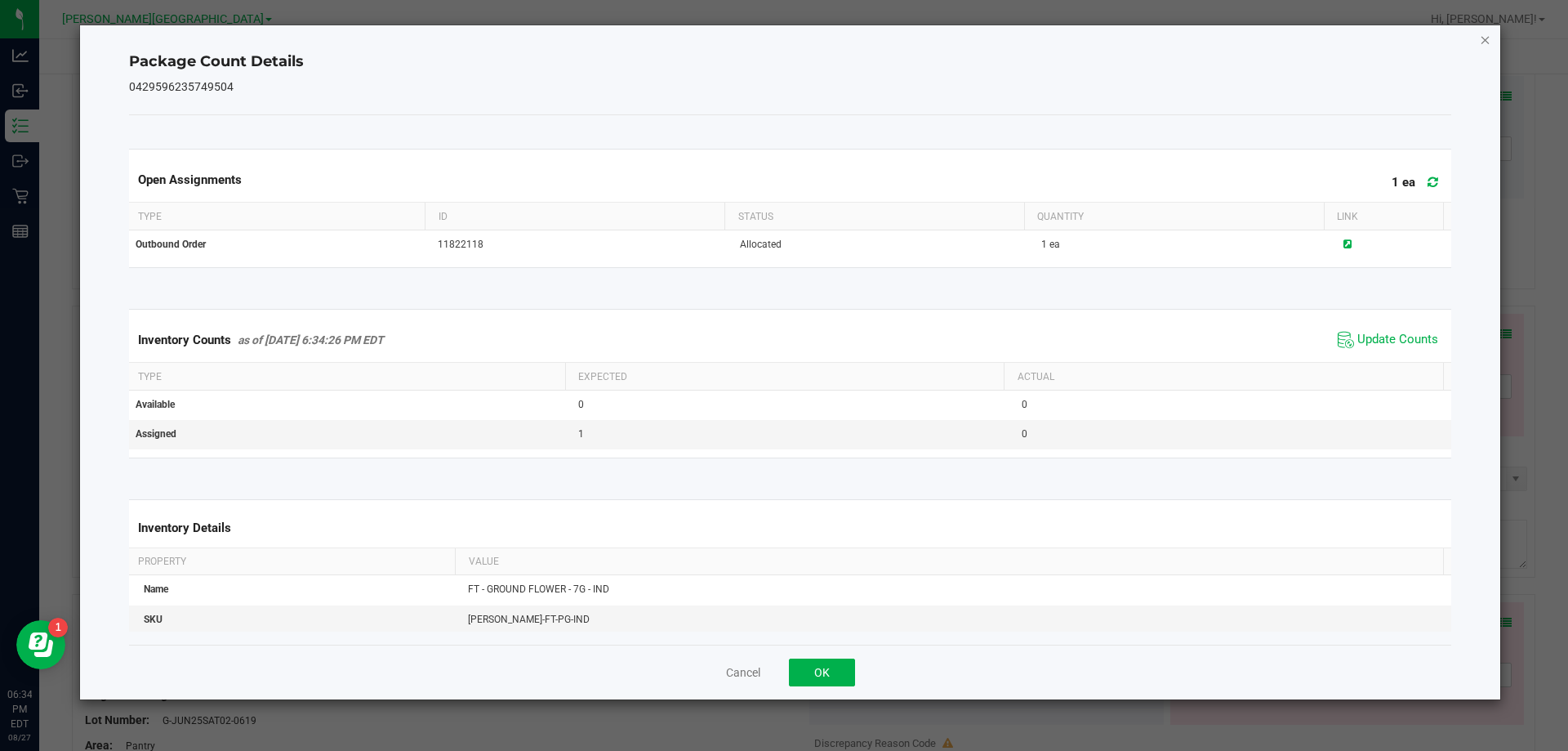
click at [1485, 43] on icon "Close" at bounding box center [1485, 39] width 11 height 20
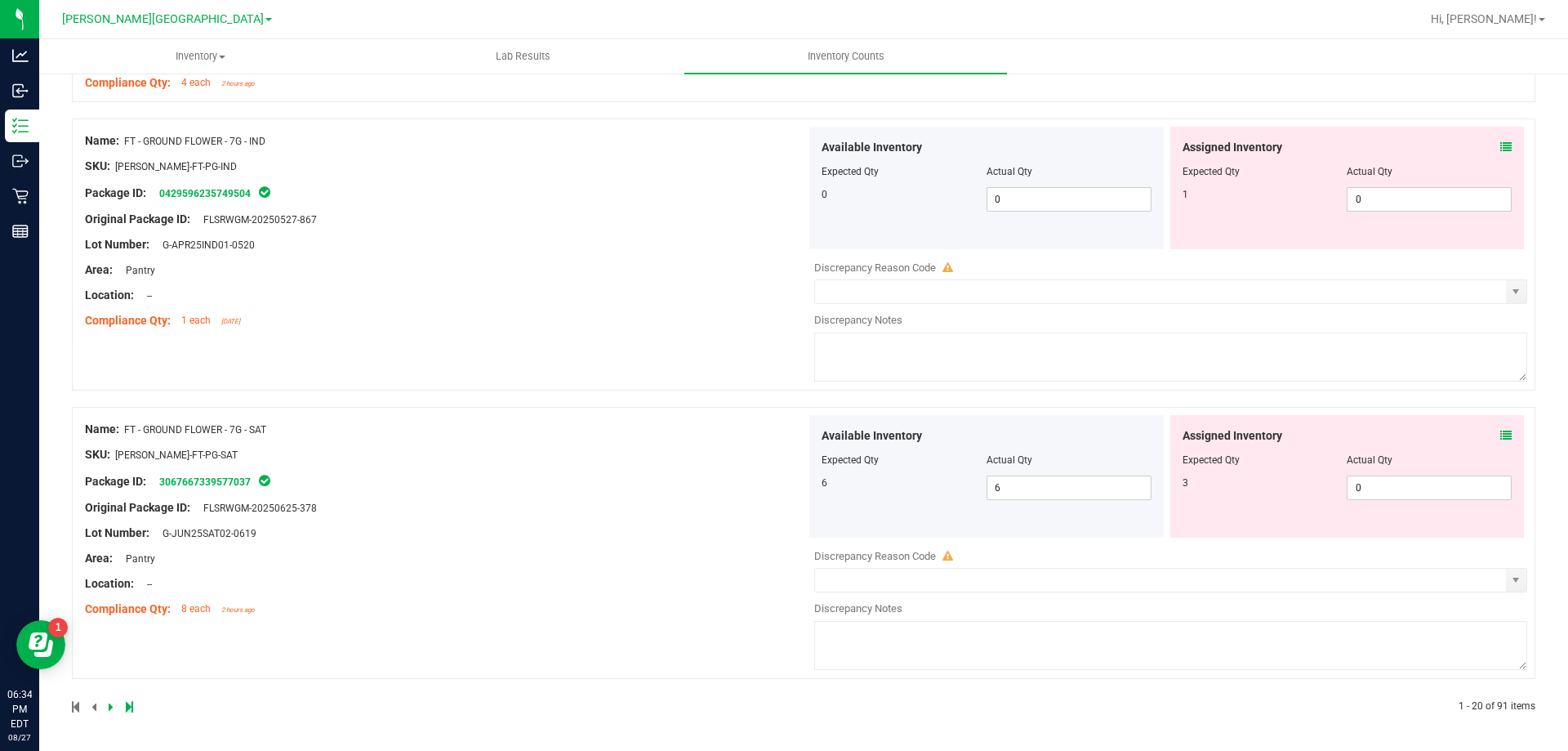
scroll to position [5288, 0]
click at [1500, 436] on icon at bounding box center [1505, 436] width 11 height 11
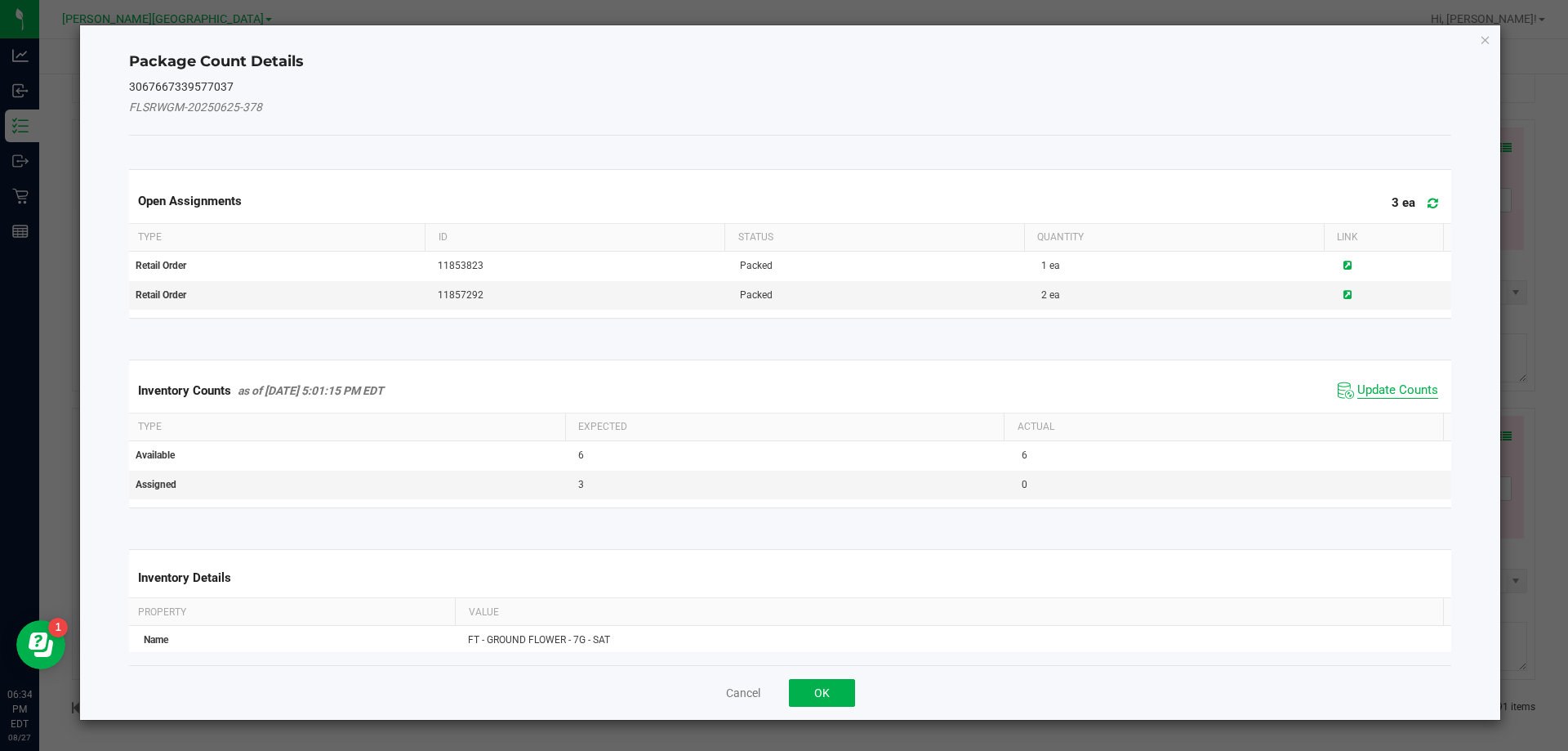
click at [1382, 391] on span "Update Counts" at bounding box center [1398, 390] width 81 height 17
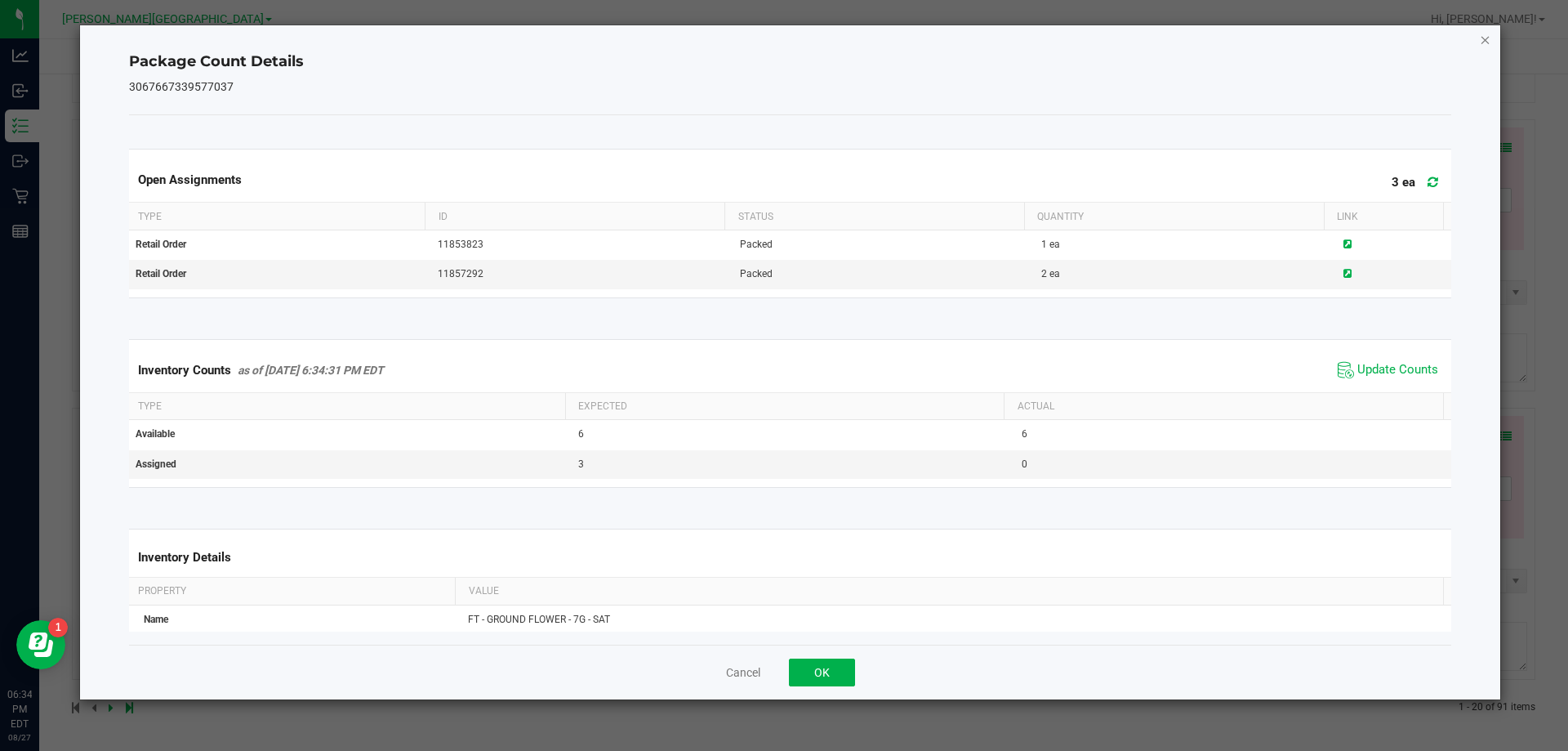
click at [1485, 43] on icon "Close" at bounding box center [1485, 39] width 11 height 20
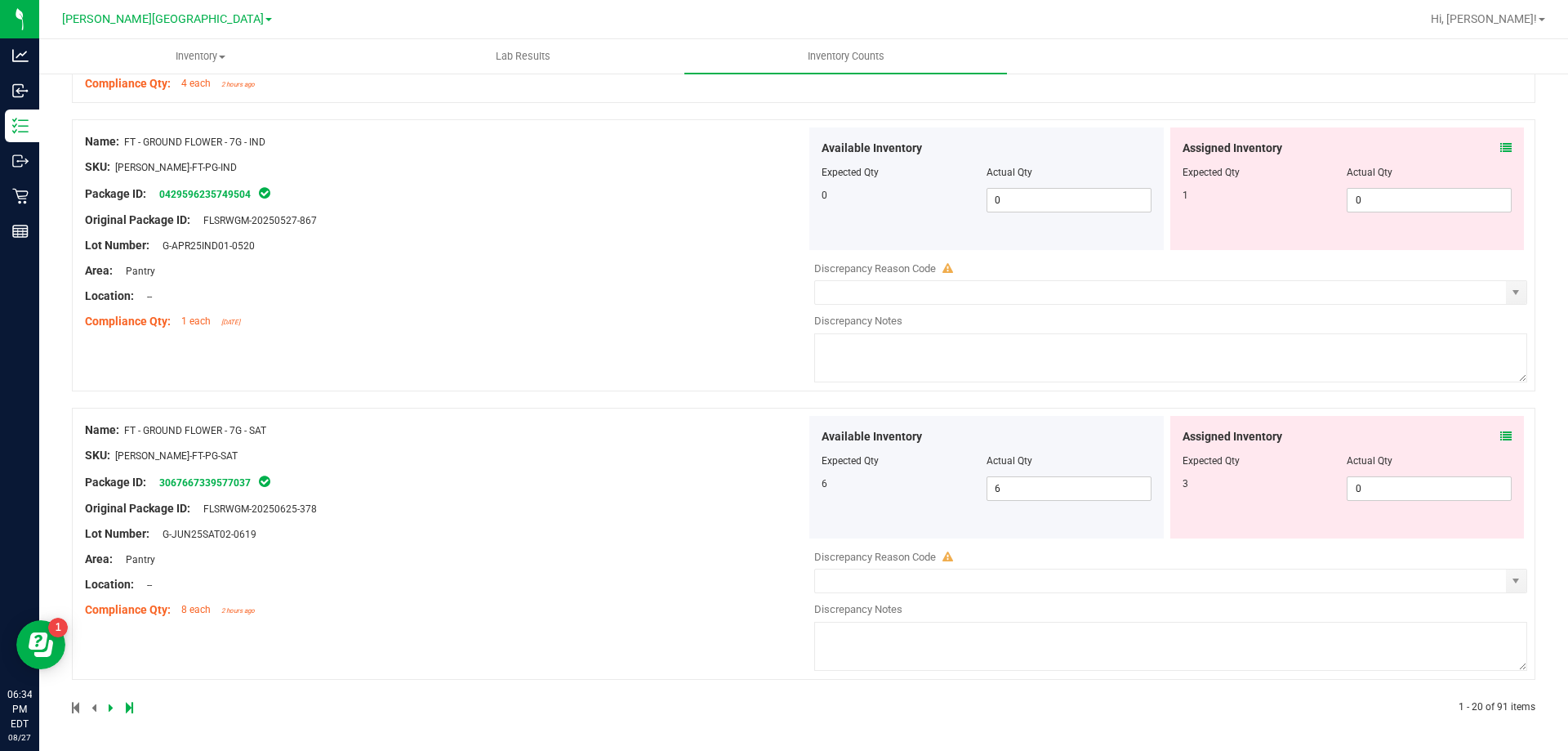
scroll to position [5288, 0]
click at [112, 710] on icon at bounding box center [111, 707] width 5 height 10
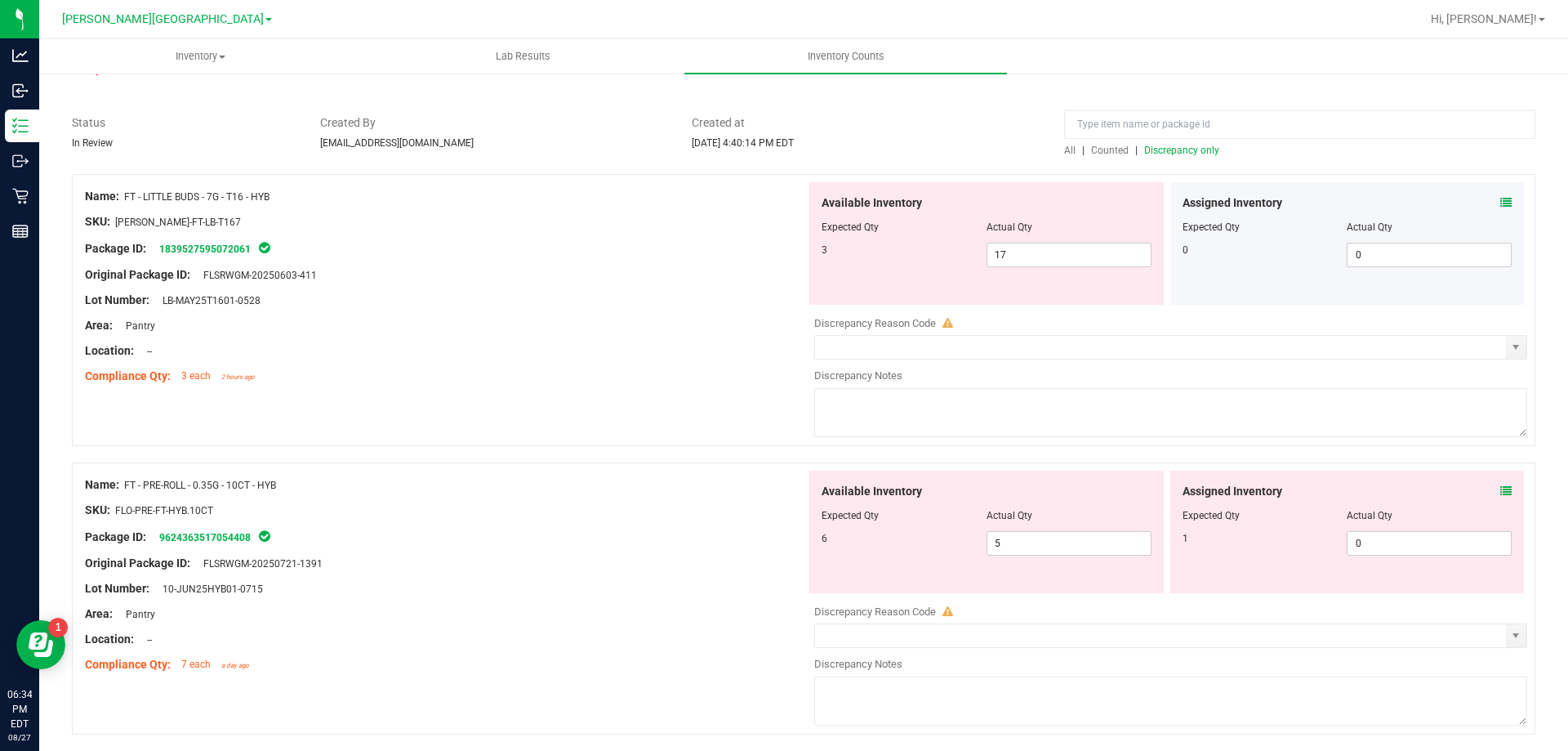
scroll to position [97, 0]
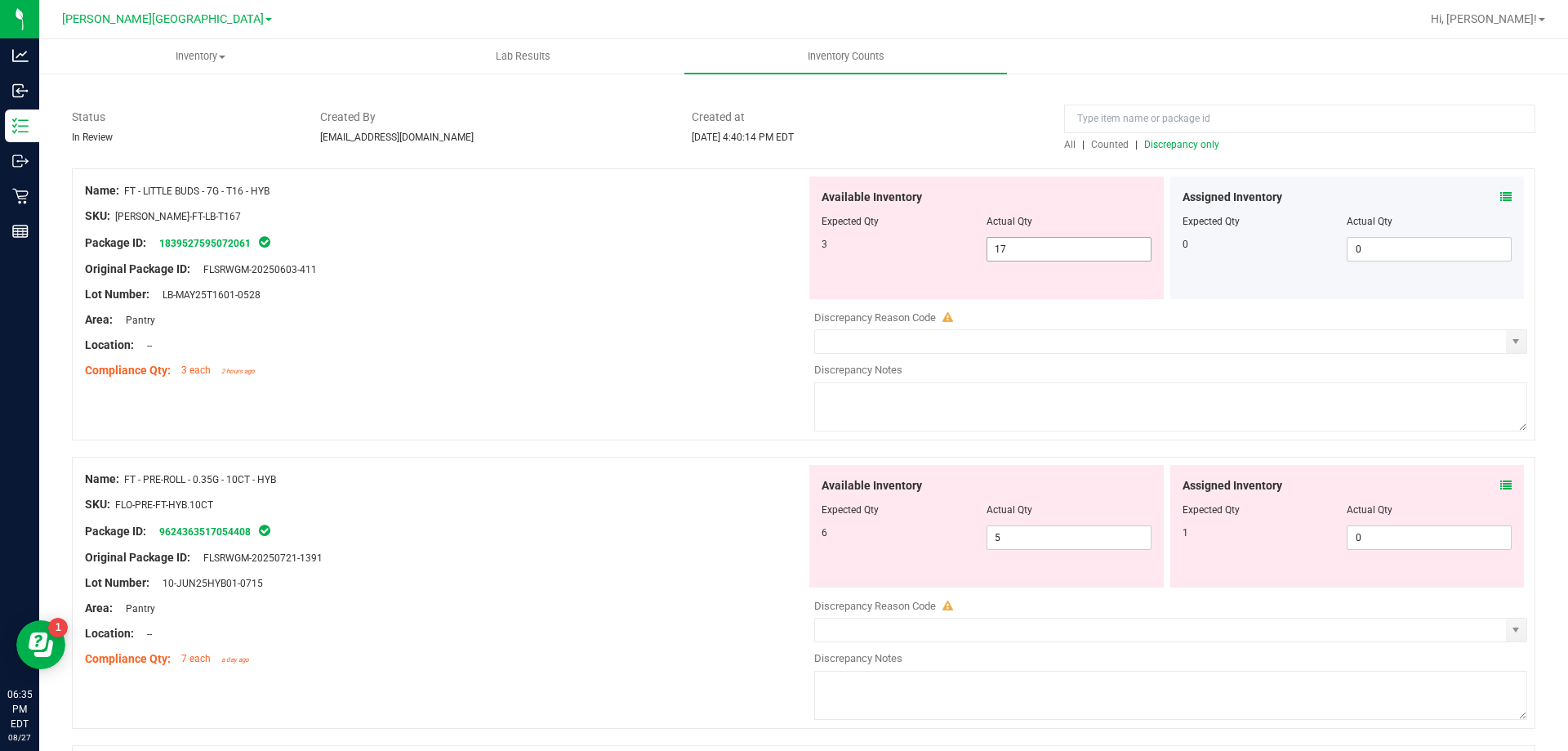
click at [1076, 245] on input "17" at bounding box center [1069, 249] width 163 height 23
click at [689, 308] on div at bounding box center [445, 306] width 721 height 8
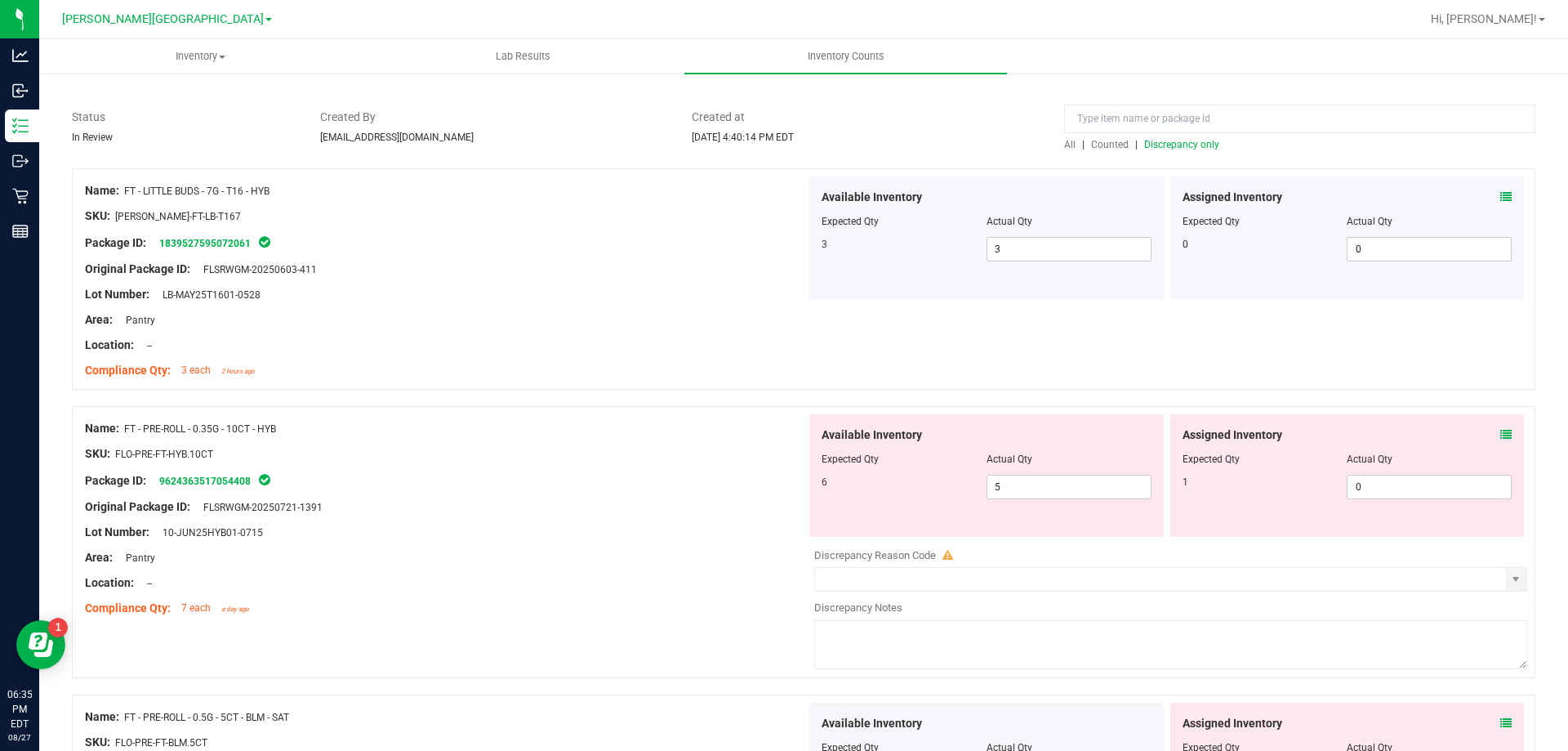
click at [1500, 437] on icon at bounding box center [1505, 434] width 11 height 11
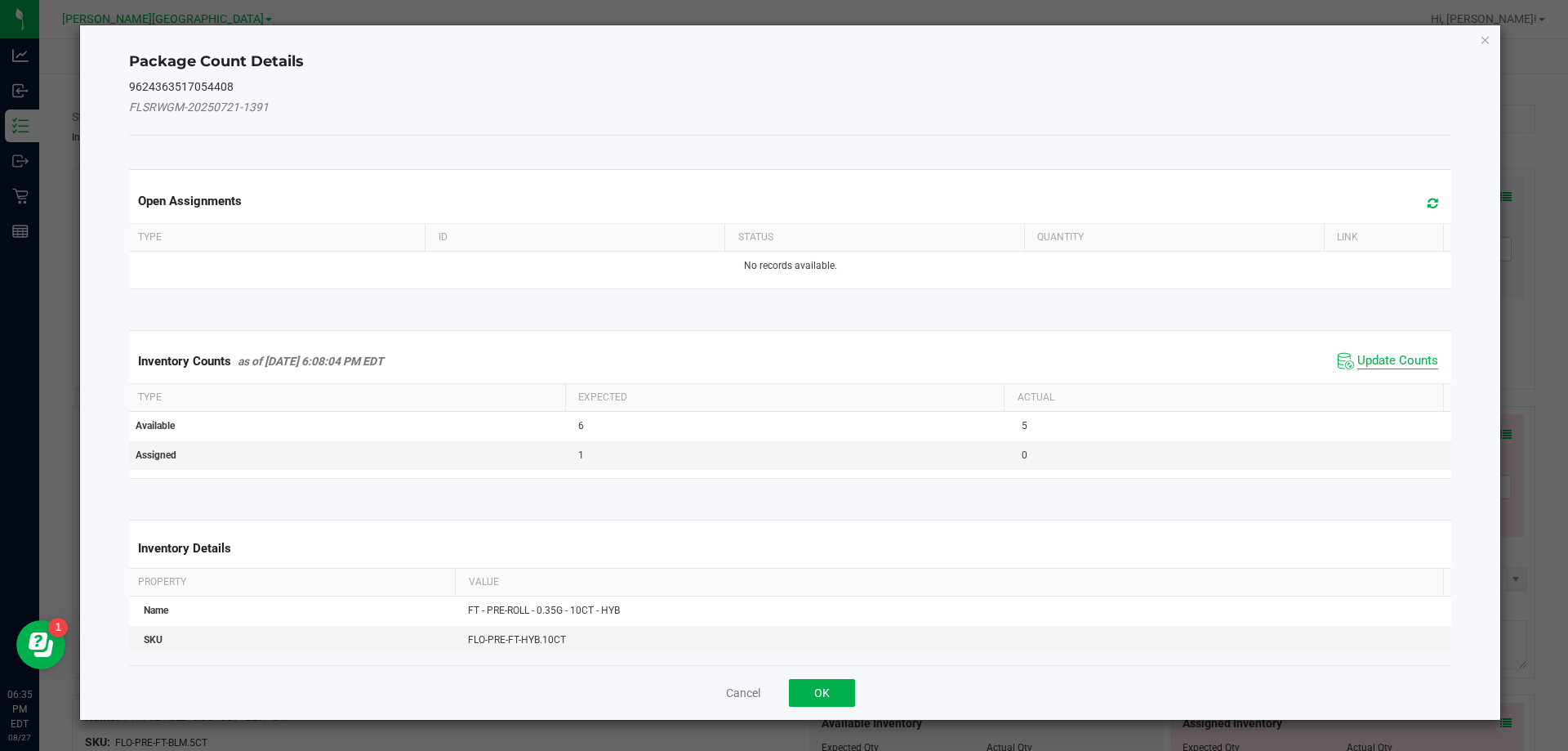
click at [1397, 369] on span "Update Counts" at bounding box center [1398, 361] width 81 height 17
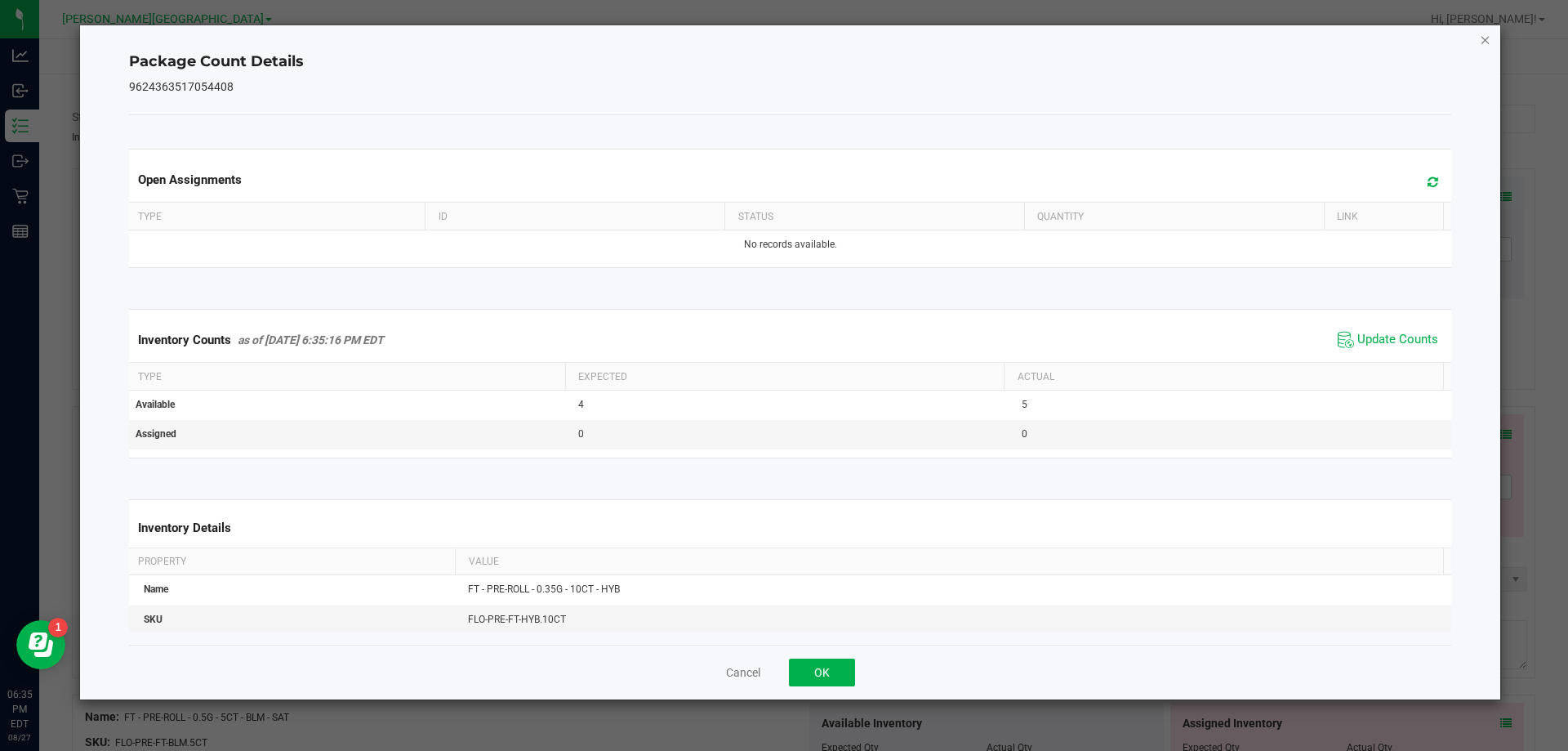
click at [1486, 47] on icon "Close" at bounding box center [1485, 39] width 11 height 20
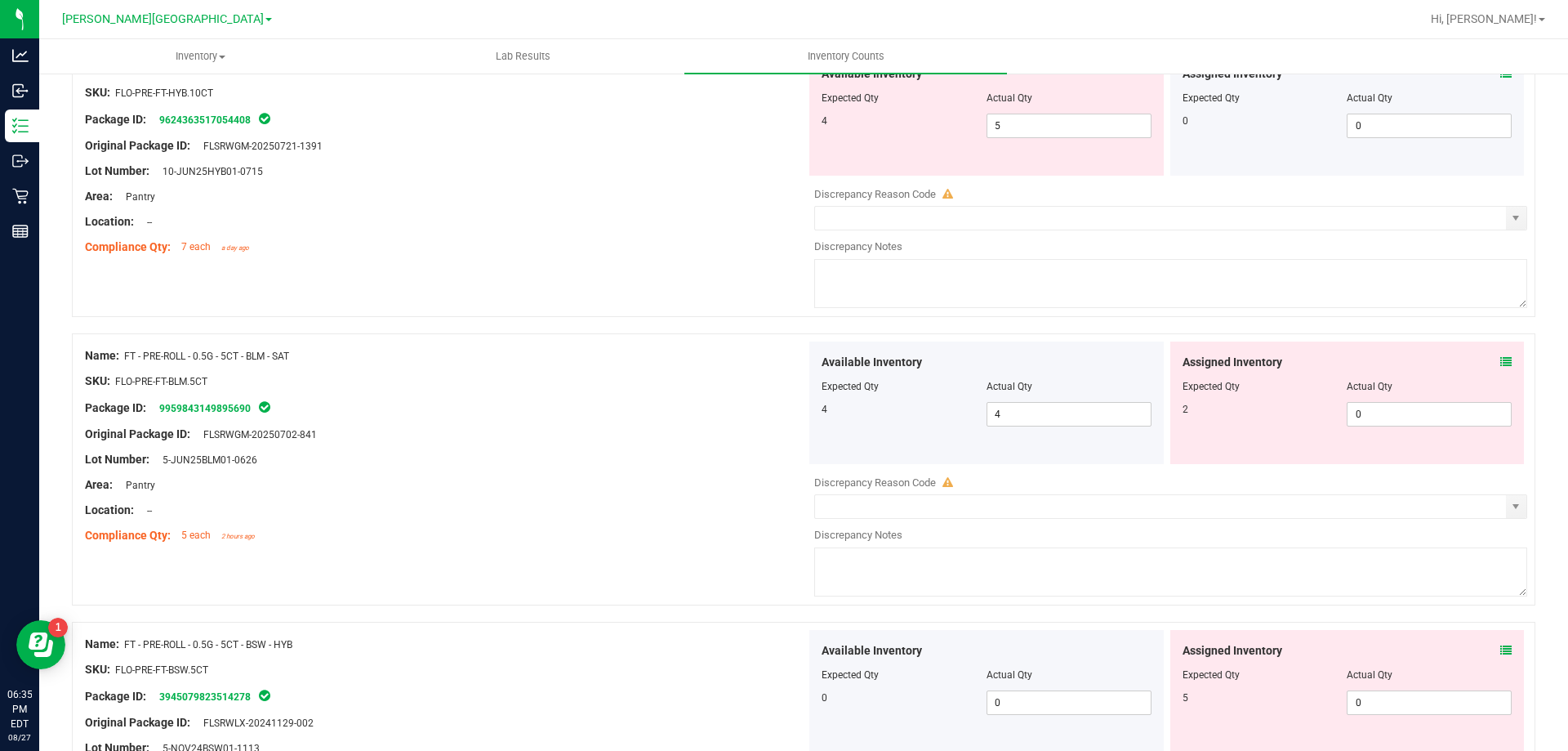
scroll to position [513, 0]
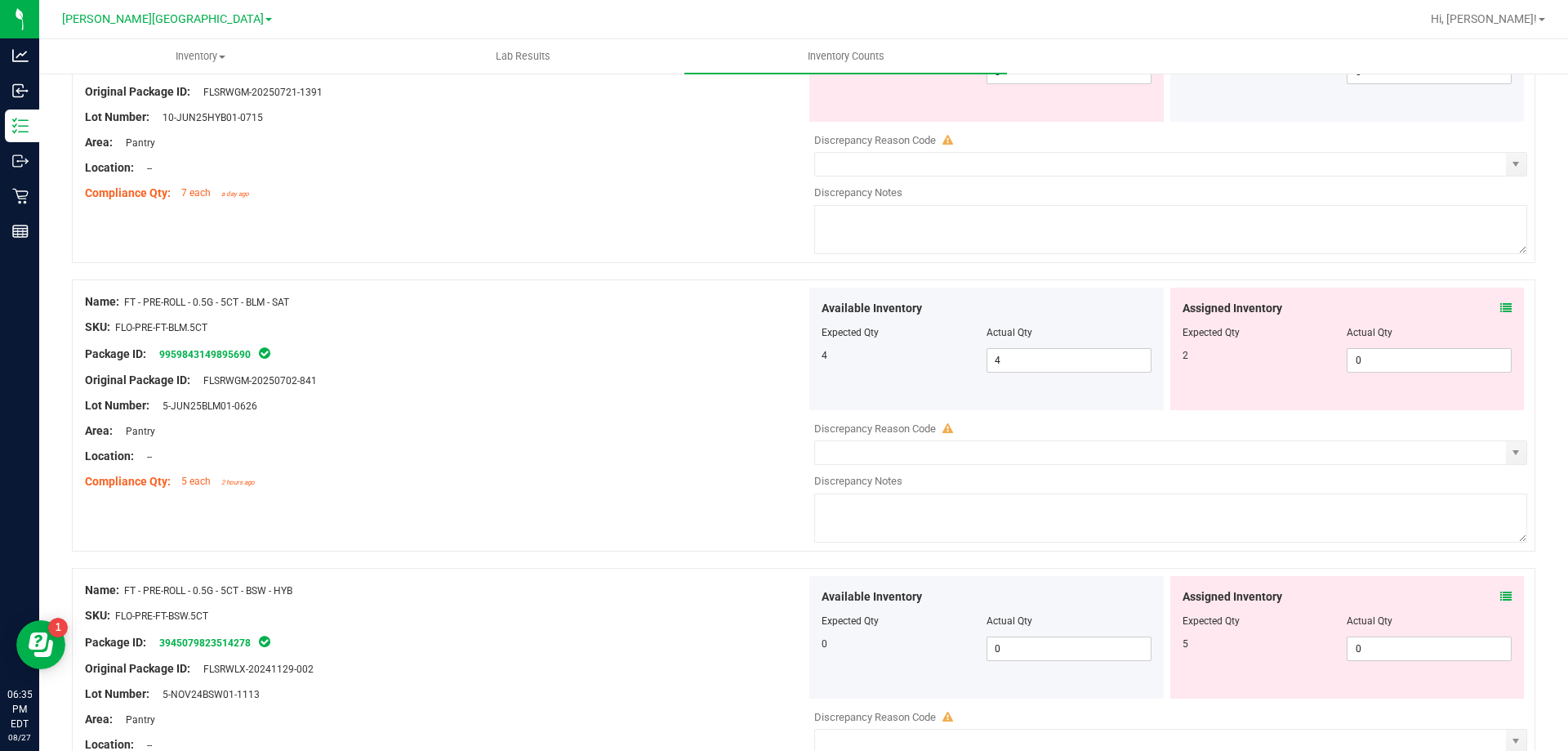
click at [1500, 312] on icon at bounding box center [1505, 307] width 11 height 11
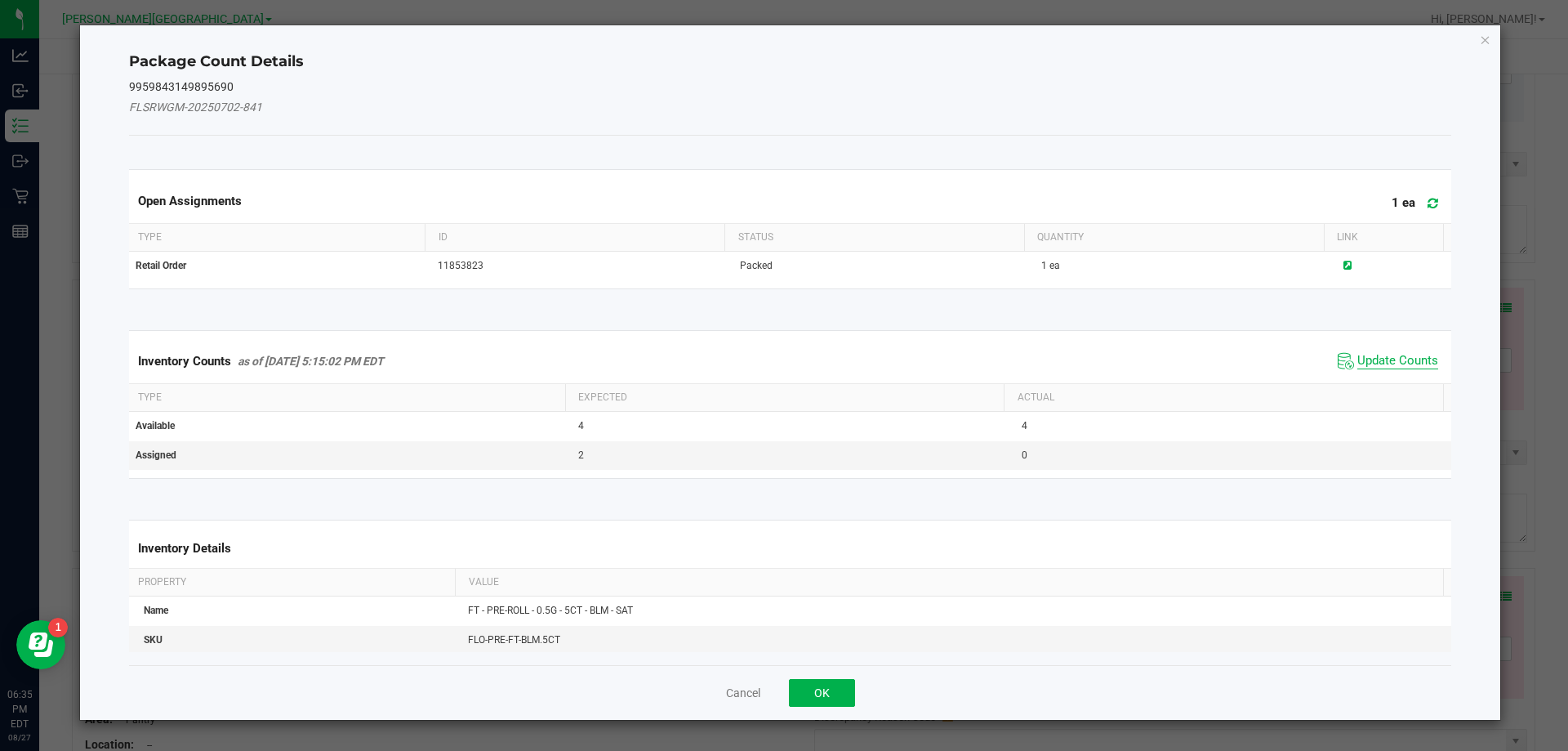
click at [1391, 366] on span "Update Counts" at bounding box center [1398, 361] width 81 height 17
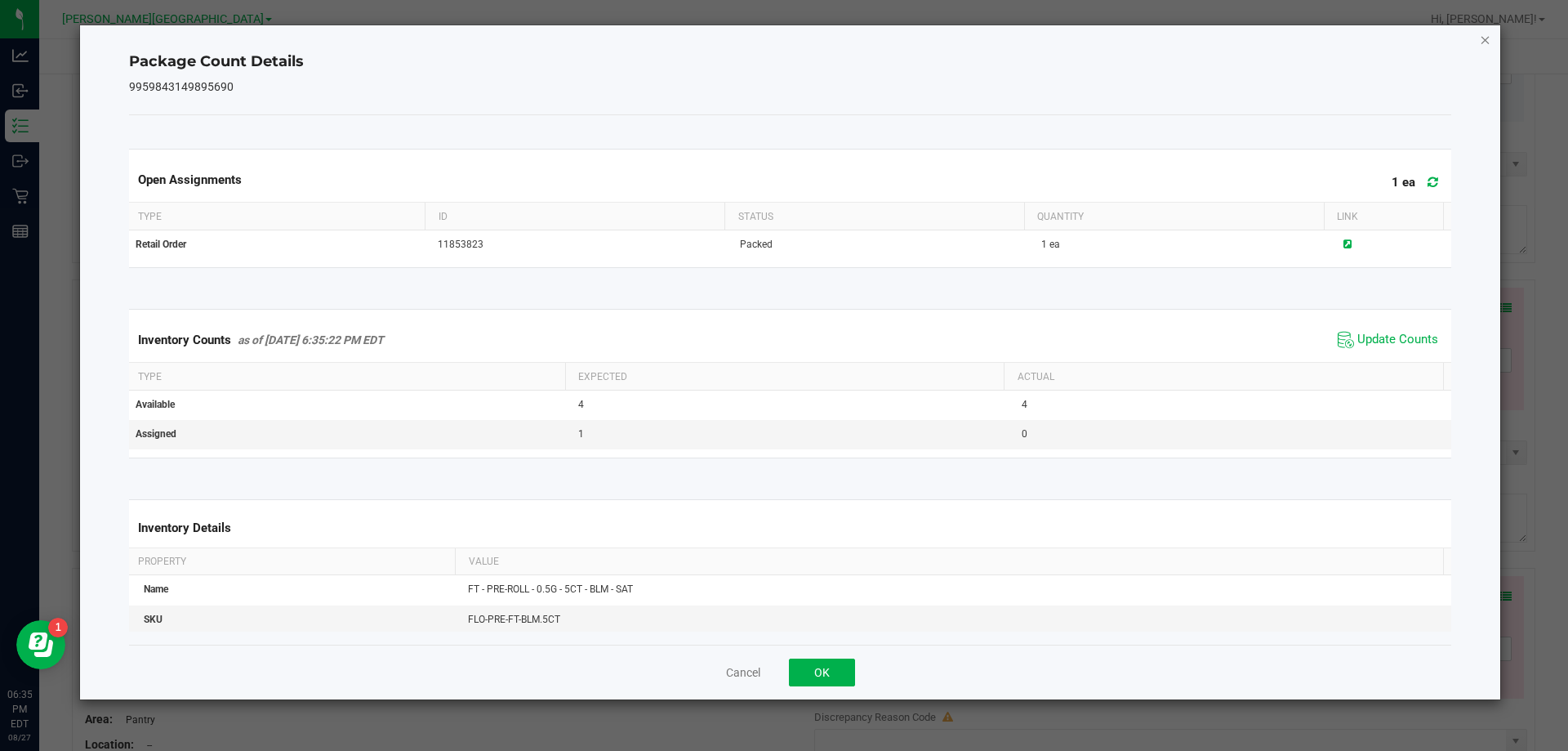
click at [1484, 45] on icon "Close" at bounding box center [1485, 39] width 11 height 20
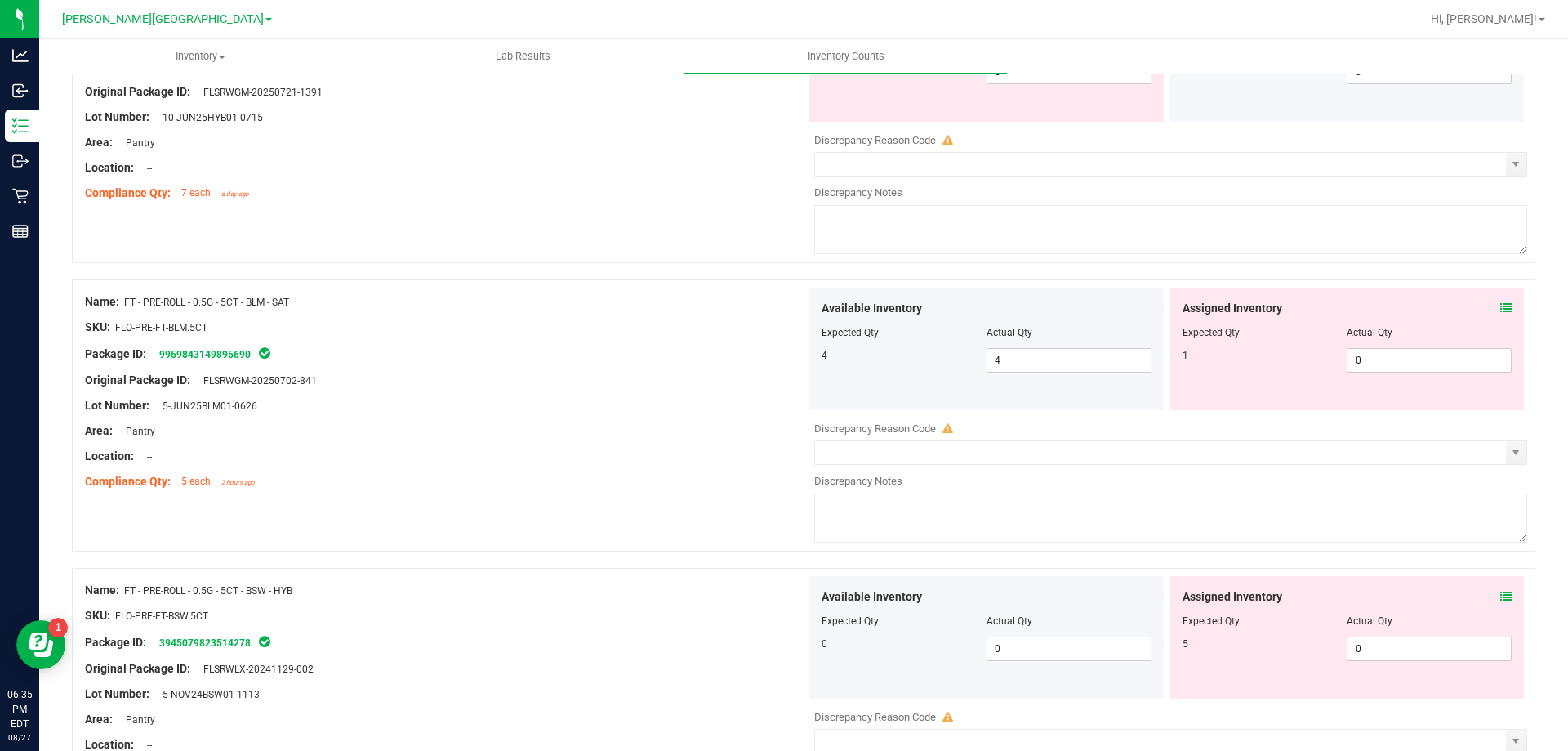
click at [1500, 308] on icon at bounding box center [1505, 307] width 11 height 11
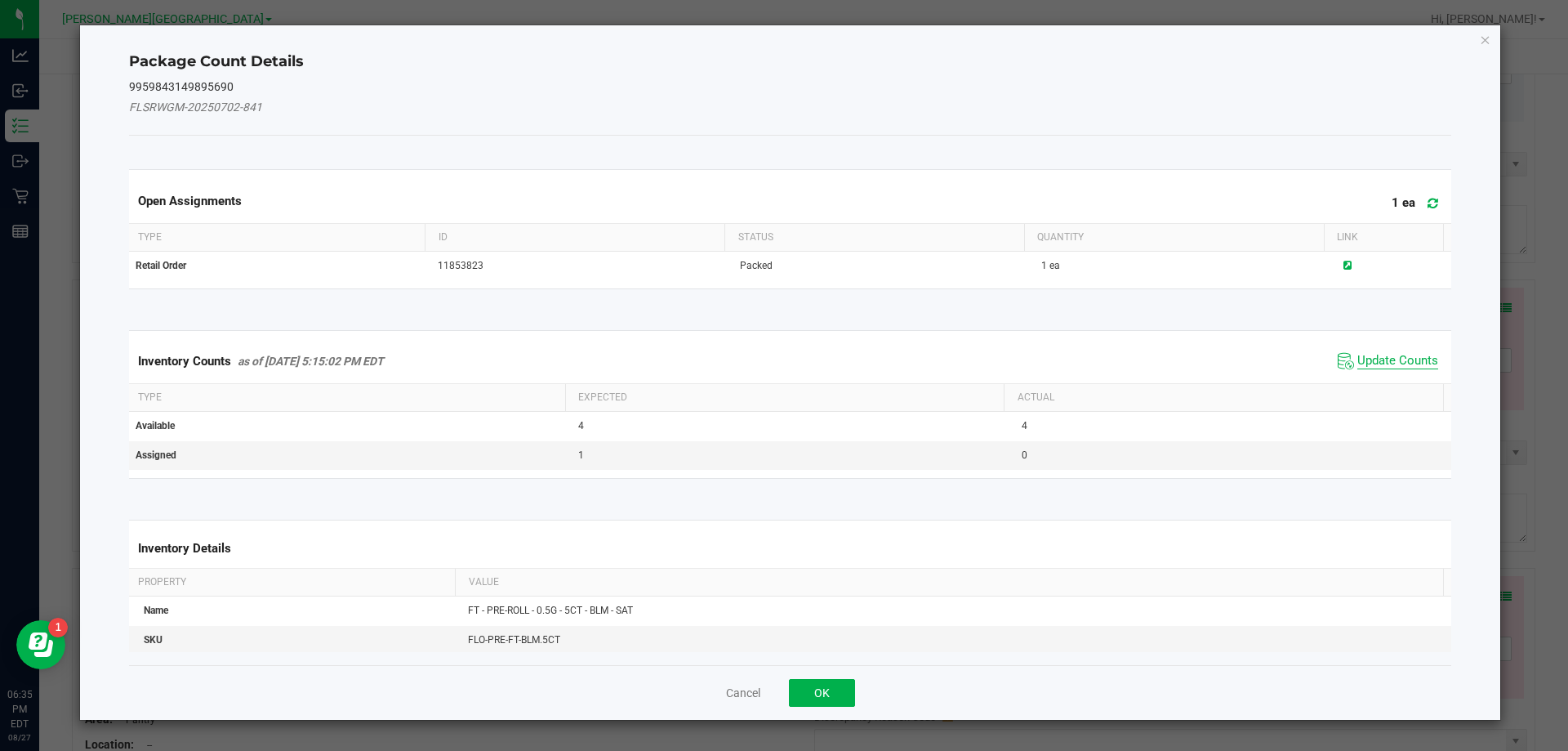
click at [1391, 360] on span "Update Counts" at bounding box center [1398, 361] width 81 height 17
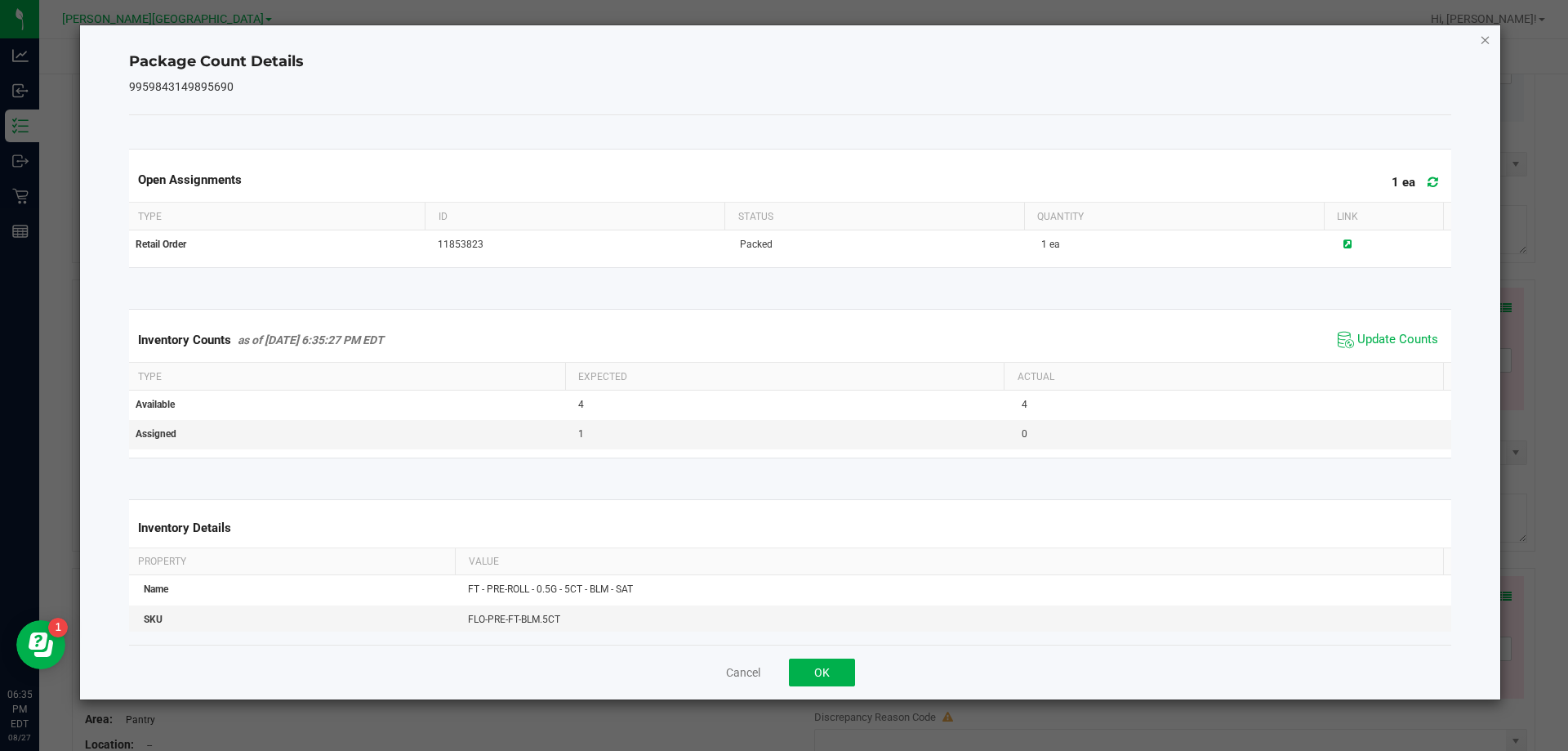
click at [1482, 48] on icon "Close" at bounding box center [1485, 39] width 11 height 20
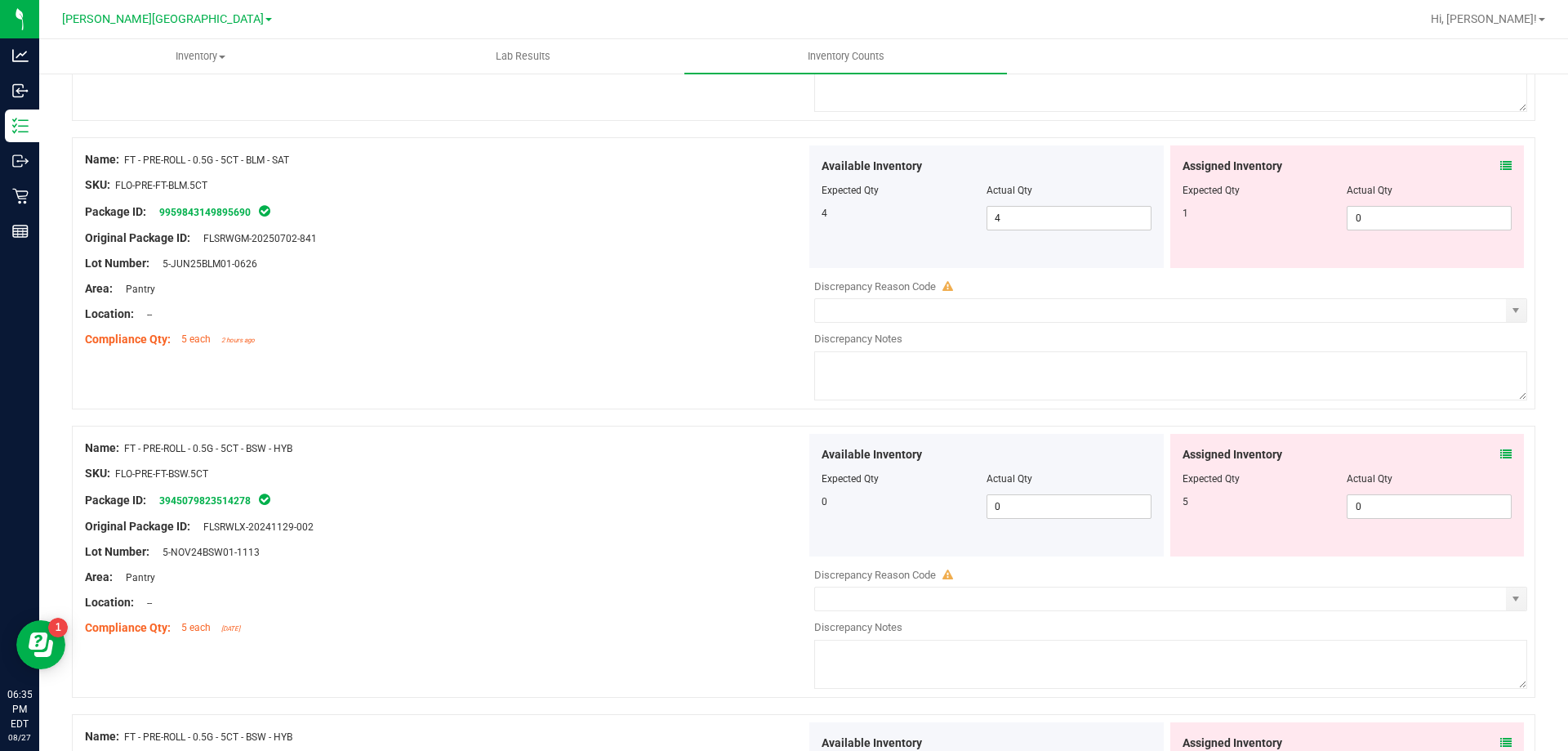
scroll to position [726, 0]
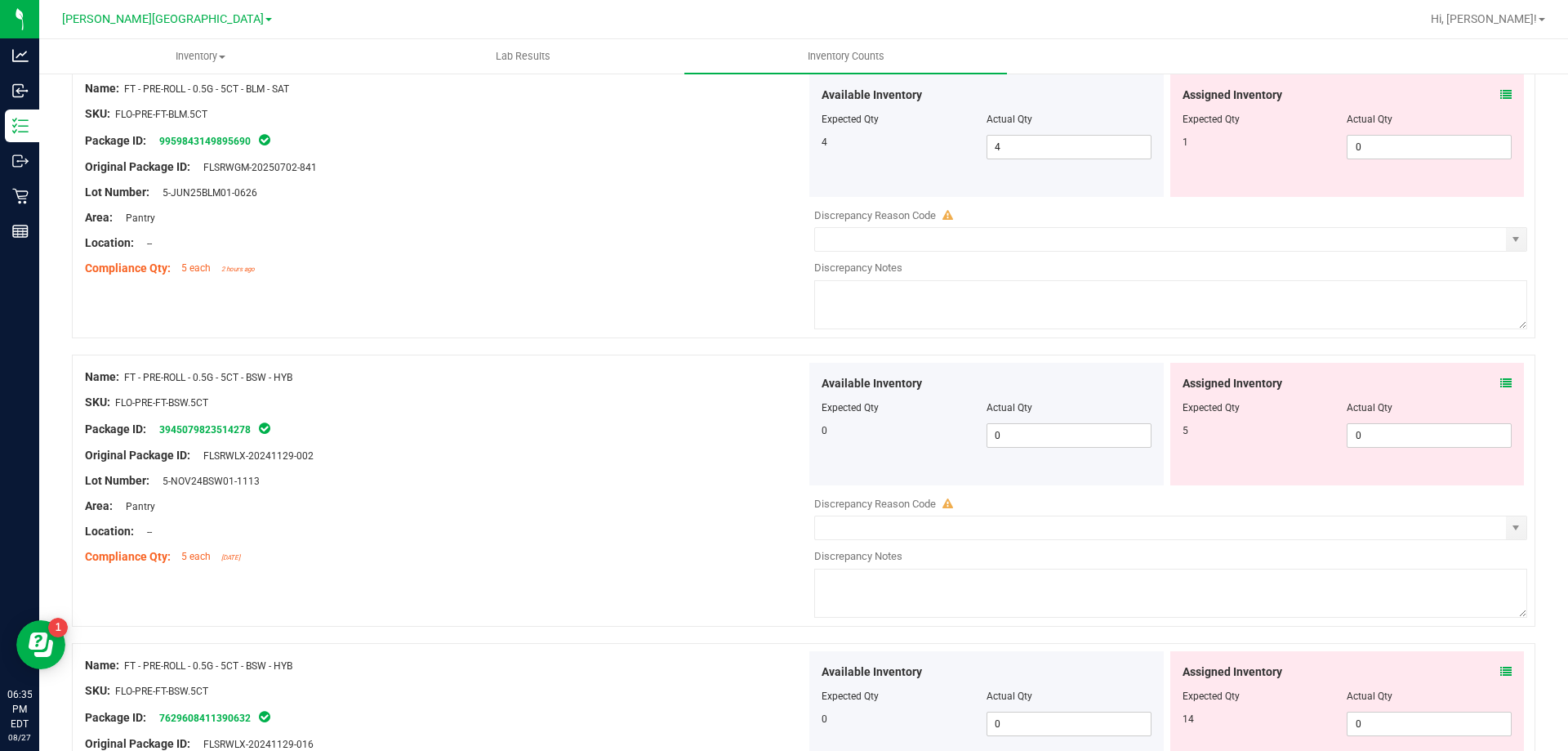
click at [1500, 386] on icon at bounding box center [1505, 383] width 11 height 11
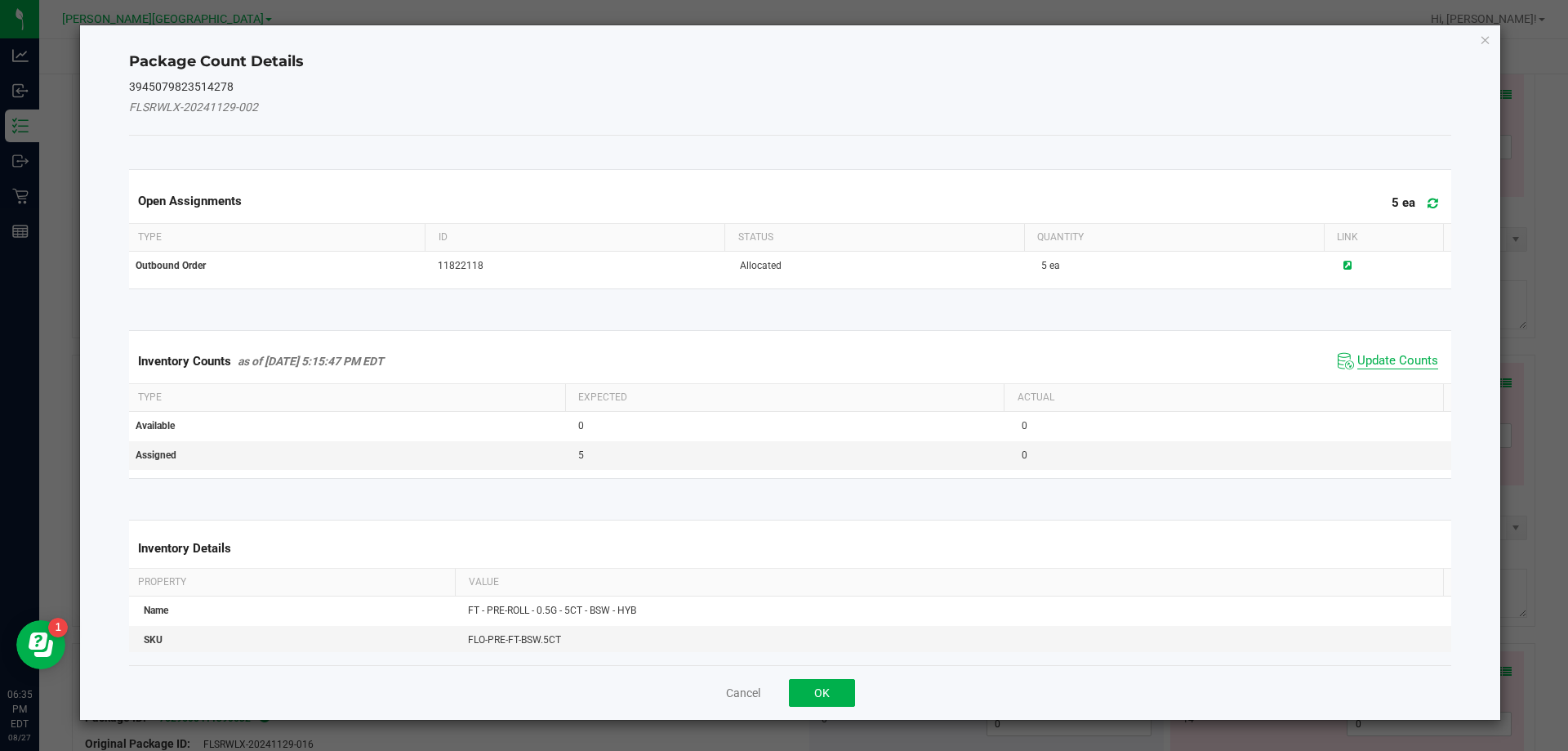
click at [1398, 359] on span "Update Counts" at bounding box center [1398, 361] width 81 height 17
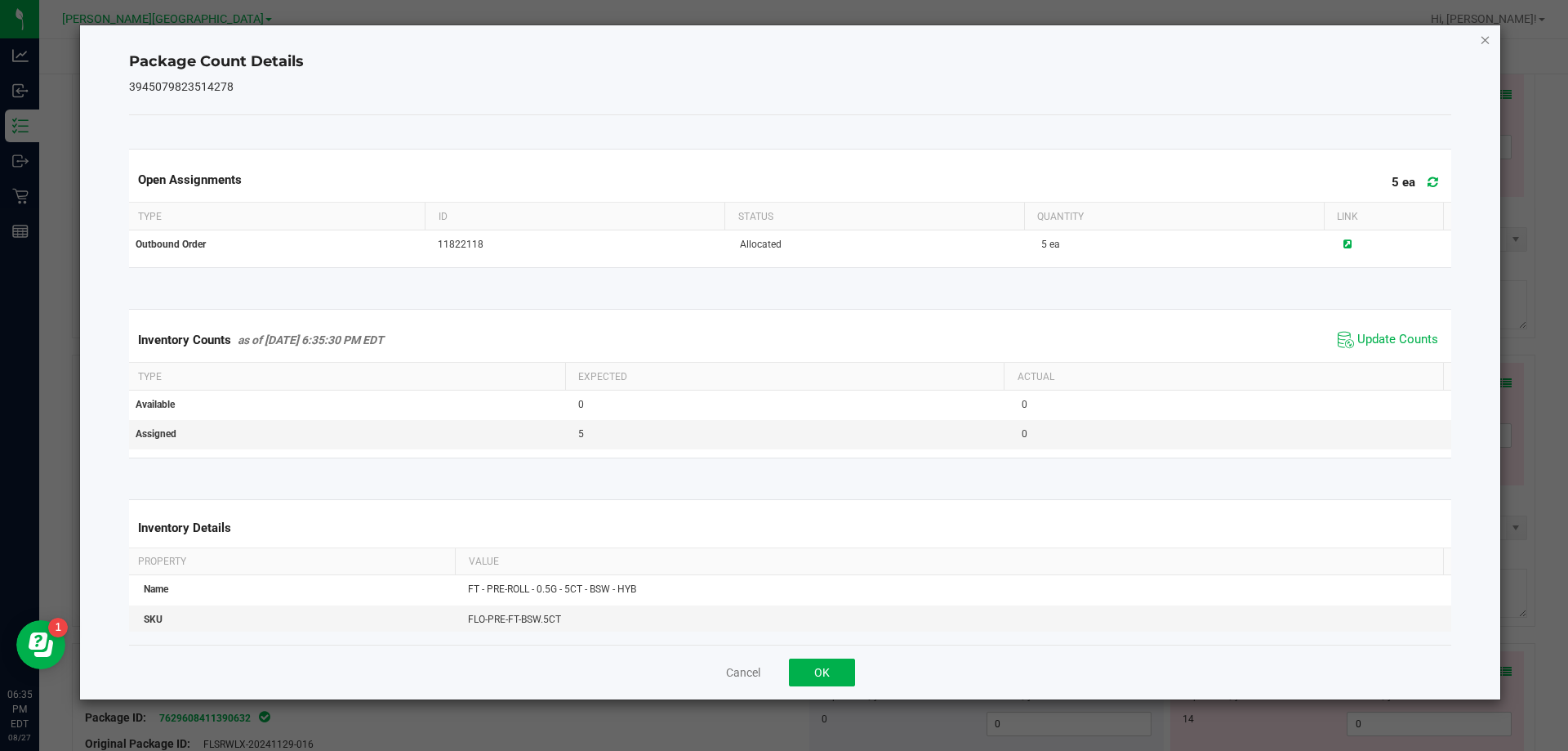
click at [1485, 43] on icon "Close" at bounding box center [1485, 39] width 11 height 20
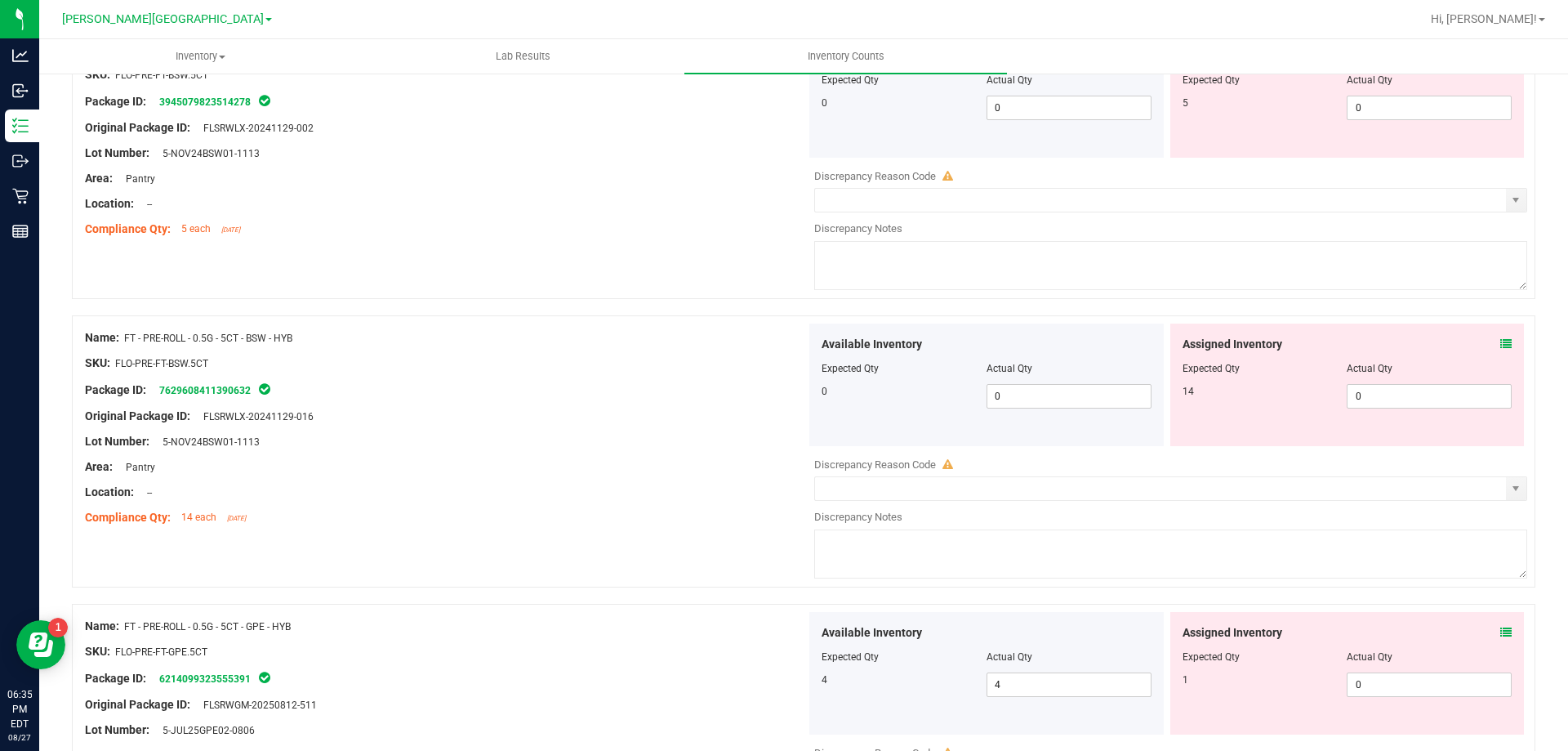
scroll to position [1054, 0]
click at [1500, 346] on icon at bounding box center [1505, 343] width 11 height 11
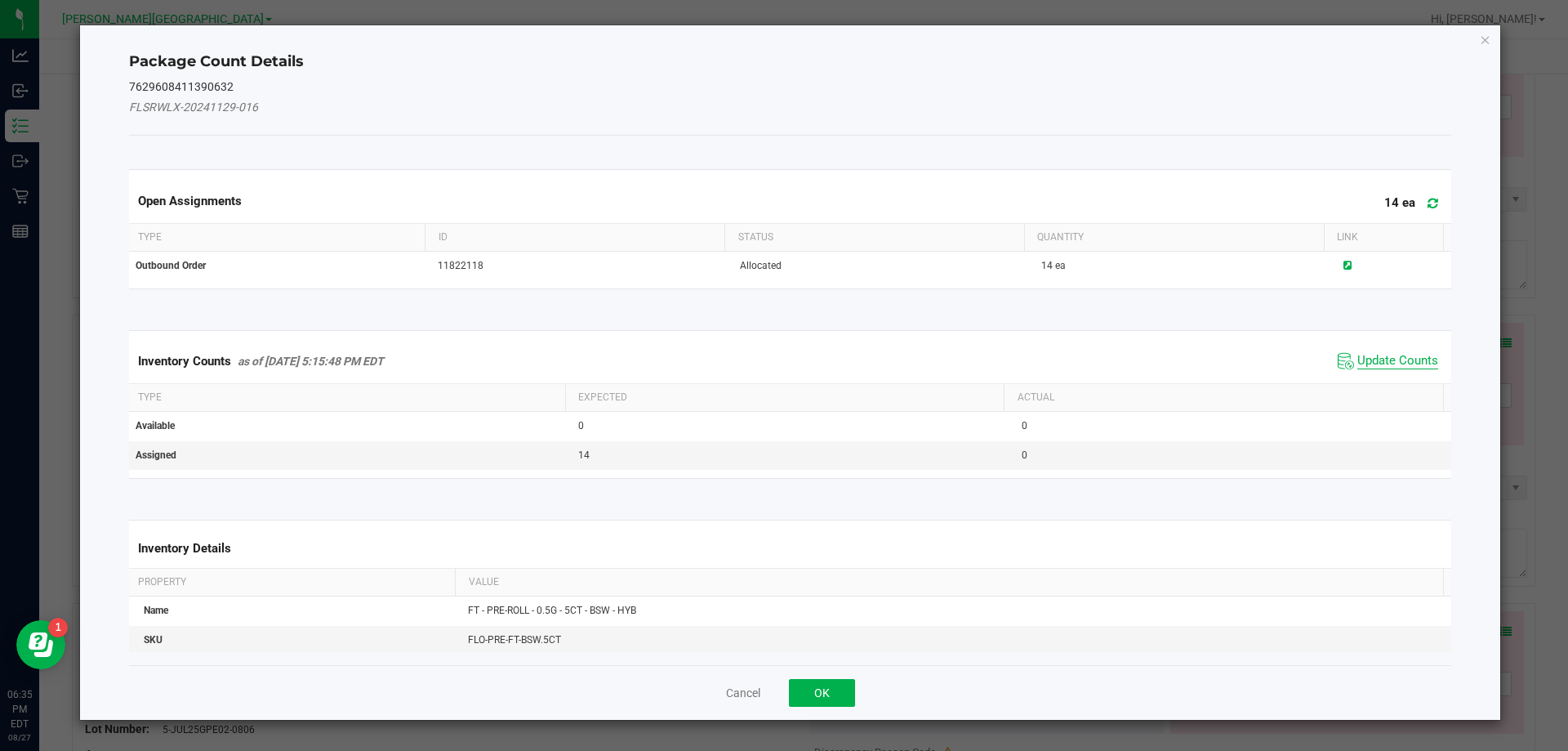
click at [1391, 366] on span "Update Counts" at bounding box center [1398, 361] width 81 height 17
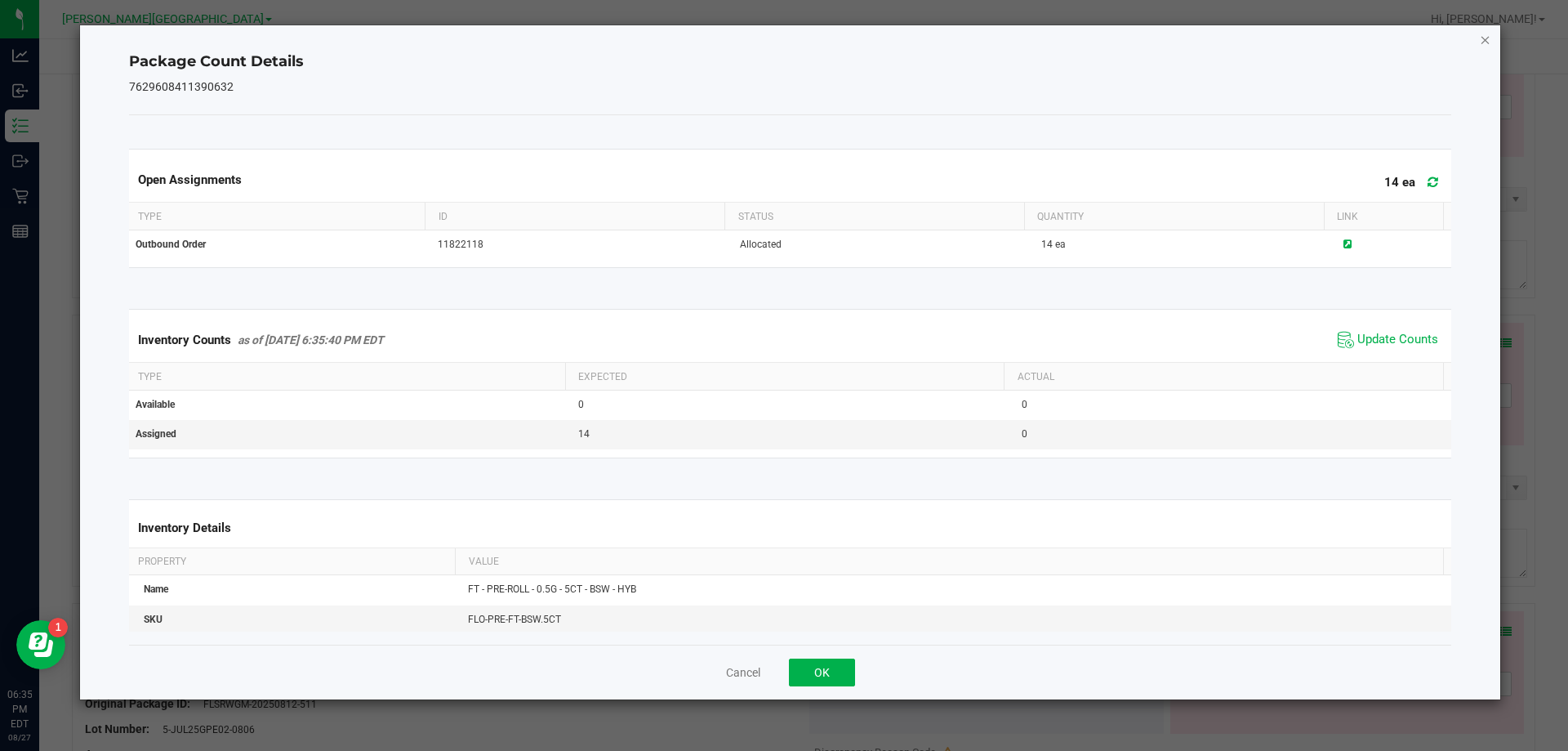
click at [1485, 47] on icon "Close" at bounding box center [1485, 39] width 11 height 20
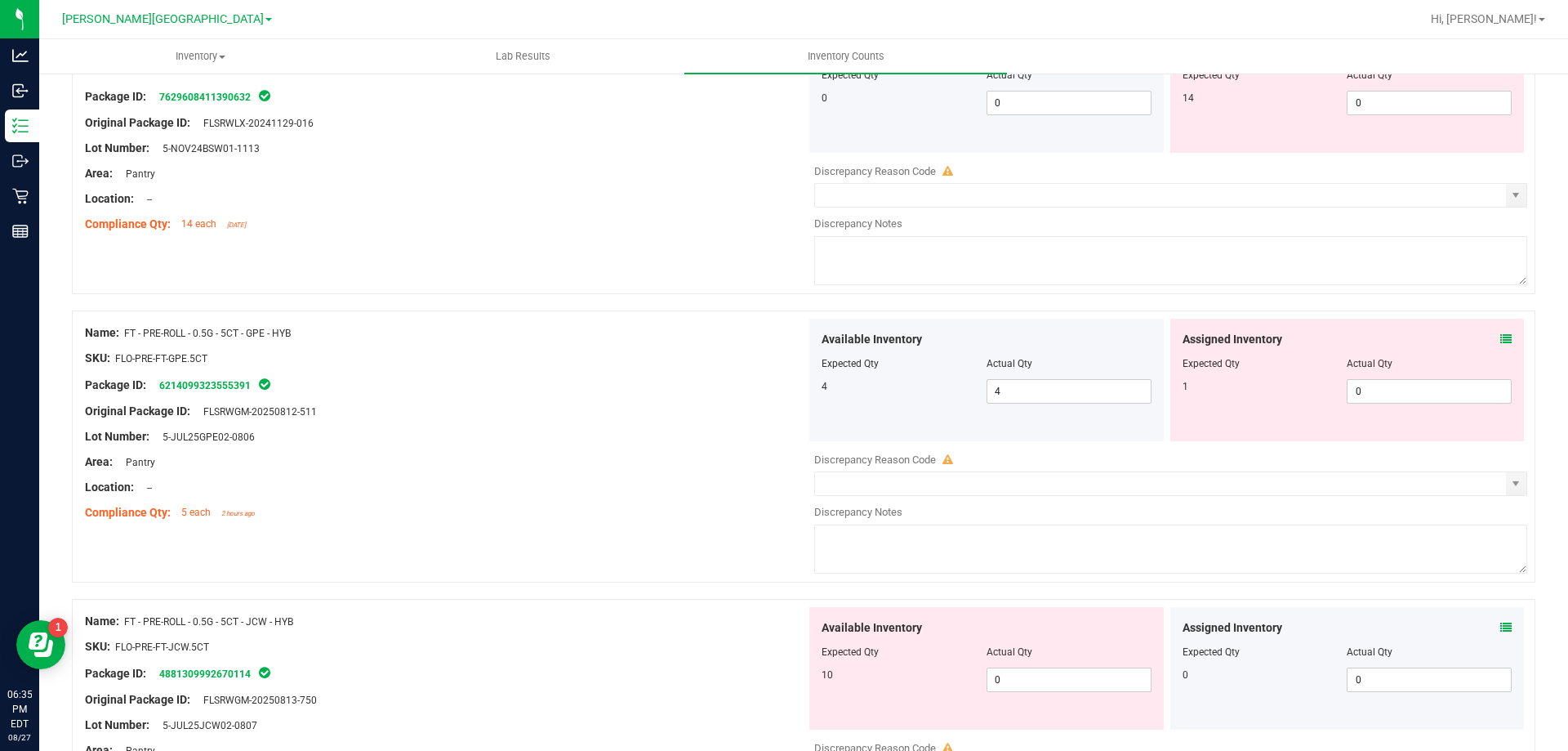
scroll to position [1399, 0]
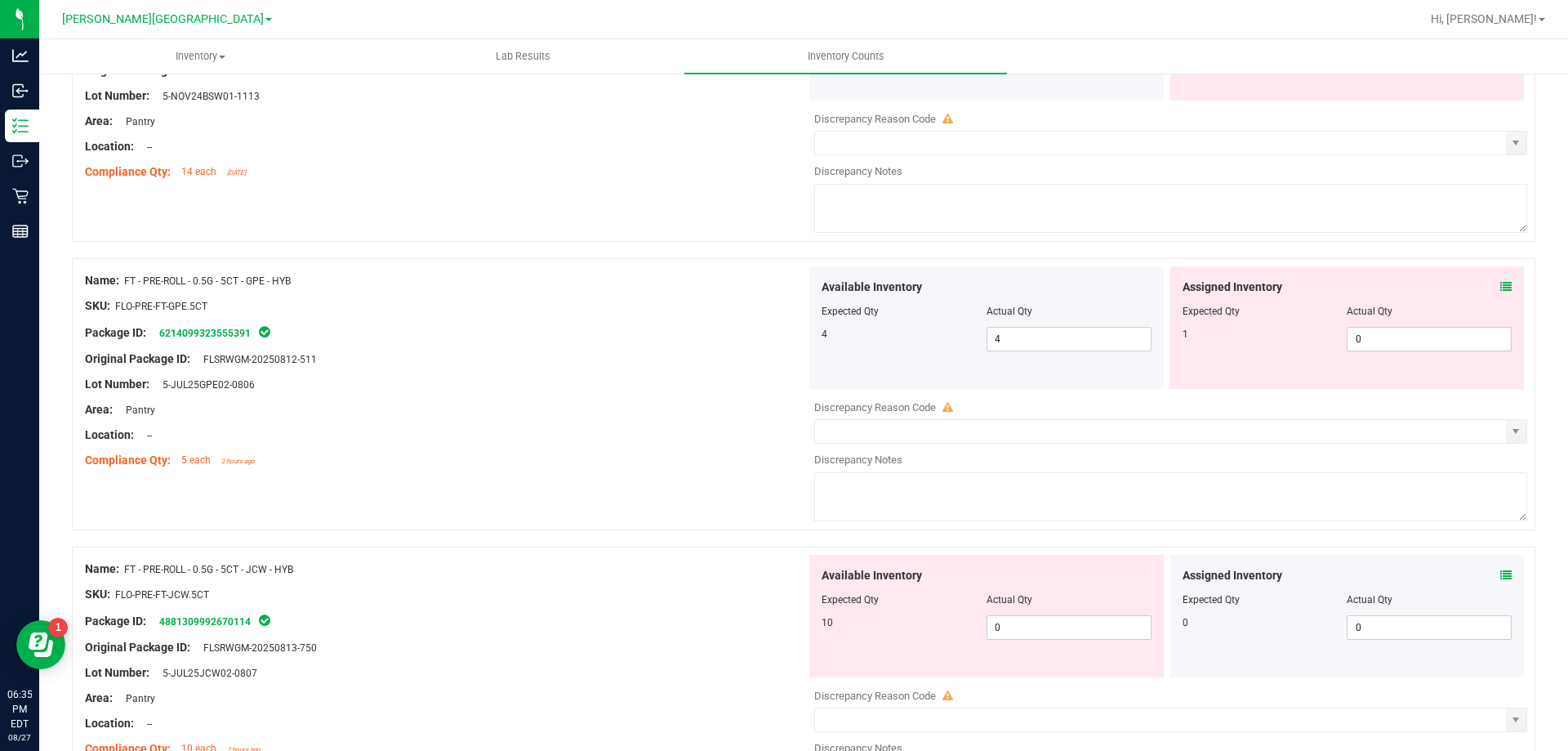
click at [1500, 286] on icon at bounding box center [1505, 286] width 11 height 11
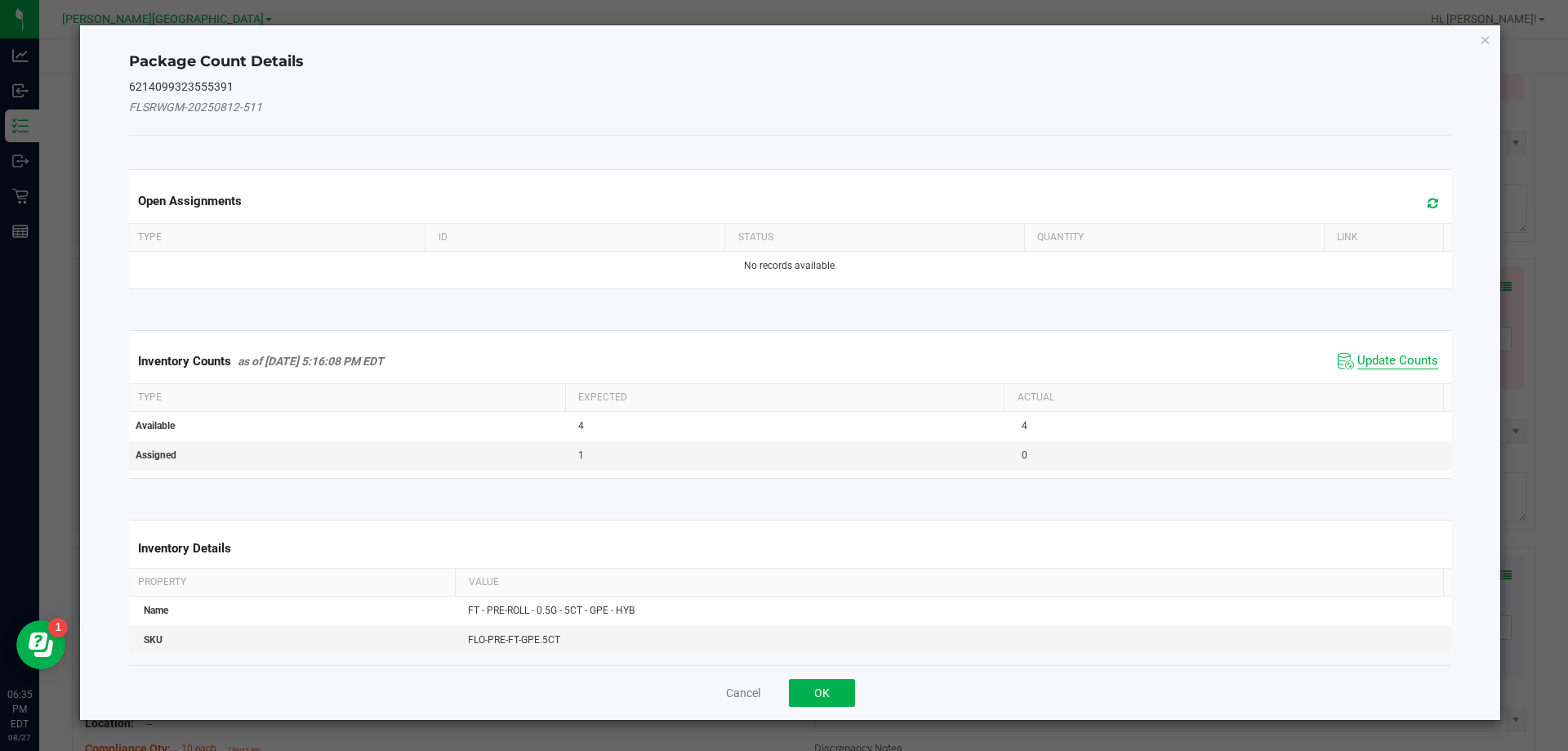
click at [1390, 368] on span "Update Counts" at bounding box center [1398, 361] width 81 height 17
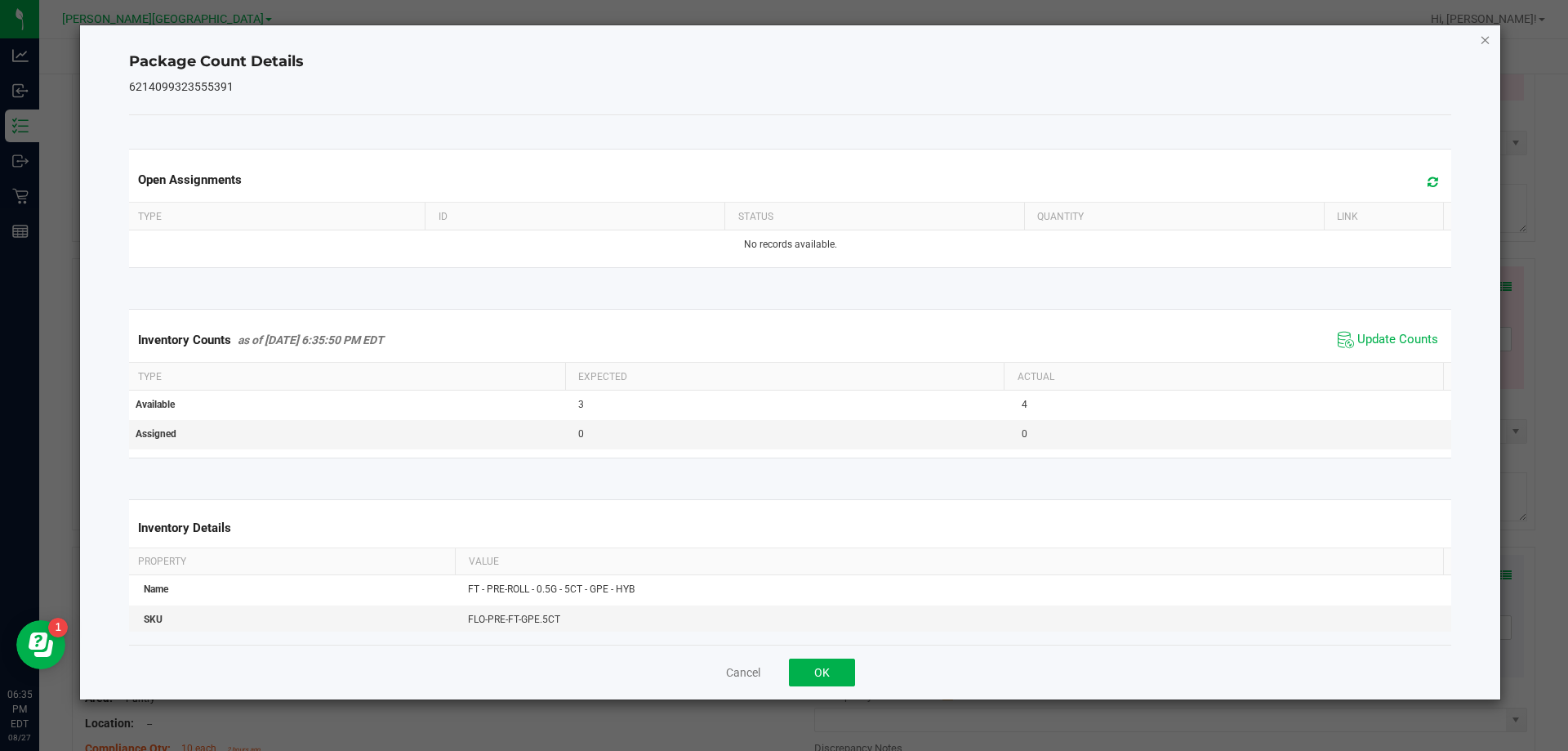
click at [1485, 41] on icon "Close" at bounding box center [1485, 39] width 11 height 20
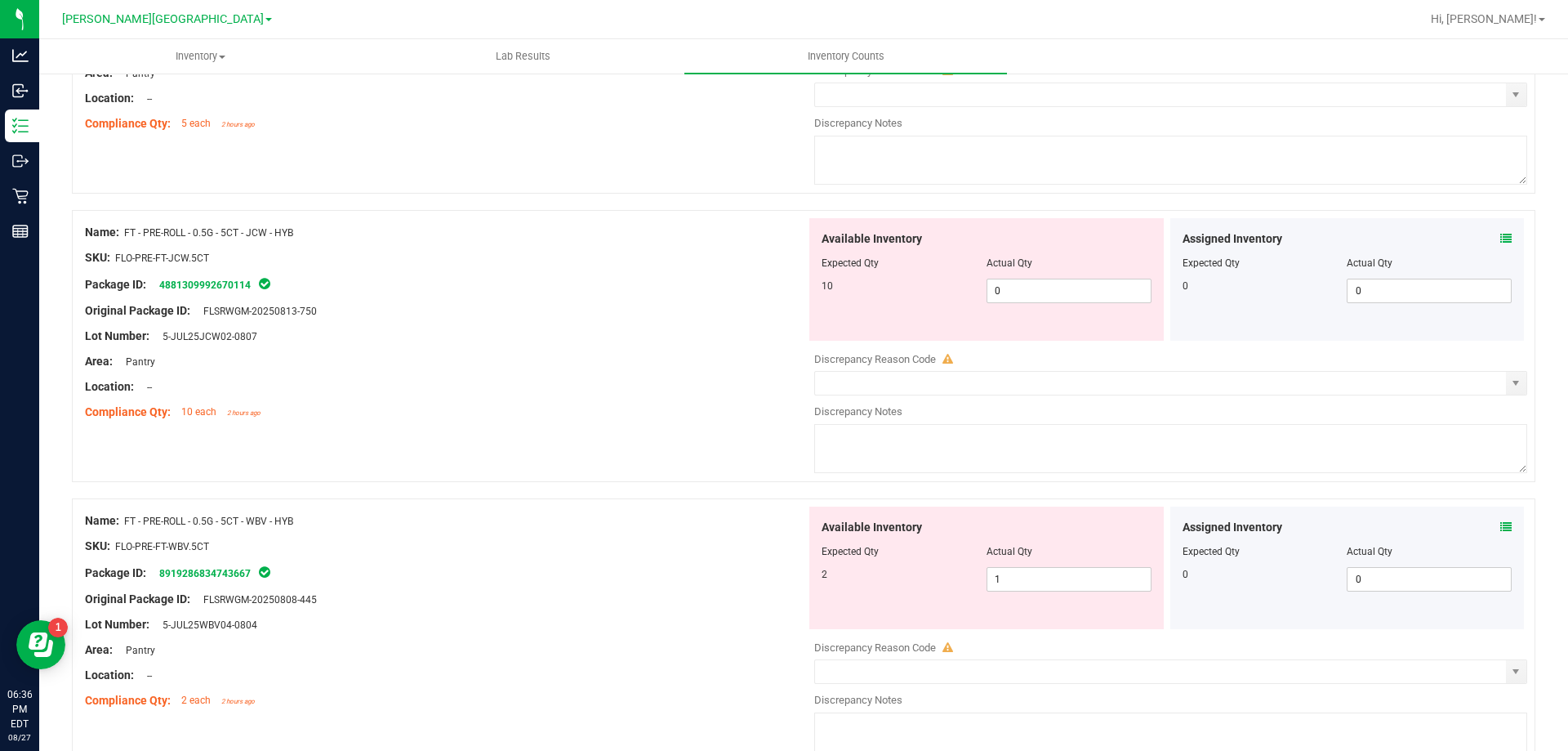
scroll to position [1735, 0]
click at [1500, 527] on icon at bounding box center [1505, 527] width 11 height 11
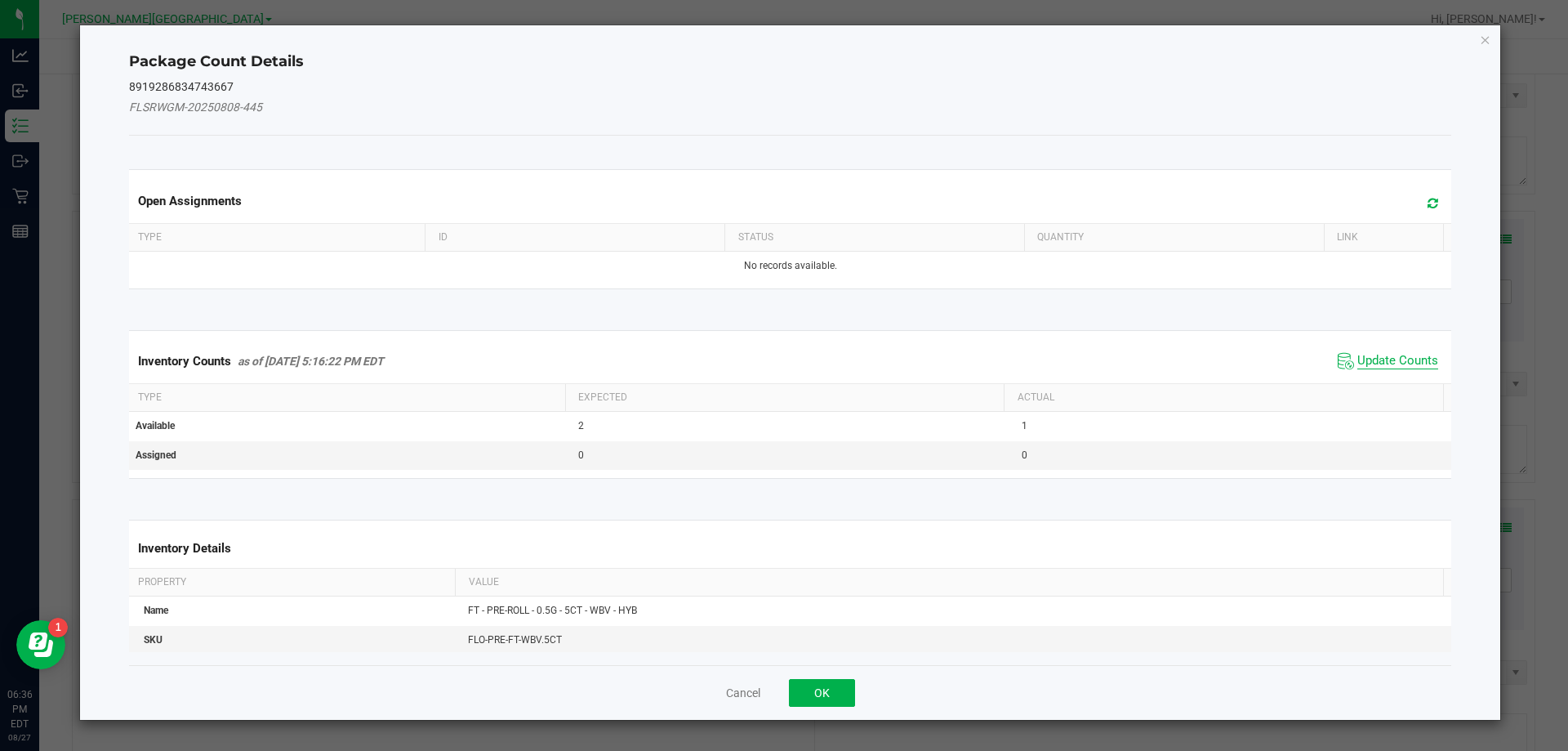
click at [1386, 365] on span "Update Counts" at bounding box center [1398, 361] width 81 height 17
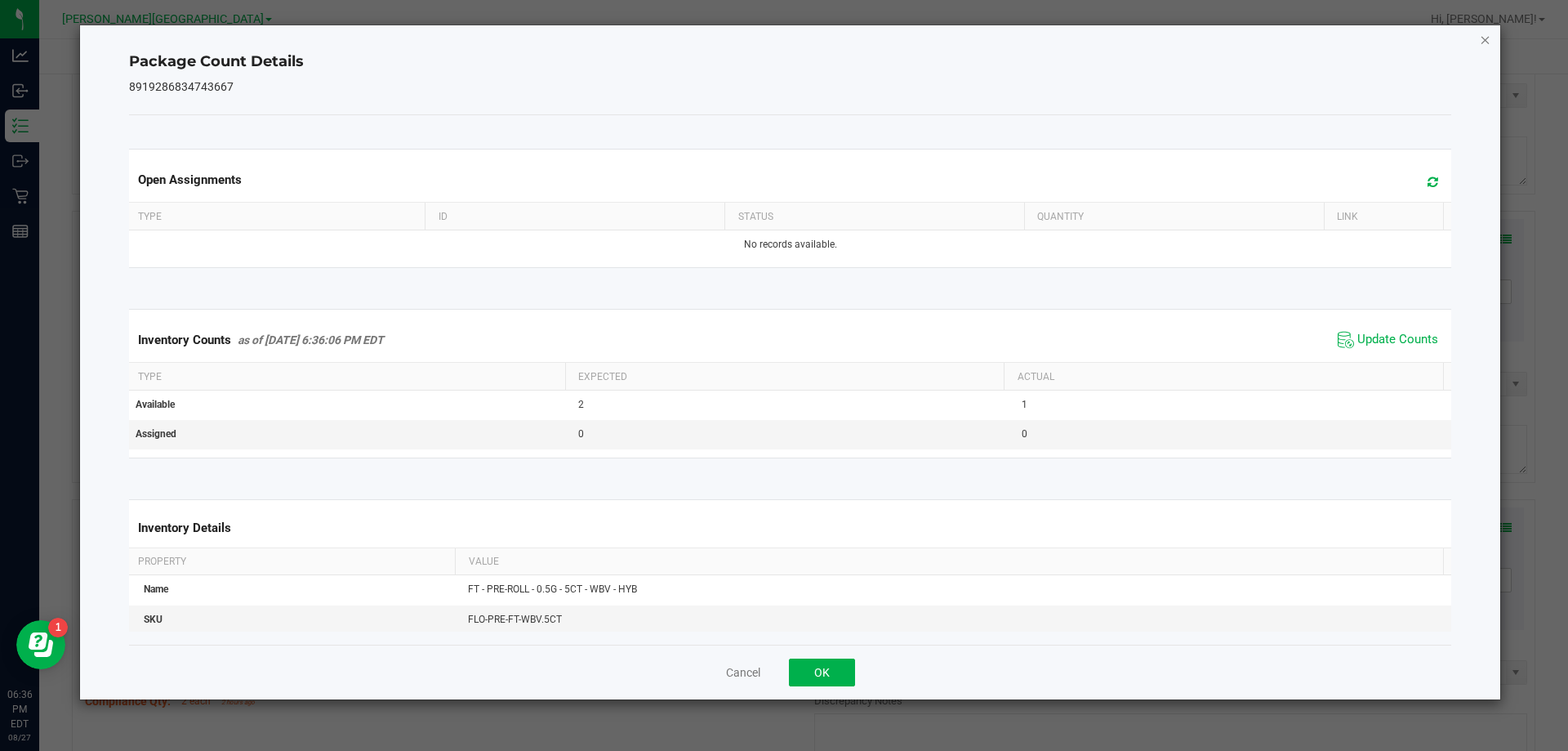
click at [1485, 43] on icon "Close" at bounding box center [1485, 39] width 11 height 20
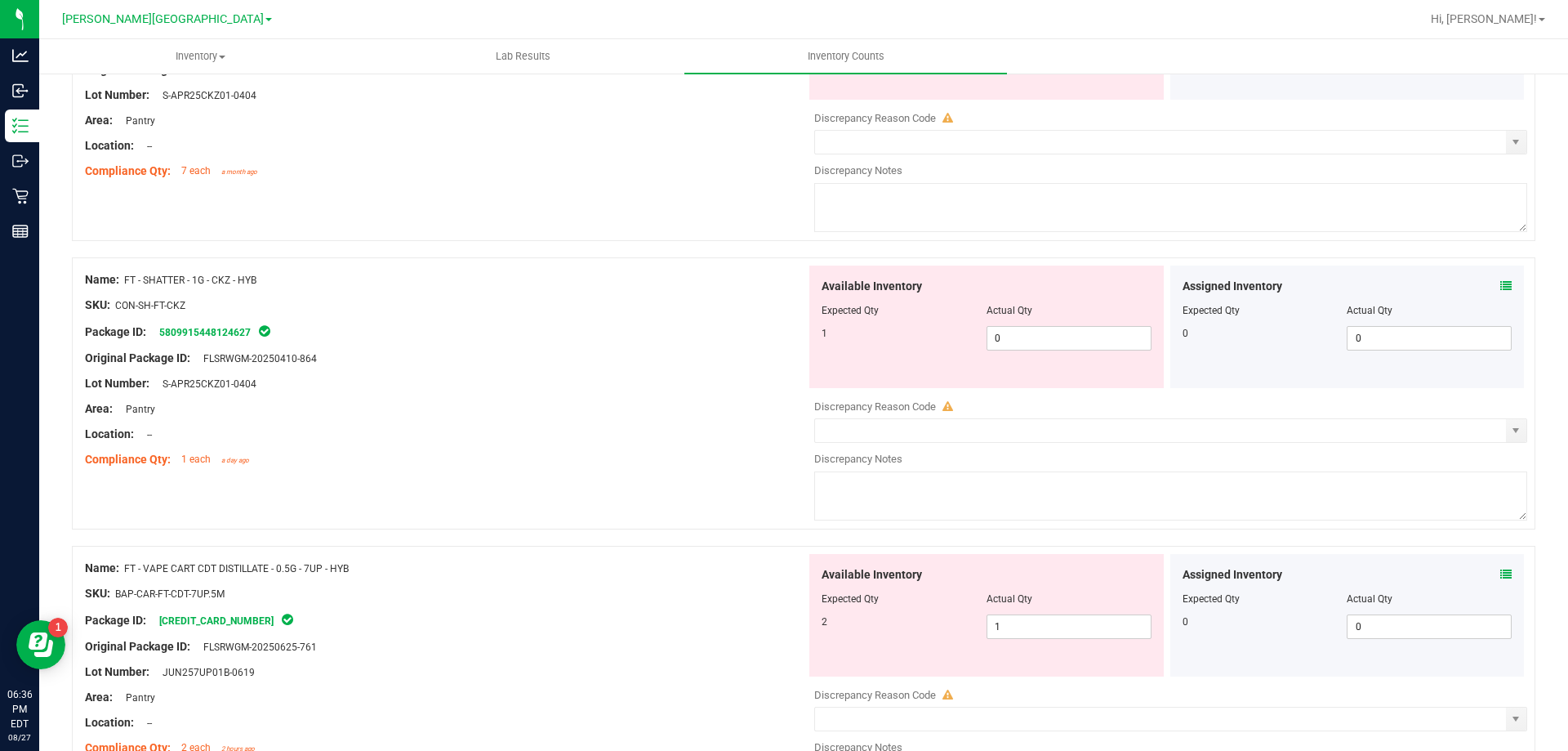
scroll to position [2845, 0]
click at [1500, 287] on icon at bounding box center [1505, 283] width 11 height 11
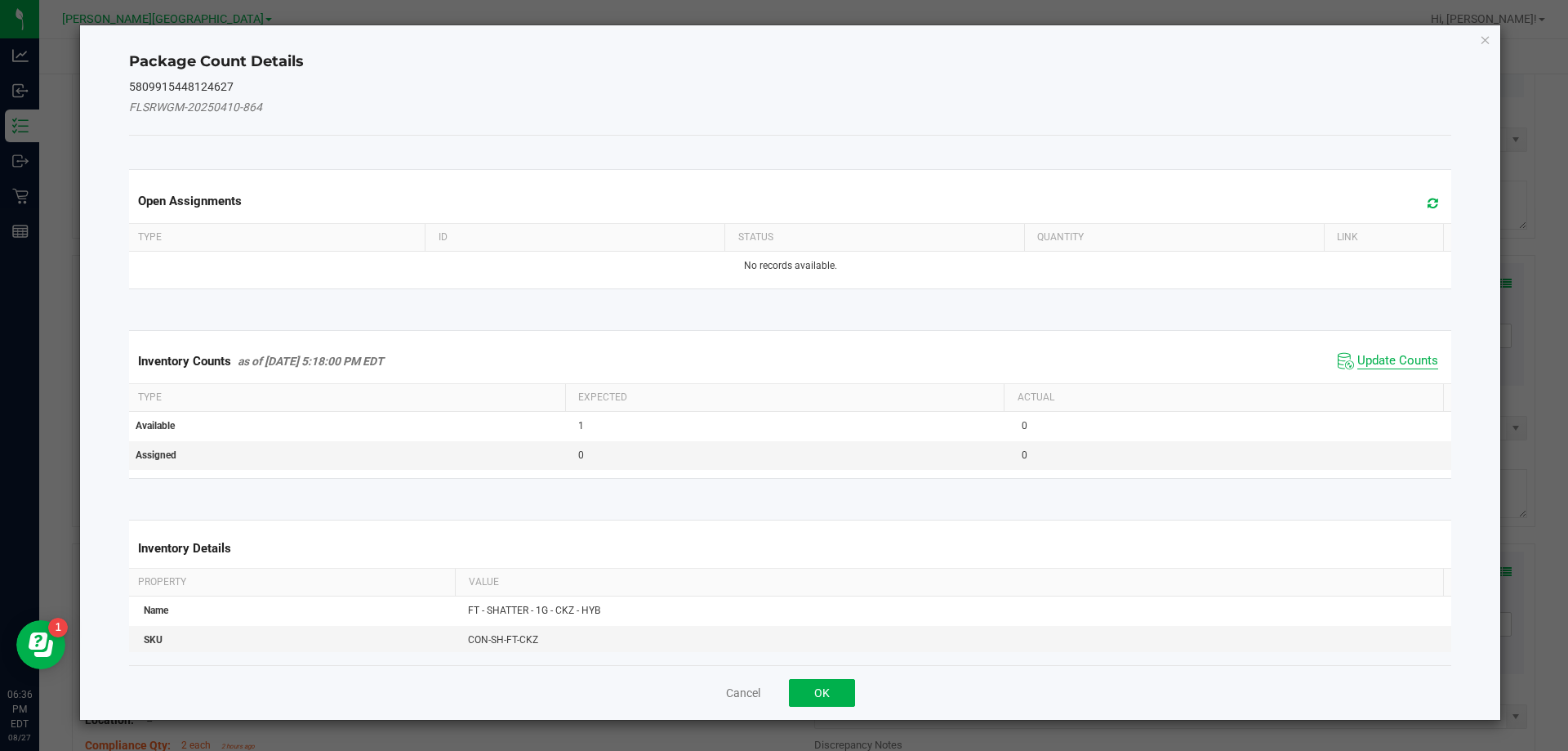
click at [1398, 369] on span "Update Counts" at bounding box center [1398, 361] width 81 height 17
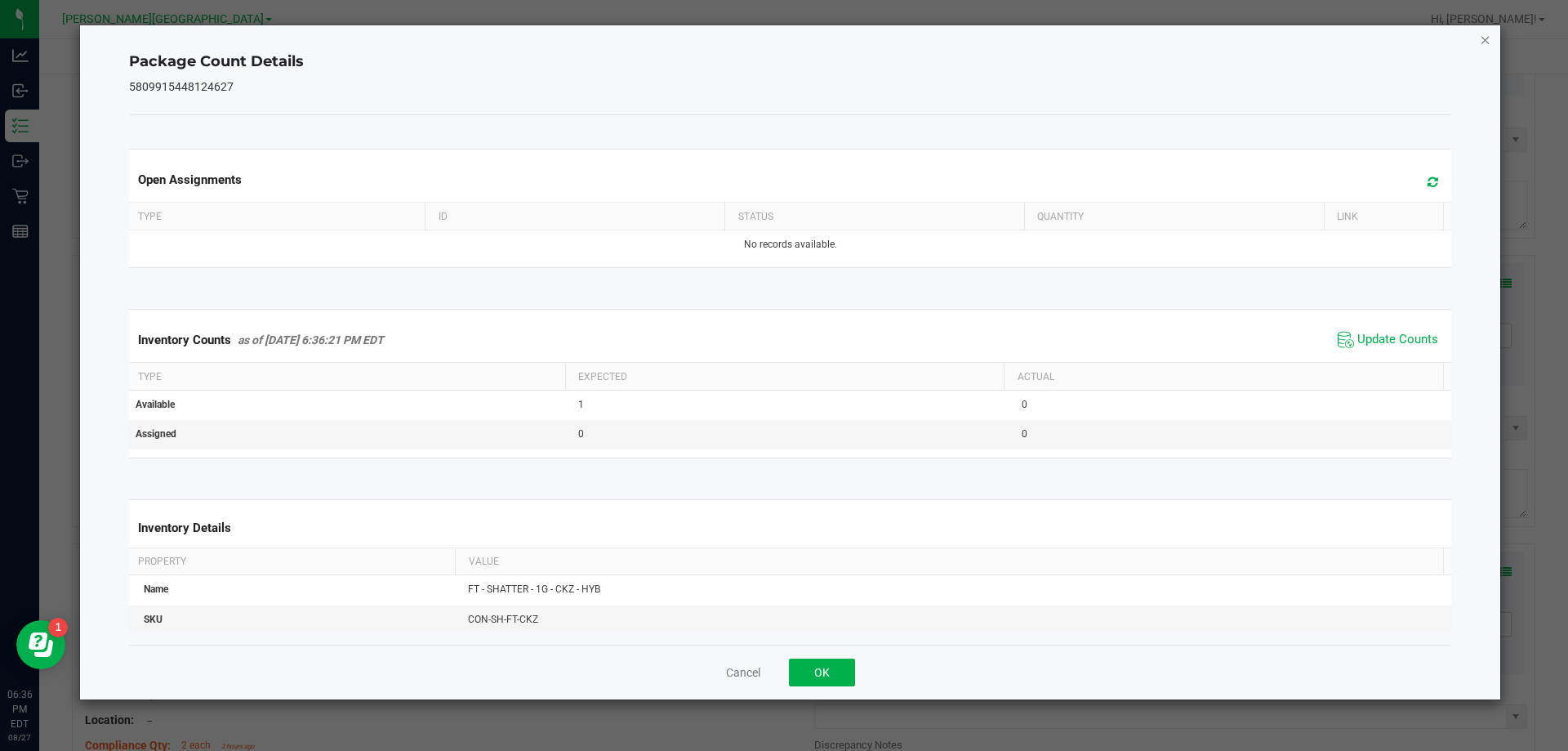
click at [1485, 44] on icon "Close" at bounding box center [1485, 39] width 11 height 20
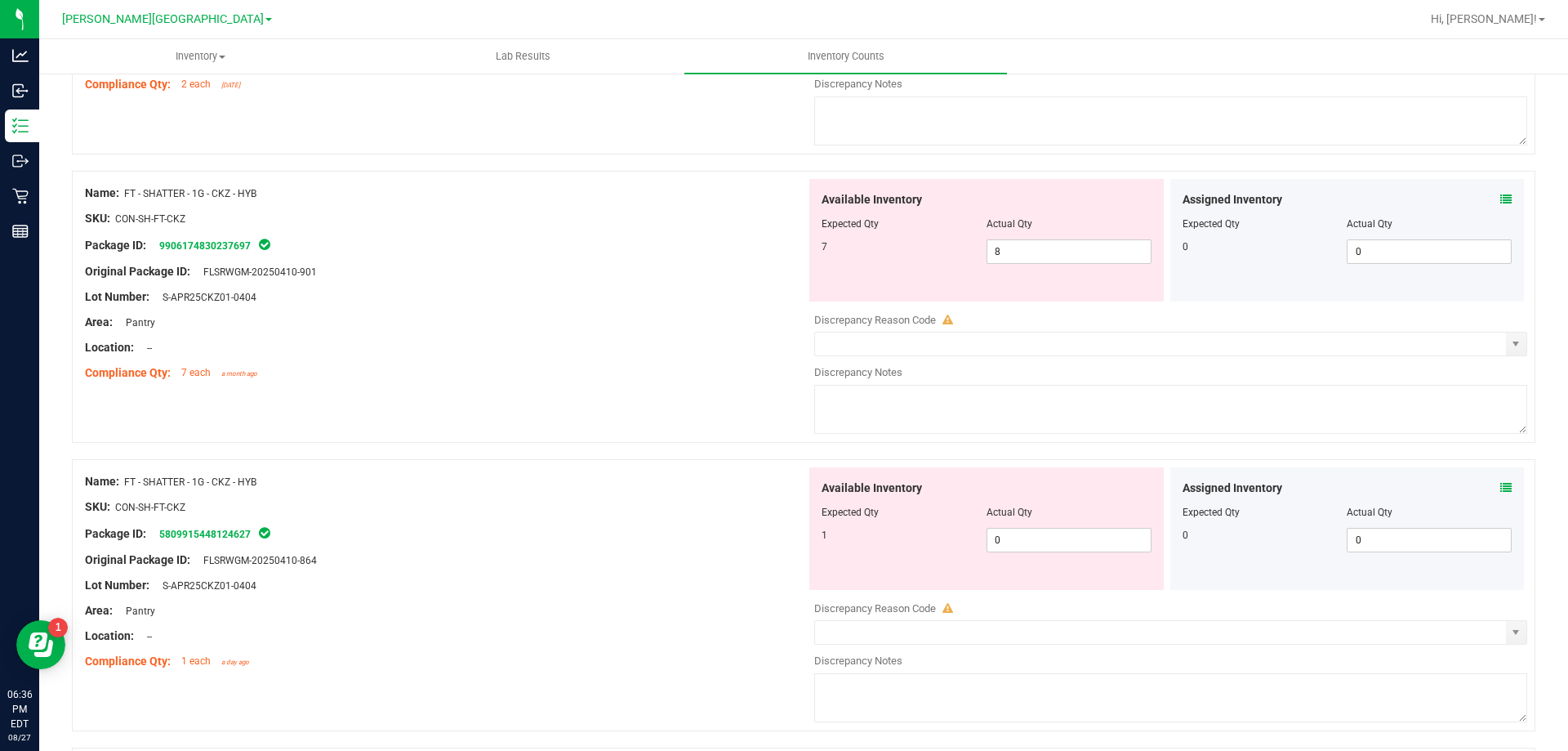
scroll to position [2642, 0]
click at [1500, 201] on icon at bounding box center [1505, 198] width 11 height 11
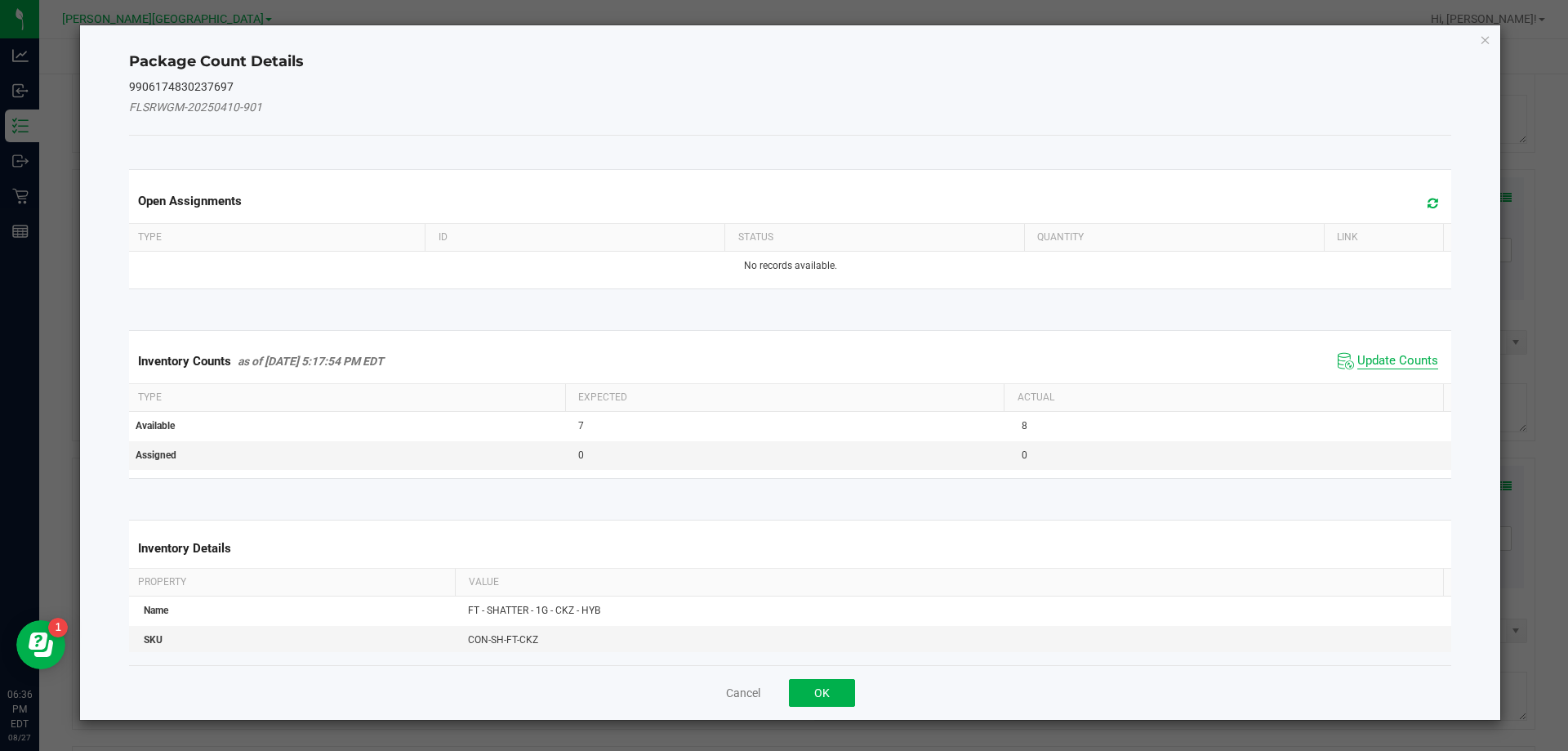
click at [1387, 358] on span "Update Counts" at bounding box center [1398, 361] width 81 height 17
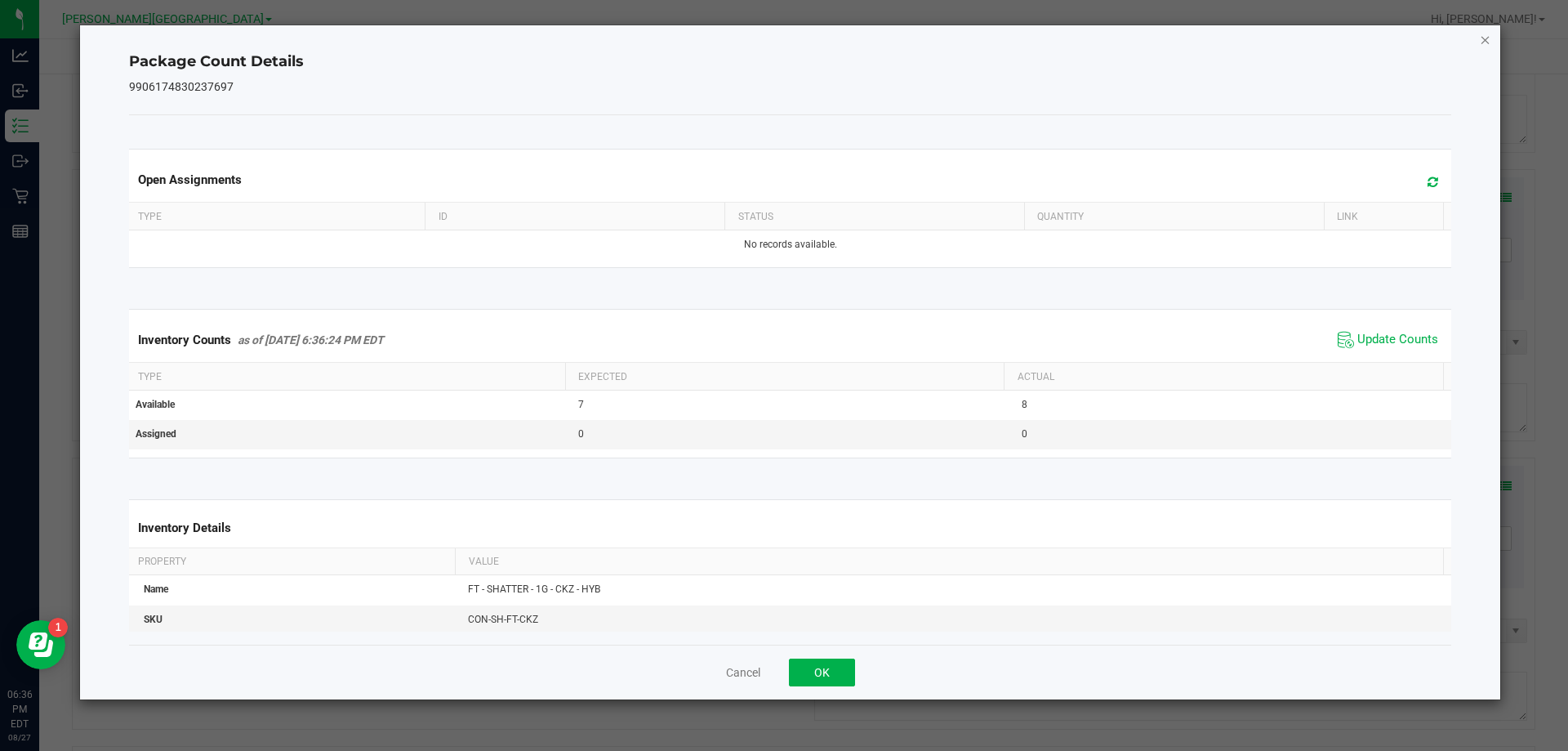
click at [1485, 37] on icon "Close" at bounding box center [1485, 39] width 11 height 20
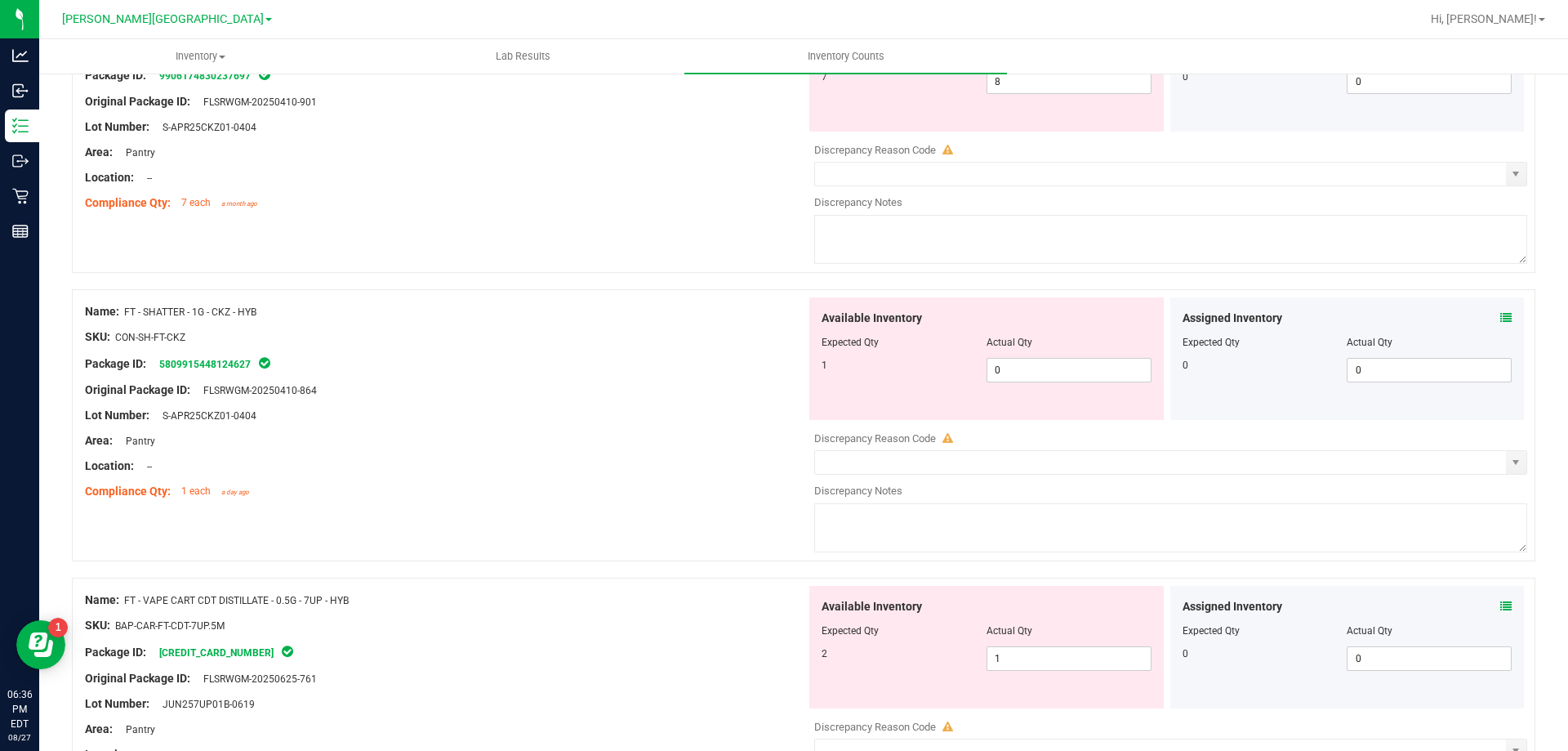
scroll to position [3034, 0]
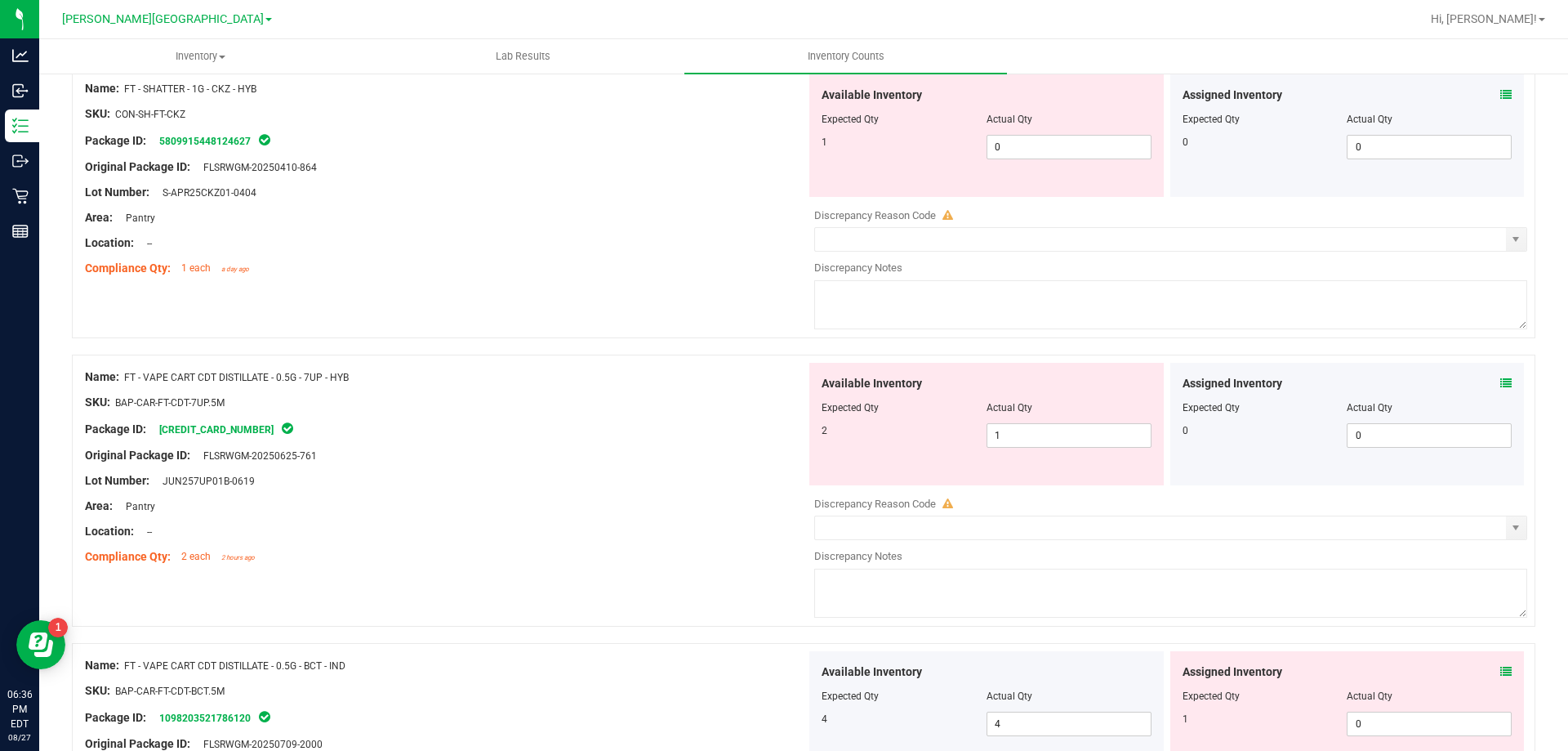
click at [1500, 382] on icon at bounding box center [1505, 383] width 11 height 11
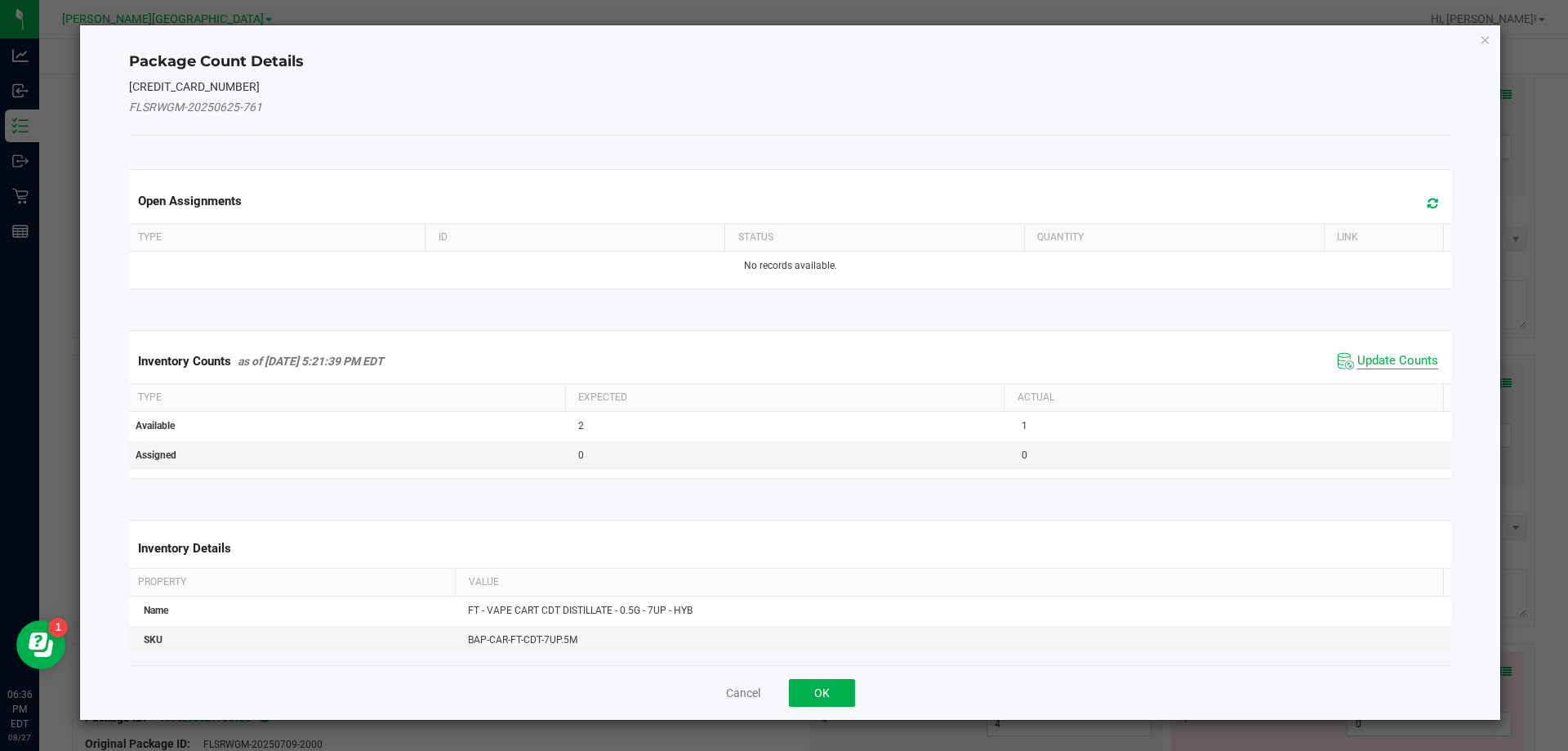
click at [1390, 358] on span "Update Counts" at bounding box center [1398, 361] width 81 height 17
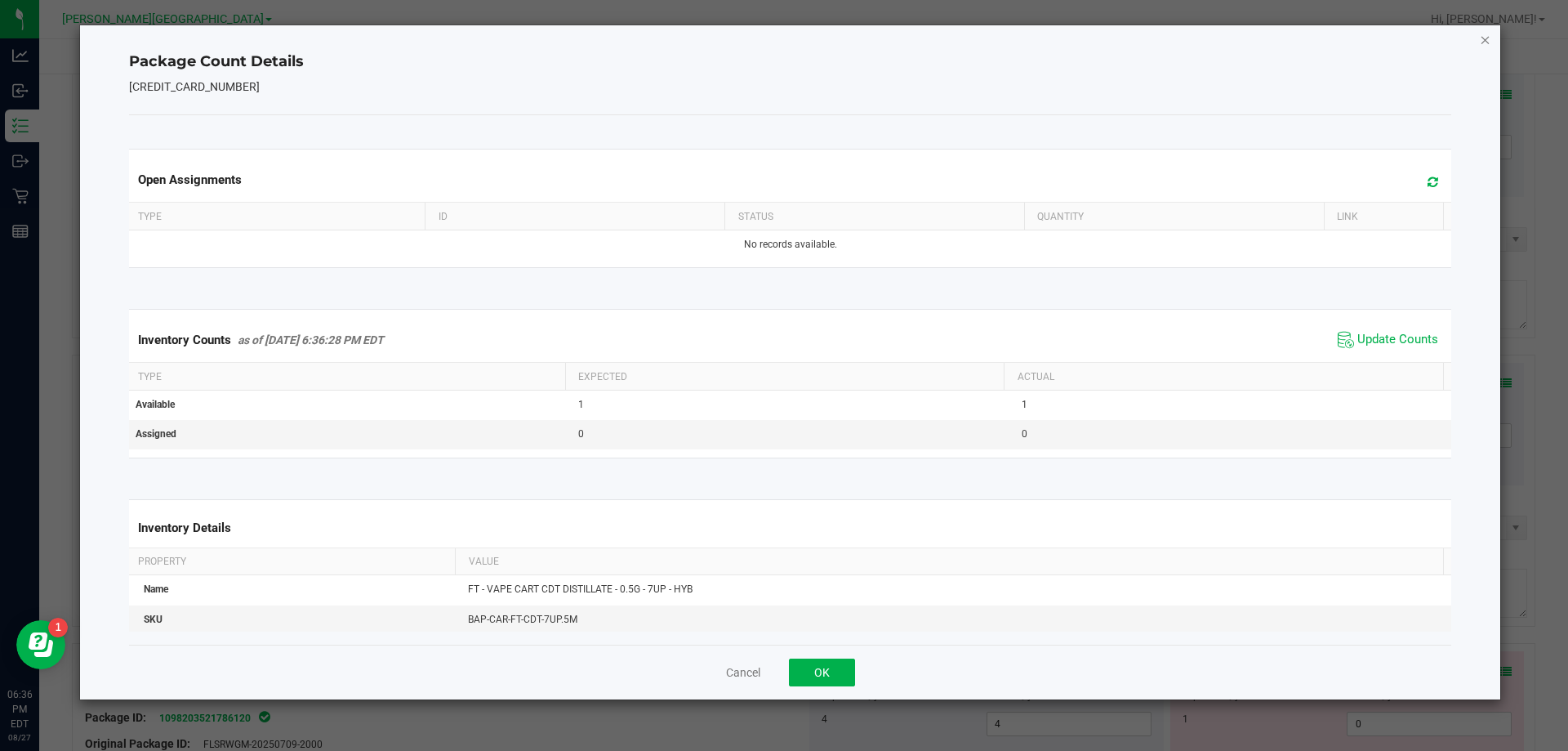
click at [1491, 38] on icon "Close" at bounding box center [1485, 39] width 11 height 20
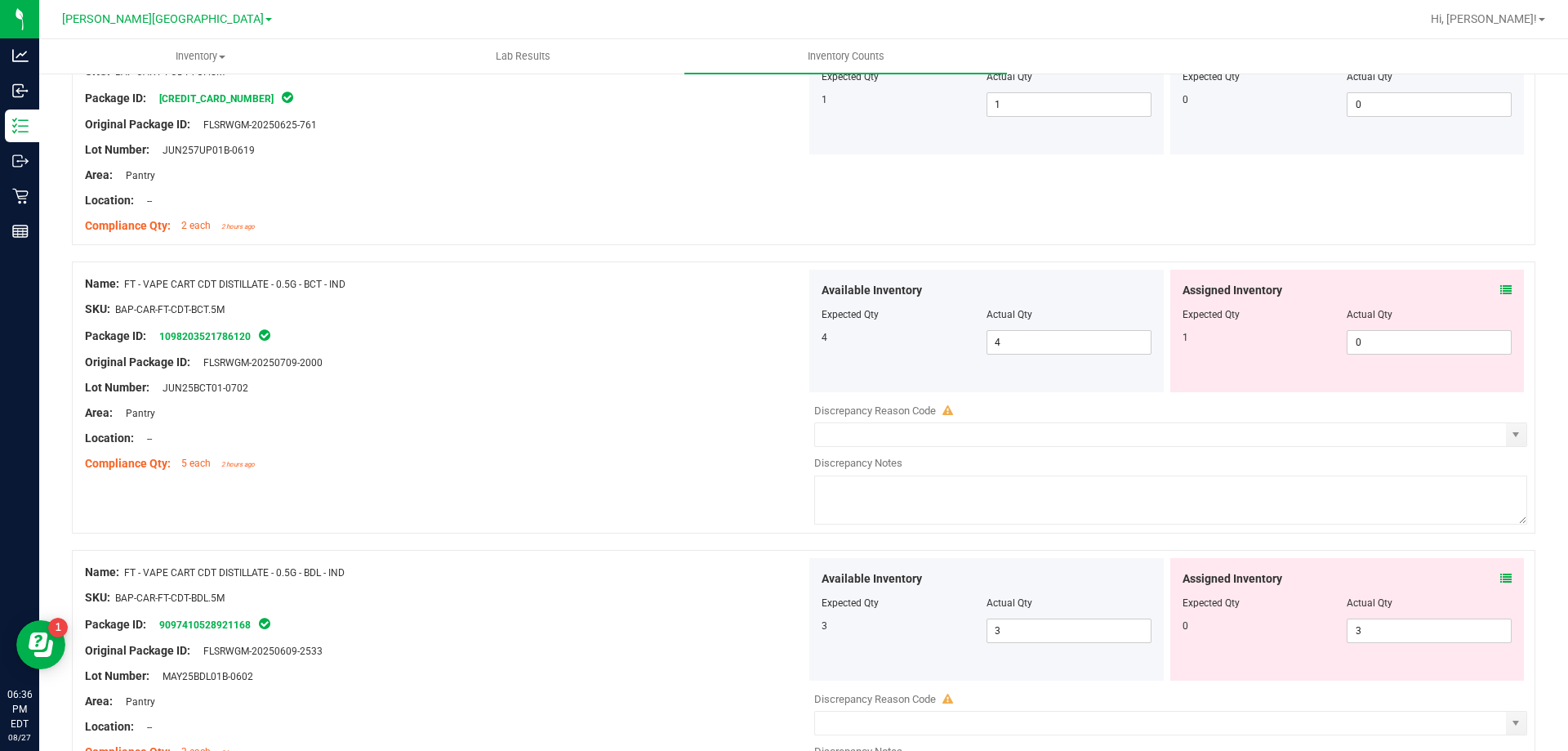
scroll to position [3378, 0]
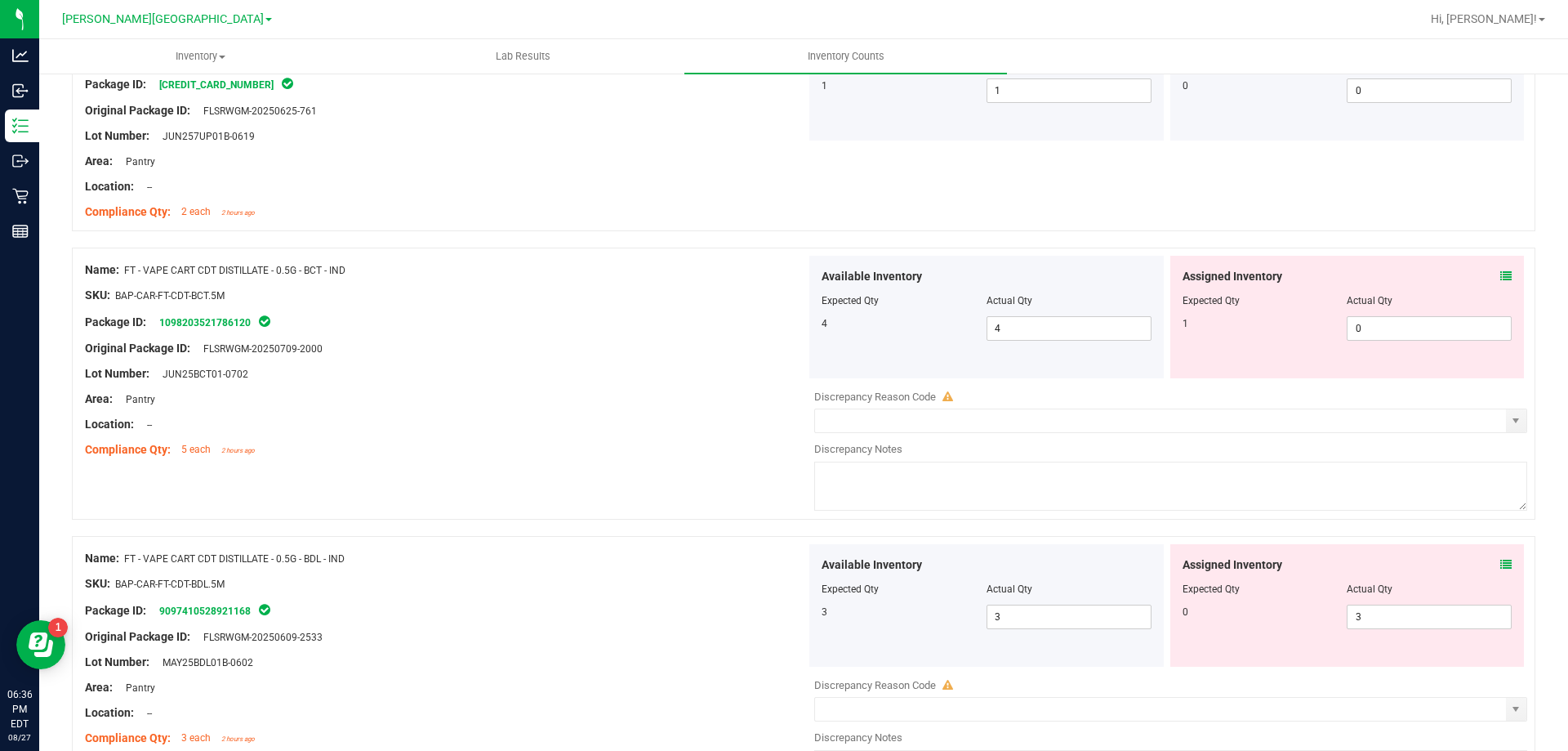
click at [1500, 275] on icon at bounding box center [1505, 276] width 11 height 11
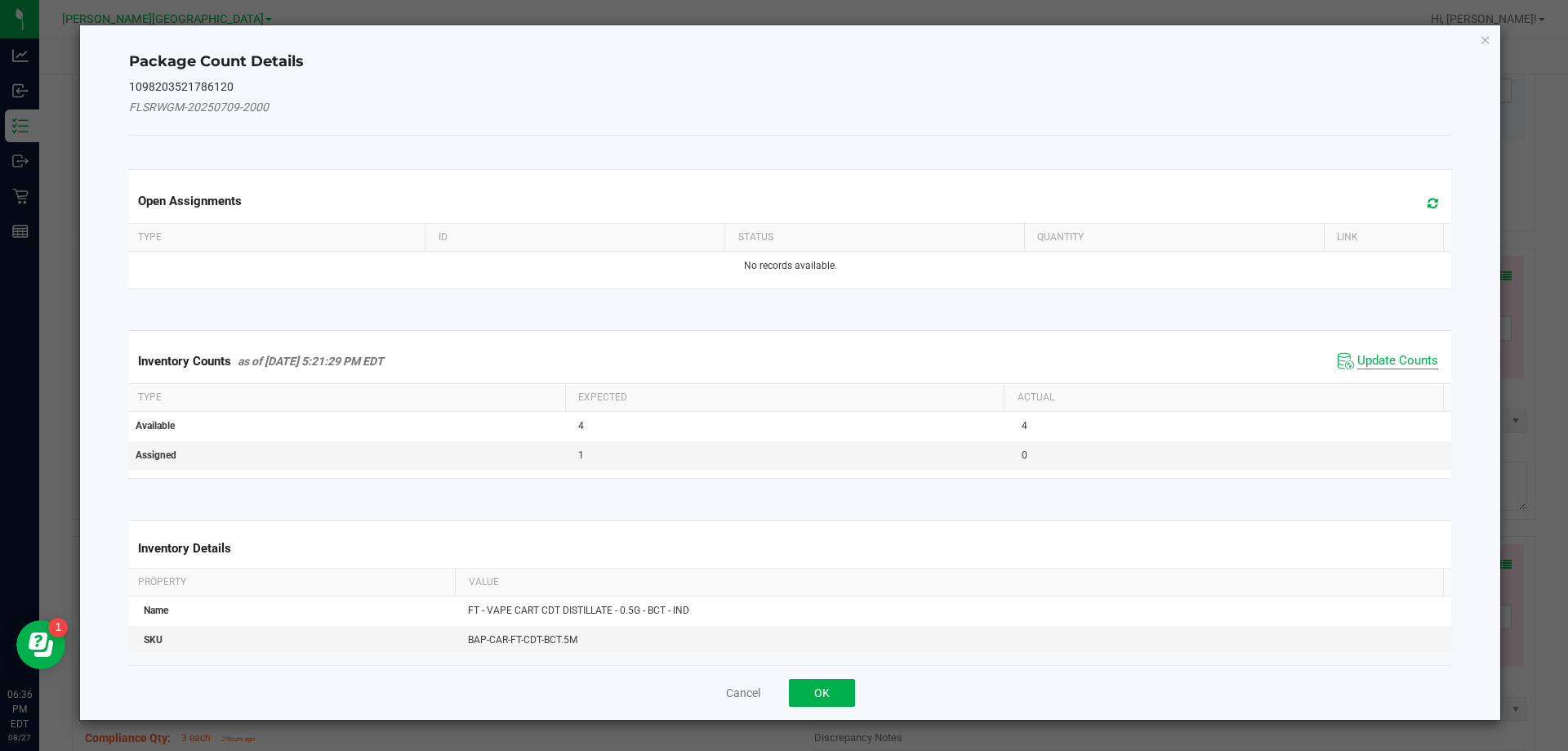
click at [1400, 368] on span "Update Counts" at bounding box center [1398, 361] width 81 height 17
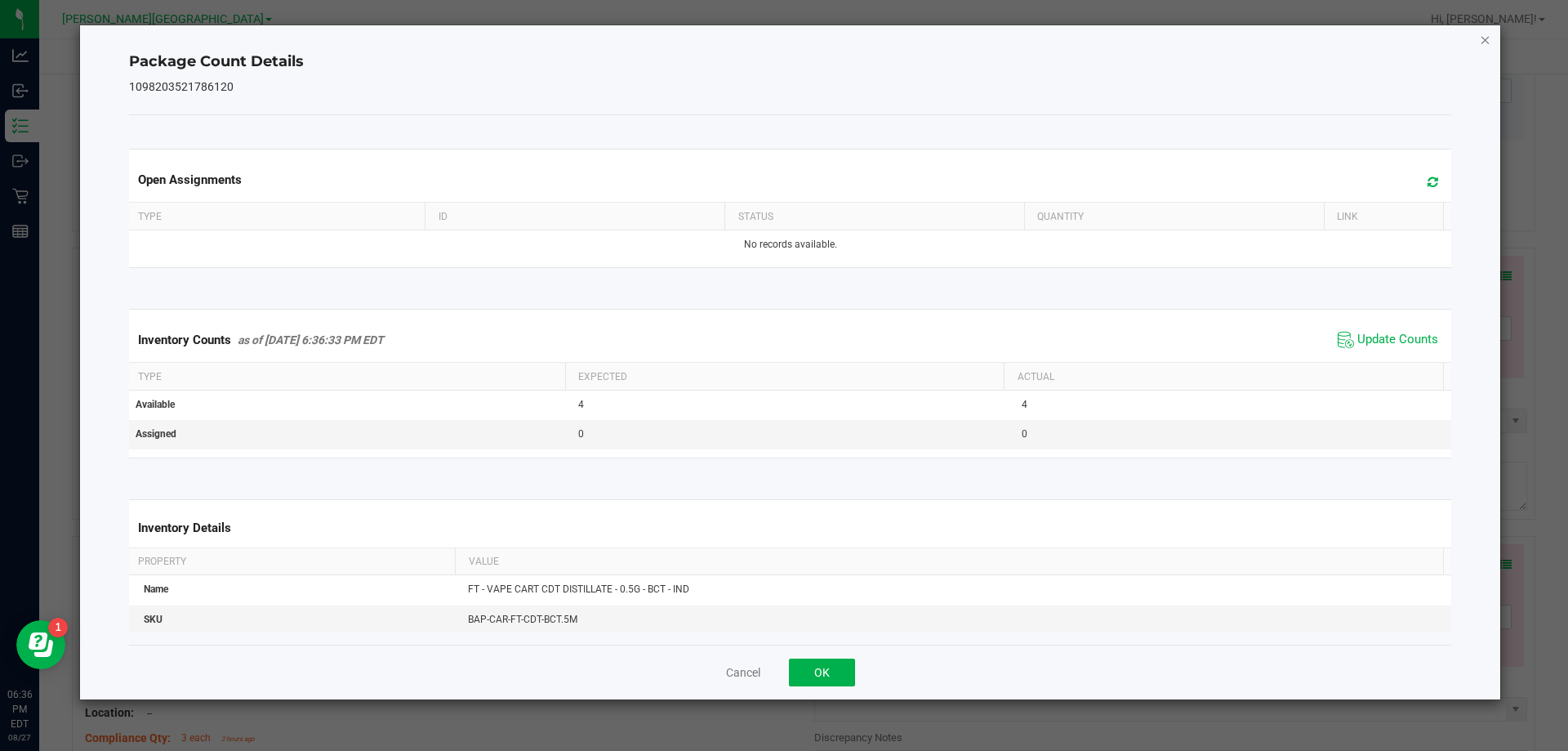
click at [1485, 43] on icon "Close" at bounding box center [1485, 39] width 11 height 20
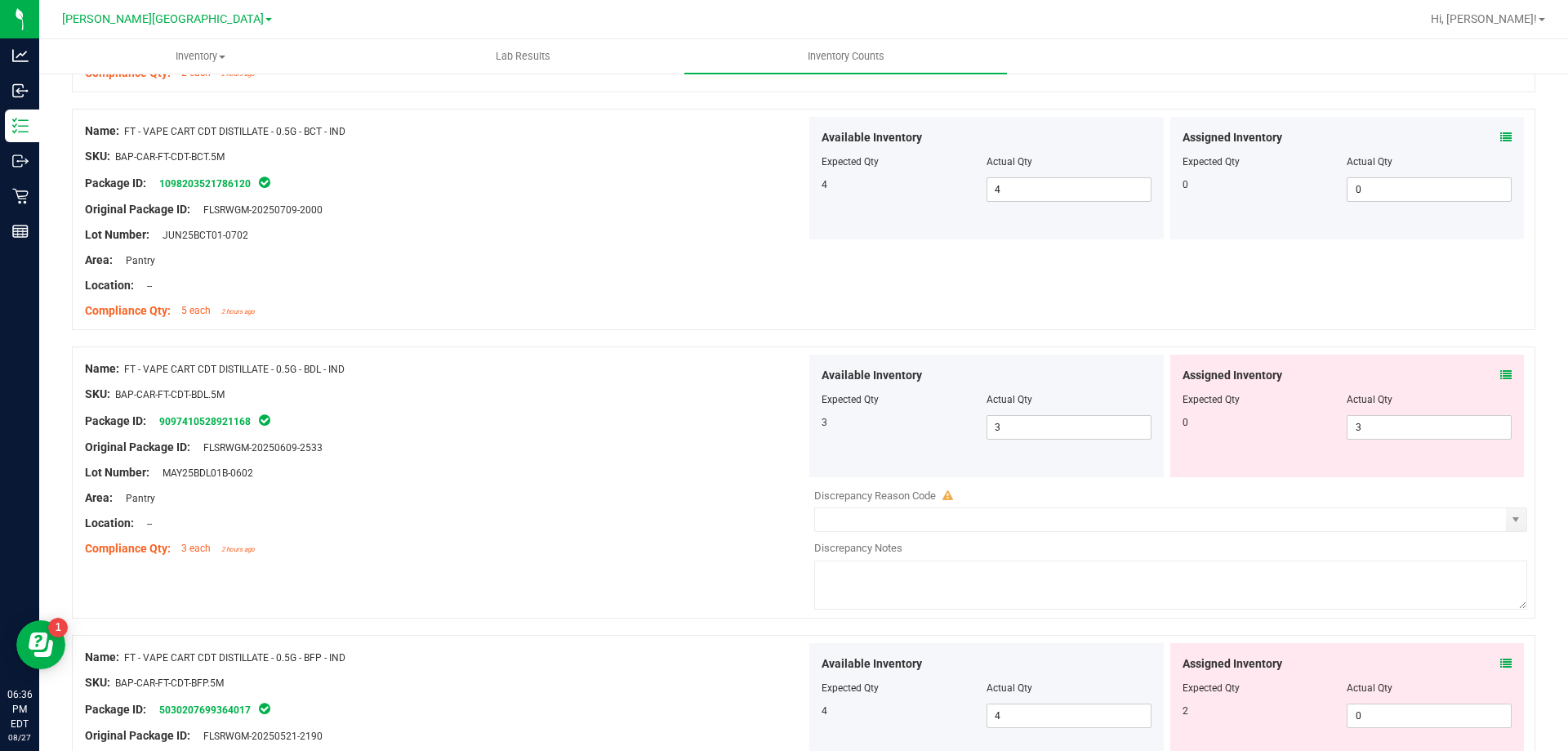
scroll to position [3638, 0]
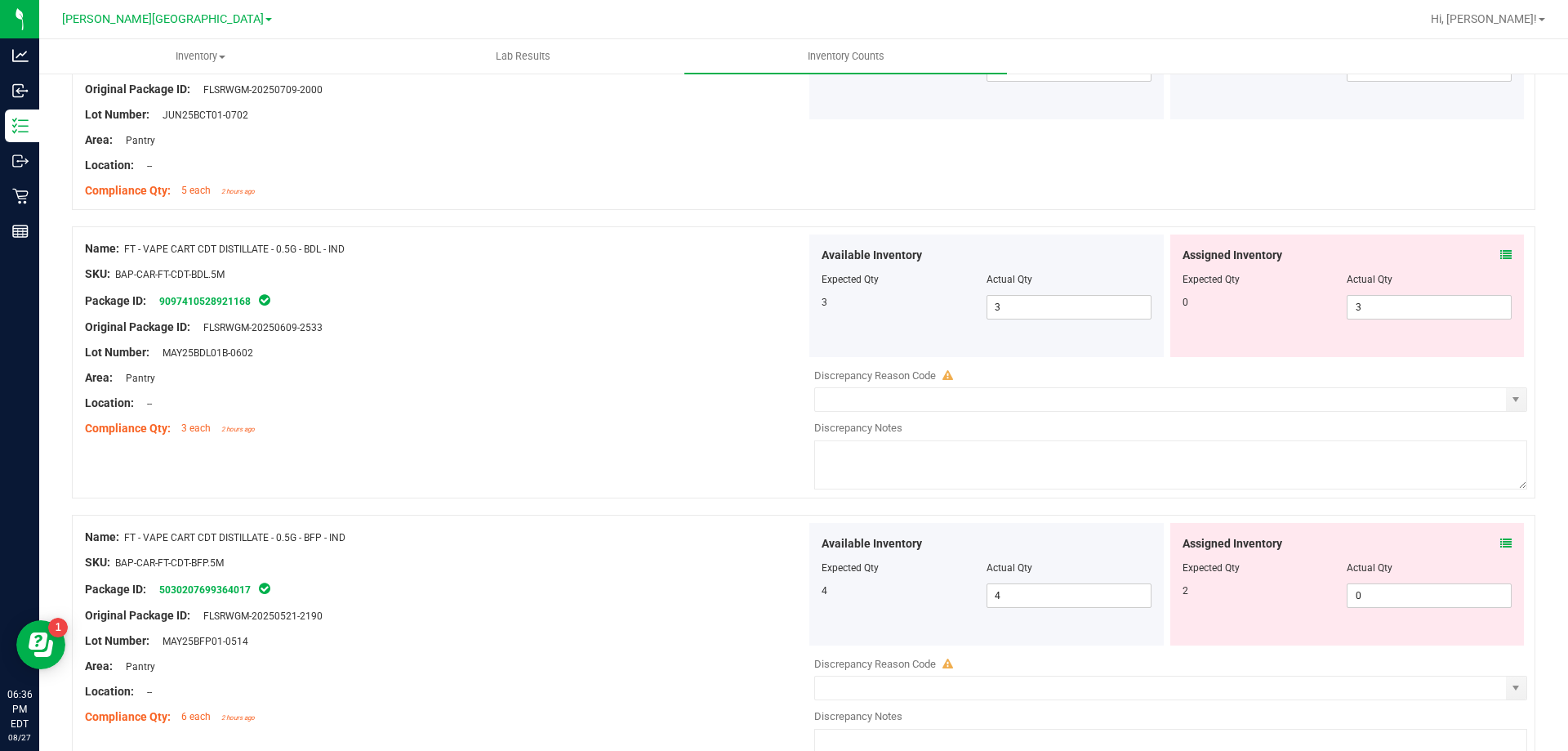
click at [1500, 254] on icon at bounding box center [1505, 254] width 11 height 11
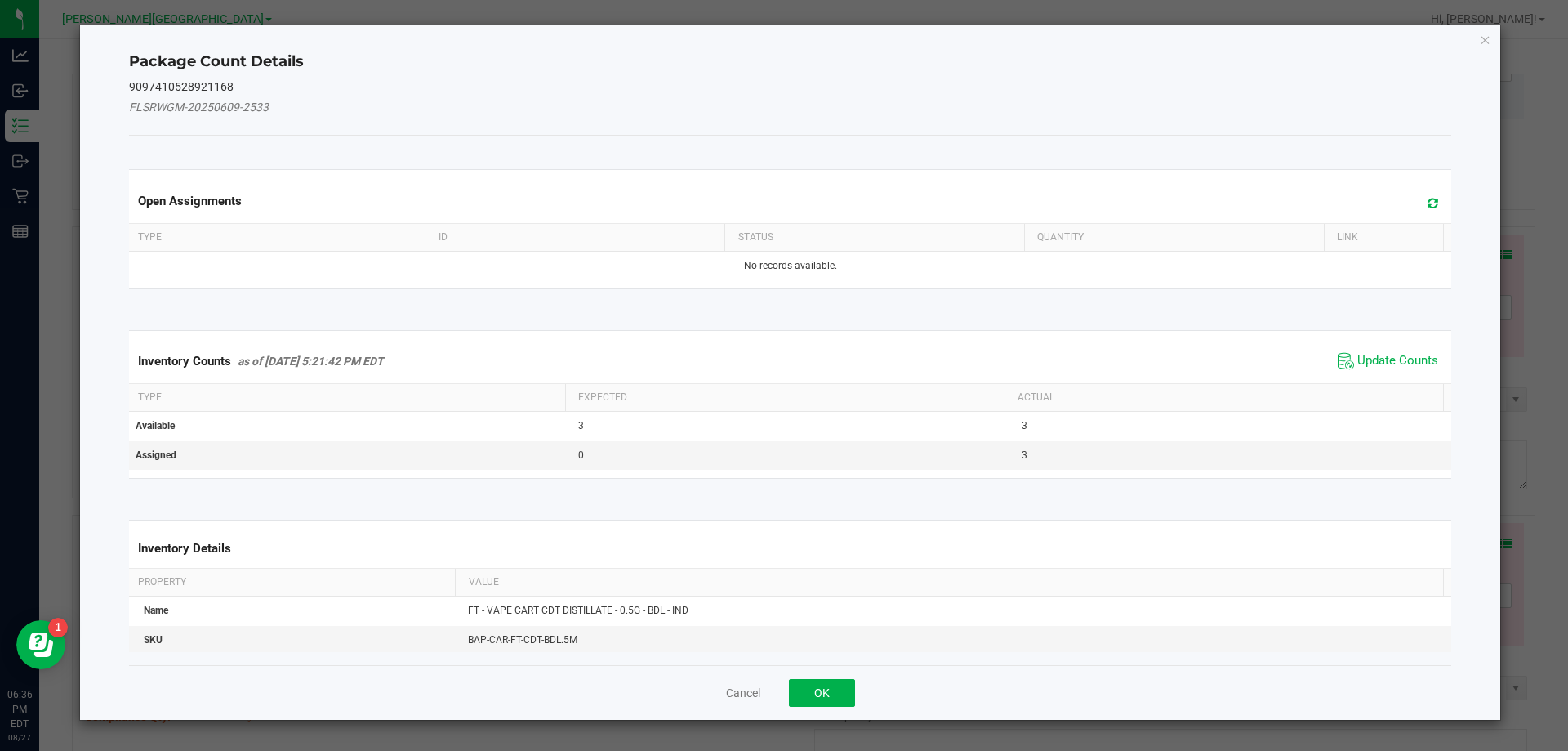
click at [1395, 365] on span "Update Counts" at bounding box center [1398, 361] width 81 height 17
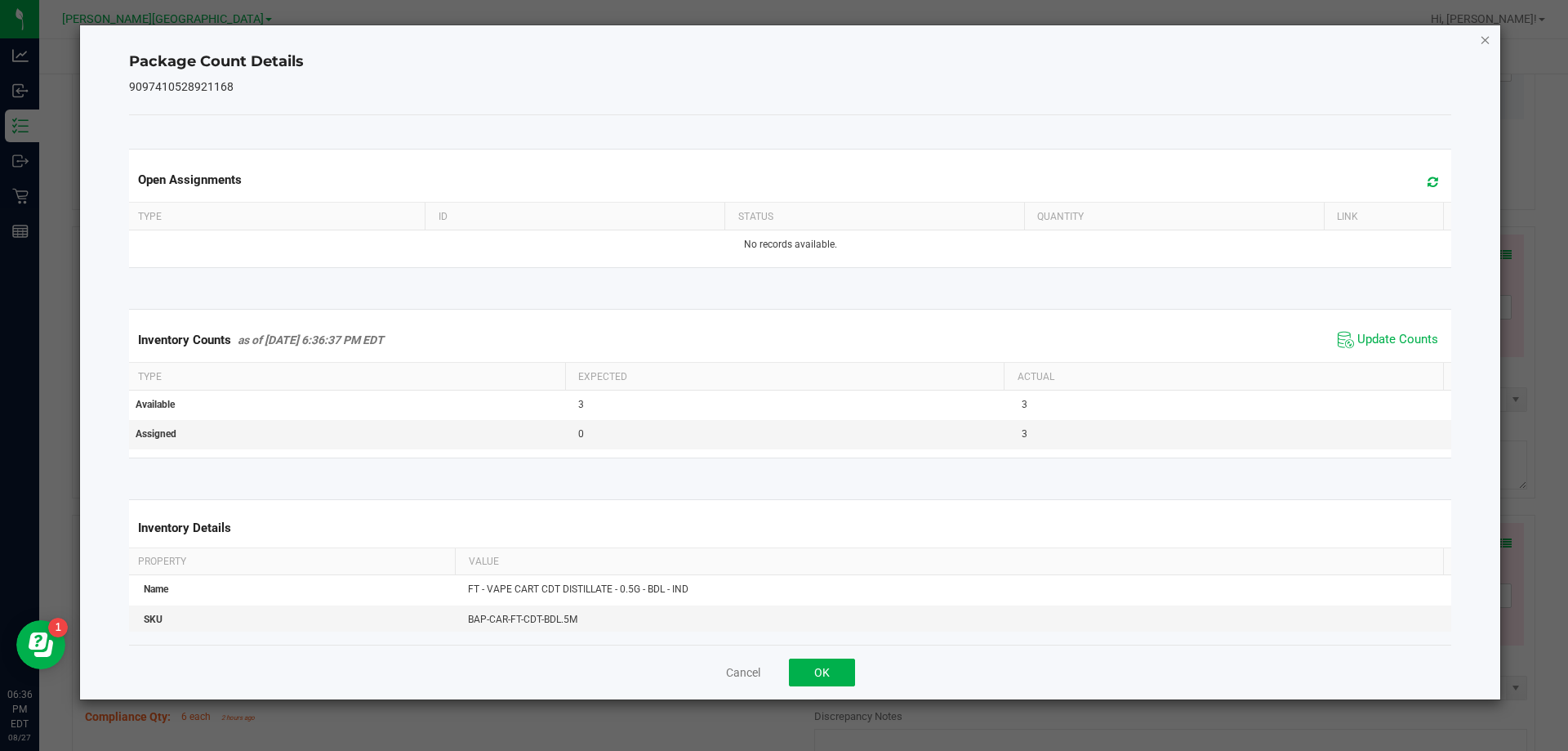
click at [1485, 46] on icon "Close" at bounding box center [1485, 39] width 11 height 20
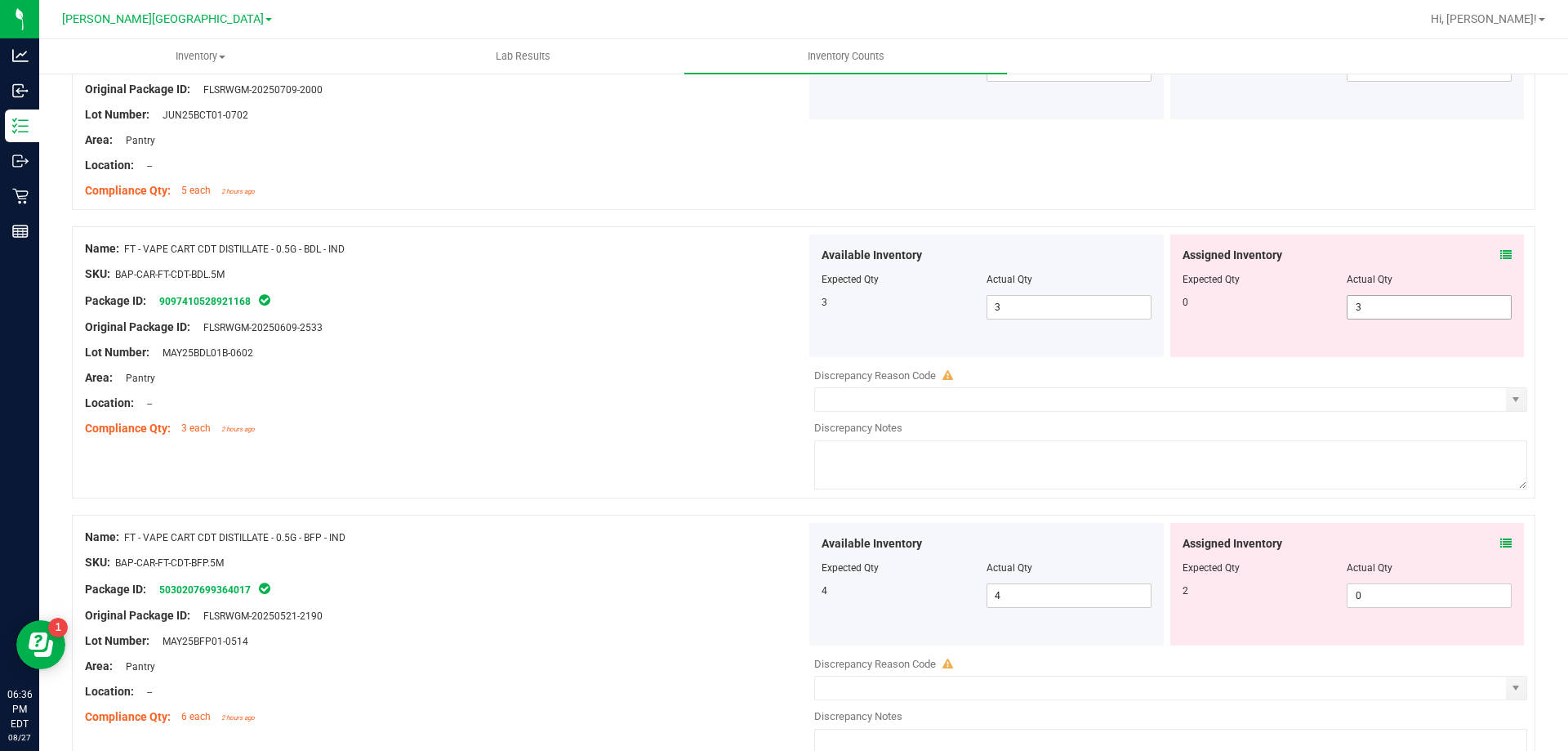
click at [1401, 305] on input "3" at bounding box center [1429, 307] width 163 height 23
click at [586, 404] on div "Location: --" at bounding box center [445, 404] width 721 height 17
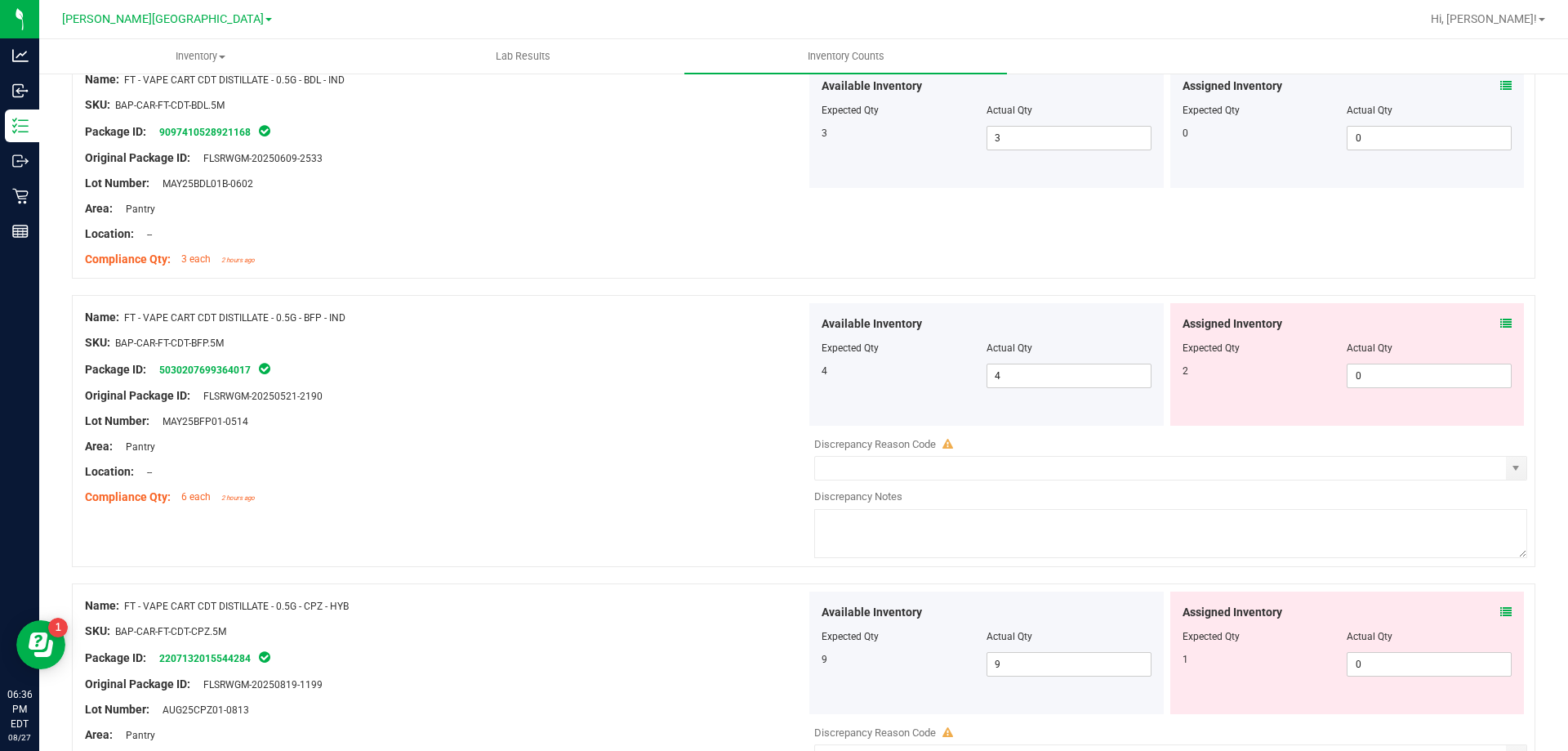
scroll to position [3810, 0]
click at [1500, 320] on icon at bounding box center [1505, 320] width 11 height 11
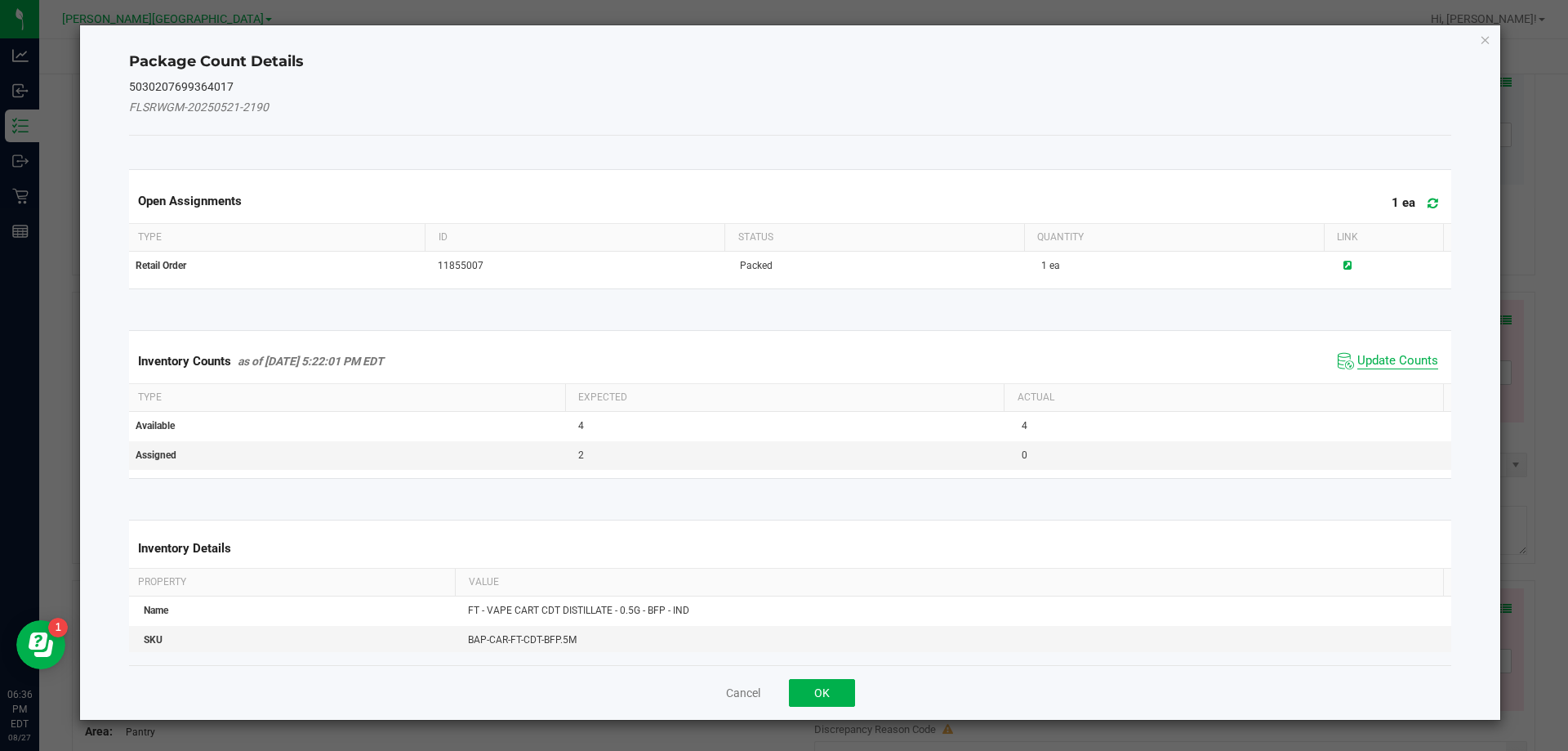
click at [1391, 365] on span "Update Counts" at bounding box center [1398, 361] width 81 height 17
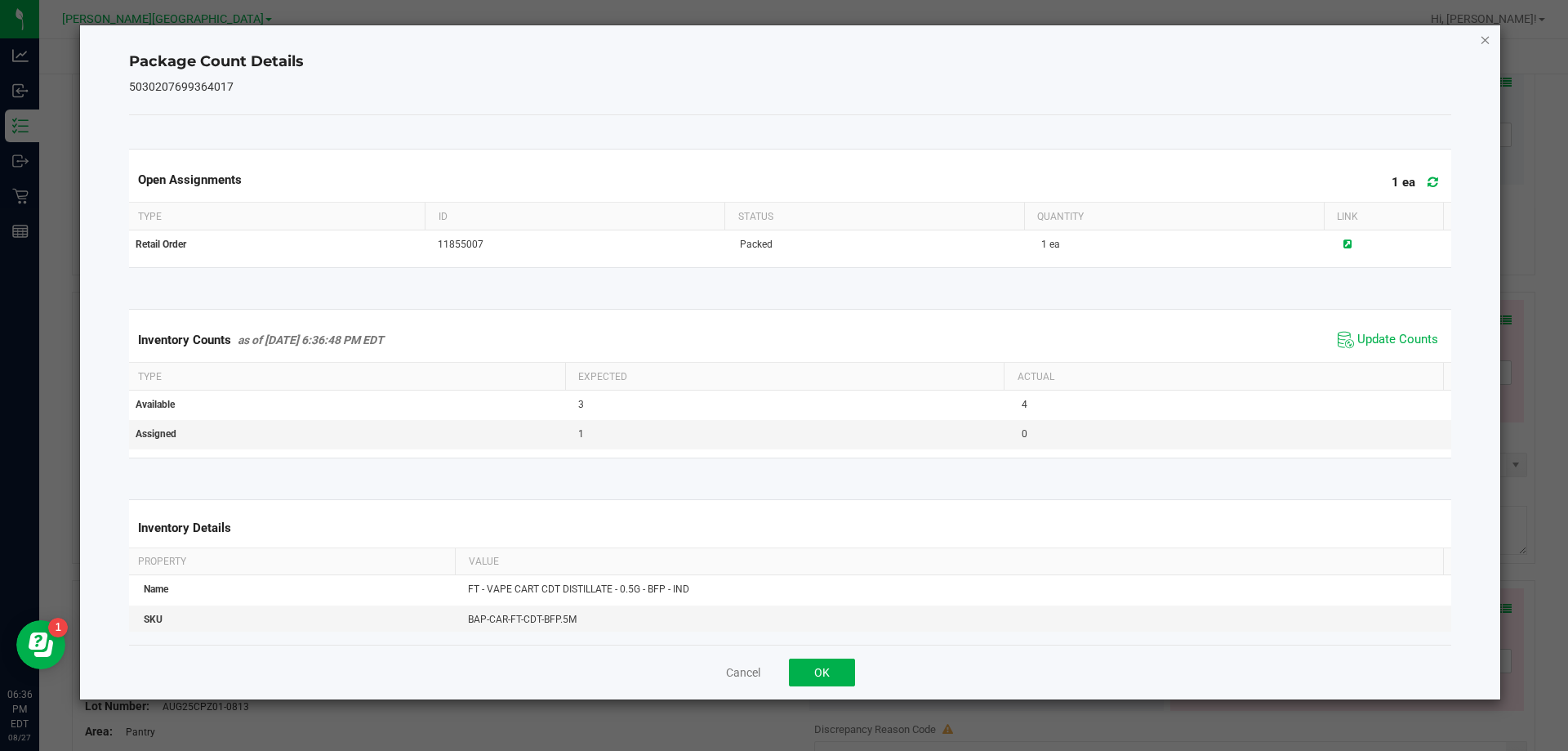
click at [1482, 46] on icon "Close" at bounding box center [1485, 39] width 11 height 20
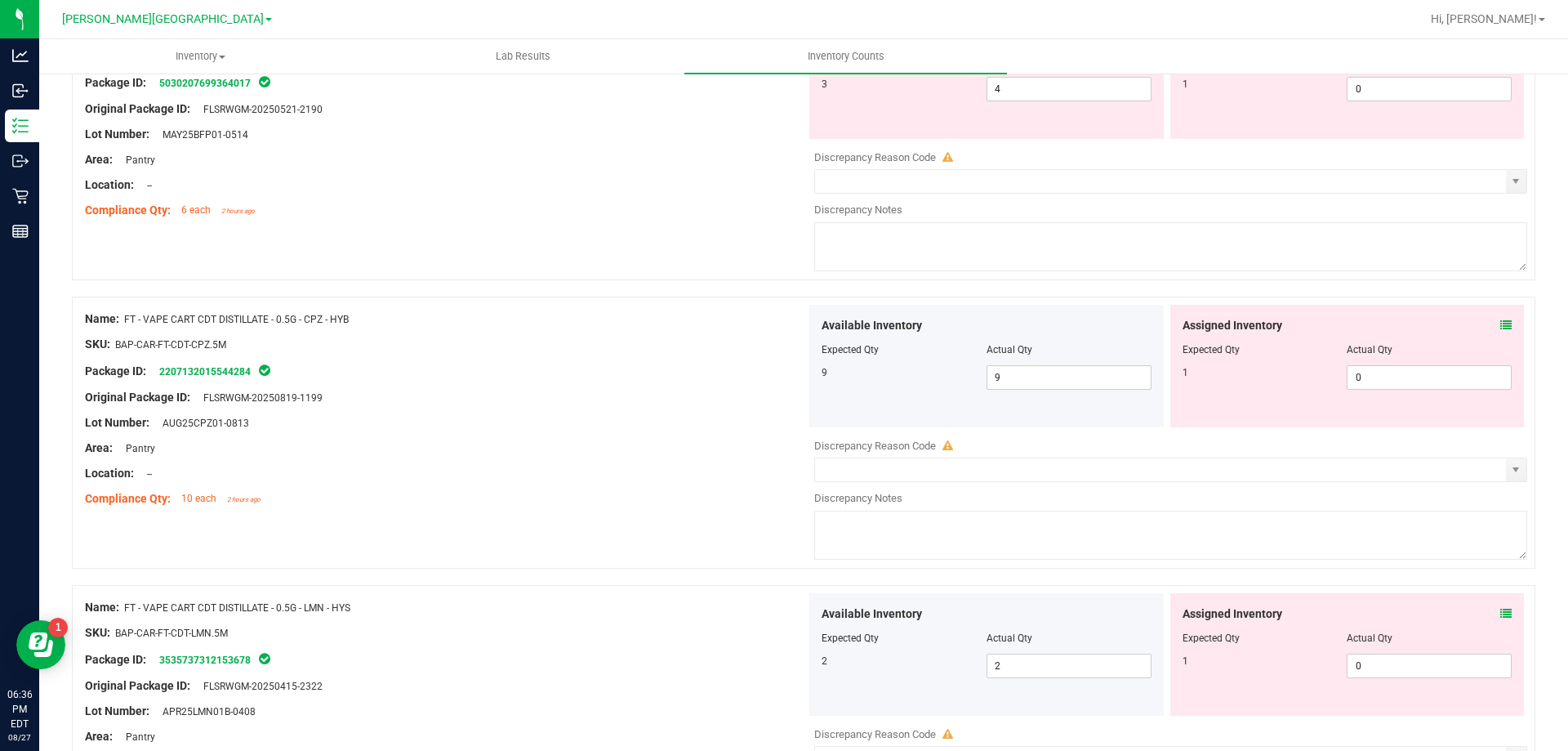
scroll to position [4094, 0]
click at [1500, 320] on icon at bounding box center [1505, 324] width 11 height 11
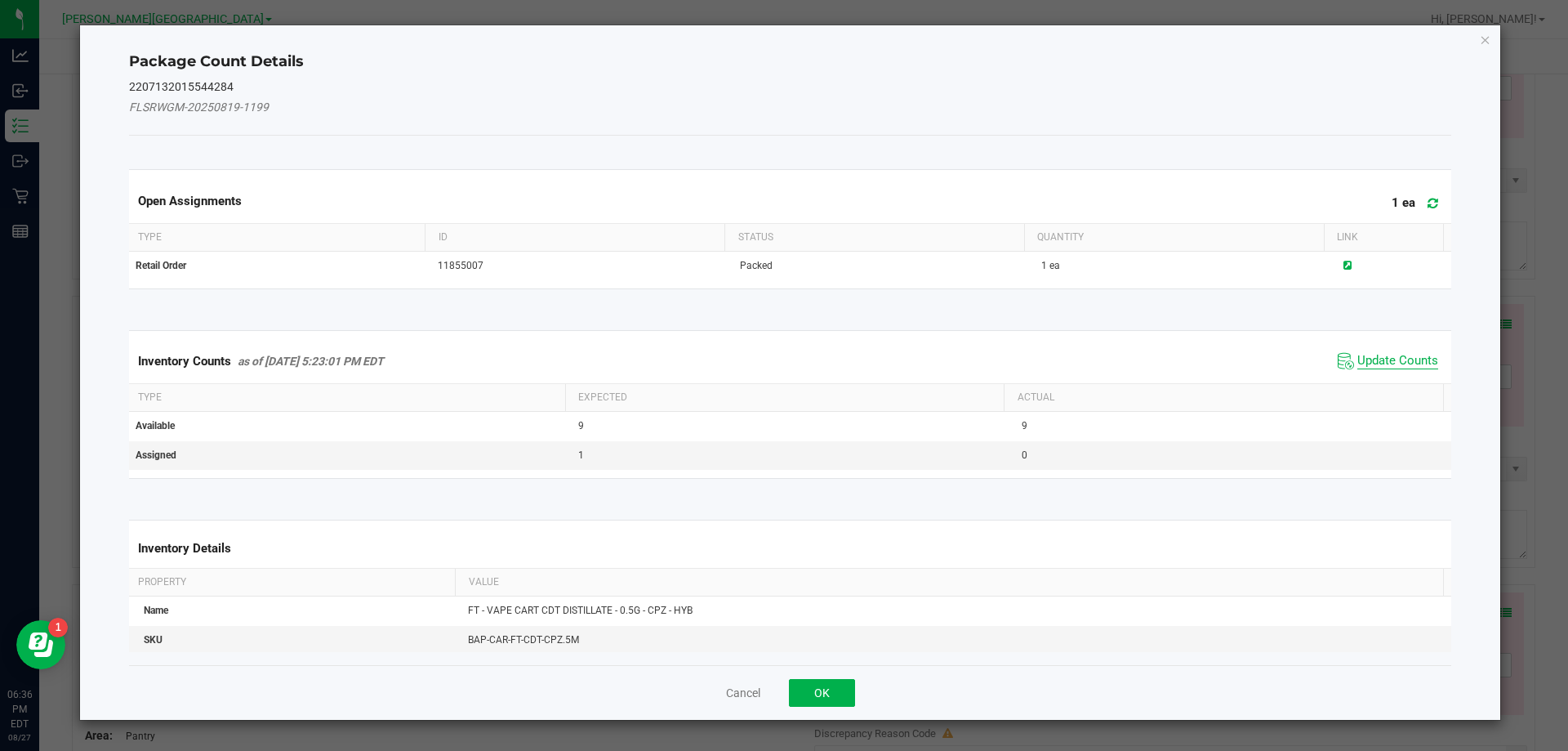
click at [1391, 361] on span "Update Counts" at bounding box center [1398, 361] width 81 height 17
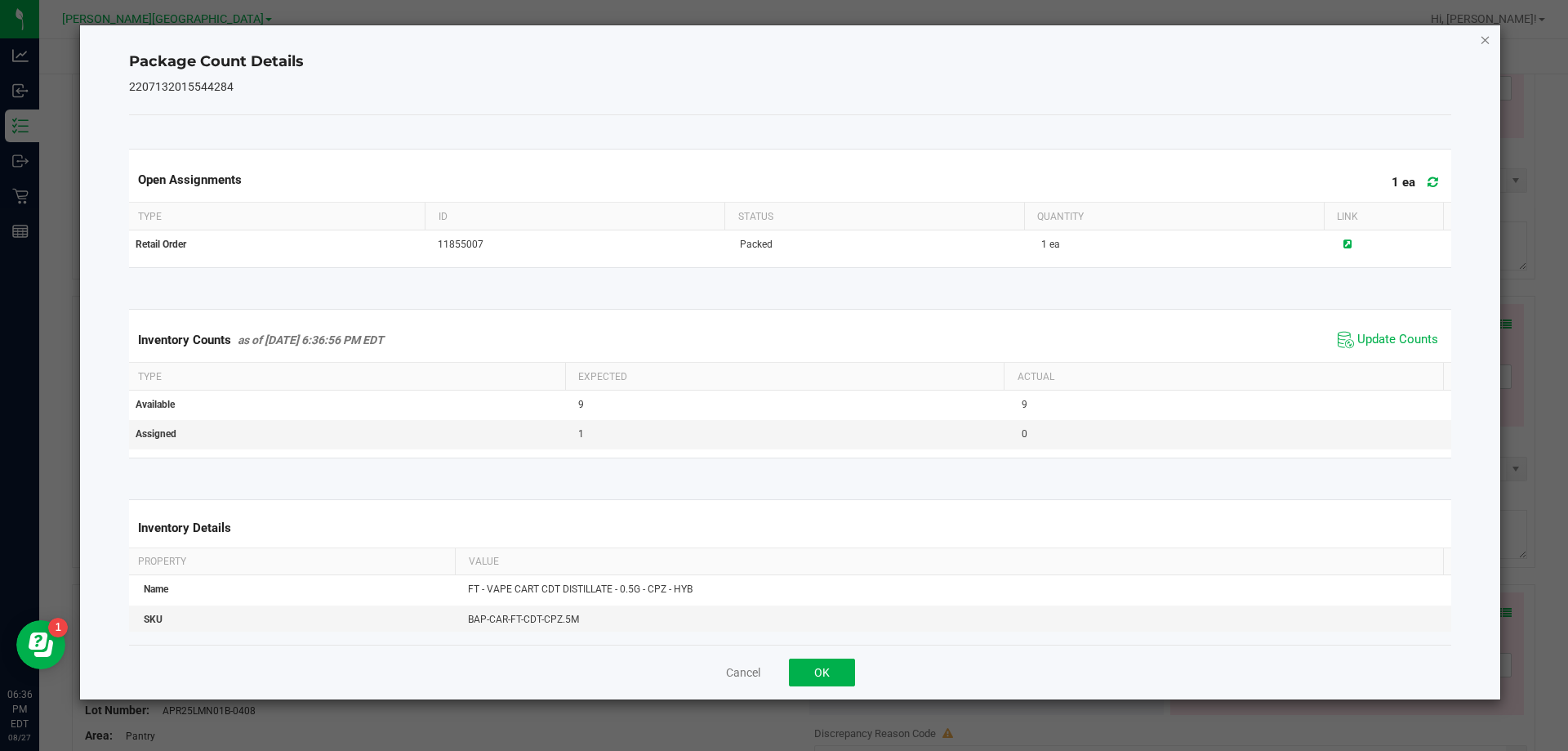
click at [1481, 45] on icon "Close" at bounding box center [1485, 39] width 11 height 20
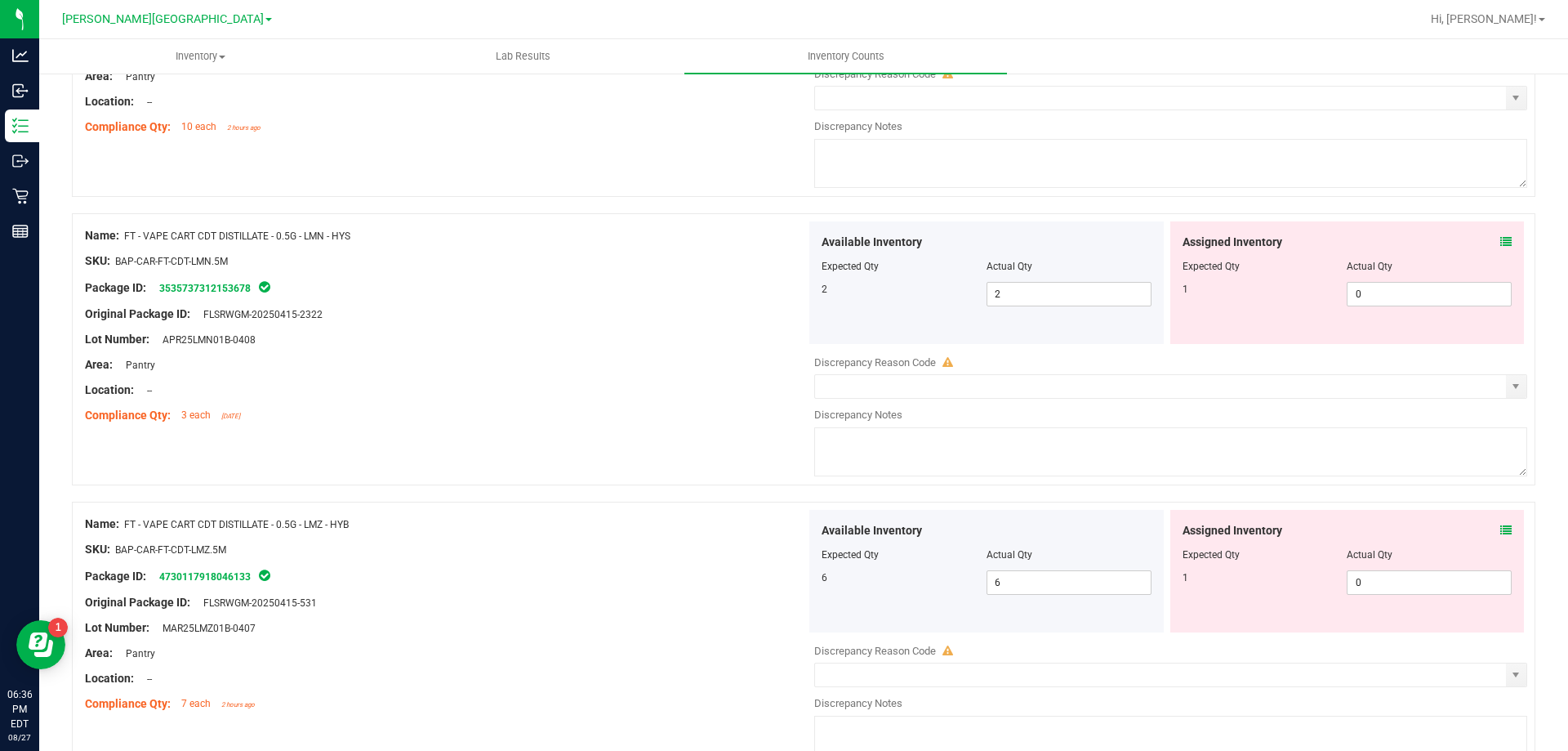
scroll to position [4476, 0]
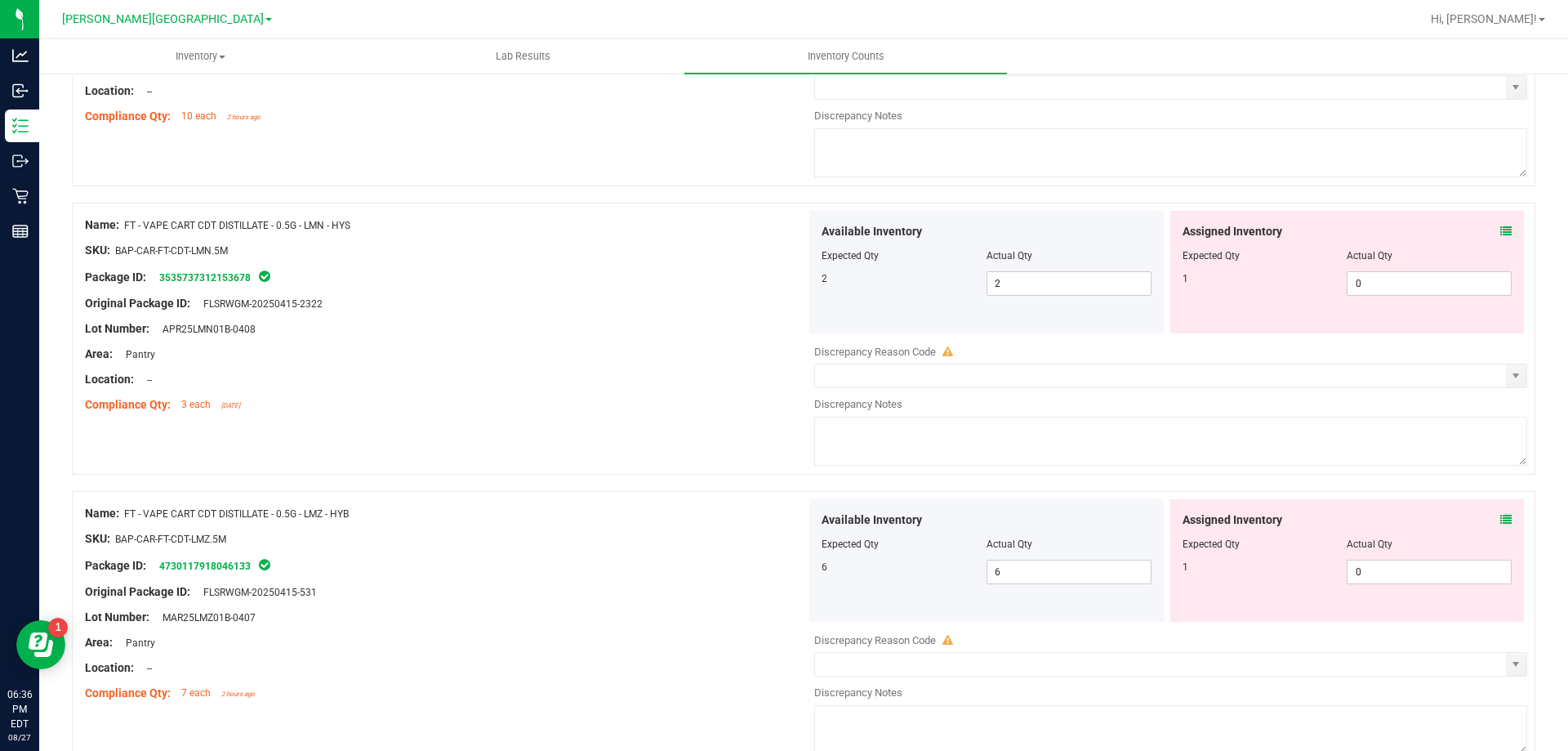
click at [1500, 235] on icon at bounding box center [1505, 231] width 11 height 11
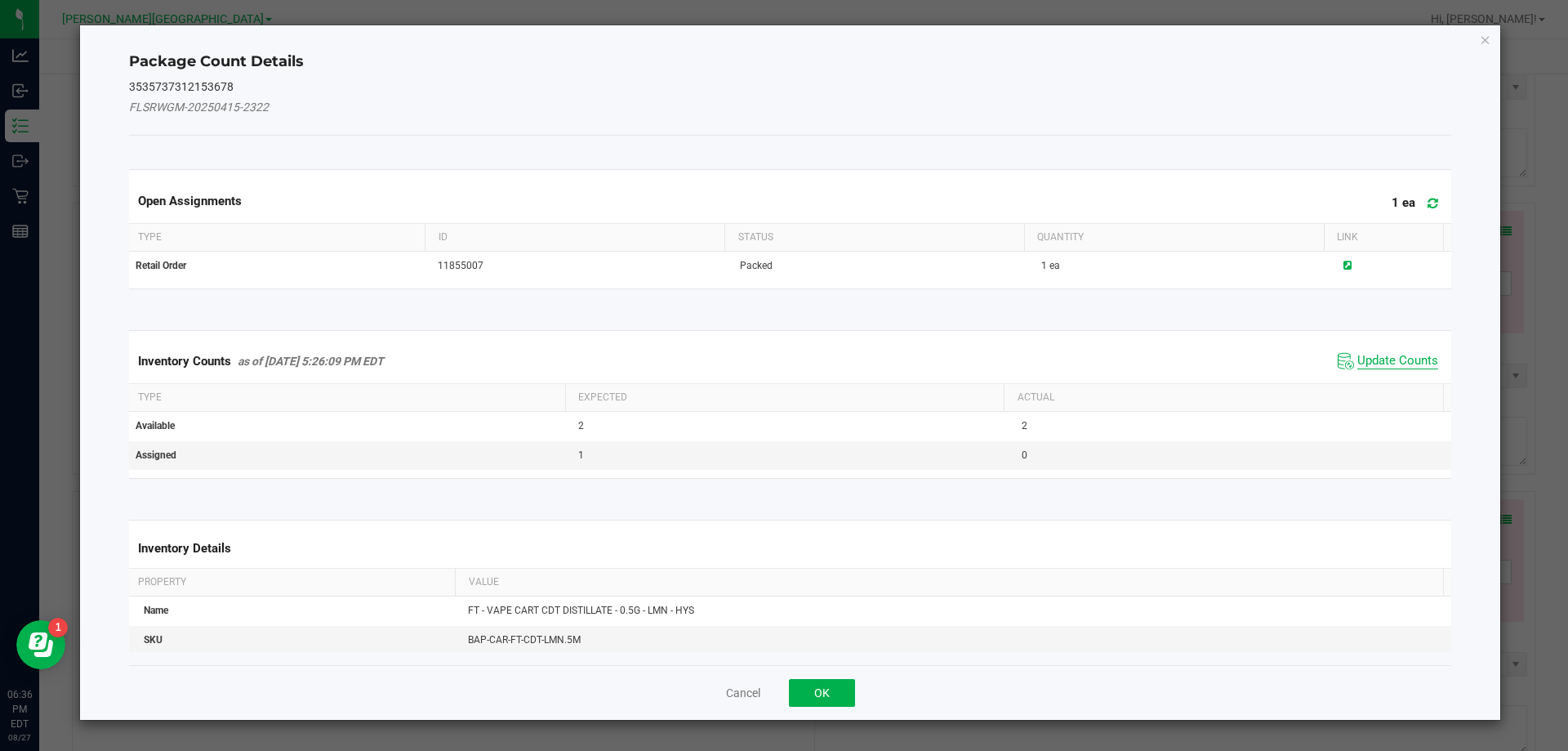
click at [1404, 369] on span "Update Counts" at bounding box center [1398, 361] width 81 height 17
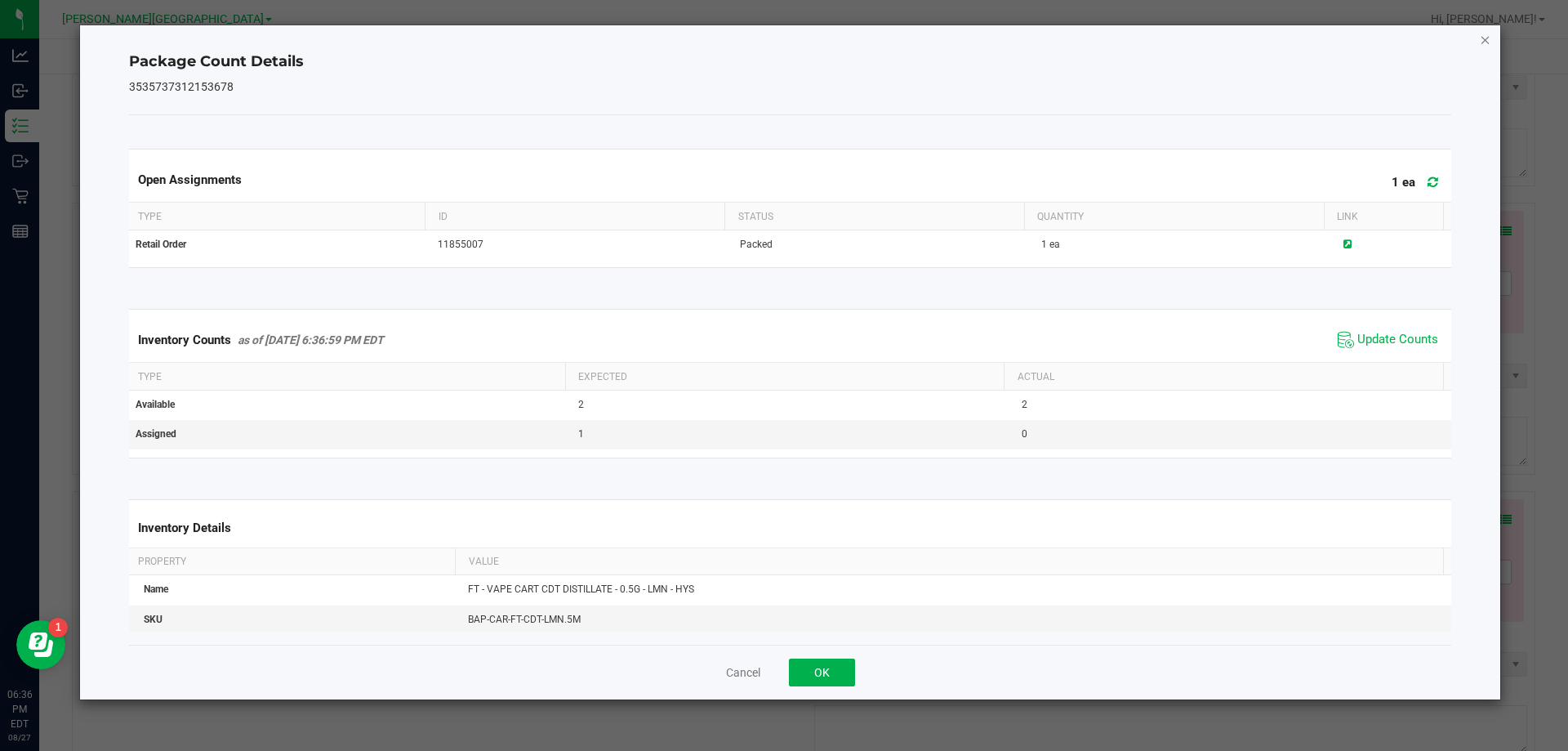
click at [1491, 44] on icon "Close" at bounding box center [1485, 39] width 11 height 20
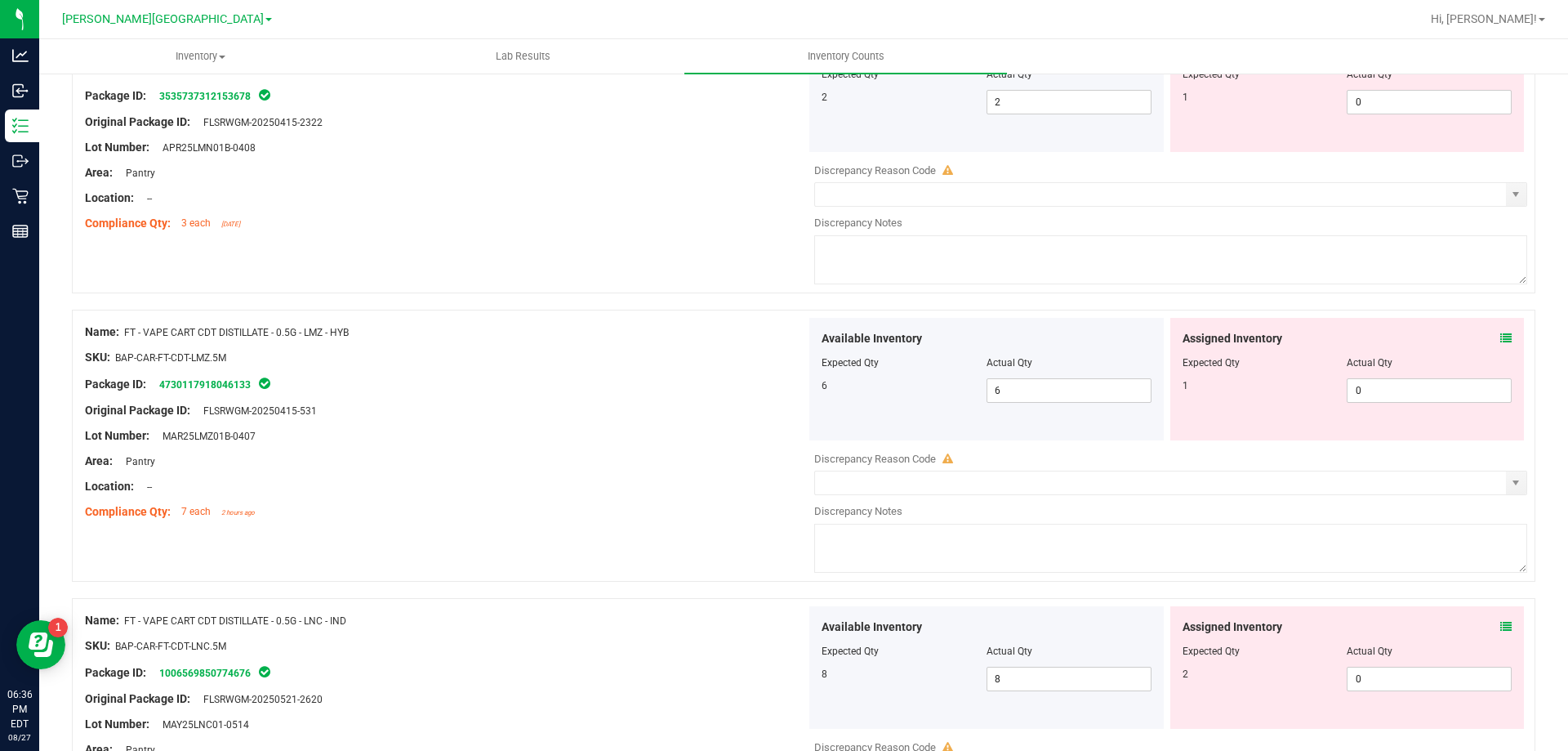
scroll to position [4753, 0]
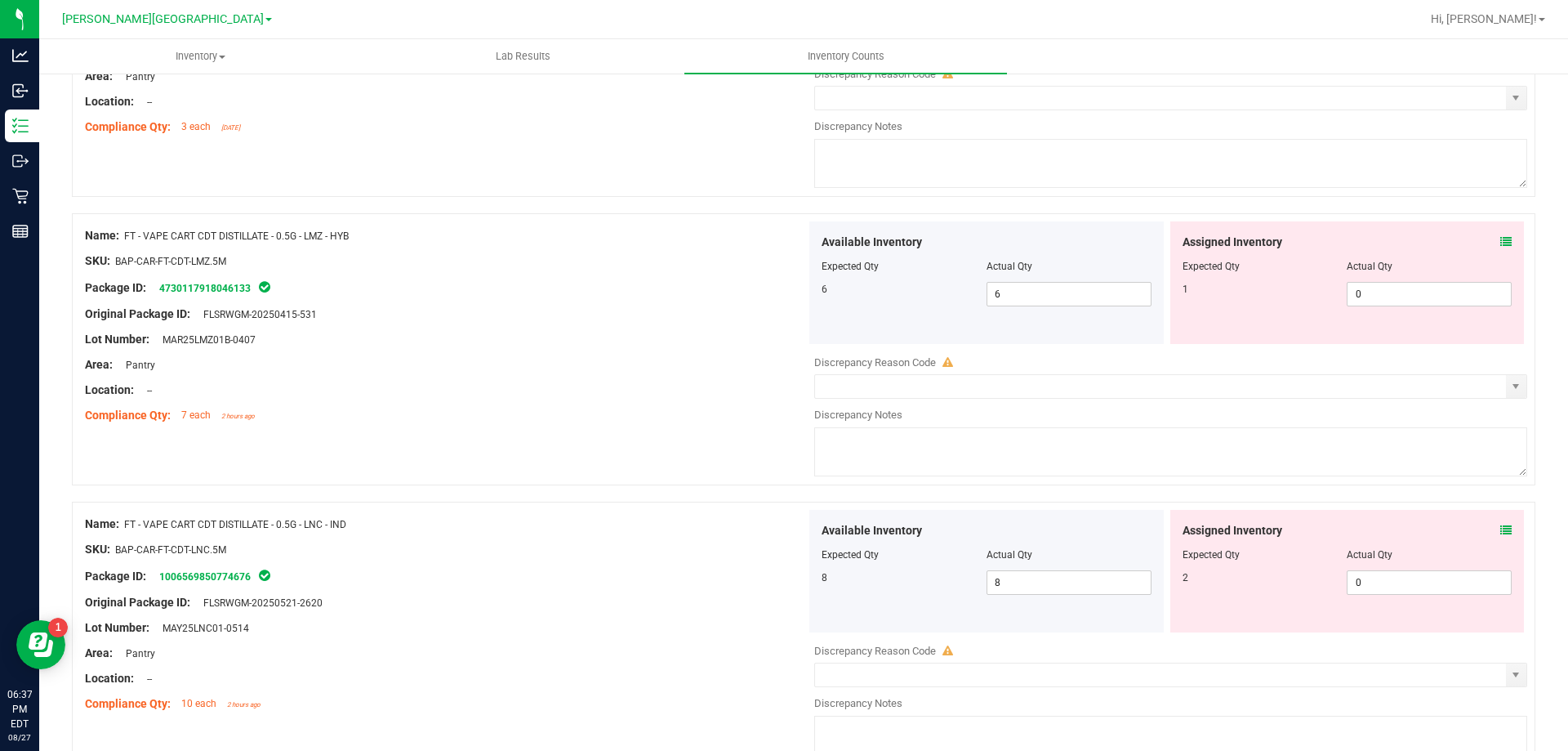
click at [1500, 242] on icon at bounding box center [1505, 241] width 11 height 11
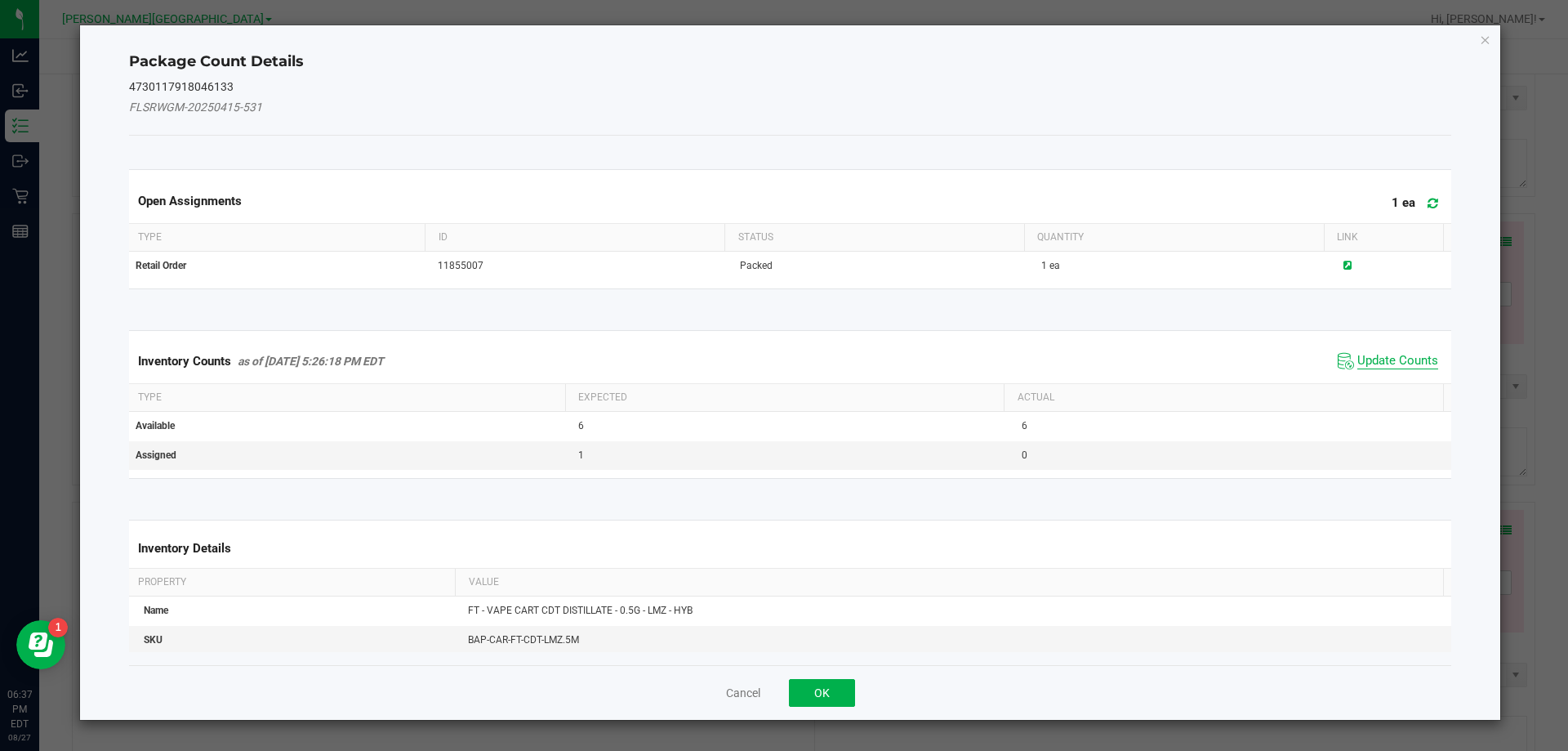
click at [1407, 369] on span "Update Counts" at bounding box center [1398, 361] width 81 height 17
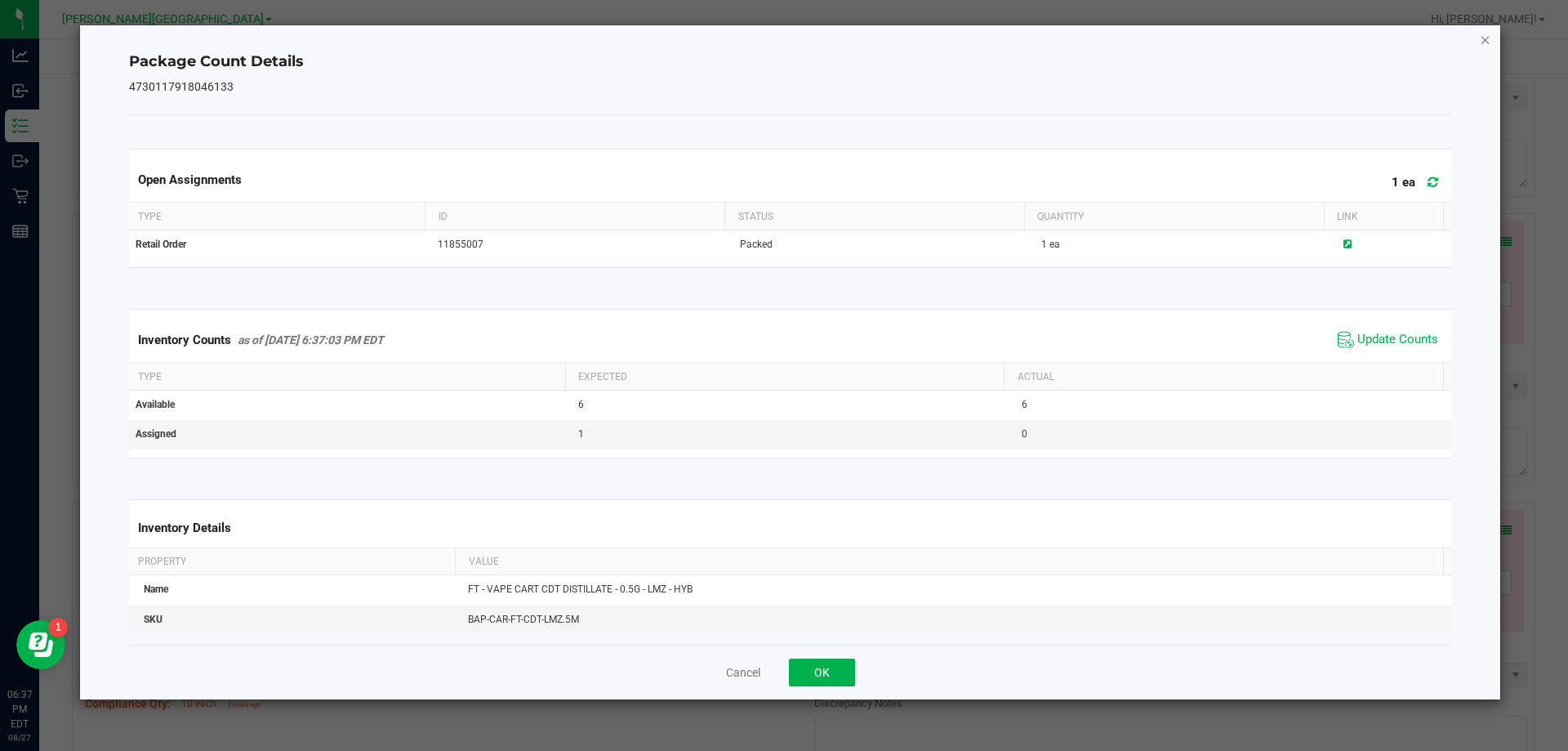
click at [1485, 43] on icon "Close" at bounding box center [1485, 39] width 11 height 20
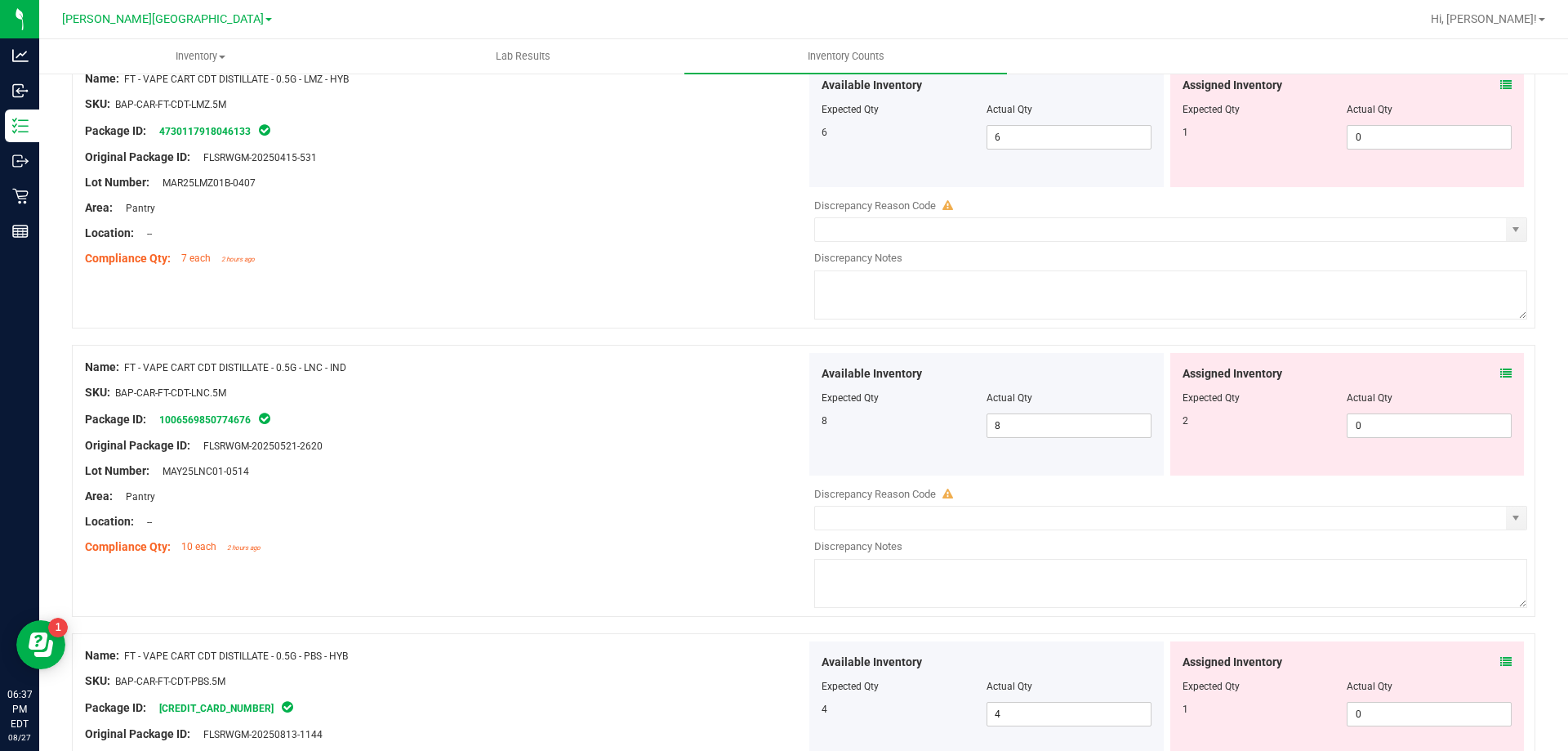
scroll to position [4993, 0]
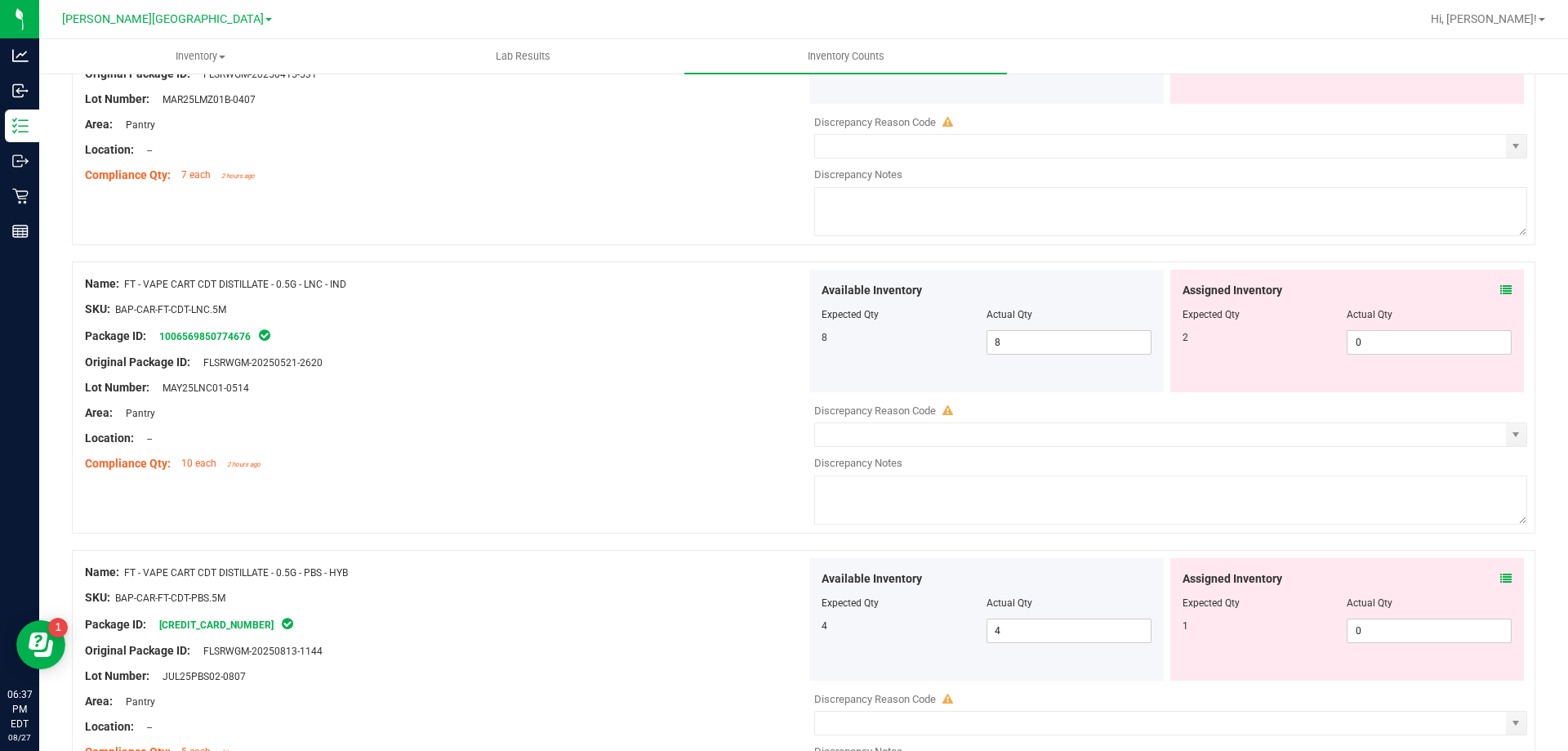
click at [1500, 289] on icon at bounding box center [1505, 290] width 11 height 11
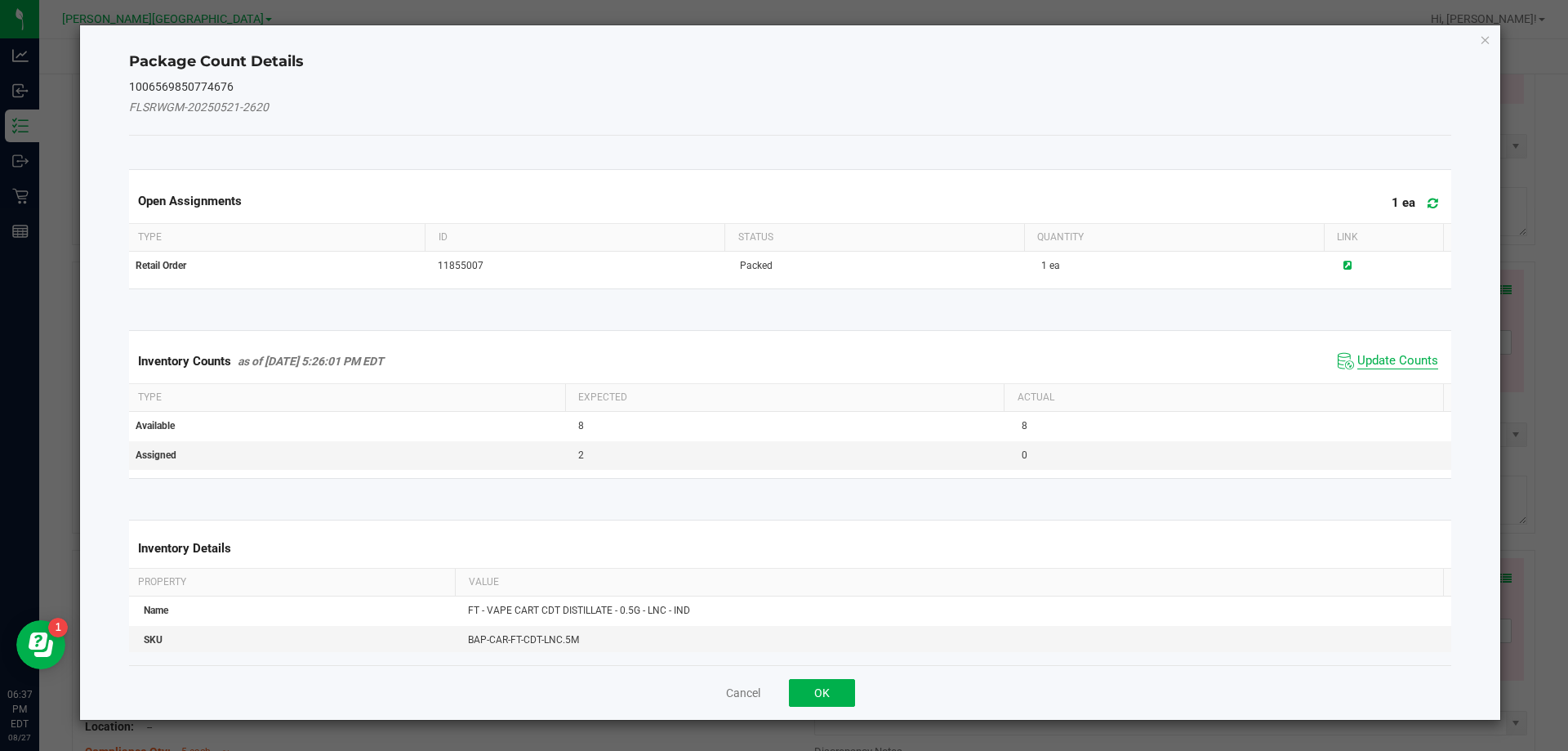
click at [1398, 360] on span "Update Counts" at bounding box center [1398, 361] width 81 height 17
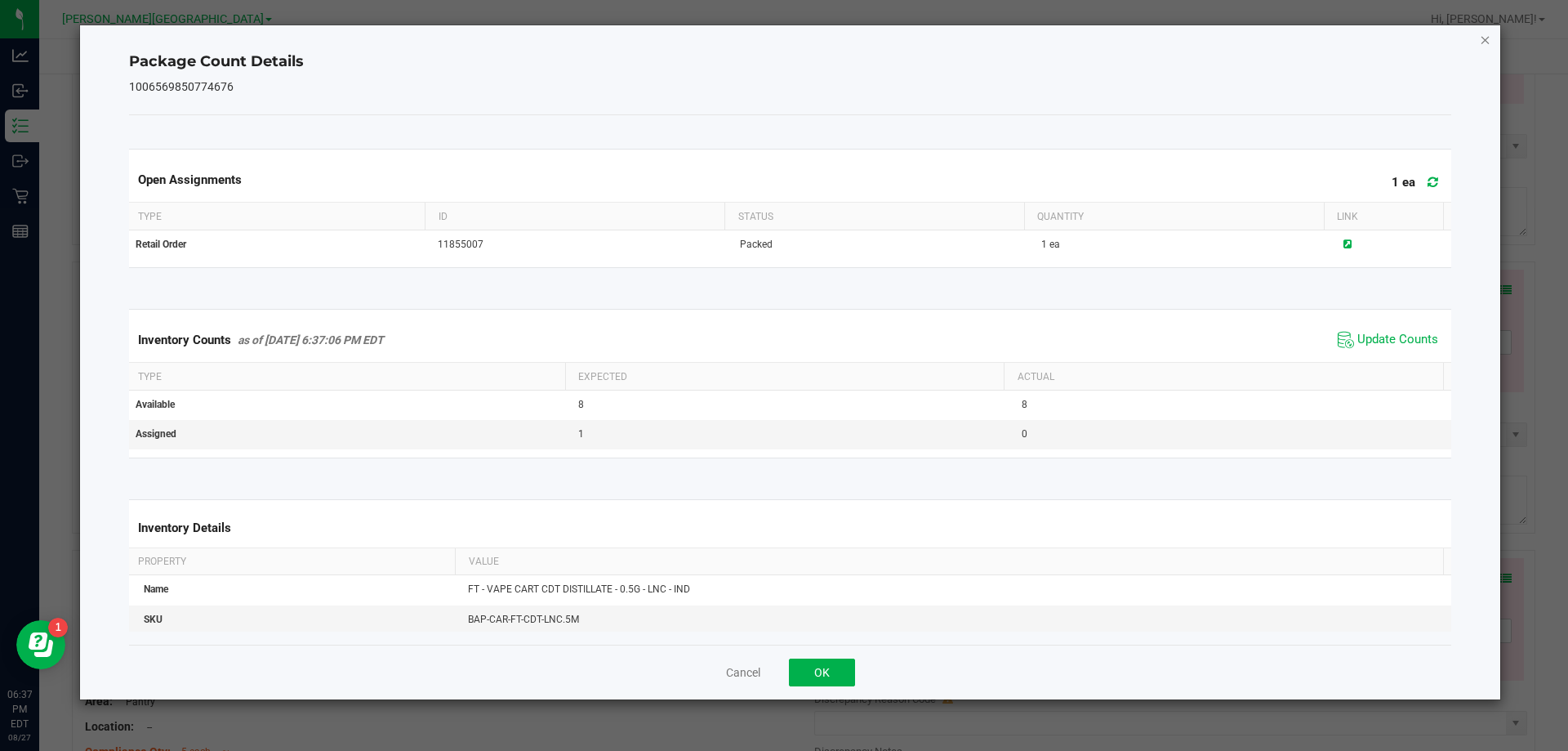
click at [1486, 42] on icon "Close" at bounding box center [1485, 39] width 11 height 20
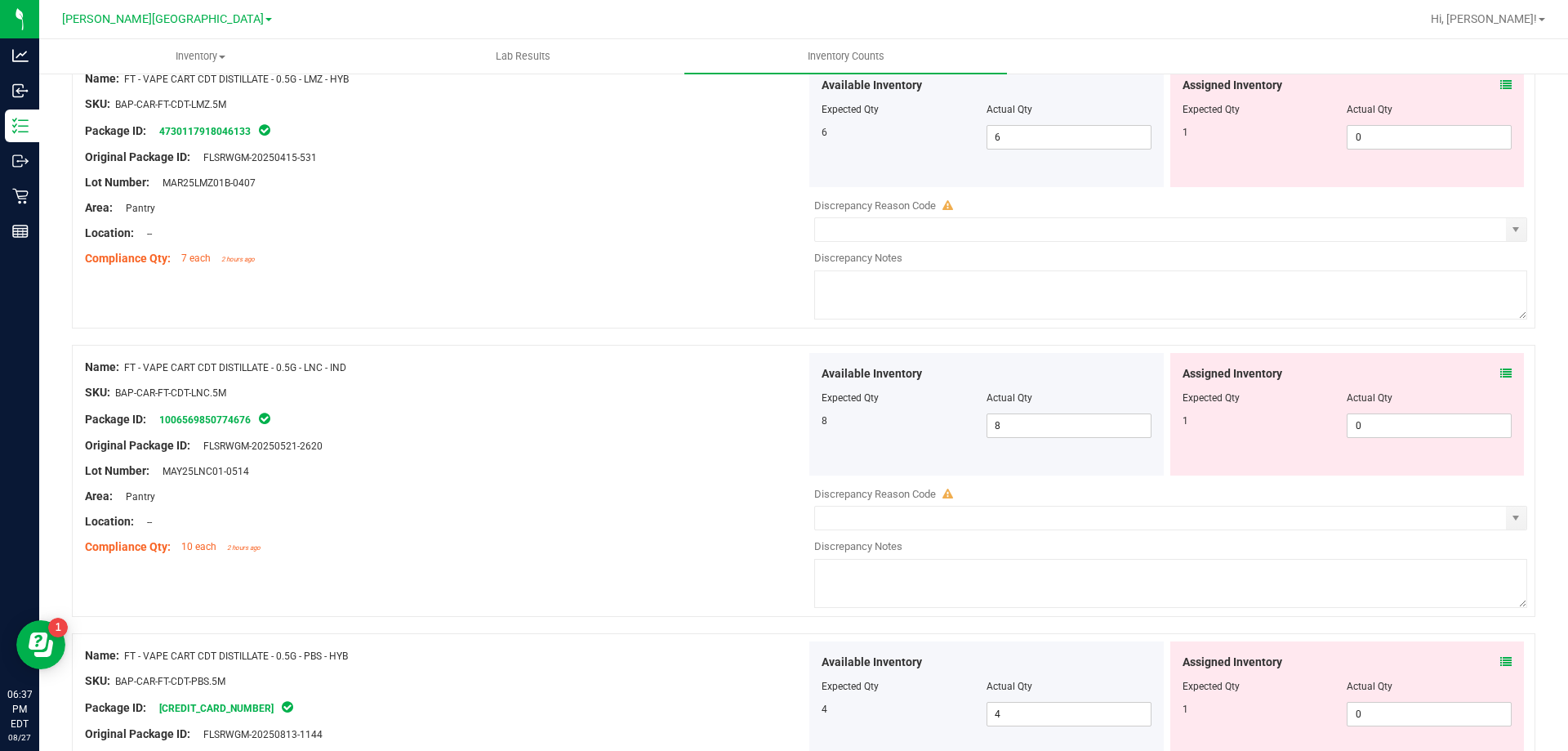
scroll to position [5137, 0]
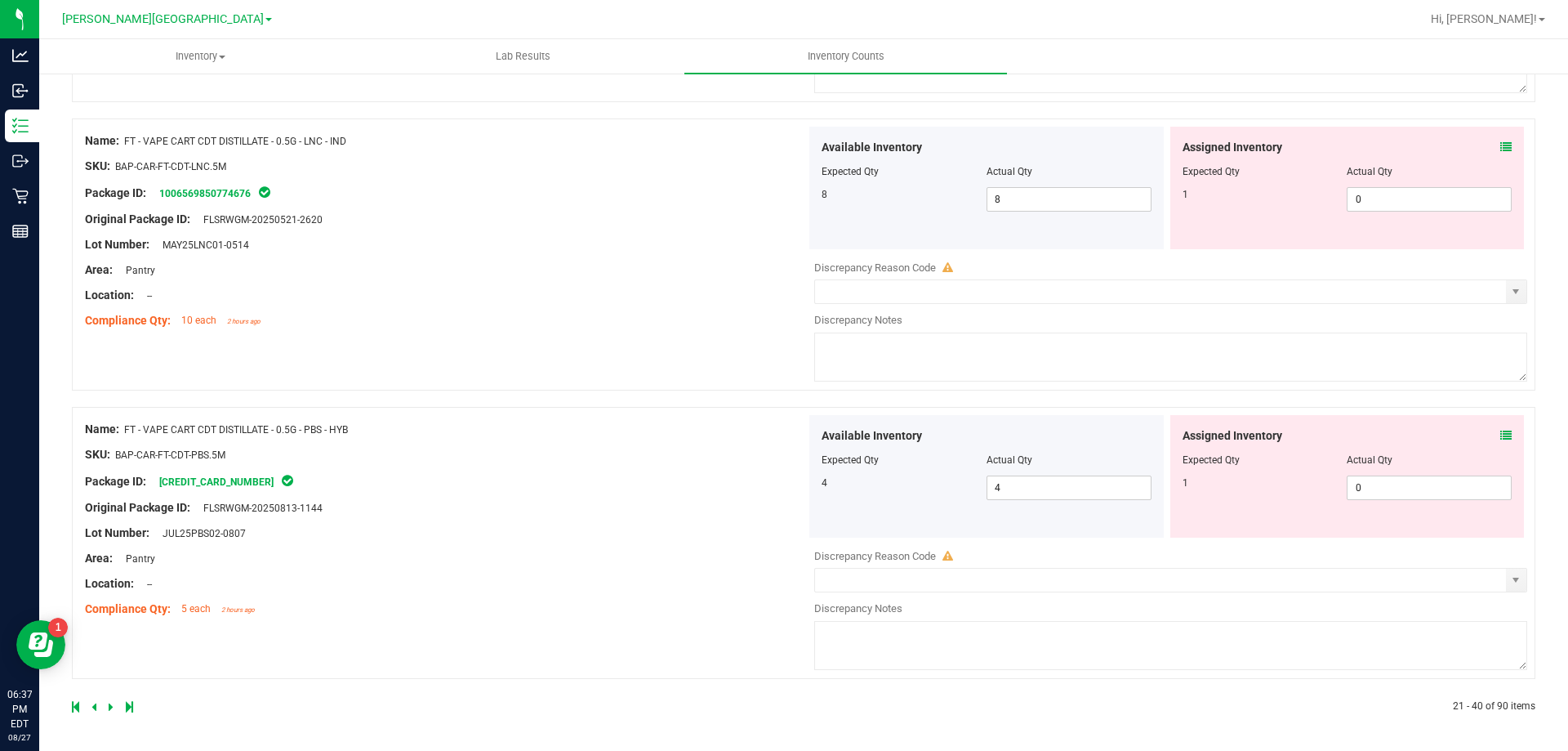
click at [1500, 435] on icon at bounding box center [1505, 435] width 11 height 11
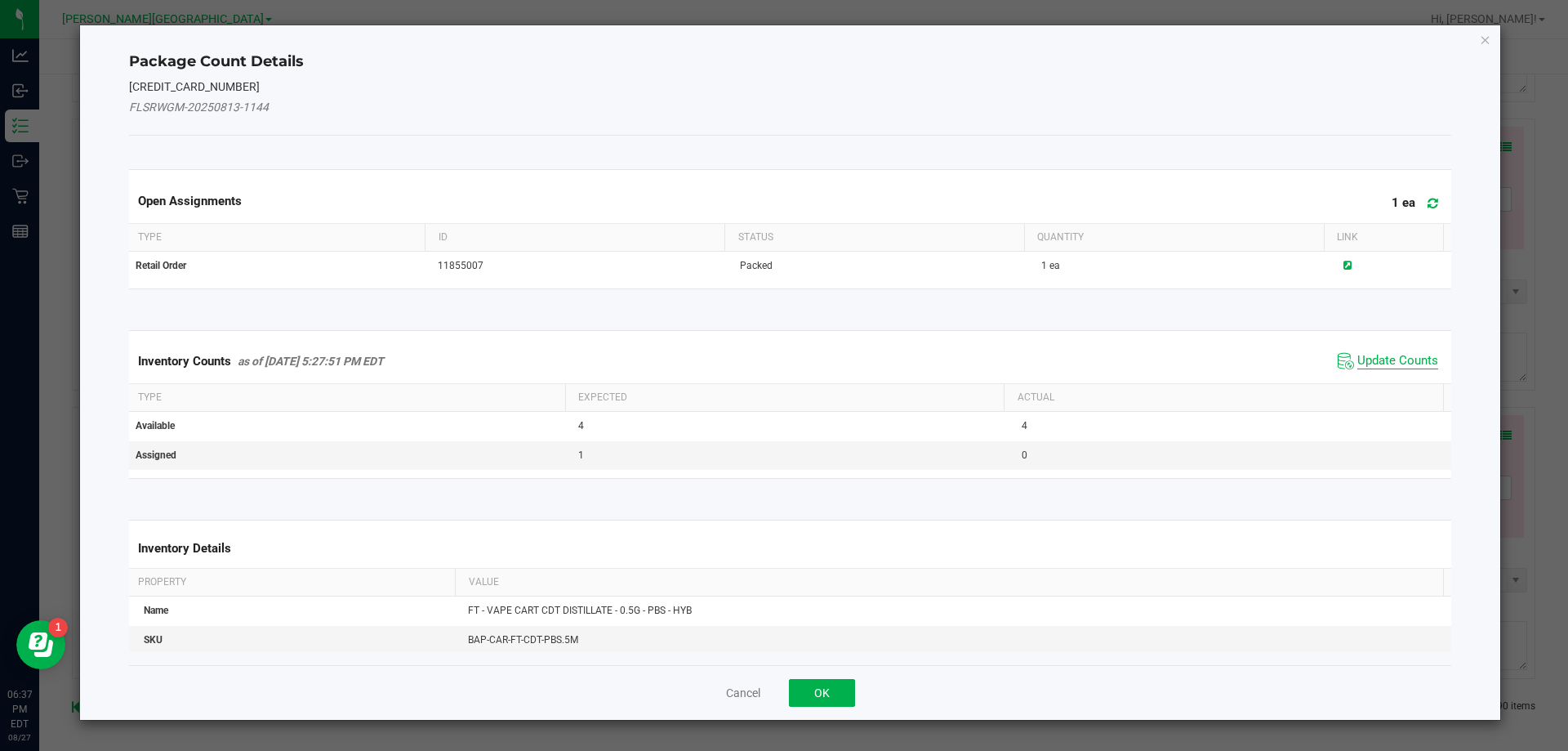
click at [1390, 362] on span "Update Counts" at bounding box center [1398, 361] width 81 height 17
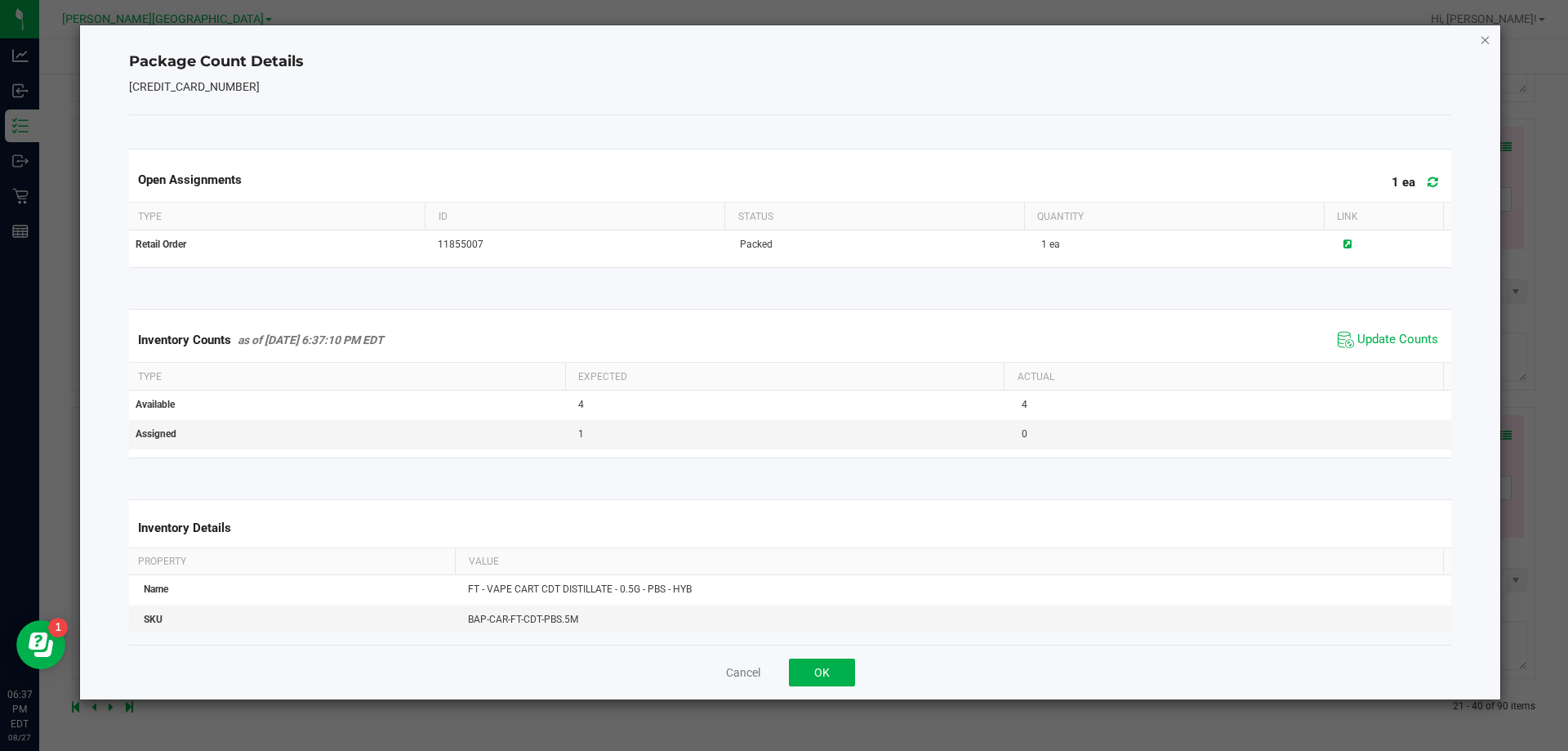
click at [1486, 41] on icon "Close" at bounding box center [1485, 39] width 11 height 20
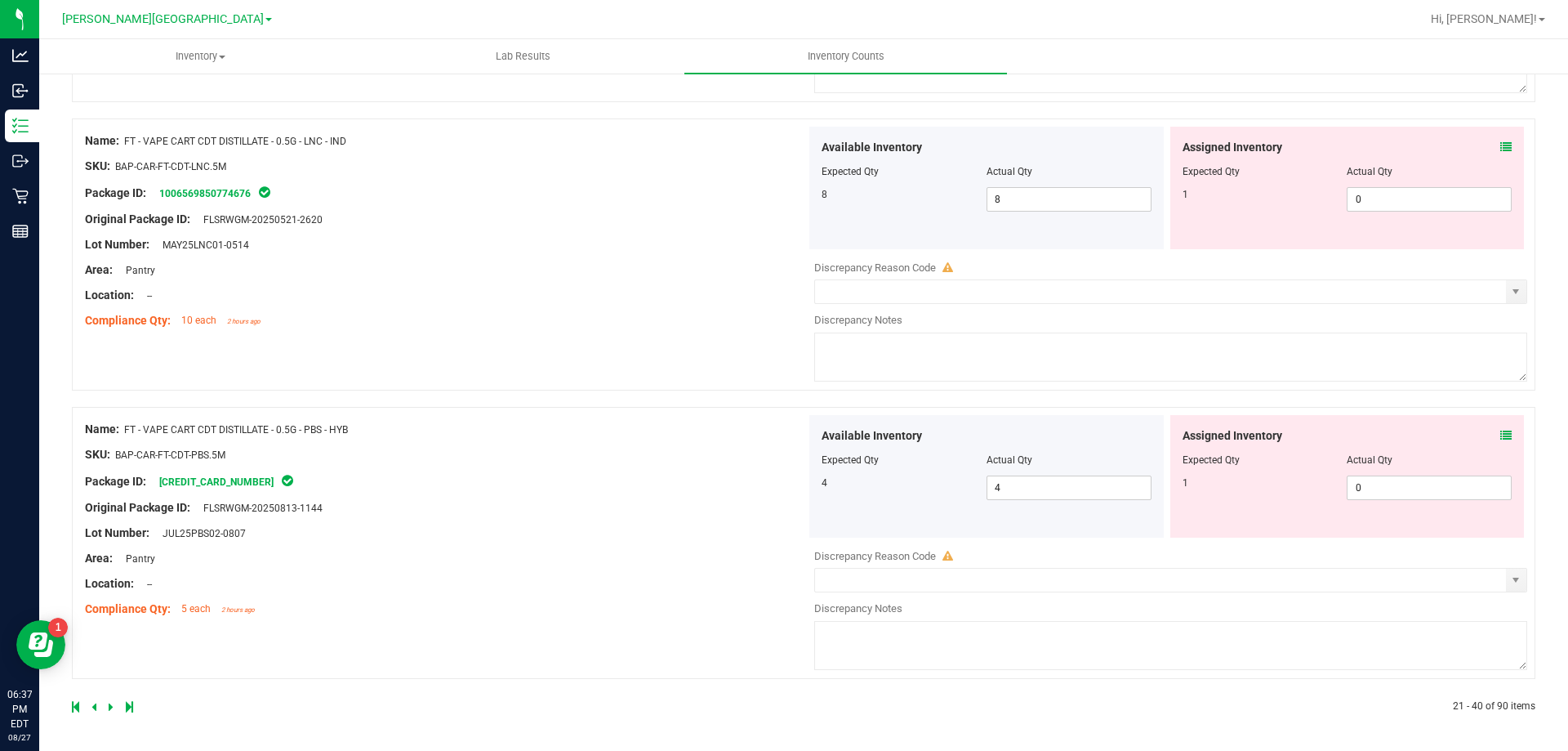
click at [110, 709] on icon at bounding box center [111, 707] width 5 height 10
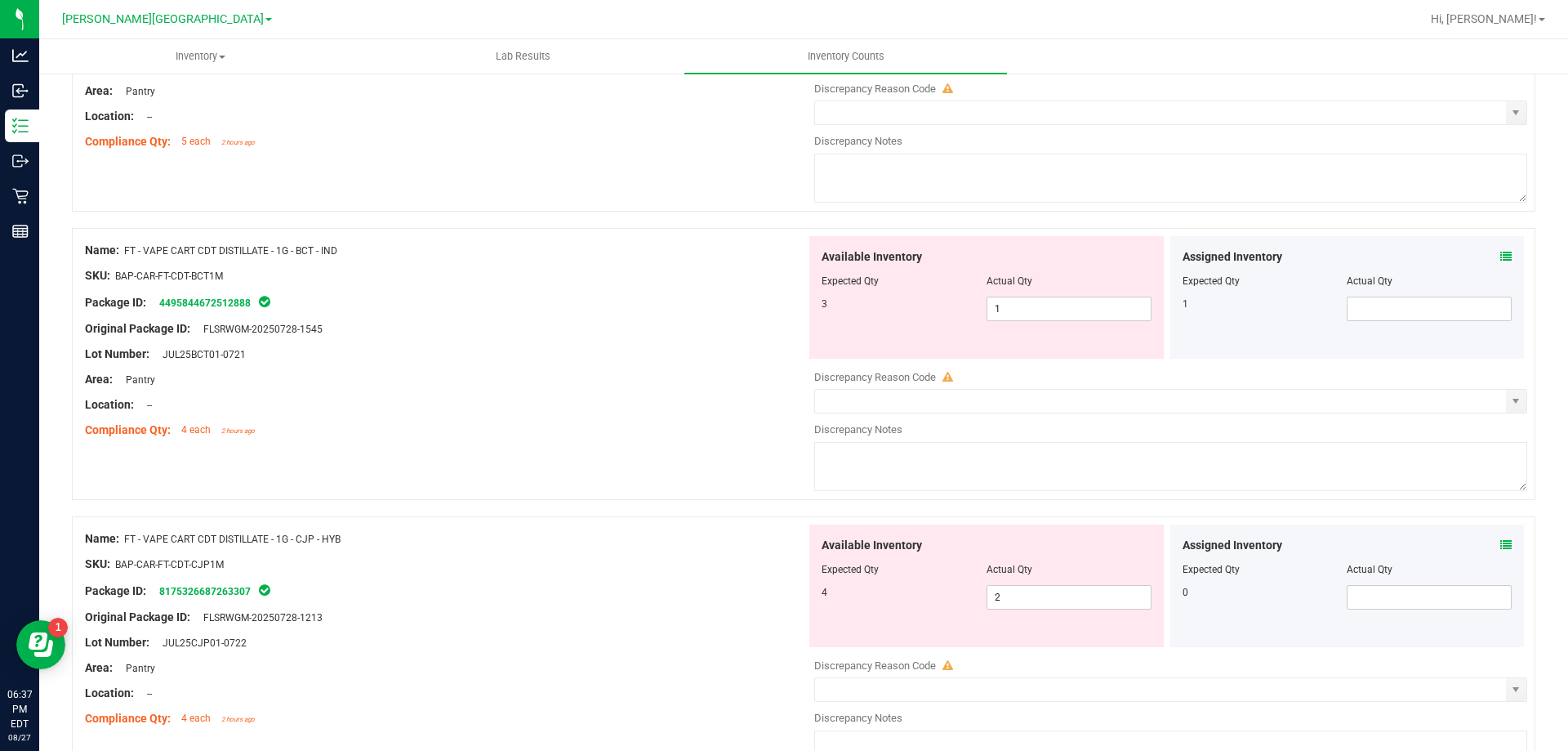
scroll to position [327, 0]
click at [1500, 260] on icon at bounding box center [1505, 255] width 11 height 11
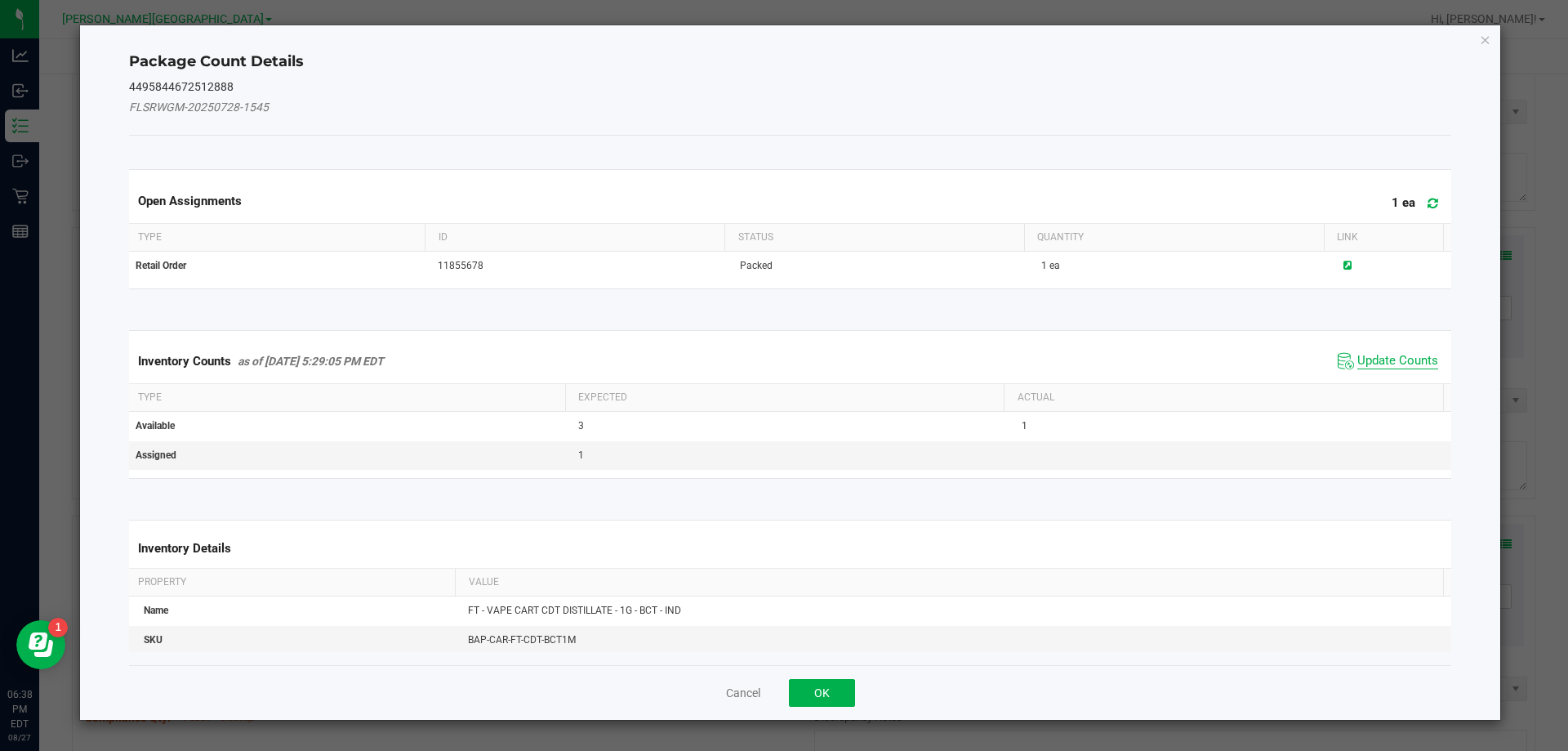
click at [1384, 360] on span "Update Counts" at bounding box center [1398, 361] width 81 height 17
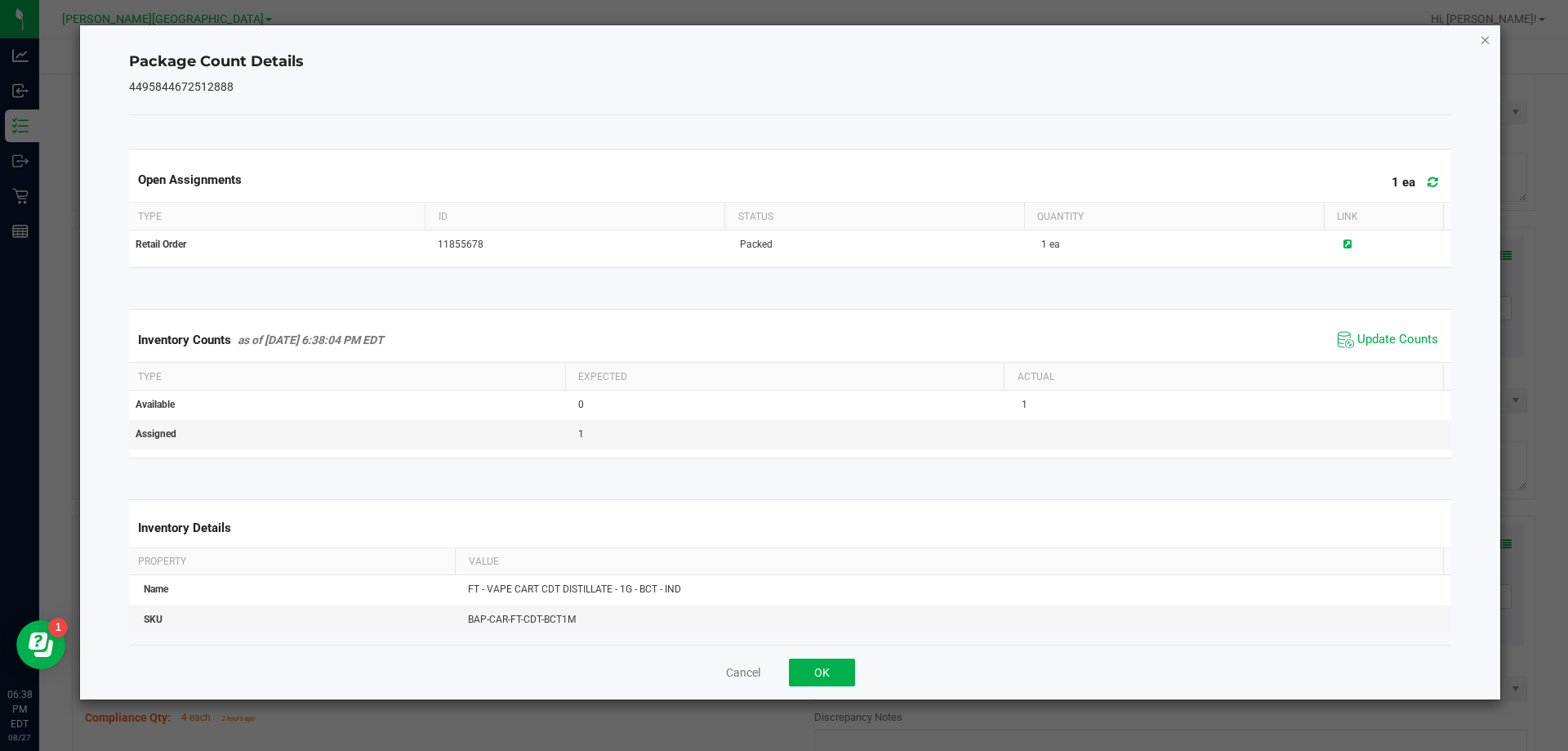
click at [1485, 44] on icon "Close" at bounding box center [1485, 39] width 11 height 20
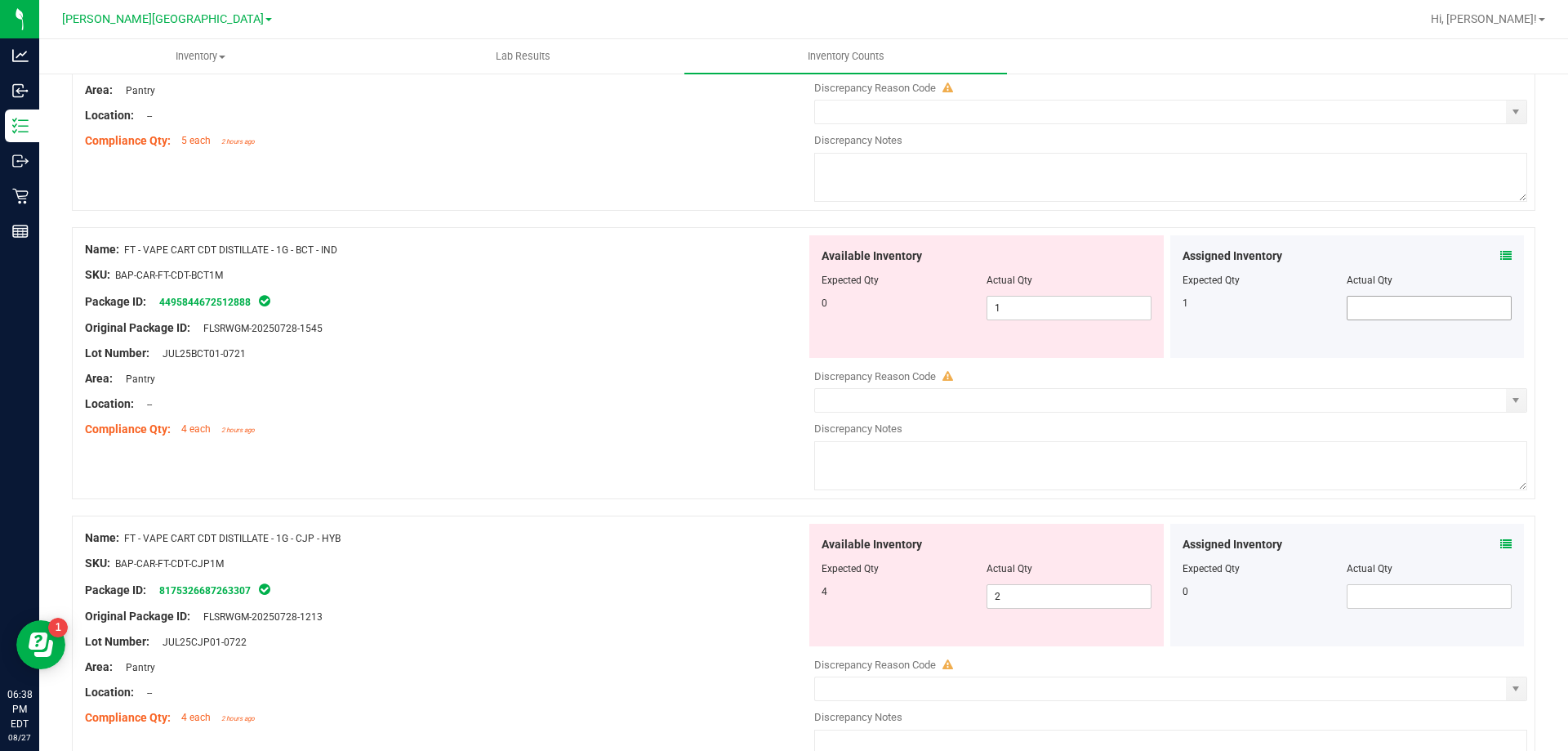
click at [1405, 305] on input "text" at bounding box center [1429, 308] width 163 height 23
click at [1069, 304] on input "1" at bounding box center [1069, 308] width 163 height 23
click at [677, 359] on div "Lot Number: JUL25BCT01-0721" at bounding box center [445, 353] width 721 height 17
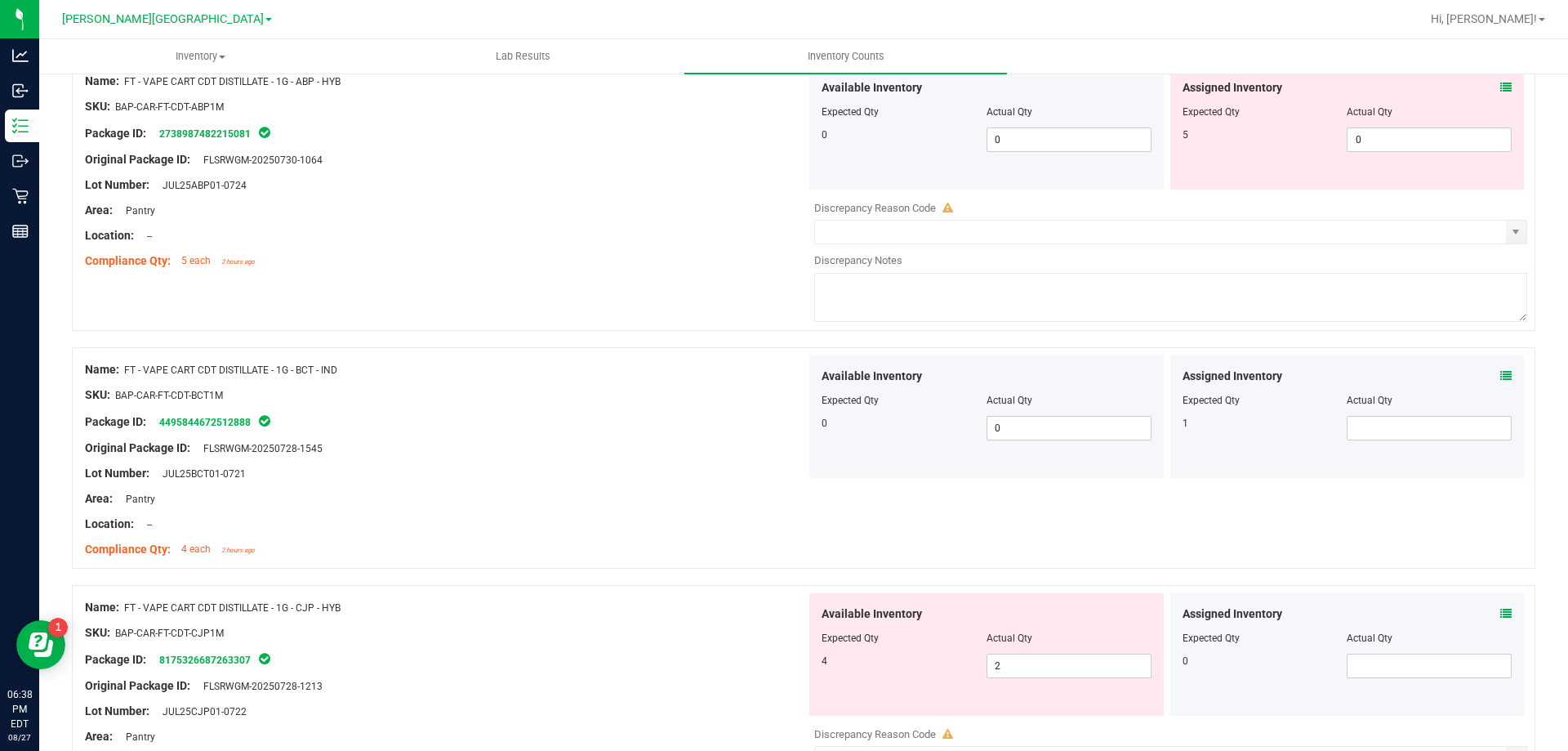
scroll to position [208, 0]
click at [1413, 418] on input "text" at bounding box center [1429, 427] width 163 height 23
click at [717, 456] on div at bounding box center [445, 459] width 721 height 8
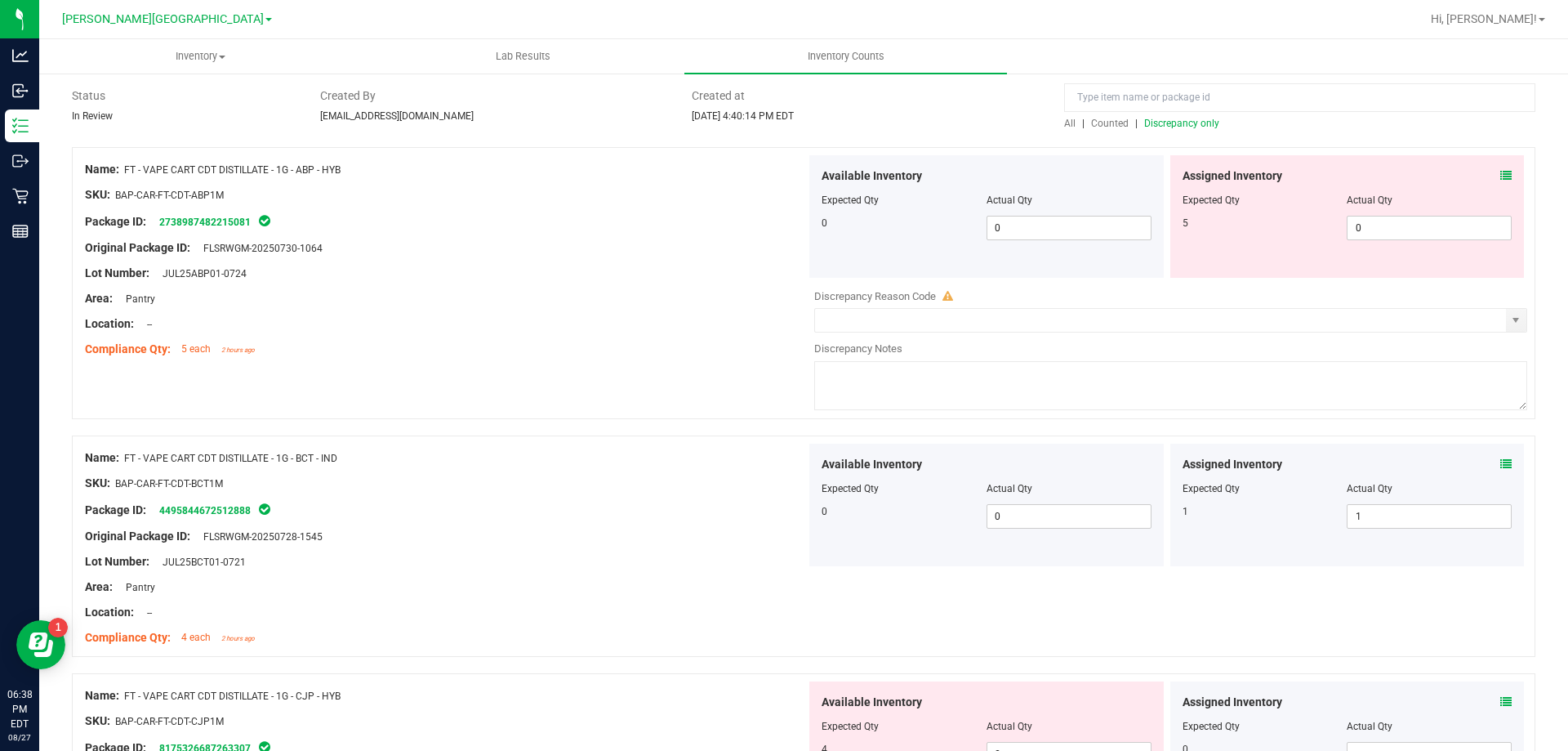
scroll to position [122, 0]
click at [1500, 171] on icon at bounding box center [1505, 172] width 11 height 11
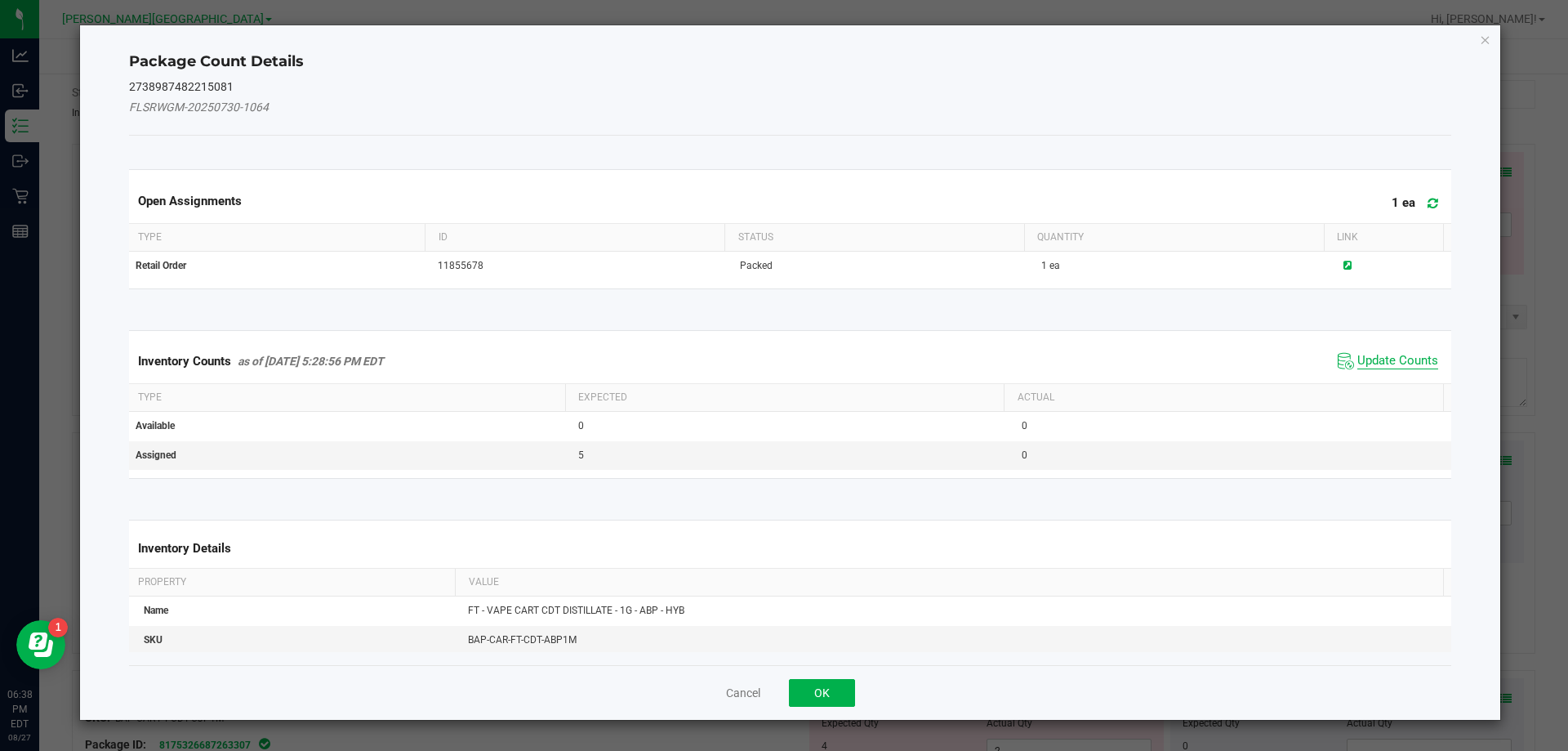
click at [1397, 364] on span "Update Counts" at bounding box center [1398, 361] width 81 height 17
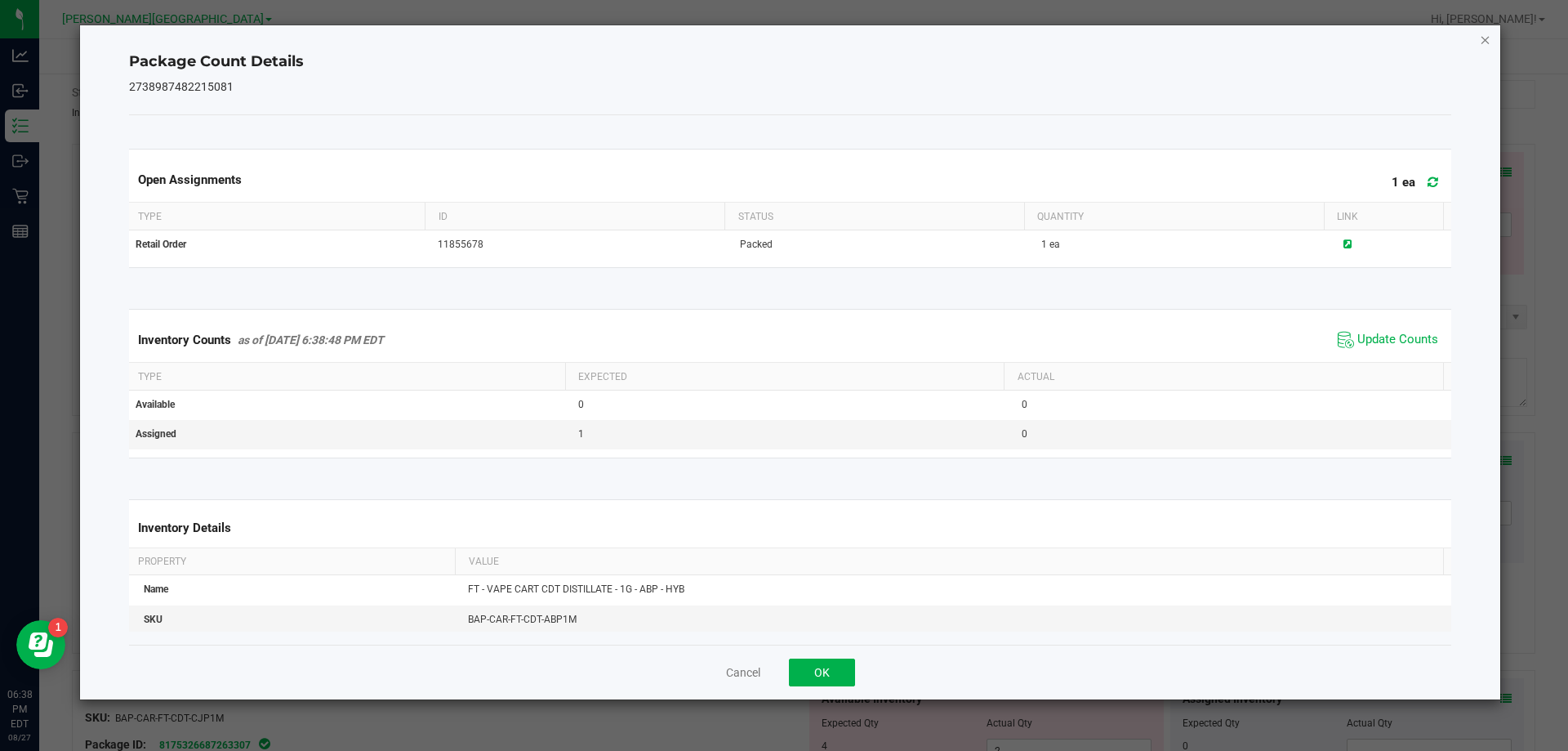
click at [1485, 44] on icon "Close" at bounding box center [1485, 39] width 11 height 20
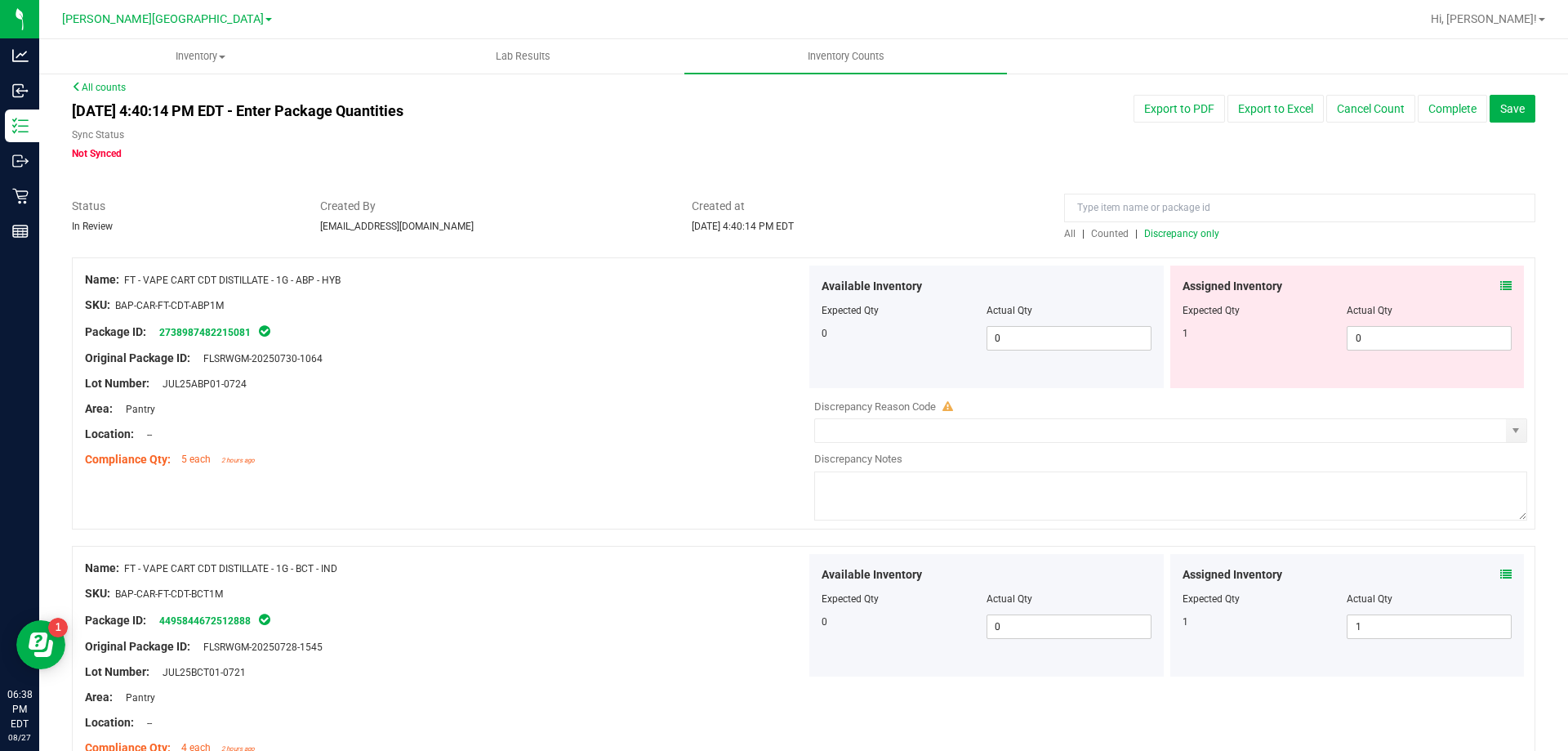
scroll to position [0, 0]
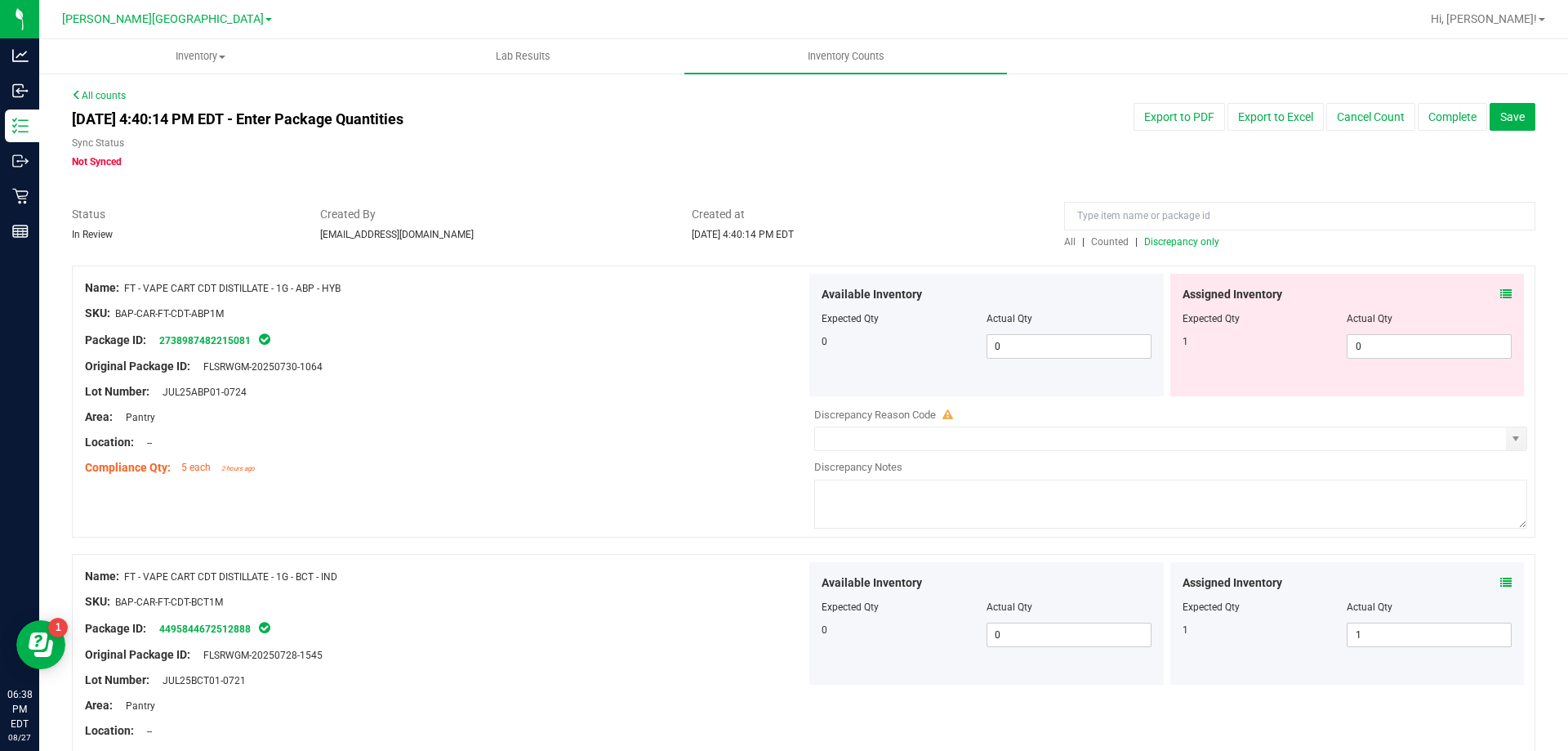
click at [1500, 295] on icon at bounding box center [1505, 293] width 11 height 11
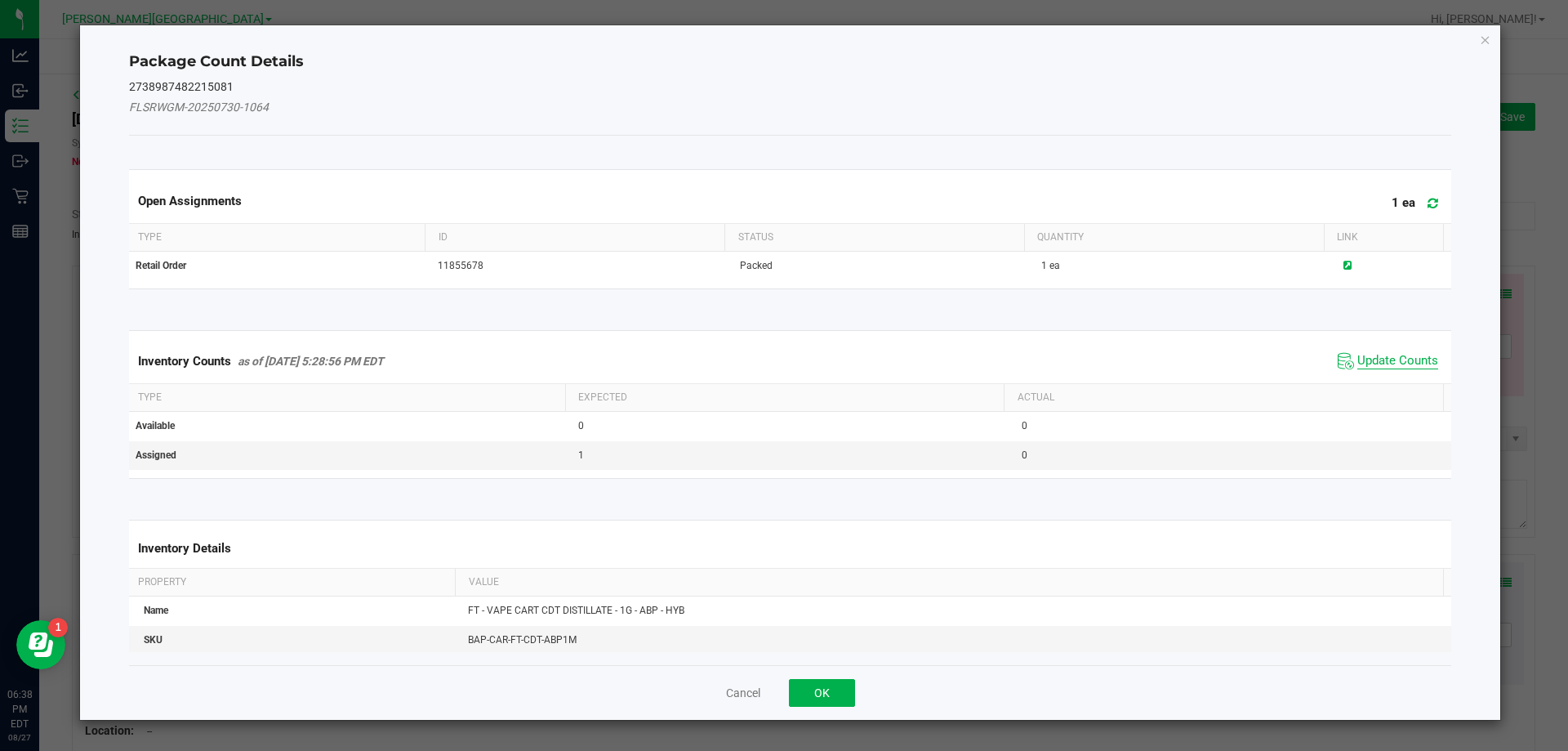
click at [1400, 369] on span "Update Counts" at bounding box center [1398, 361] width 81 height 17
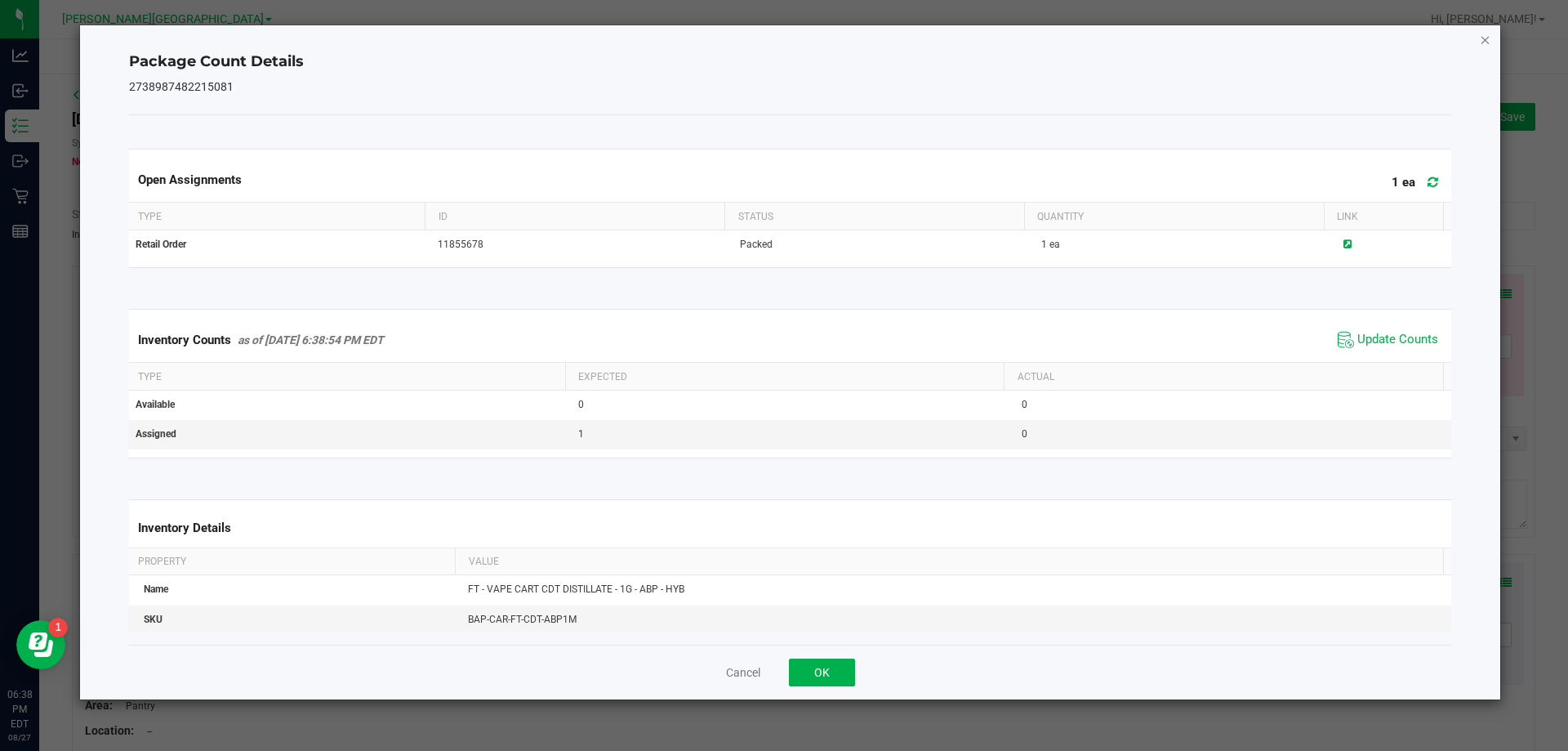
click at [1485, 43] on icon "Close" at bounding box center [1485, 39] width 11 height 20
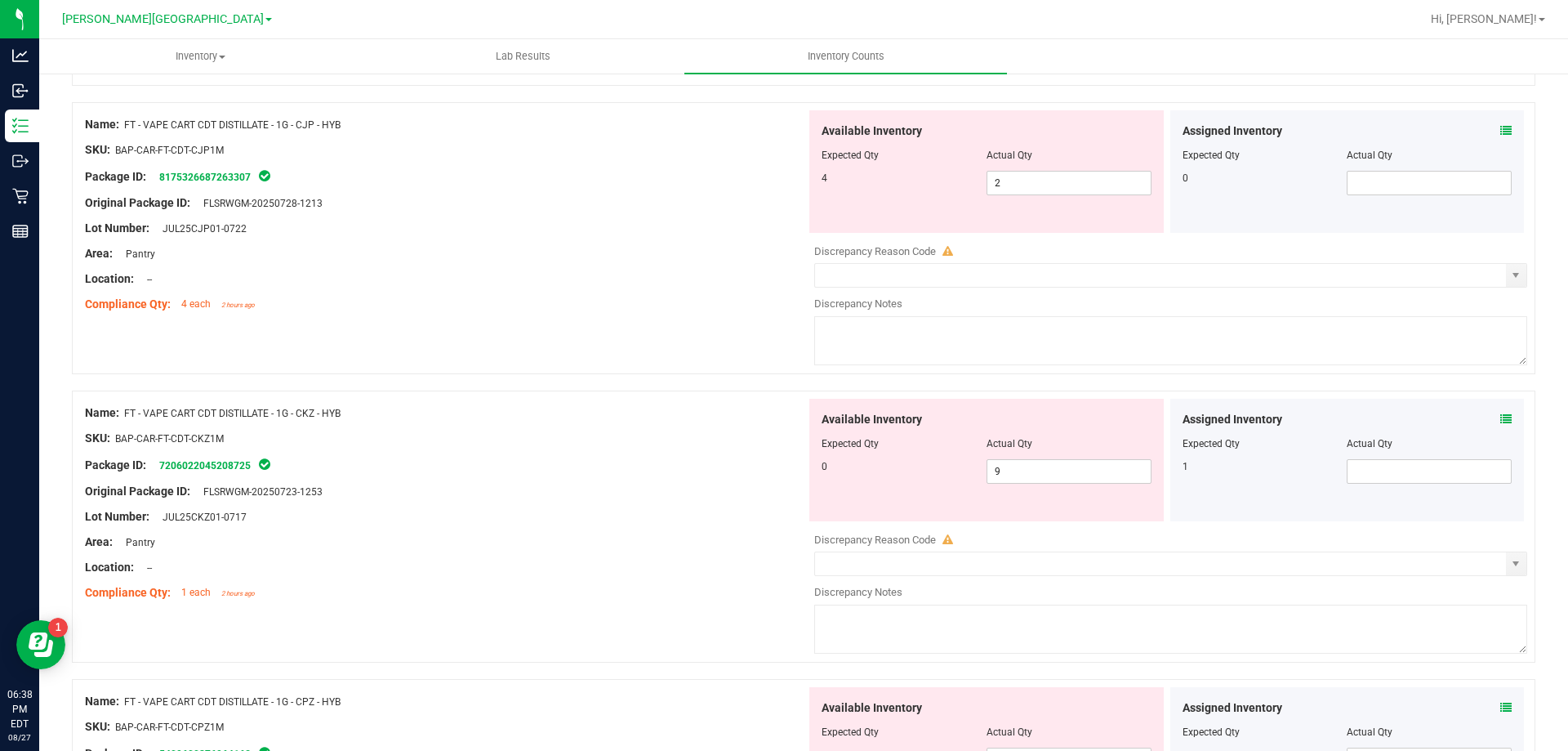
scroll to position [623, 0]
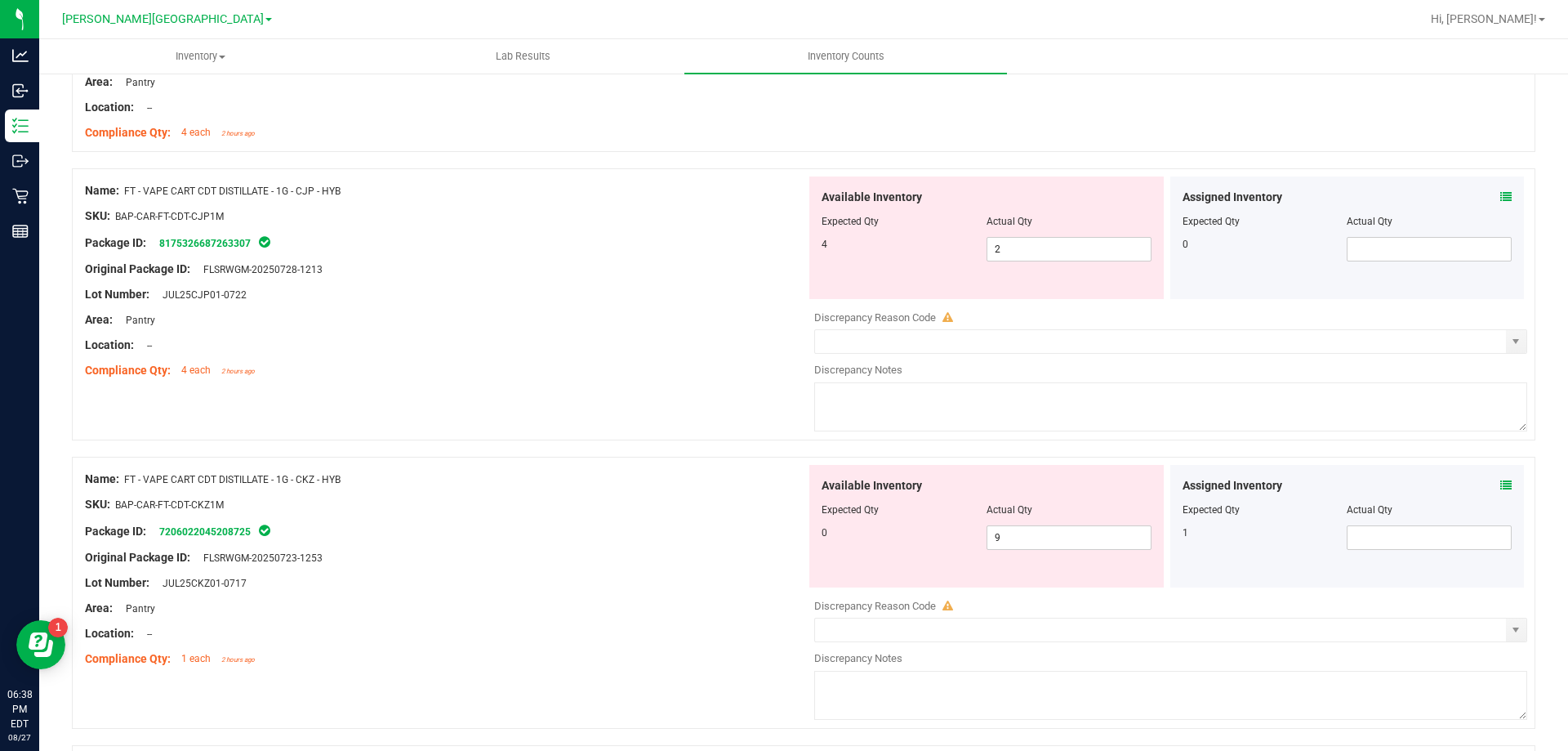
click at [1500, 196] on icon at bounding box center [1505, 197] width 11 height 11
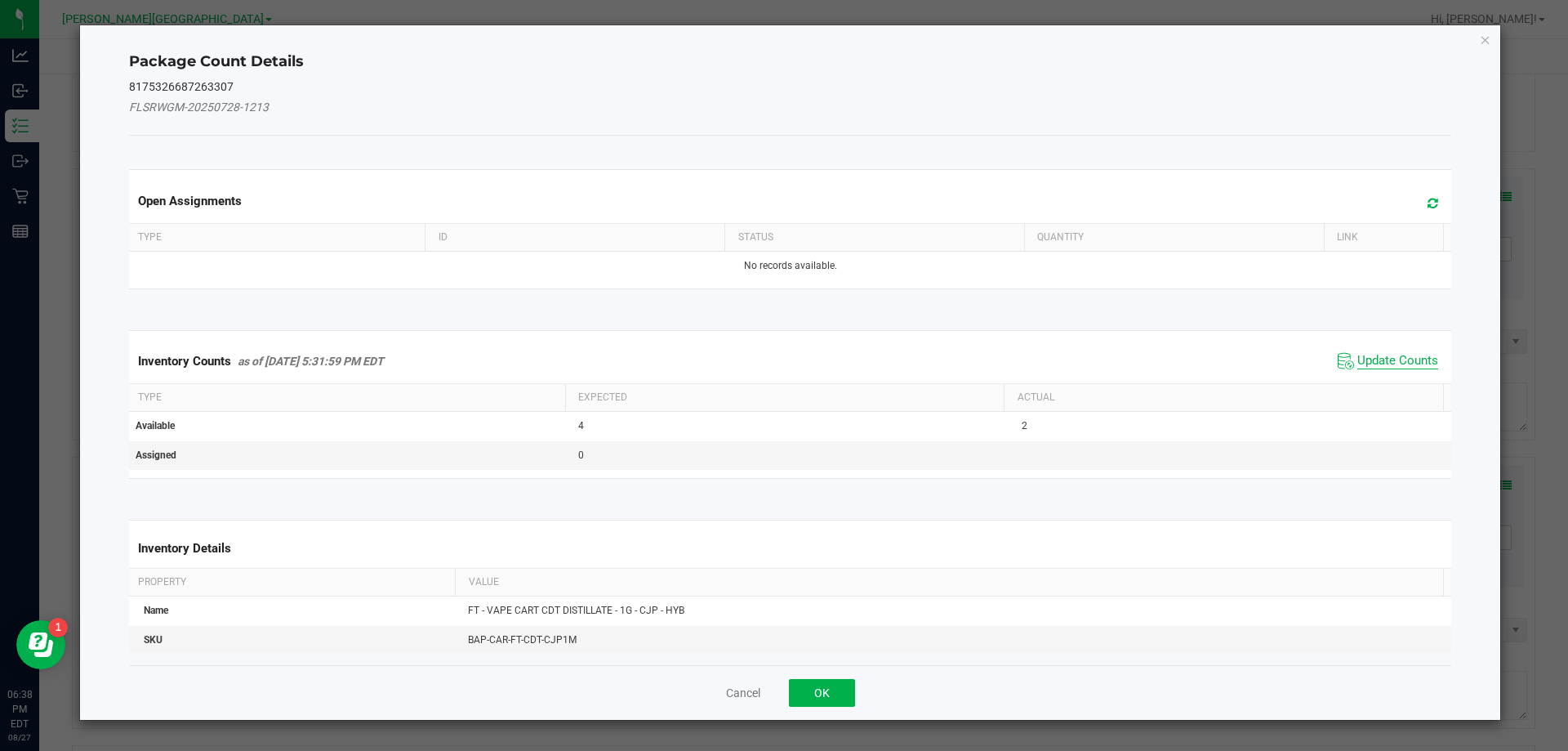
click at [1398, 368] on span "Update Counts" at bounding box center [1398, 361] width 81 height 17
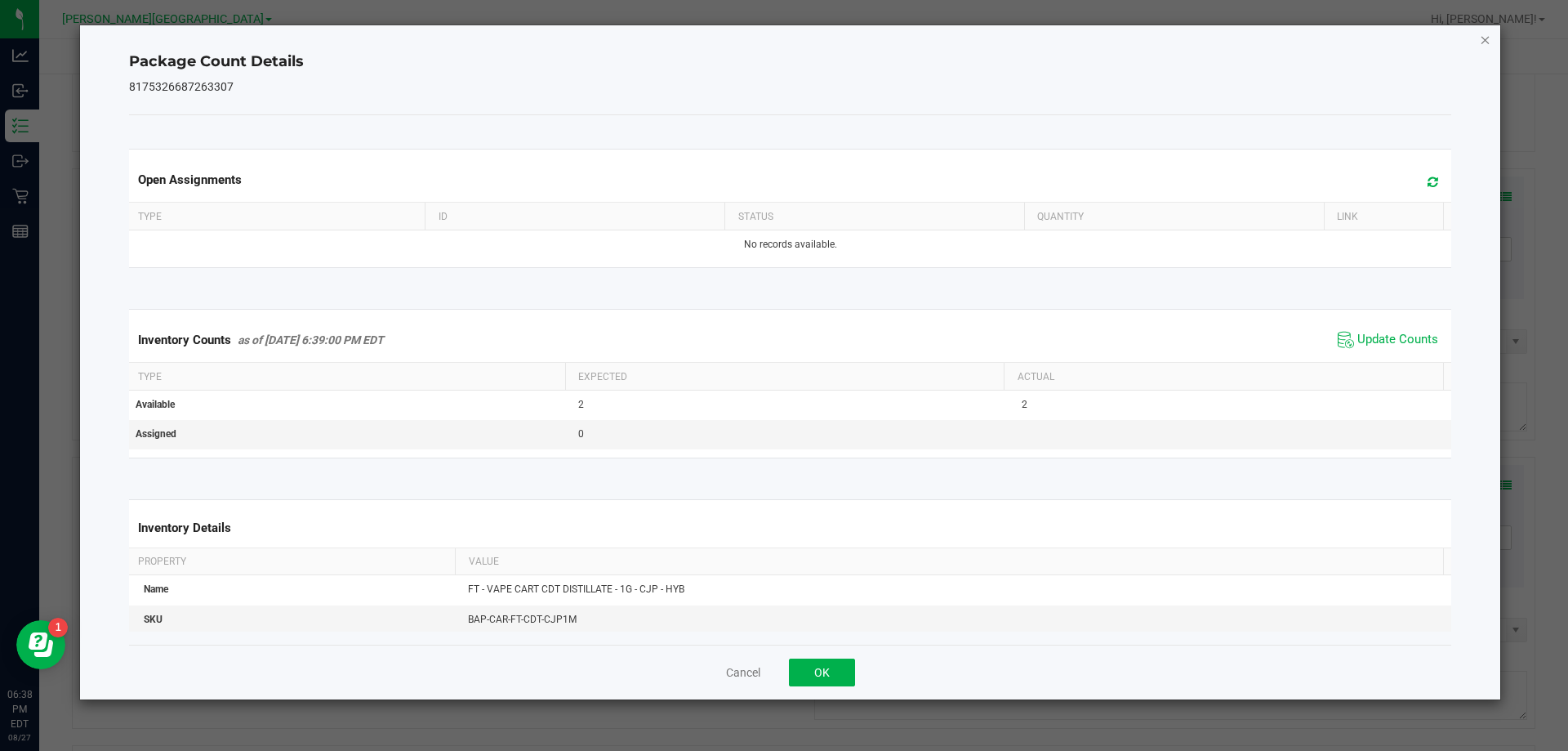
click at [1485, 44] on icon "Close" at bounding box center [1485, 39] width 11 height 20
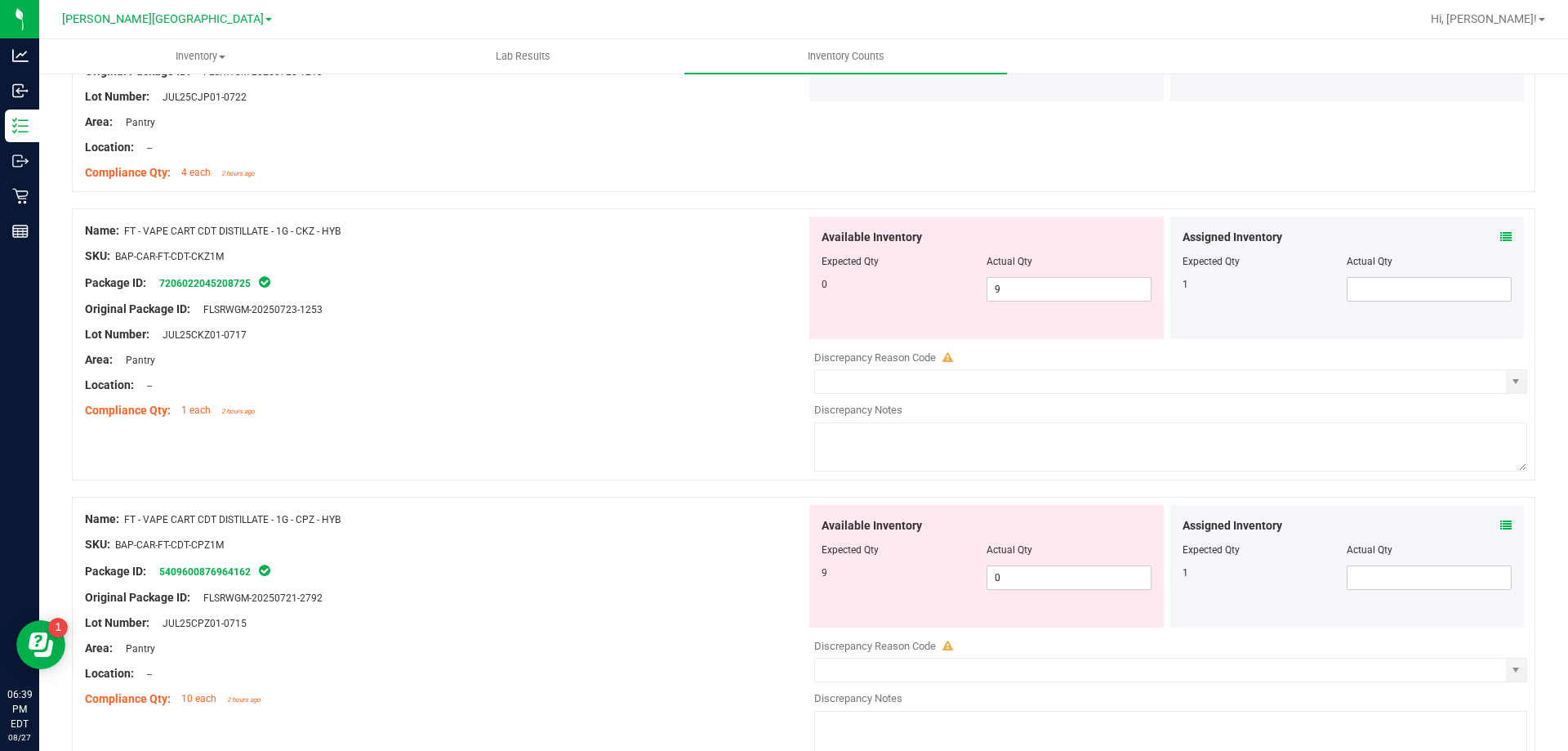
scroll to position [848, 0]
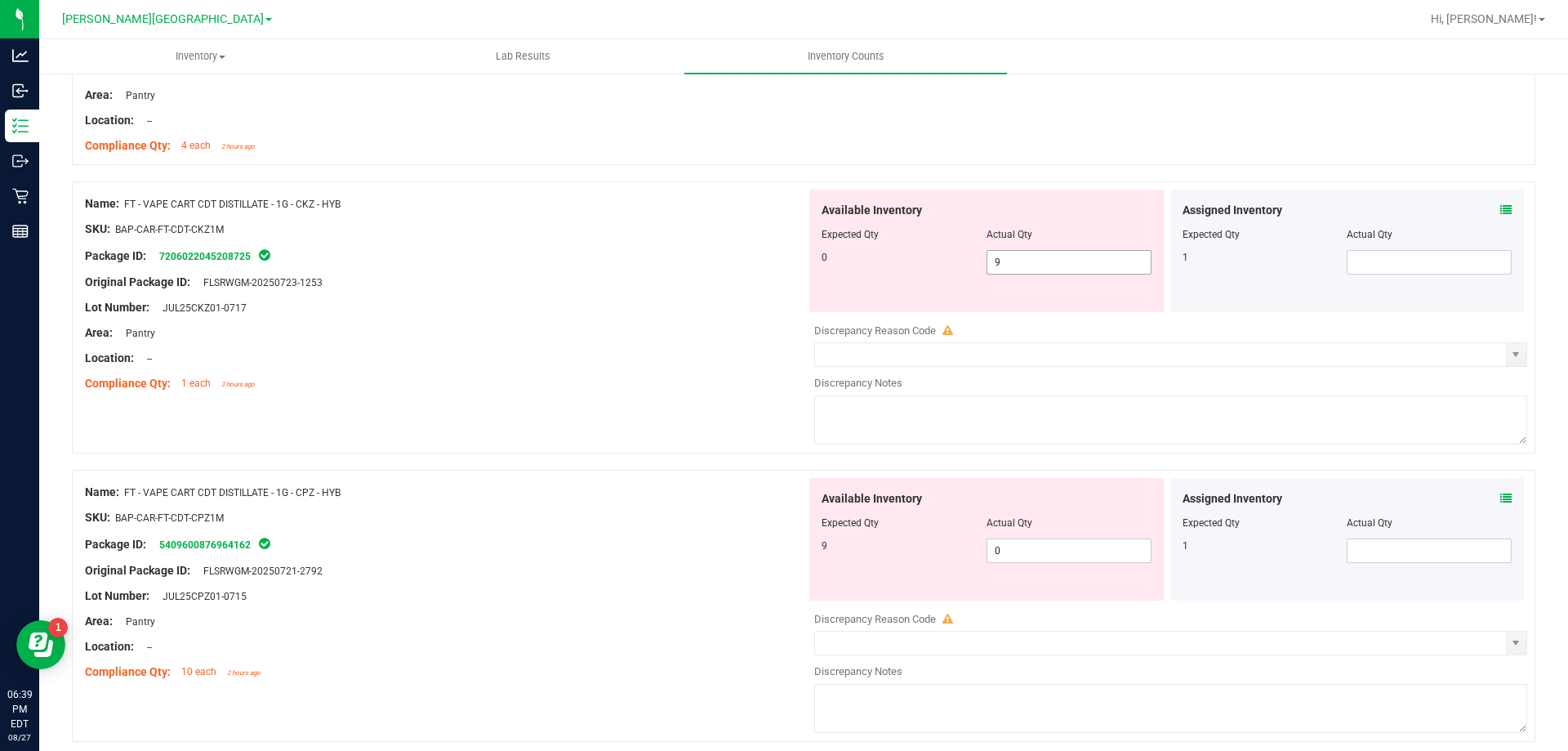
click at [1069, 266] on input "9" at bounding box center [1069, 262] width 163 height 23
click at [1492, 500] on div "Assigned Inventory Expected Qty Actual Qty 1" at bounding box center [1348, 539] width 355 height 123
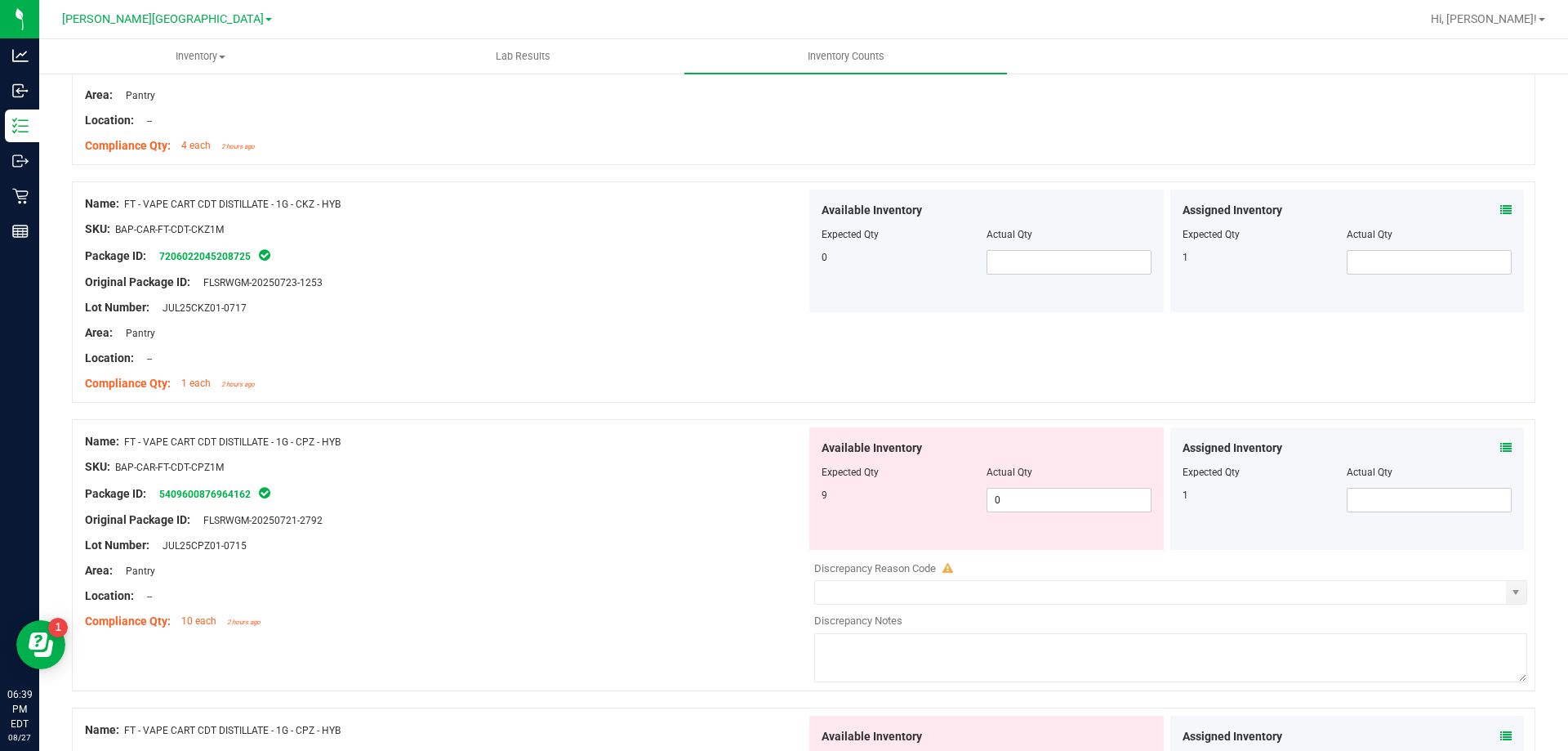
click at [1500, 448] on icon at bounding box center [1505, 447] width 11 height 11
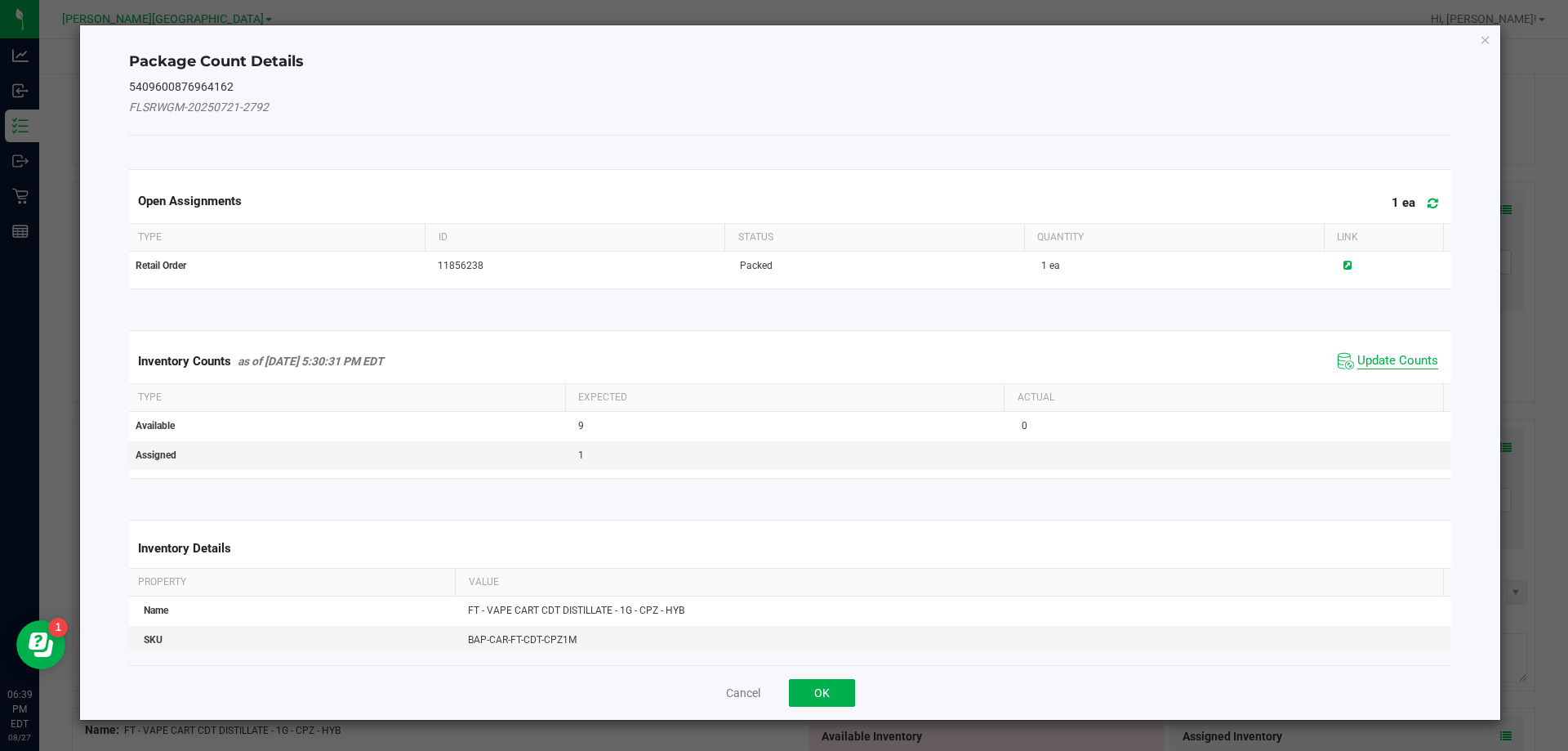
click at [1389, 368] on span "Update Counts" at bounding box center [1398, 361] width 81 height 17
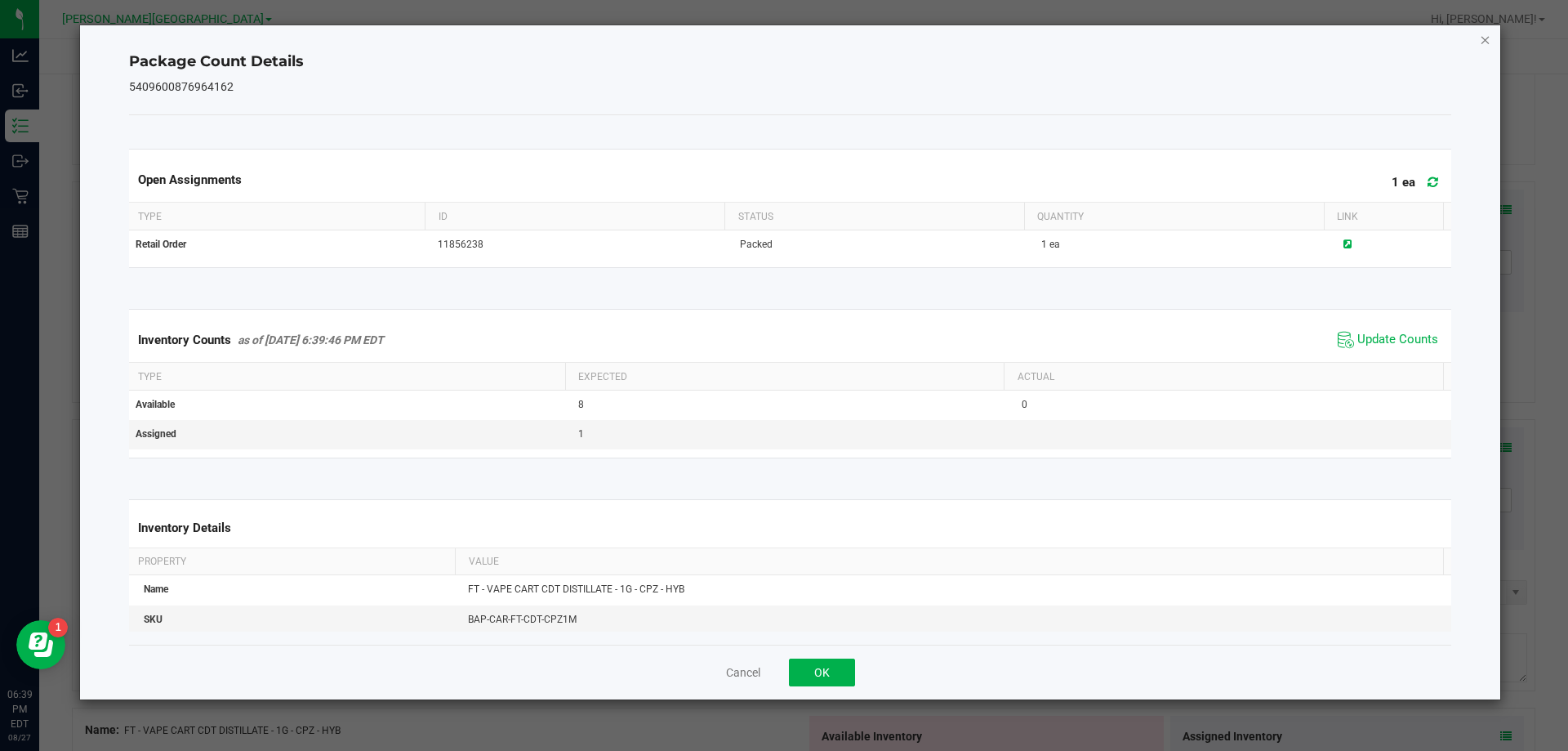
click at [1485, 43] on icon "Close" at bounding box center [1485, 39] width 11 height 20
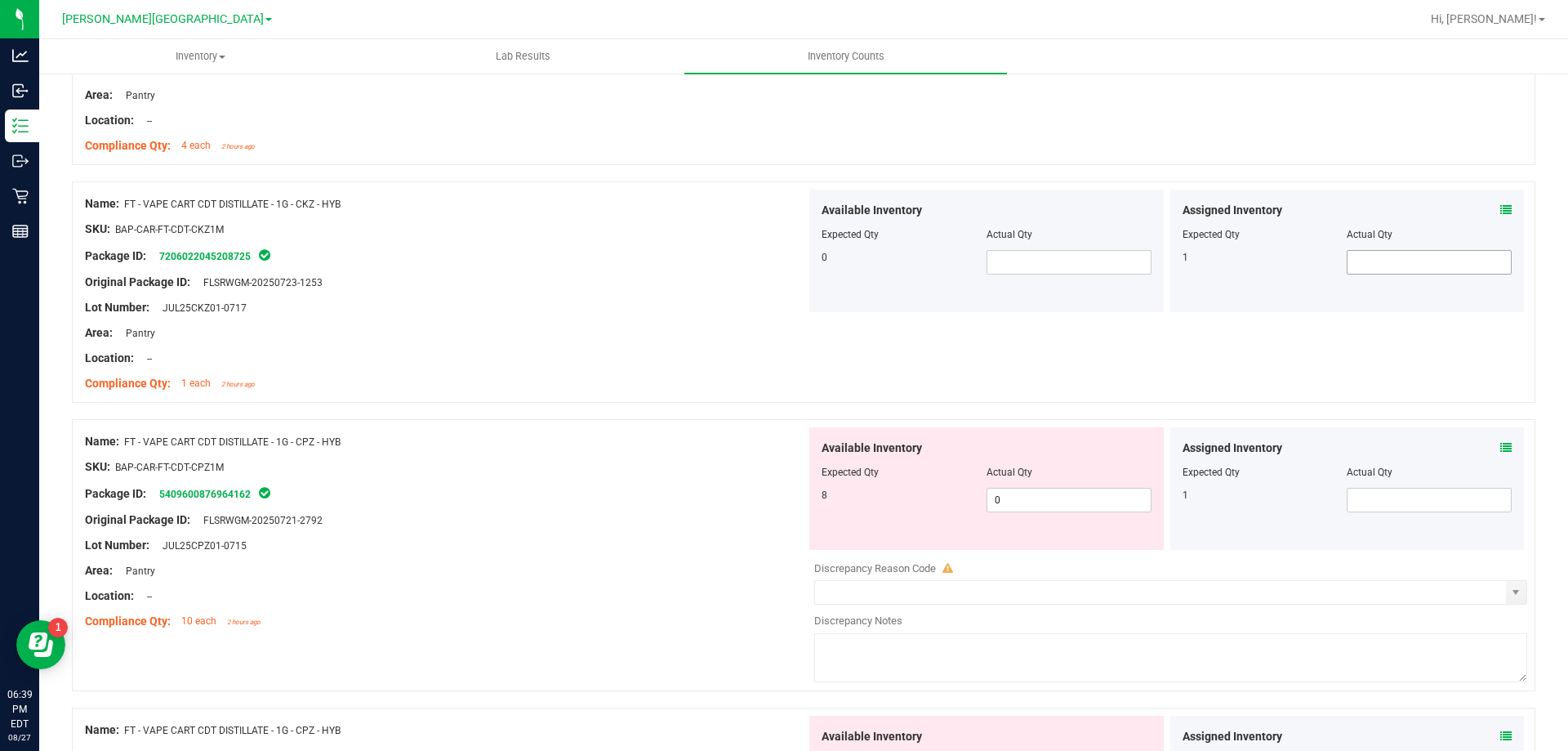
click at [1399, 261] on input "text" at bounding box center [1429, 262] width 163 height 23
click at [1071, 262] on input "text" at bounding box center [1069, 262] width 163 height 23
click at [711, 330] on div "Area: Pantry" at bounding box center [445, 333] width 721 height 17
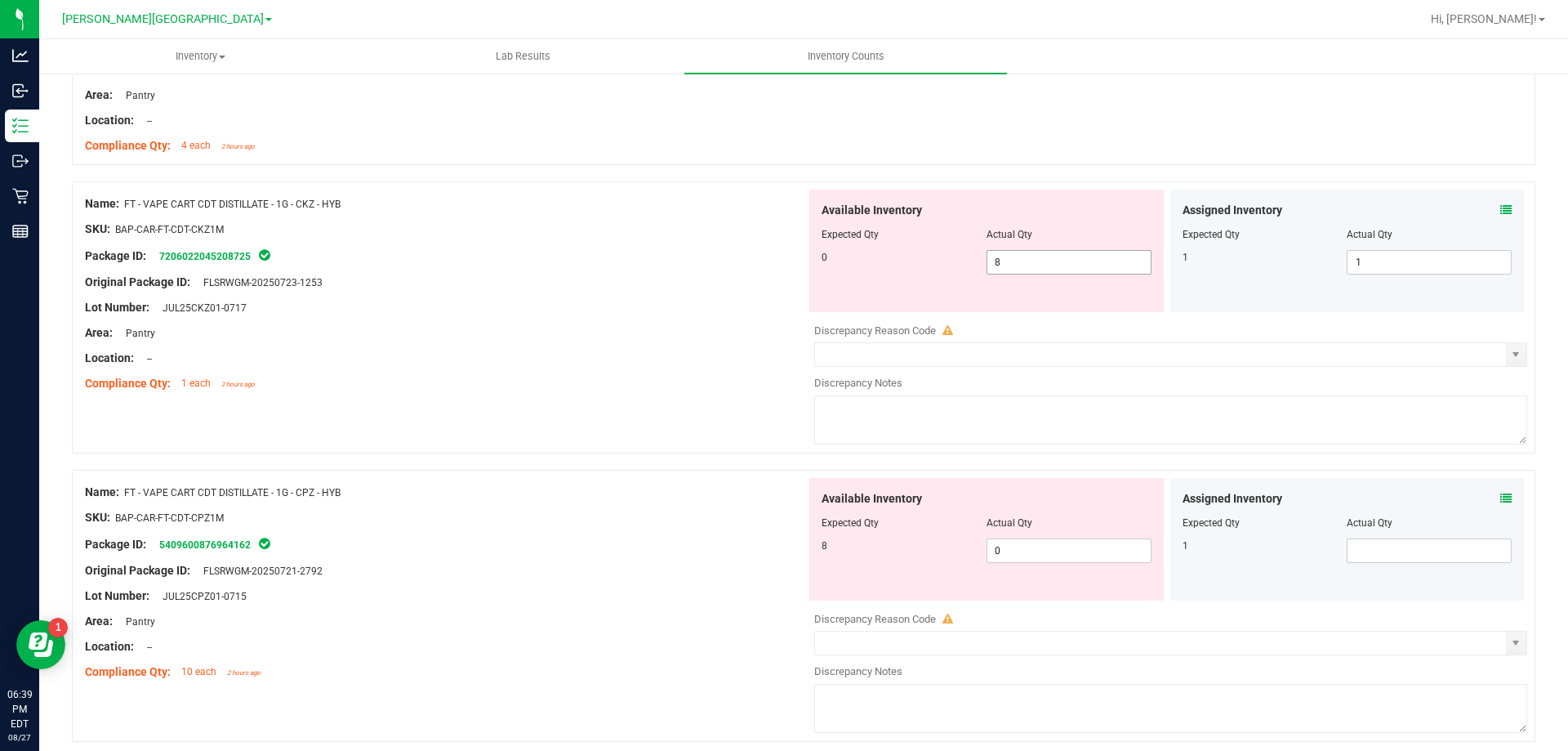
click at [1059, 259] on input "8" at bounding box center [1069, 262] width 163 height 23
click at [684, 312] on div "Lot Number: JUL25CKZ01-0717" at bounding box center [445, 308] width 721 height 17
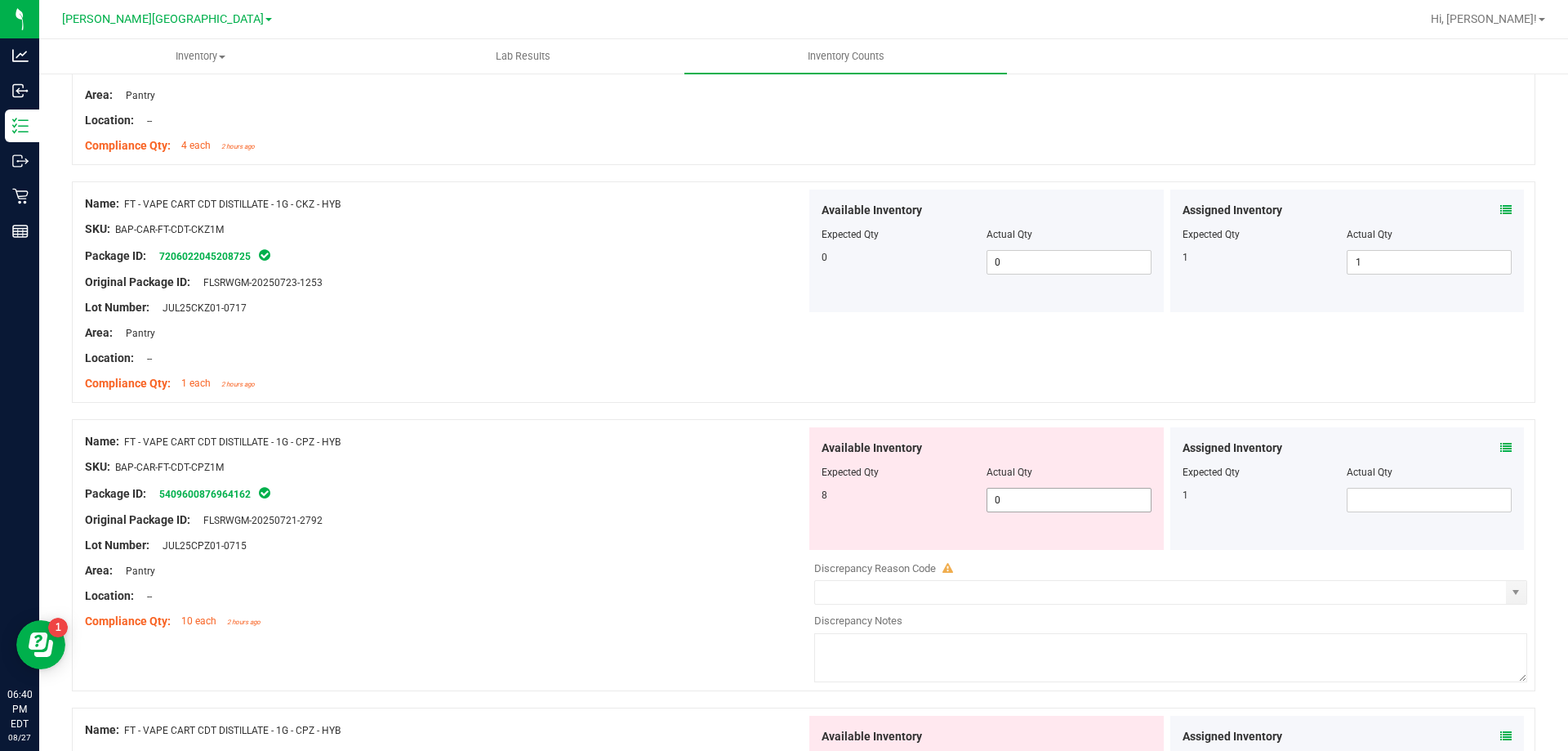
click at [1035, 498] on input "0" at bounding box center [1069, 500] width 163 height 23
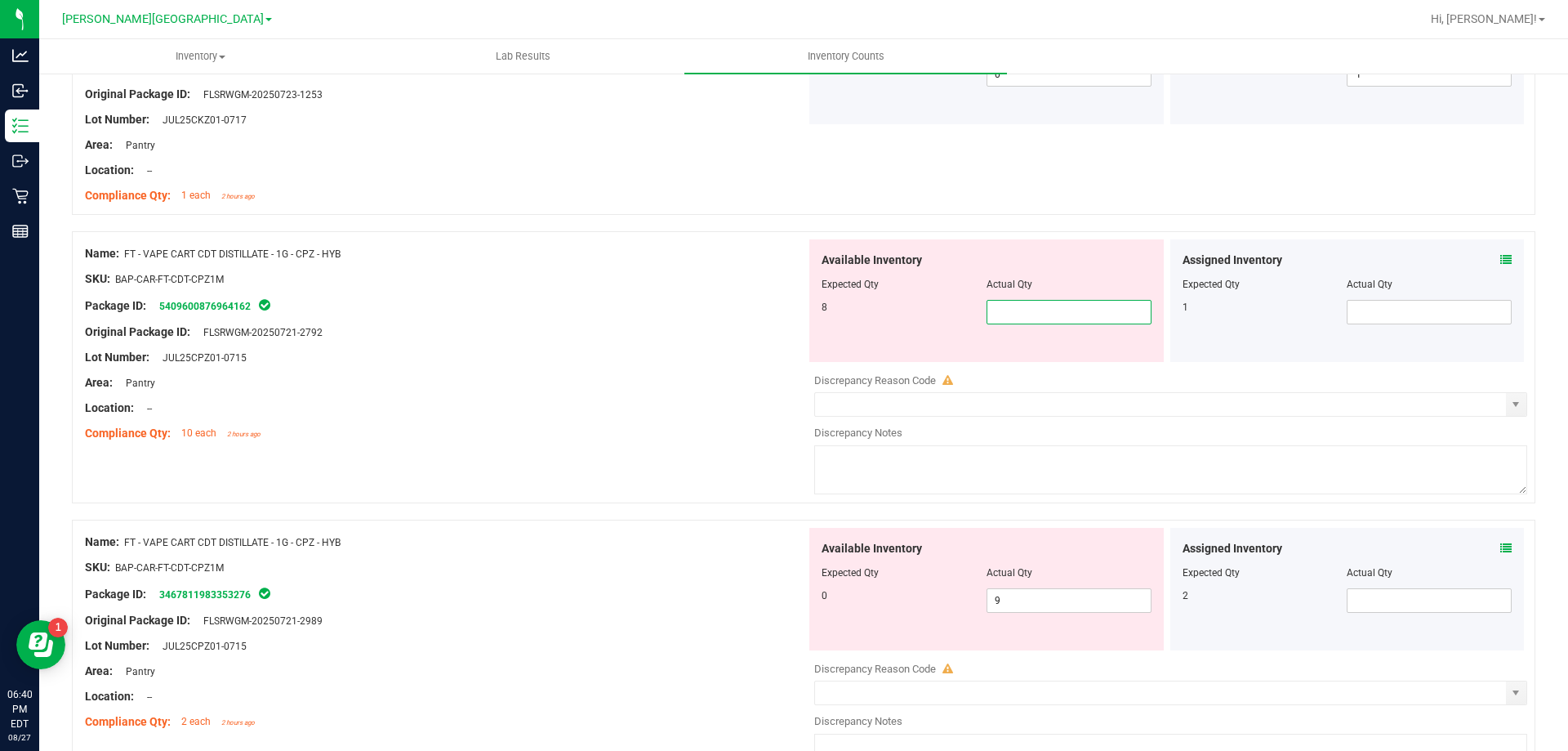
scroll to position [1039, 0]
click at [1371, 303] on input "text" at bounding box center [1429, 310] width 163 height 23
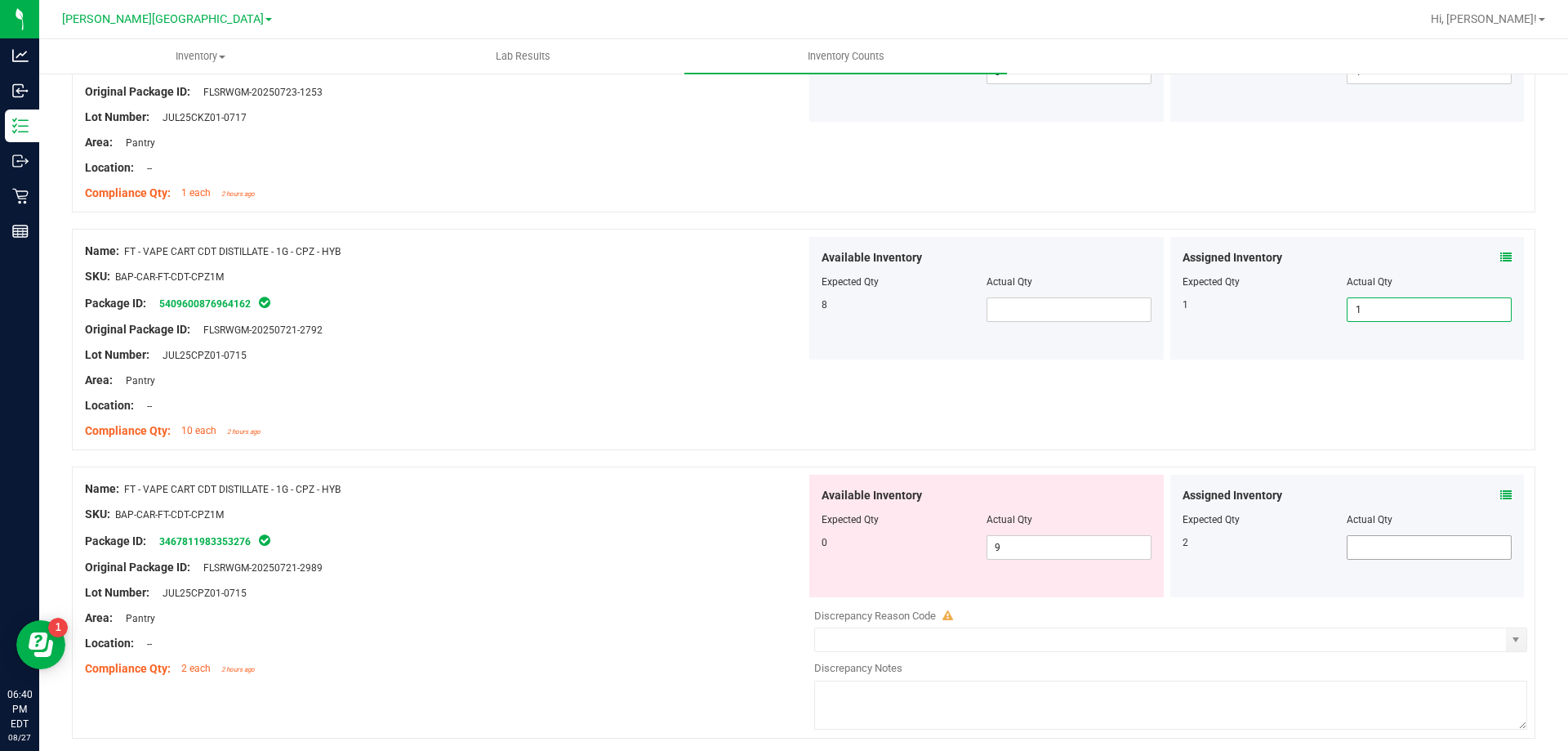
click at [1390, 551] on input "text" at bounding box center [1429, 547] width 163 height 23
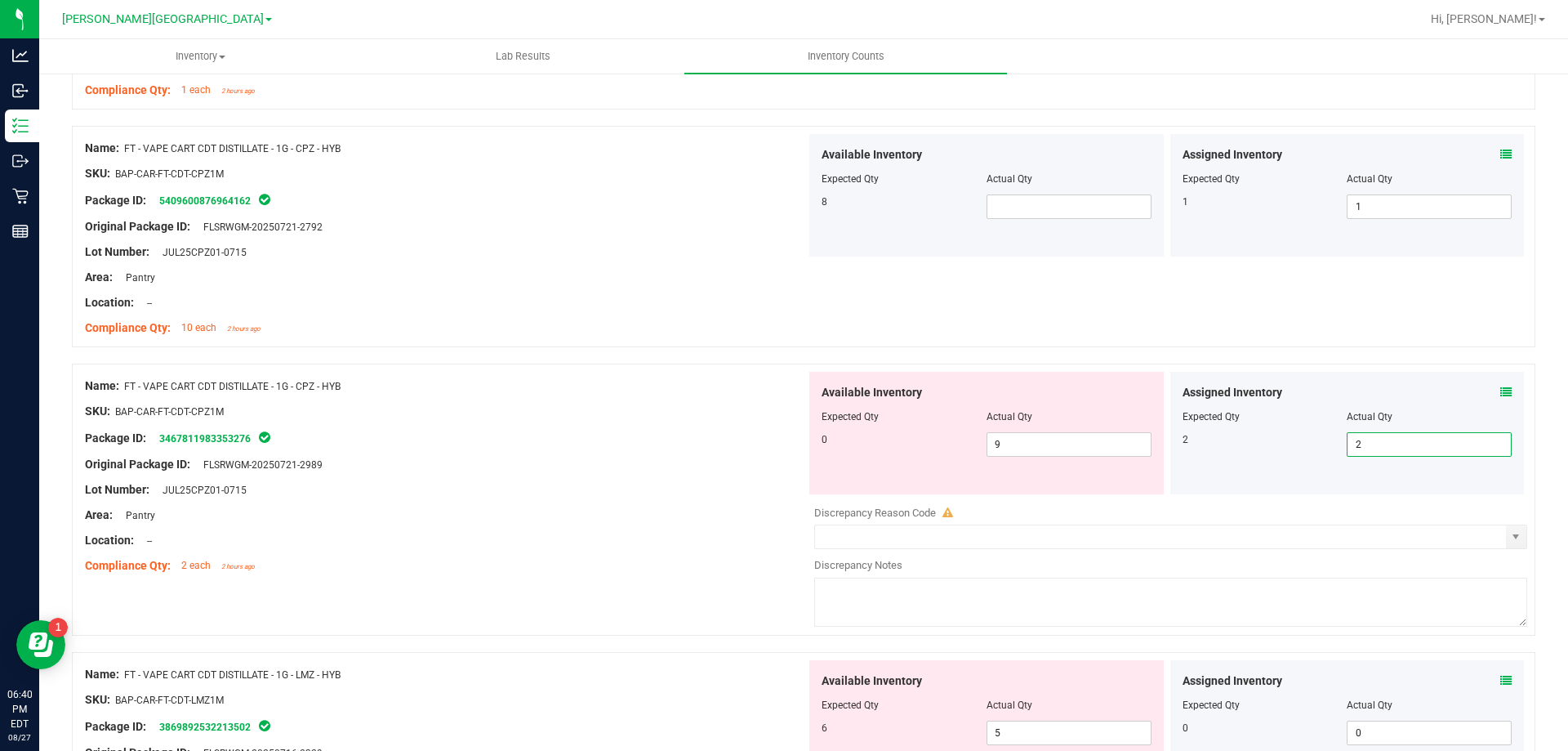
scroll to position [1144, 0]
click at [610, 492] on div "Lot Number: JUL25CPZ01-0715" at bounding box center [445, 487] width 721 height 17
click at [1068, 213] on input "text" at bounding box center [1069, 205] width 163 height 23
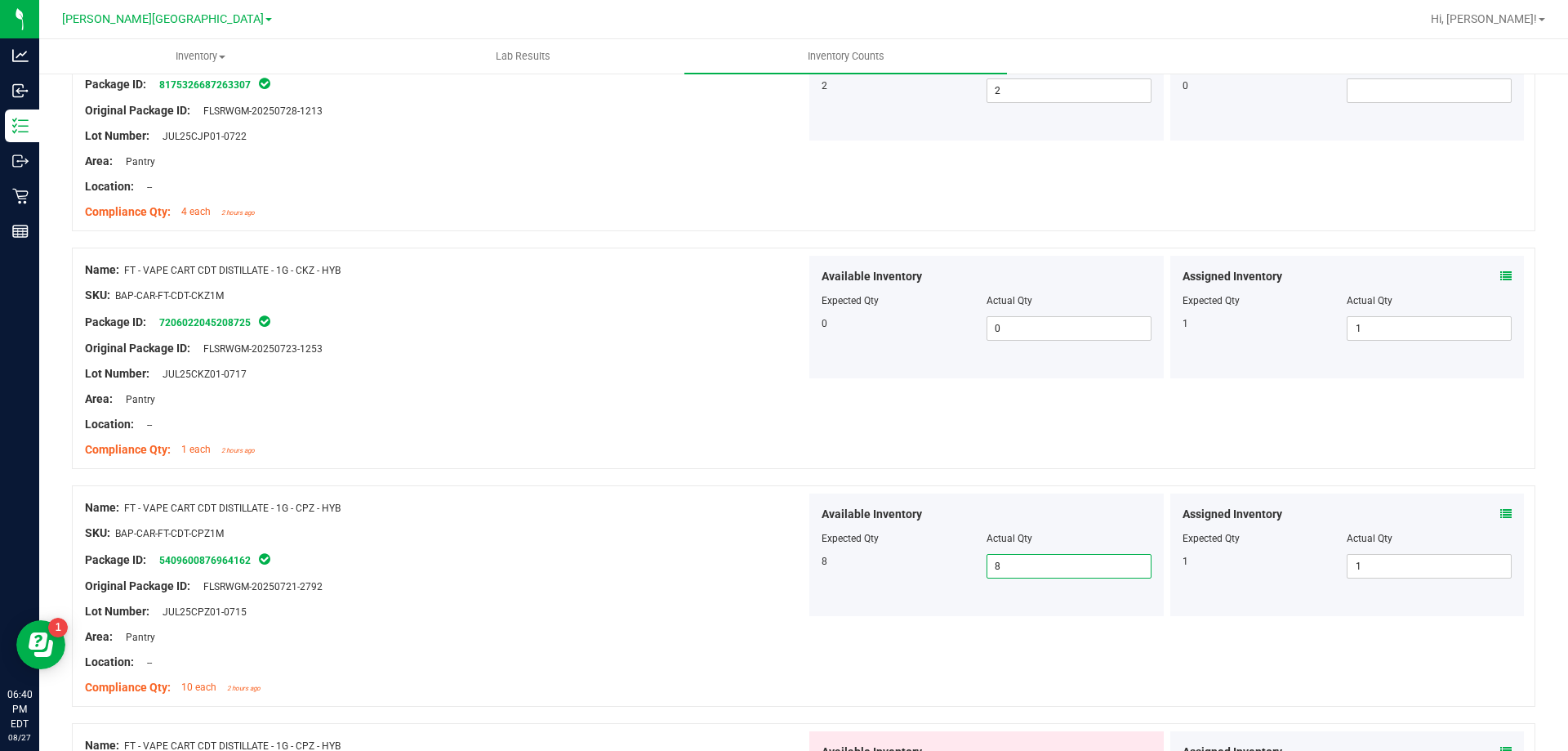
click at [630, 522] on div at bounding box center [445, 520] width 721 height 8
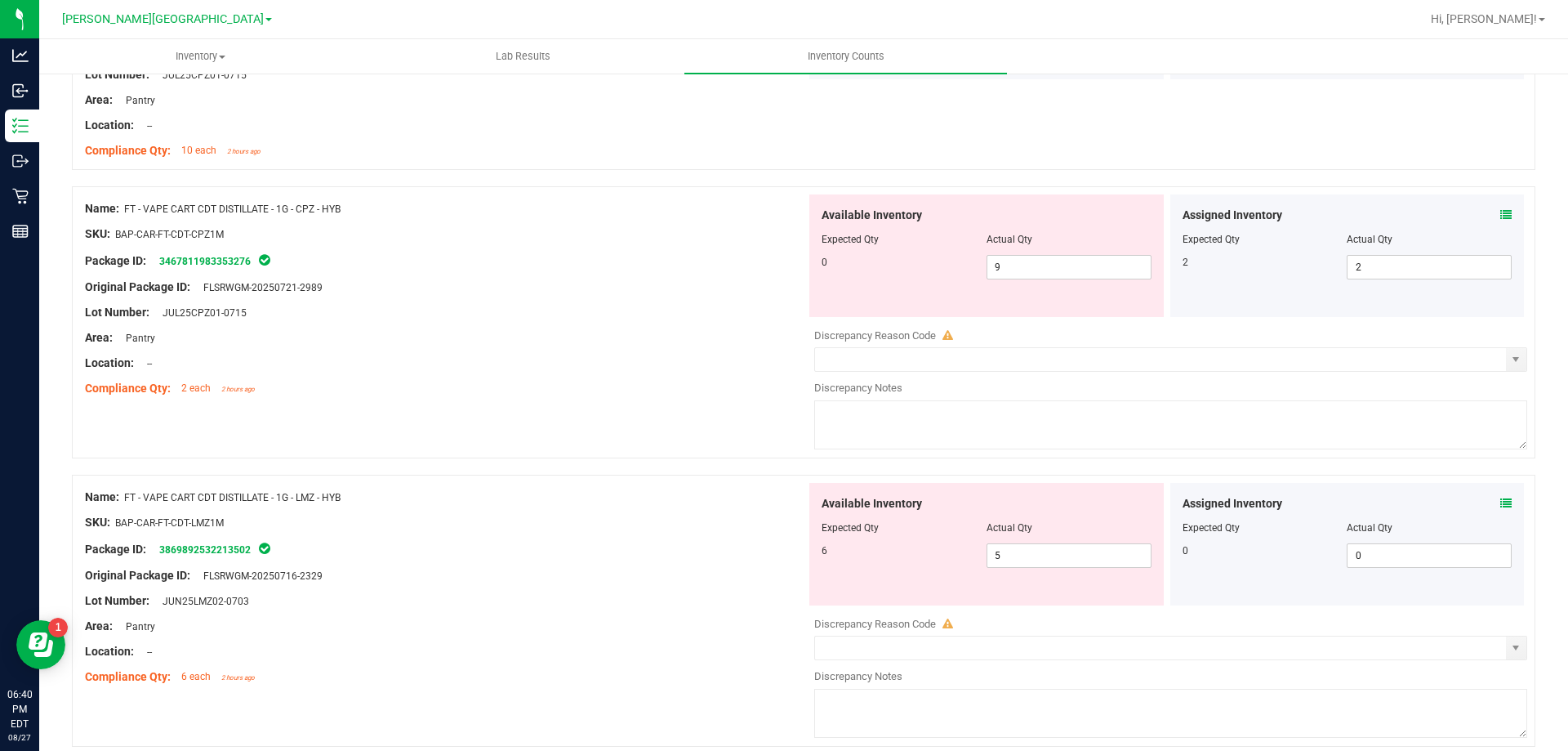
scroll to position [1349, 0]
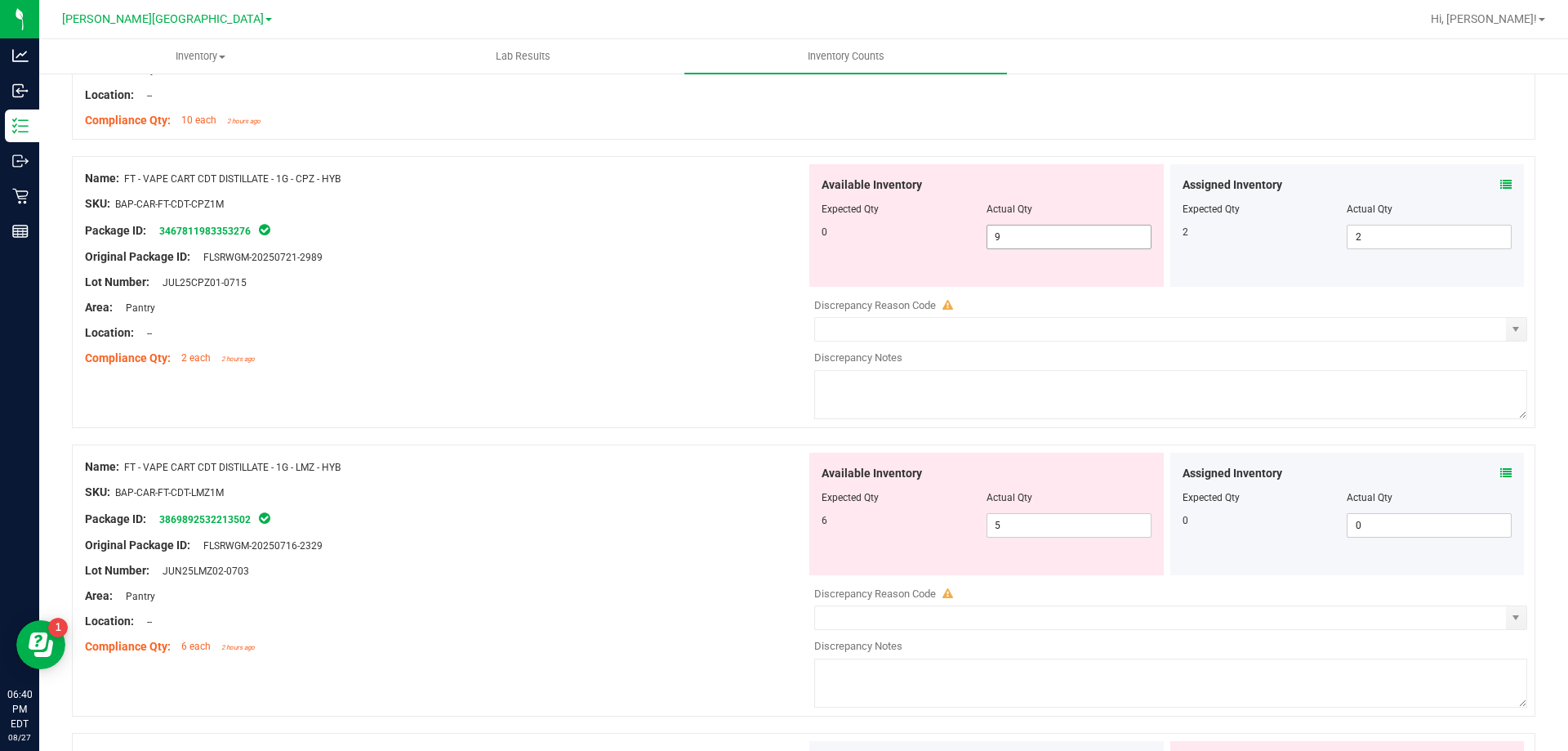
click at [1070, 226] on input "9" at bounding box center [1069, 237] width 163 height 23
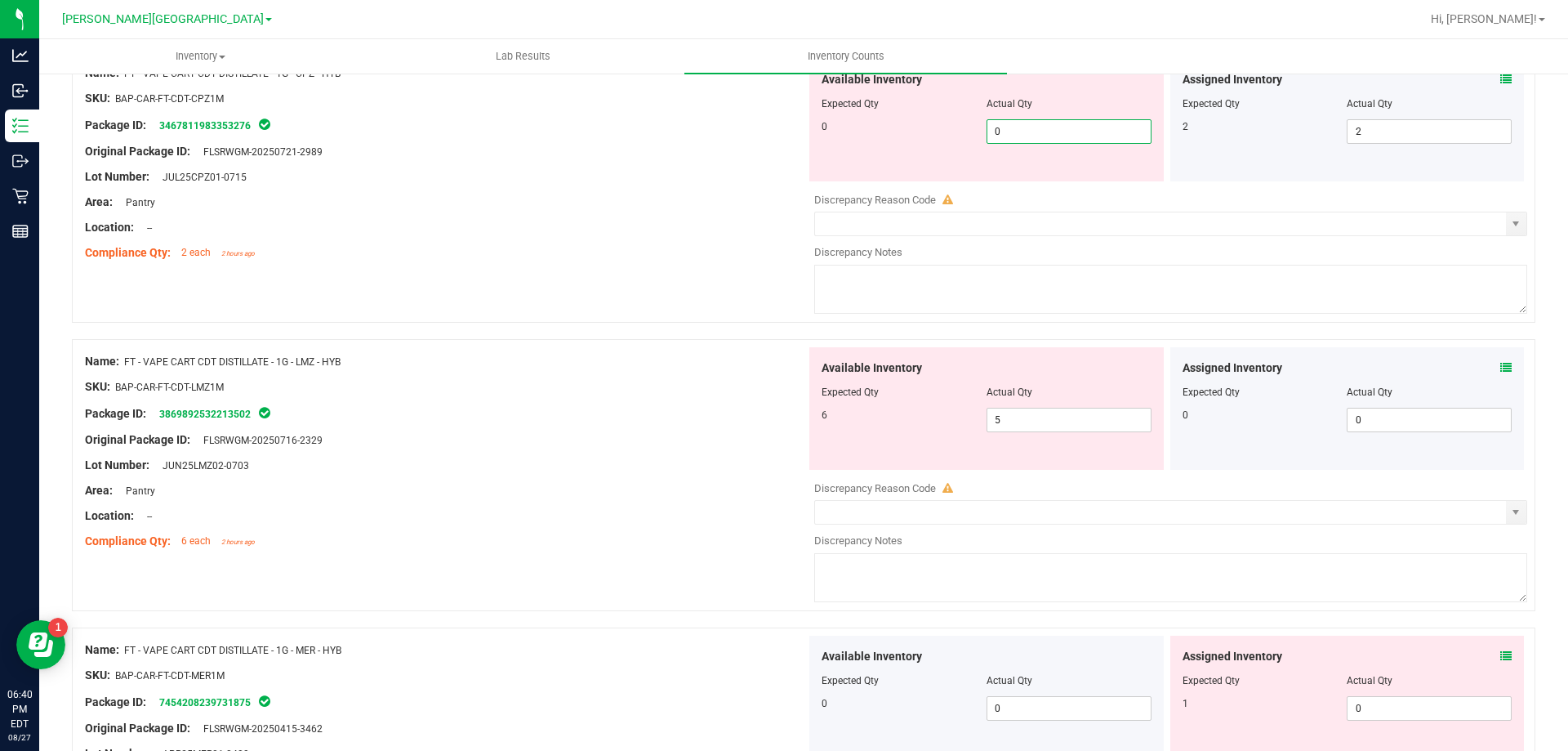
scroll to position [1460, 0]
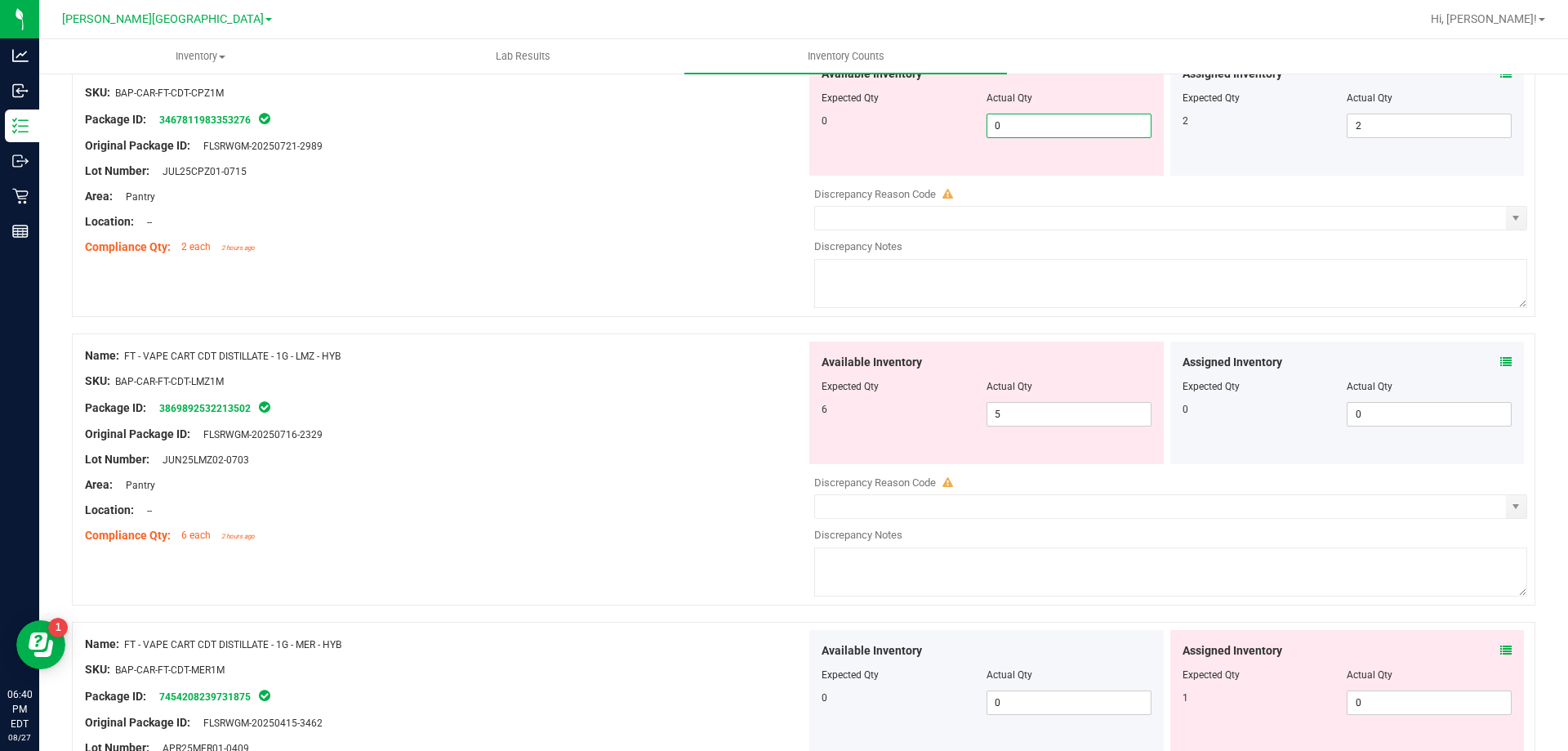
click at [1493, 361] on div "Assigned Inventory Expected Qty Actual Qty 0 0 0" at bounding box center [1348, 403] width 355 height 123
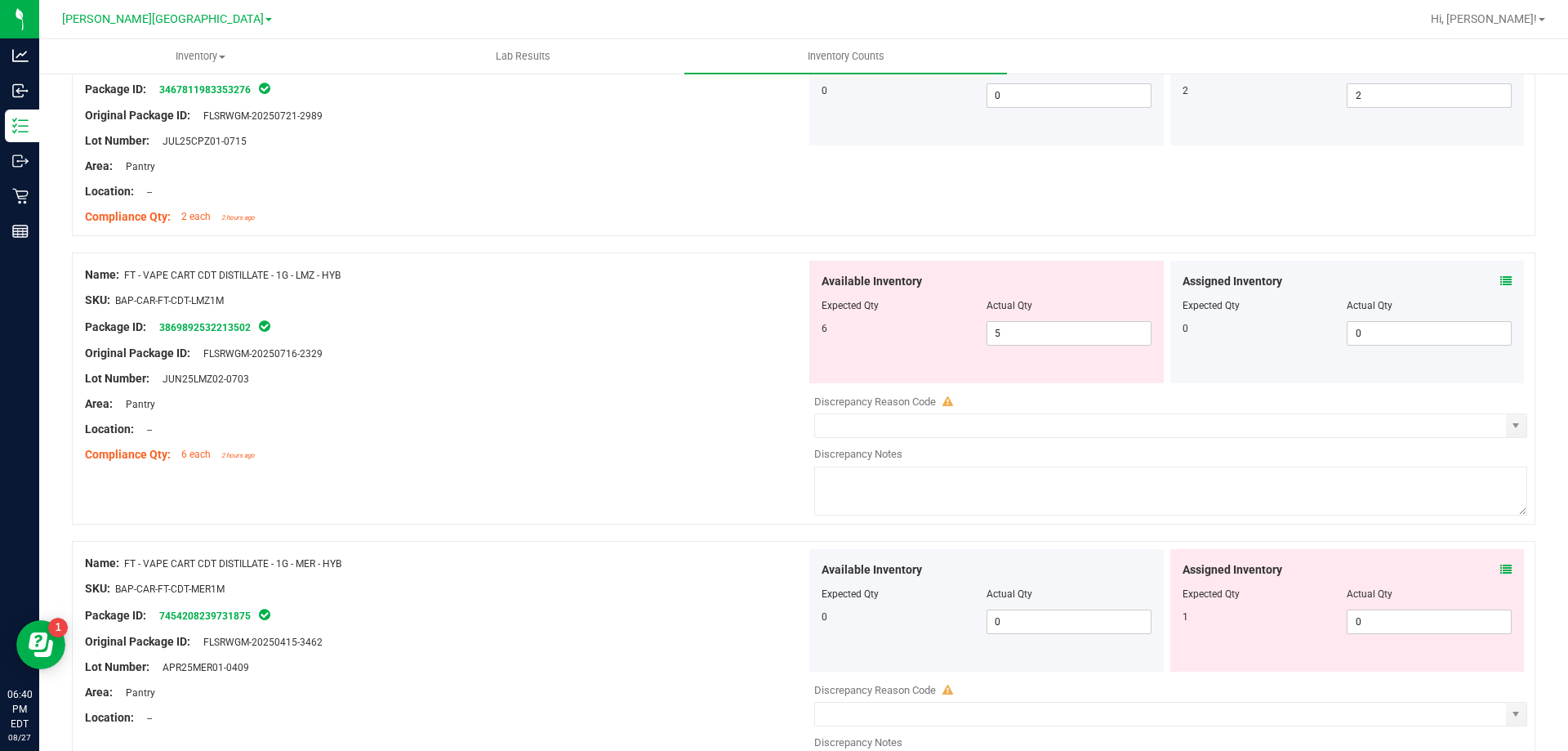
scroll to position [1496, 0]
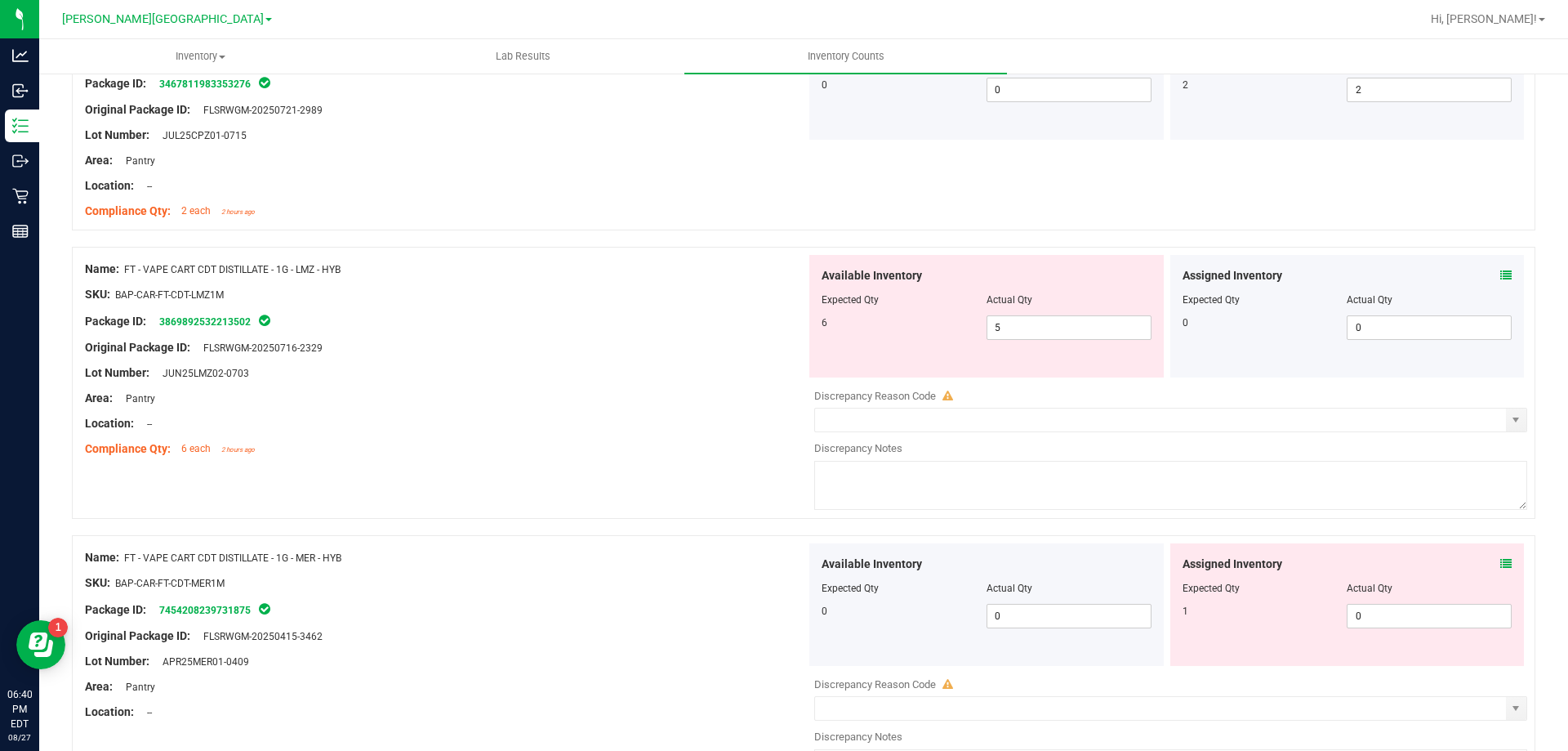
click at [1500, 279] on icon at bounding box center [1505, 275] width 11 height 11
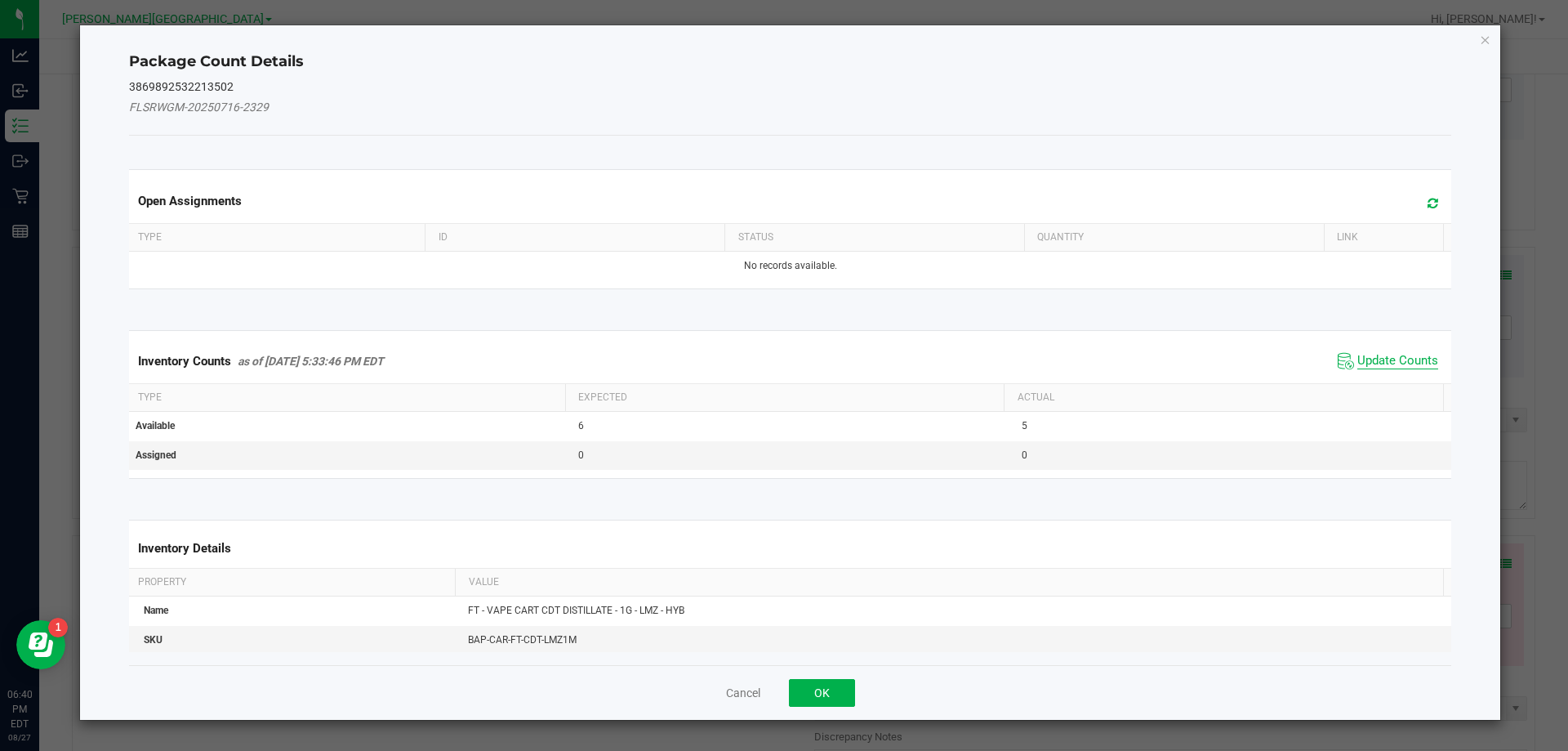
click at [1385, 365] on span "Update Counts" at bounding box center [1398, 361] width 81 height 17
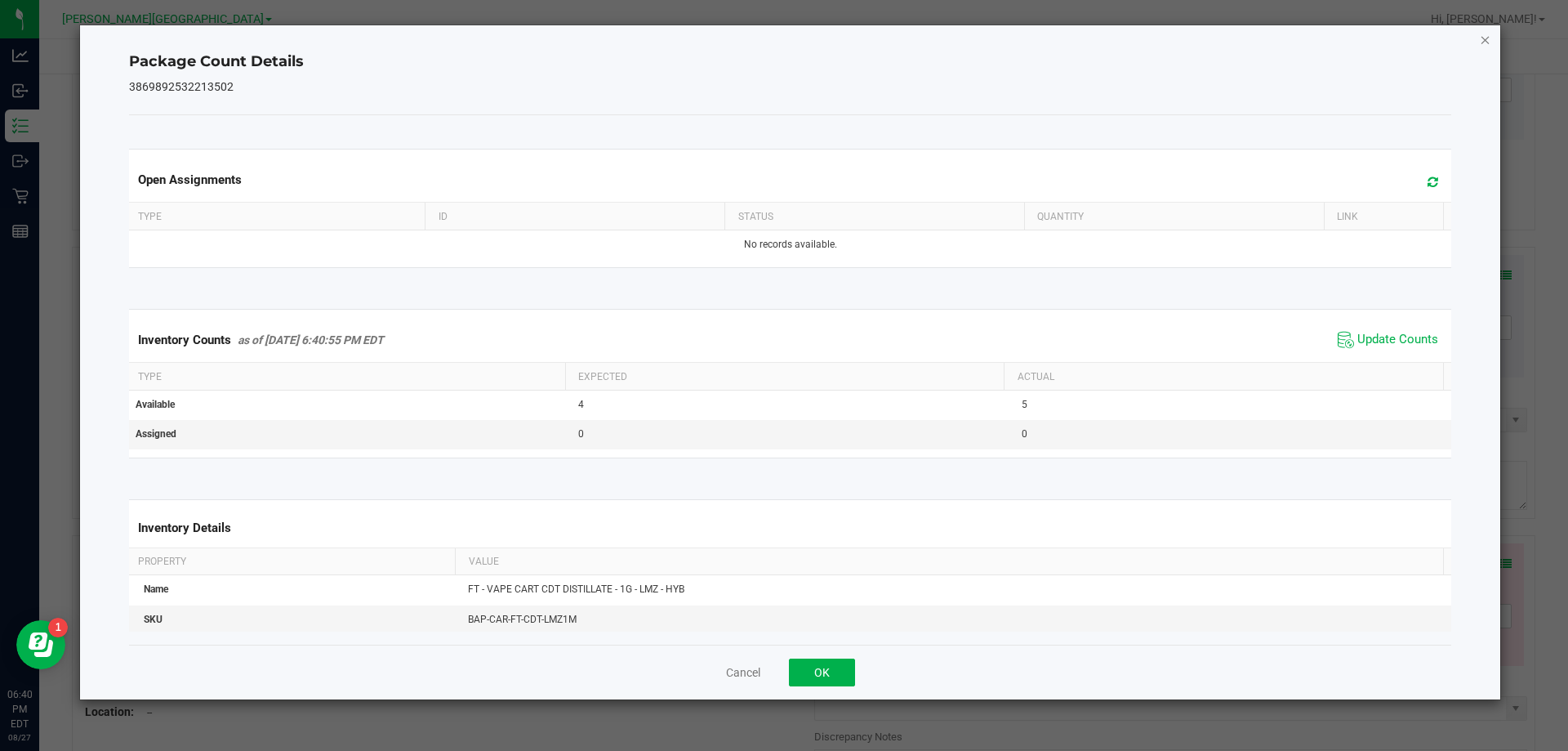
click at [1488, 46] on icon "Close" at bounding box center [1485, 39] width 11 height 20
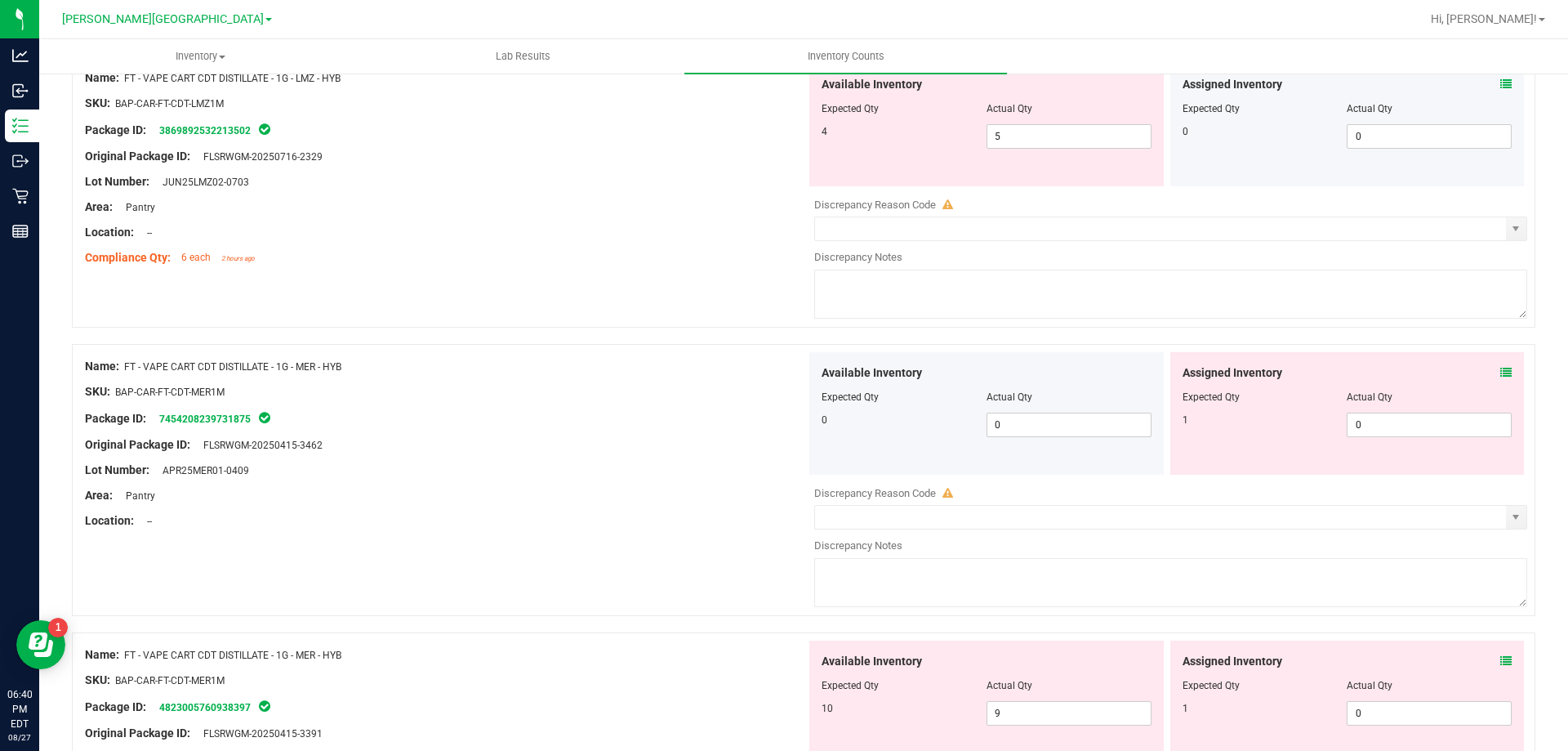
scroll to position [1727, 0]
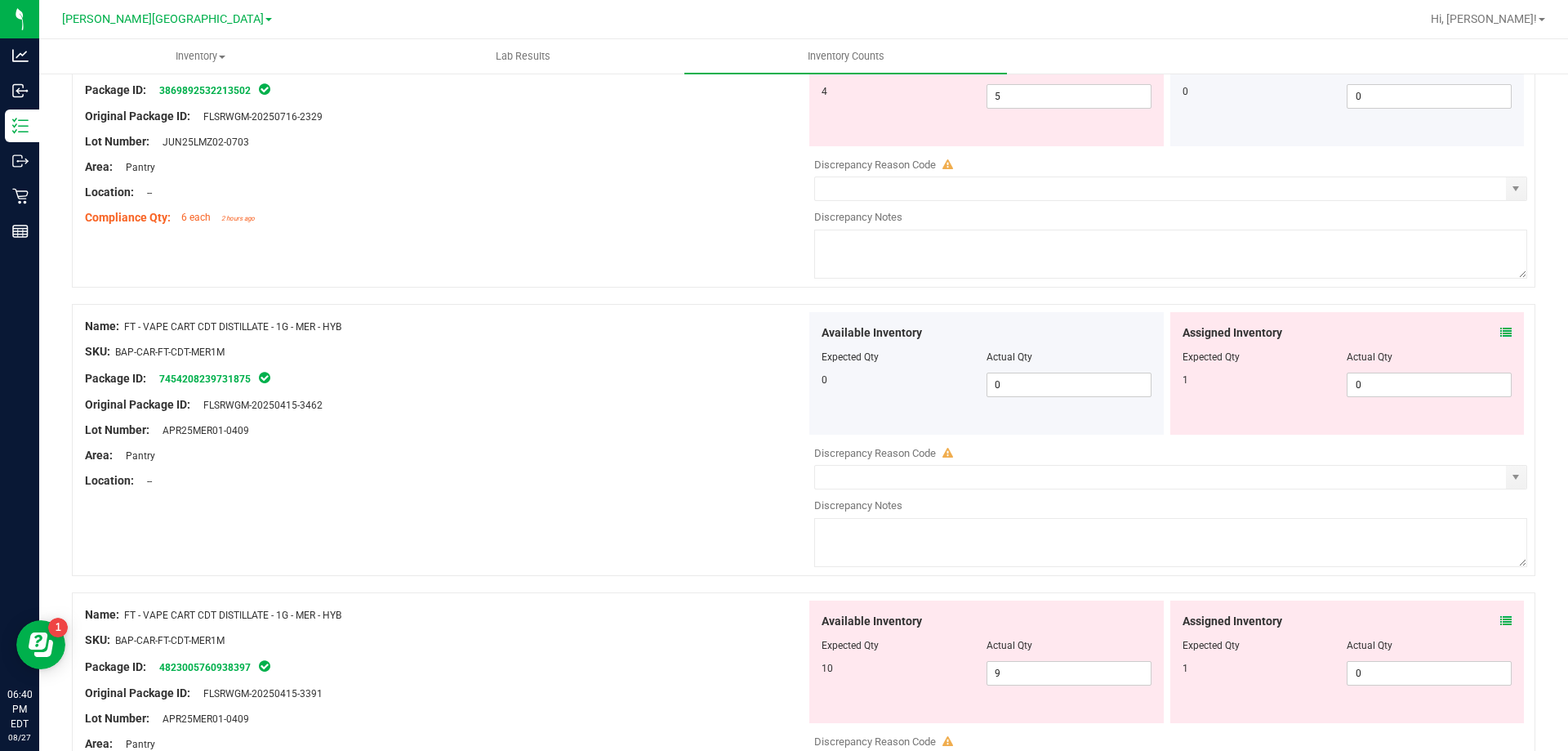
click at [1500, 332] on icon at bounding box center [1505, 332] width 11 height 11
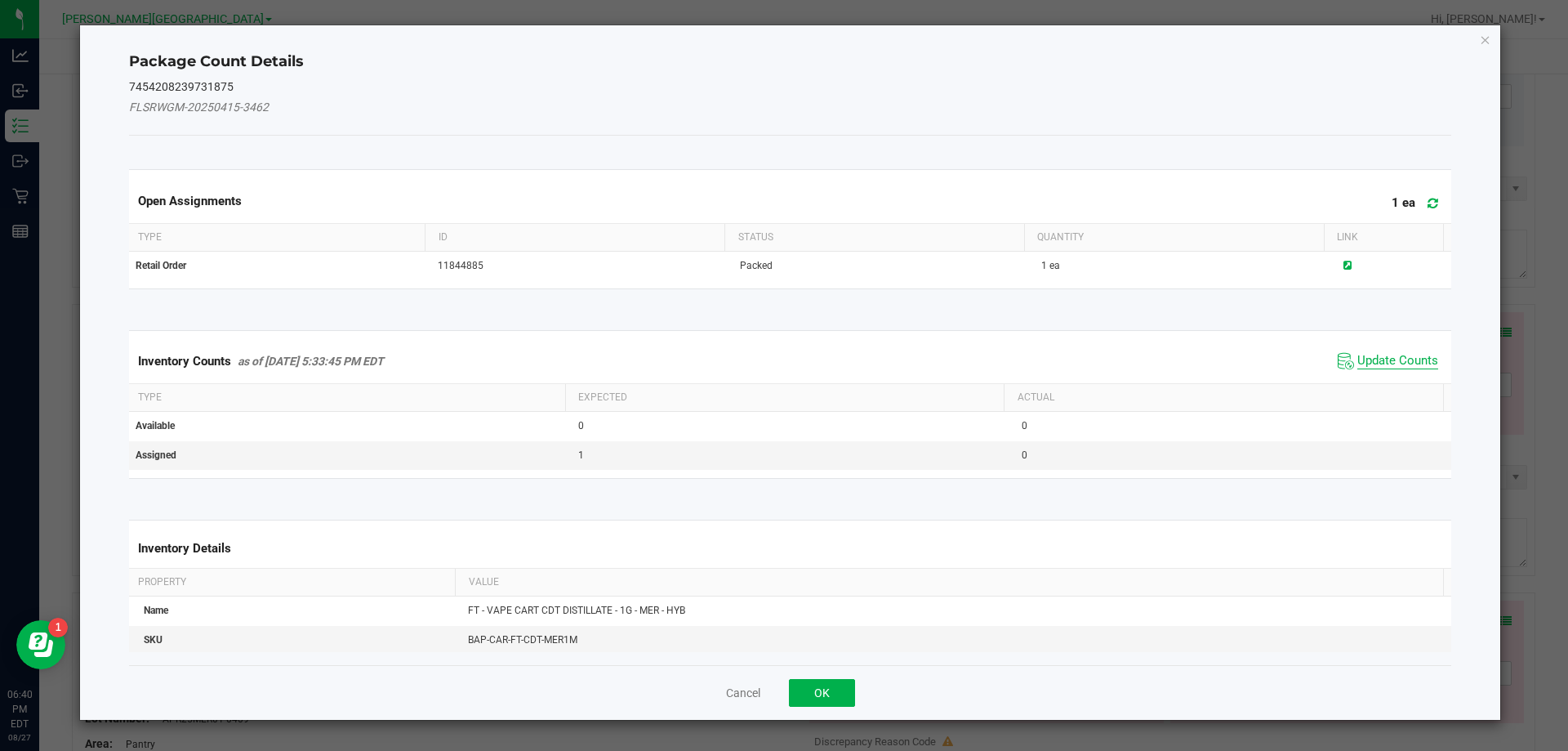
click at [1393, 365] on span "Update Counts" at bounding box center [1398, 361] width 81 height 17
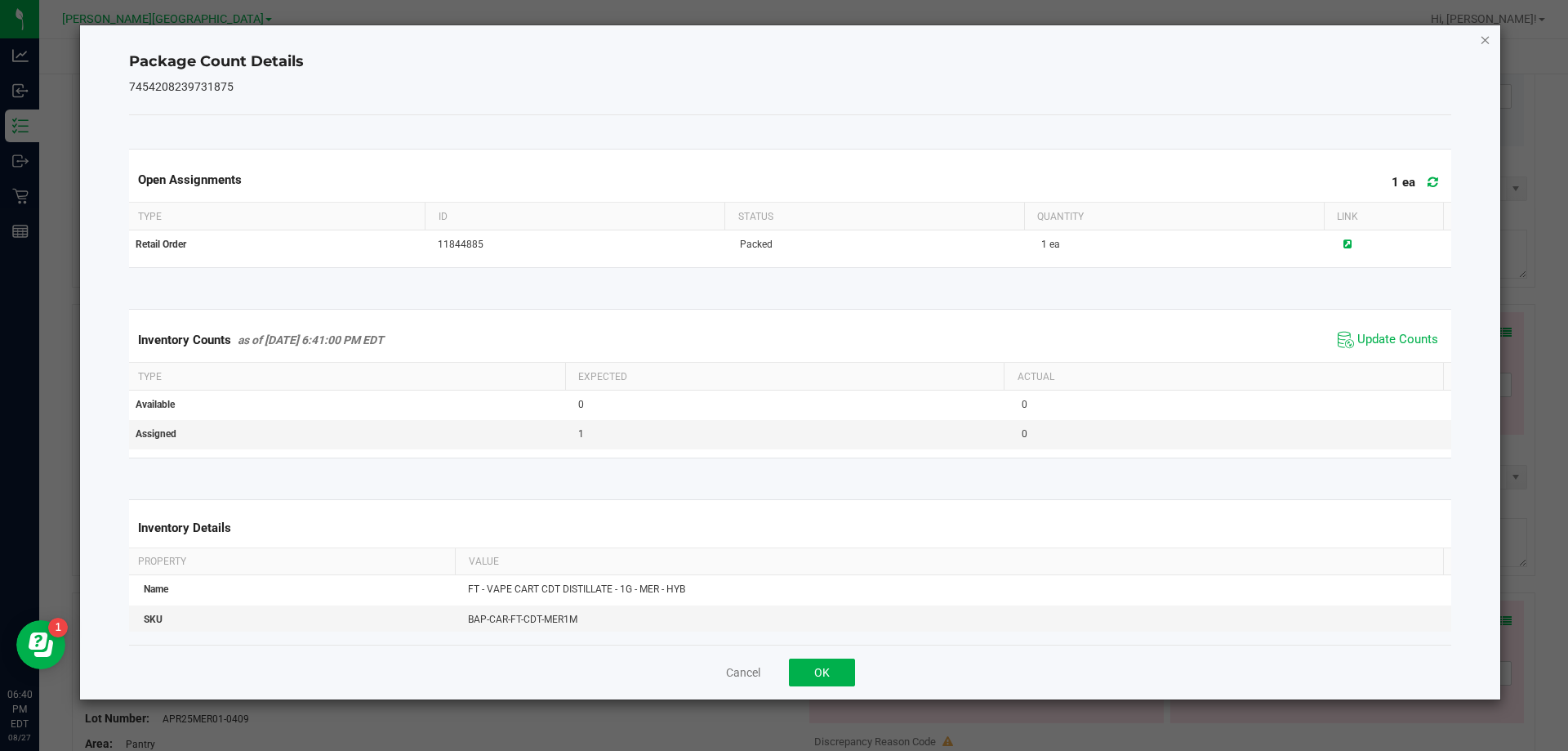
click at [1484, 43] on icon "Close" at bounding box center [1485, 39] width 11 height 20
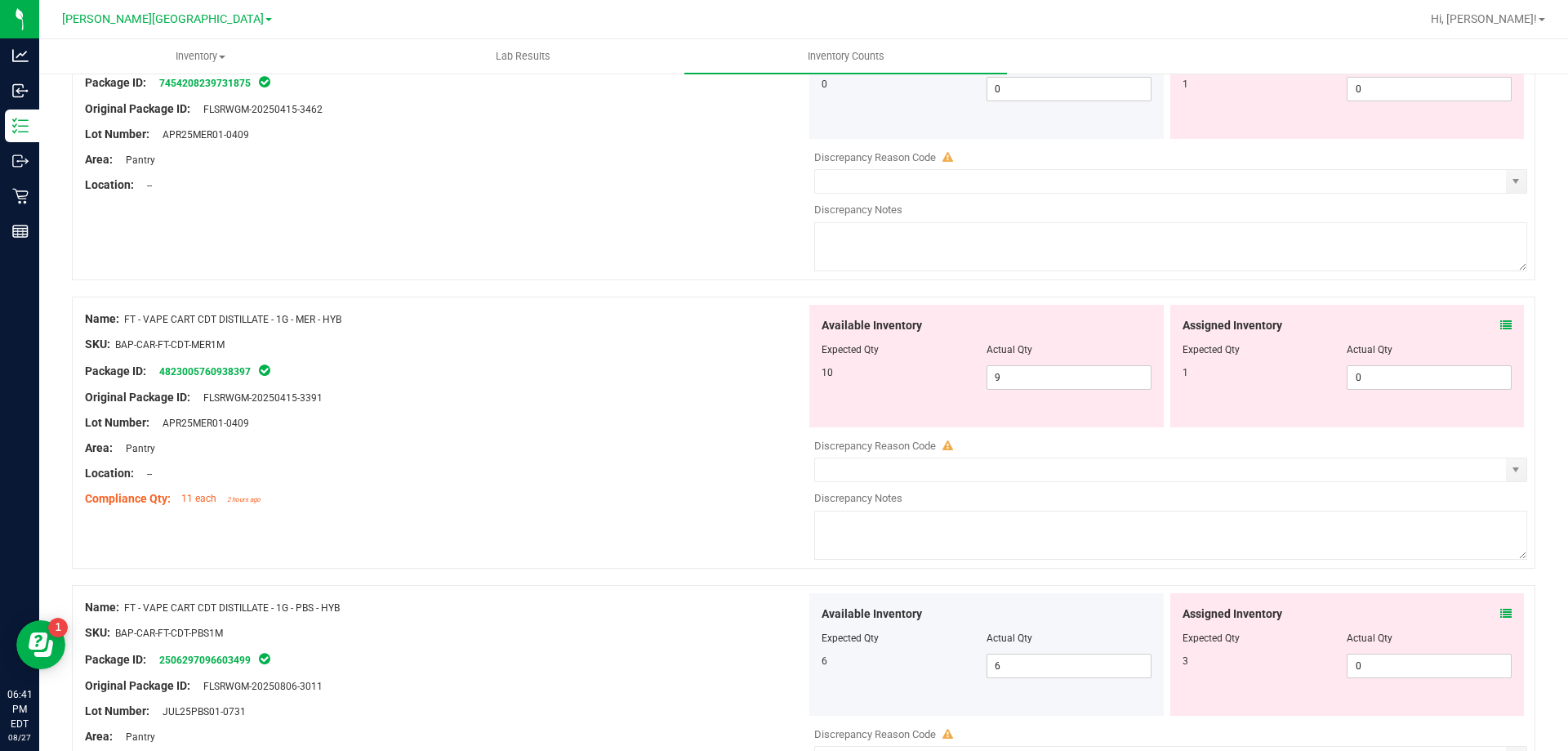
scroll to position [2025, 0]
click at [1500, 327] on icon at bounding box center [1505, 323] width 11 height 11
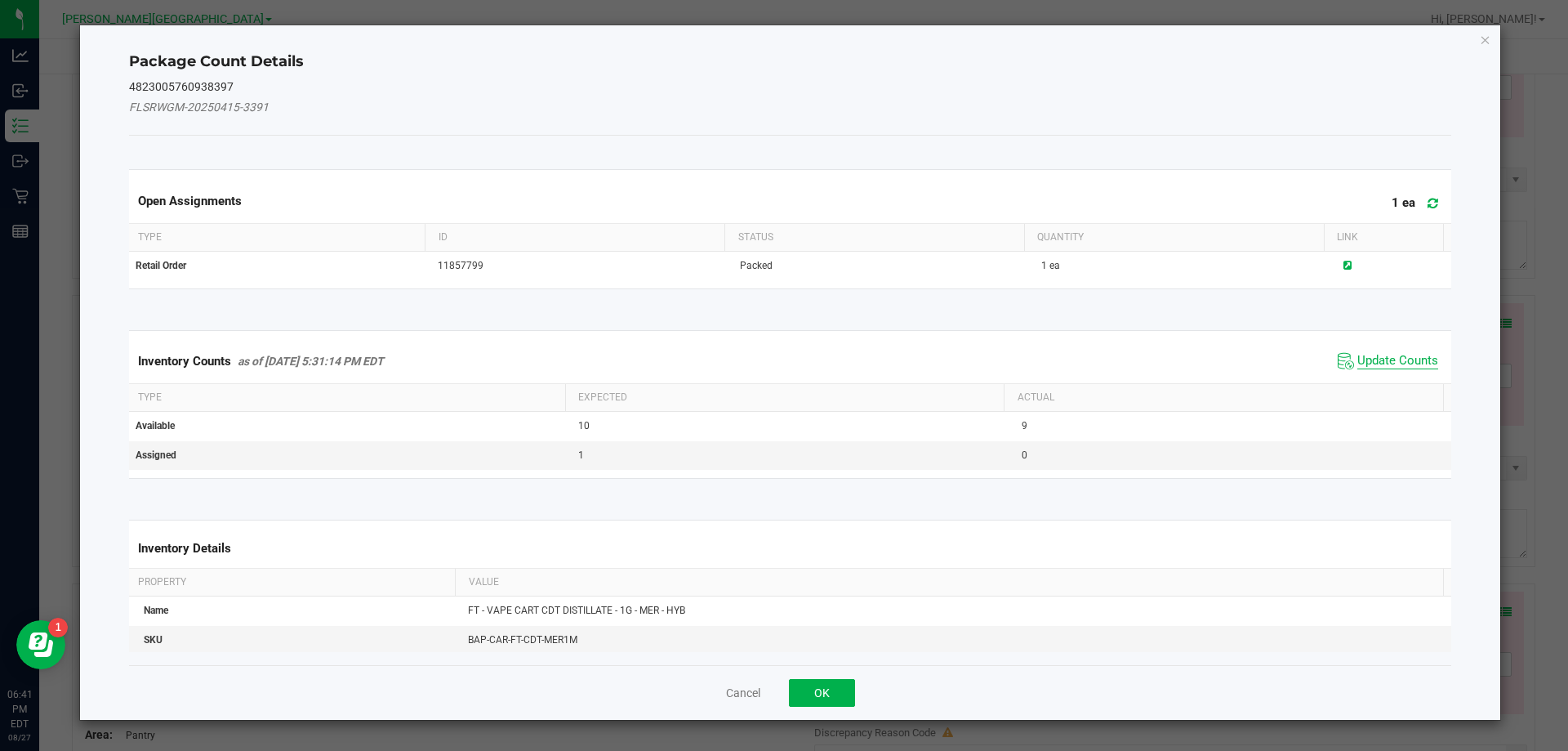
click at [1402, 367] on span "Update Counts" at bounding box center [1398, 361] width 81 height 17
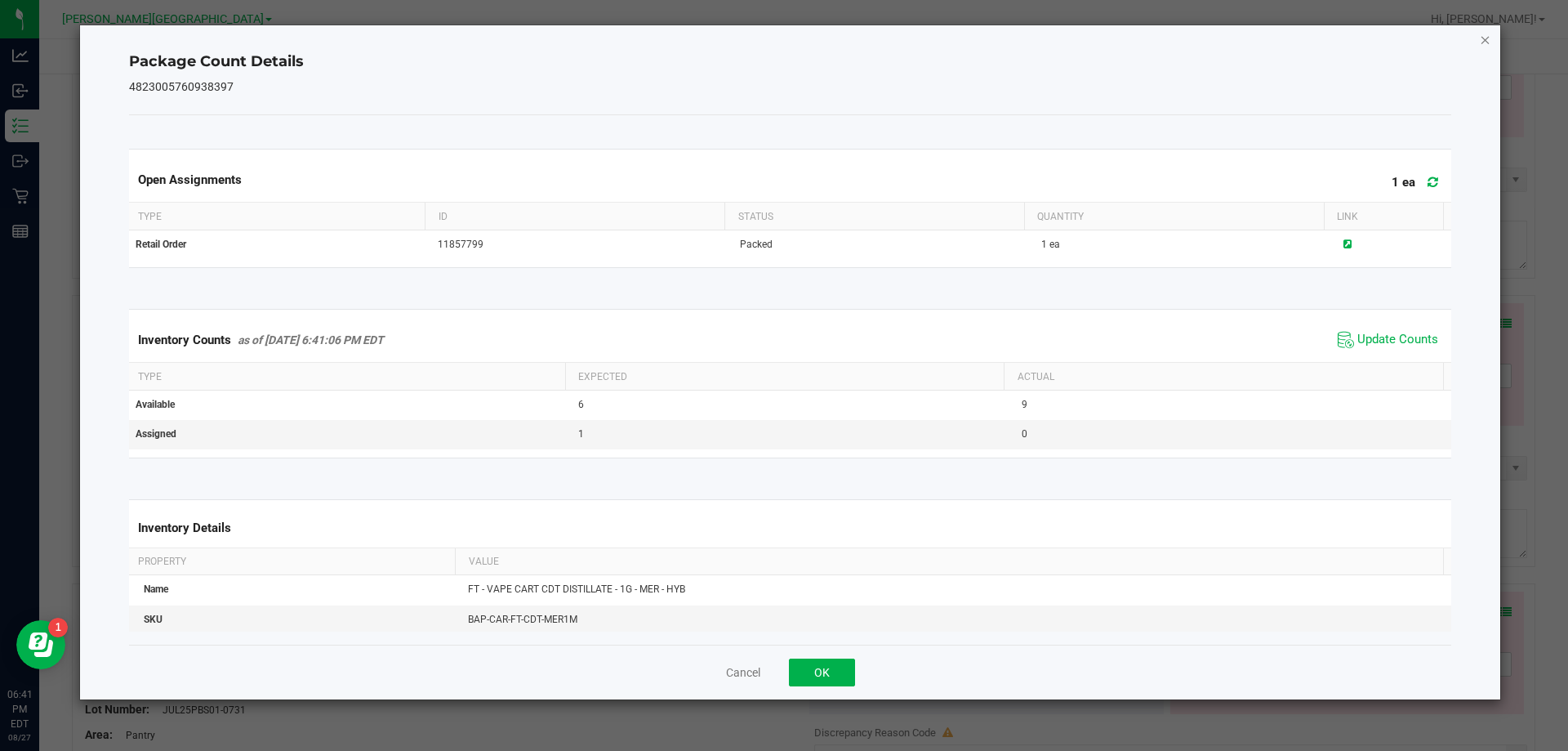
click at [1488, 43] on icon "Close" at bounding box center [1485, 39] width 11 height 20
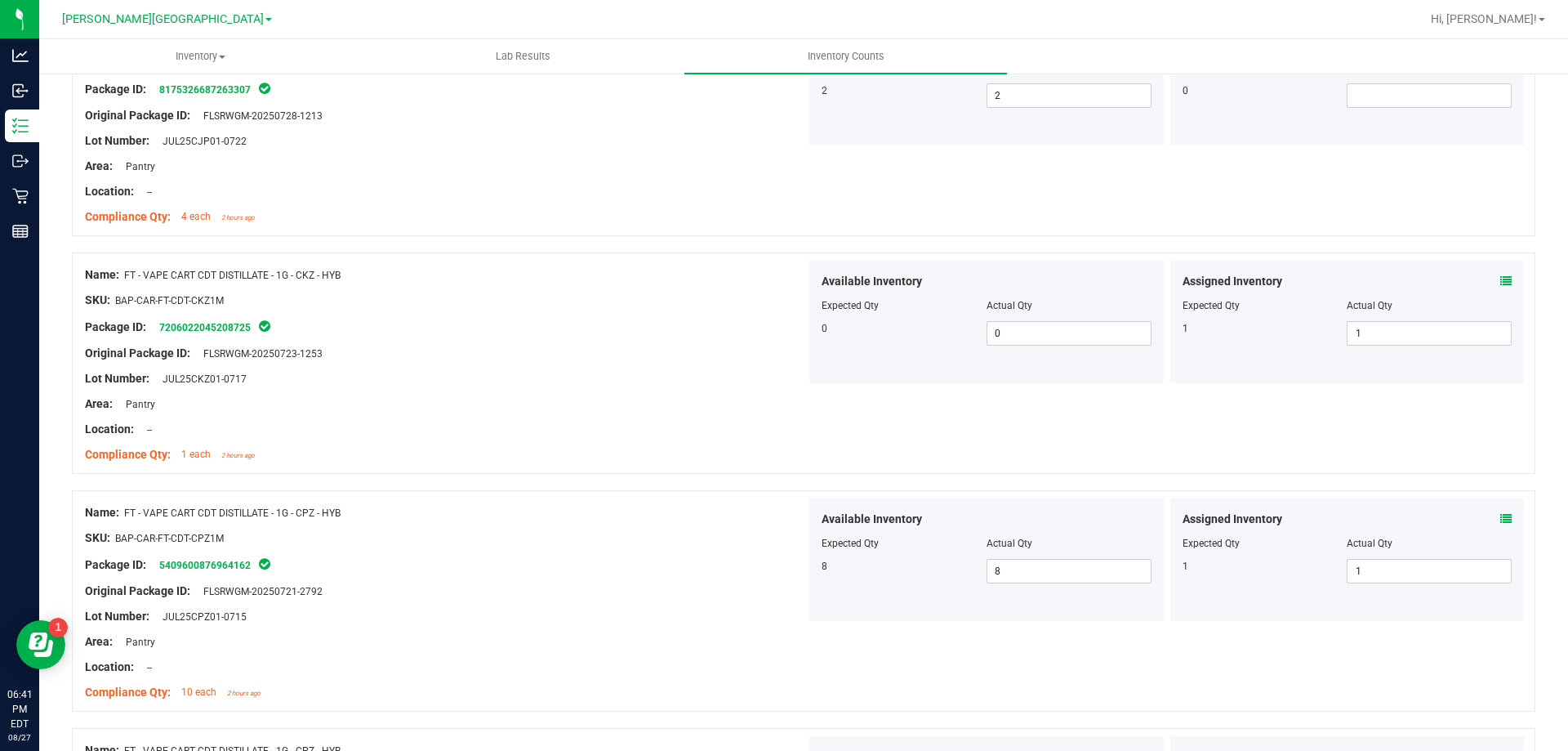
scroll to position [747, 0]
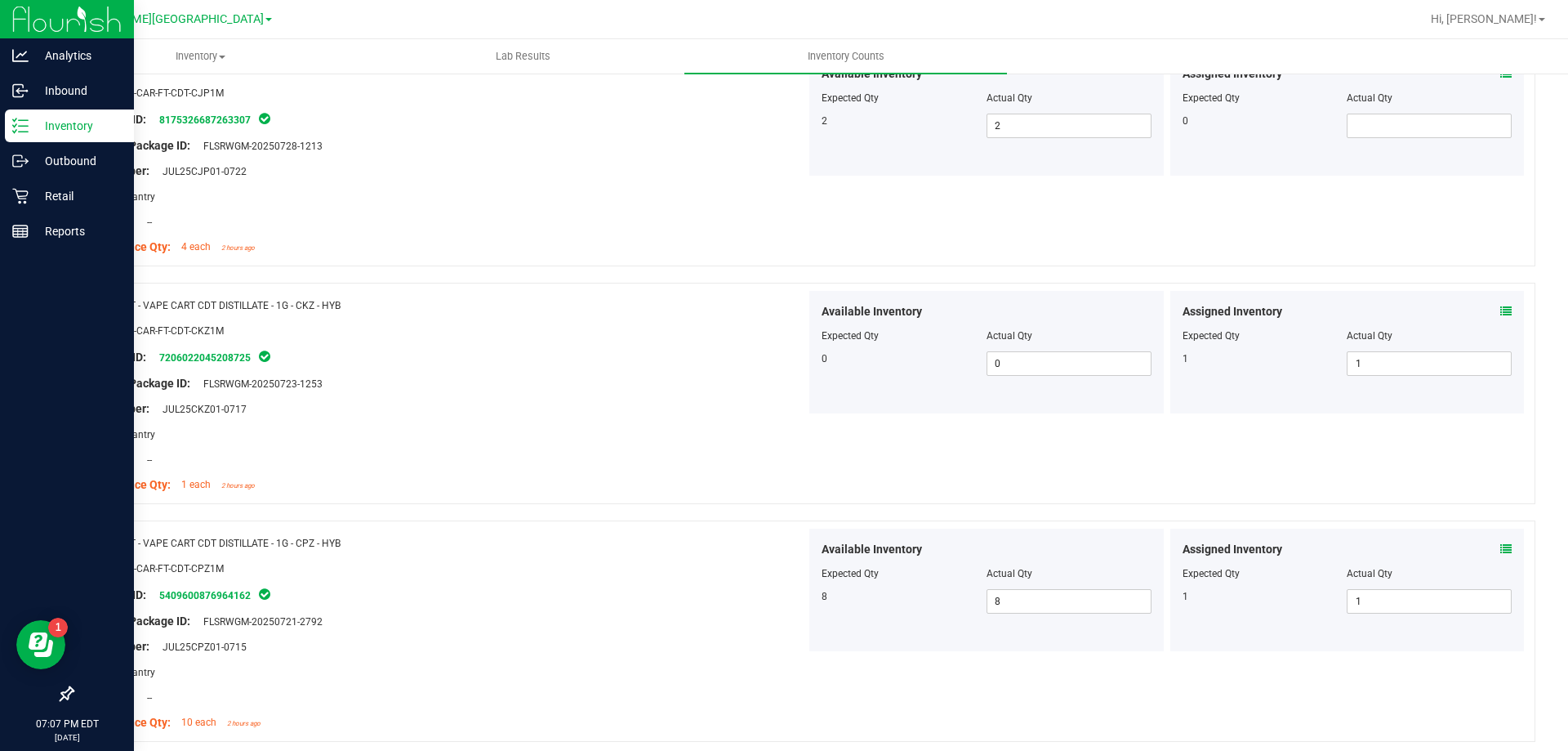
click at [23, 126] on line at bounding box center [23, 126] width 9 height 0
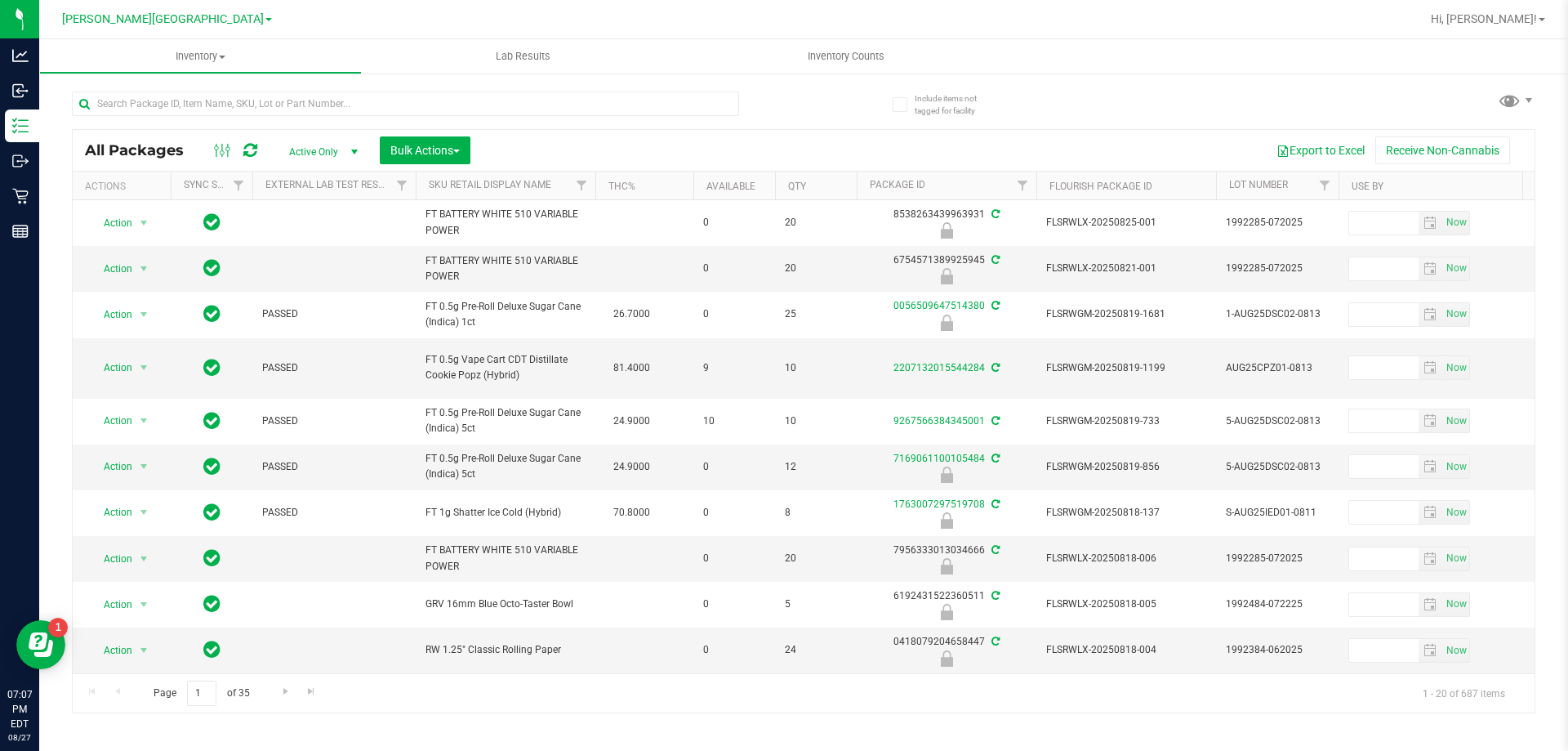
click at [177, 88] on div at bounding box center [437, 103] width 731 height 52
click at [147, 104] on input "text" at bounding box center [405, 104] width 667 height 24
